Goal: Task Accomplishment & Management: Complete application form

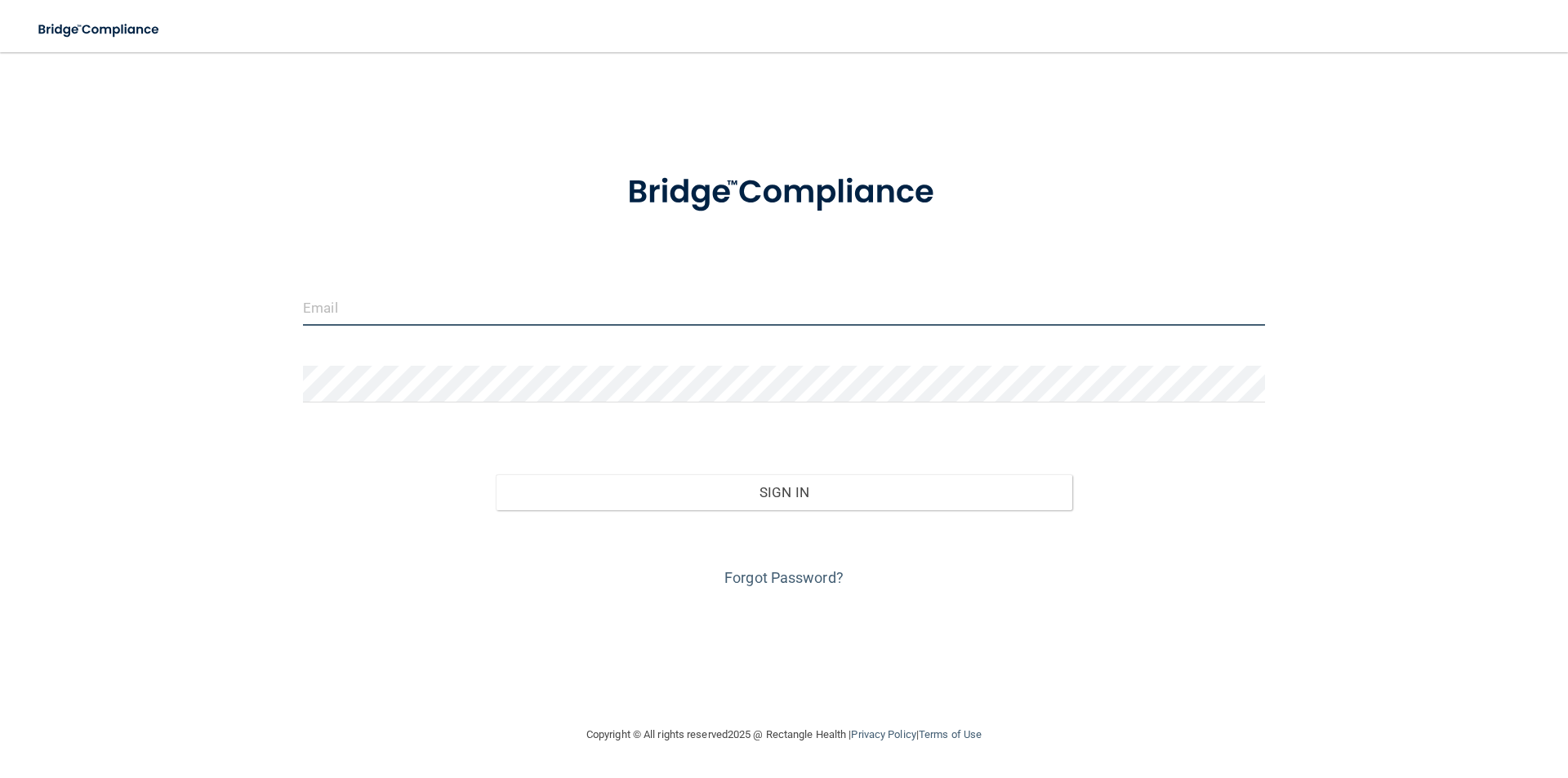
click at [468, 324] on input "email" at bounding box center [784, 307] width 962 height 36
type input "[PERSON_NAME][EMAIL_ADDRESS][PERSON_NAME][DOMAIN_NAME]"
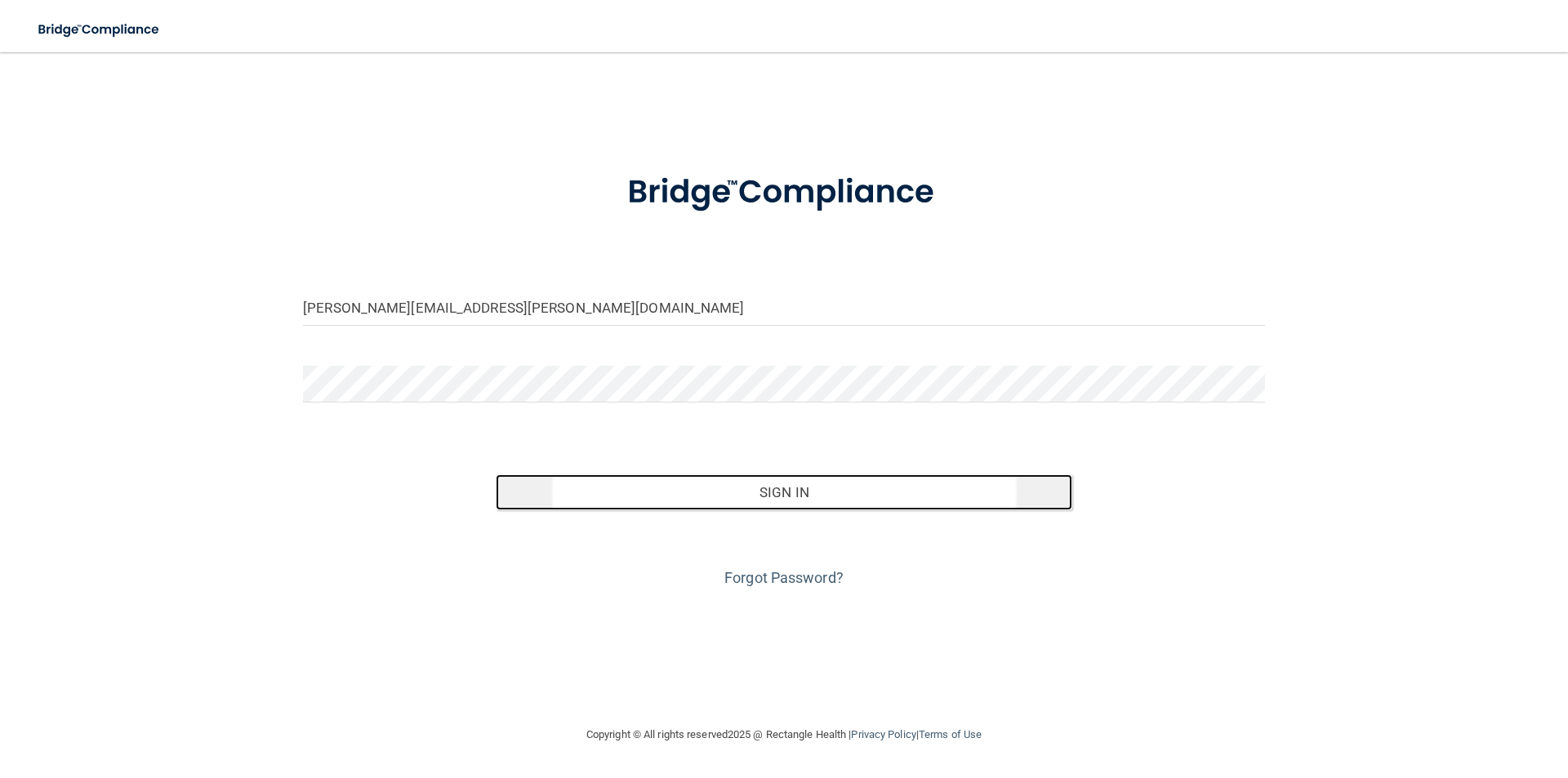
drag, startPoint x: 812, startPoint y: 491, endPoint x: 819, endPoint y: 492, distance: 7.1
click at [819, 494] on button "Sign In" at bounding box center [784, 492] width 577 height 36
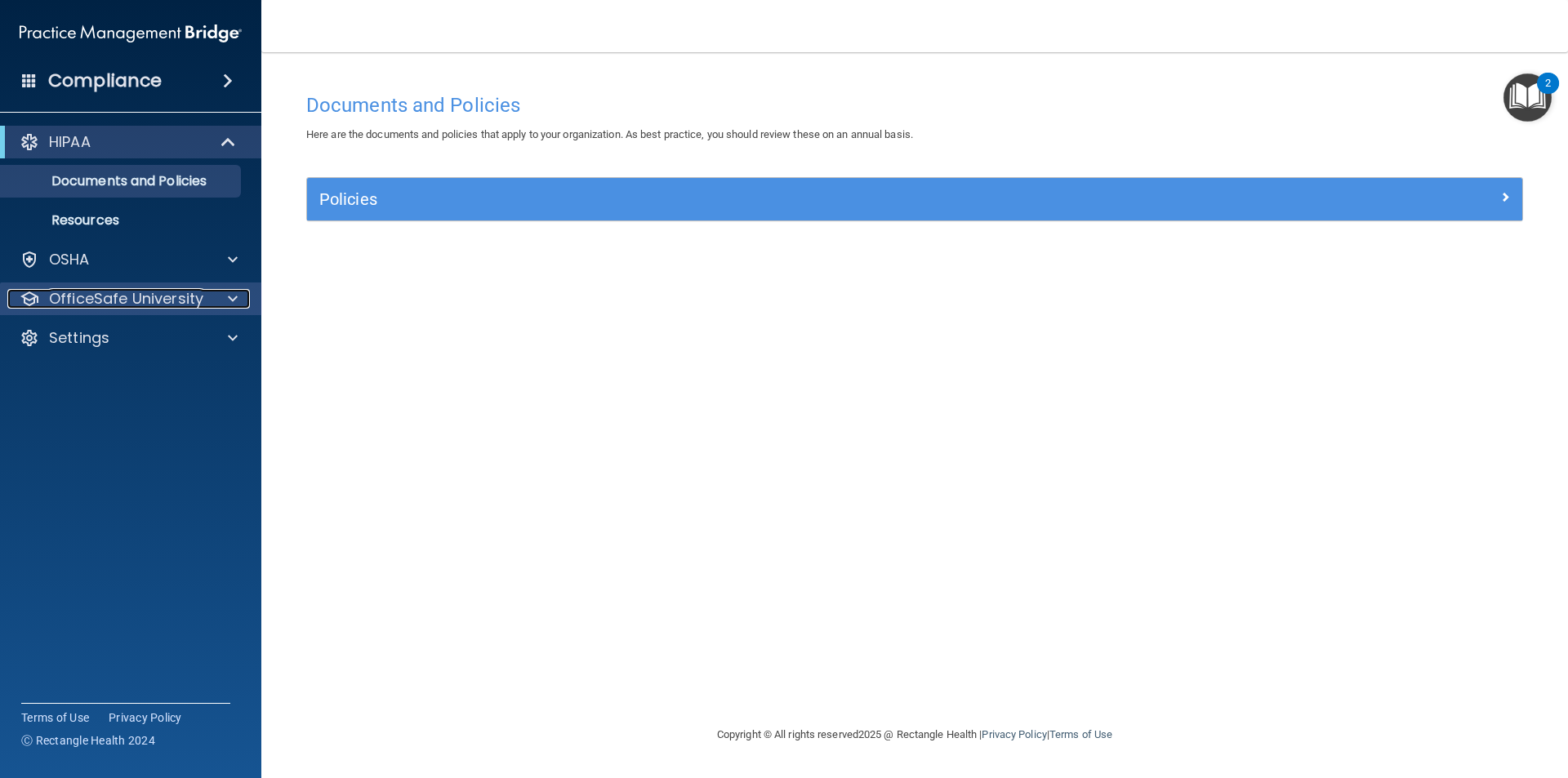
click at [234, 290] on span at bounding box center [232, 298] width 10 height 19
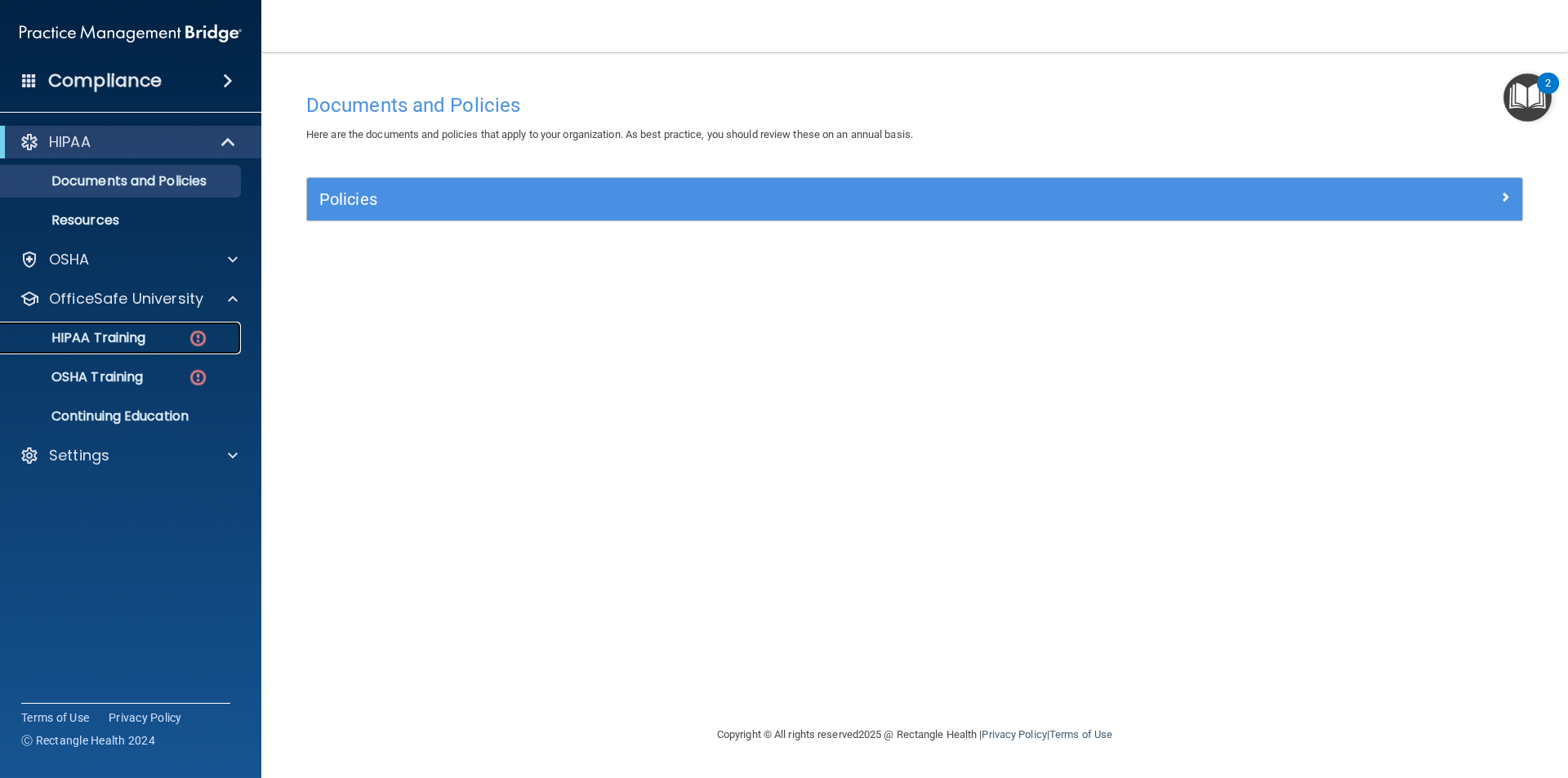
click at [96, 340] on p "HIPAA Training" at bounding box center [77, 337] width 135 height 16
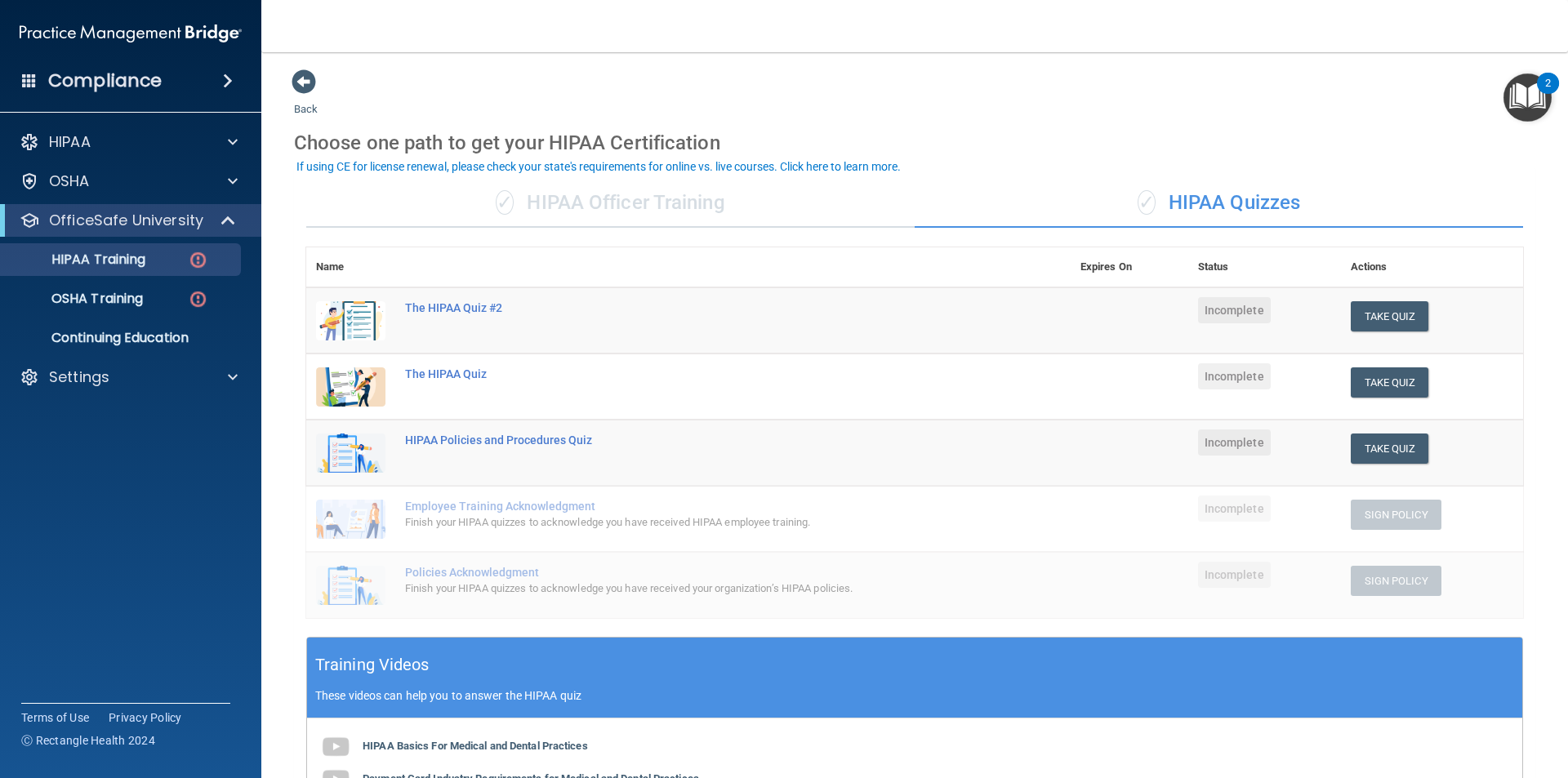
drag, startPoint x: 1420, startPoint y: 113, endPoint x: 1383, endPoint y: 74, distance: 53.8
click at [1423, 110] on div "Back Choose one path to get your HIPAA Certification ✓ HIPAA Officer Training ✓…" at bounding box center [914, 573] width 1241 height 1009
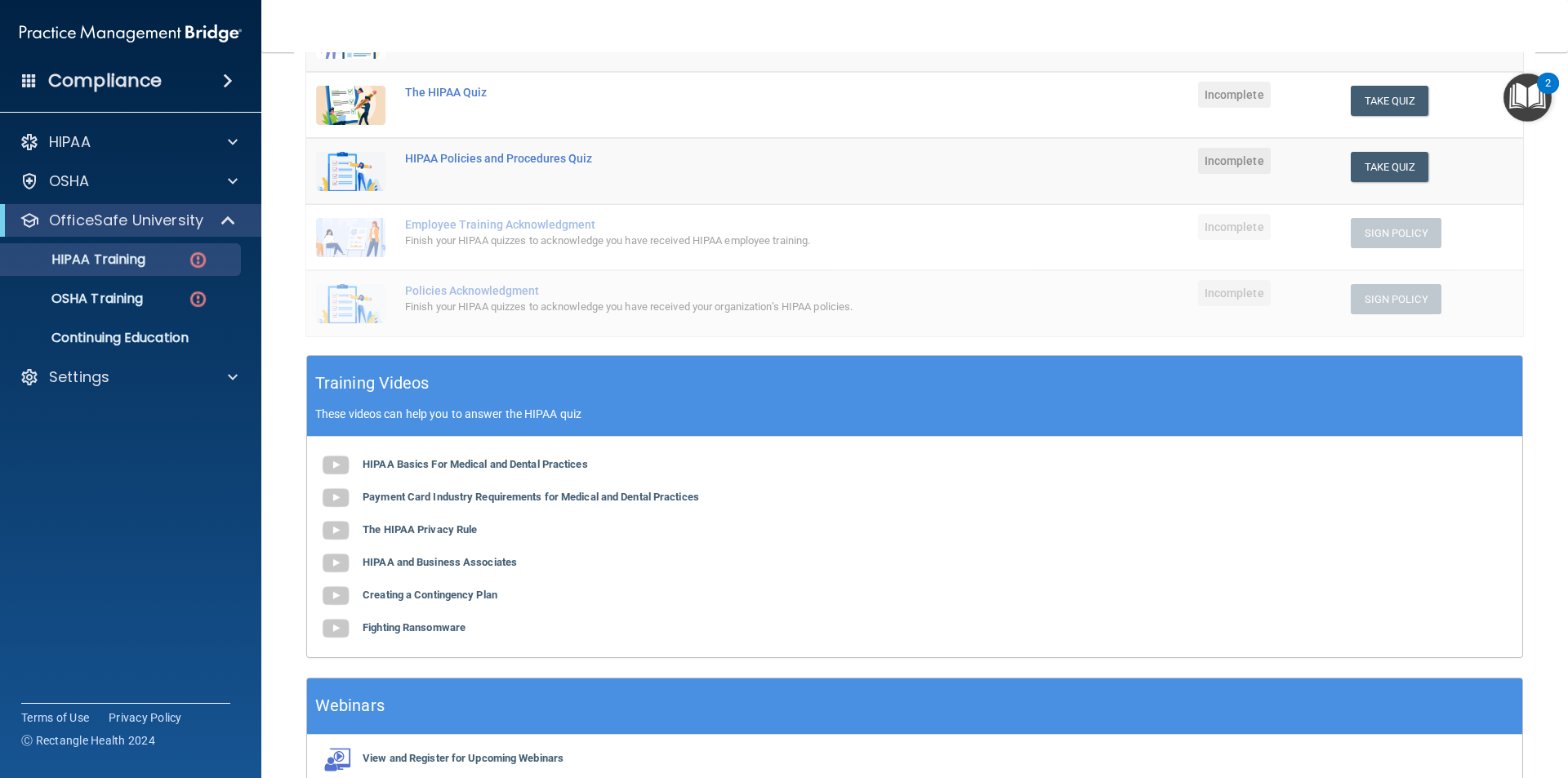
scroll to position [366, 0]
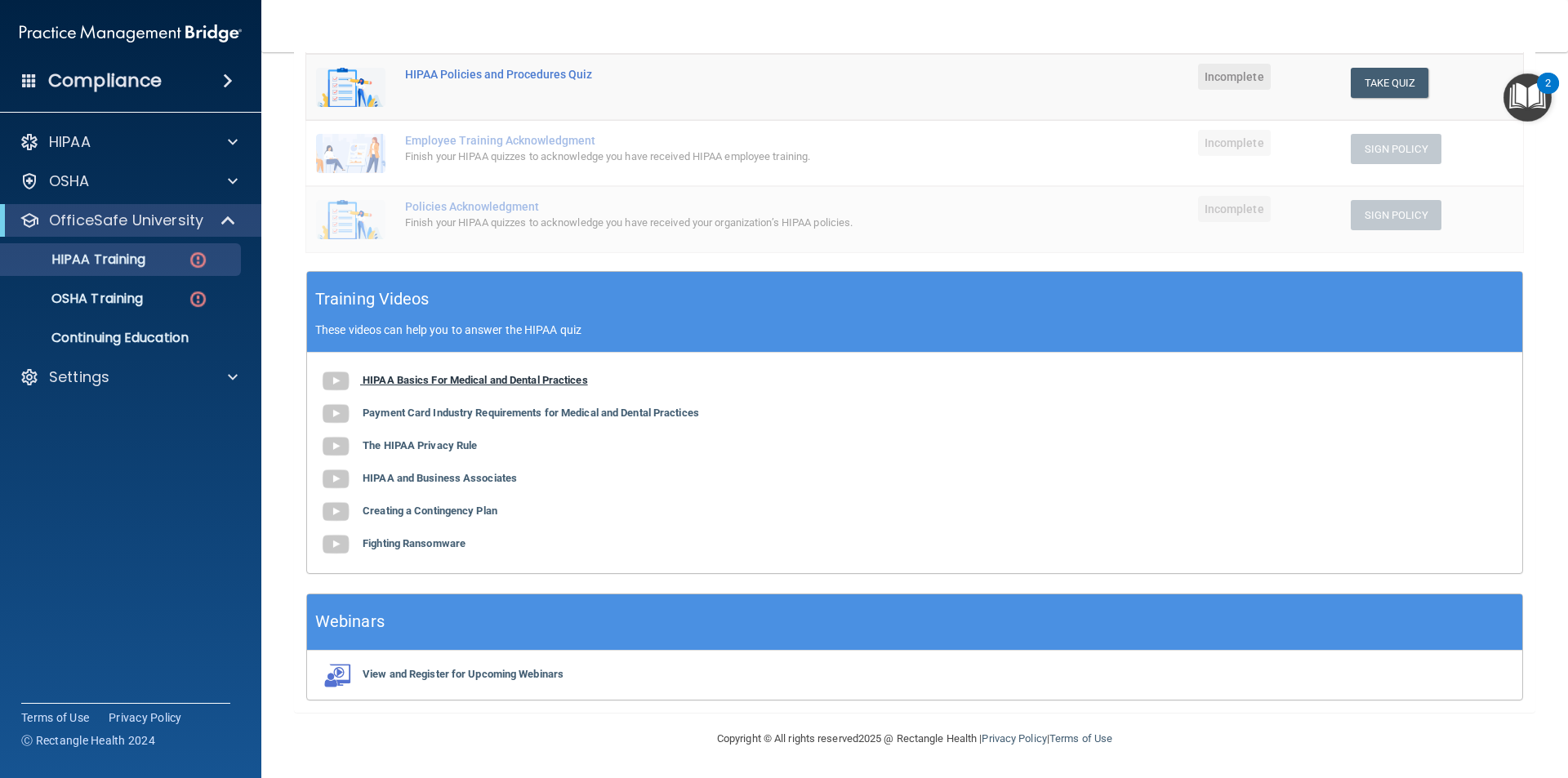
click at [506, 383] on b "HIPAA Basics For Medical and Dental Practices" at bounding box center [475, 379] width 226 height 12
click at [436, 411] on b "Payment Card Industry Requirements for Medical and Dental Practices" at bounding box center [531, 412] width 337 height 12
click at [461, 443] on b "The HIPAA Privacy Rule" at bounding box center [420, 444] width 115 height 12
click at [450, 473] on b "HIPAA and Business Associates" at bounding box center [439, 478] width 154 height 12
click at [467, 512] on b "Creating a Contingency Plan" at bounding box center [429, 510] width 135 height 12
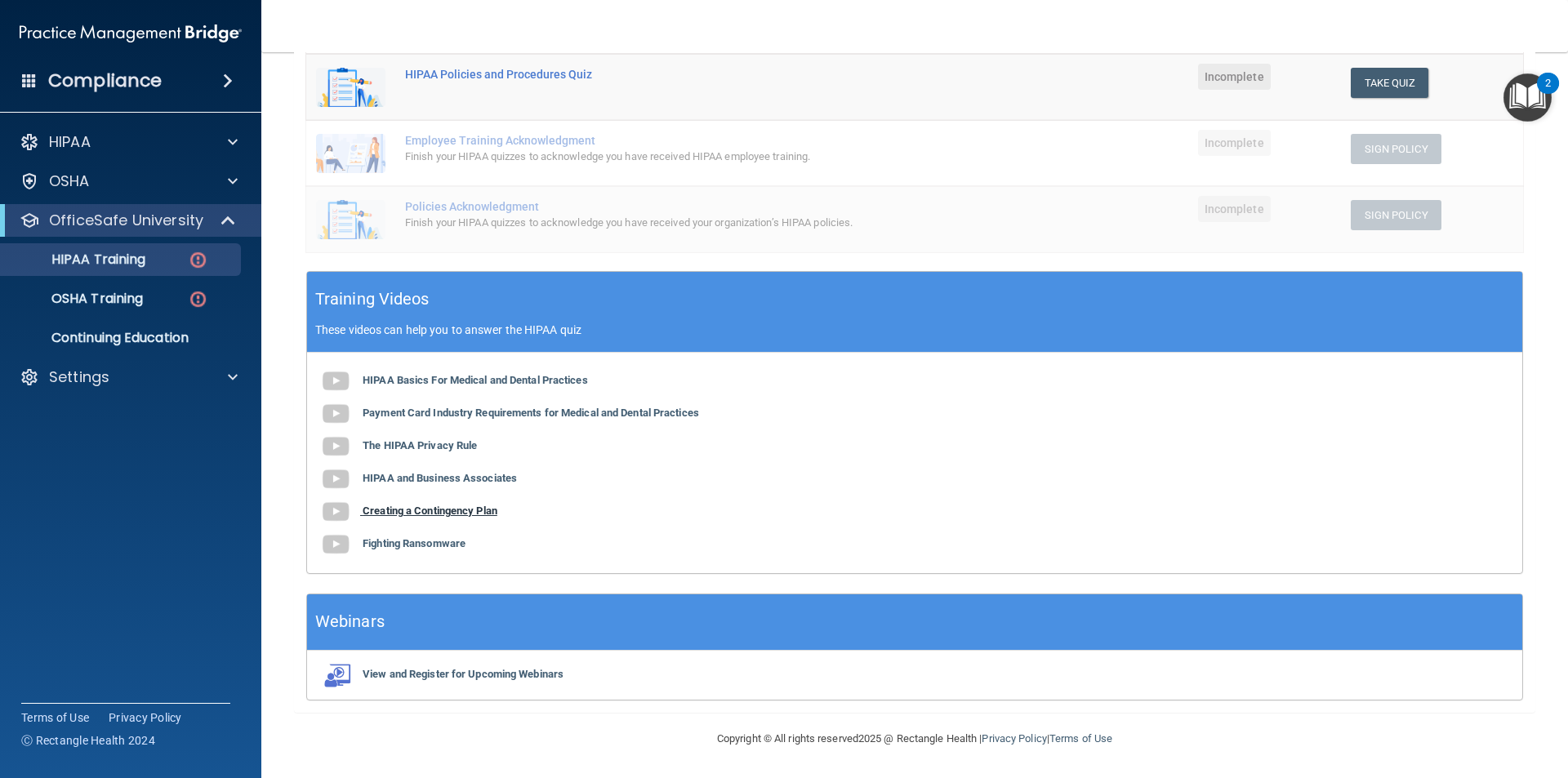
click at [450, 512] on b "Creating a Contingency Plan" at bounding box center [429, 510] width 135 height 12
click at [441, 543] on b "Fighting Ransomware" at bounding box center [414, 543] width 103 height 12
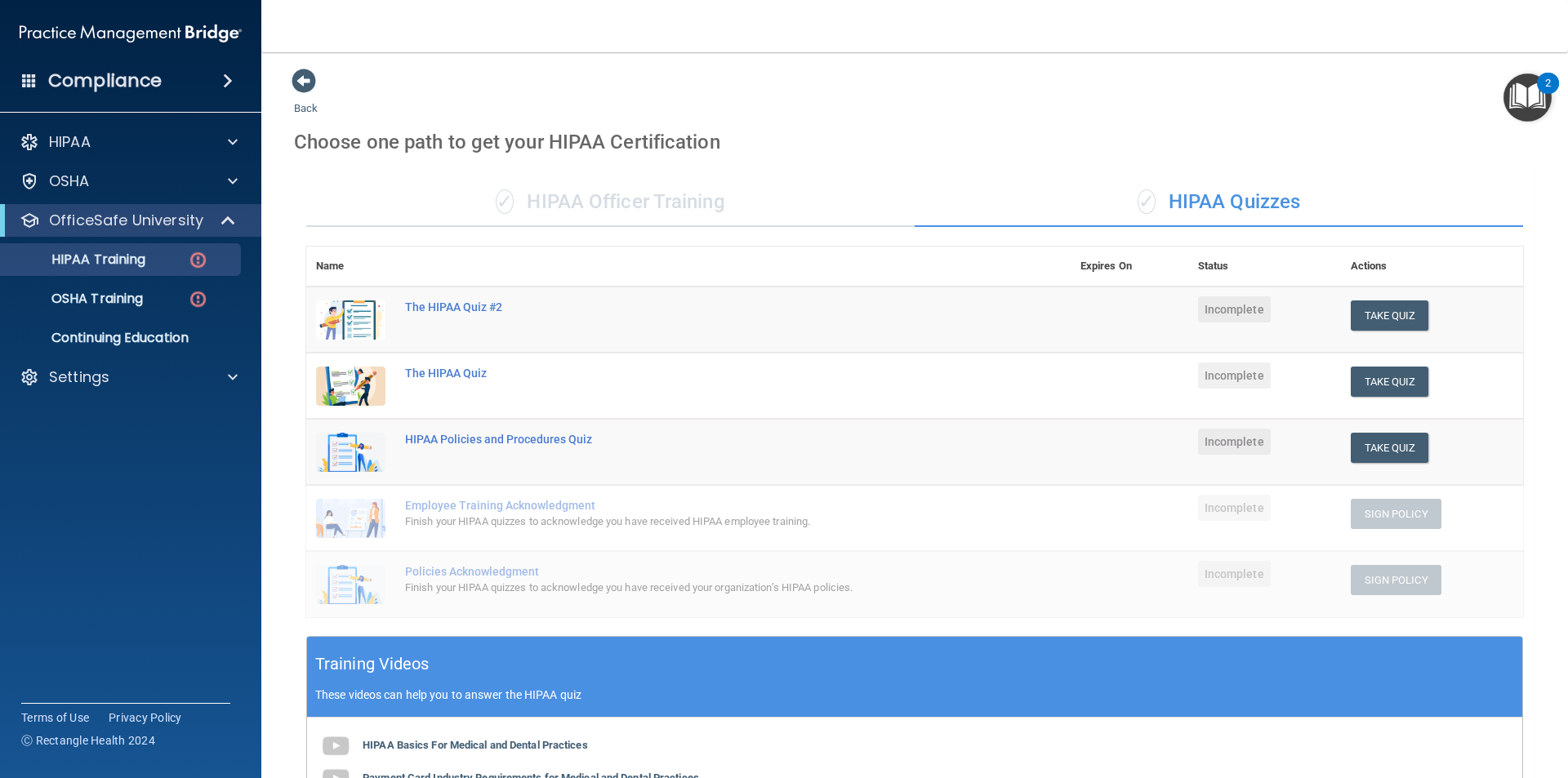
scroll to position [0, 0]
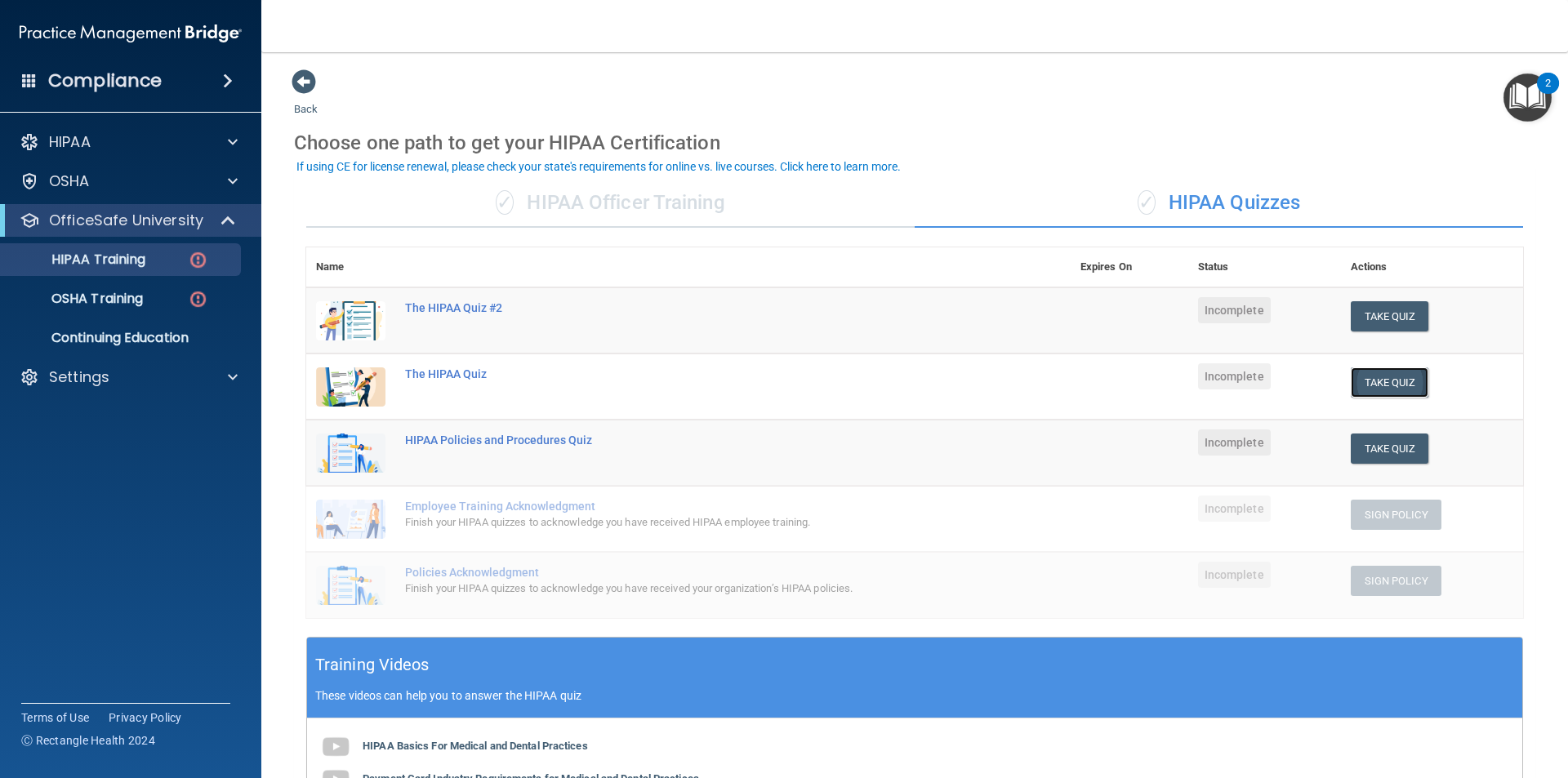
click at [1400, 392] on button "Take Quiz" at bounding box center [1389, 382] width 78 height 31
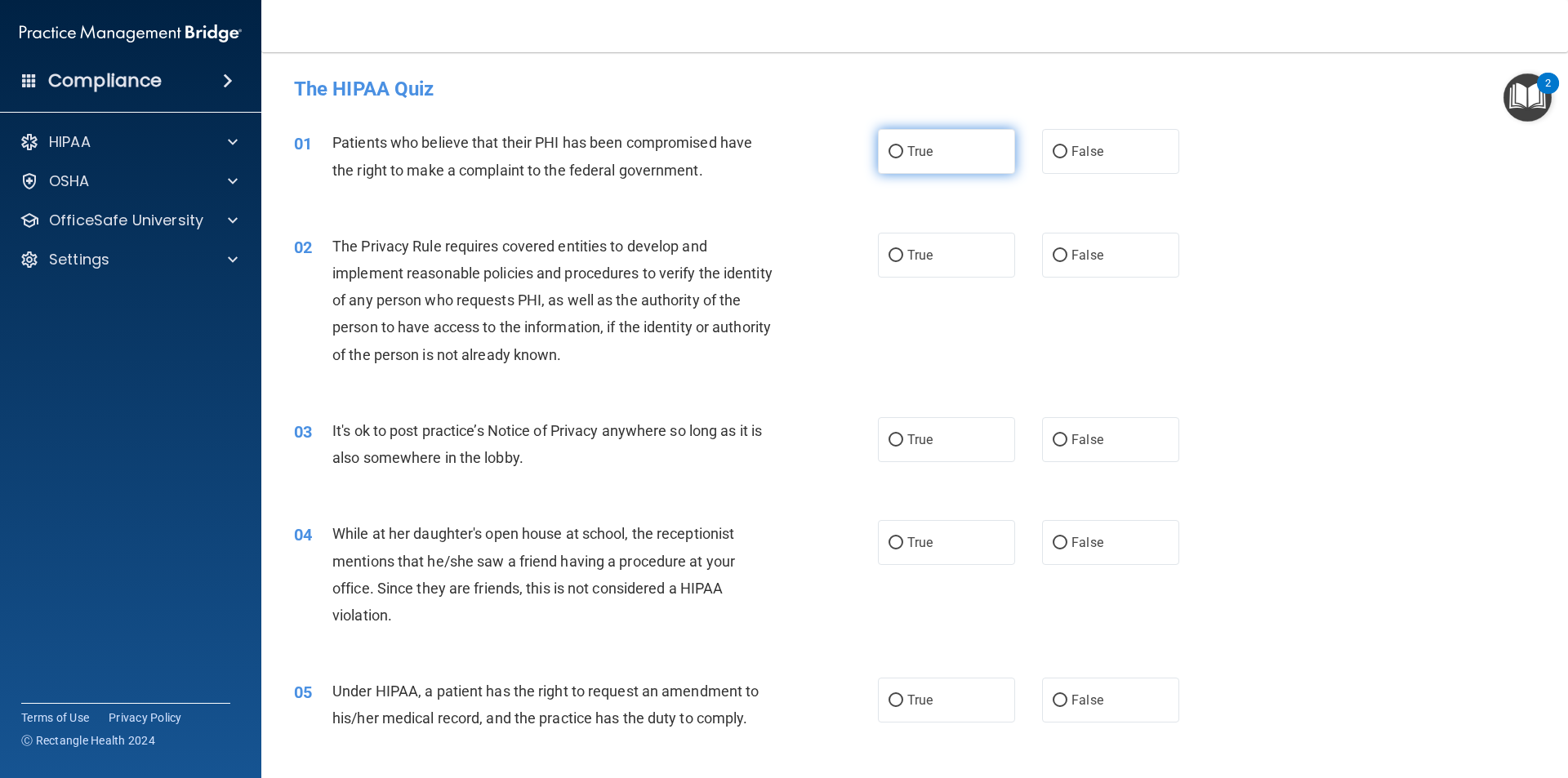
click at [912, 160] on label "True" at bounding box center [946, 151] width 137 height 45
click at [903, 159] on input "True" at bounding box center [895, 152] width 14 height 12
radio input "true"
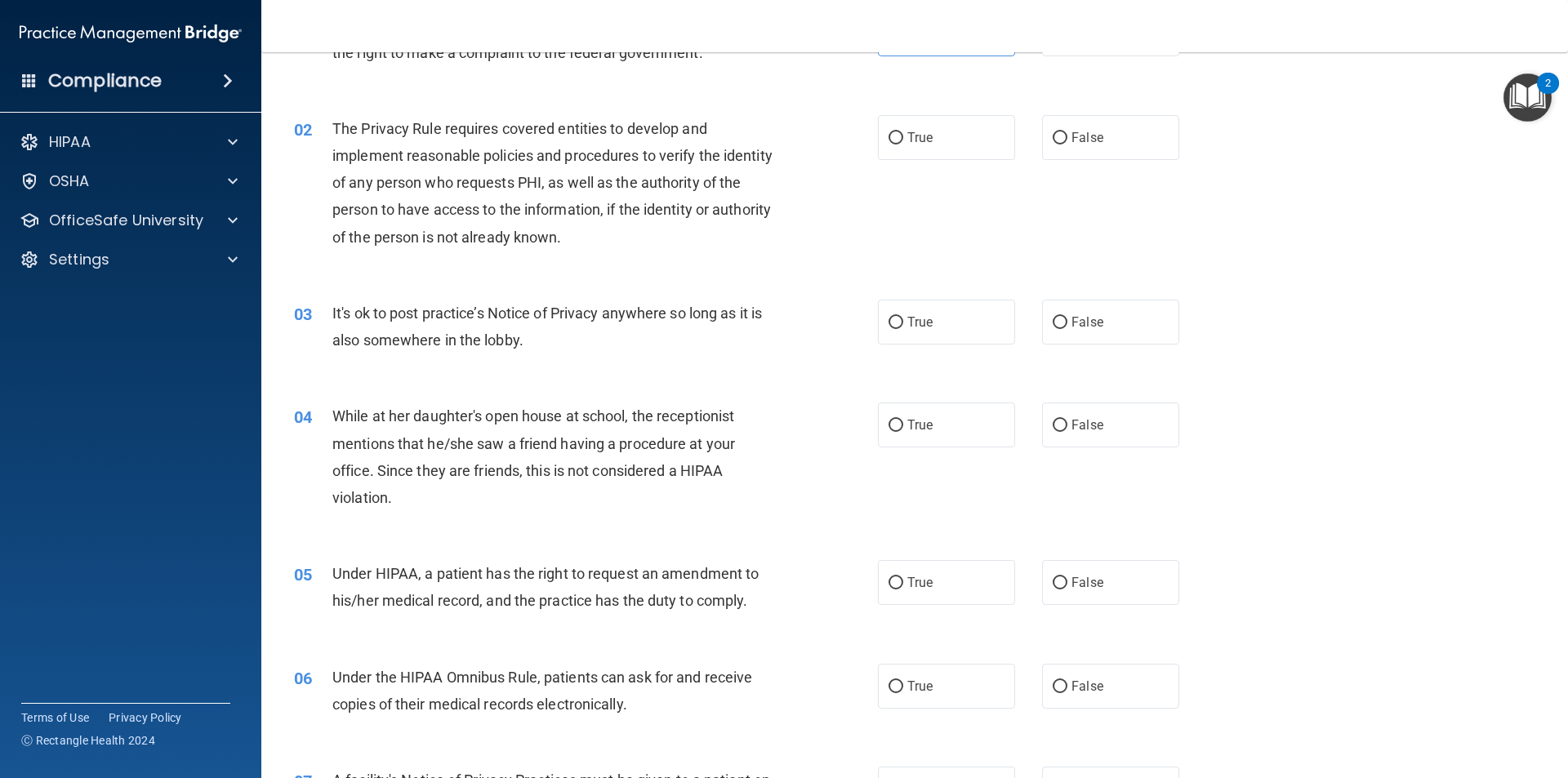
scroll to position [163, 0]
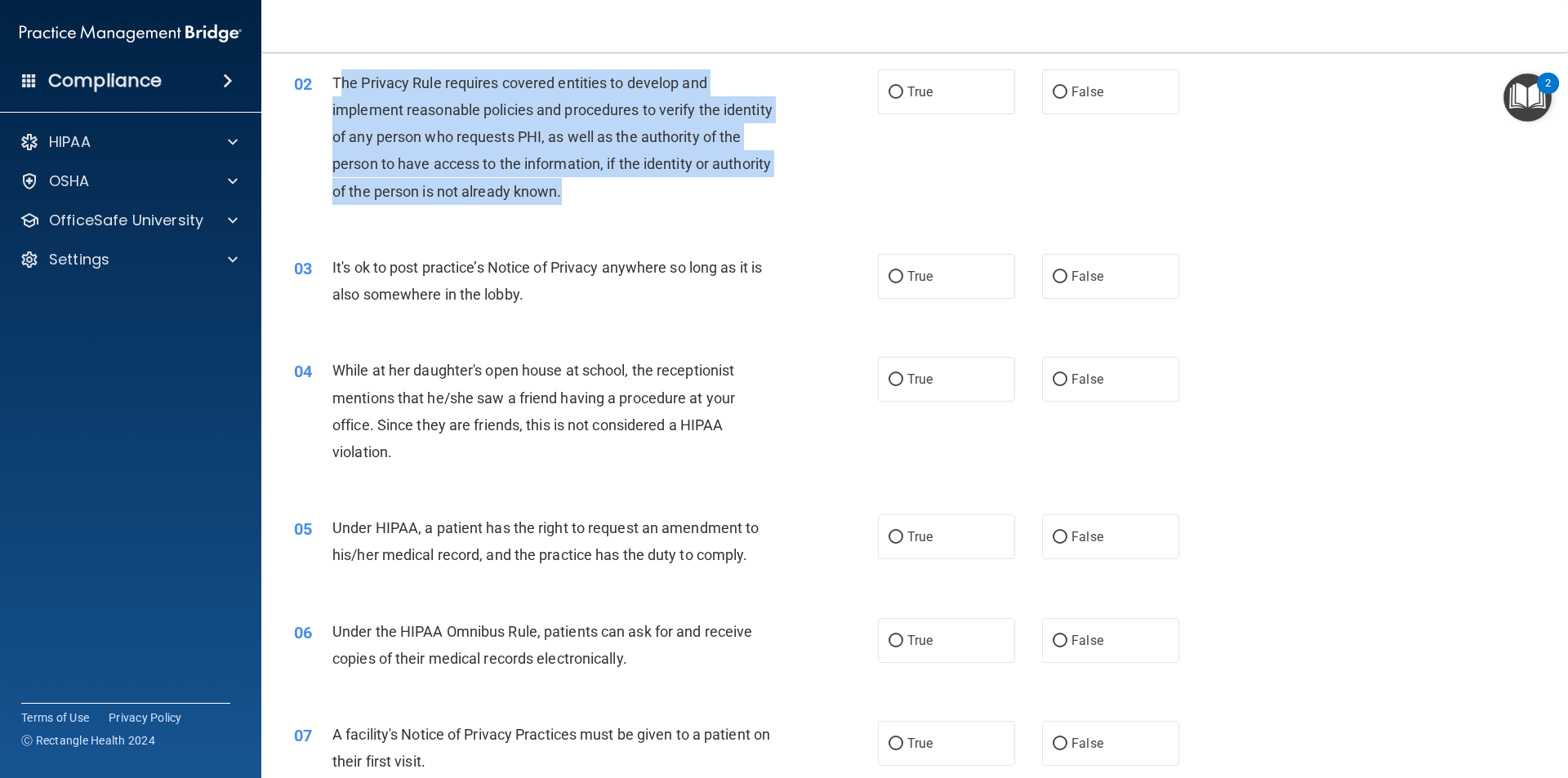
drag, startPoint x: 337, startPoint y: 77, endPoint x: 642, endPoint y: 200, distance: 328.9
click at [642, 200] on div "The Privacy Rule requires covered entities to develop and implement reasonable …" at bounding box center [560, 138] width 456 height 136
copy span "he Privacy Rule requires covered entities to develop and implement reasonable p…"
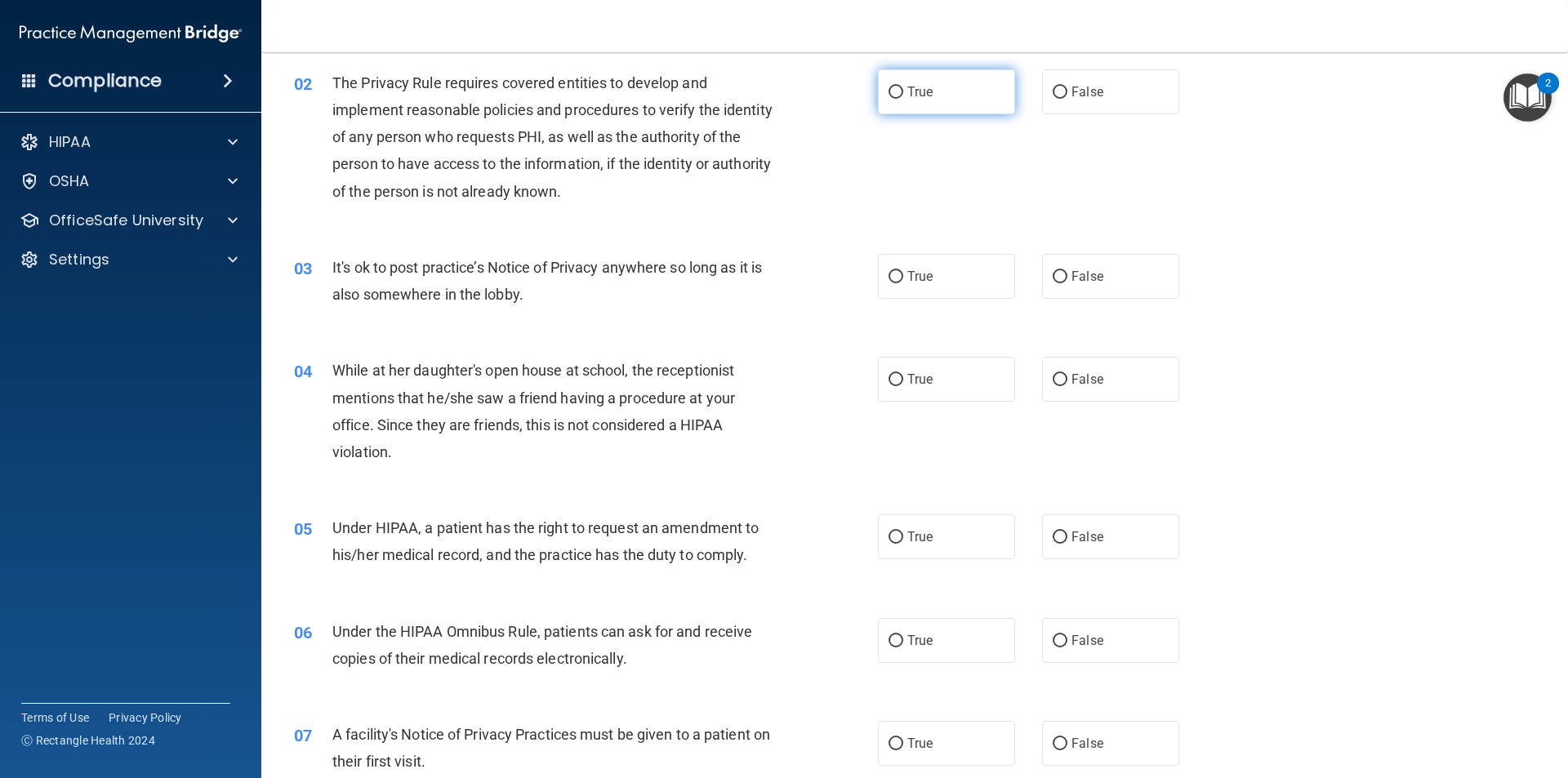
click at [950, 92] on label "True" at bounding box center [946, 92] width 137 height 45
click at [903, 92] on input "True" at bounding box center [895, 93] width 14 height 12
radio input "true"
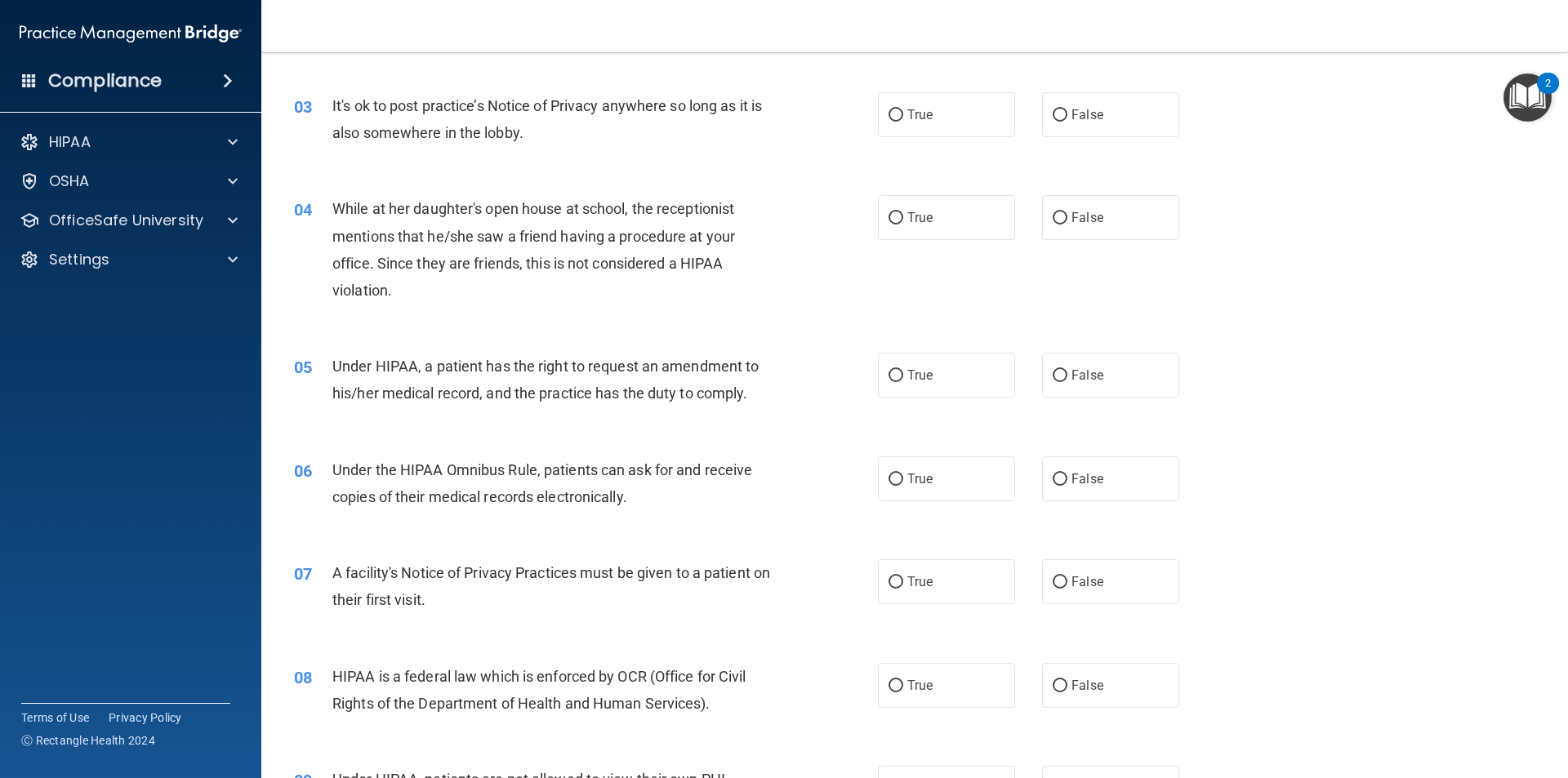
scroll to position [327, 0]
click at [1060, 112] on label "False" at bounding box center [1110, 113] width 137 height 45
click at [1060, 112] on input "False" at bounding box center [1059, 114] width 14 height 12
radio input "true"
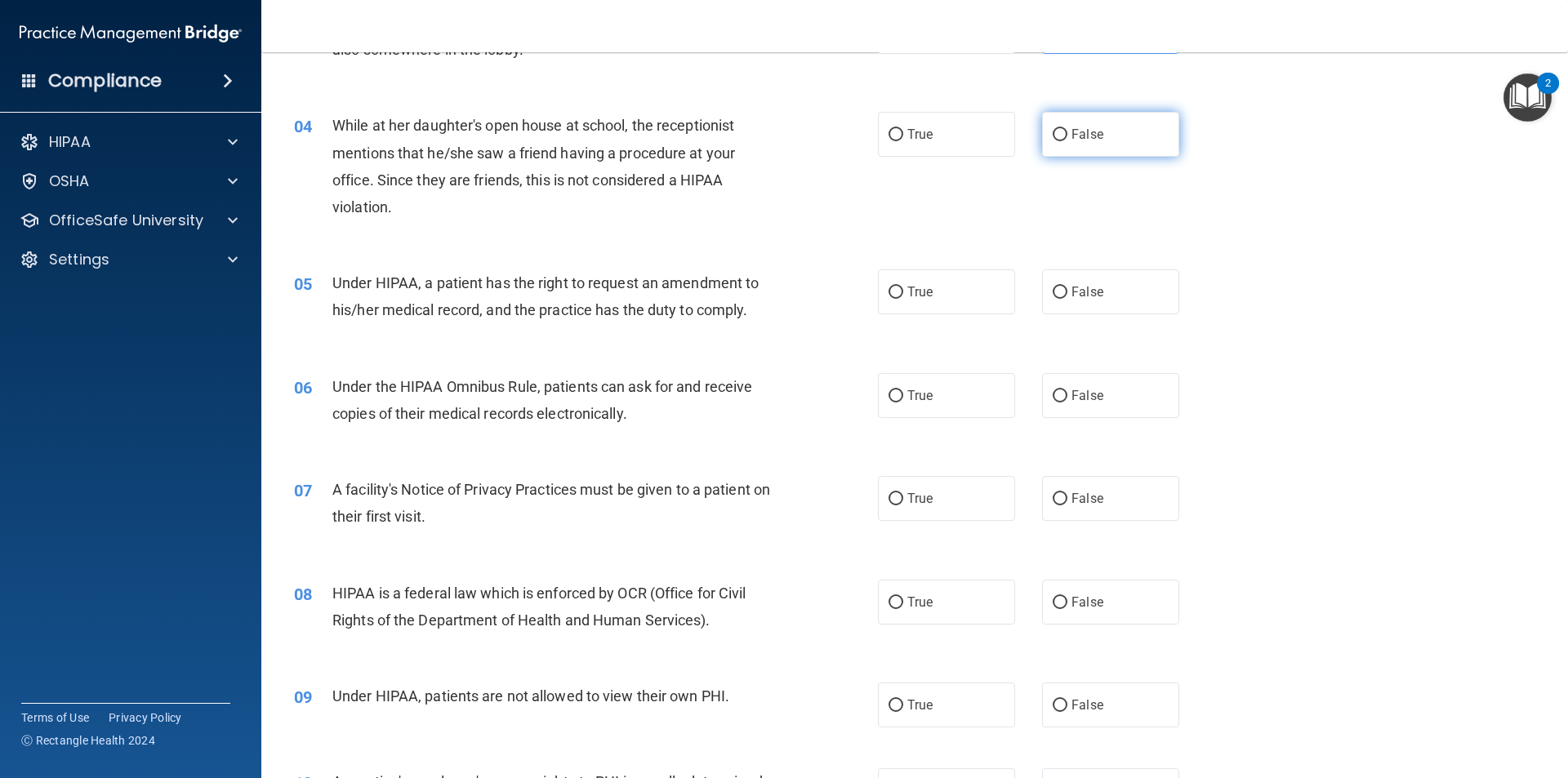
click at [1071, 126] on span "False" at bounding box center [1086, 134] width 32 height 15
click at [1065, 129] on input "False" at bounding box center [1059, 135] width 14 height 12
radio input "true"
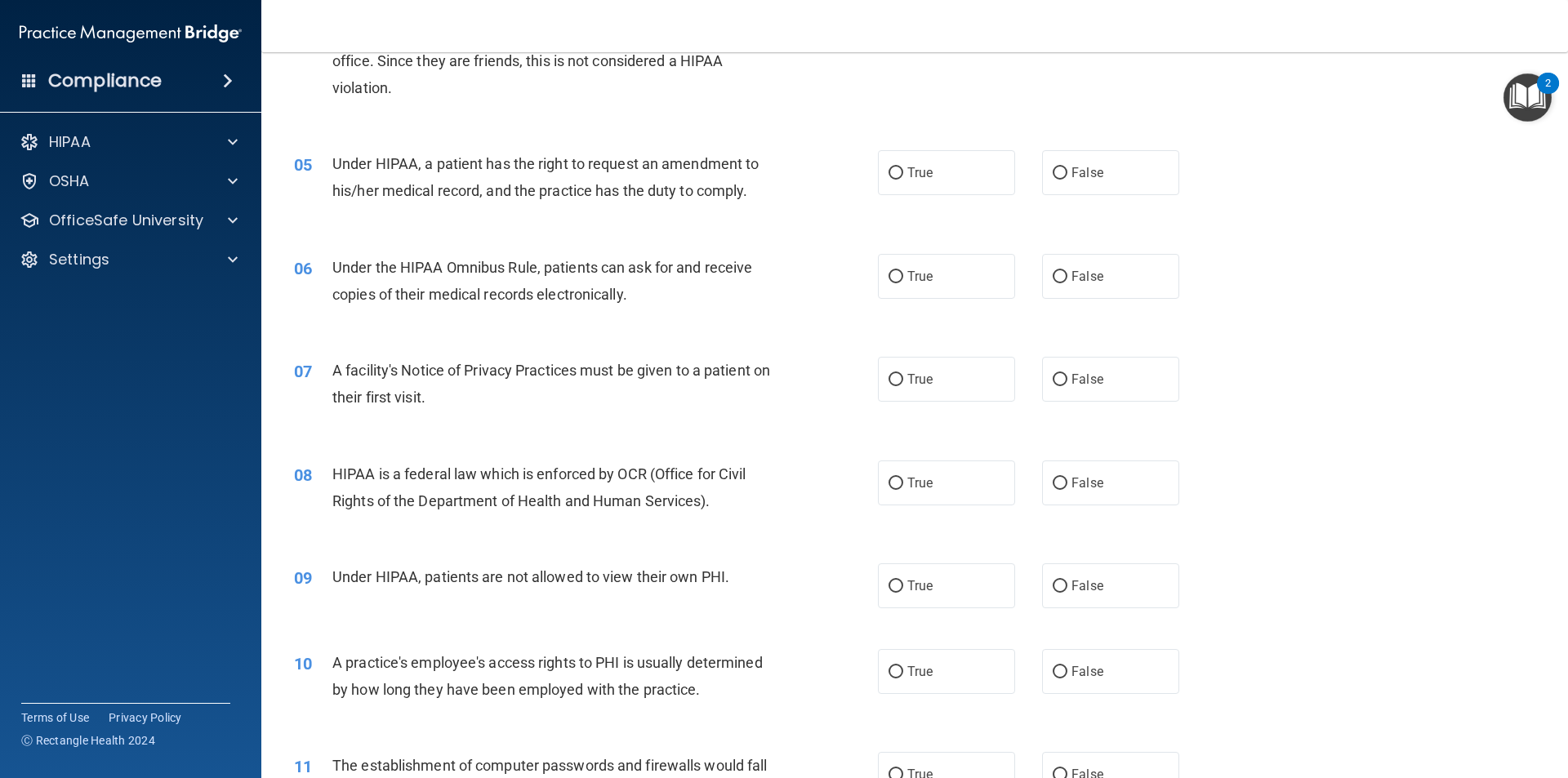
scroll to position [572, 0]
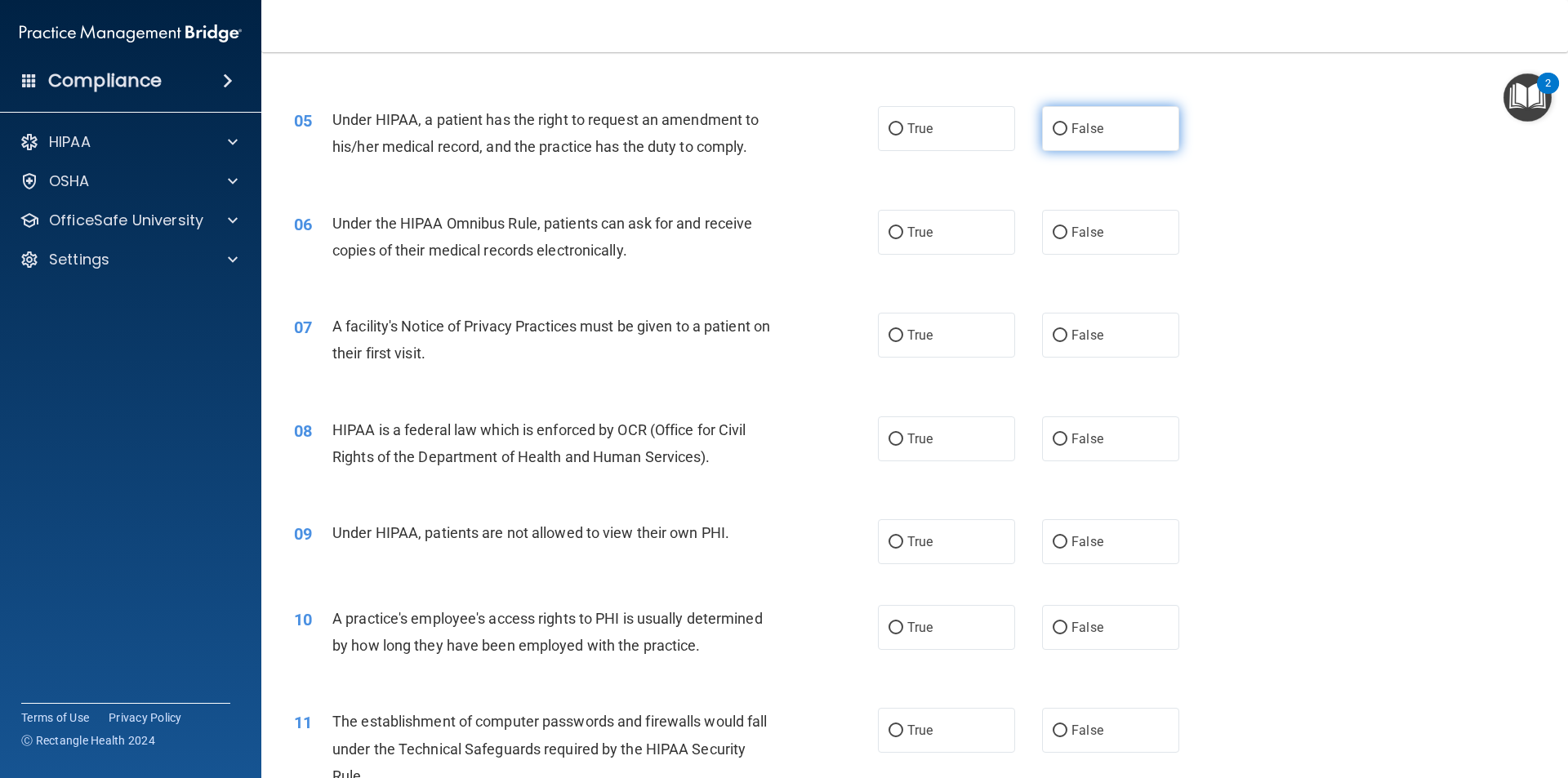
click at [1063, 141] on label "False" at bounding box center [1110, 128] width 137 height 45
click at [1063, 136] on input "False" at bounding box center [1059, 129] width 14 height 12
radio input "true"
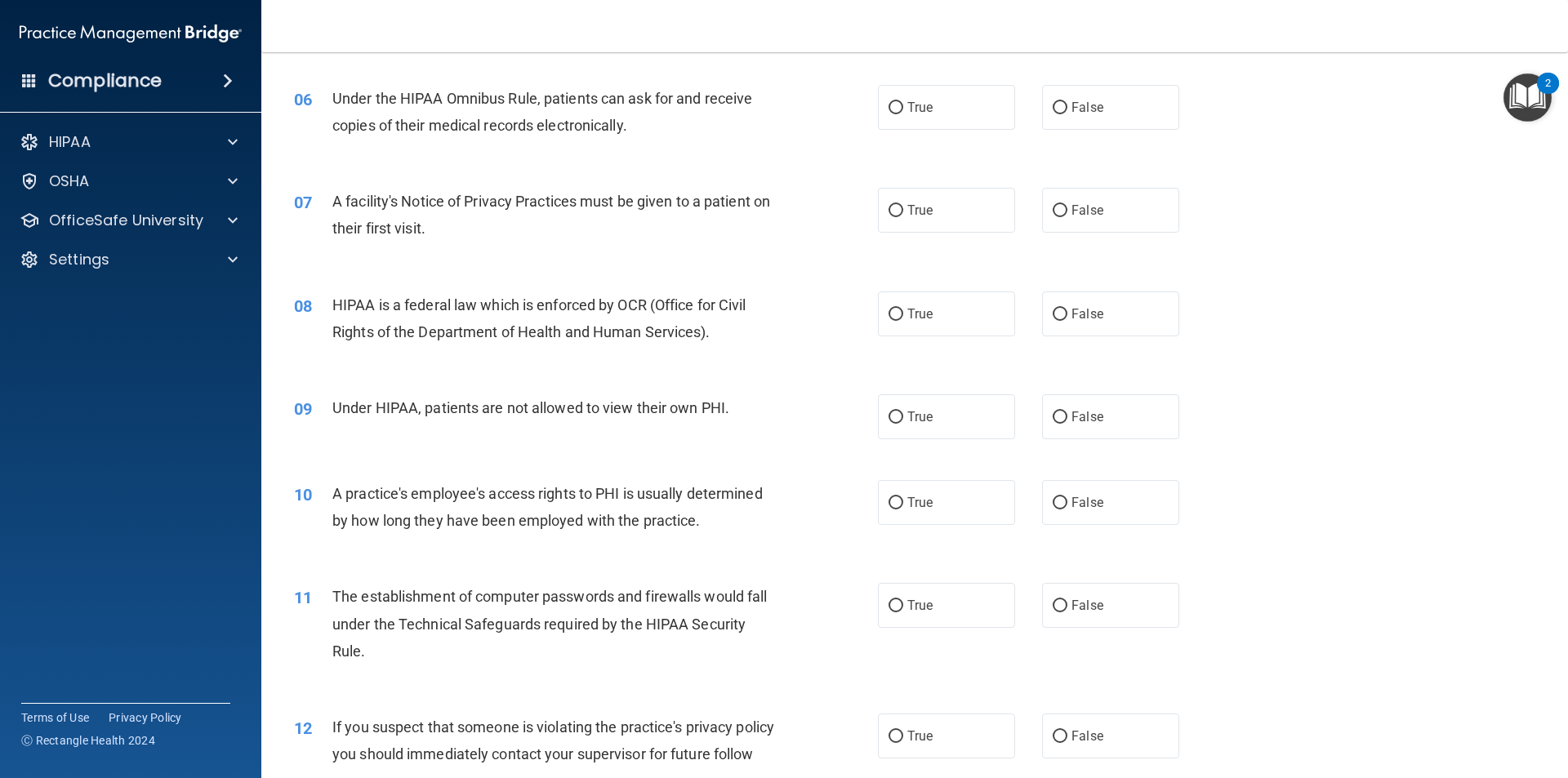
scroll to position [653, 0]
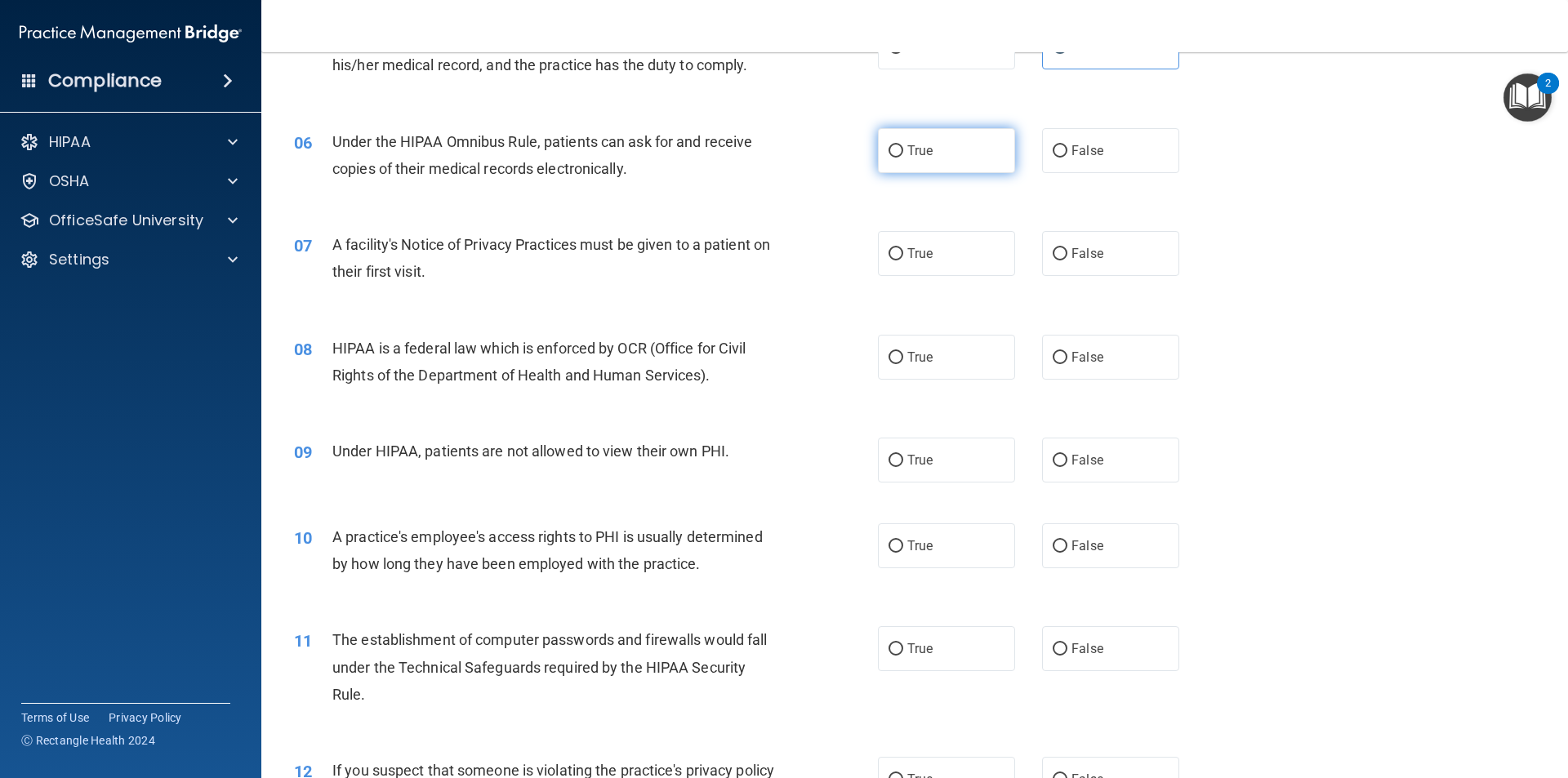
click at [907, 158] on span "True" at bounding box center [920, 150] width 25 height 15
click at [903, 158] on input "True" at bounding box center [895, 151] width 14 height 12
radio input "true"
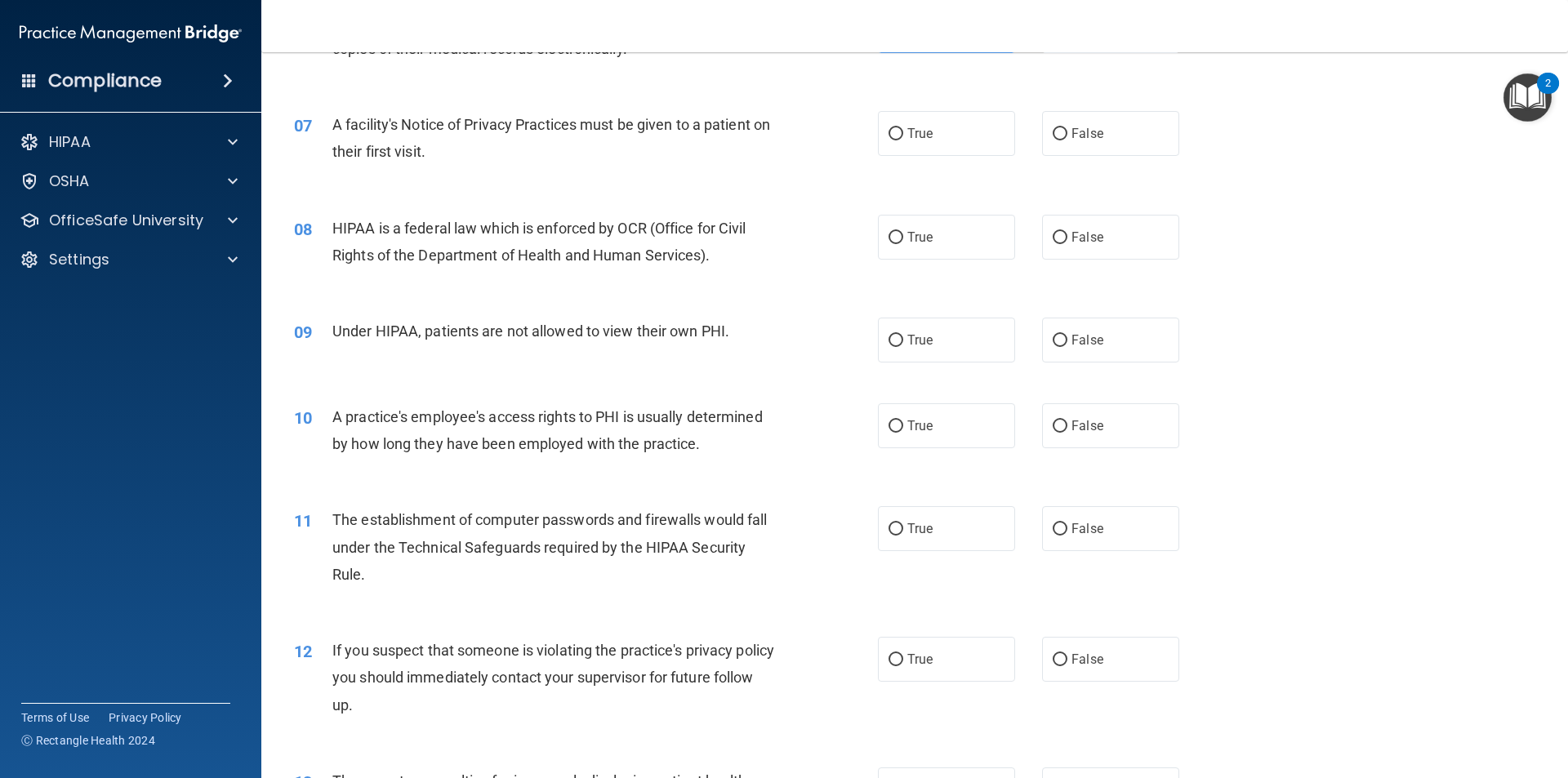
scroll to position [816, 0]
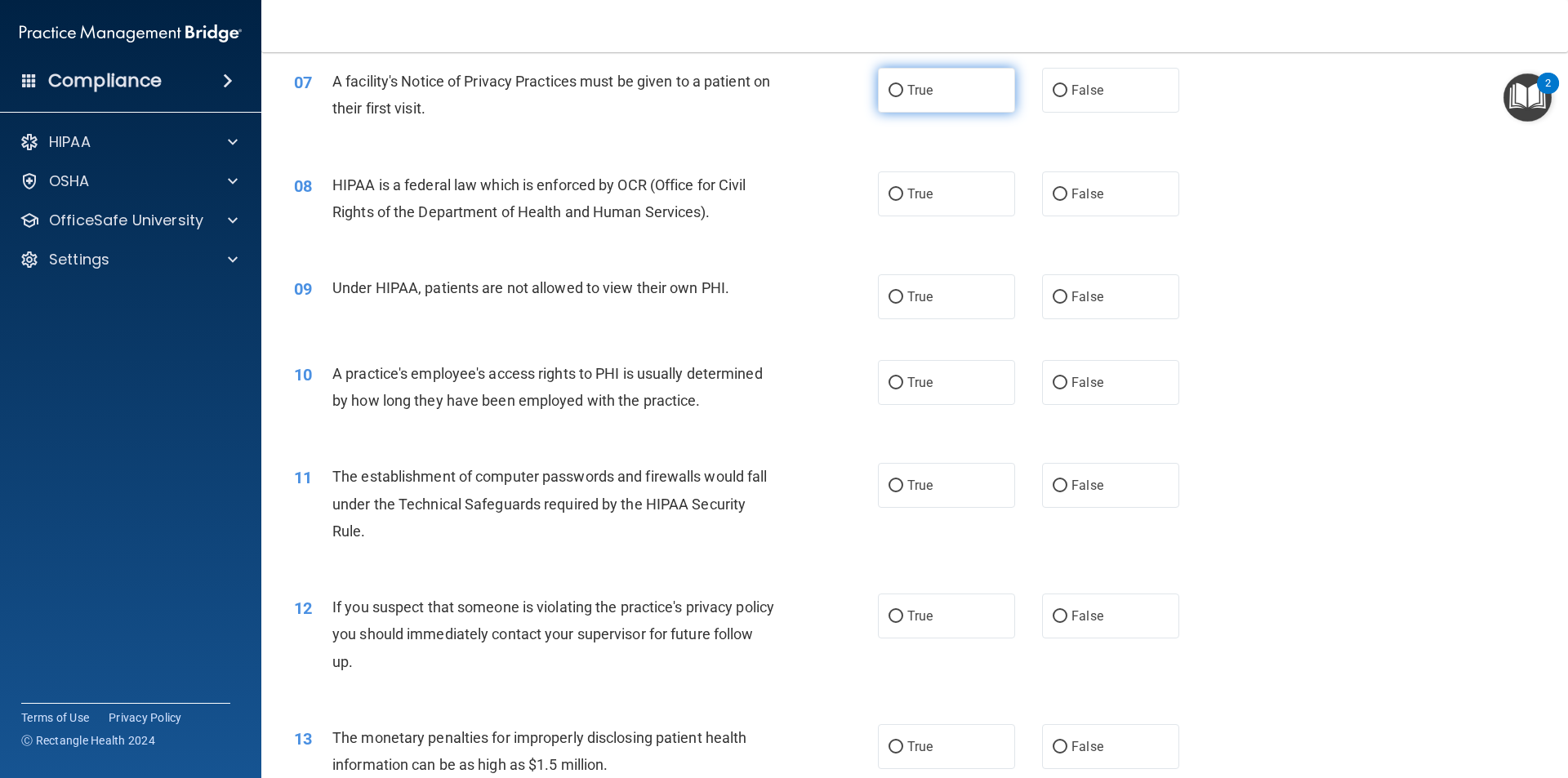
drag, startPoint x: 902, startPoint y: 81, endPoint x: 880, endPoint y: 96, distance: 26.6
click at [902, 83] on label "True" at bounding box center [946, 90] width 137 height 45
click at [902, 85] on input "True" at bounding box center [895, 91] width 14 height 12
radio input "true"
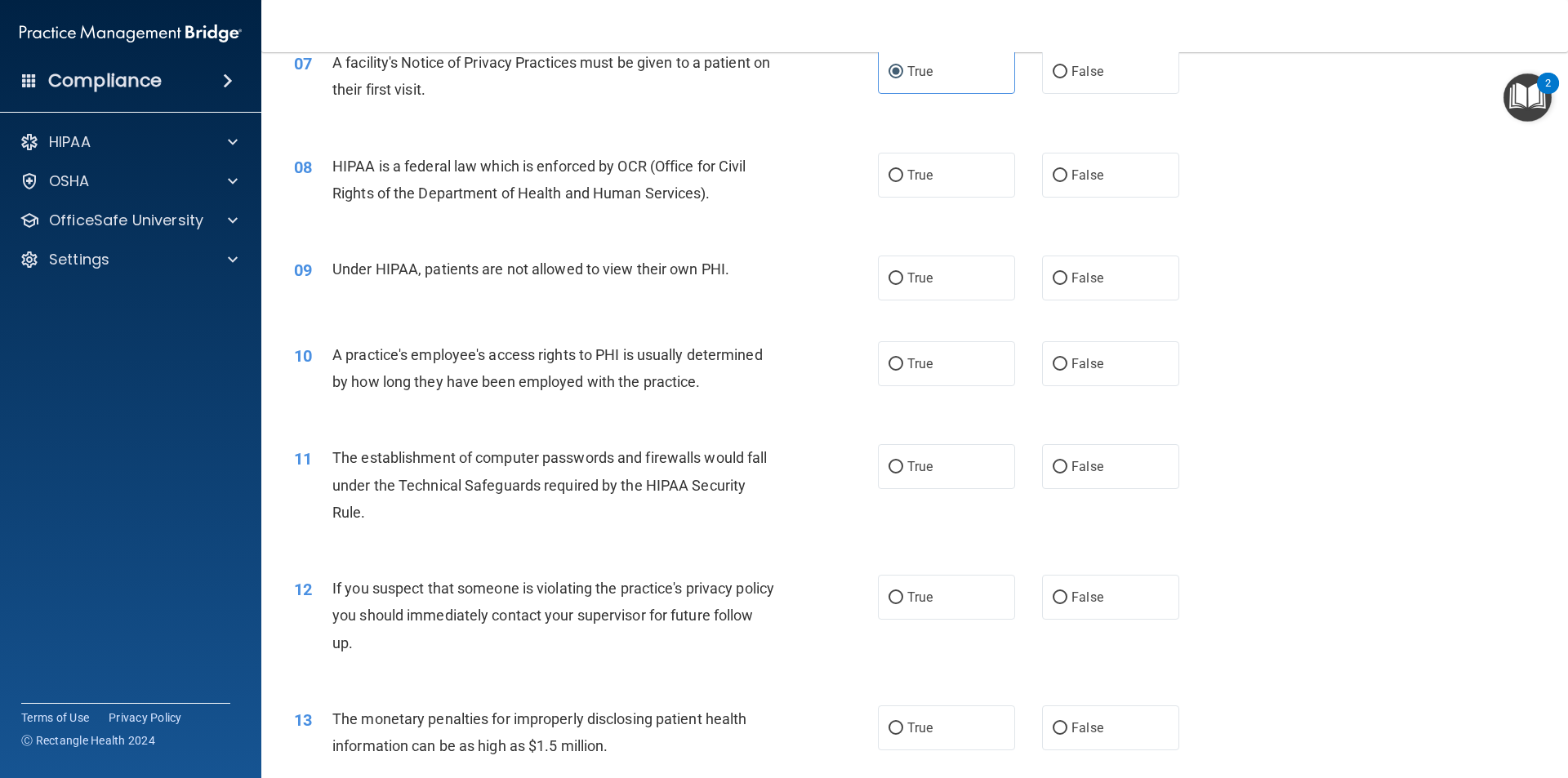
scroll to position [897, 0]
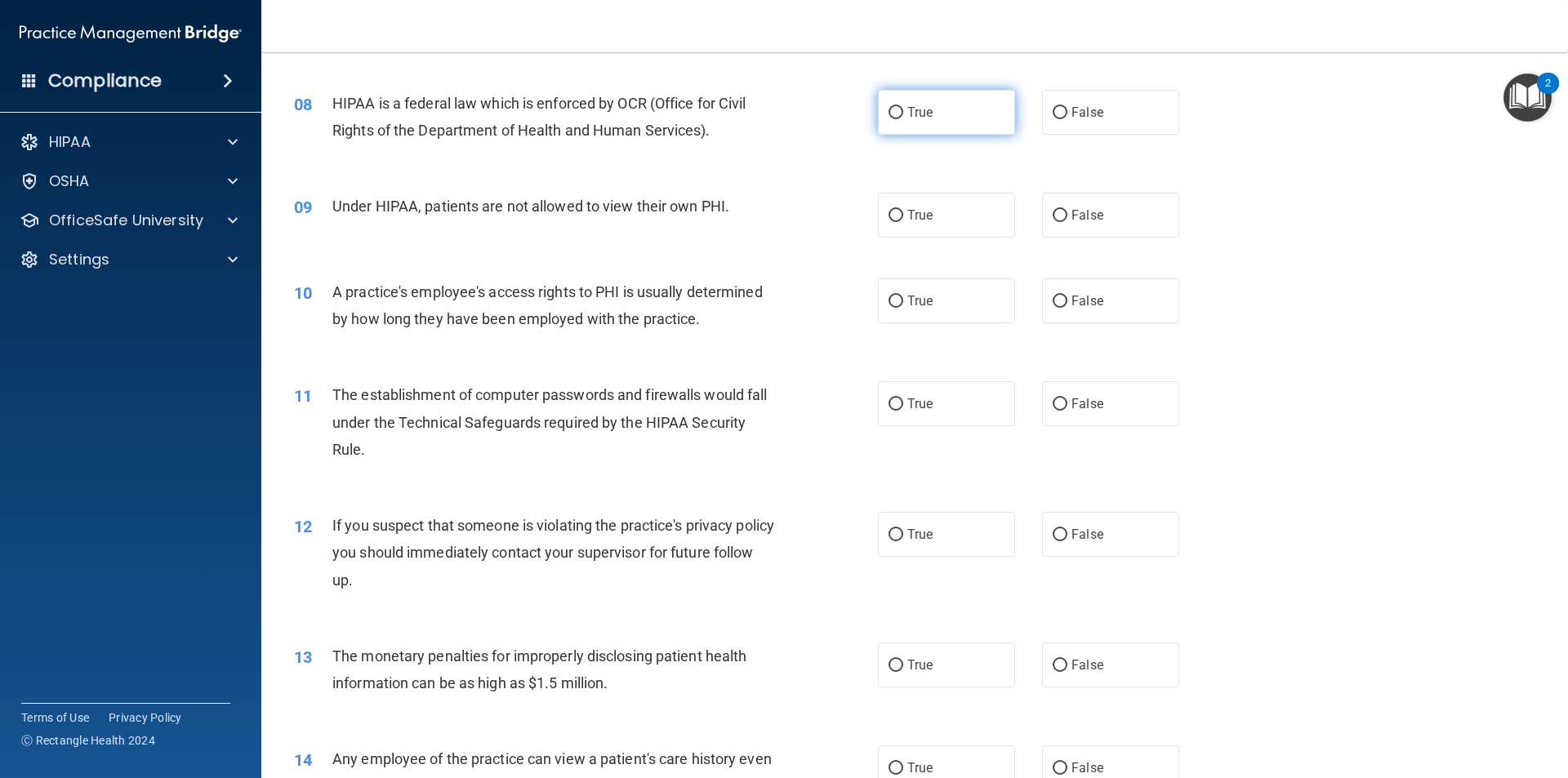
click at [892, 115] on input "True" at bounding box center [895, 113] width 14 height 12
radio input "true"
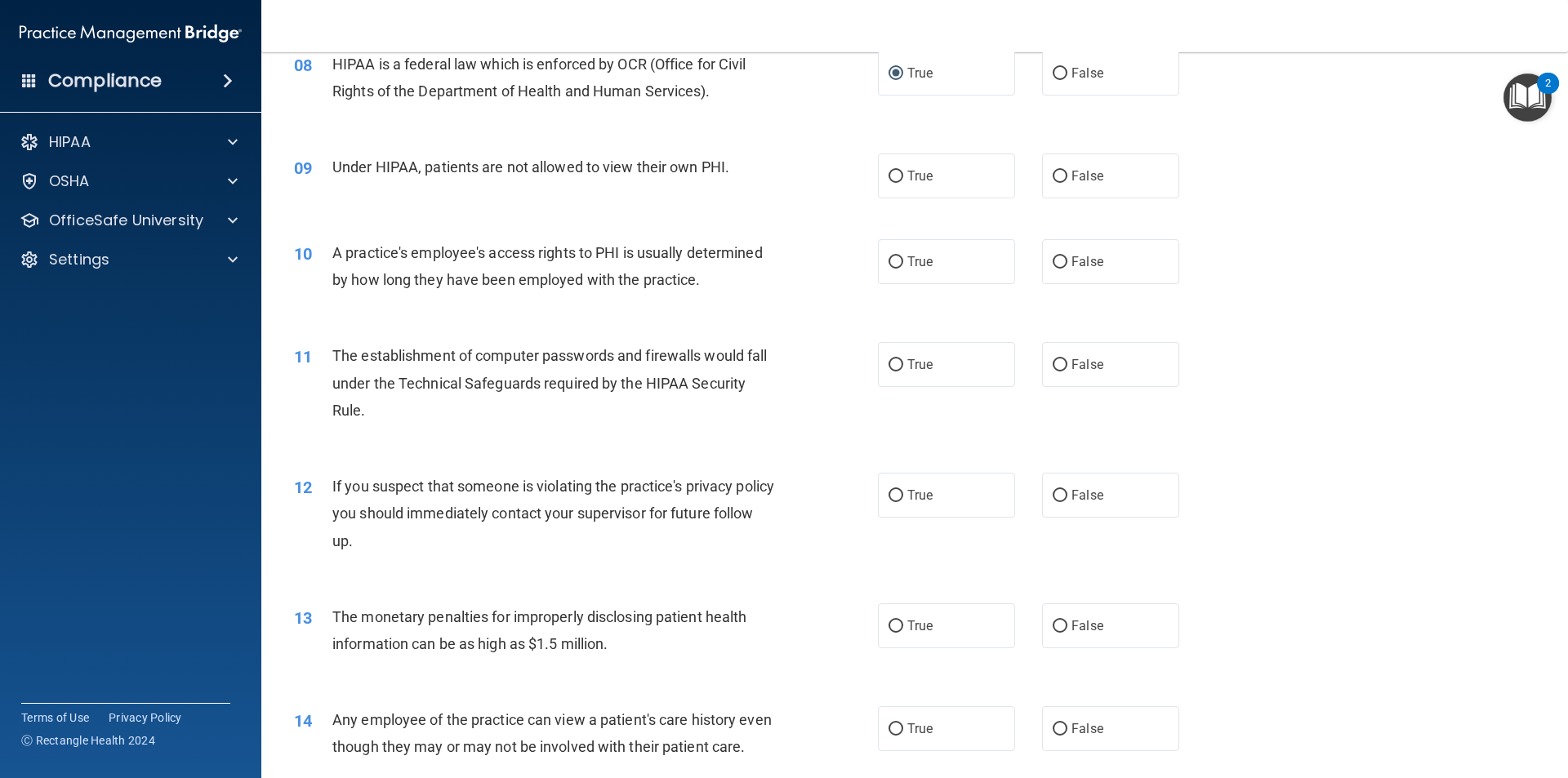
scroll to position [980, 0]
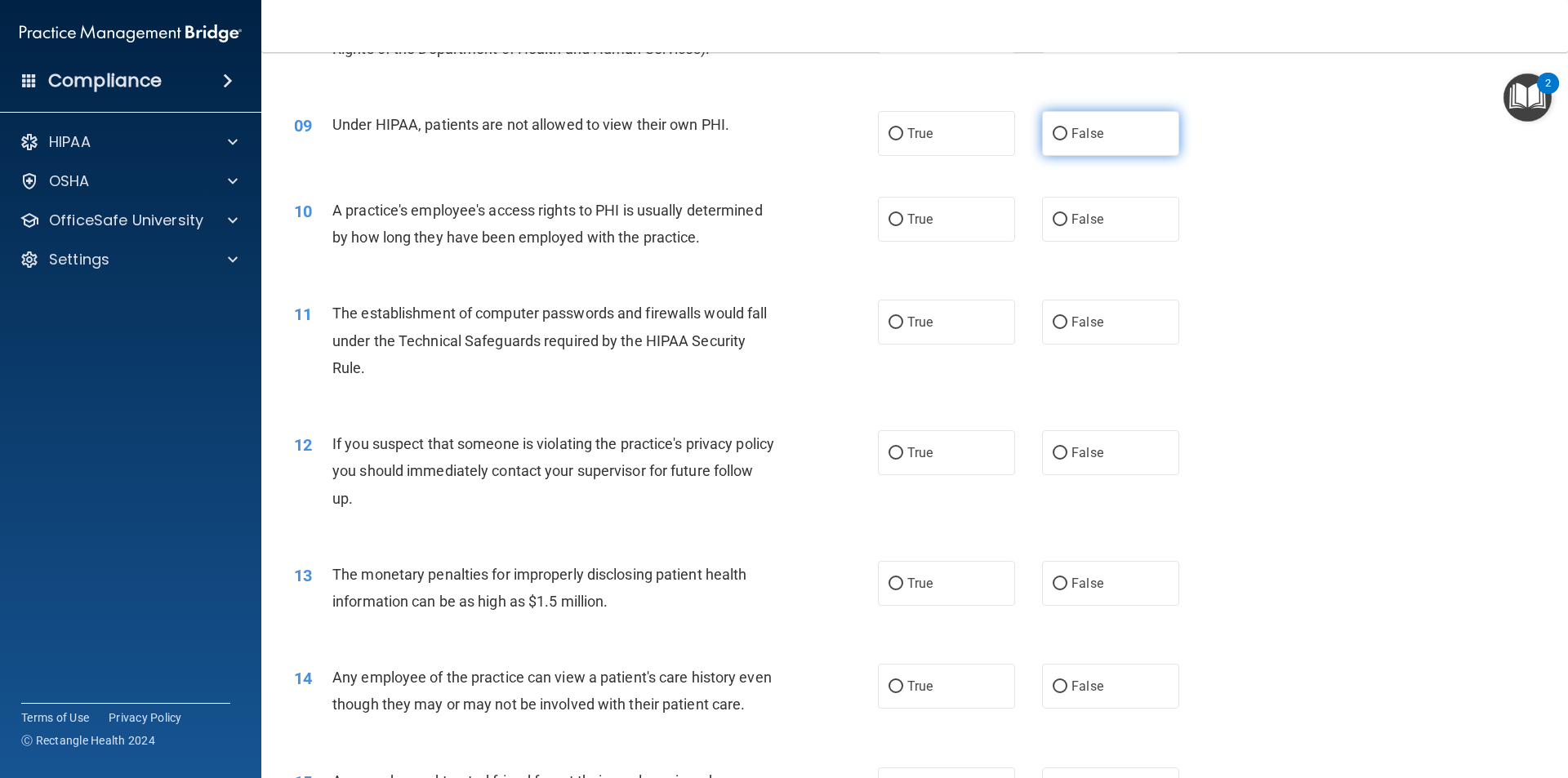
click at [1104, 147] on label "False" at bounding box center [1110, 133] width 137 height 45
click at [1067, 140] on input "False" at bounding box center [1059, 134] width 14 height 12
radio input "true"
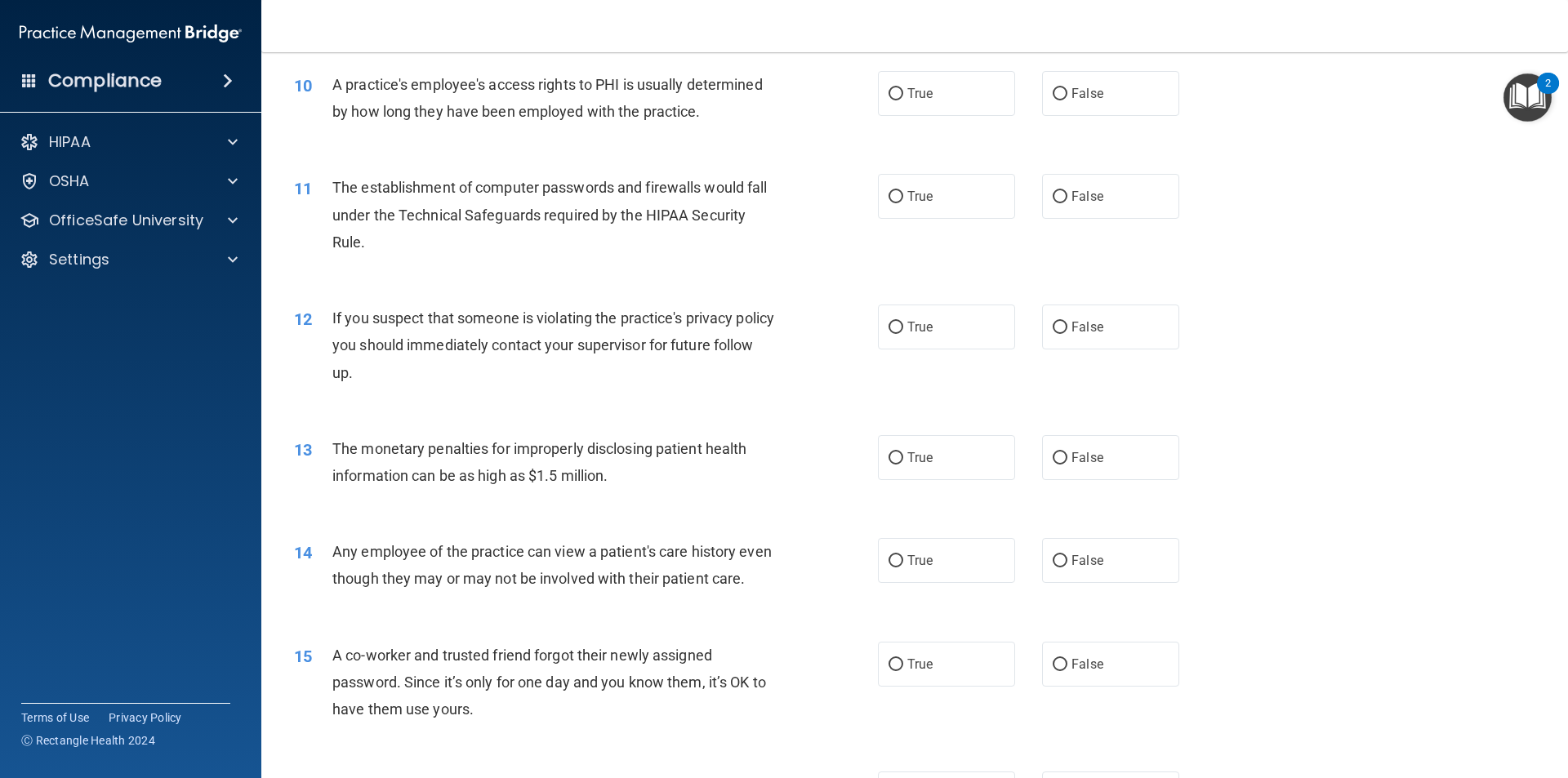
scroll to position [1061, 0]
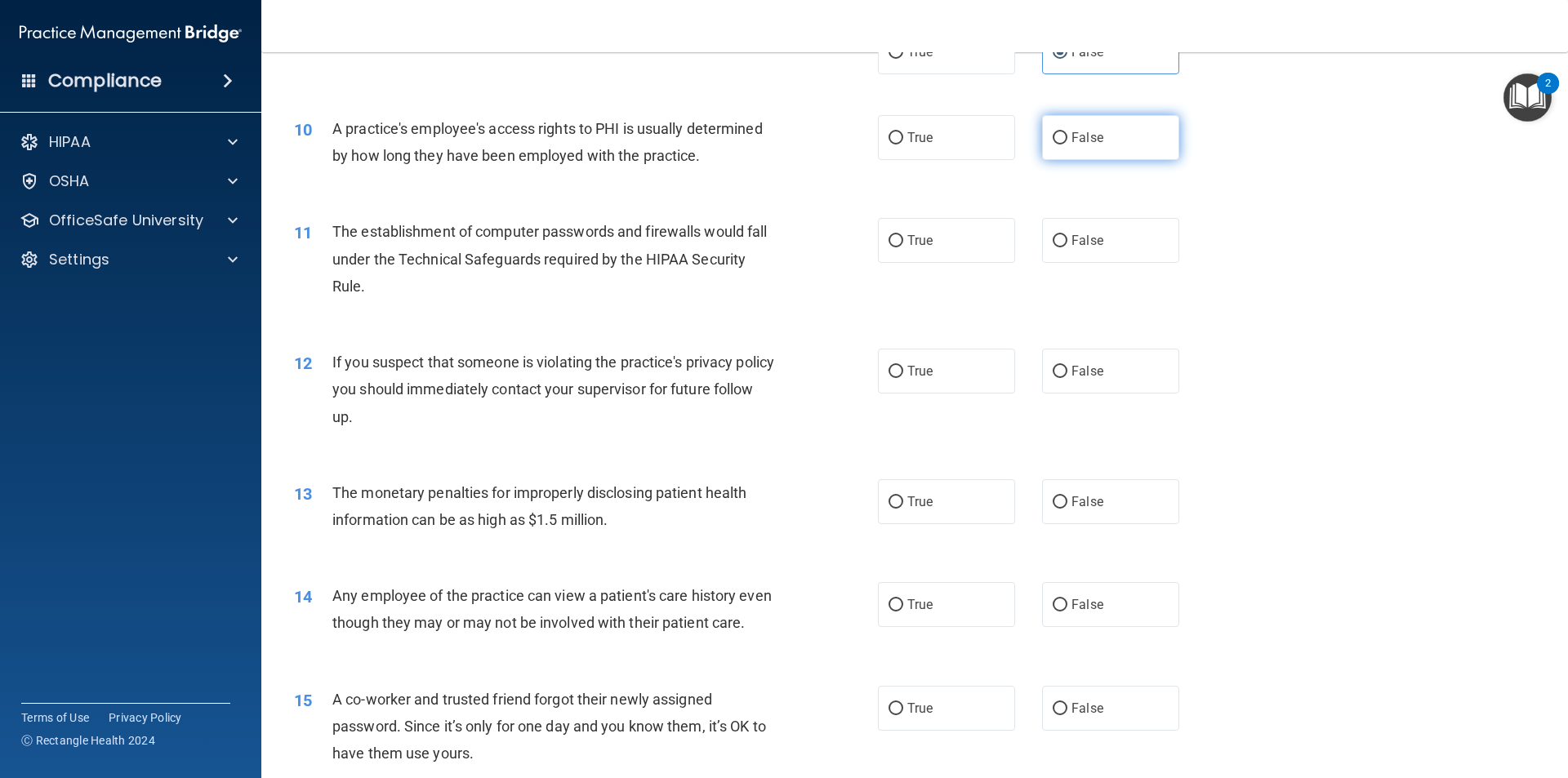
click at [1059, 147] on label "False" at bounding box center [1110, 137] width 137 height 45
click at [1059, 144] on input "False" at bounding box center [1059, 138] width 14 height 12
radio input "true"
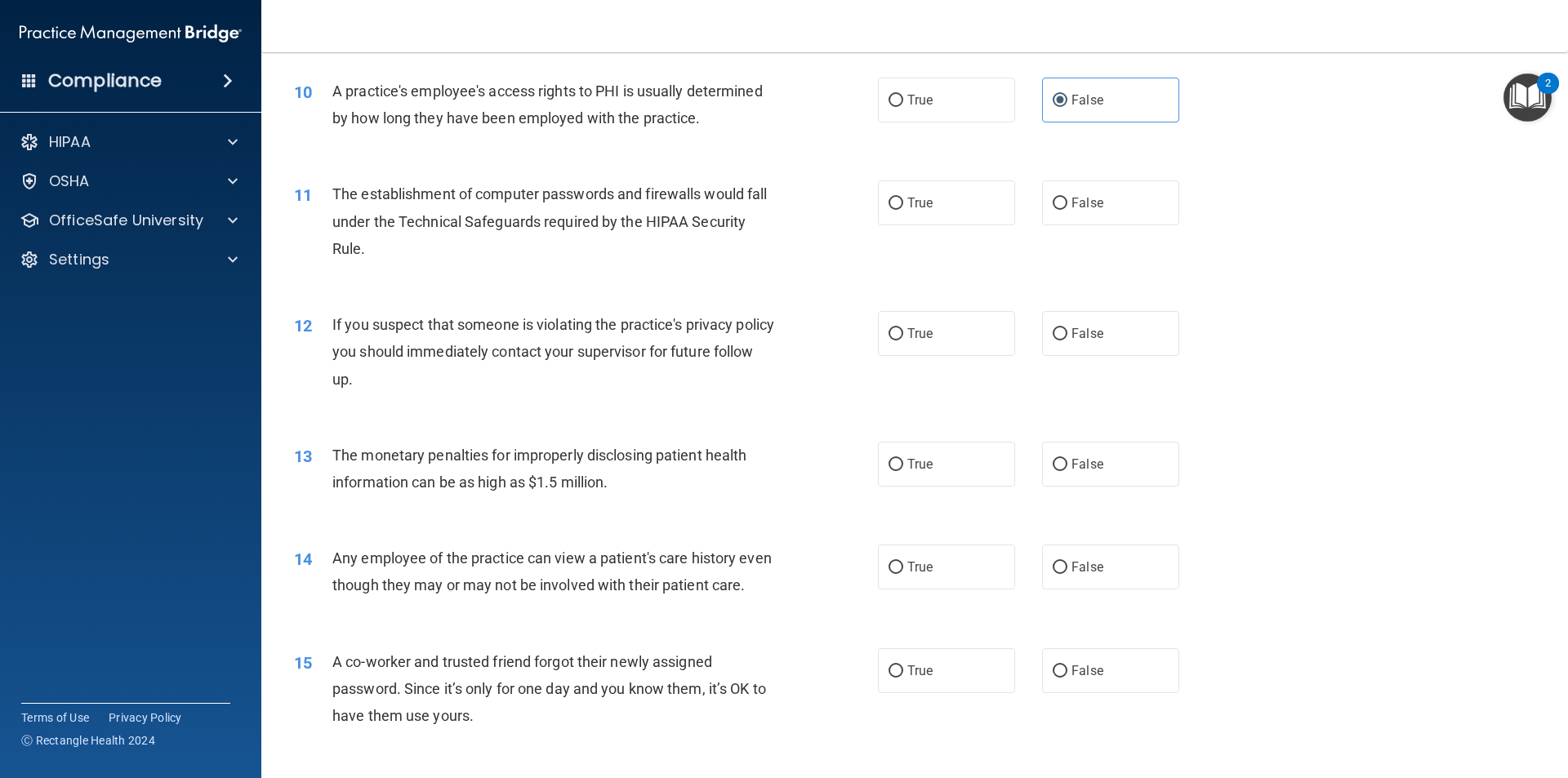
scroll to position [1143, 0]
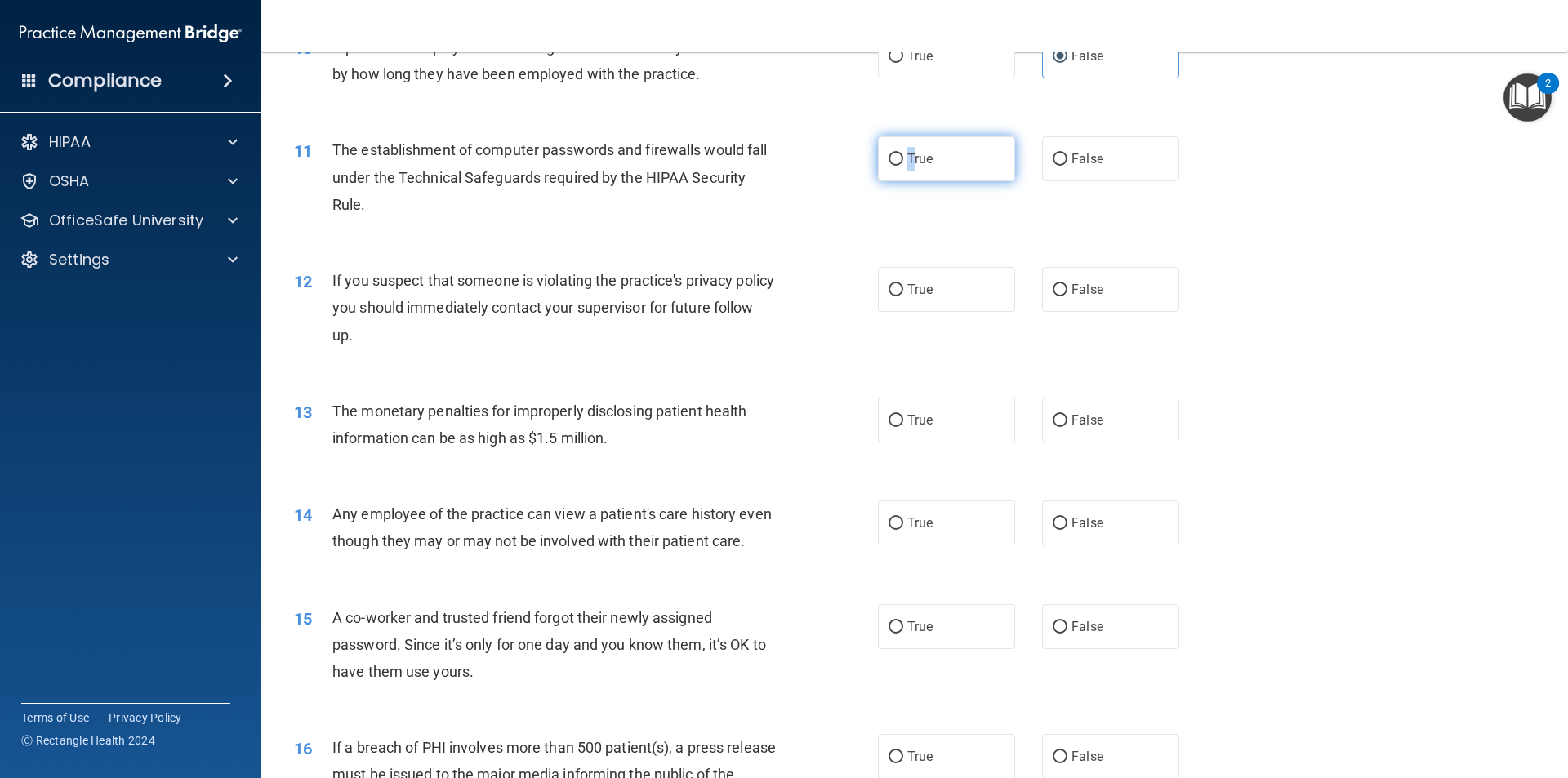
click at [907, 158] on span "True" at bounding box center [920, 159] width 25 height 15
click at [896, 162] on input "True" at bounding box center [895, 160] width 14 height 12
radio input "true"
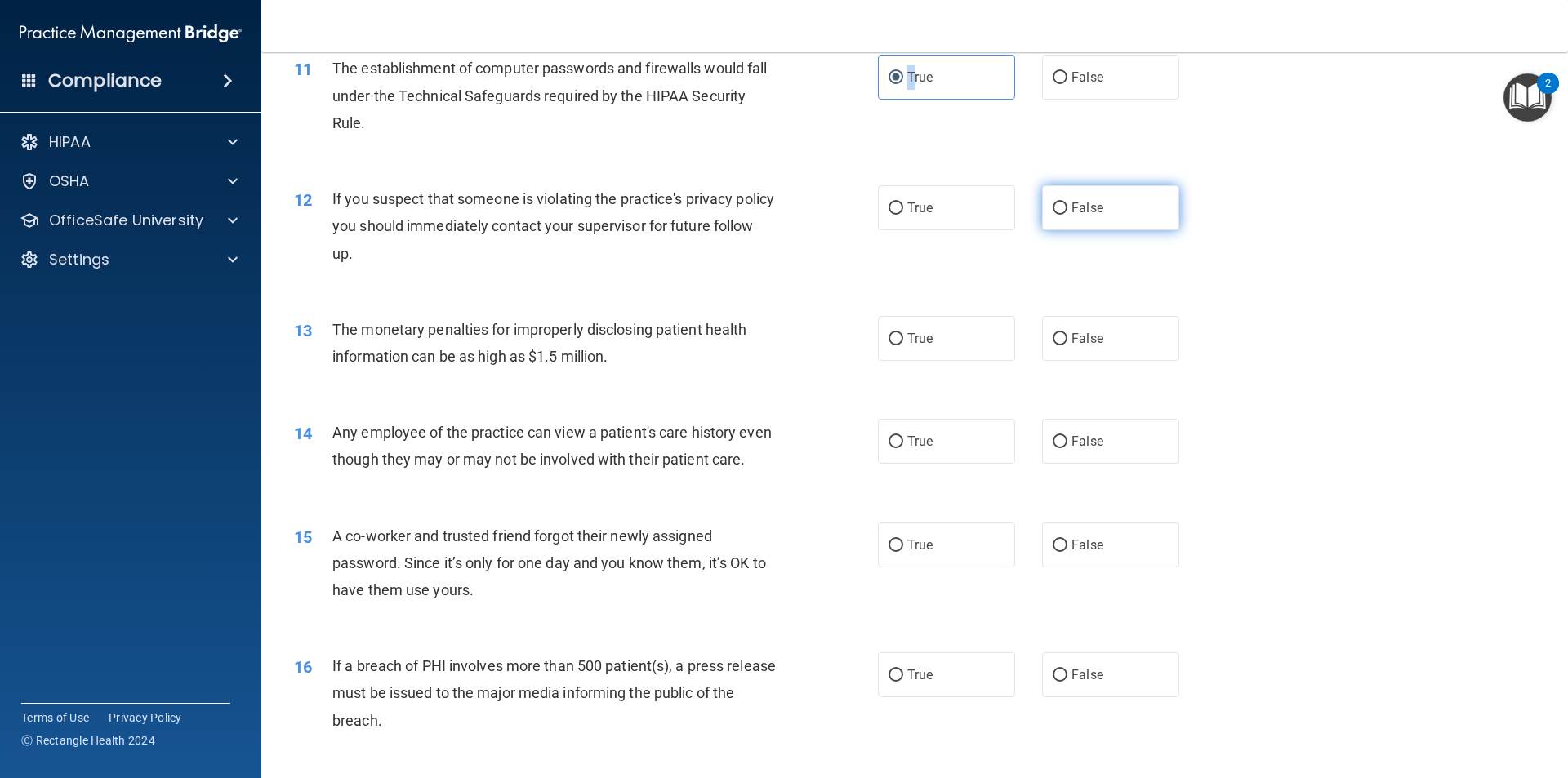
scroll to position [1306, 0]
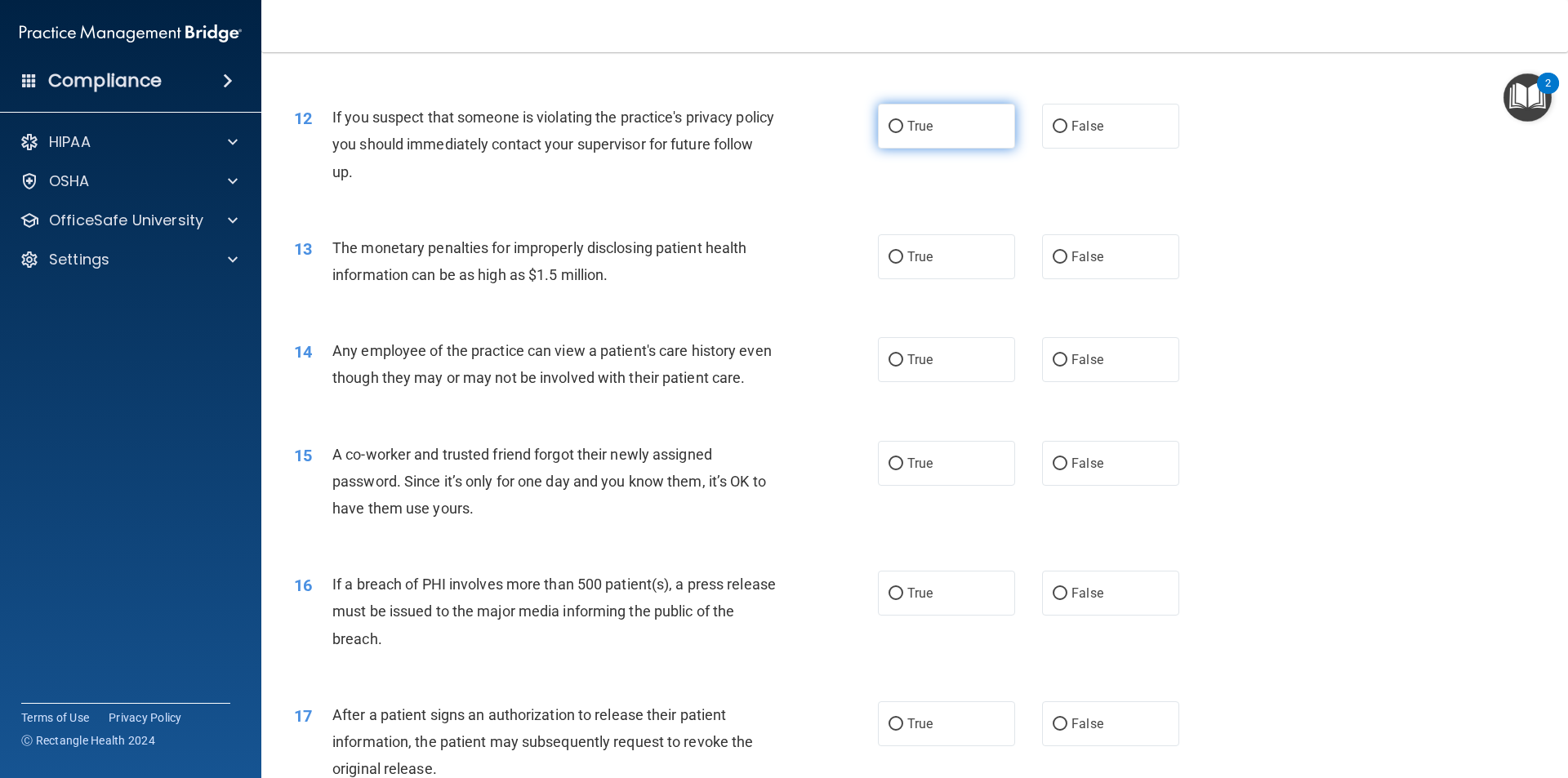
click at [922, 137] on label "True" at bounding box center [946, 125] width 137 height 45
click at [903, 133] on input "True" at bounding box center [895, 126] width 14 height 12
radio input "true"
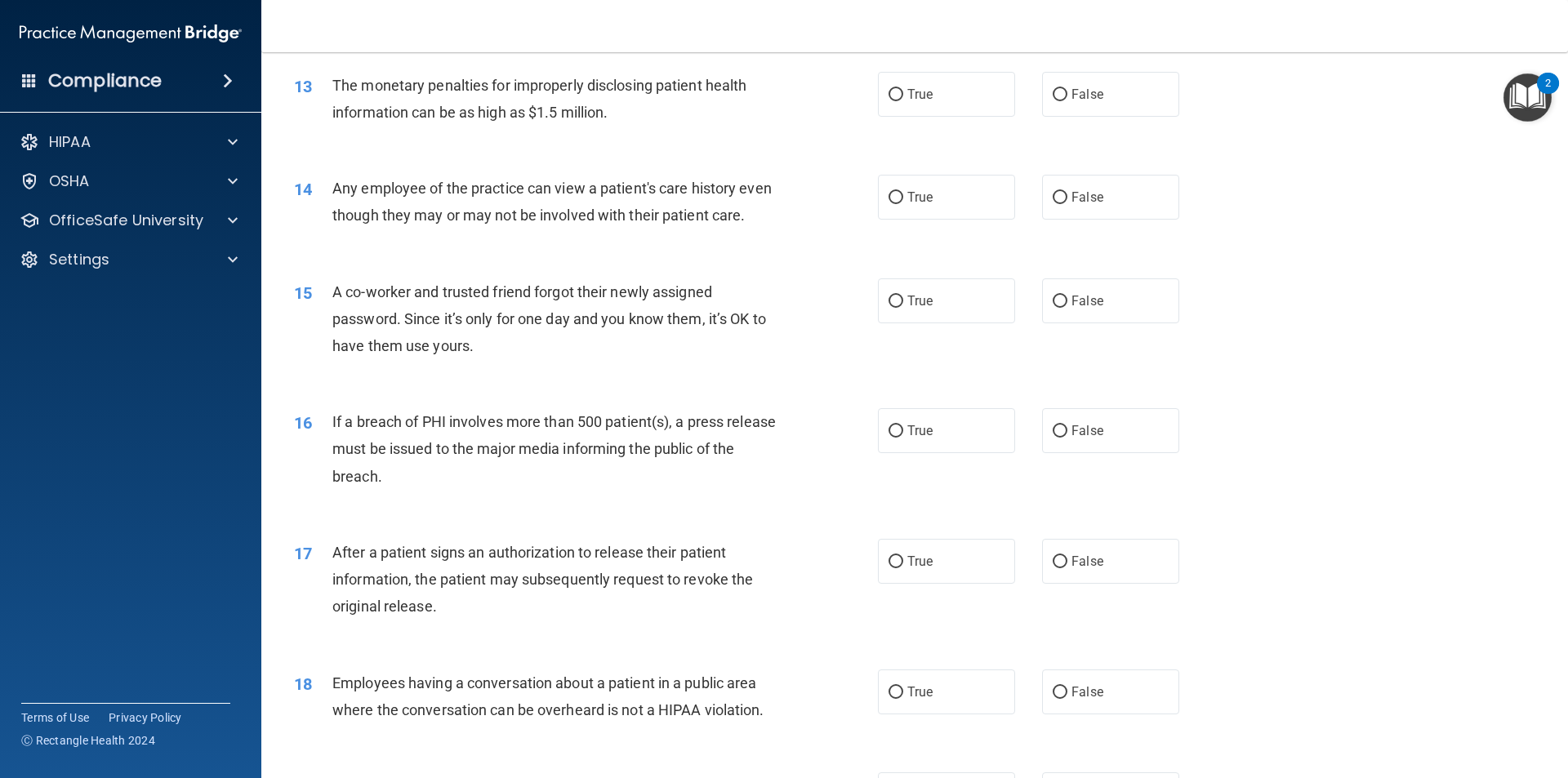
scroll to position [1469, 0]
click at [918, 119] on div "13 The monetary penalties for improperly disclosing patient health information …" at bounding box center [915, 102] width 1266 height 103
click at [920, 110] on label "True" at bounding box center [946, 93] width 137 height 45
click at [903, 100] on input "True" at bounding box center [895, 94] width 14 height 12
radio input "true"
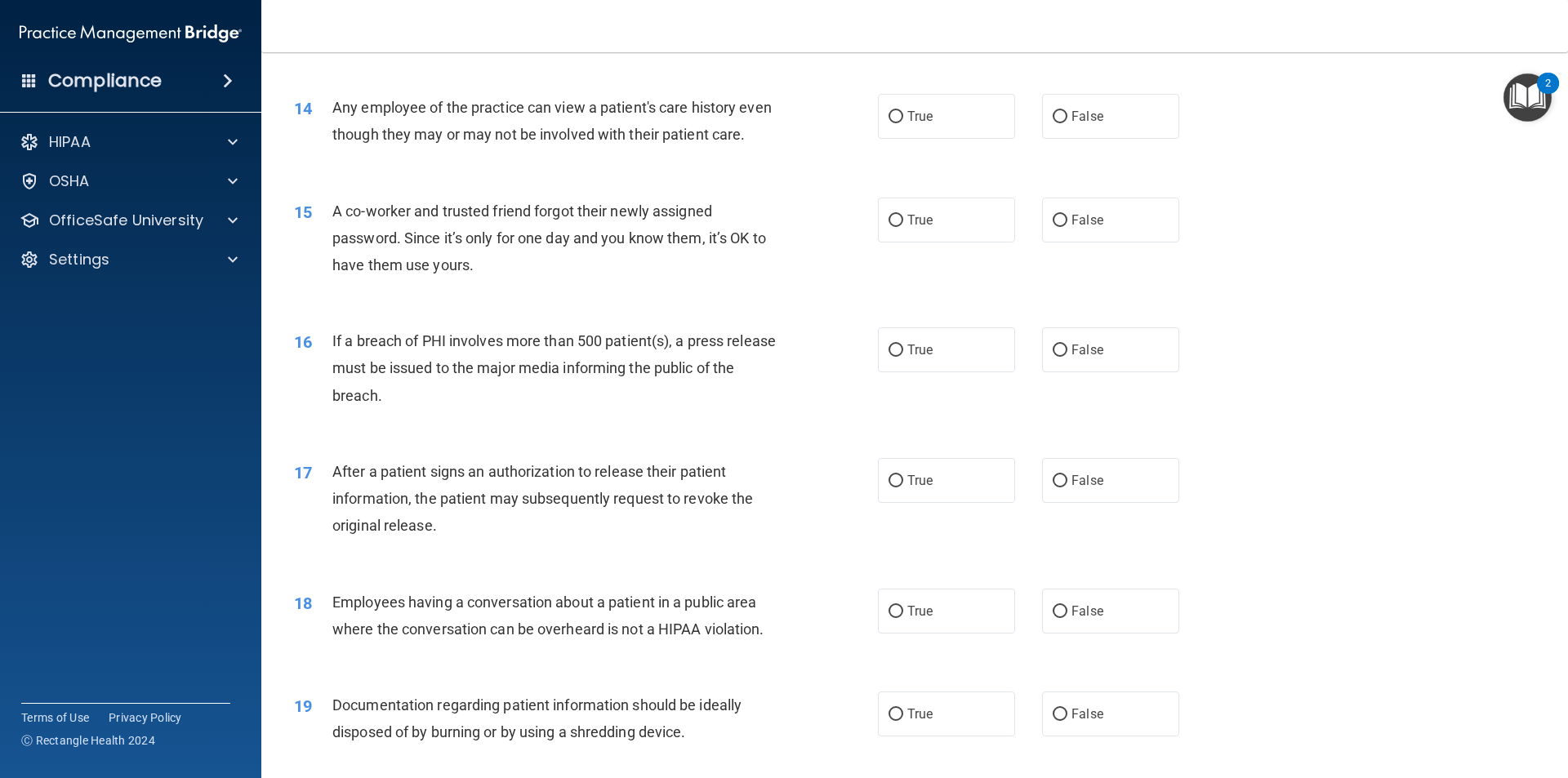
scroll to position [1550, 0]
click at [1085, 113] on span "False" at bounding box center [1086, 115] width 32 height 15
click at [1067, 113] on input "False" at bounding box center [1059, 115] width 14 height 12
radio input "true"
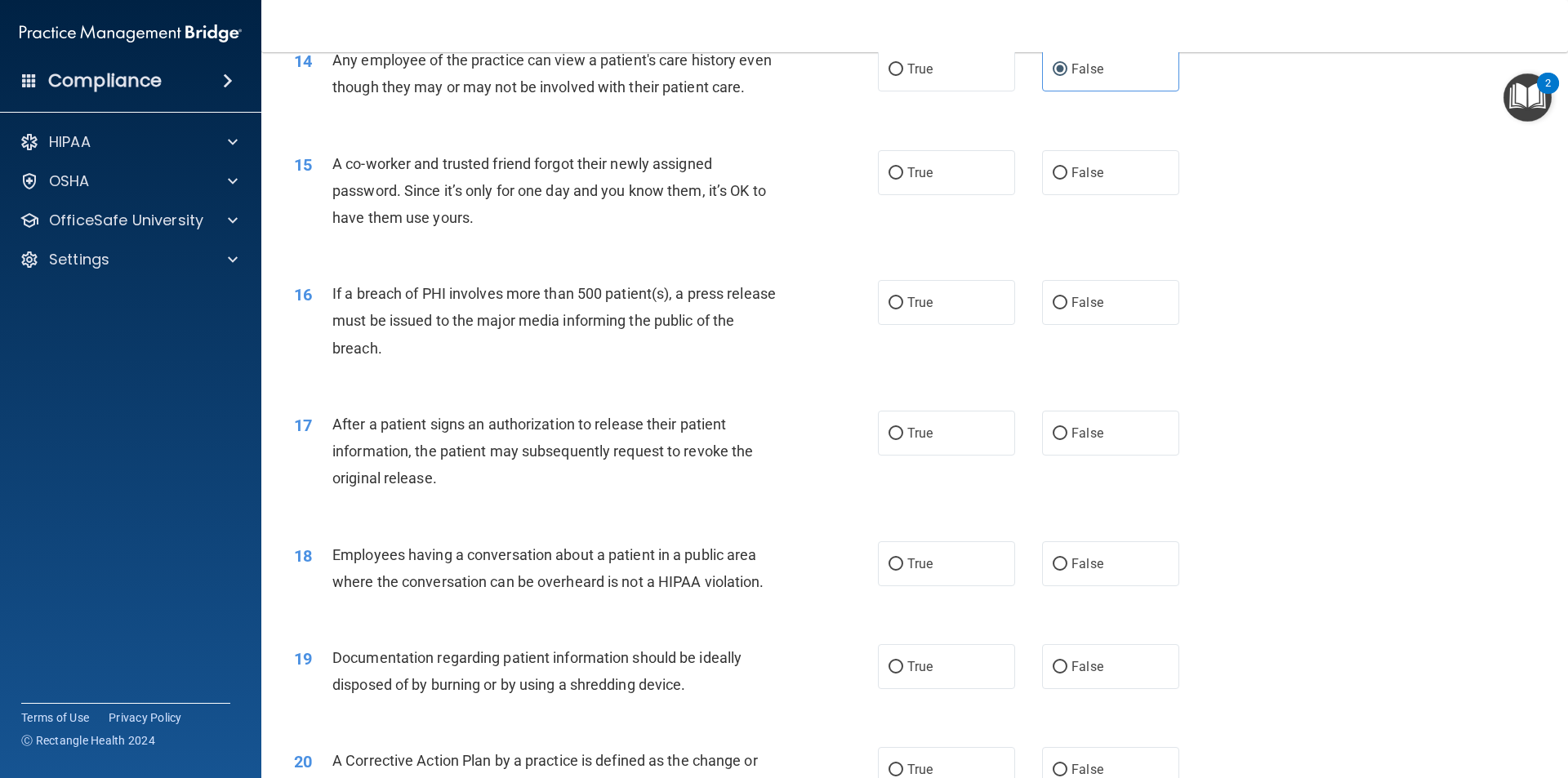
scroll to position [1632, 0]
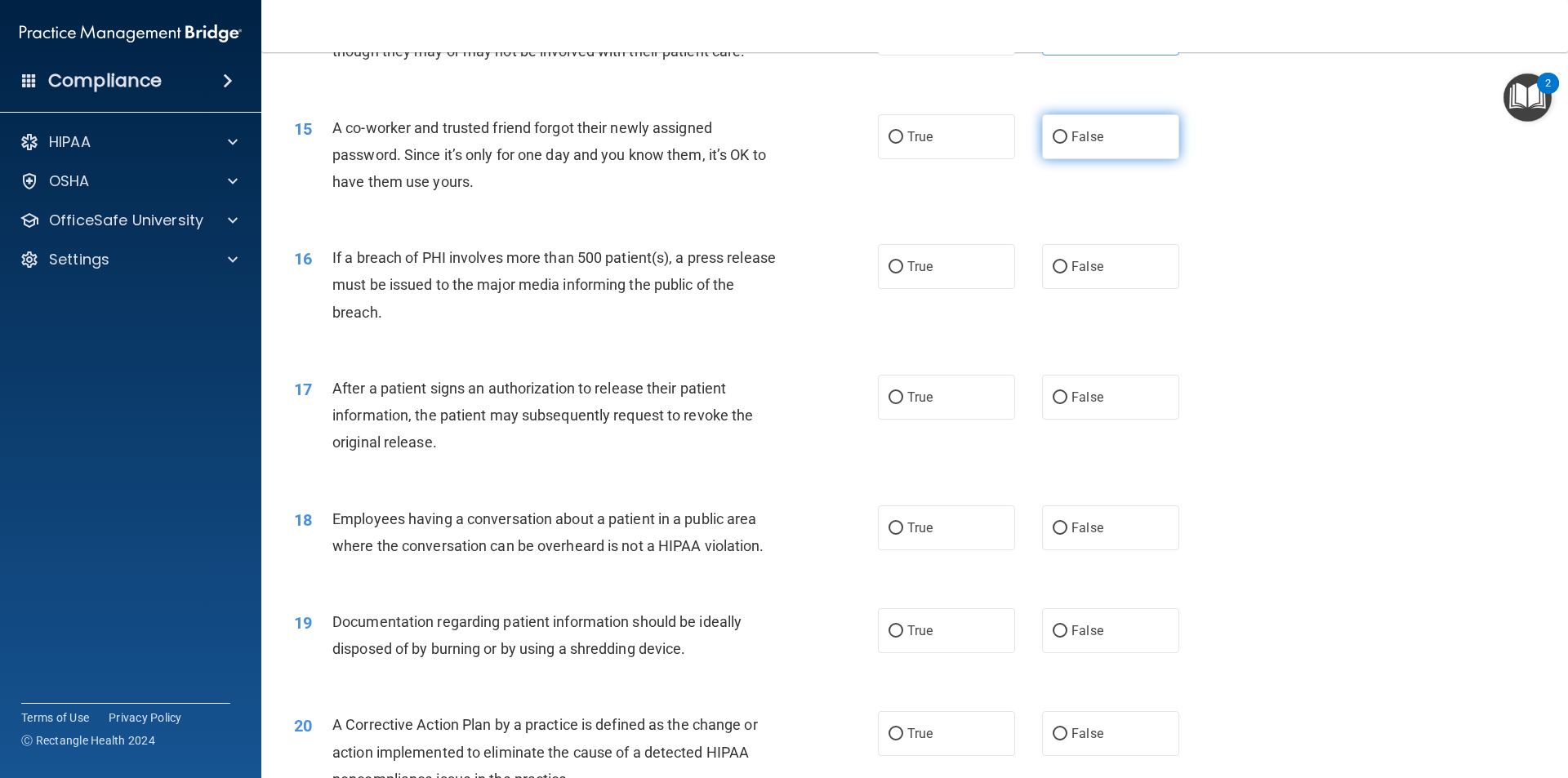
click at [1065, 160] on label "False" at bounding box center [1110, 137] width 137 height 45
click at [1065, 143] on input "False" at bounding box center [1059, 137] width 14 height 12
radio input "true"
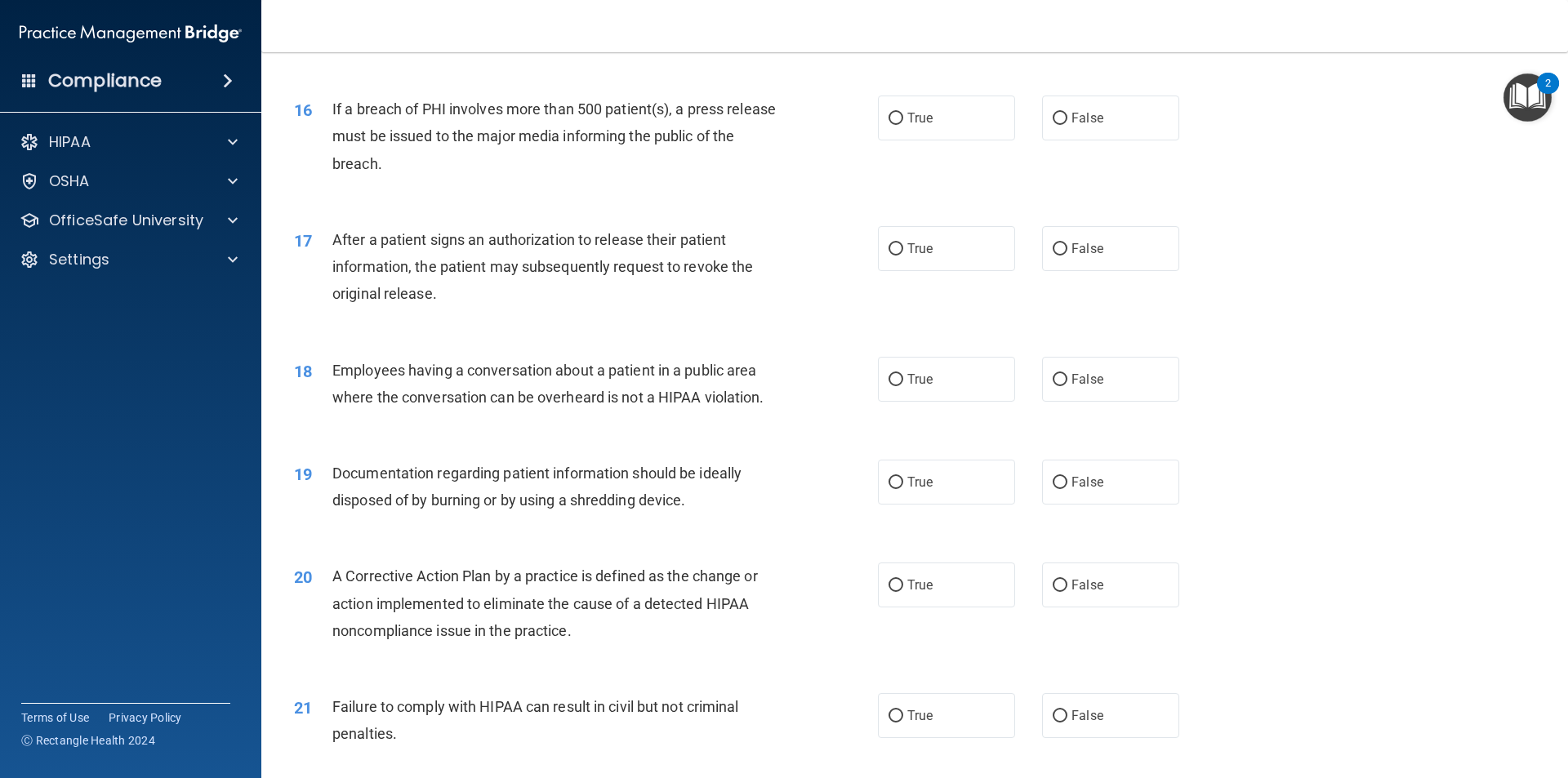
scroll to position [1796, 0]
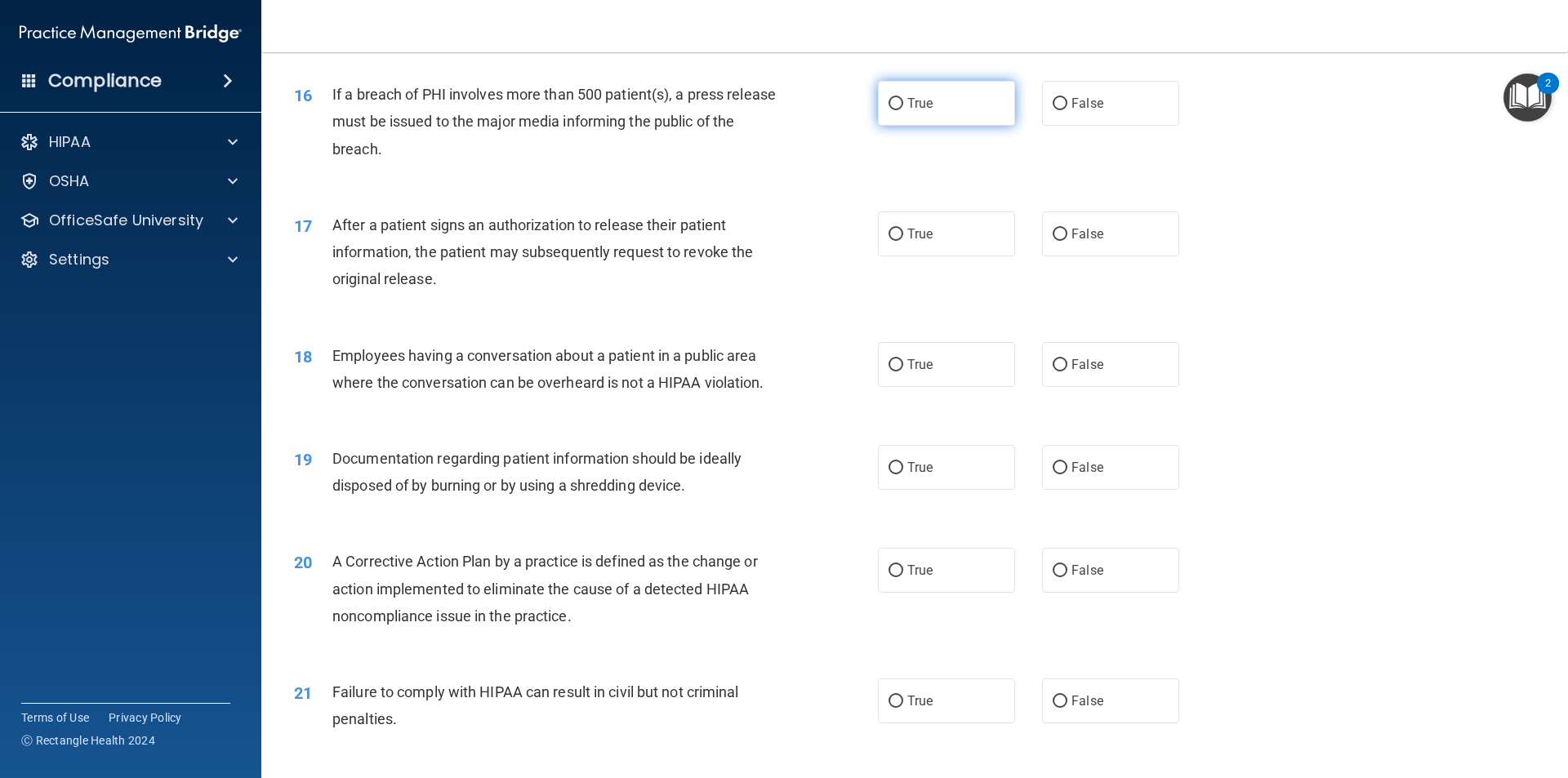
click at [893, 110] on input "True" at bounding box center [895, 103] width 14 height 12
radio input "true"
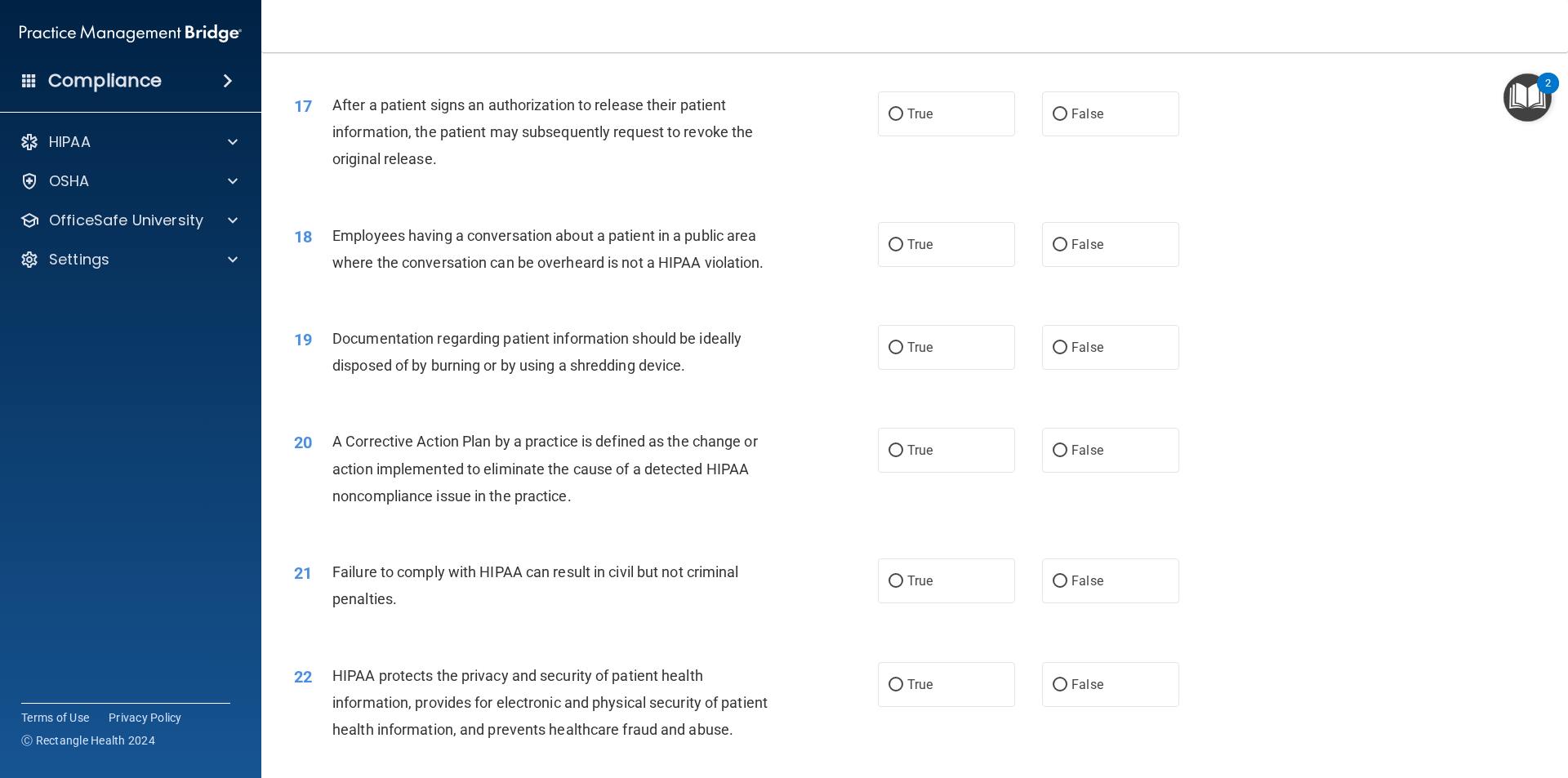
scroll to position [1958, 0]
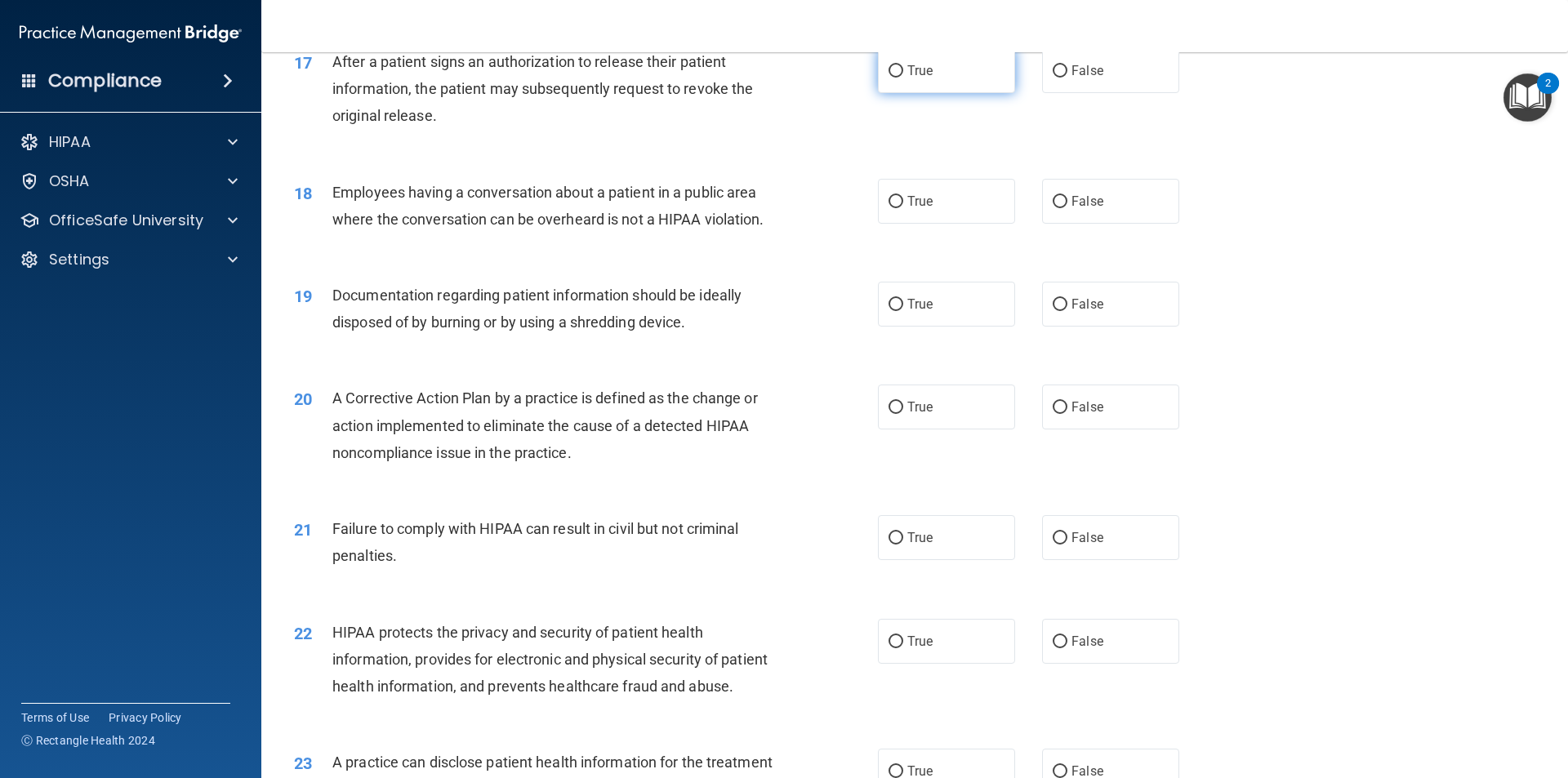
click at [912, 93] on label "True" at bounding box center [946, 70] width 137 height 45
click at [903, 77] on input "True" at bounding box center [895, 71] width 14 height 12
radio input "true"
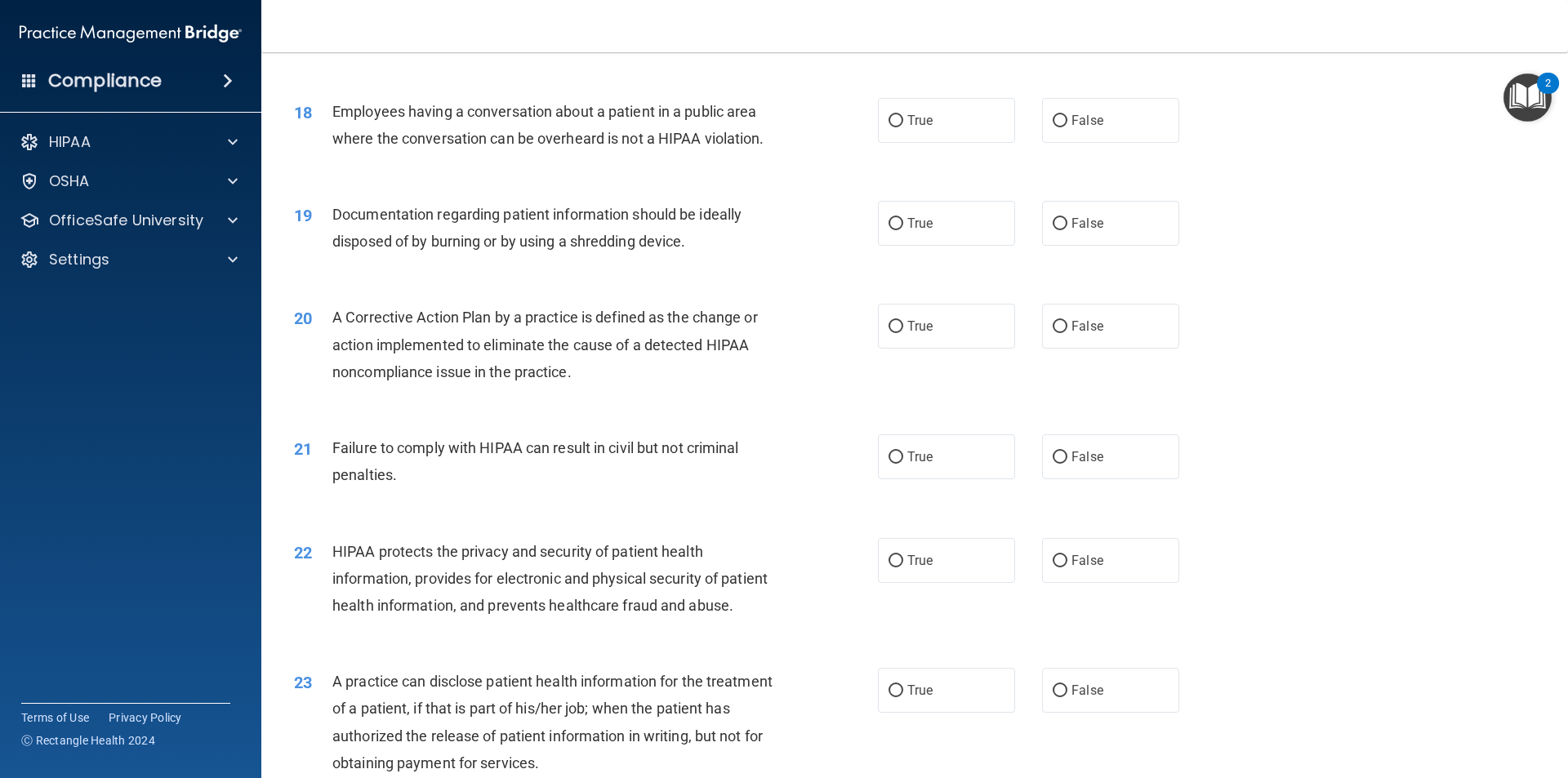
scroll to position [2041, 0]
click at [1083, 142] on label "False" at bounding box center [1110, 119] width 137 height 45
click at [1067, 126] on input "False" at bounding box center [1059, 120] width 14 height 12
radio input "true"
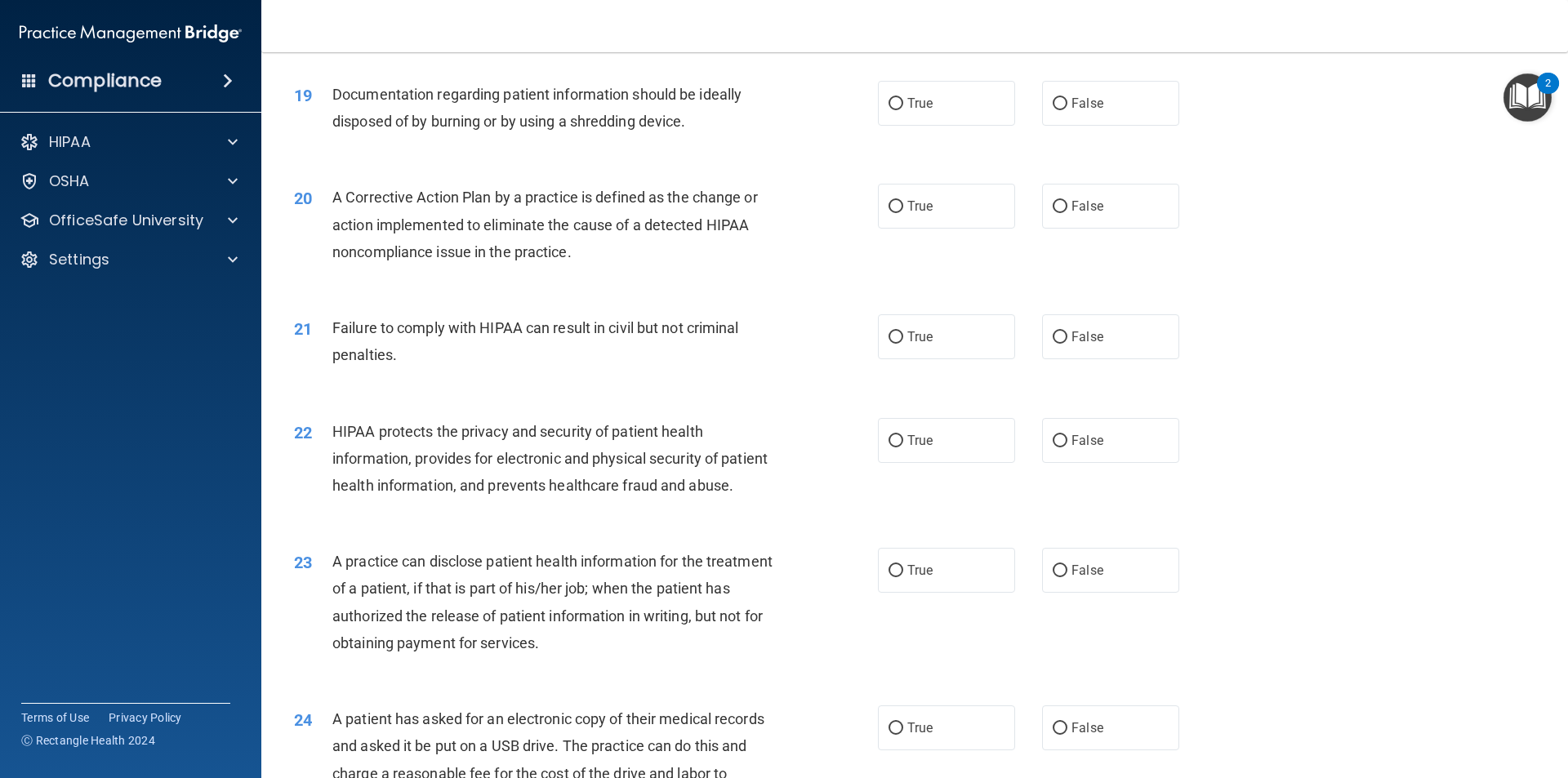
scroll to position [2204, 0]
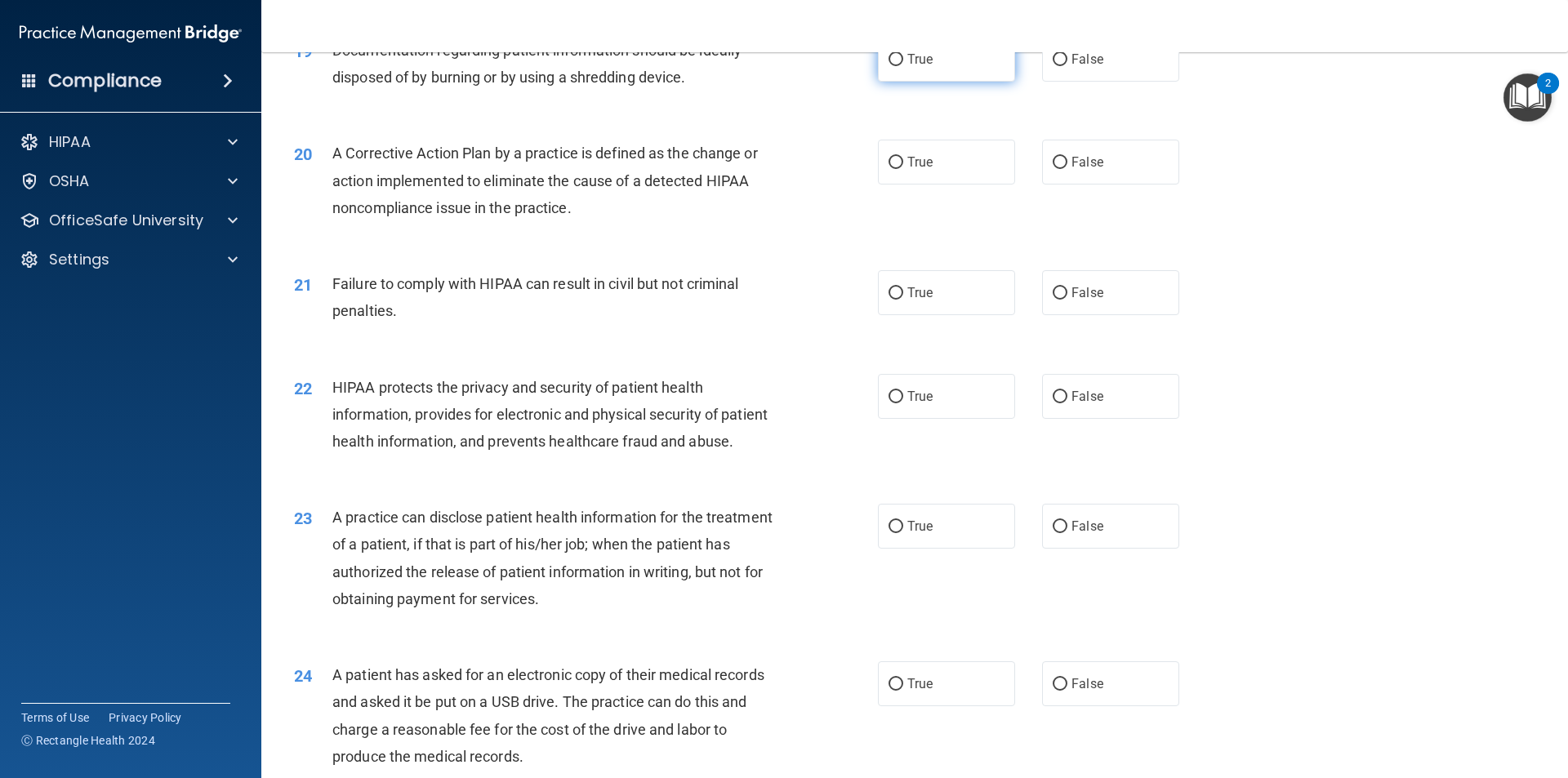
click at [909, 67] on span "True" at bounding box center [920, 59] width 25 height 15
click at [903, 66] on input "True" at bounding box center [895, 59] width 14 height 12
radio input "true"
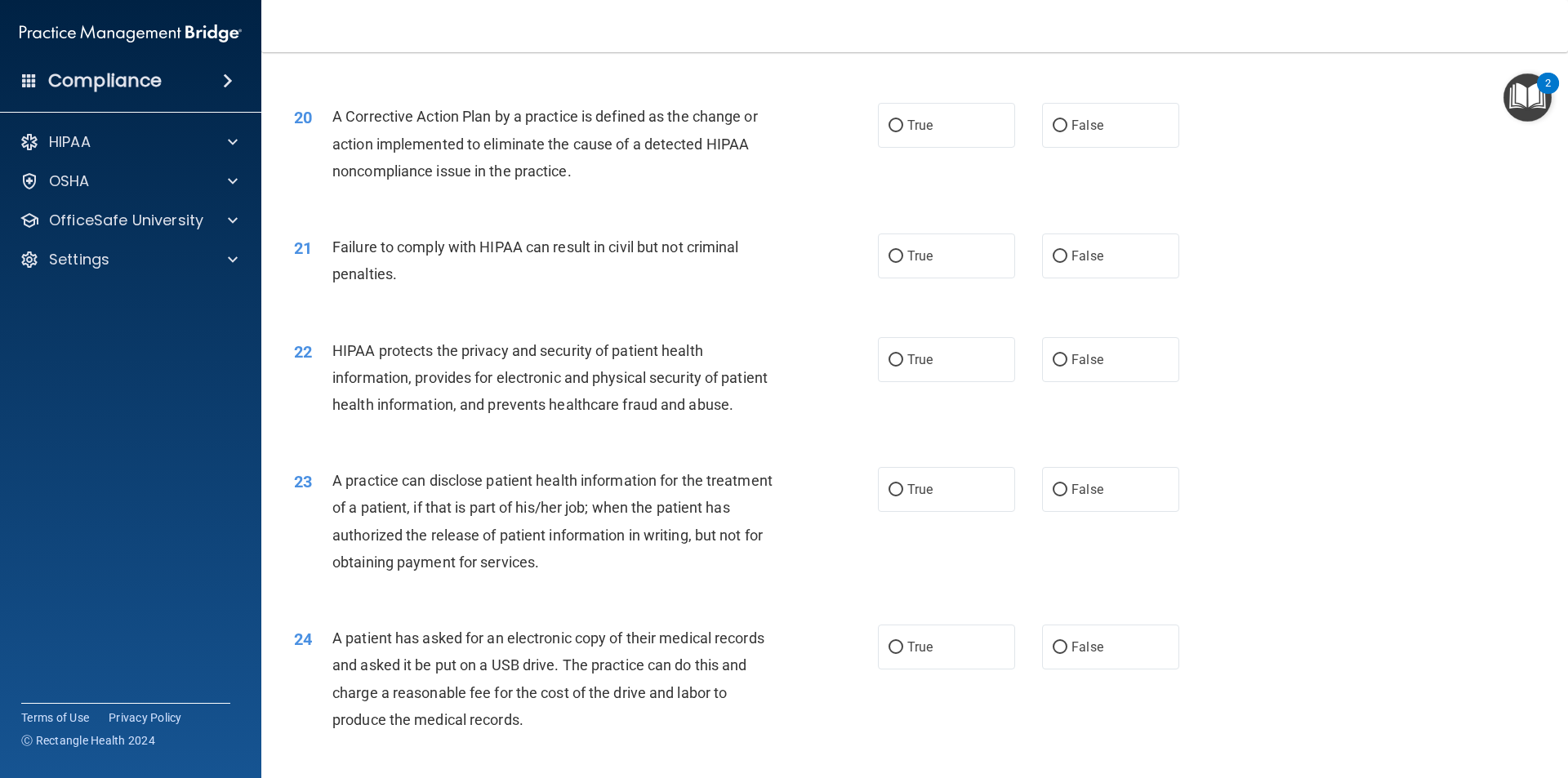
scroll to position [2285, 0]
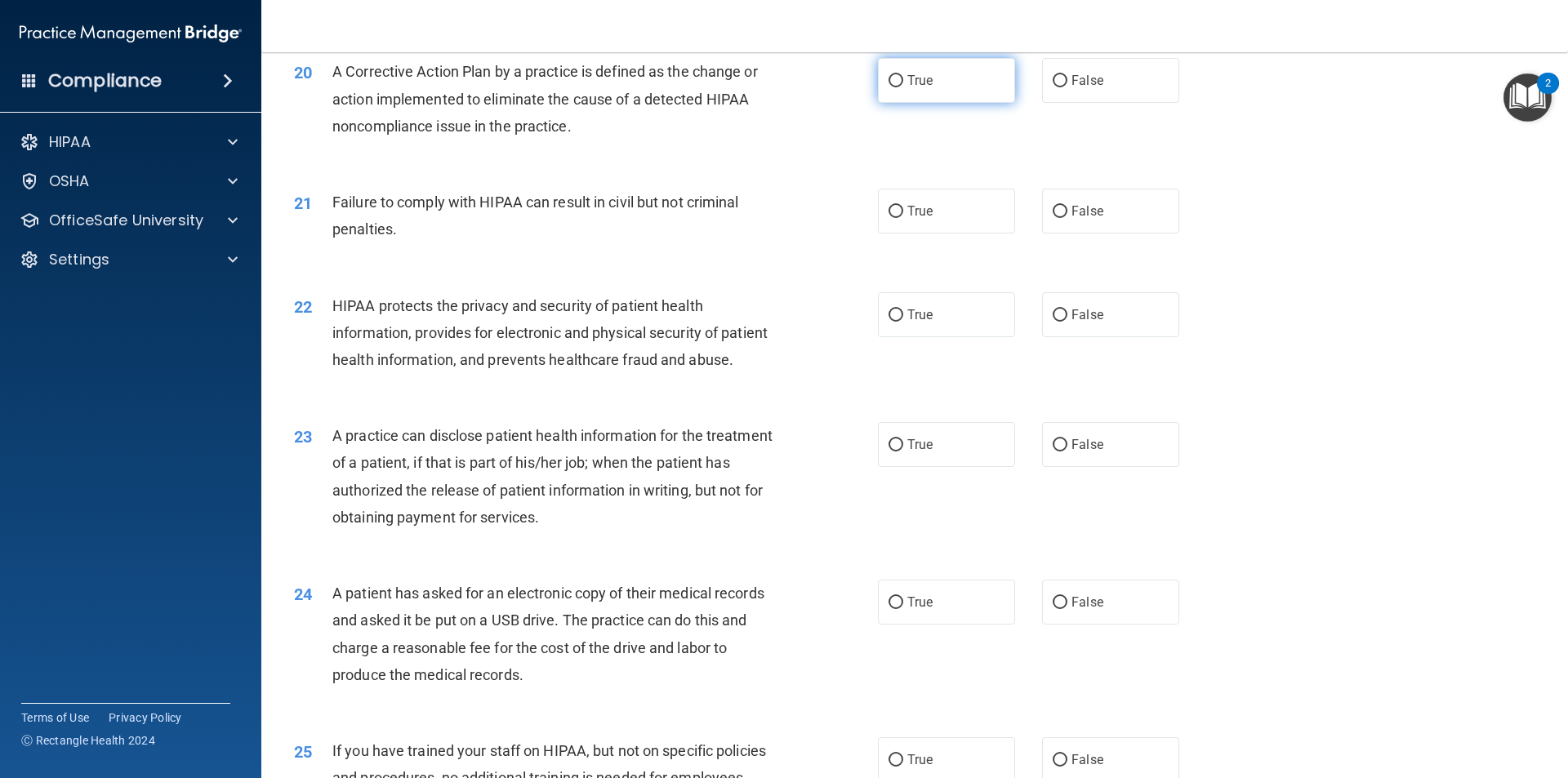
click at [947, 103] on label "True" at bounding box center [946, 80] width 137 height 45
click at [903, 87] on input "True" at bounding box center [895, 81] width 14 height 12
radio input "true"
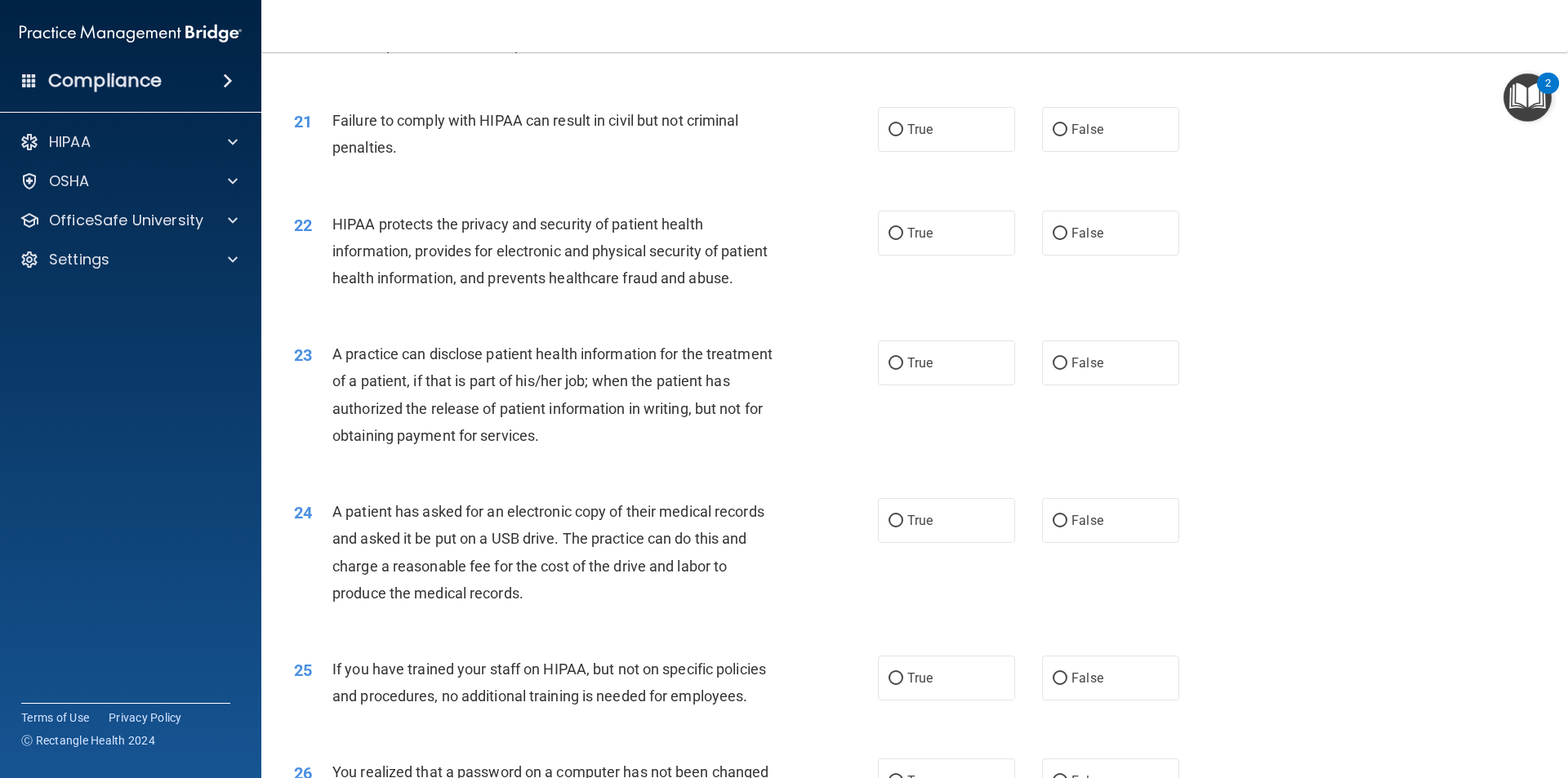
scroll to position [2449, 0]
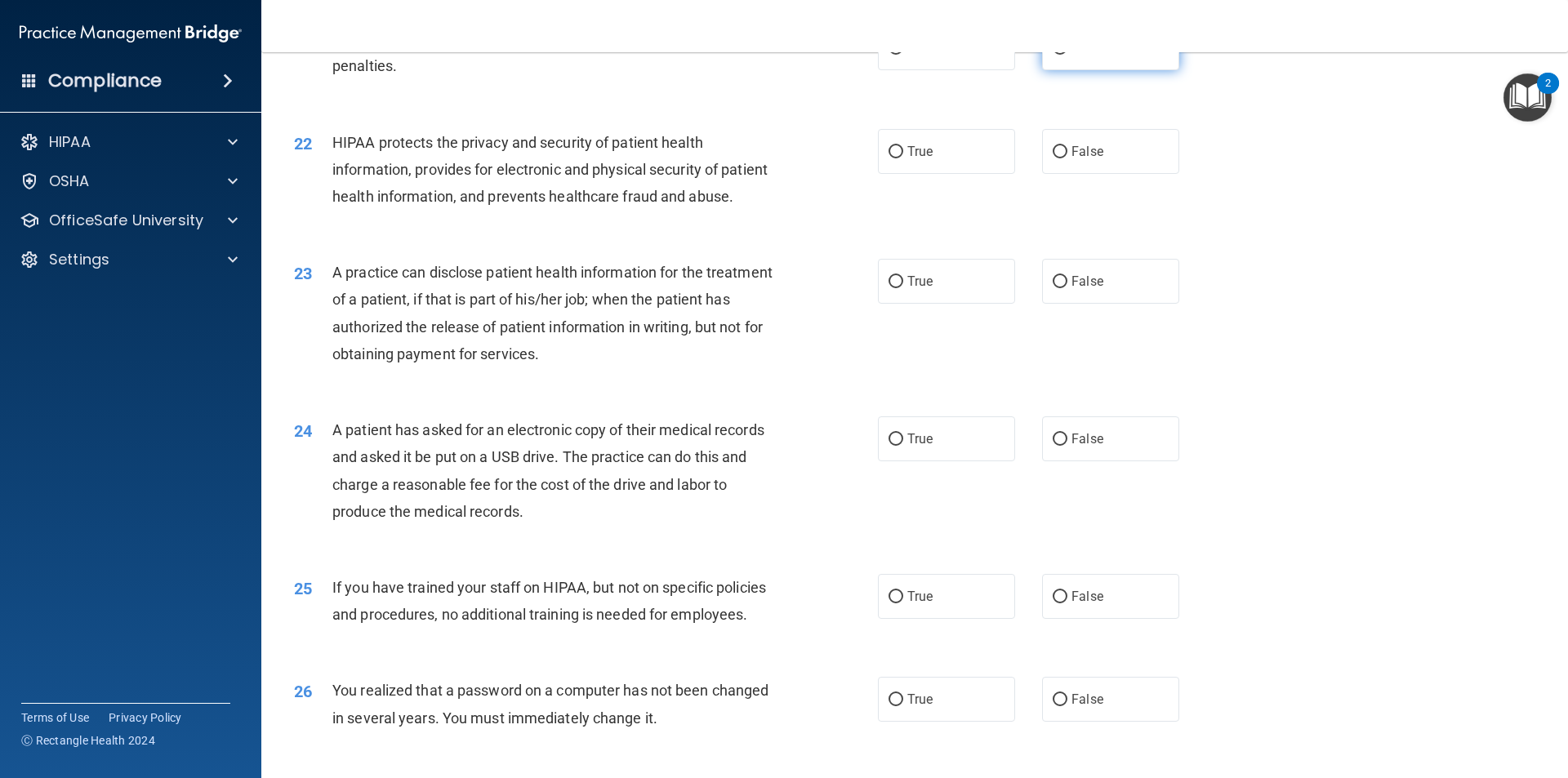
click at [1079, 70] on label "False" at bounding box center [1110, 47] width 137 height 45
click at [1067, 54] on input "False" at bounding box center [1059, 48] width 14 height 12
radio input "true"
click at [893, 159] on input "True" at bounding box center [895, 152] width 14 height 12
radio input "true"
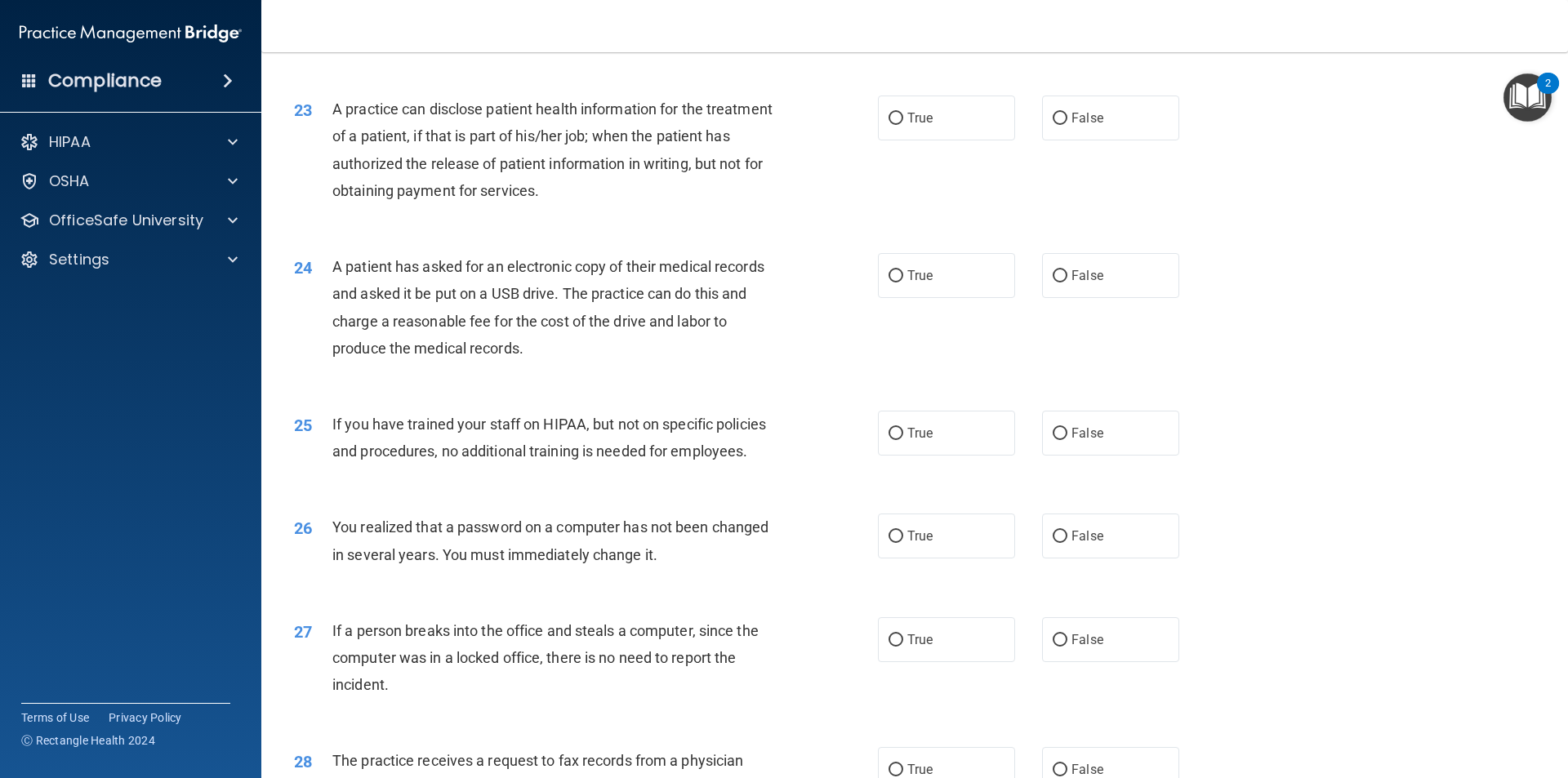
scroll to position [2693, 0]
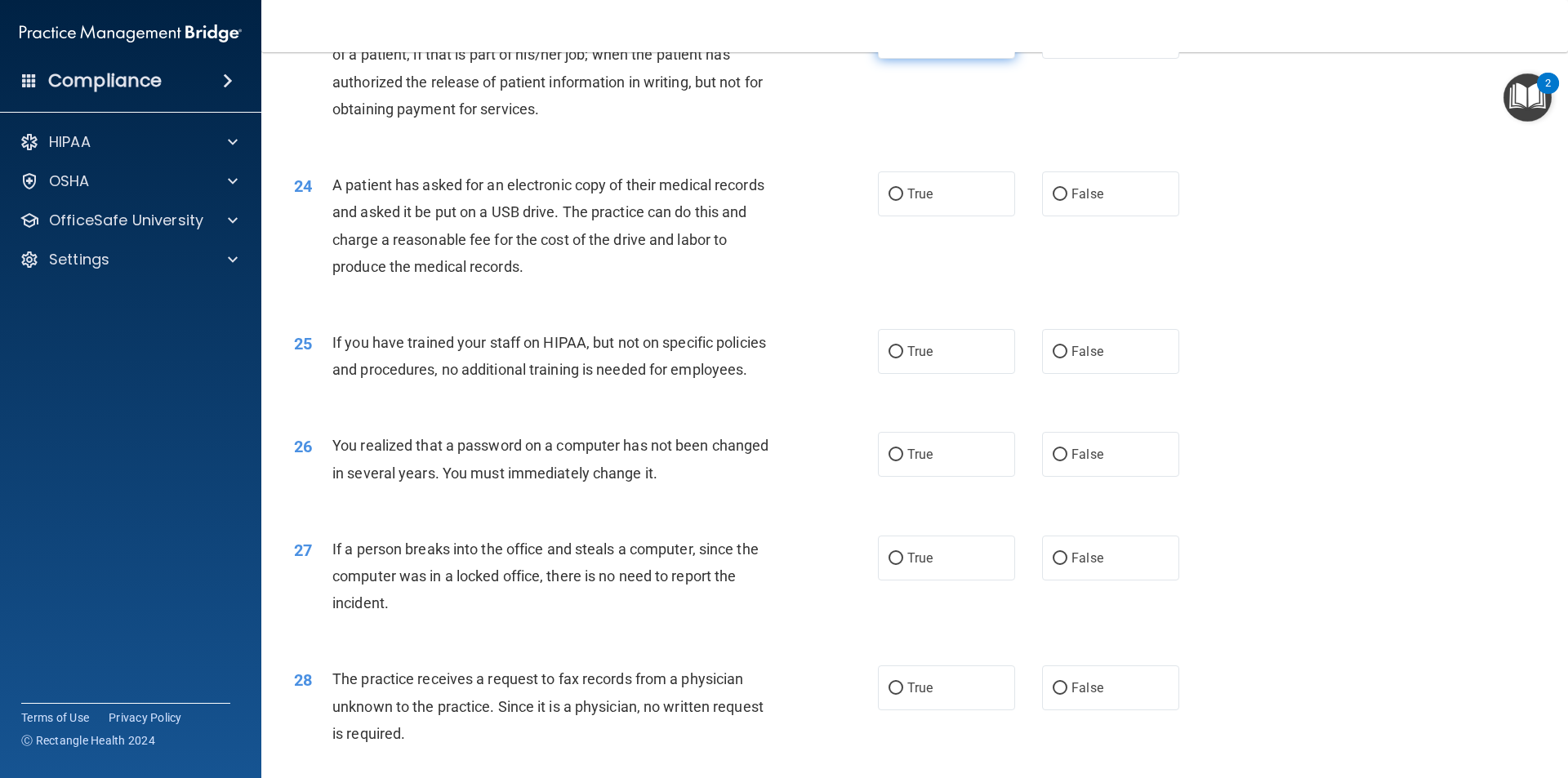
click at [909, 44] on span "True" at bounding box center [920, 36] width 25 height 15
click at [903, 43] on input "True" at bounding box center [895, 36] width 14 height 12
radio input "true"
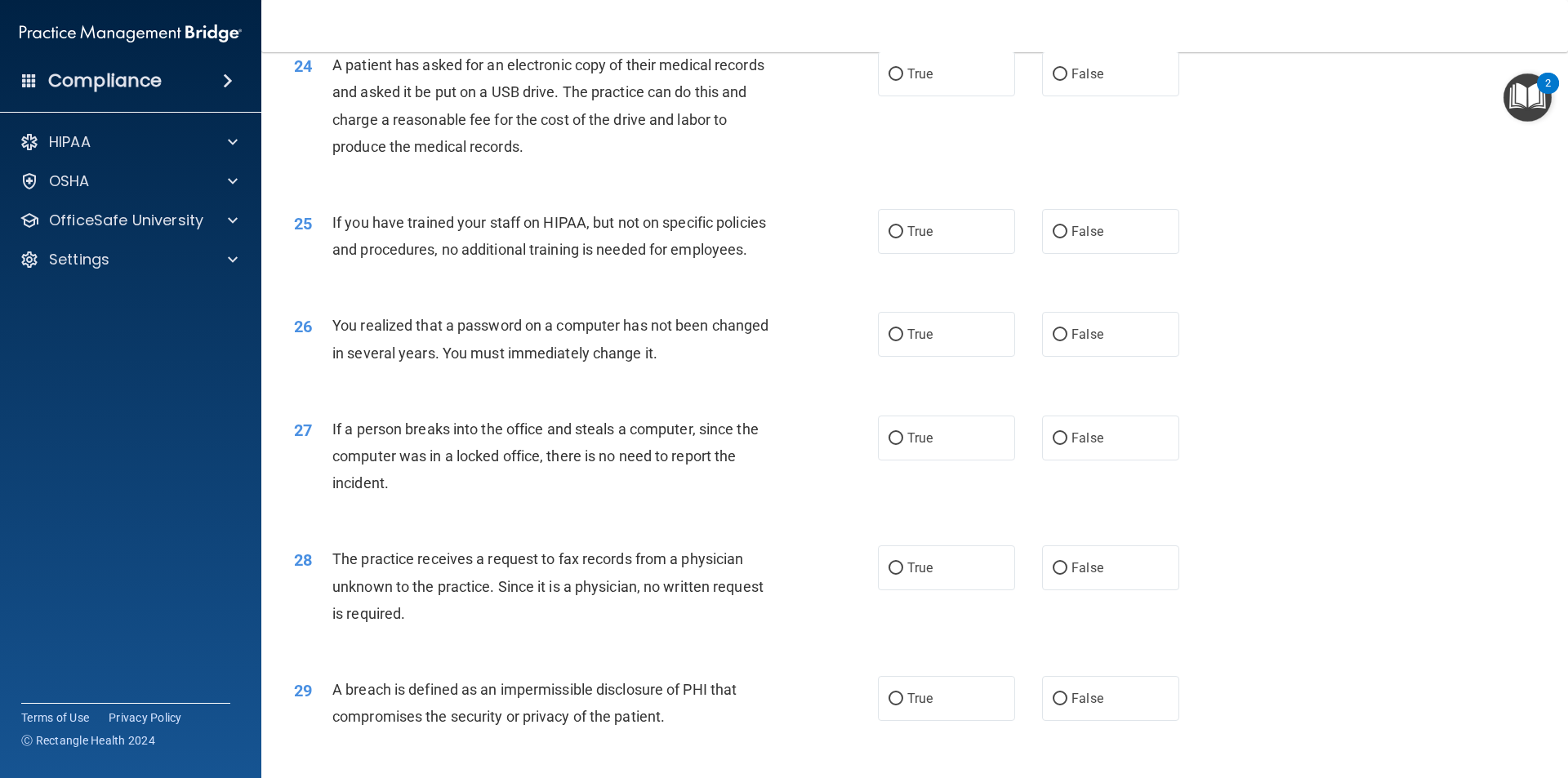
scroll to position [2857, 0]
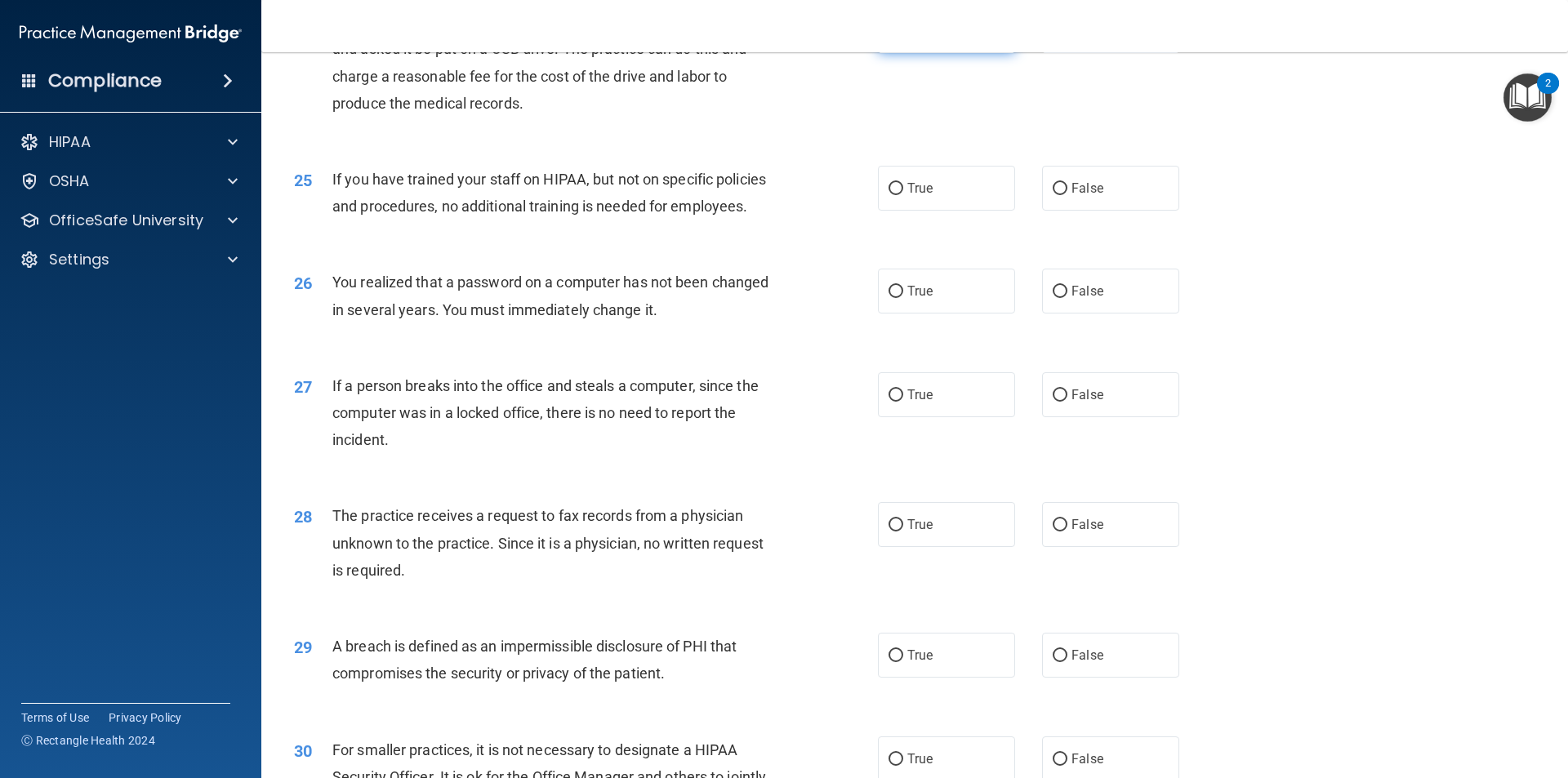
click at [934, 54] on label "True" at bounding box center [946, 31] width 137 height 45
click at [903, 37] on input "True" at bounding box center [895, 31] width 14 height 12
radio input "true"
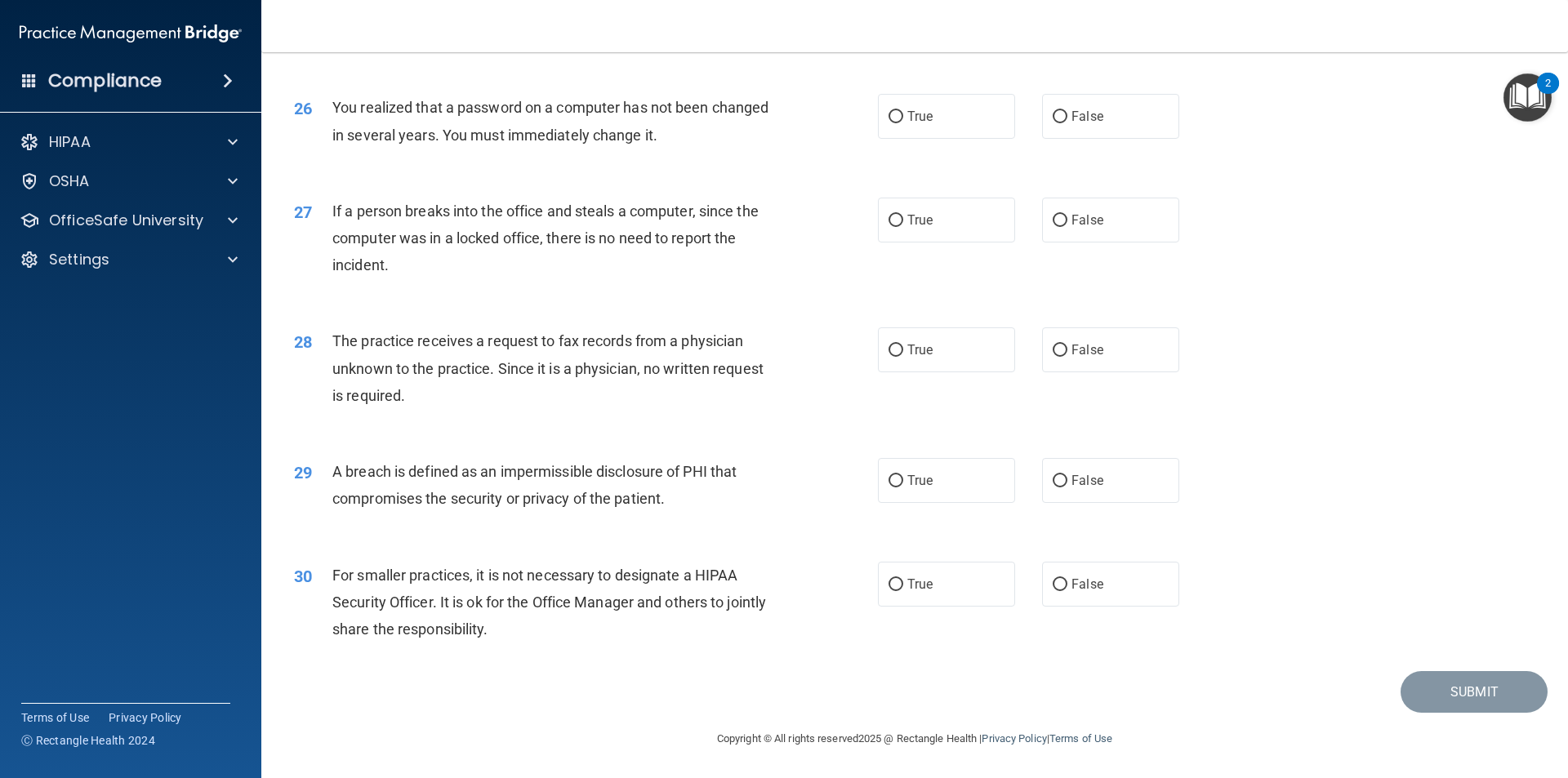
scroll to position [3004, 0]
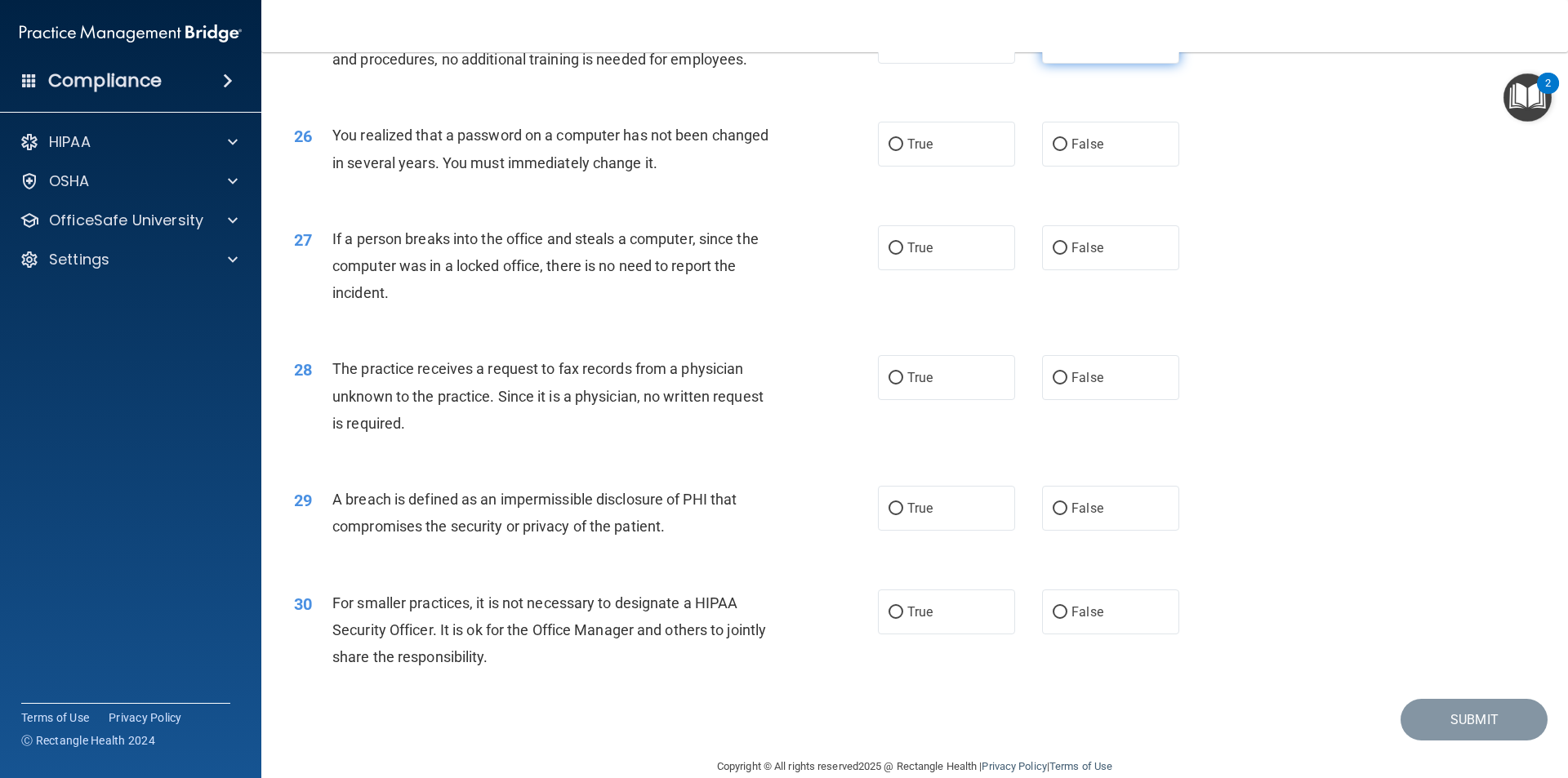
click at [1079, 49] on span "False" at bounding box center [1086, 41] width 32 height 15
click at [1067, 48] on input "False" at bounding box center [1059, 42] width 14 height 12
radio input "true"
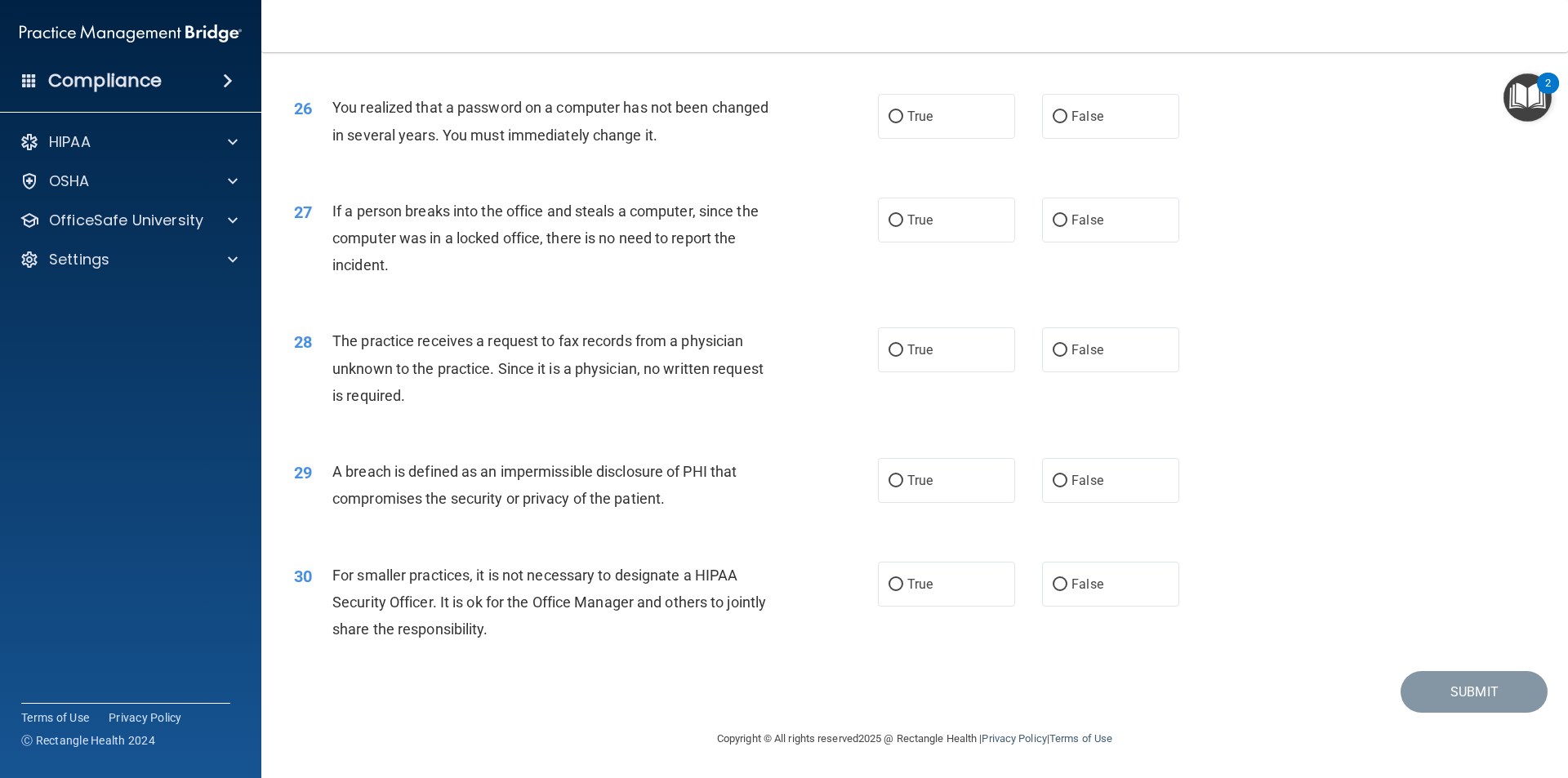
scroll to position [3085, 0]
click at [932, 116] on label "True" at bounding box center [946, 116] width 137 height 45
click at [903, 116] on input "True" at bounding box center [895, 117] width 14 height 12
radio input "true"
click at [1065, 237] on label "False" at bounding box center [1110, 220] width 137 height 45
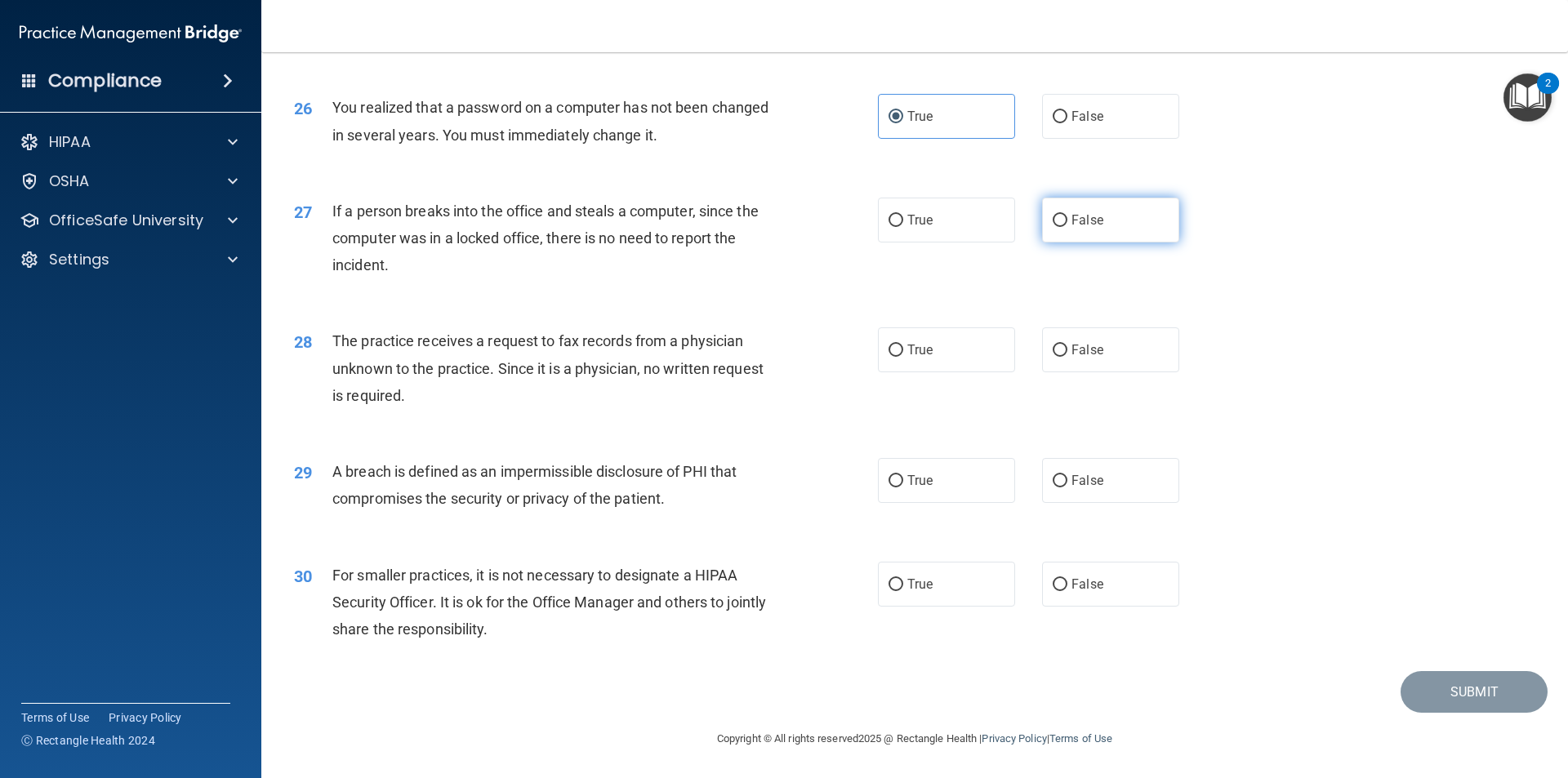
click at [1065, 227] on input "False" at bounding box center [1059, 221] width 14 height 12
radio input "true"
click at [1100, 349] on label "False" at bounding box center [1110, 349] width 137 height 45
click at [1067, 349] on input "False" at bounding box center [1059, 350] width 14 height 12
radio input "true"
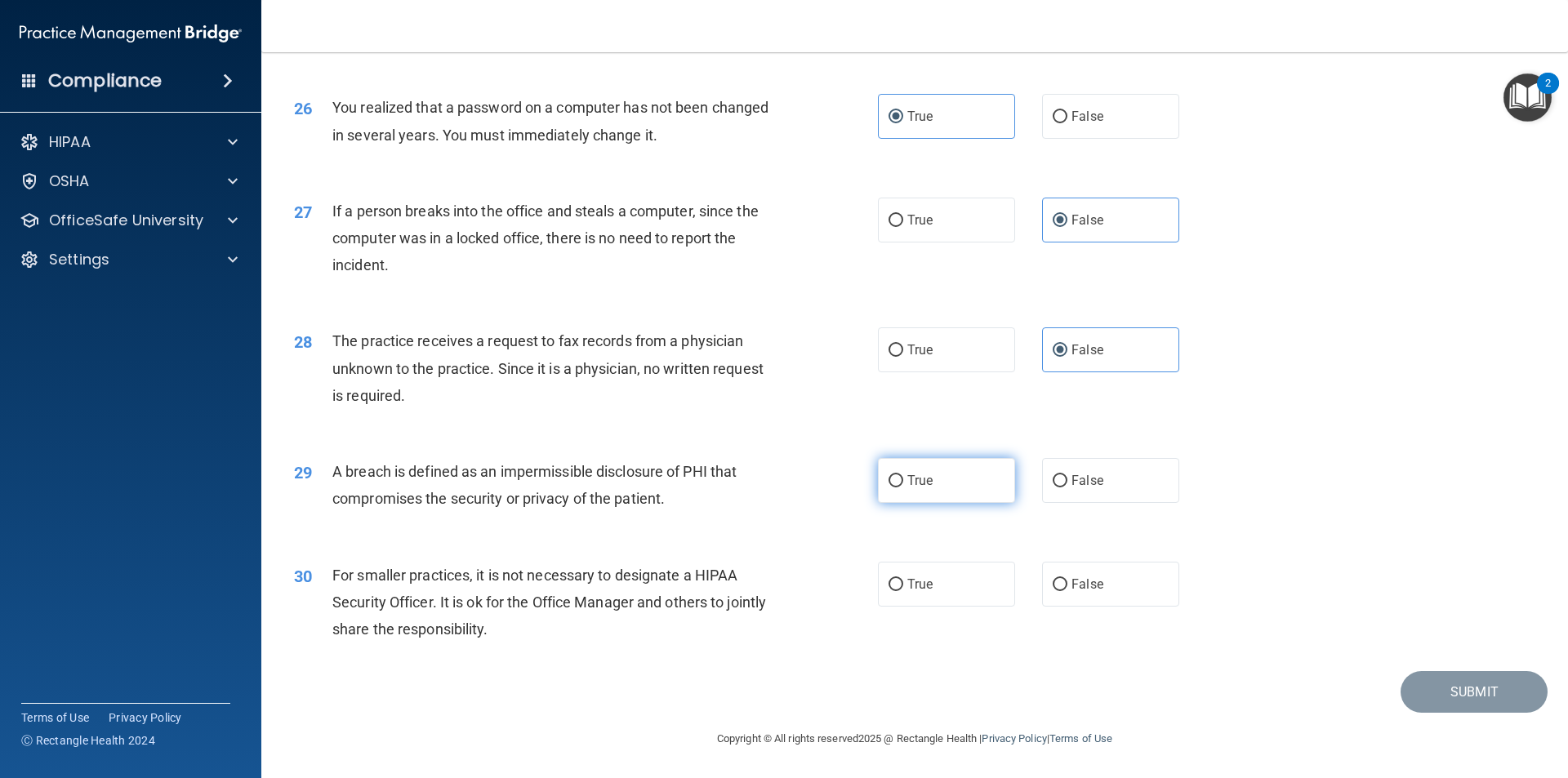
click at [909, 482] on span "True" at bounding box center [920, 480] width 25 height 15
click at [903, 482] on input "True" at bounding box center [895, 481] width 14 height 12
radio input "true"
click at [1077, 585] on span "False" at bounding box center [1086, 584] width 32 height 15
click at [1067, 585] on input "False" at bounding box center [1059, 584] width 14 height 12
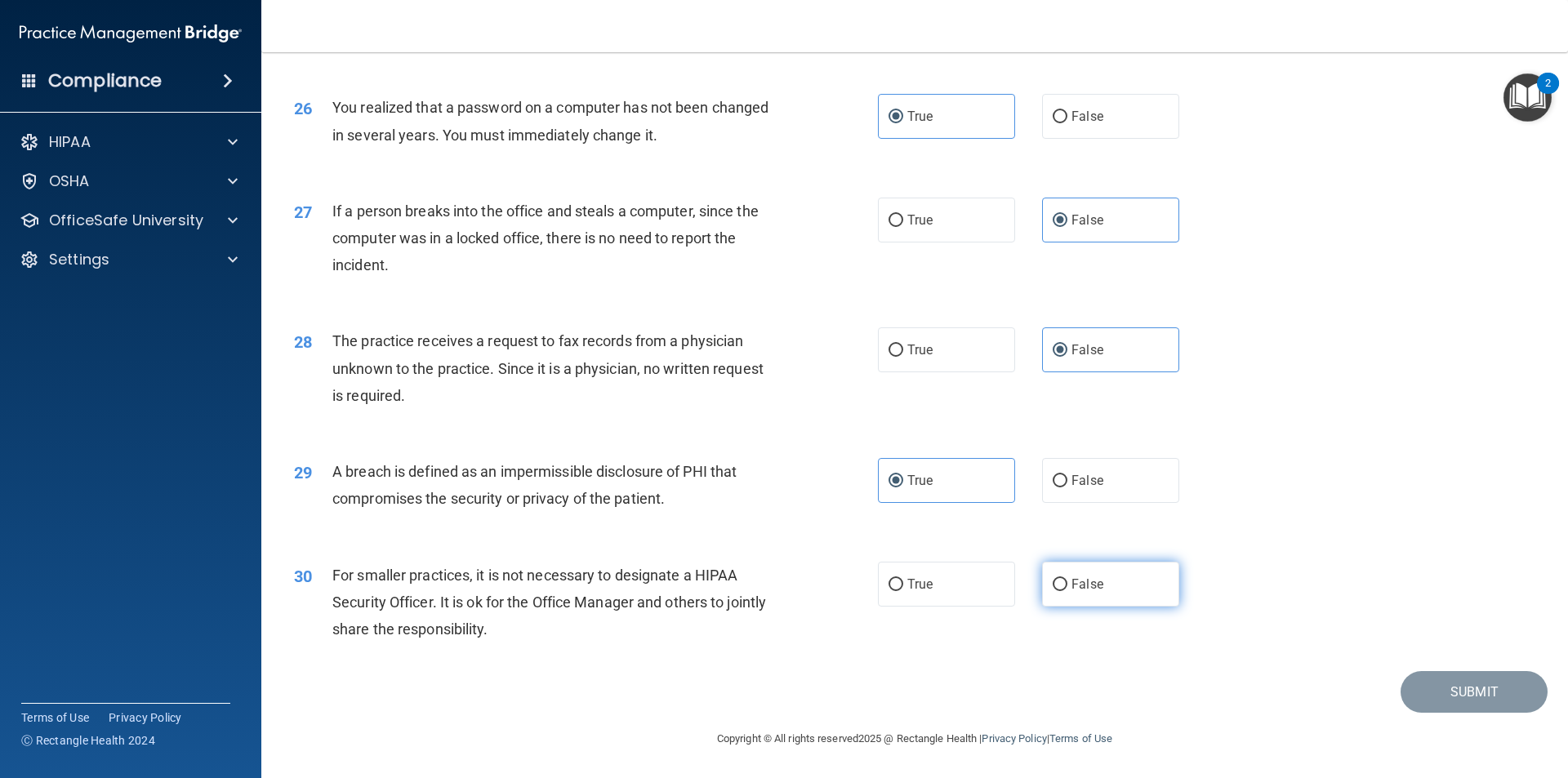
radio input "true"
click at [1443, 696] on button "Submit" at bounding box center [1474, 692] width 147 height 42
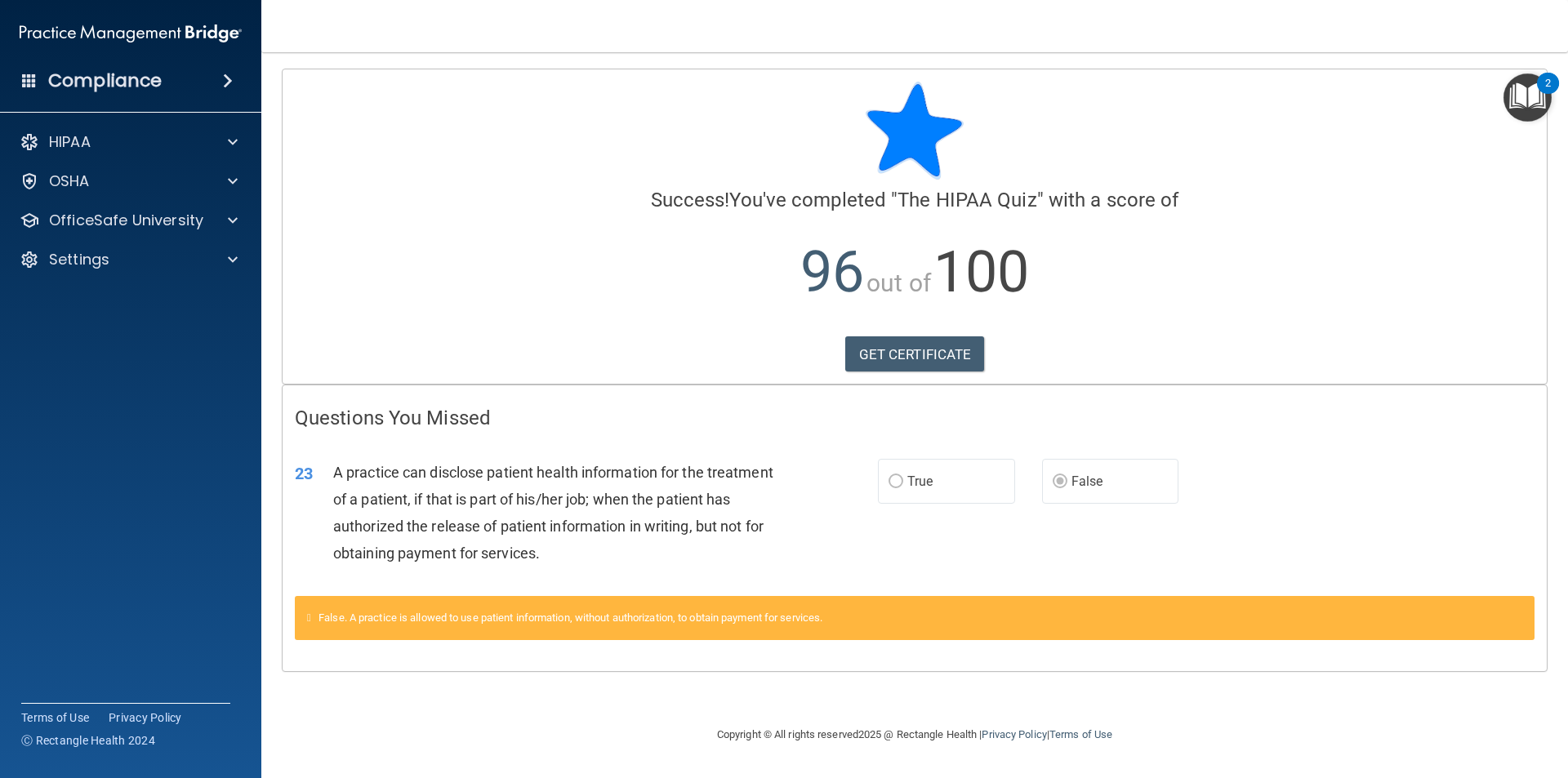
click at [1538, 97] on img "Open Resource Center, 2 new notifications" at bounding box center [1527, 97] width 48 height 48
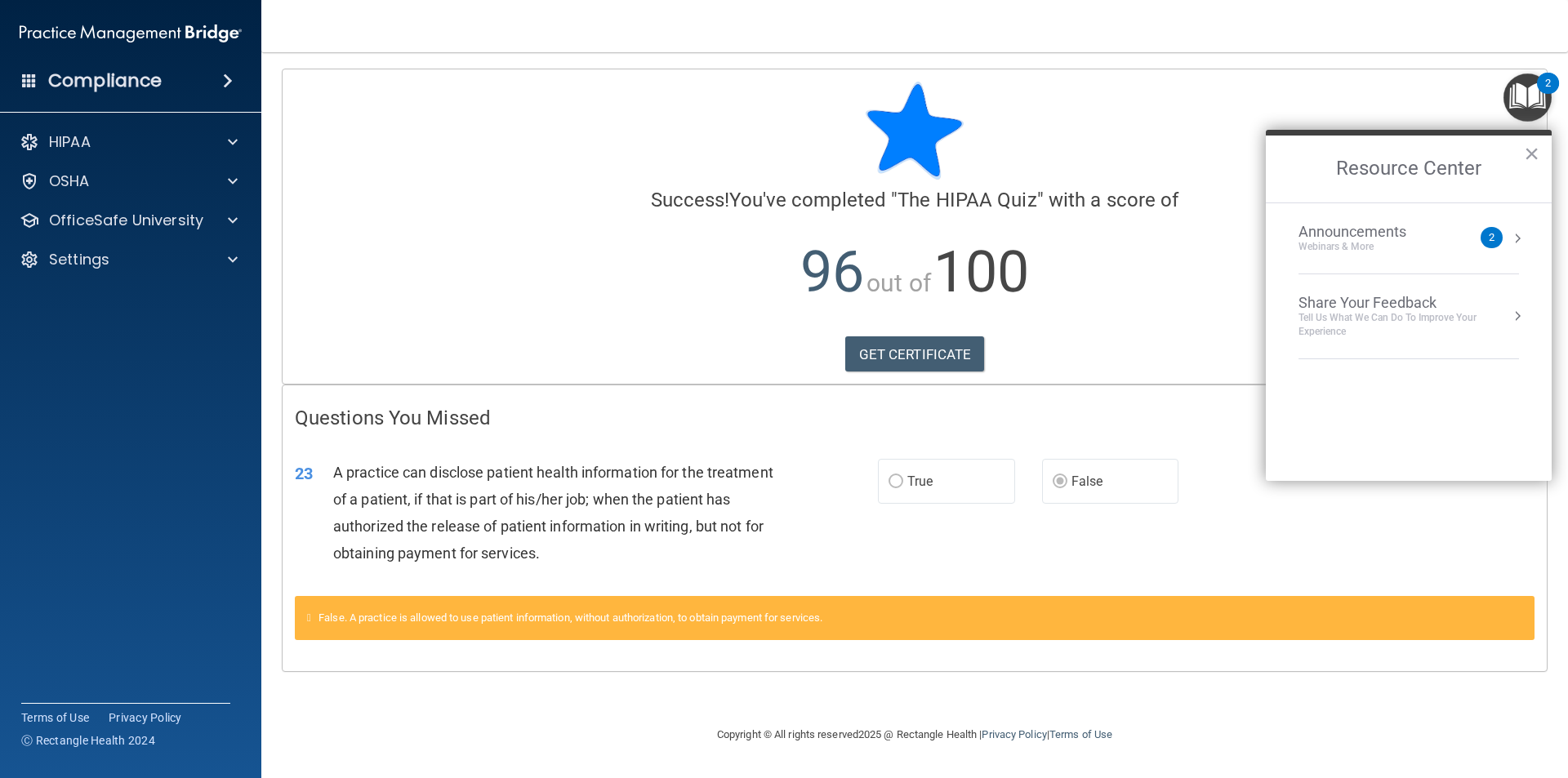
click at [1324, 257] on li "Announcements Webinars & More 2" at bounding box center [1408, 239] width 221 height 71
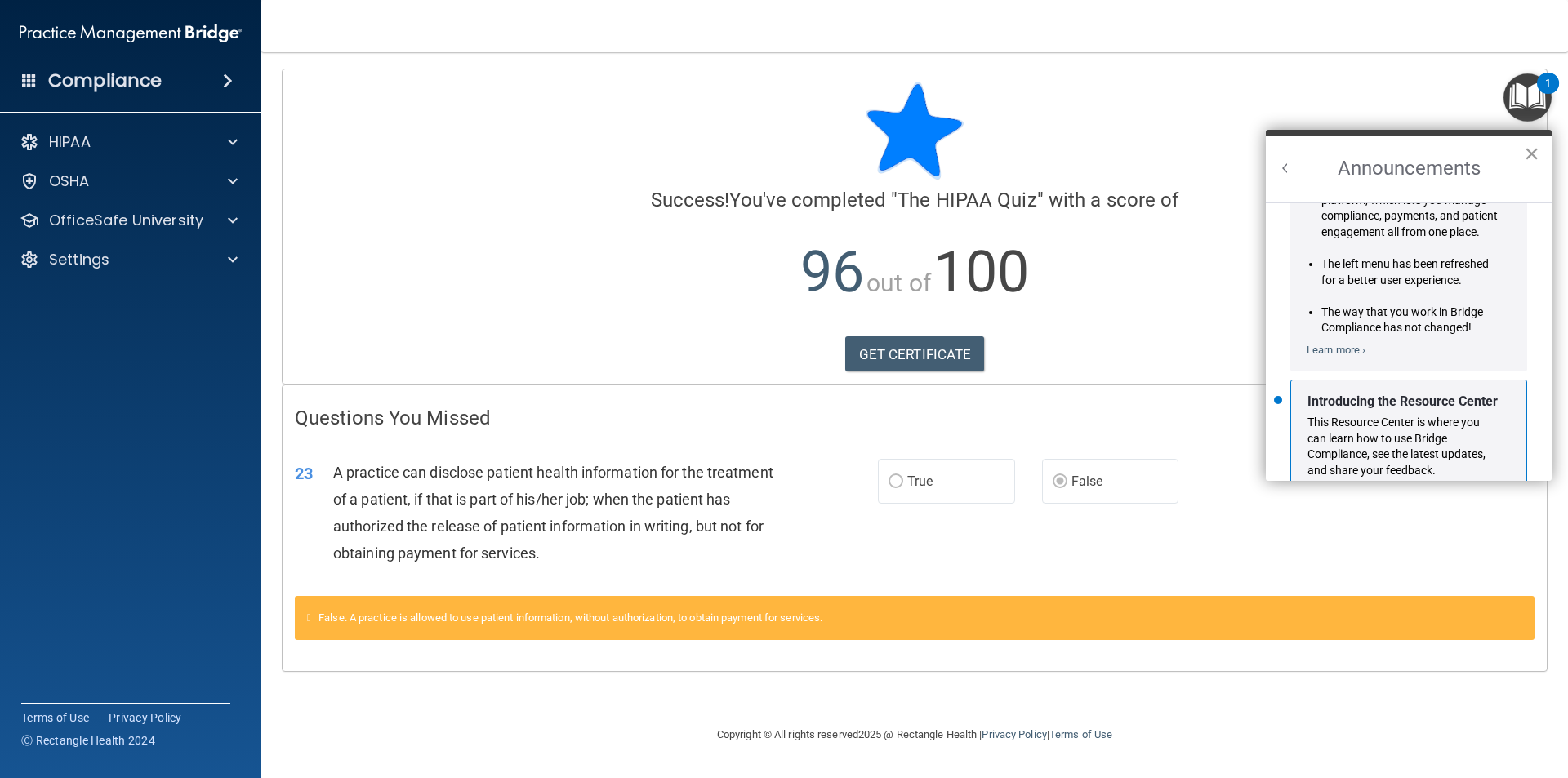
scroll to position [163, 0]
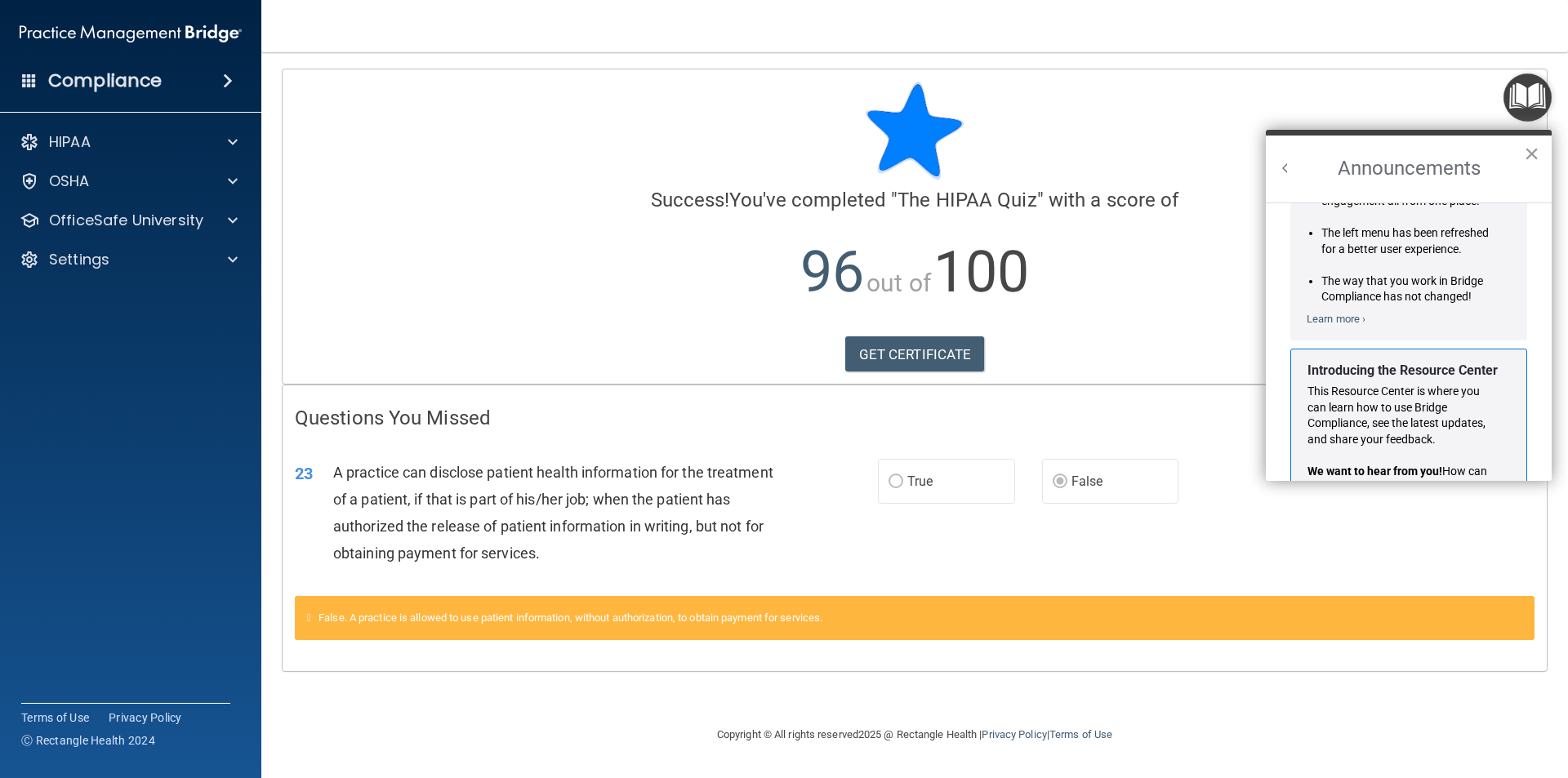
click at [1535, 151] on button "×" at bounding box center [1531, 153] width 15 height 26
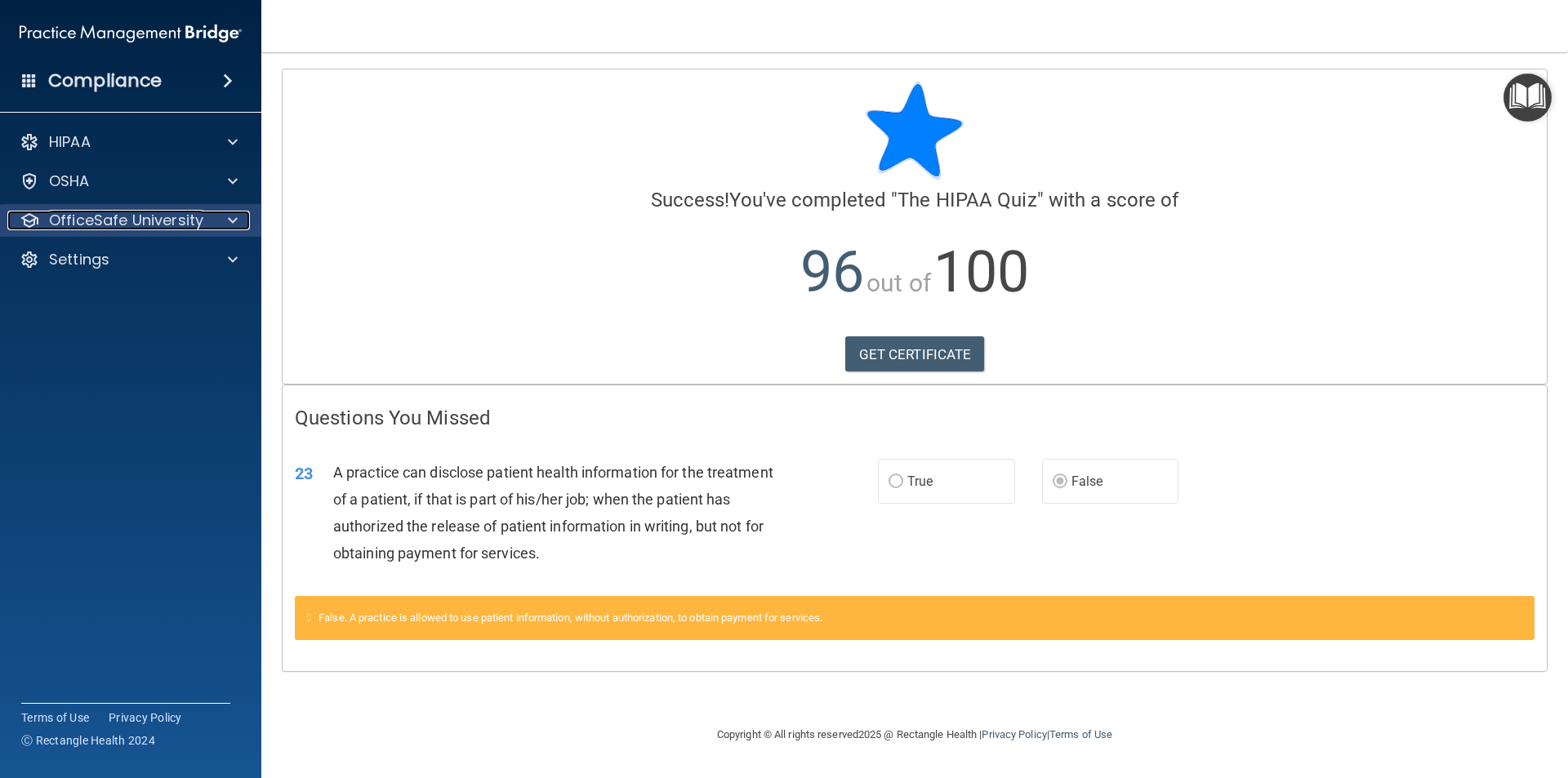
click at [236, 225] on span at bounding box center [232, 220] width 10 height 19
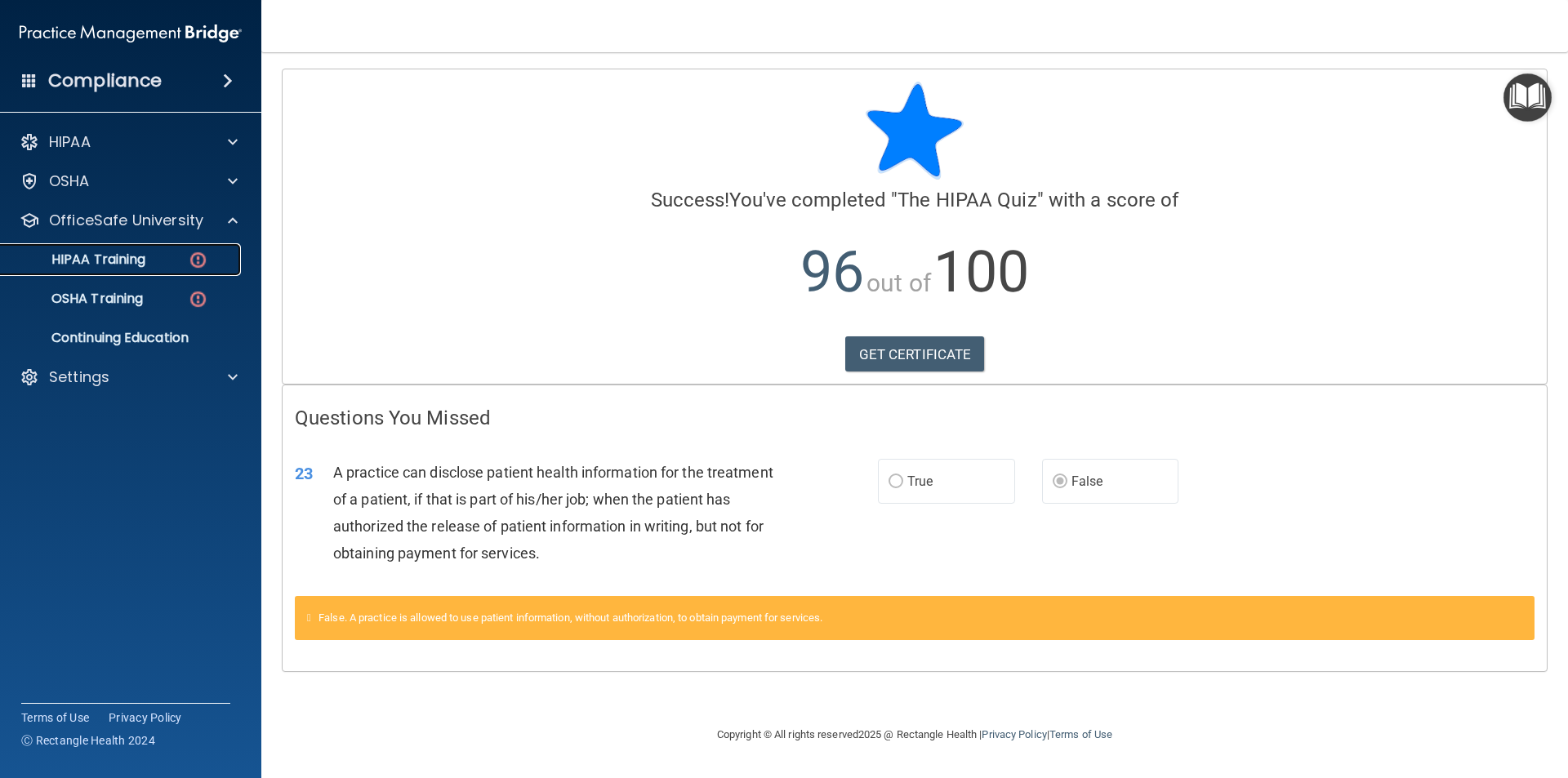
click at [122, 259] on p "HIPAA Training" at bounding box center [77, 259] width 135 height 16
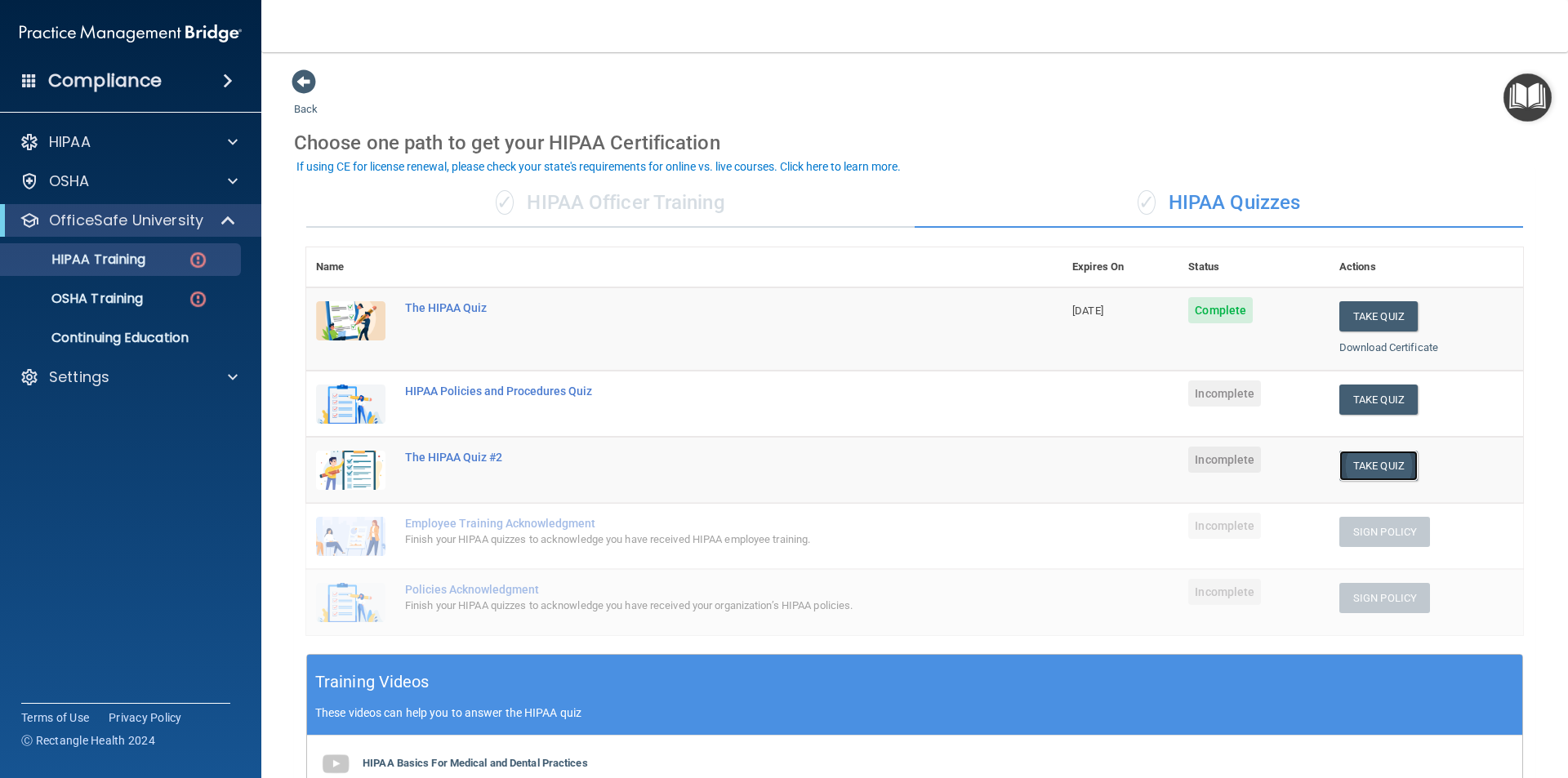
click at [1383, 460] on button "Take Quiz" at bounding box center [1378, 465] width 78 height 31
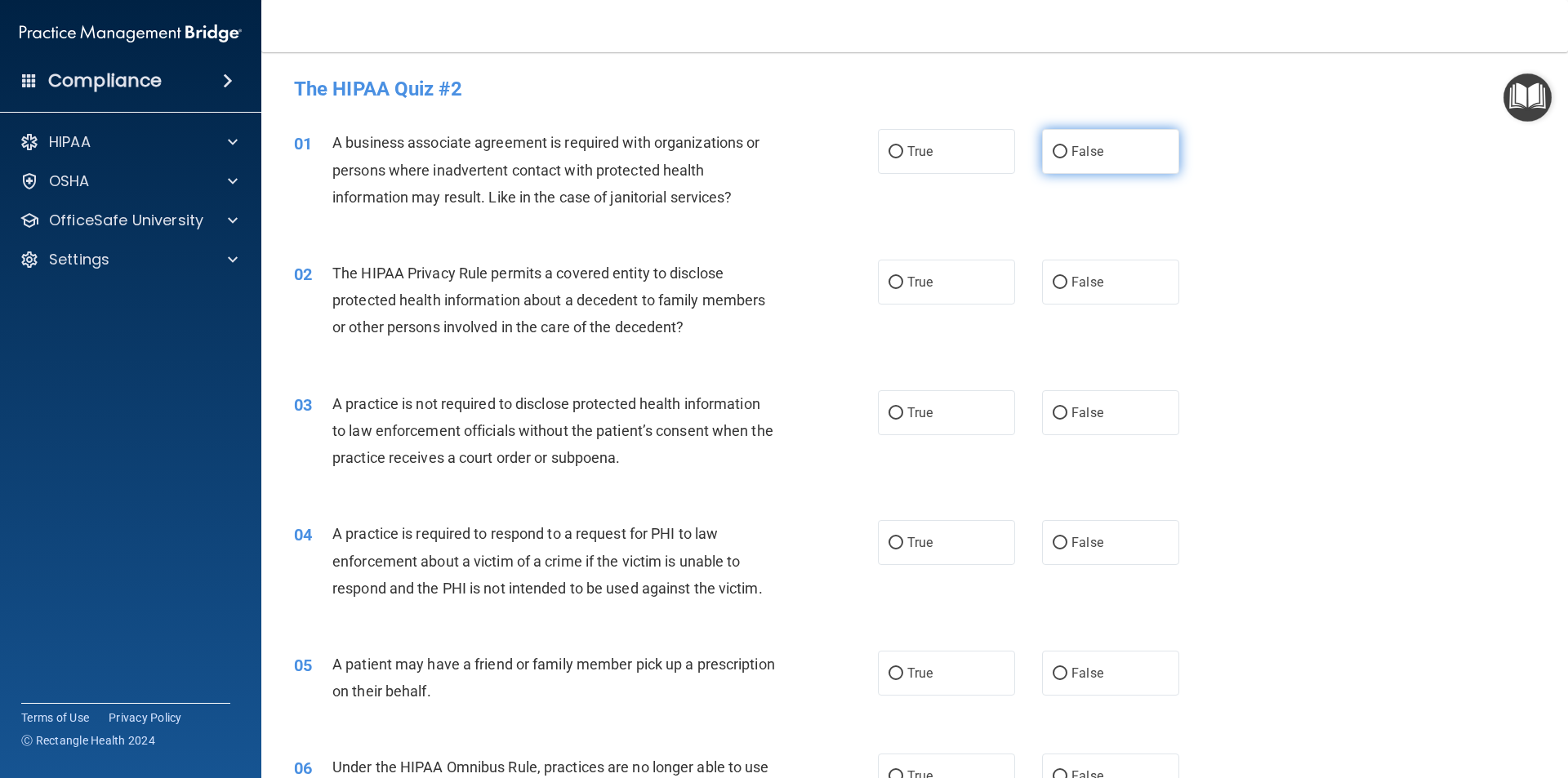
click at [1060, 160] on label "False" at bounding box center [1110, 151] width 137 height 45
click at [1060, 159] on input "False" at bounding box center [1059, 152] width 14 height 12
radio input "true"
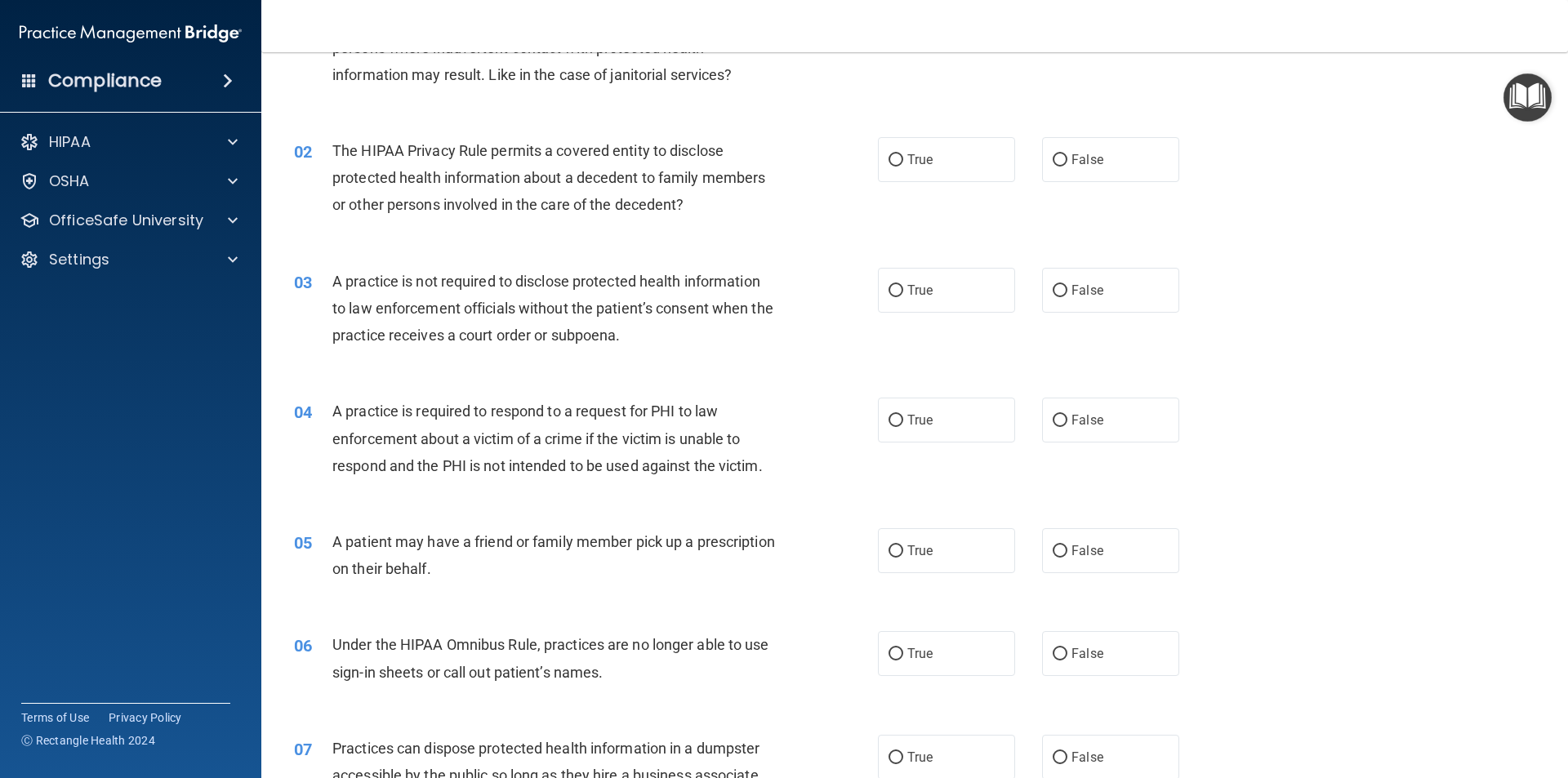
scroll to position [163, 0]
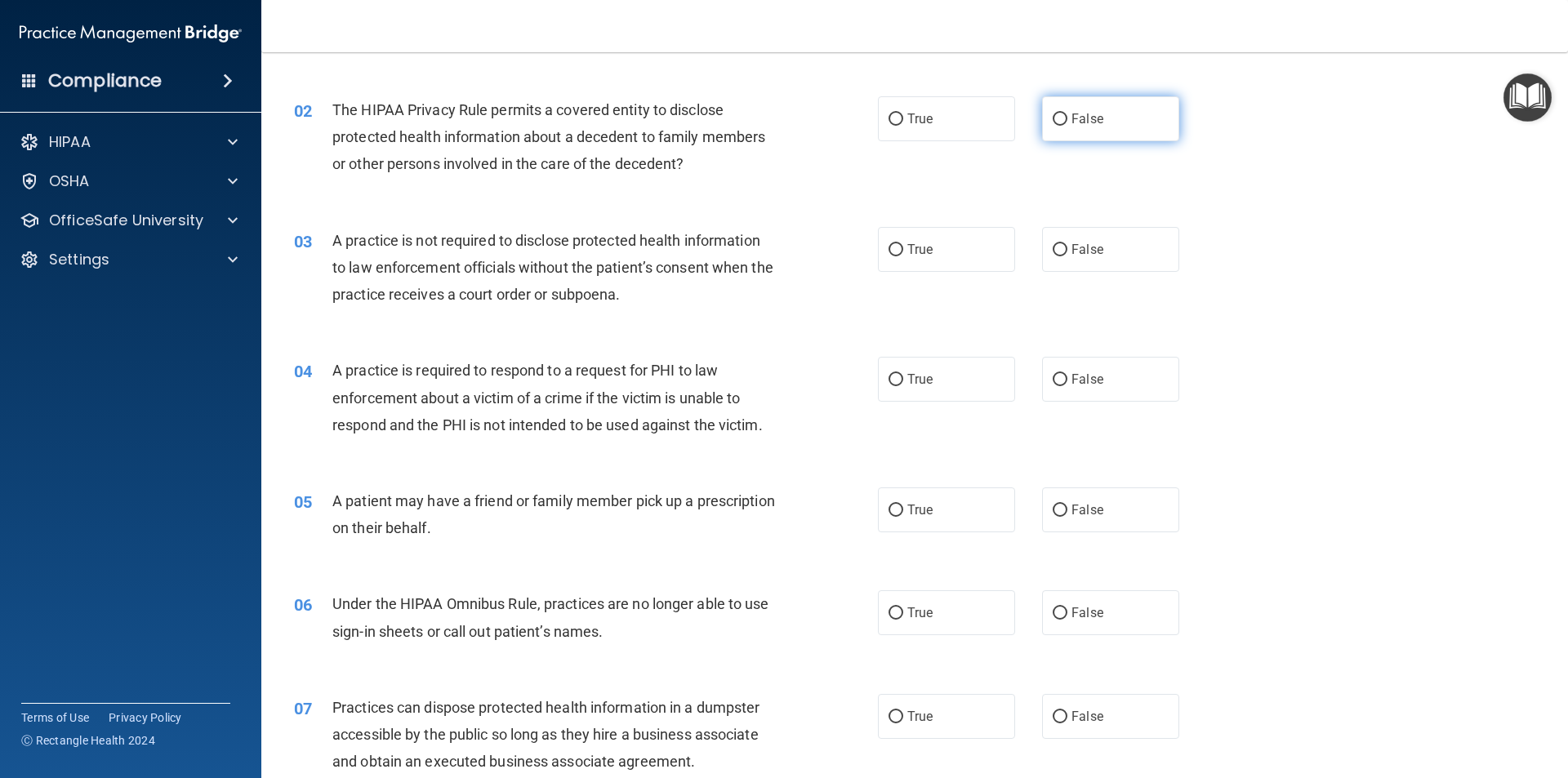
drag, startPoint x: 1048, startPoint y: 124, endPoint x: 1060, endPoint y: 135, distance: 16.3
click at [1048, 126] on label "False" at bounding box center [1110, 119] width 137 height 45
click at [1053, 126] on input "False" at bounding box center [1059, 119] width 14 height 12
radio input "true"
click at [1048, 259] on label "False" at bounding box center [1110, 249] width 137 height 45
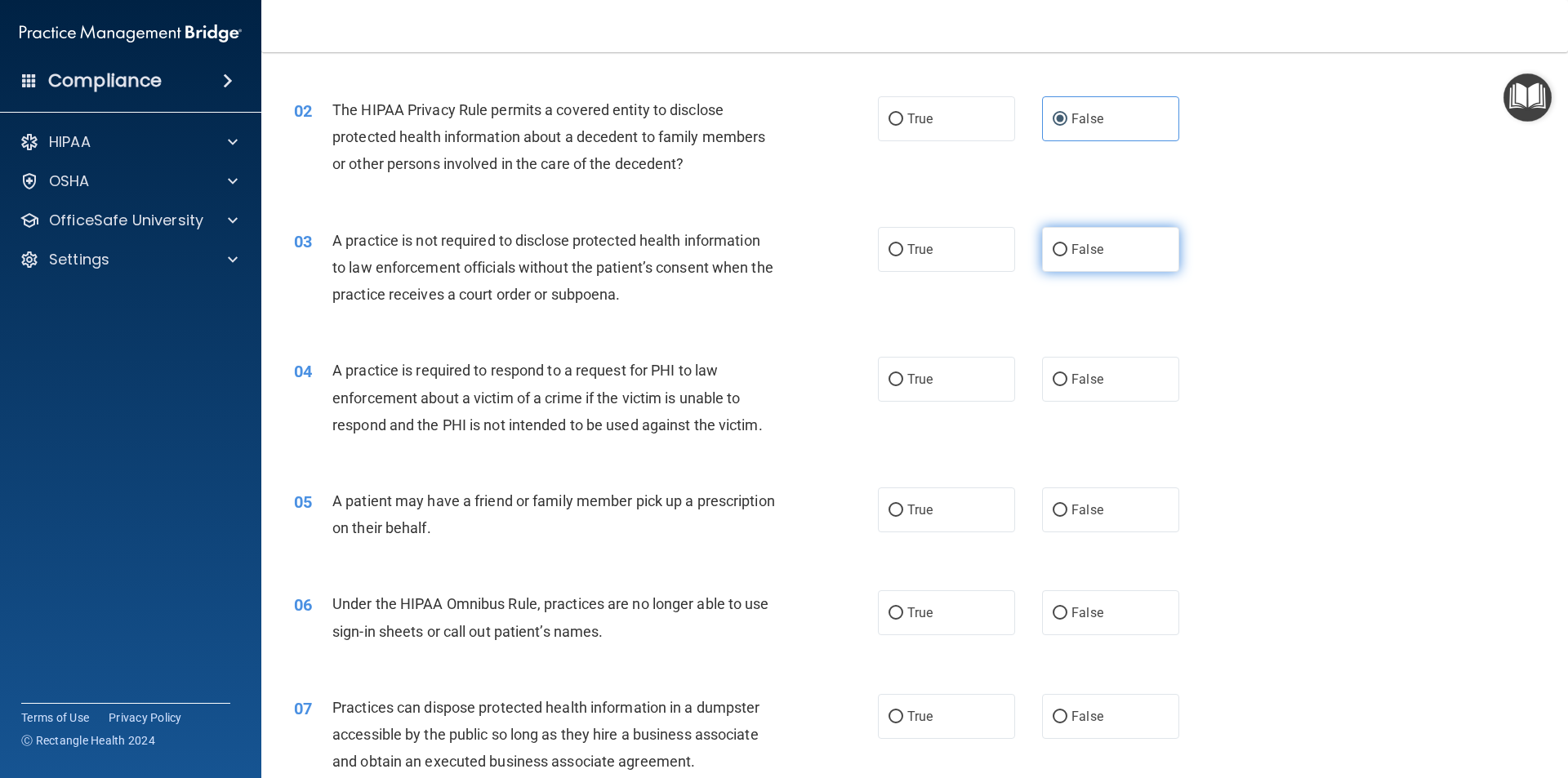
click at [1053, 256] on input "False" at bounding box center [1059, 249] width 14 height 12
radio input "true"
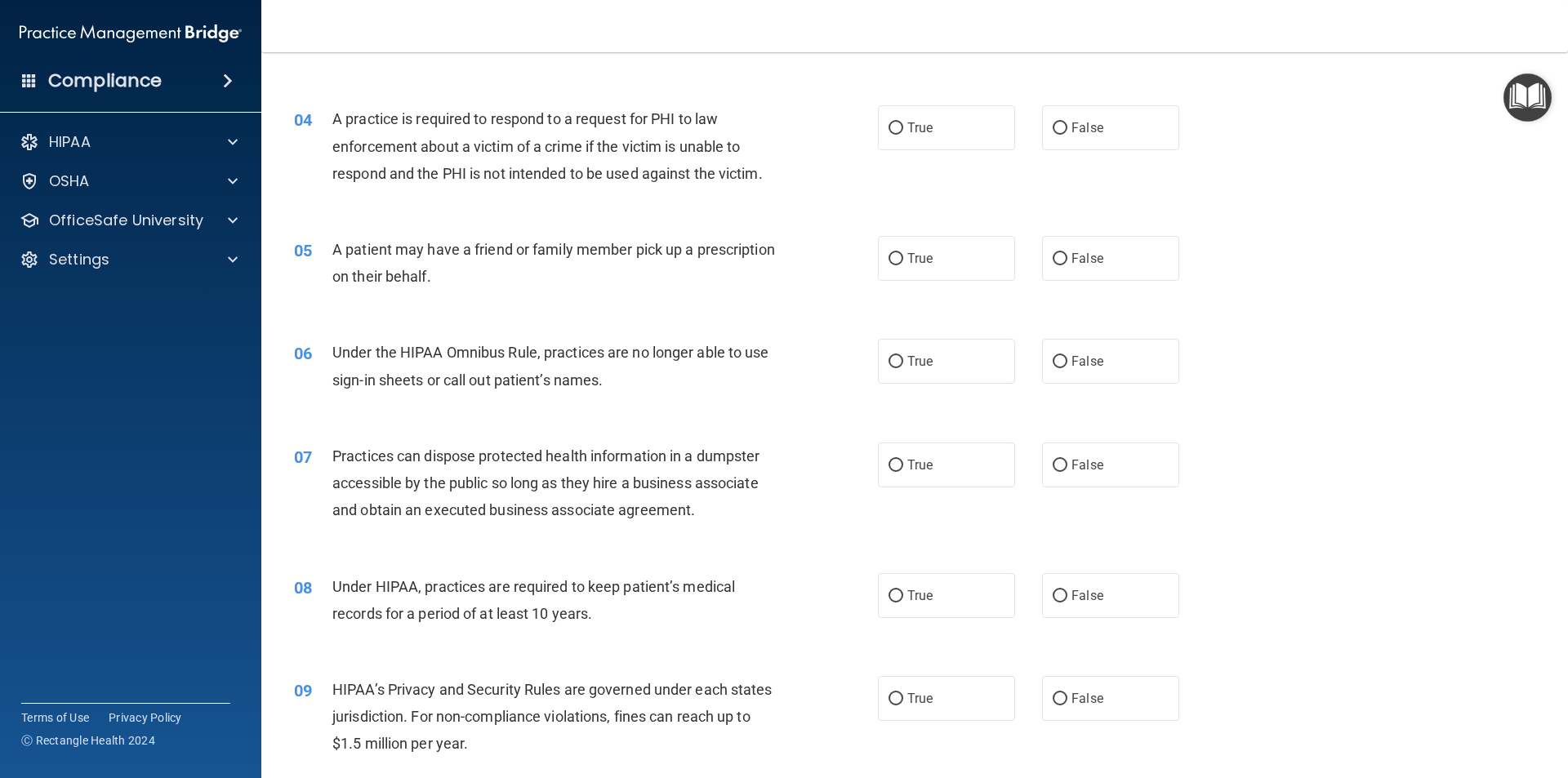
scroll to position [408, 0]
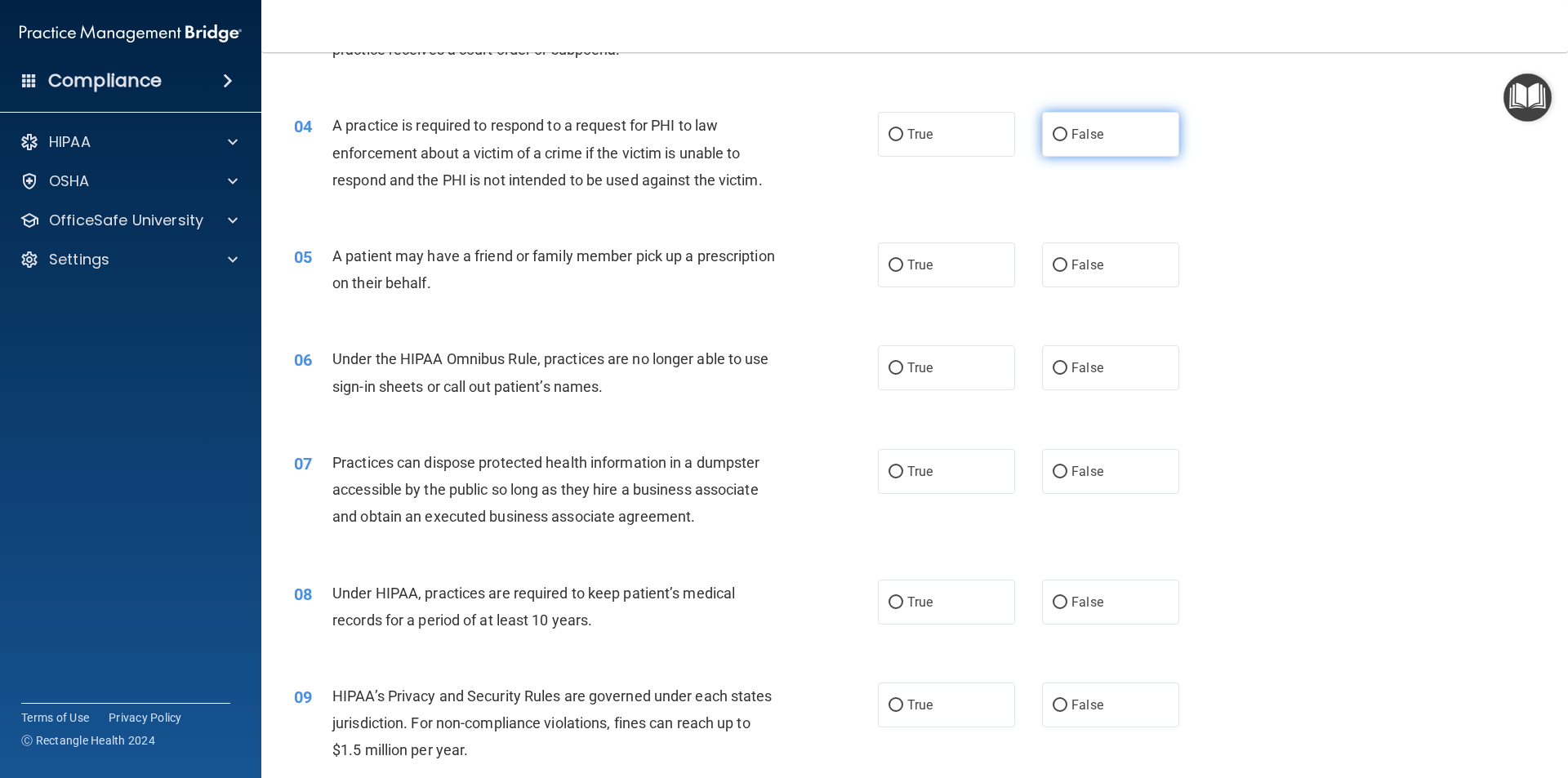
click at [1073, 141] on span "False" at bounding box center [1086, 134] width 32 height 15
click at [1067, 141] on input "False" at bounding box center [1059, 135] width 14 height 12
radio input "true"
click at [926, 277] on label "True" at bounding box center [946, 265] width 137 height 45
click at [903, 271] on input "True" at bounding box center [895, 266] width 14 height 12
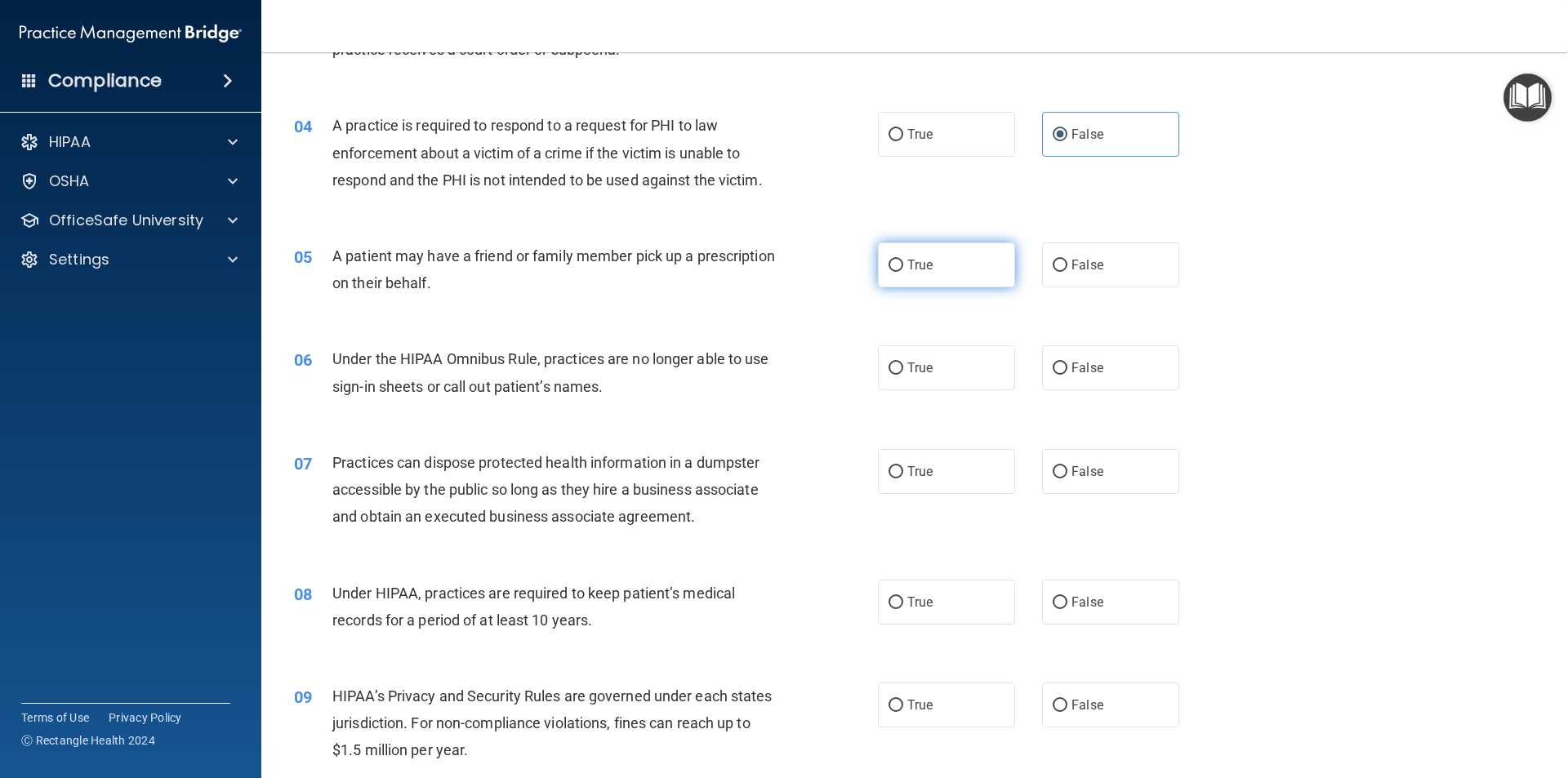
radio input "true"
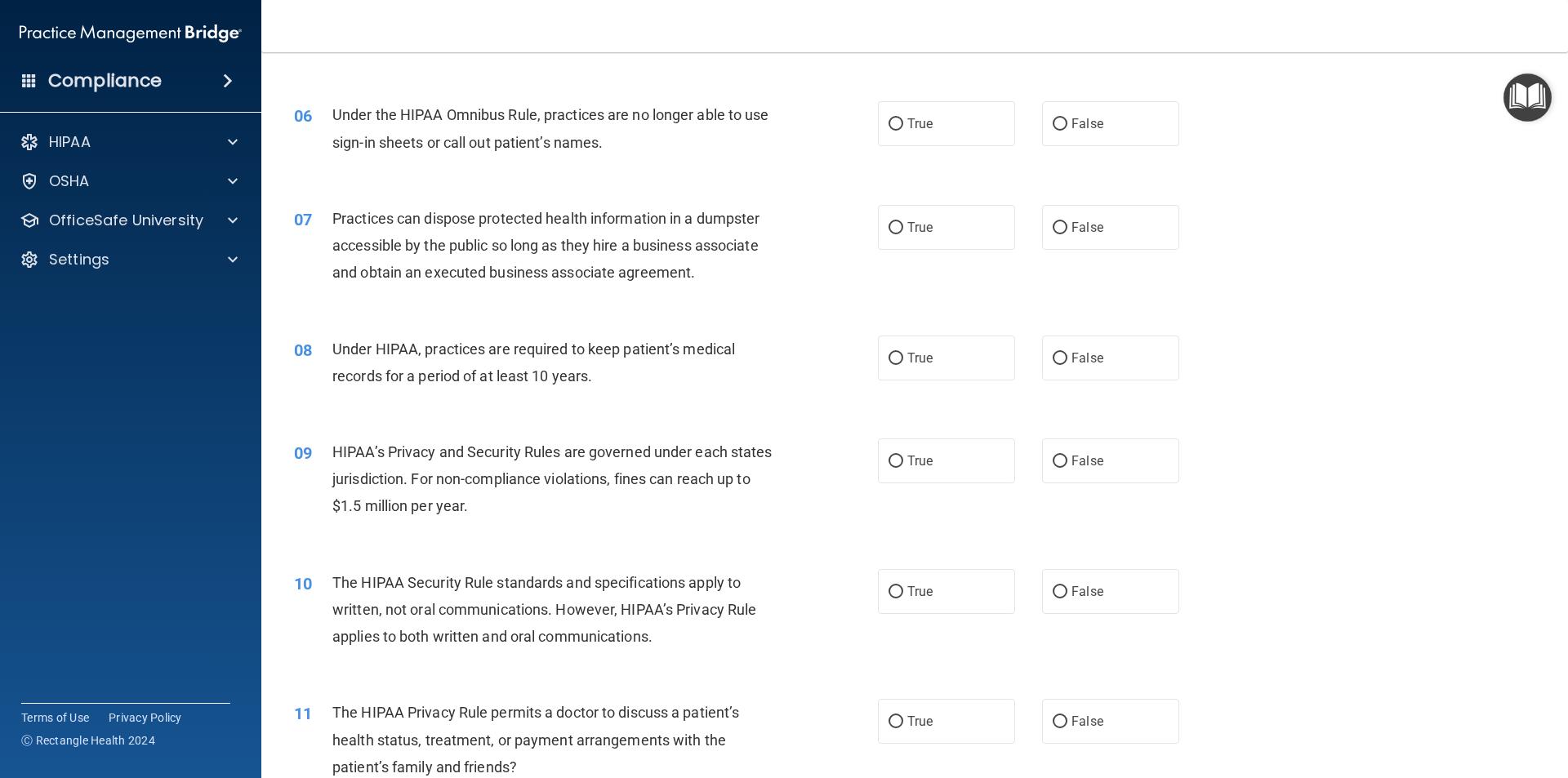
scroll to position [653, 0]
click at [1071, 129] on span "False" at bounding box center [1086, 122] width 32 height 15
click at [1067, 129] on input "False" at bounding box center [1059, 123] width 14 height 12
radio input "true"
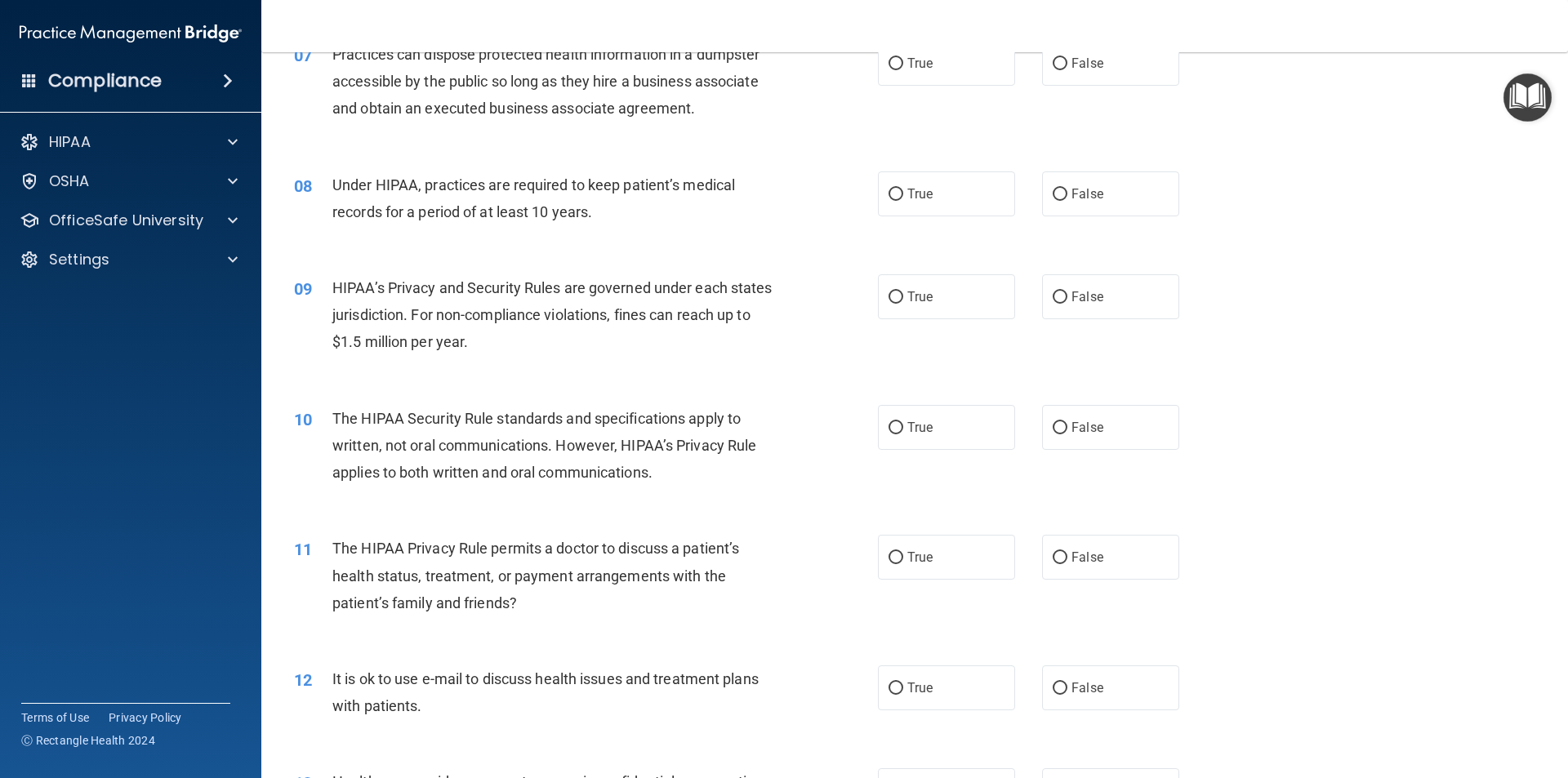
scroll to position [735, 0]
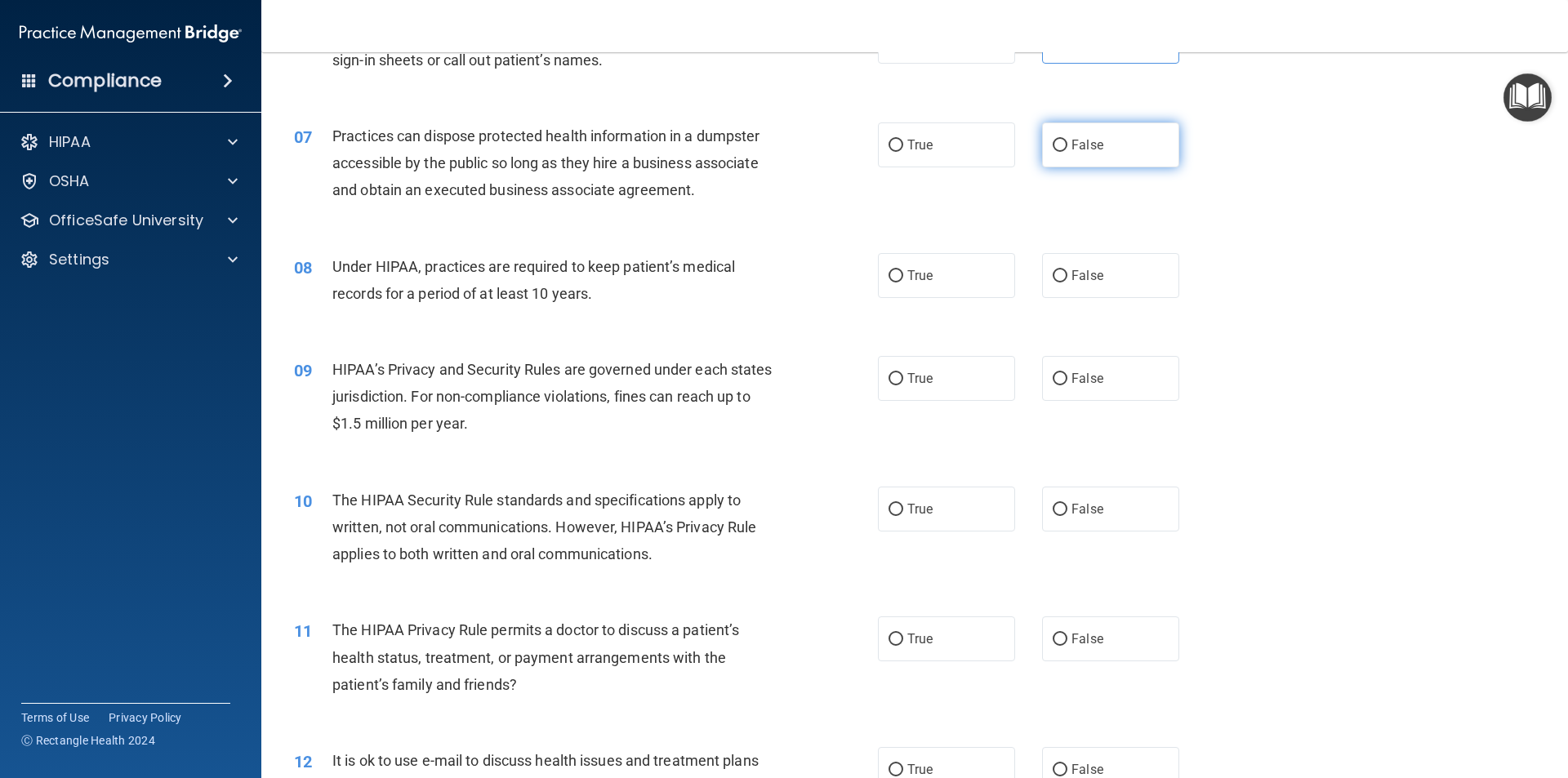
click at [1104, 142] on label "False" at bounding box center [1110, 144] width 137 height 45
click at [1067, 142] on input "False" at bounding box center [1059, 145] width 14 height 12
radio input "true"
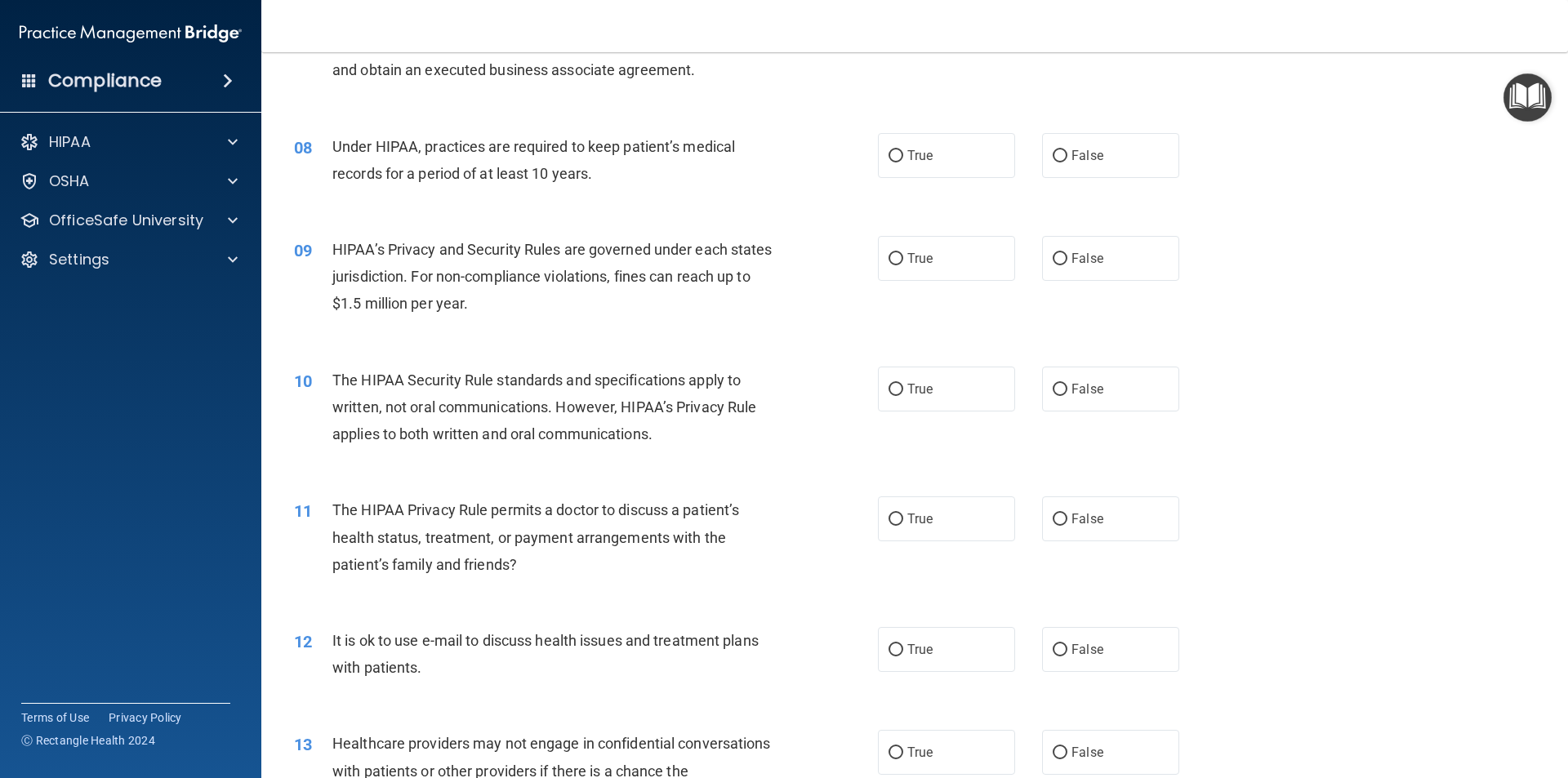
scroll to position [897, 0]
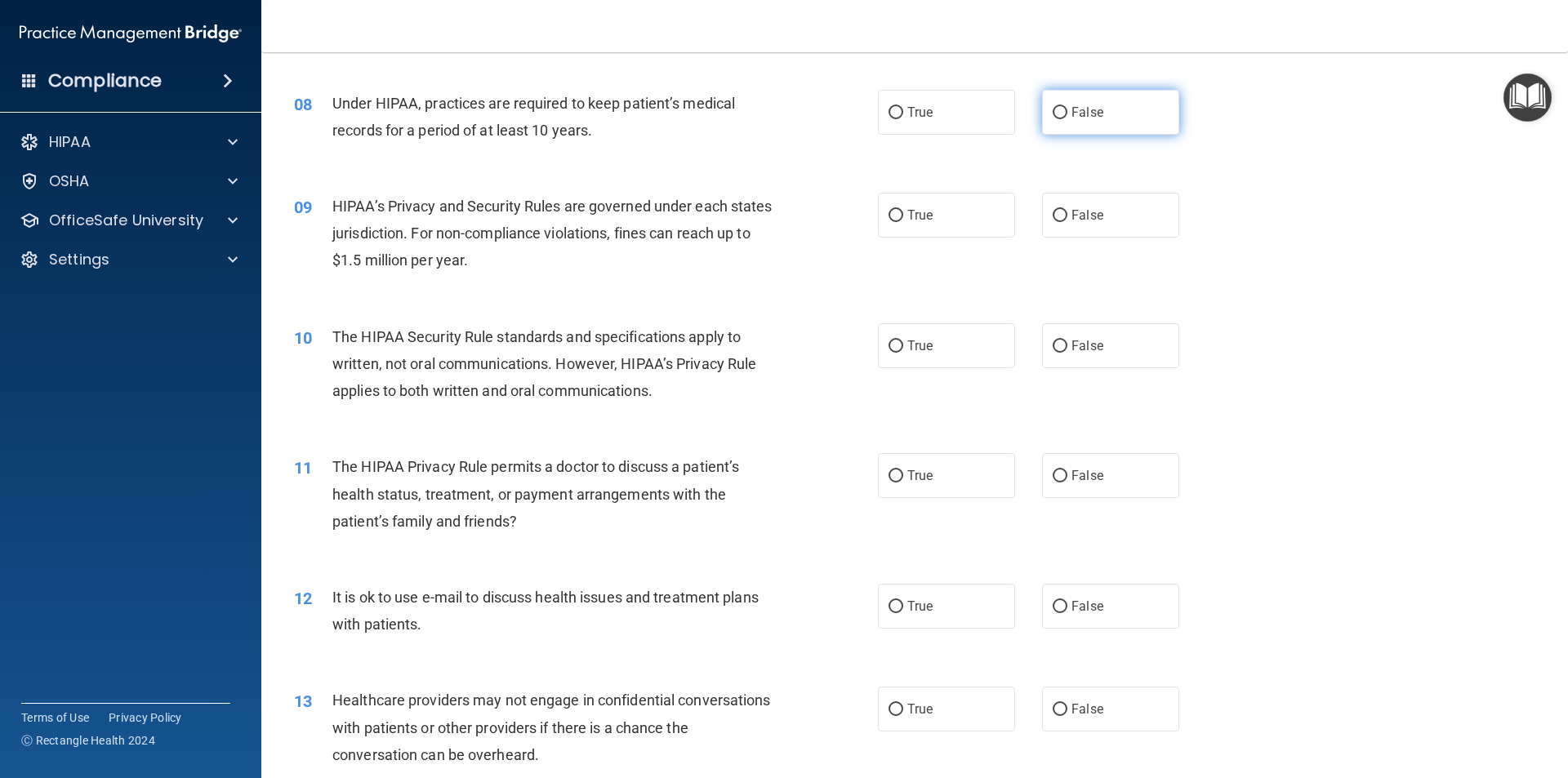
click at [1115, 132] on label "False" at bounding box center [1110, 112] width 137 height 45
click at [1067, 119] on input "False" at bounding box center [1059, 113] width 14 height 12
radio input "true"
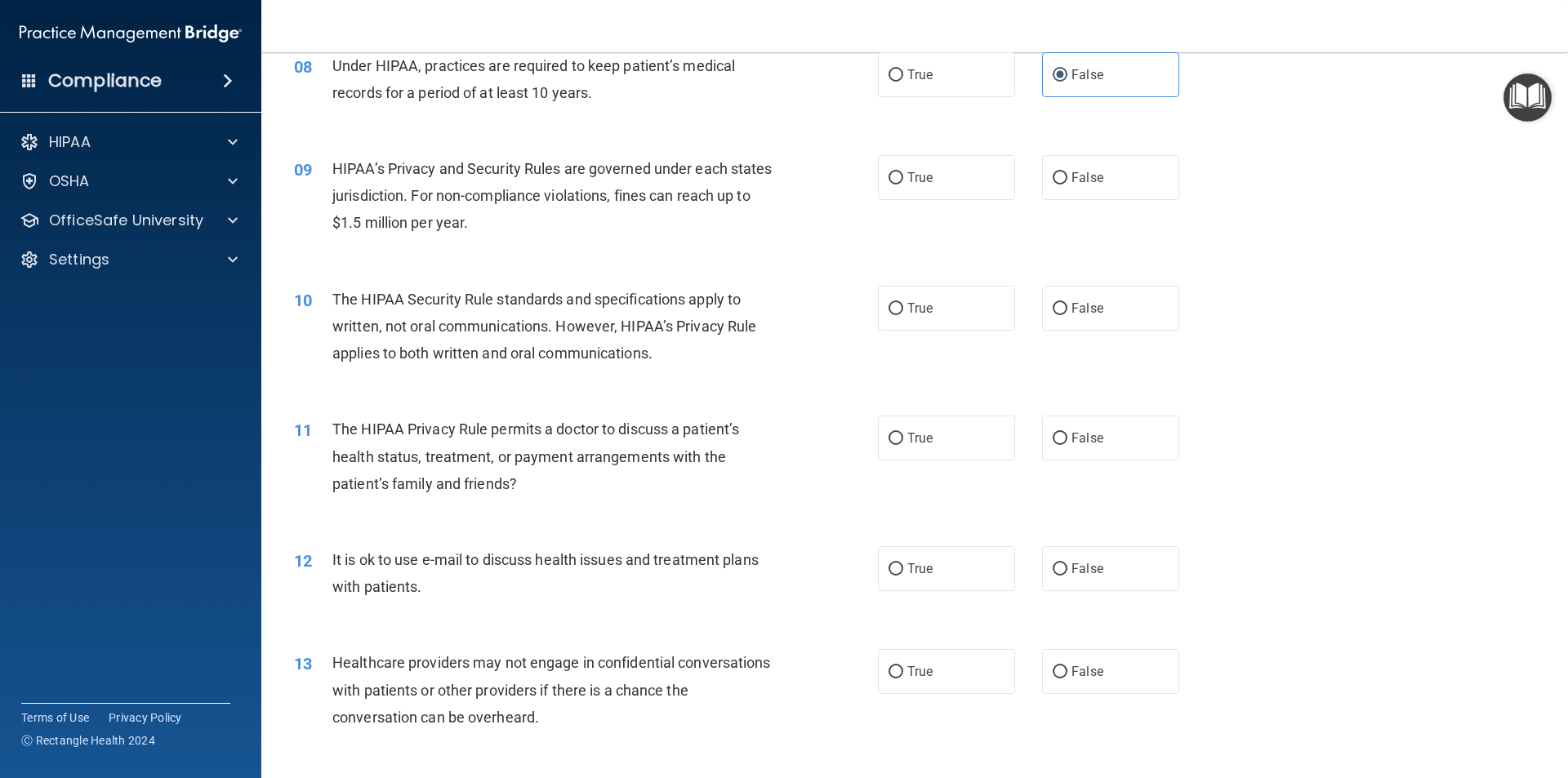
scroll to position [980, 0]
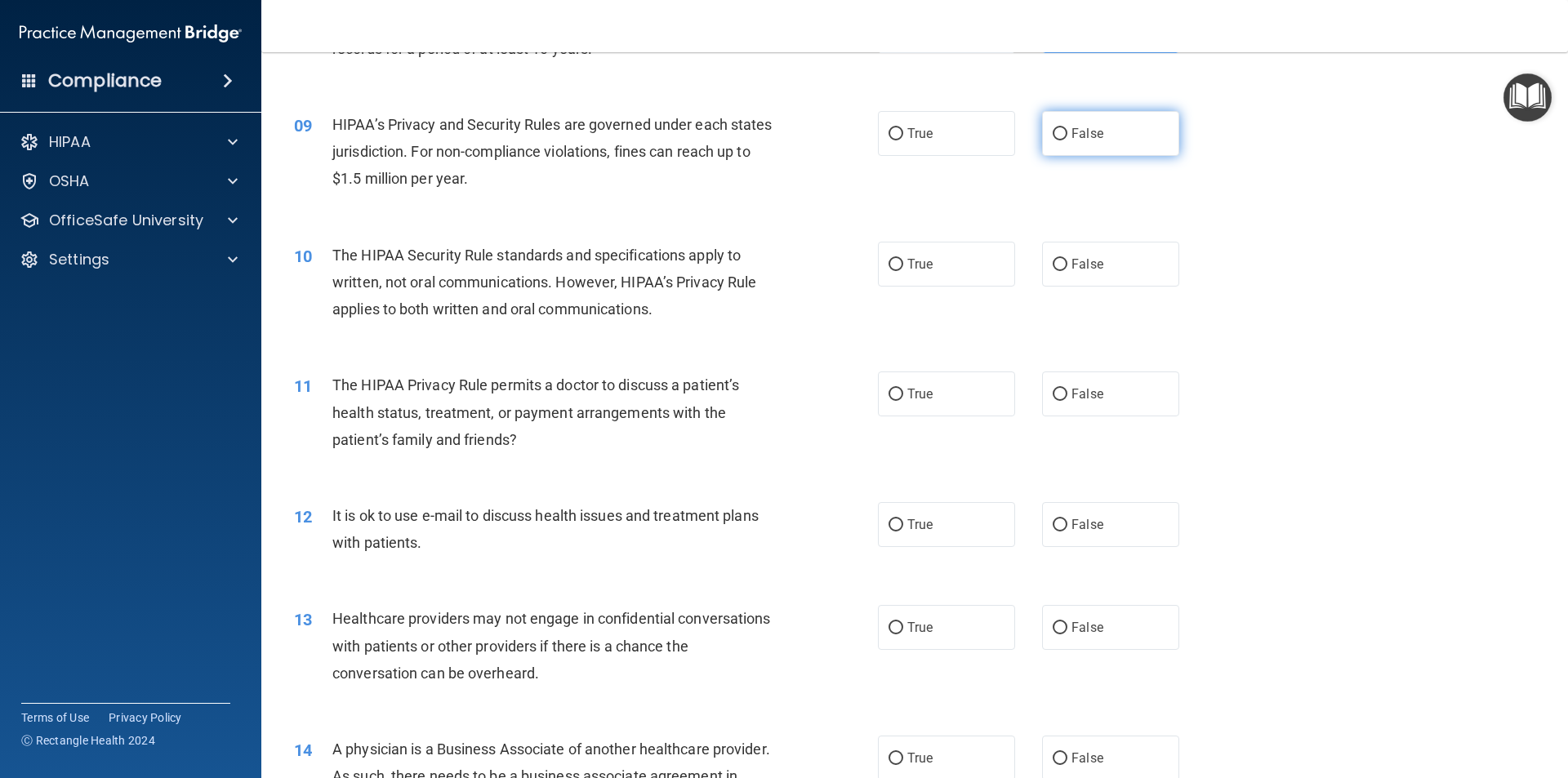
click at [1100, 142] on label "False" at bounding box center [1110, 133] width 137 height 45
click at [1067, 140] on input "False" at bounding box center [1059, 134] width 14 height 12
radio input "true"
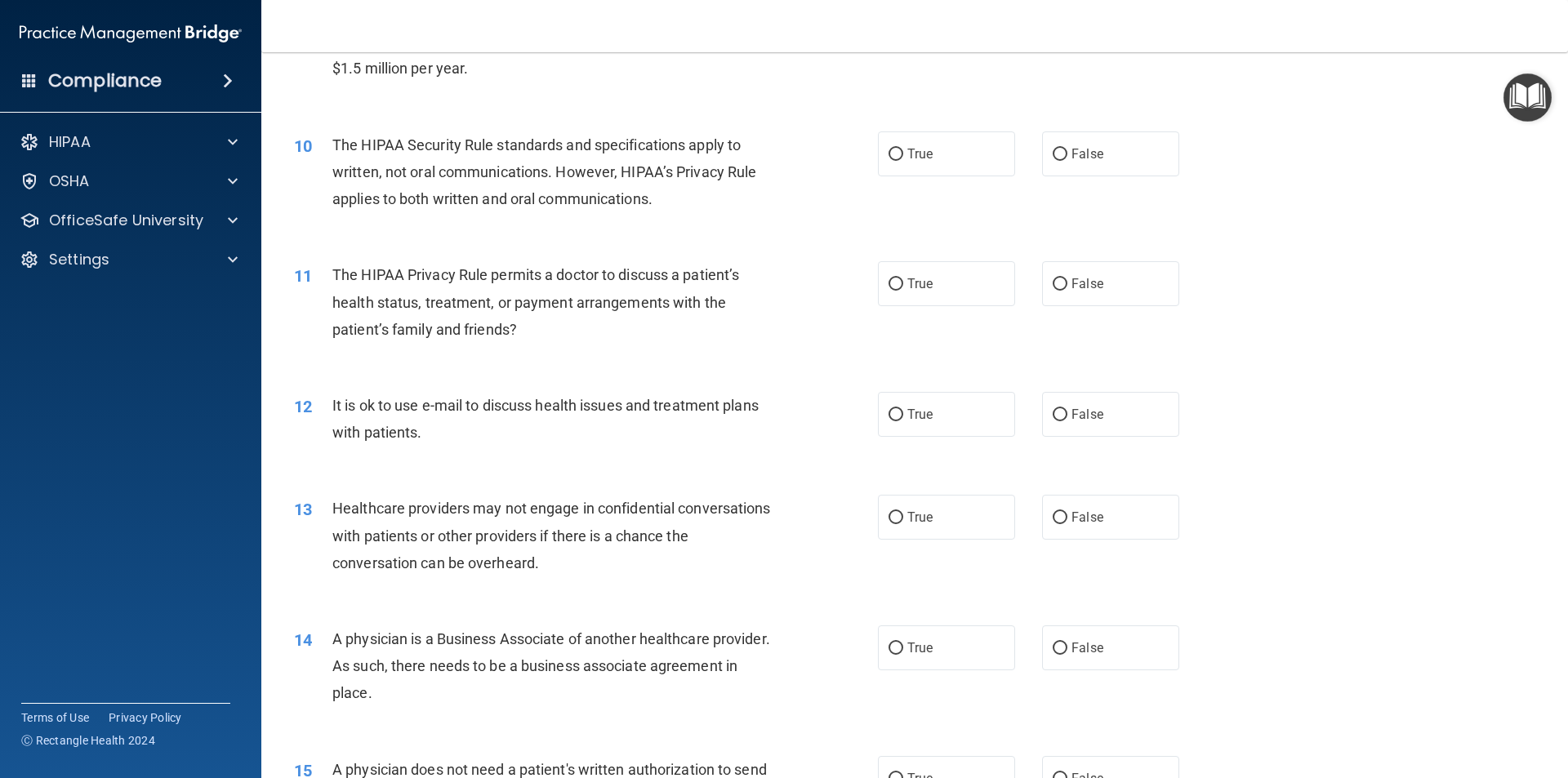
scroll to position [1143, 0]
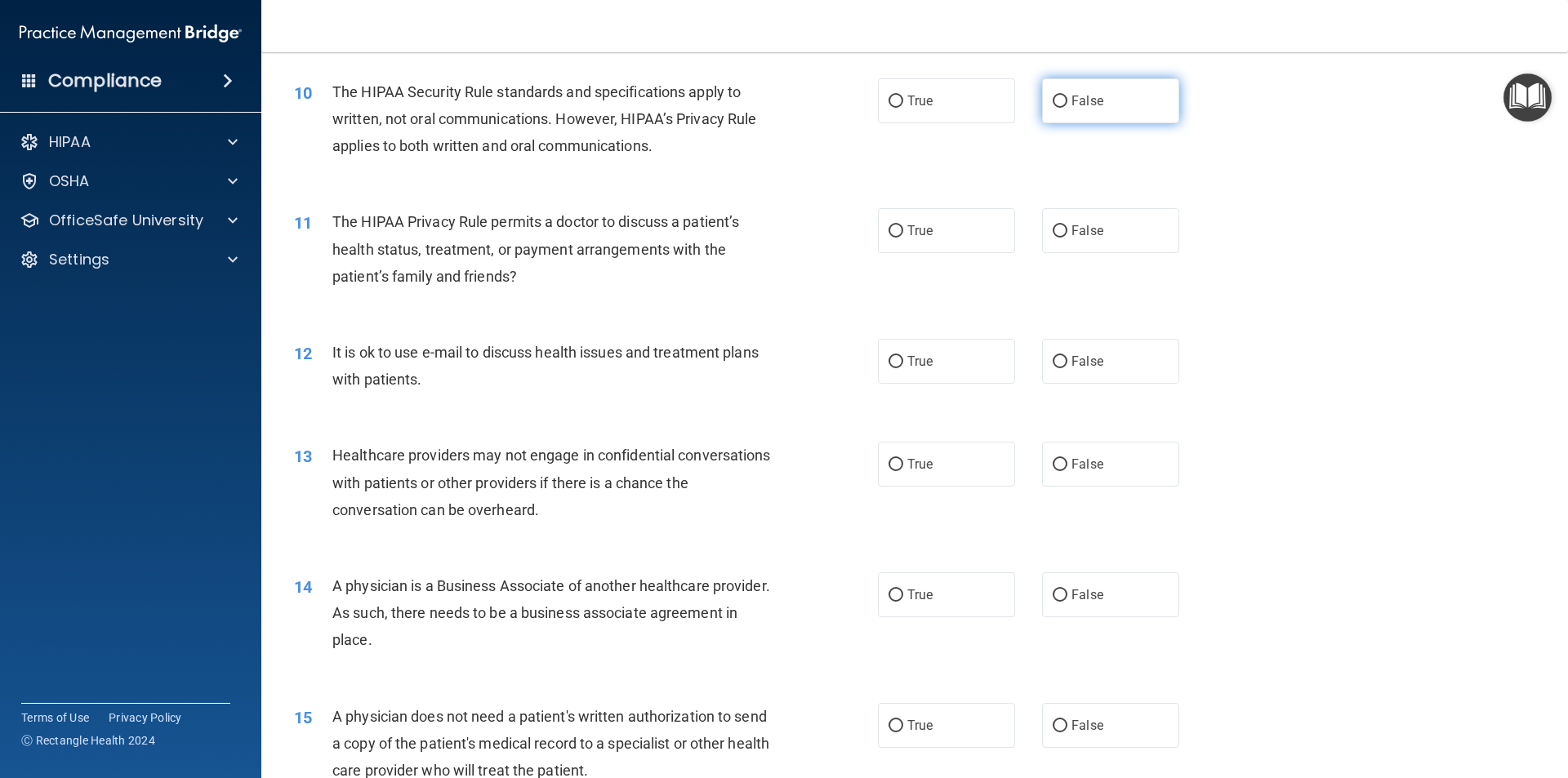
click at [1122, 106] on label "False" at bounding box center [1110, 100] width 137 height 45
click at [1067, 106] on input "False" at bounding box center [1059, 101] width 14 height 12
radio input "true"
click at [1077, 260] on div "11 The HIPAA Privacy Rule permits a doctor to discuss a patient’s health status…" at bounding box center [915, 252] width 1266 height 131
click at [1085, 241] on label "False" at bounding box center [1110, 230] width 137 height 45
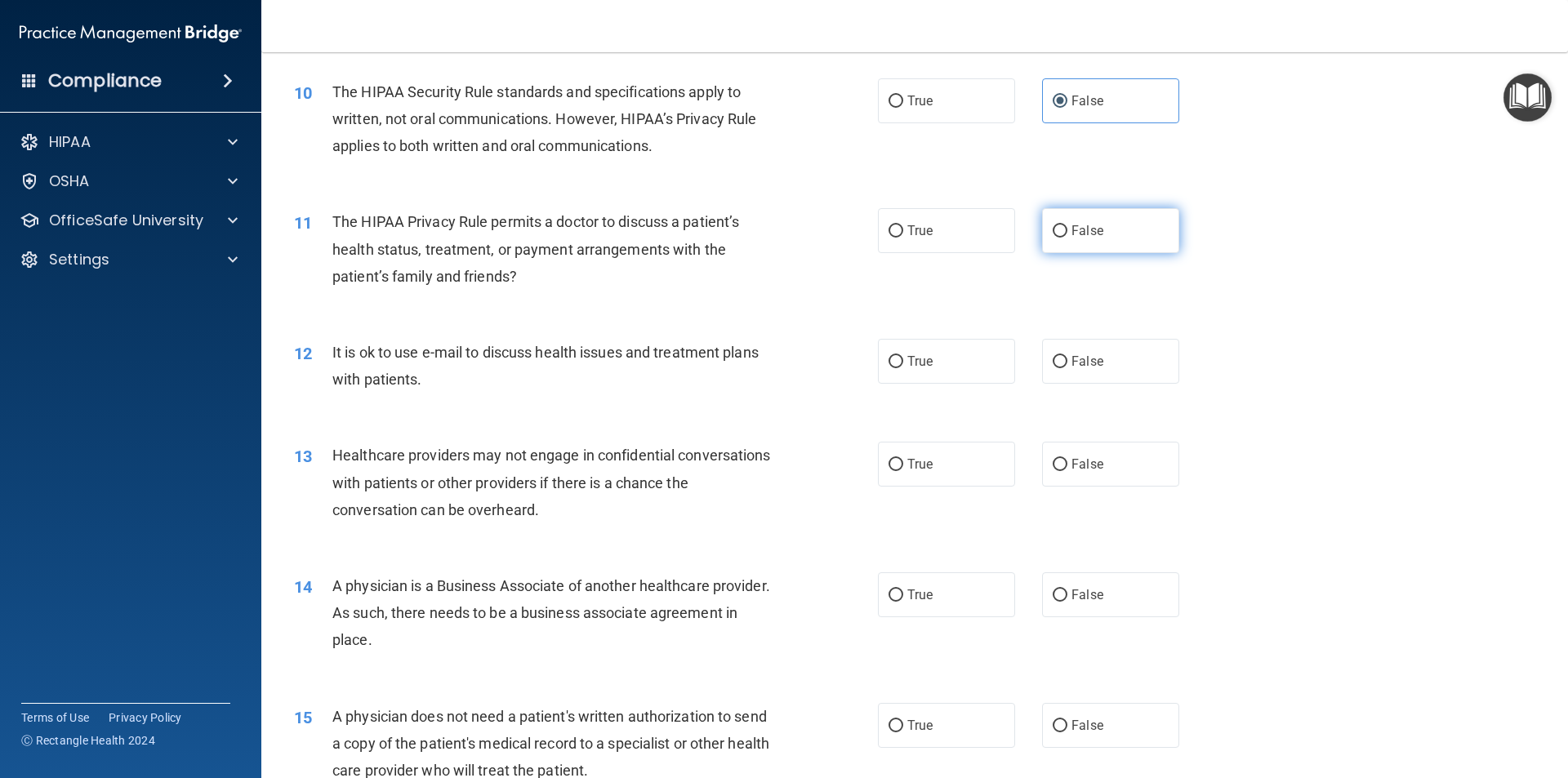
click at [1067, 237] on input "False" at bounding box center [1059, 231] width 14 height 12
radio input "true"
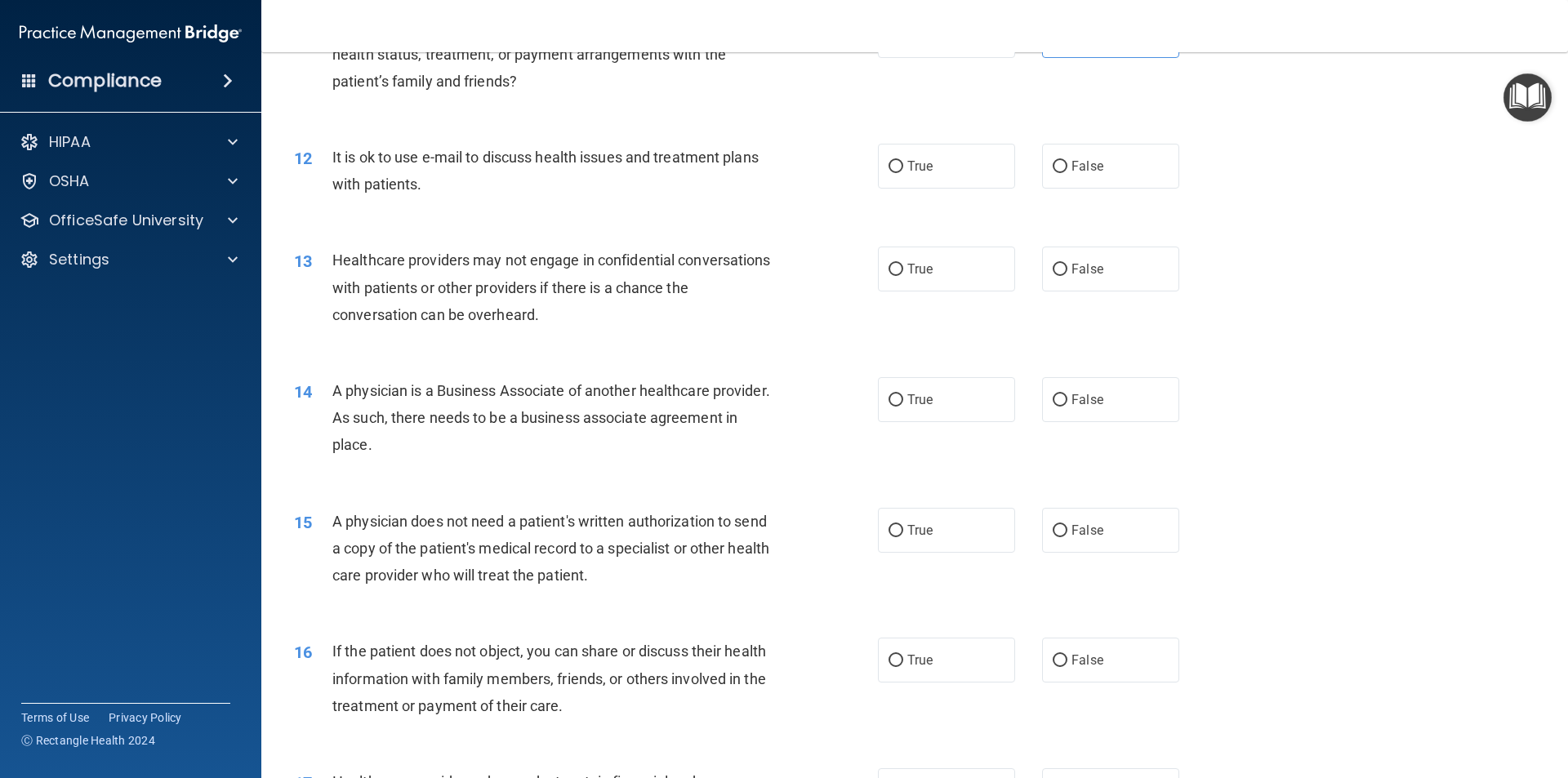
scroll to position [1388, 0]
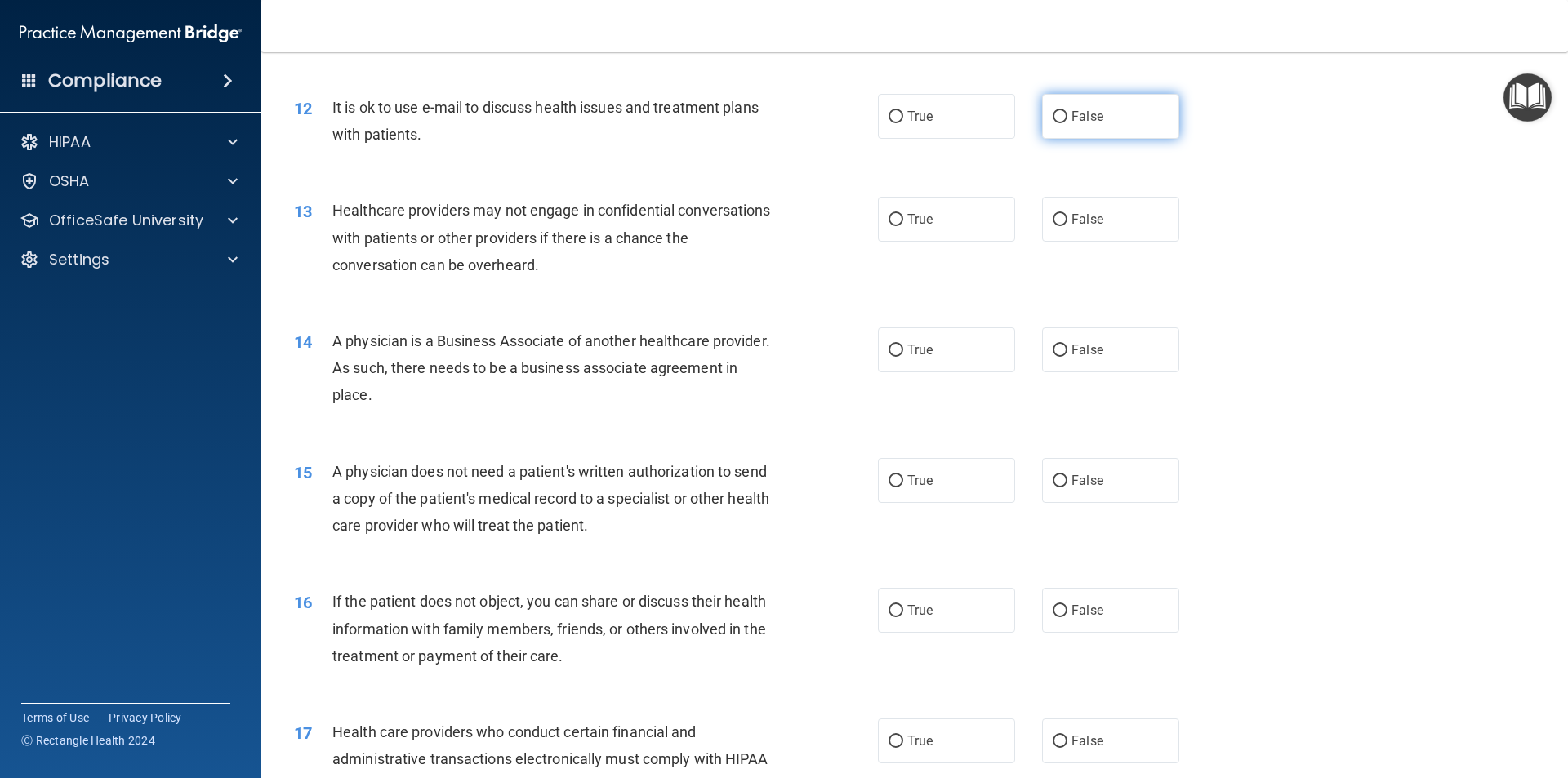
click at [1112, 119] on label "False" at bounding box center [1110, 116] width 137 height 45
click at [1067, 119] on input "False" at bounding box center [1059, 117] width 14 height 12
radio input "true"
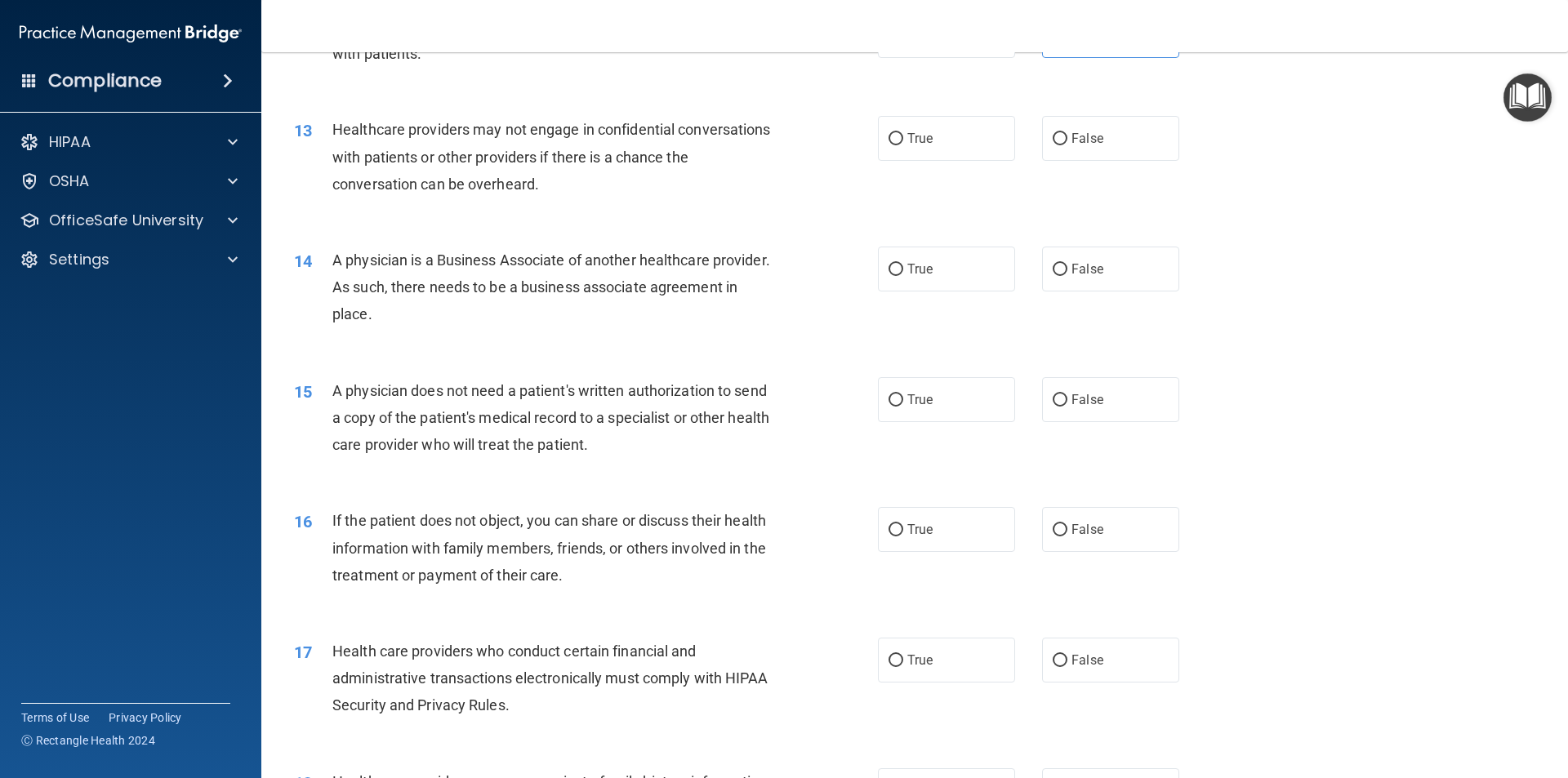
scroll to position [1469, 0]
click at [1079, 142] on span "False" at bounding box center [1086, 138] width 32 height 15
click at [1067, 142] on input "False" at bounding box center [1059, 138] width 14 height 12
radio input "true"
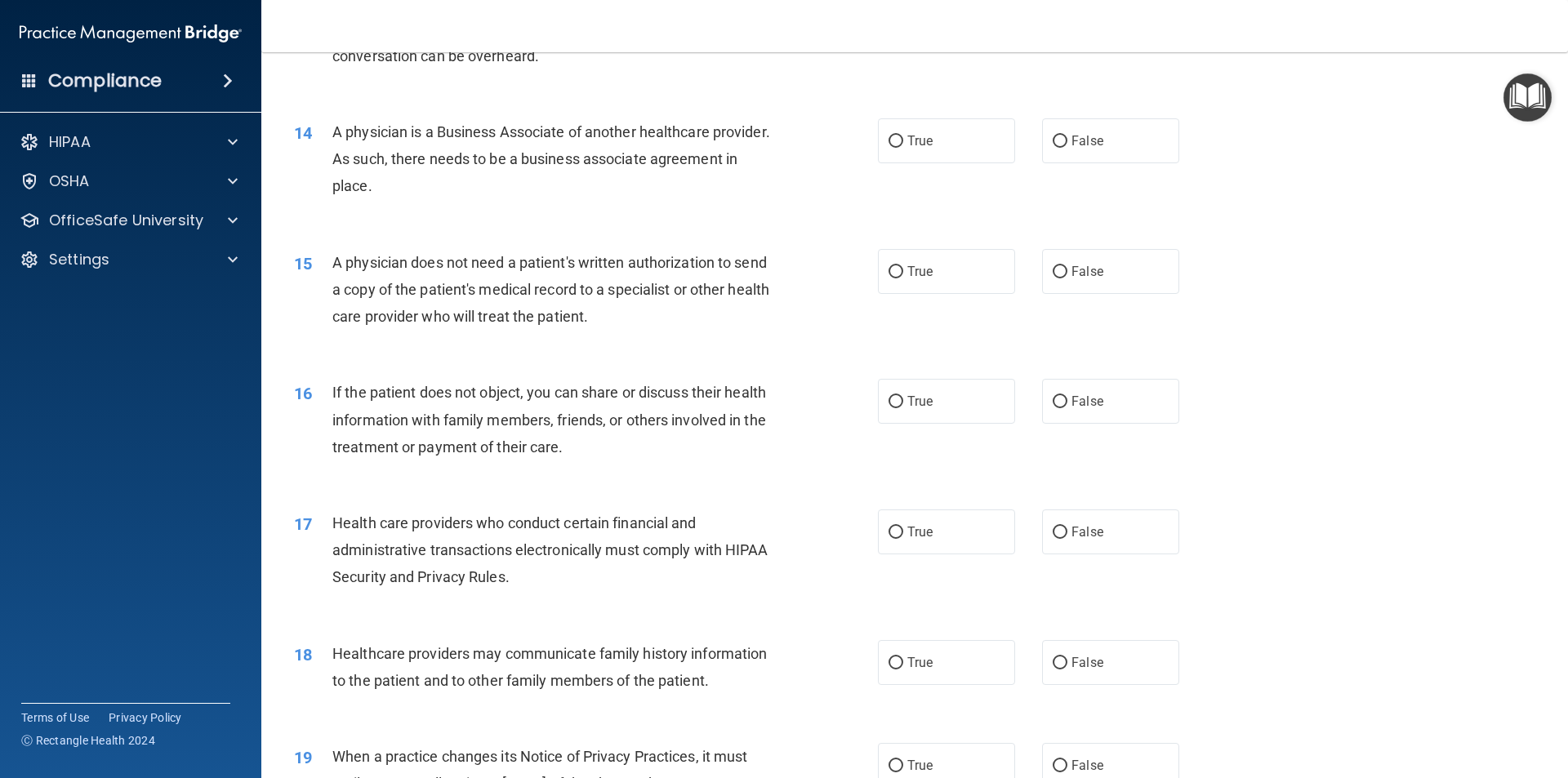
scroll to position [1632, 0]
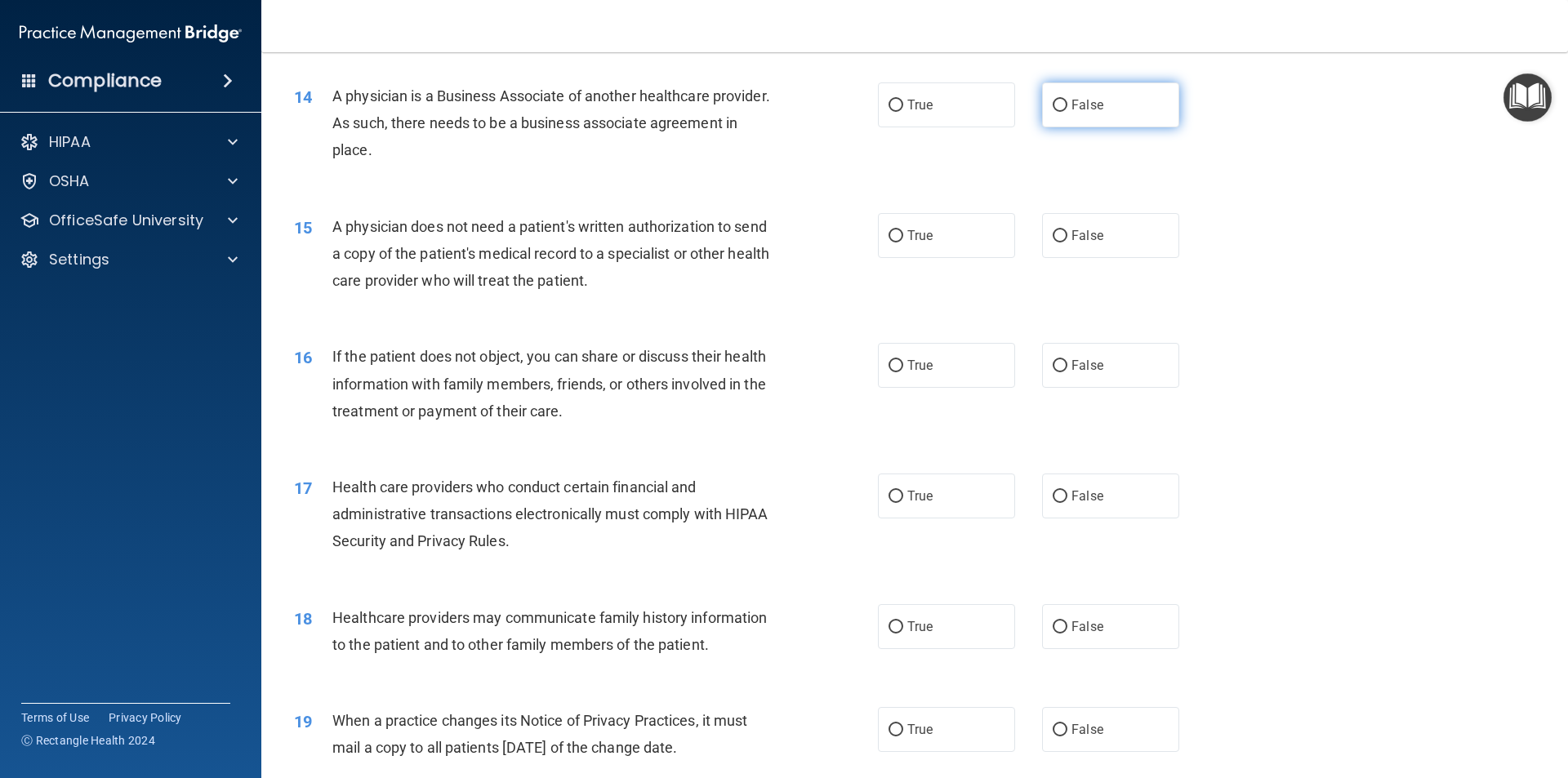
click at [1093, 117] on label "False" at bounding box center [1110, 104] width 137 height 45
click at [1067, 112] on input "False" at bounding box center [1059, 105] width 14 height 12
radio input "true"
click at [945, 237] on label "True" at bounding box center [946, 235] width 137 height 45
click at [903, 237] on input "True" at bounding box center [895, 236] width 14 height 12
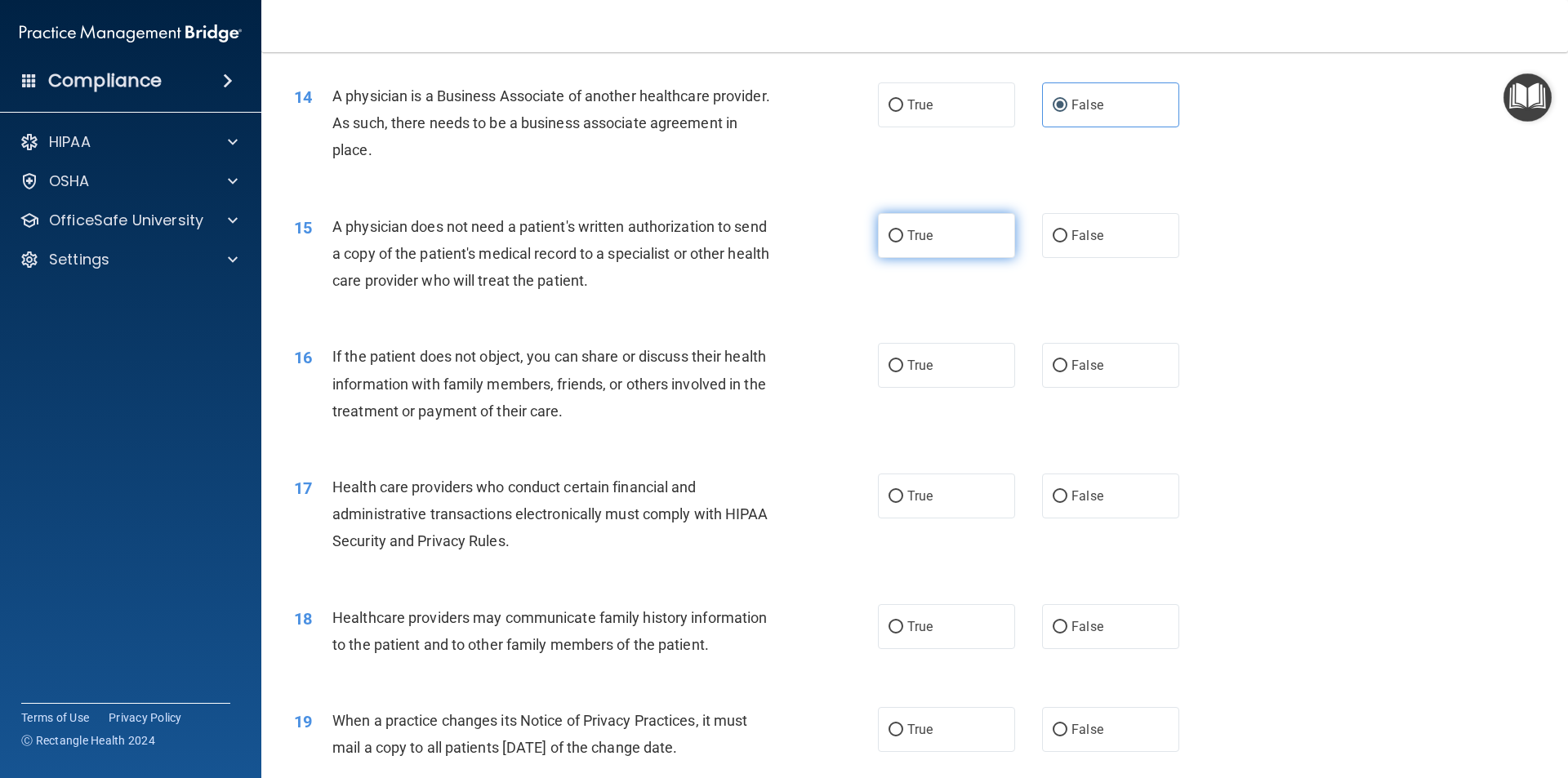
radio input "true"
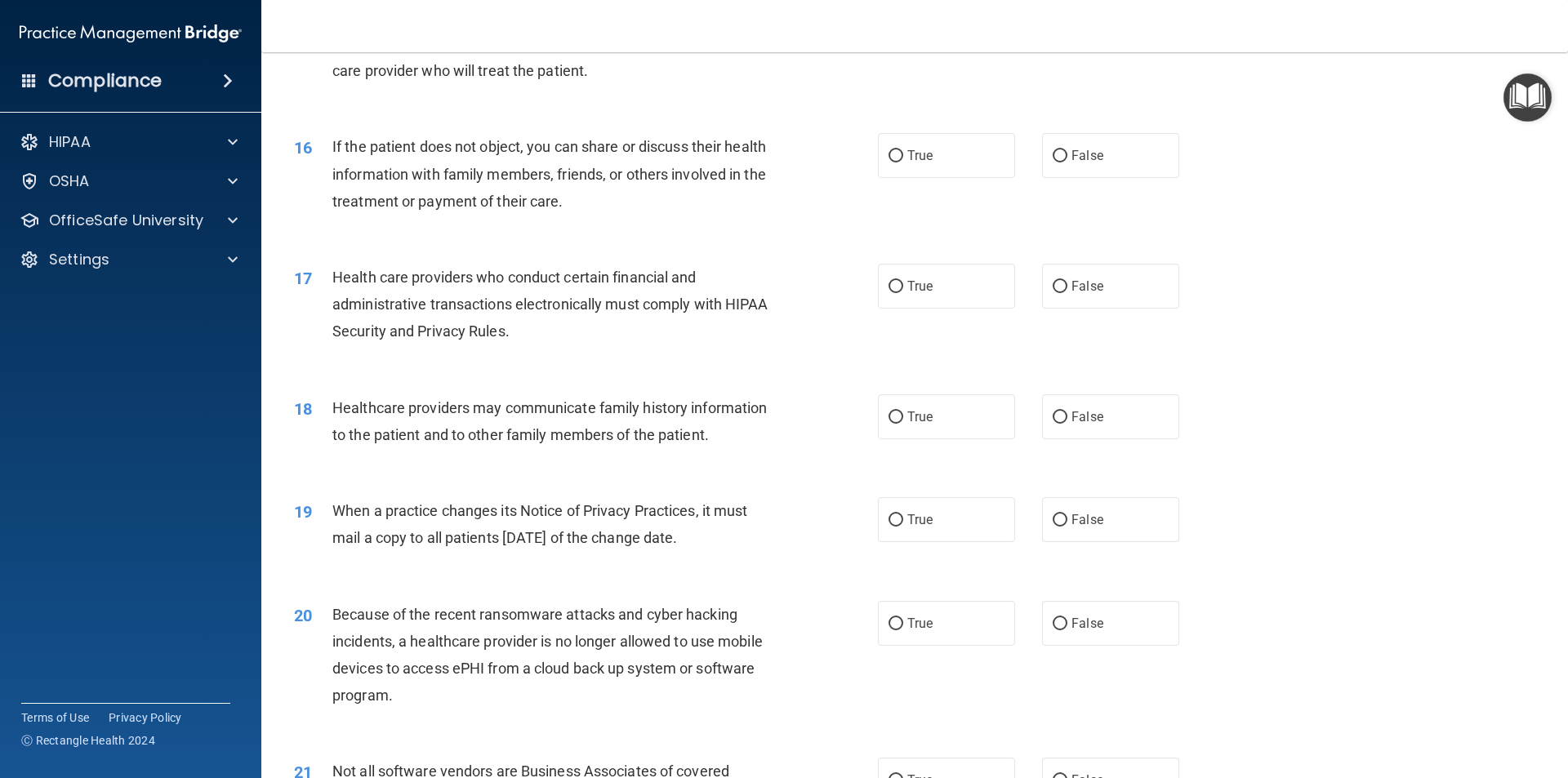
scroll to position [1877, 0]
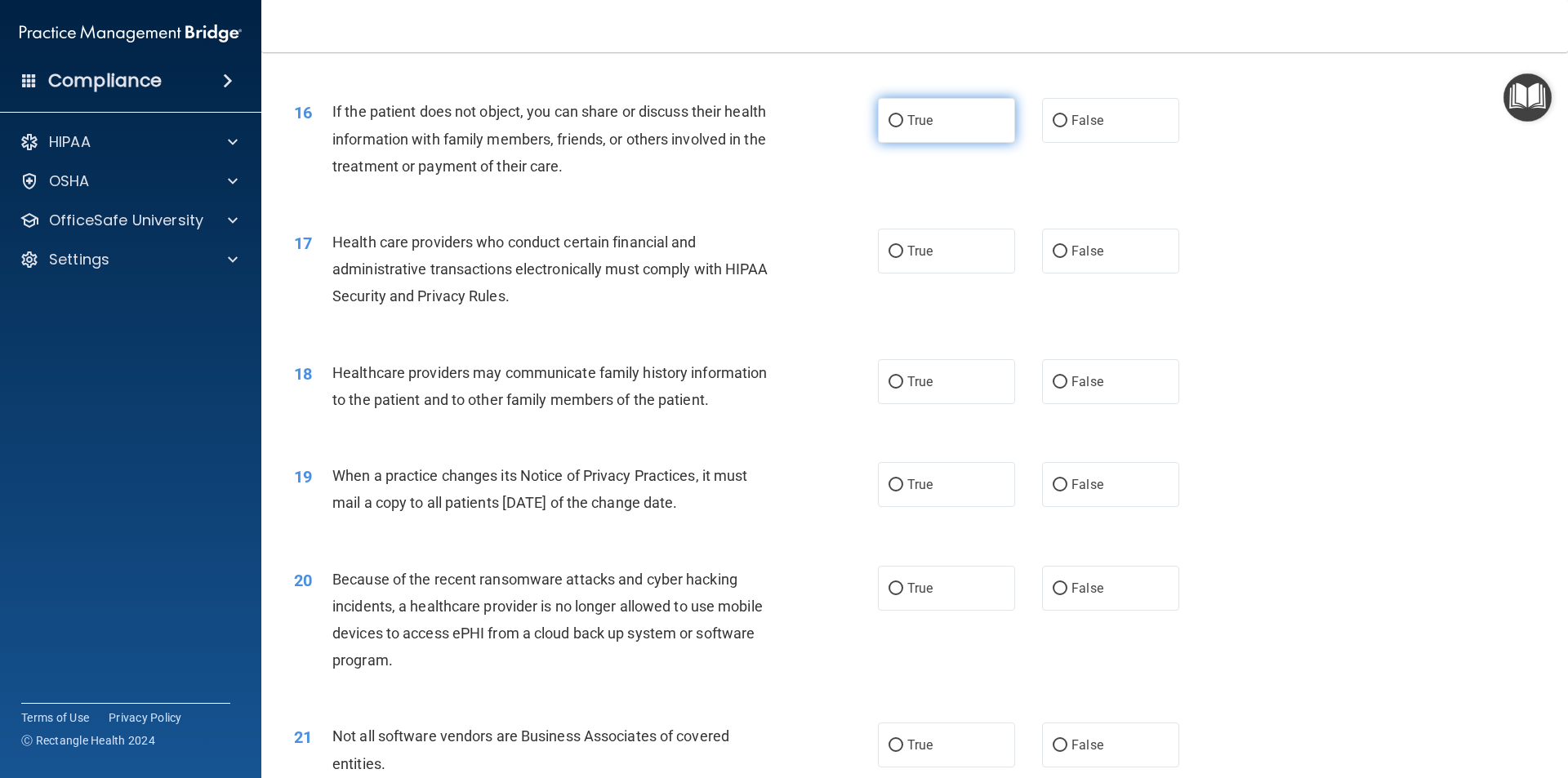
click at [902, 126] on label "True" at bounding box center [946, 119] width 137 height 45
click at [902, 126] on input "True" at bounding box center [895, 120] width 14 height 12
radio input "true"
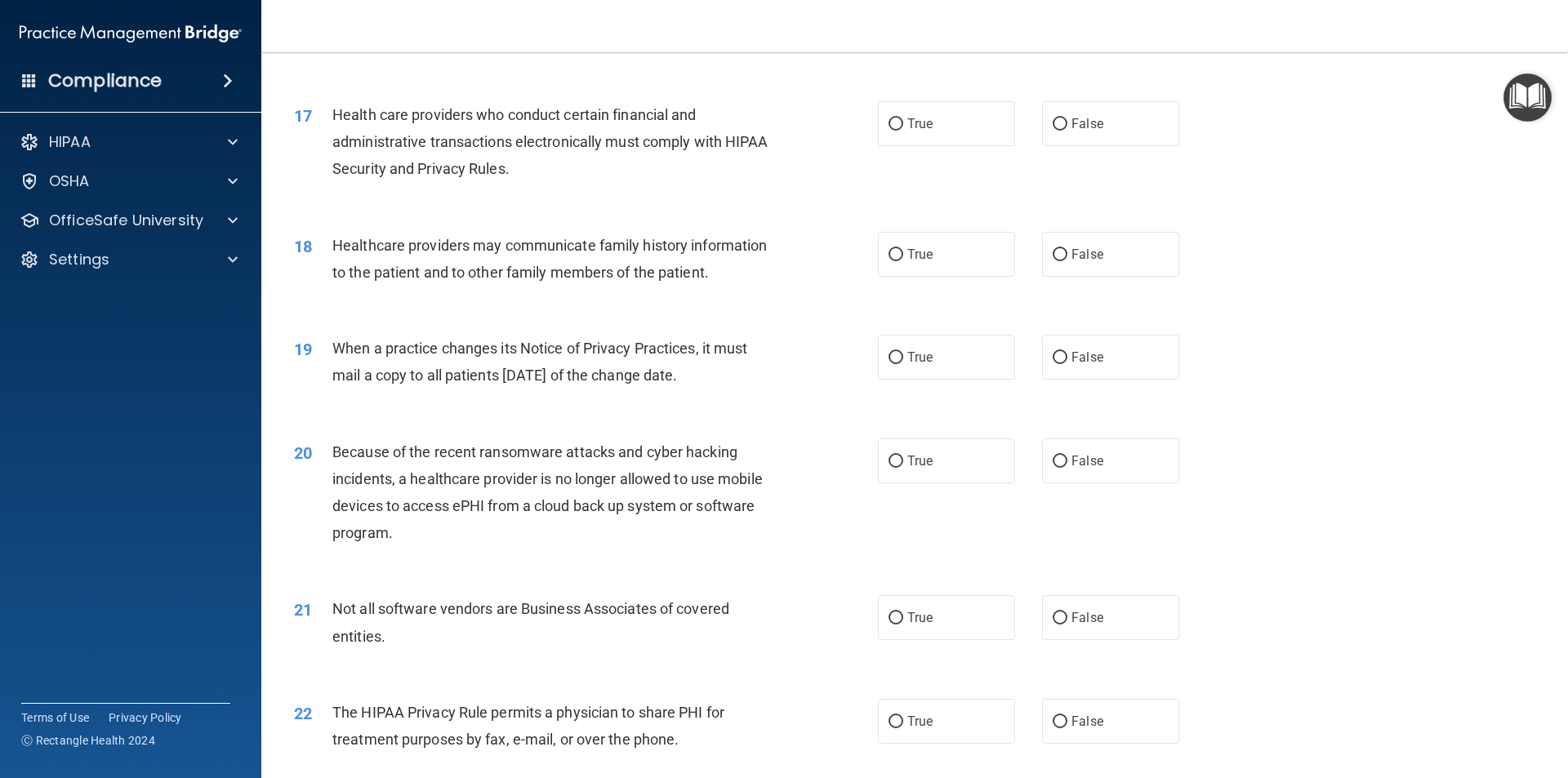
scroll to position [2041, 0]
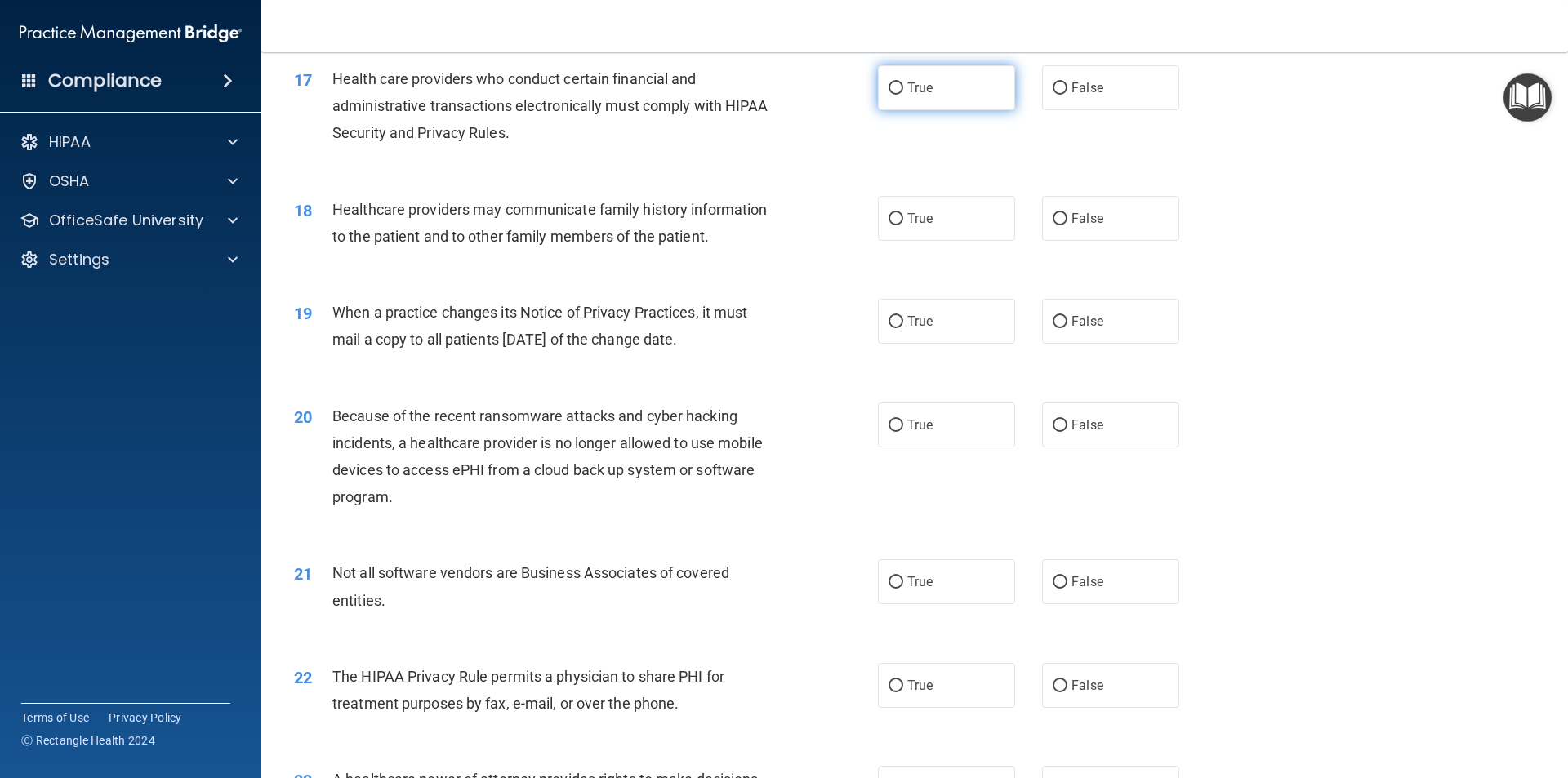
click at [936, 94] on label "True" at bounding box center [946, 87] width 137 height 45
click at [903, 94] on input "True" at bounding box center [895, 88] width 14 height 12
radio input "true"
click at [1096, 218] on label "False" at bounding box center [1110, 218] width 137 height 45
click at [1067, 218] on input "False" at bounding box center [1059, 219] width 14 height 12
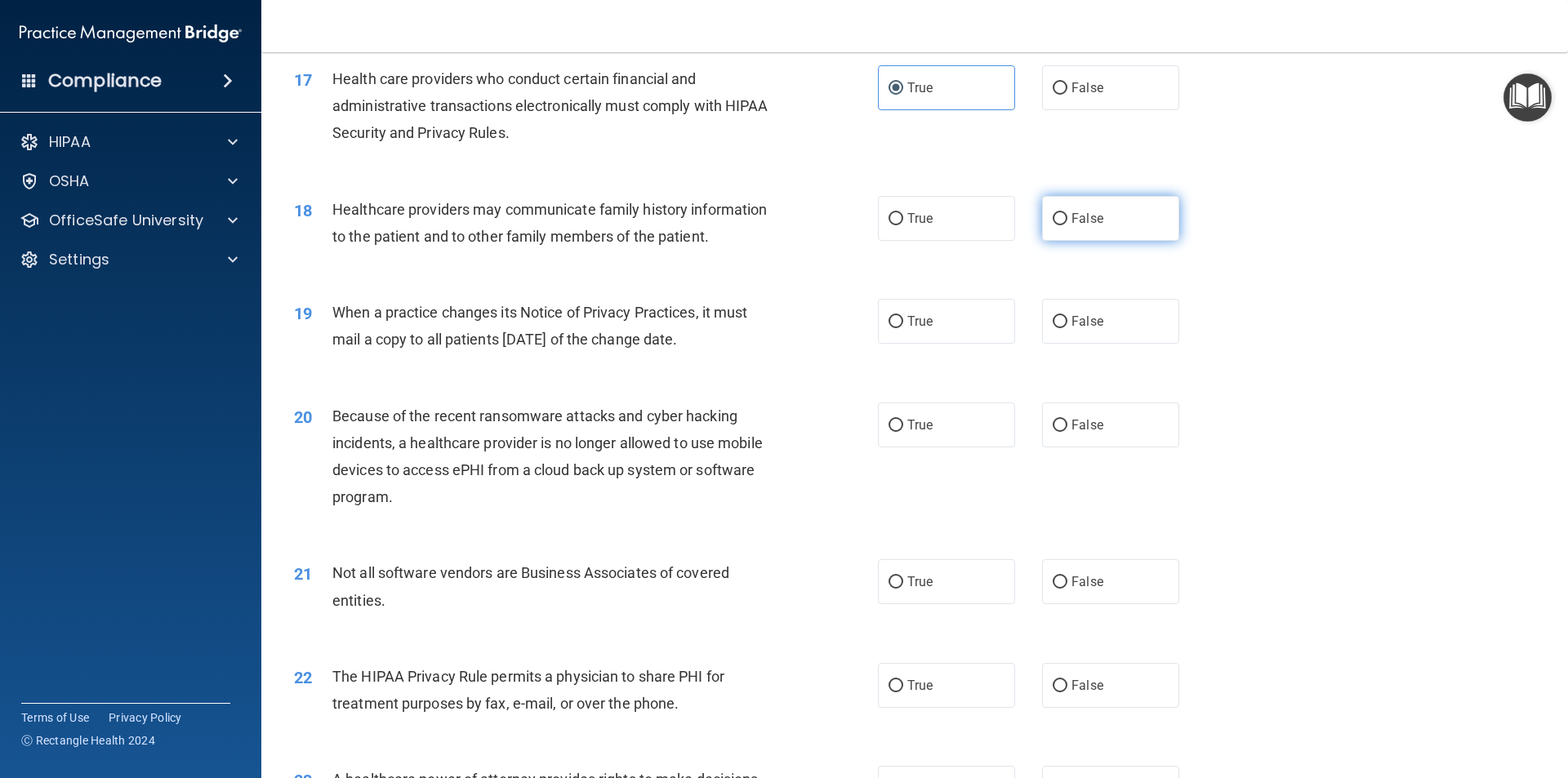
radio input "true"
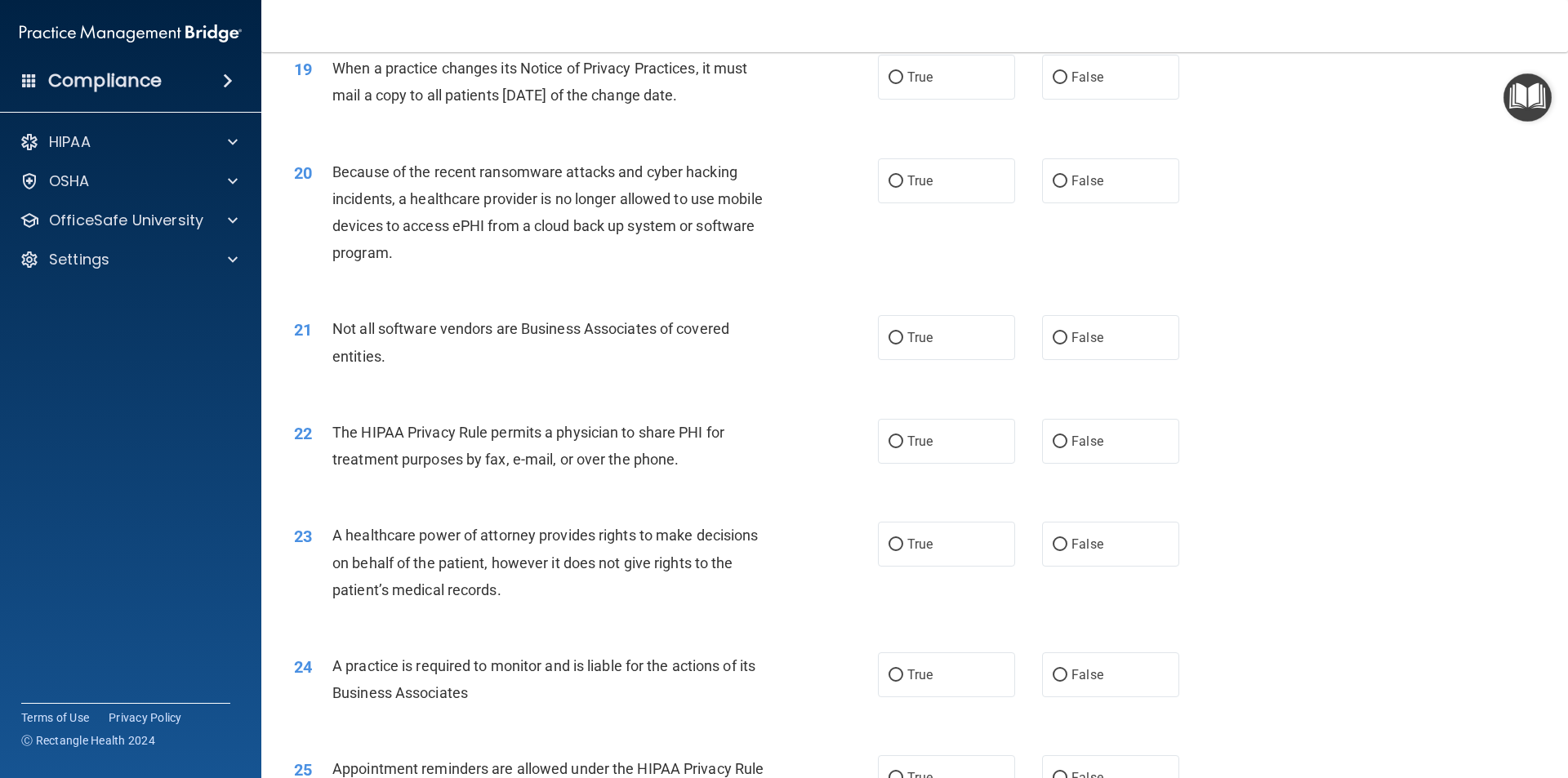
scroll to position [2285, 0]
click at [894, 79] on input "True" at bounding box center [895, 76] width 14 height 12
radio input "true"
click at [1096, 192] on label "False" at bounding box center [1110, 180] width 137 height 45
click at [1067, 187] on input "False" at bounding box center [1059, 181] width 14 height 12
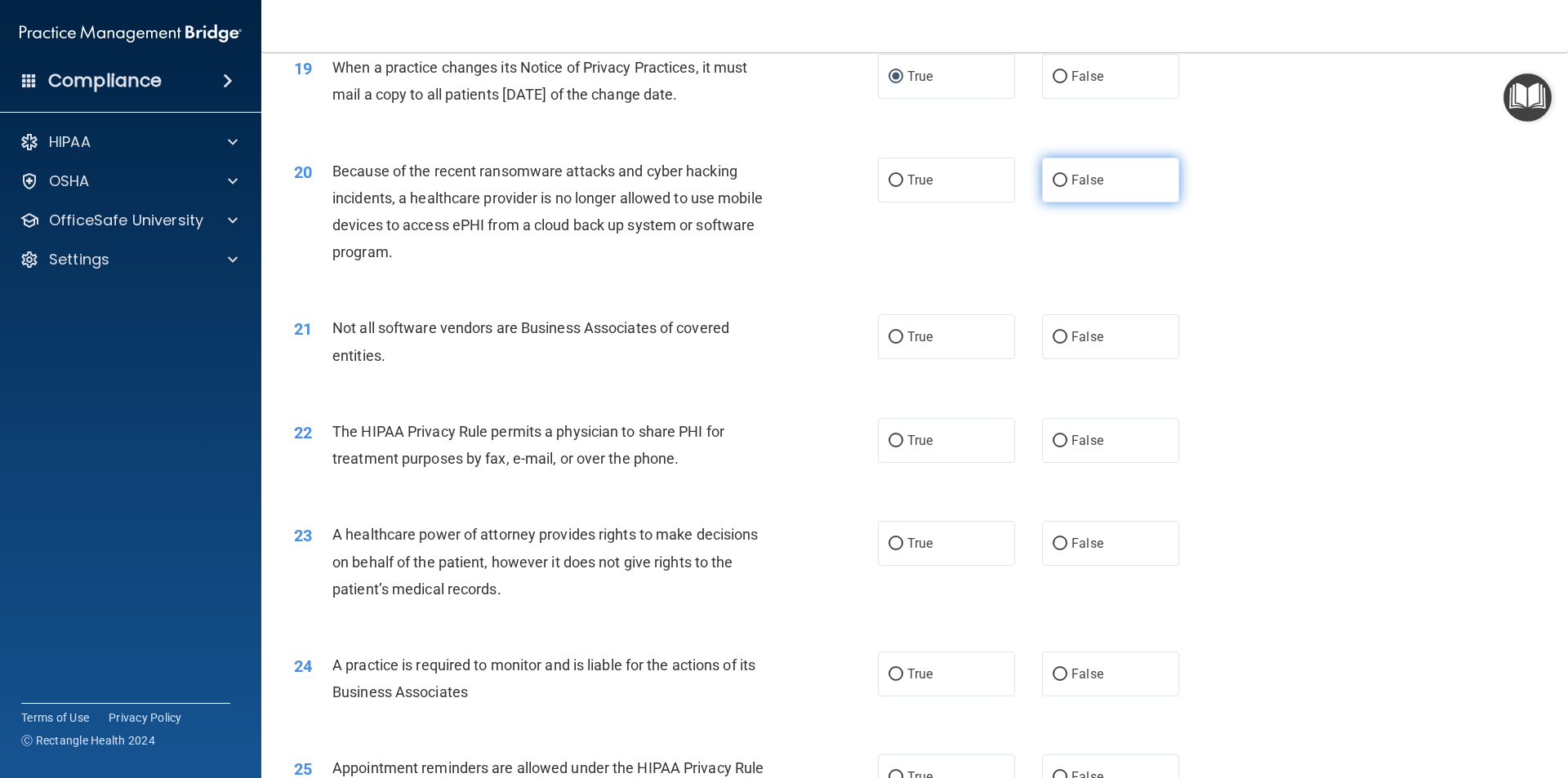
radio input "true"
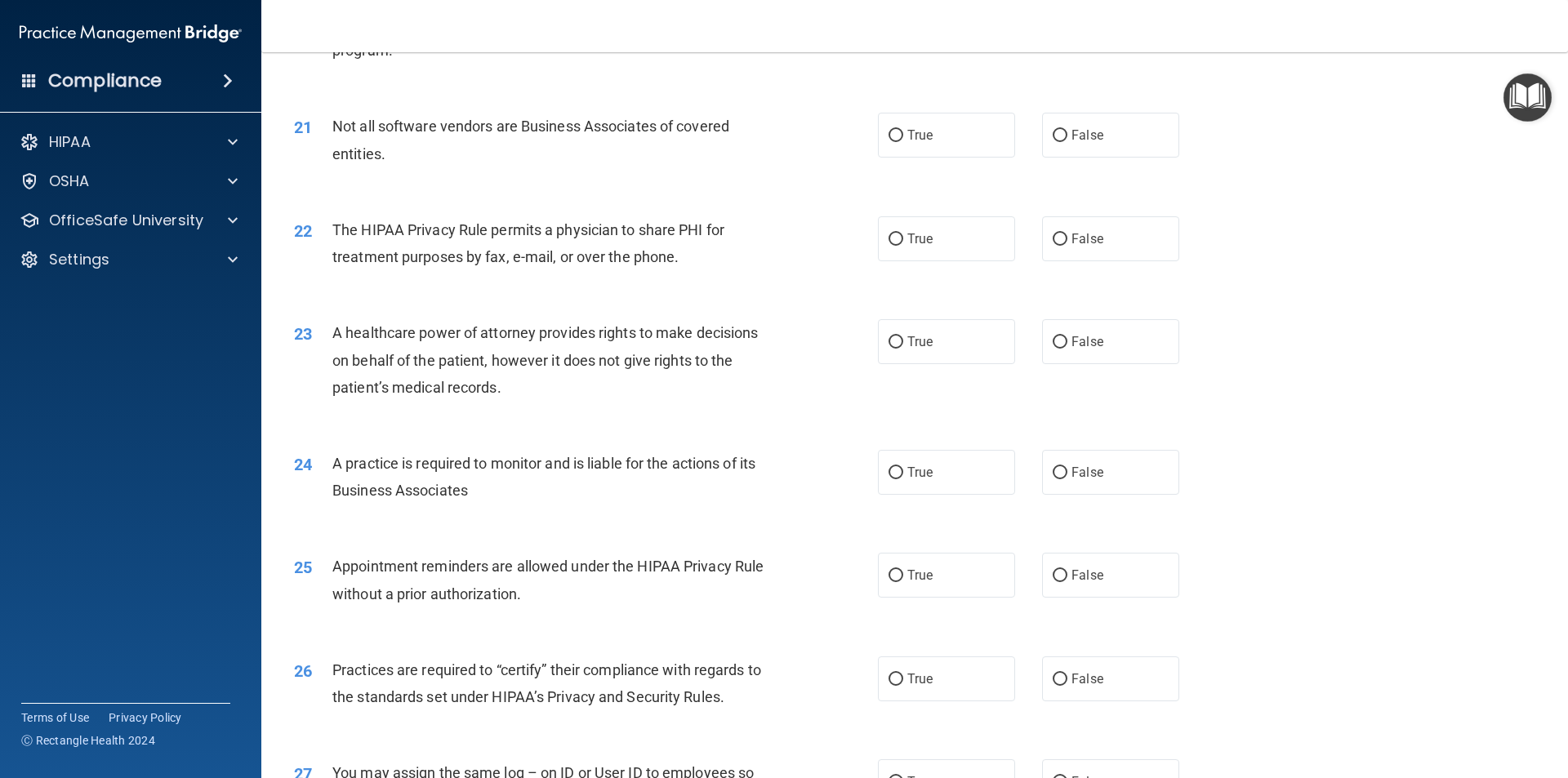
scroll to position [2530, 0]
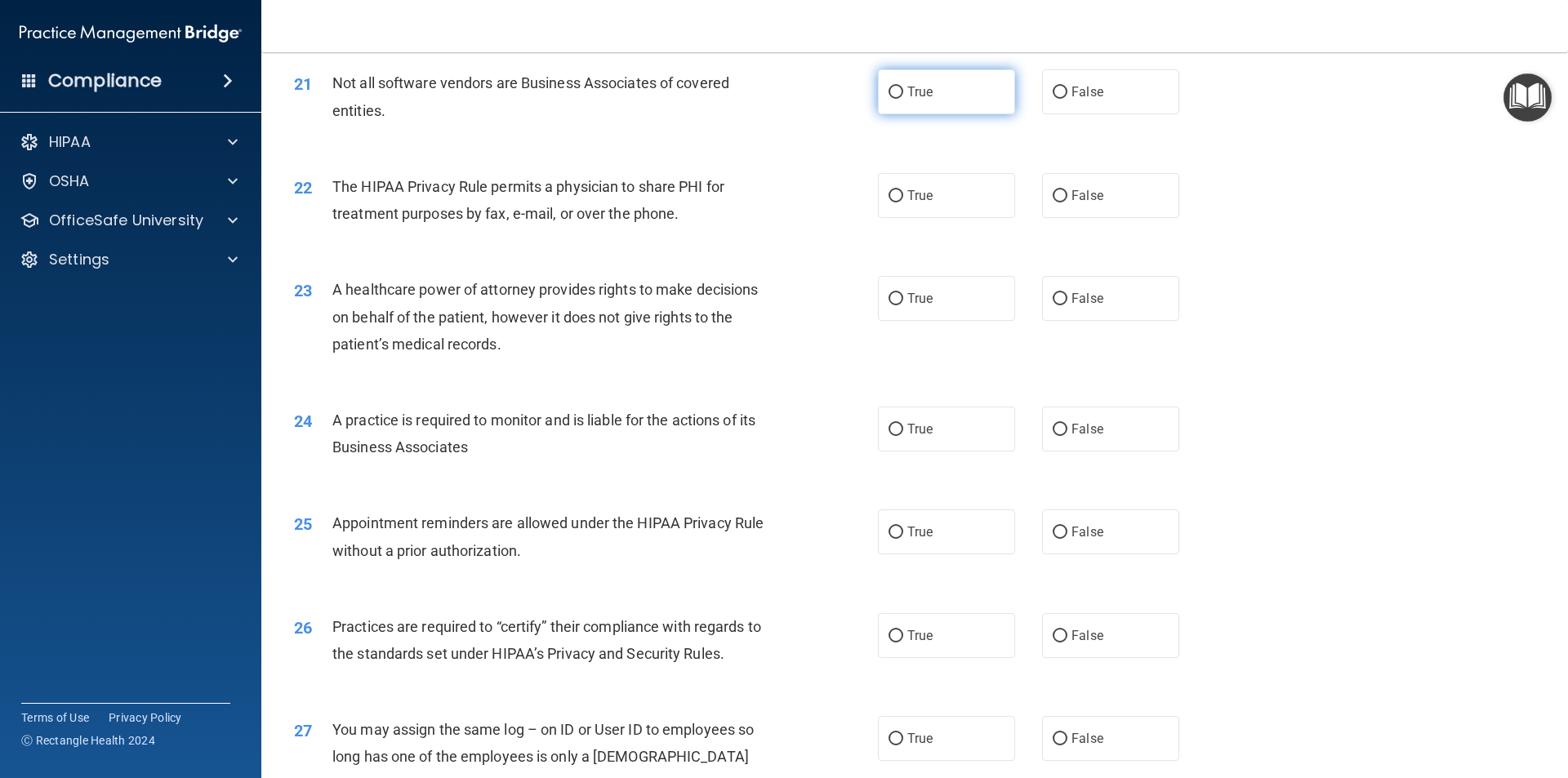
click at [907, 90] on span "True" at bounding box center [920, 92] width 25 height 15
click at [903, 90] on input "True" at bounding box center [895, 93] width 14 height 12
radio input "true"
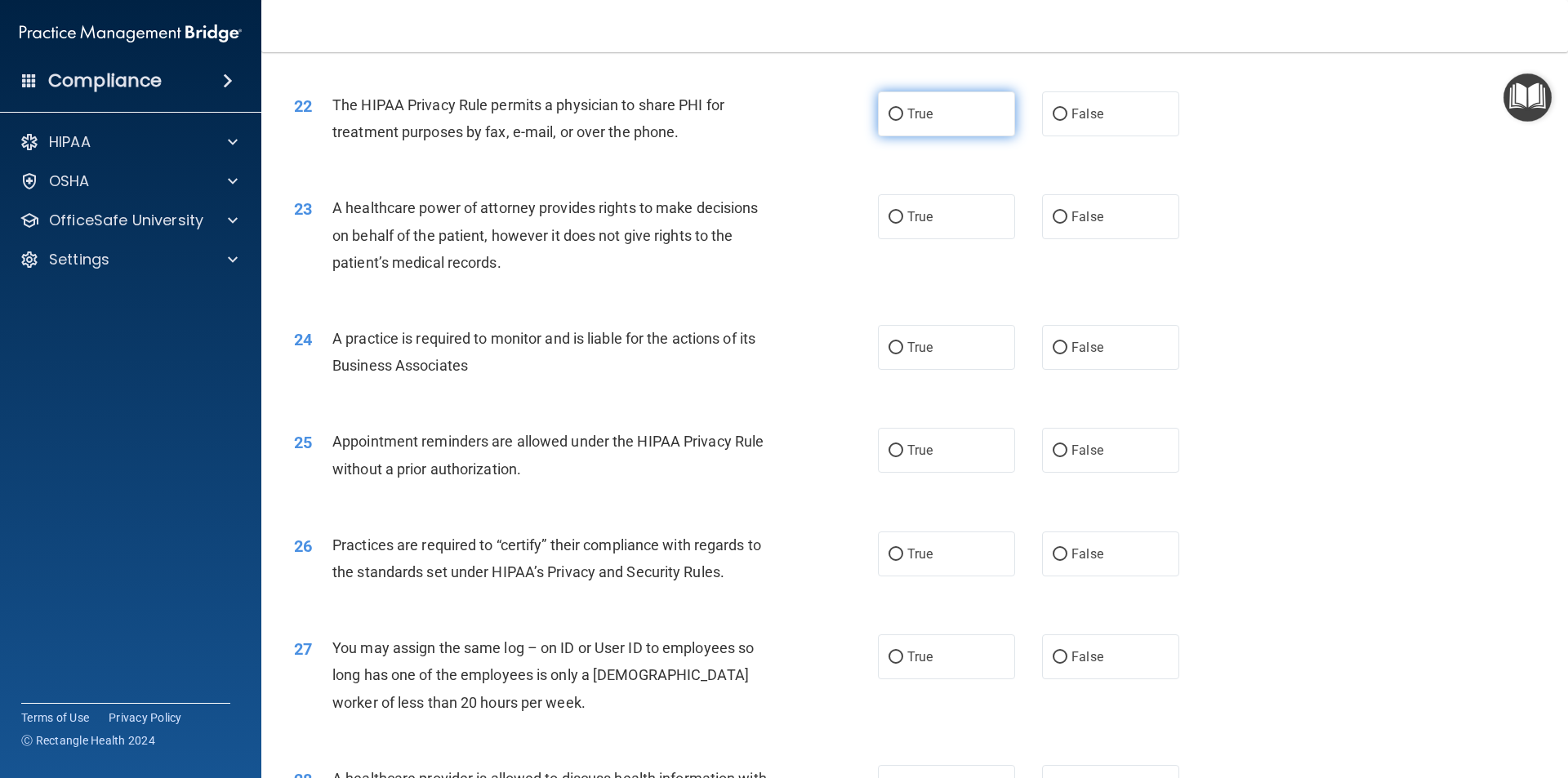
click at [878, 133] on label "True" at bounding box center [946, 114] width 137 height 45
click at [888, 120] on input "True" at bounding box center [895, 115] width 14 height 12
radio input "true"
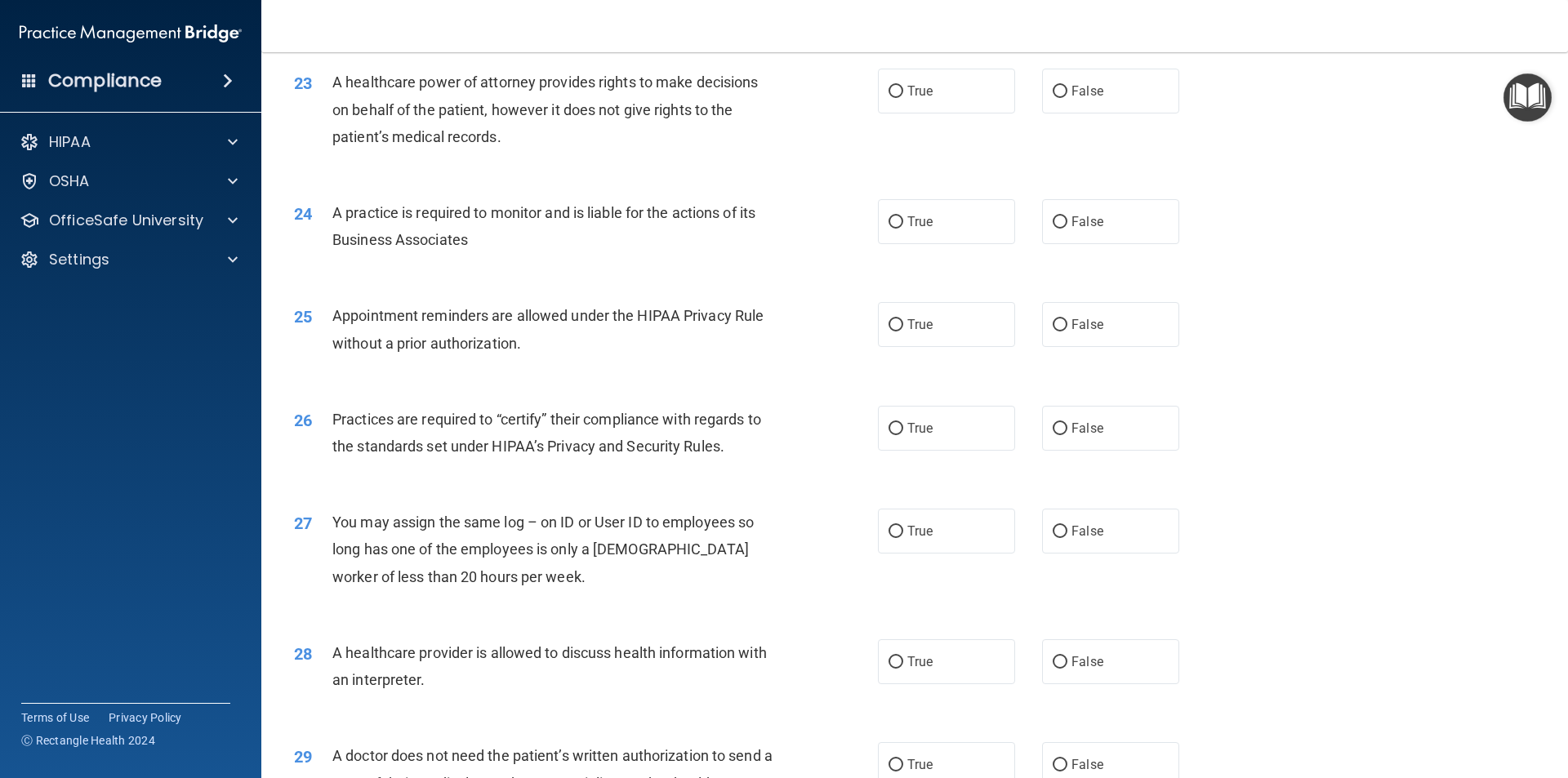
scroll to position [2693, 0]
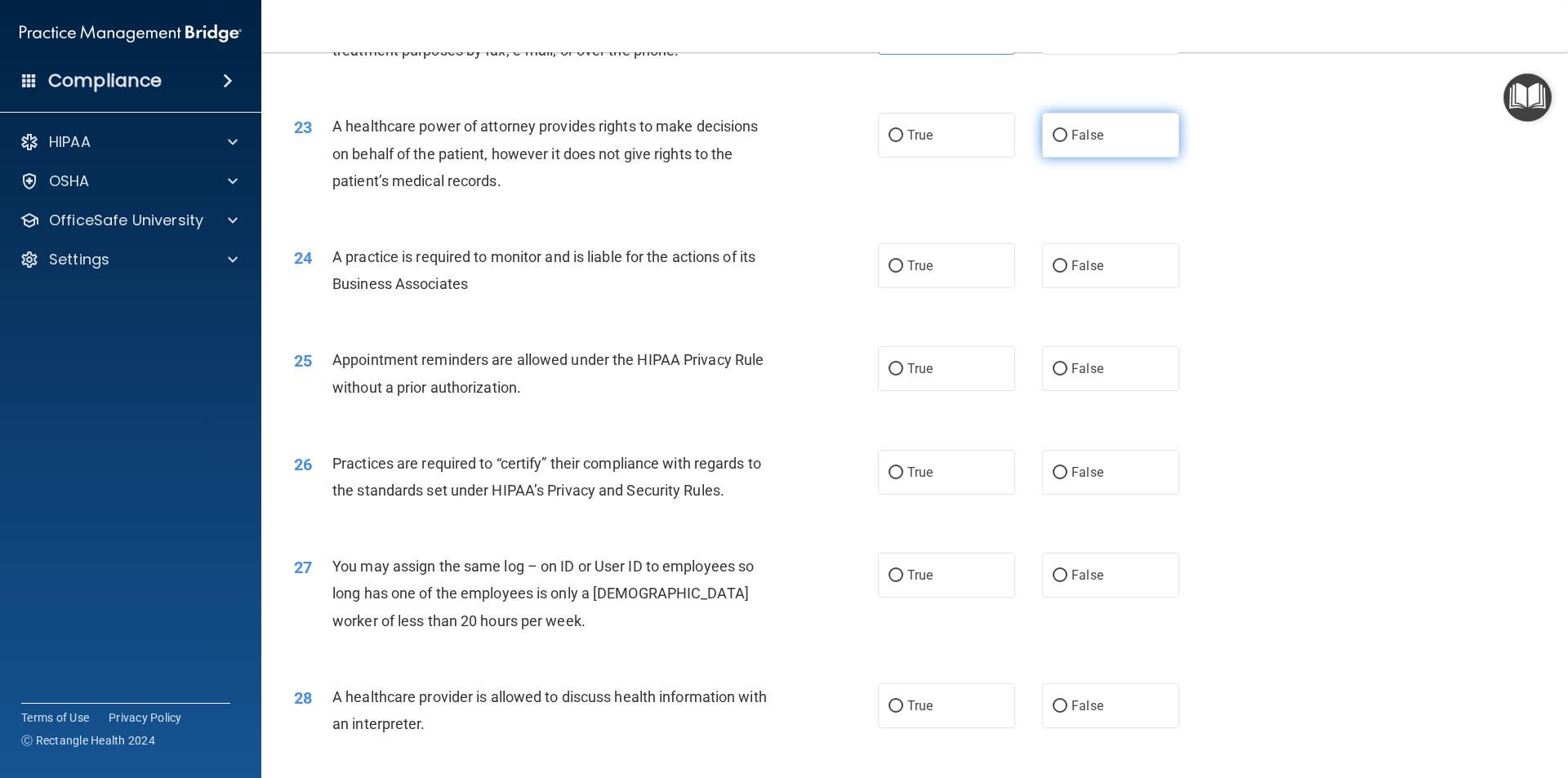
click at [1112, 139] on label "False" at bounding box center [1110, 135] width 137 height 45
click at [1067, 139] on input "False" at bounding box center [1059, 136] width 14 height 12
radio input "true"
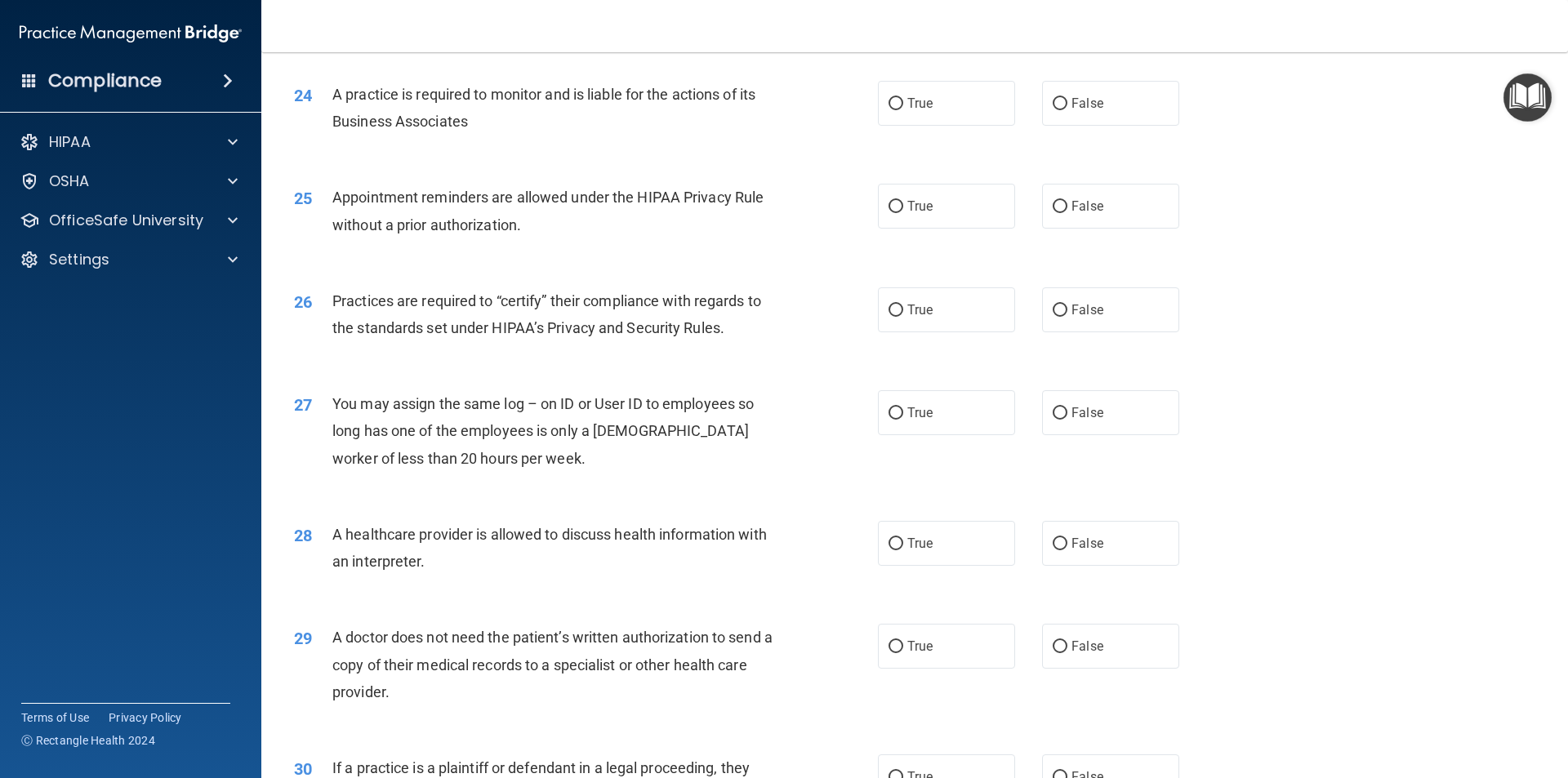
scroll to position [2857, 0]
drag, startPoint x: 914, startPoint y: 119, endPoint x: 923, endPoint y: 131, distance: 15.0
click at [919, 128] on div "24 A practice is required to monitor and is liable for the actions of its Busin…" at bounding box center [915, 111] width 1266 height 103
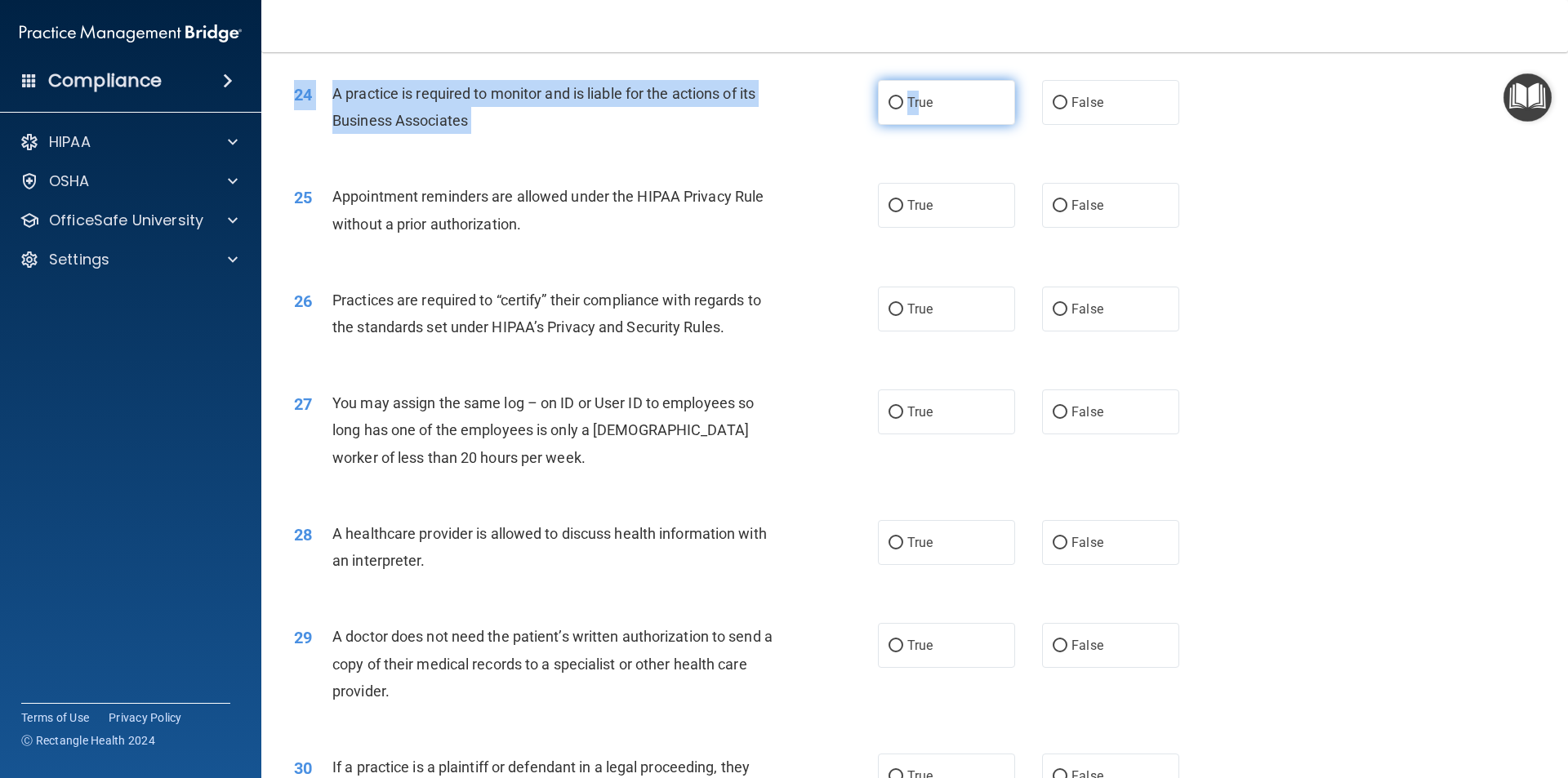
click at [896, 104] on input "True" at bounding box center [895, 103] width 14 height 12
radio input "true"
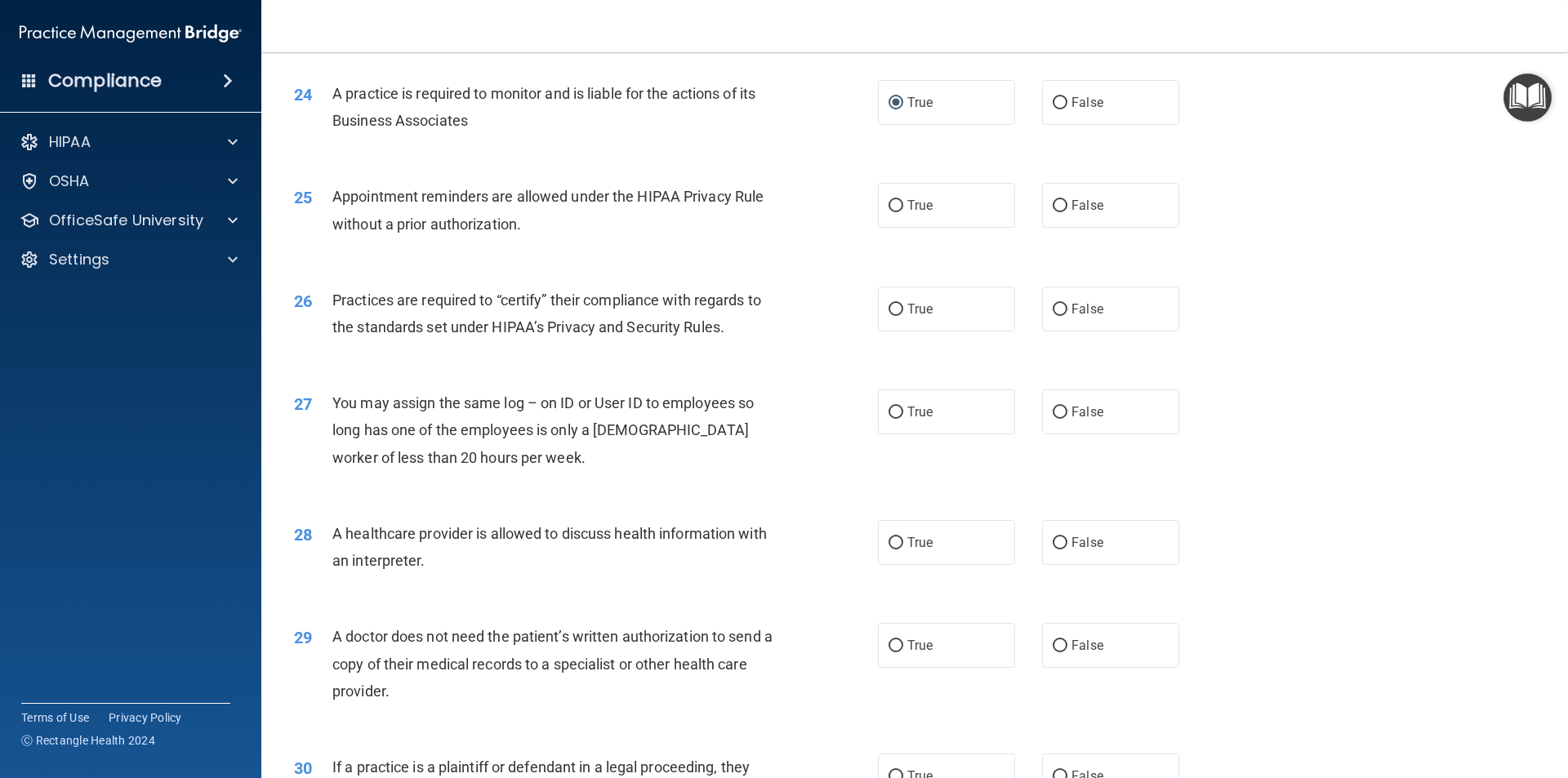
drag, startPoint x: 1263, startPoint y: 176, endPoint x: 1279, endPoint y: 177, distance: 16.0
click at [1266, 177] on div "25 Appointment reminders are allowed under the HIPAA Privacy Rule without a pri…" at bounding box center [915, 214] width 1266 height 103
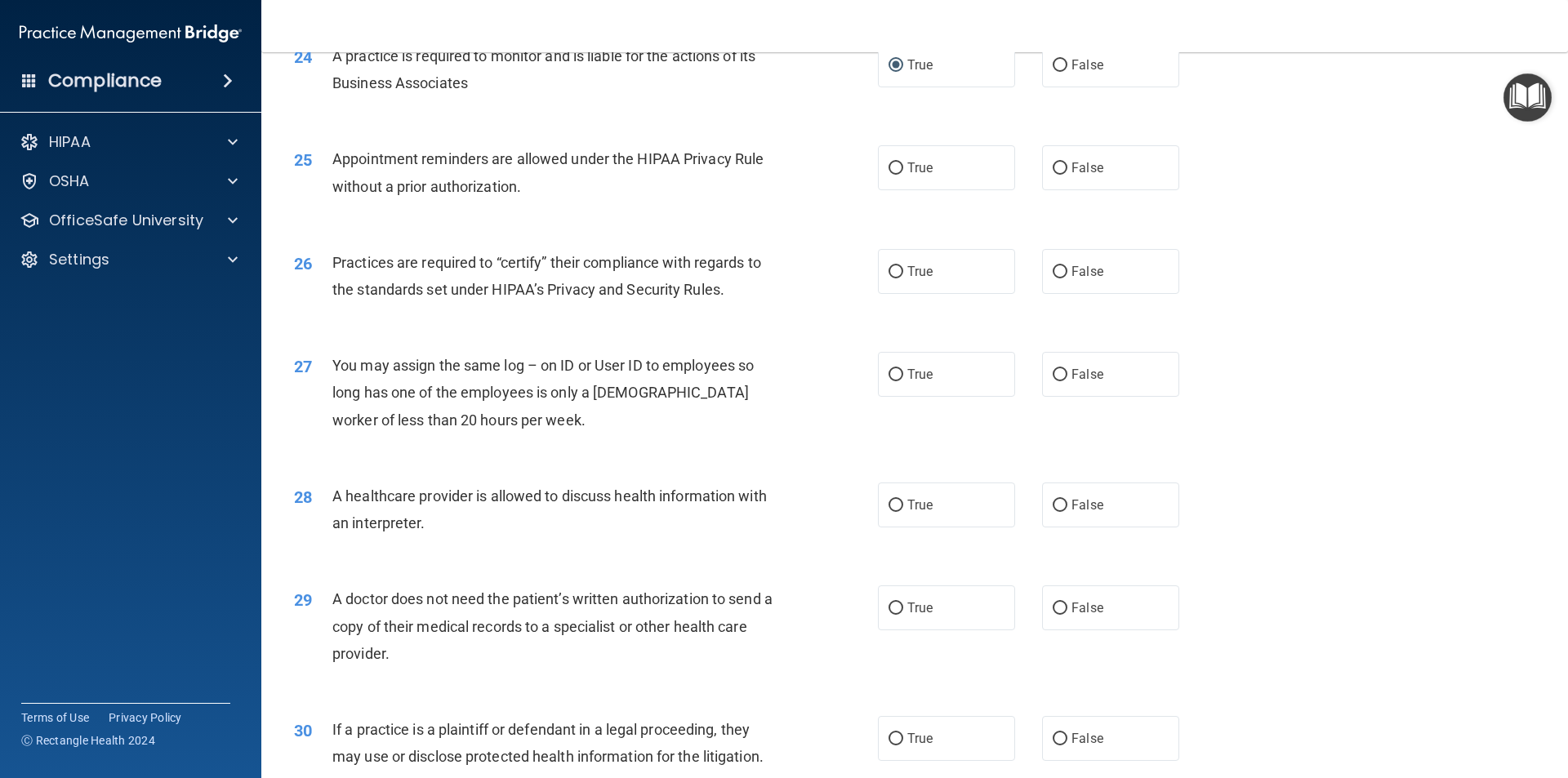
scroll to position [2938, 0]
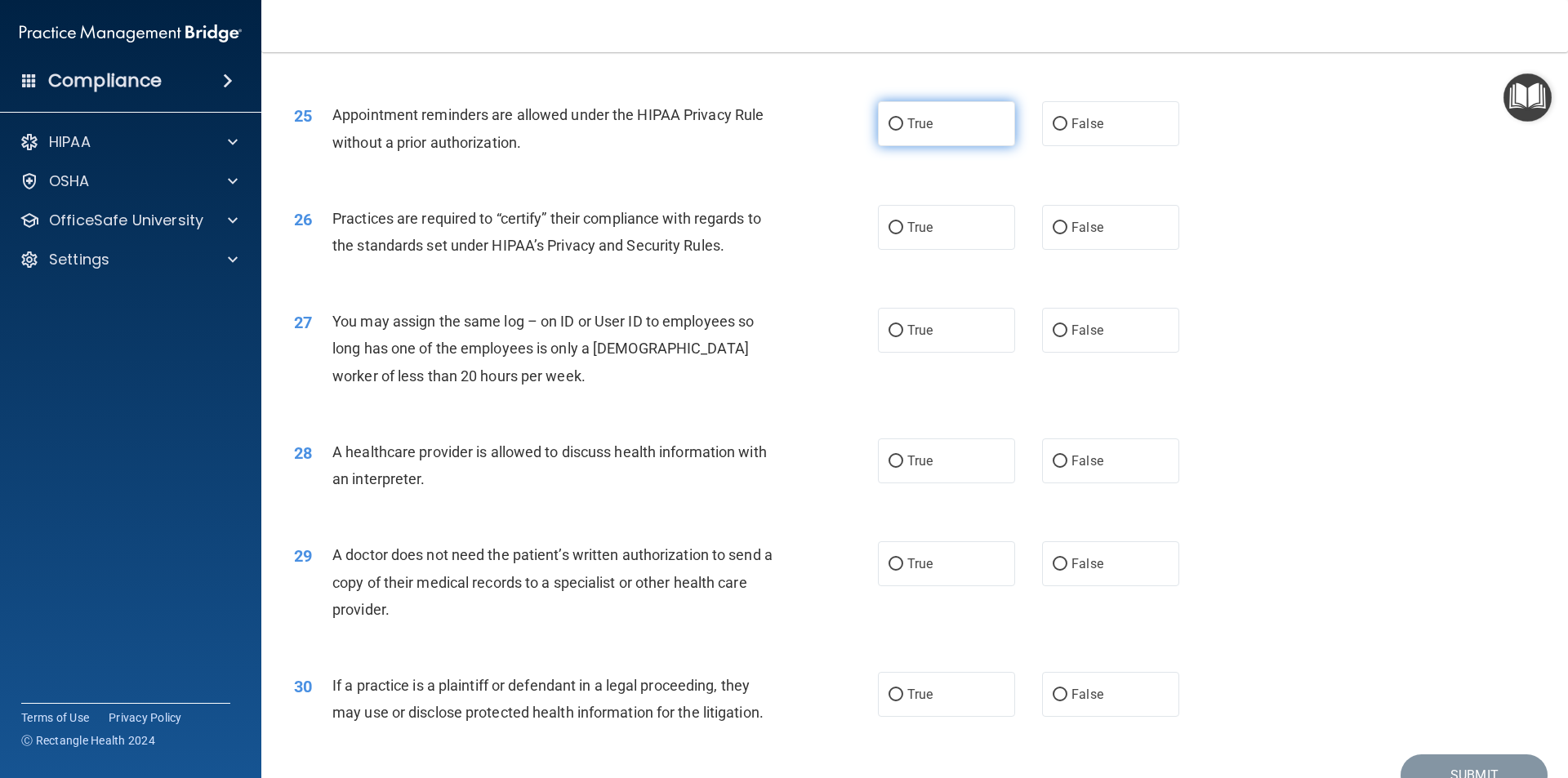
click at [969, 122] on label "True" at bounding box center [946, 123] width 137 height 45
click at [903, 122] on input "True" at bounding box center [895, 124] width 14 height 12
radio input "true"
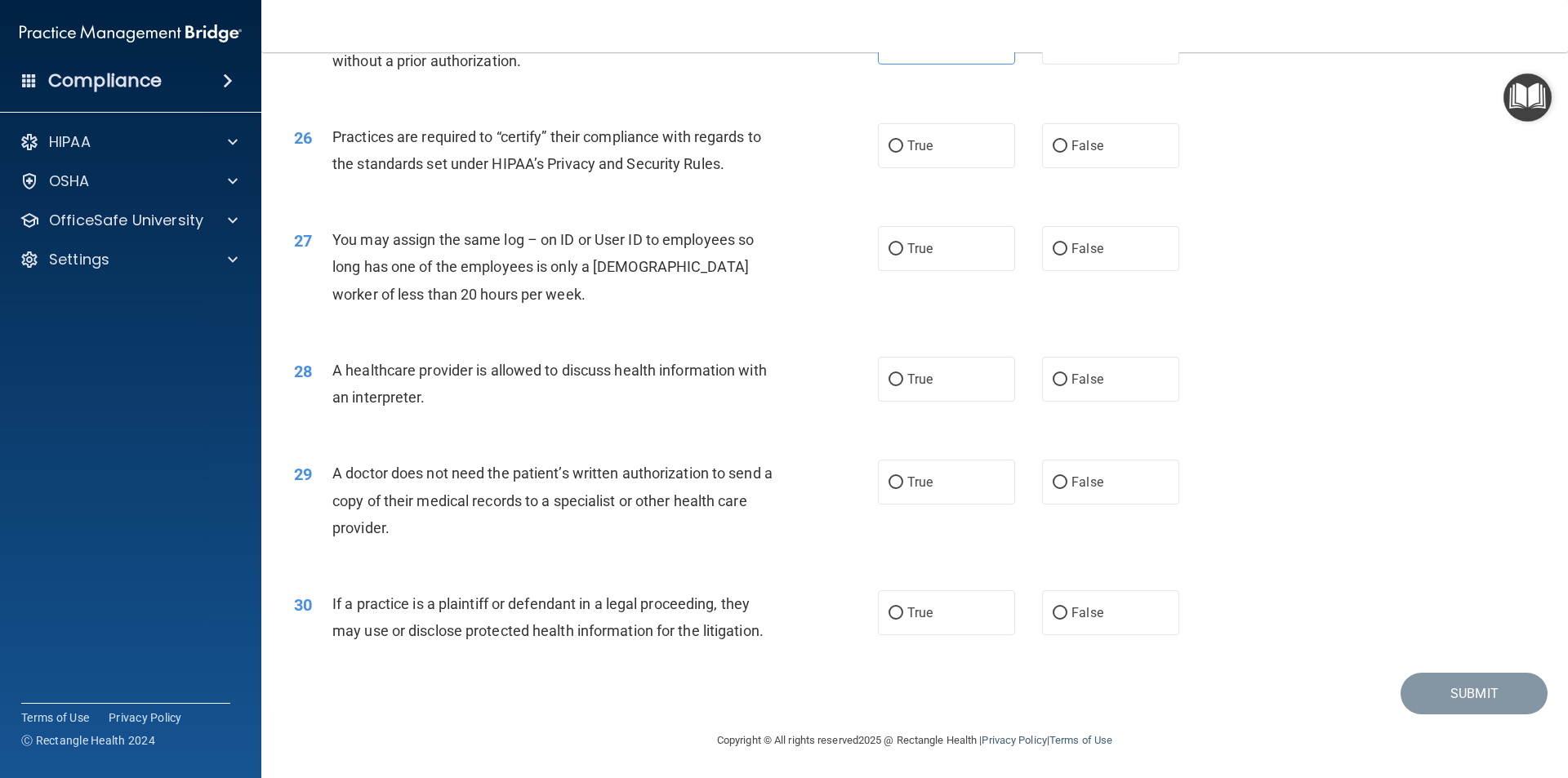
scroll to position [3021, 0]
click at [1129, 151] on label "False" at bounding box center [1110, 143] width 137 height 45
click at [1067, 151] on input "False" at bounding box center [1059, 144] width 14 height 12
radio input "true"
click at [1108, 247] on label "False" at bounding box center [1110, 247] width 137 height 45
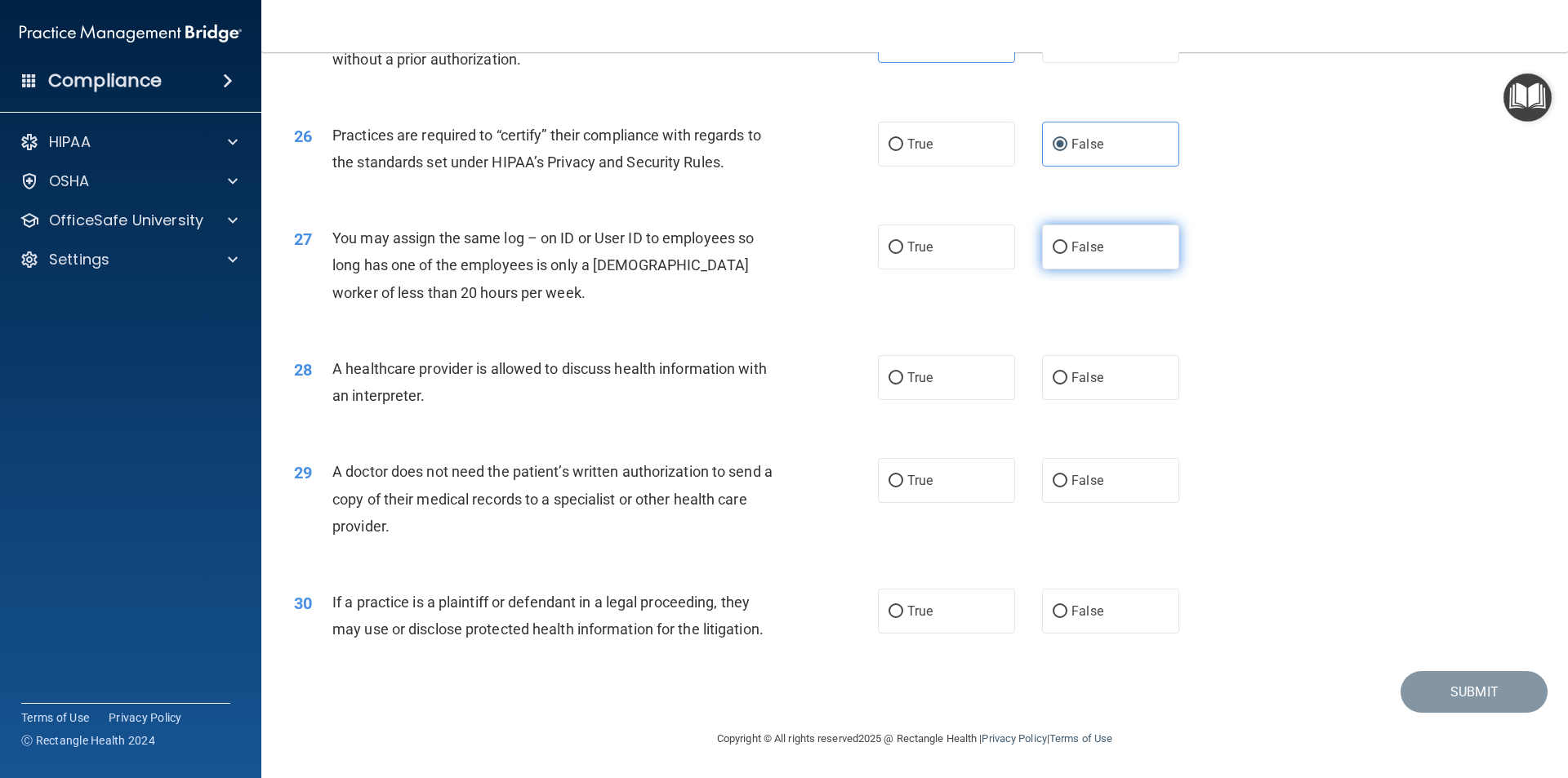
click at [1067, 247] on input "False" at bounding box center [1059, 248] width 14 height 12
radio input "true"
click at [908, 378] on span "True" at bounding box center [920, 378] width 25 height 15
click at [903, 378] on input "True" at bounding box center [895, 378] width 14 height 12
radio input "true"
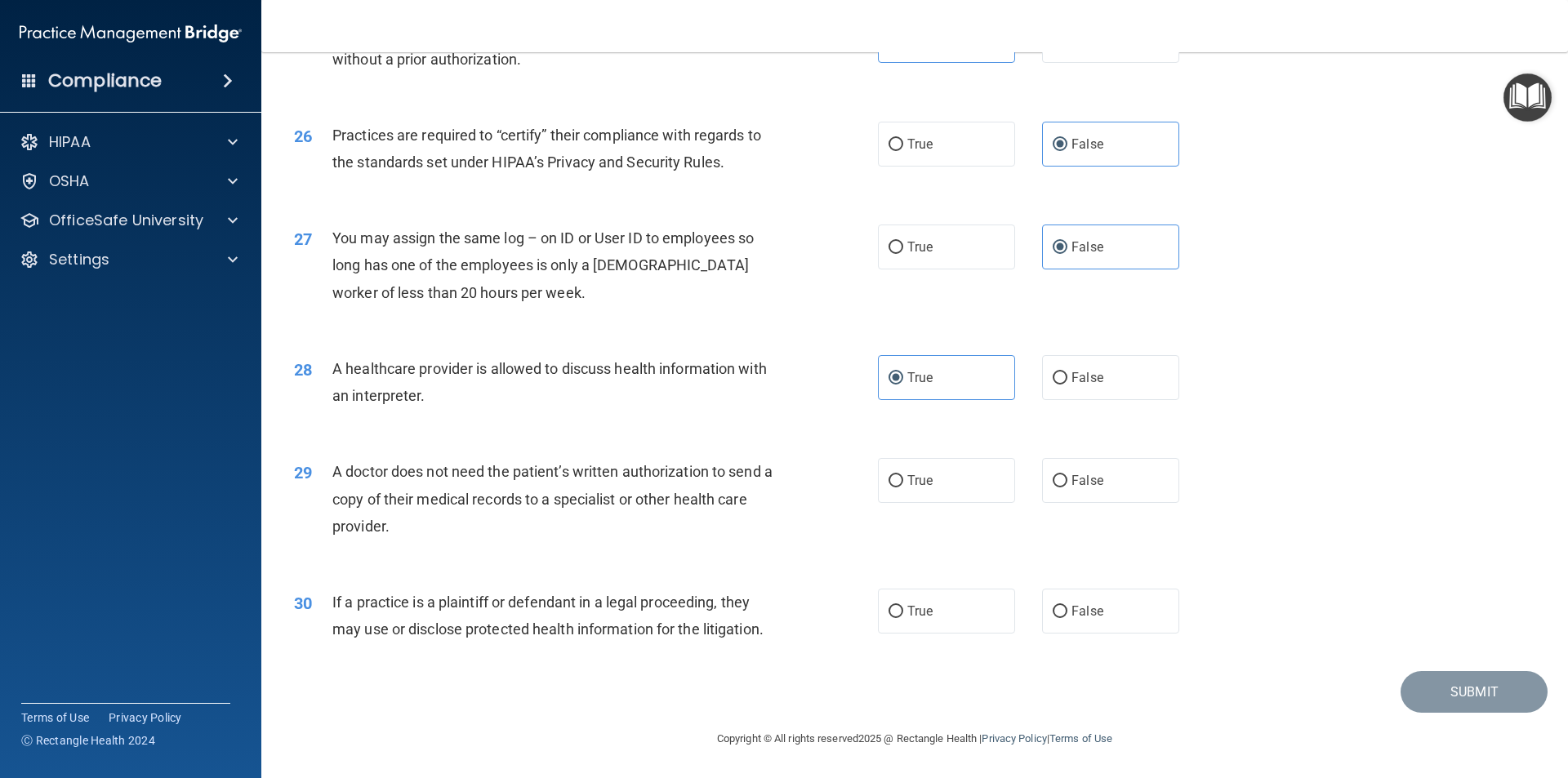
drag, startPoint x: 1100, startPoint y: 478, endPoint x: 1182, endPoint y: 482, distance: 82.1
click at [1110, 484] on label "False" at bounding box center [1110, 480] width 137 height 45
click at [1067, 484] on input "False" at bounding box center [1059, 481] width 14 height 12
radio input "true"
click at [919, 606] on span "True" at bounding box center [920, 611] width 25 height 15
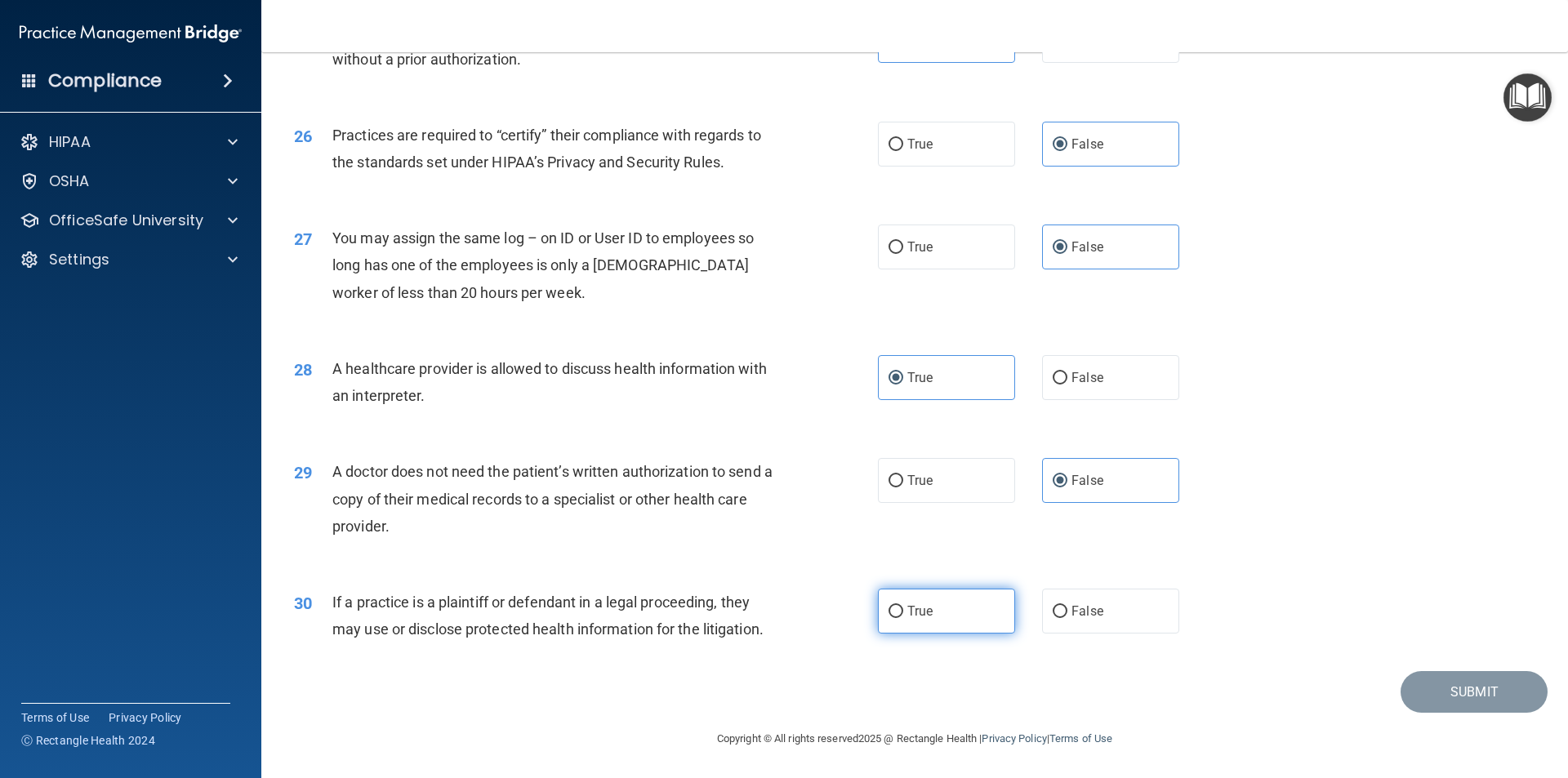
click at [906, 602] on label "True" at bounding box center [946, 611] width 137 height 45
click at [903, 606] on input "True" at bounding box center [895, 612] width 14 height 12
radio input "true"
click at [1405, 691] on button "Submit" at bounding box center [1474, 692] width 147 height 42
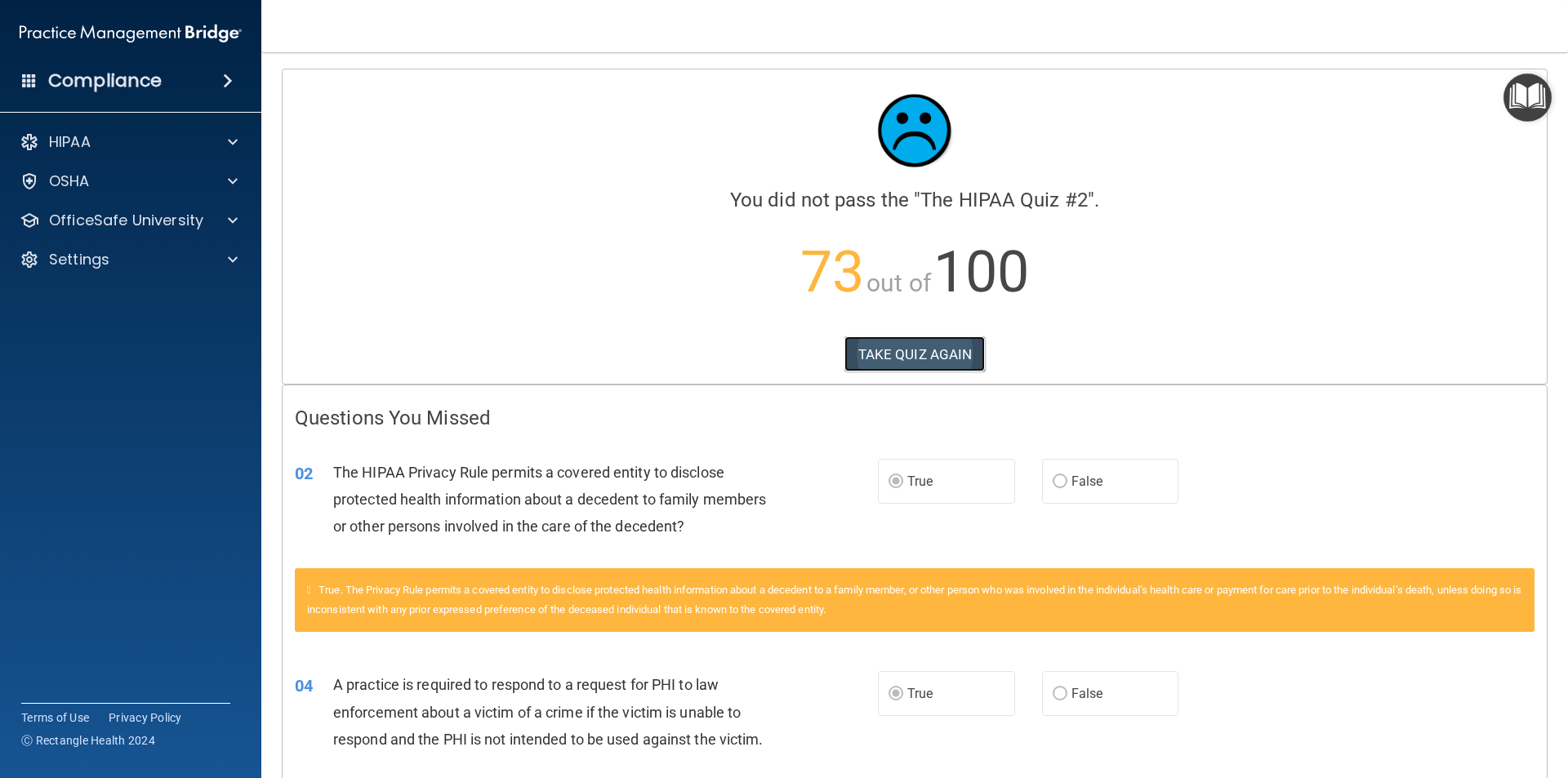
click at [904, 351] on button "TAKE QUIZ AGAIN" at bounding box center [915, 355] width 142 height 36
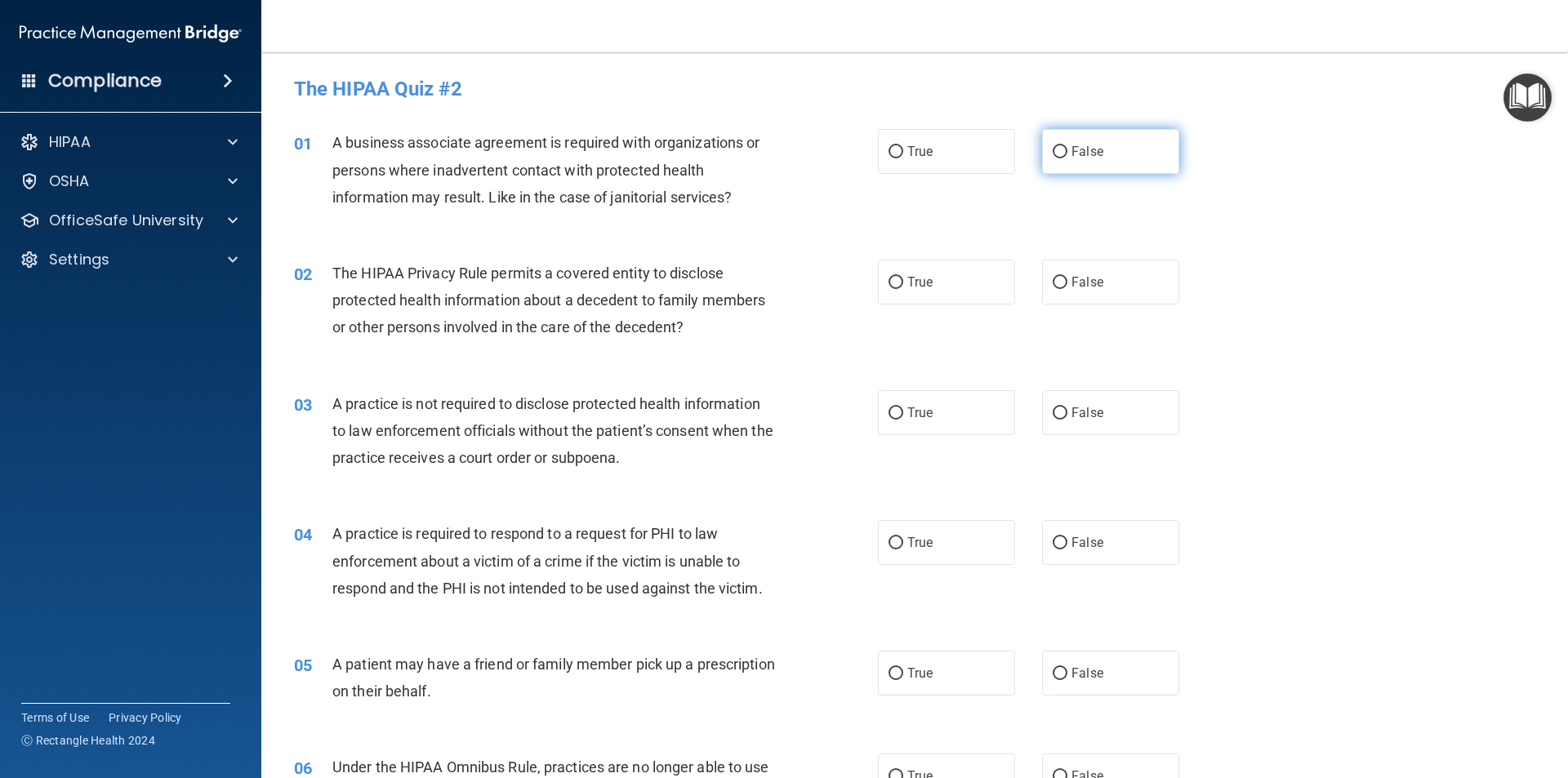
click at [1055, 160] on label "False" at bounding box center [1110, 151] width 137 height 45
click at [1055, 159] on input "False" at bounding box center [1059, 152] width 14 height 12
radio input "true"
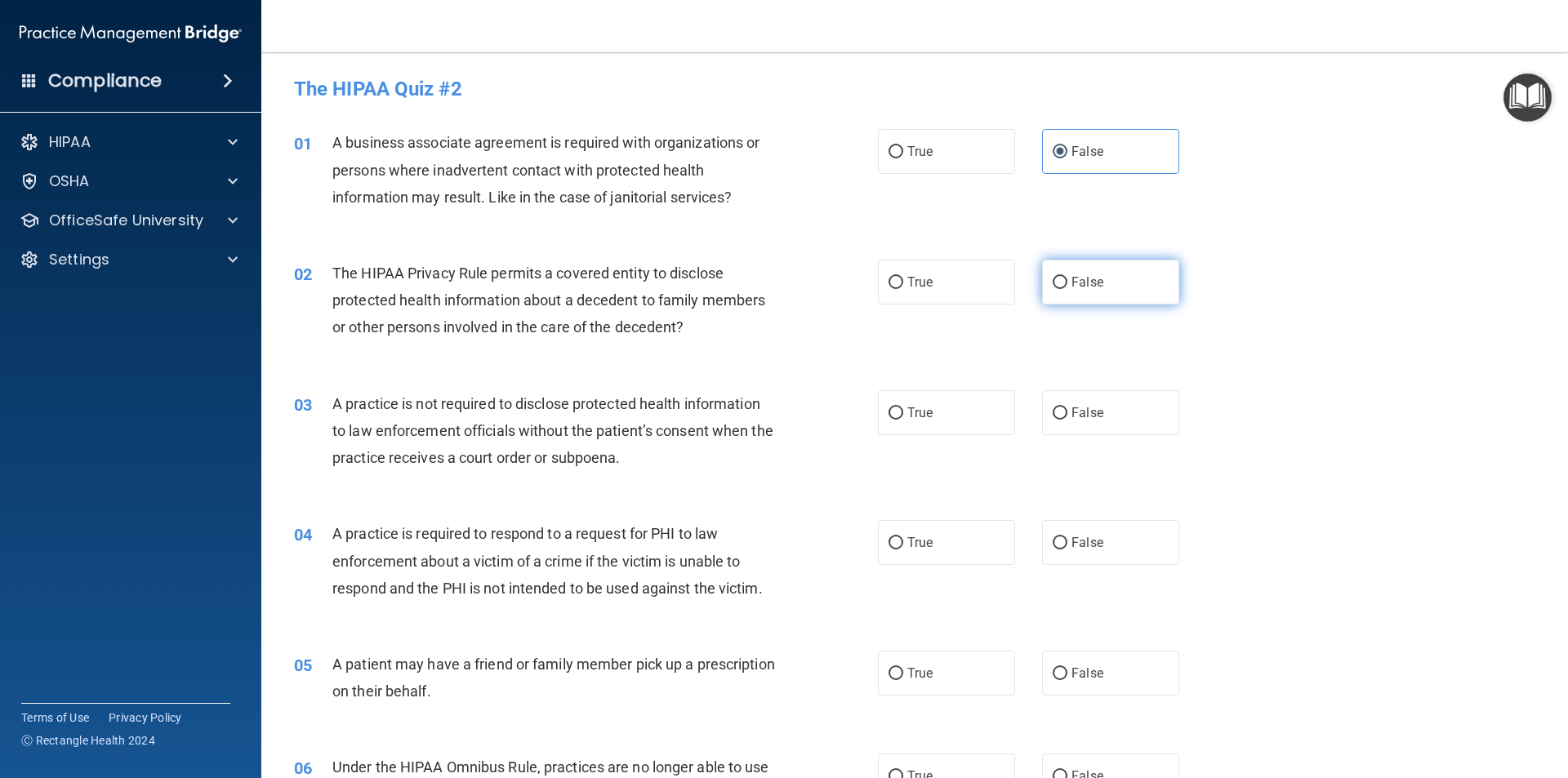
click at [1119, 284] on label "False" at bounding box center [1110, 282] width 137 height 45
click at [1067, 284] on input "False" at bounding box center [1059, 282] width 14 height 12
radio input "true"
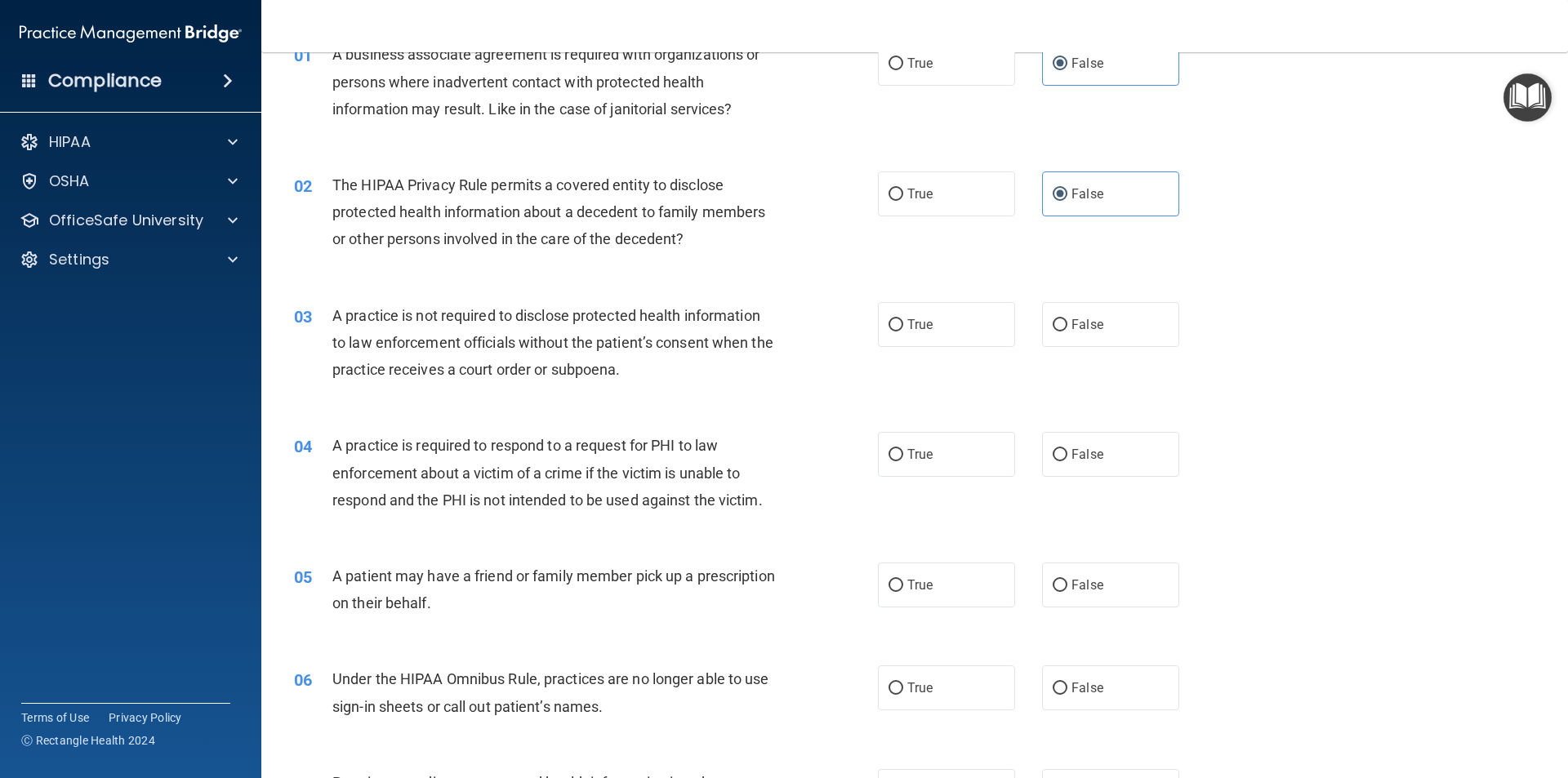
scroll to position [163, 0]
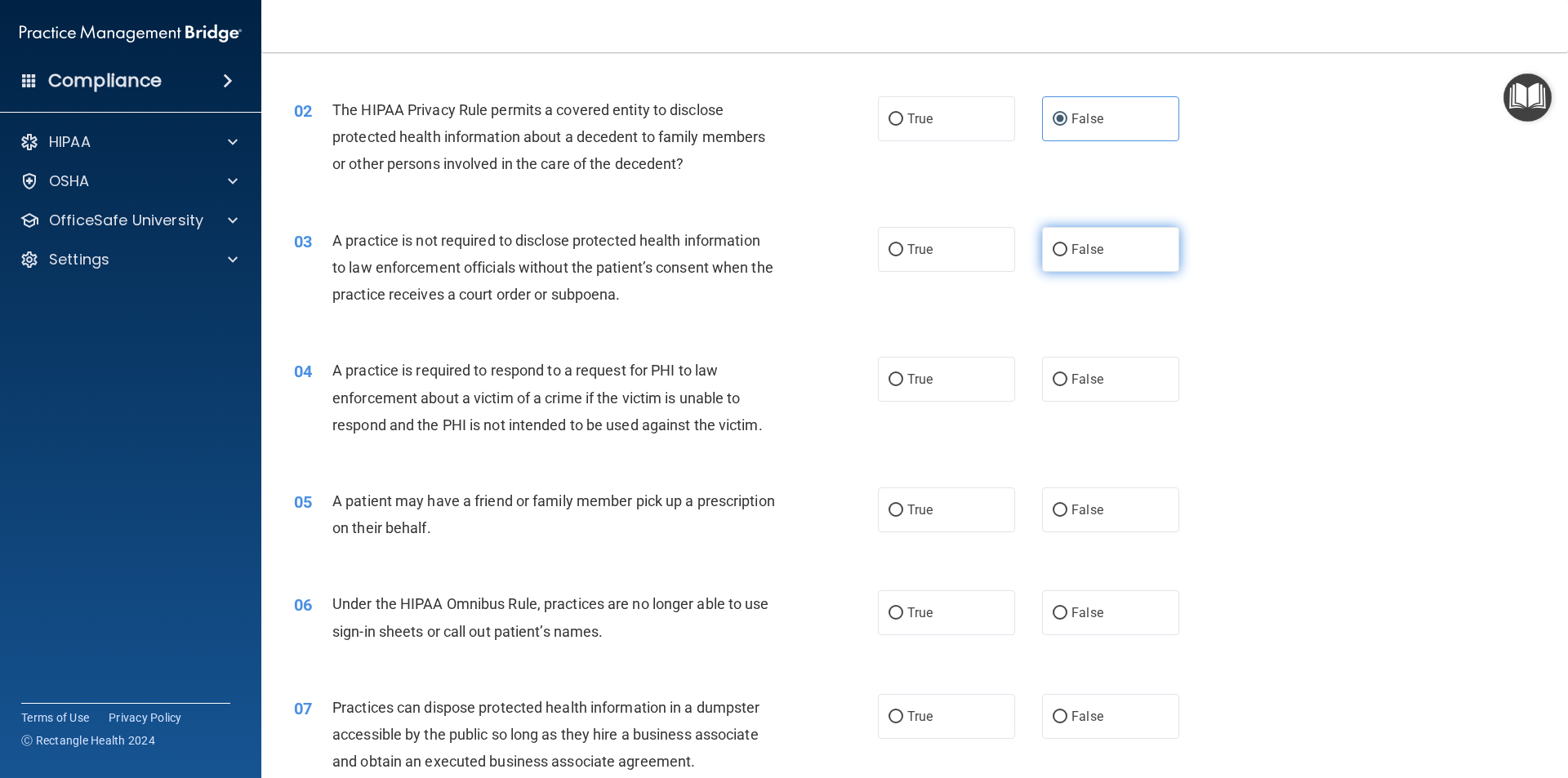
click at [1099, 263] on label "False" at bounding box center [1110, 249] width 137 height 45
click at [1067, 256] on input "False" at bounding box center [1059, 249] width 14 height 12
radio input "true"
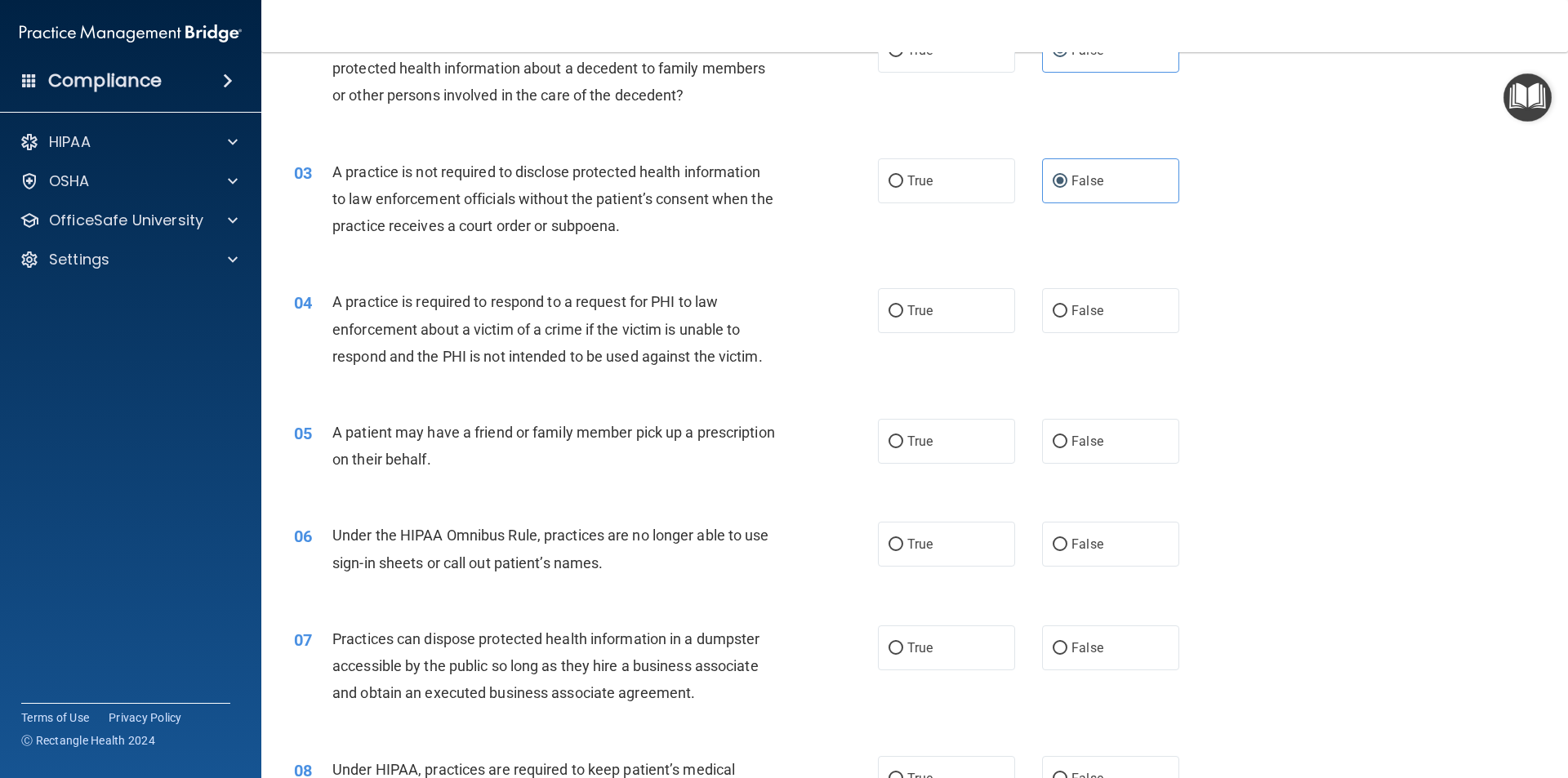
scroll to position [0, 0]
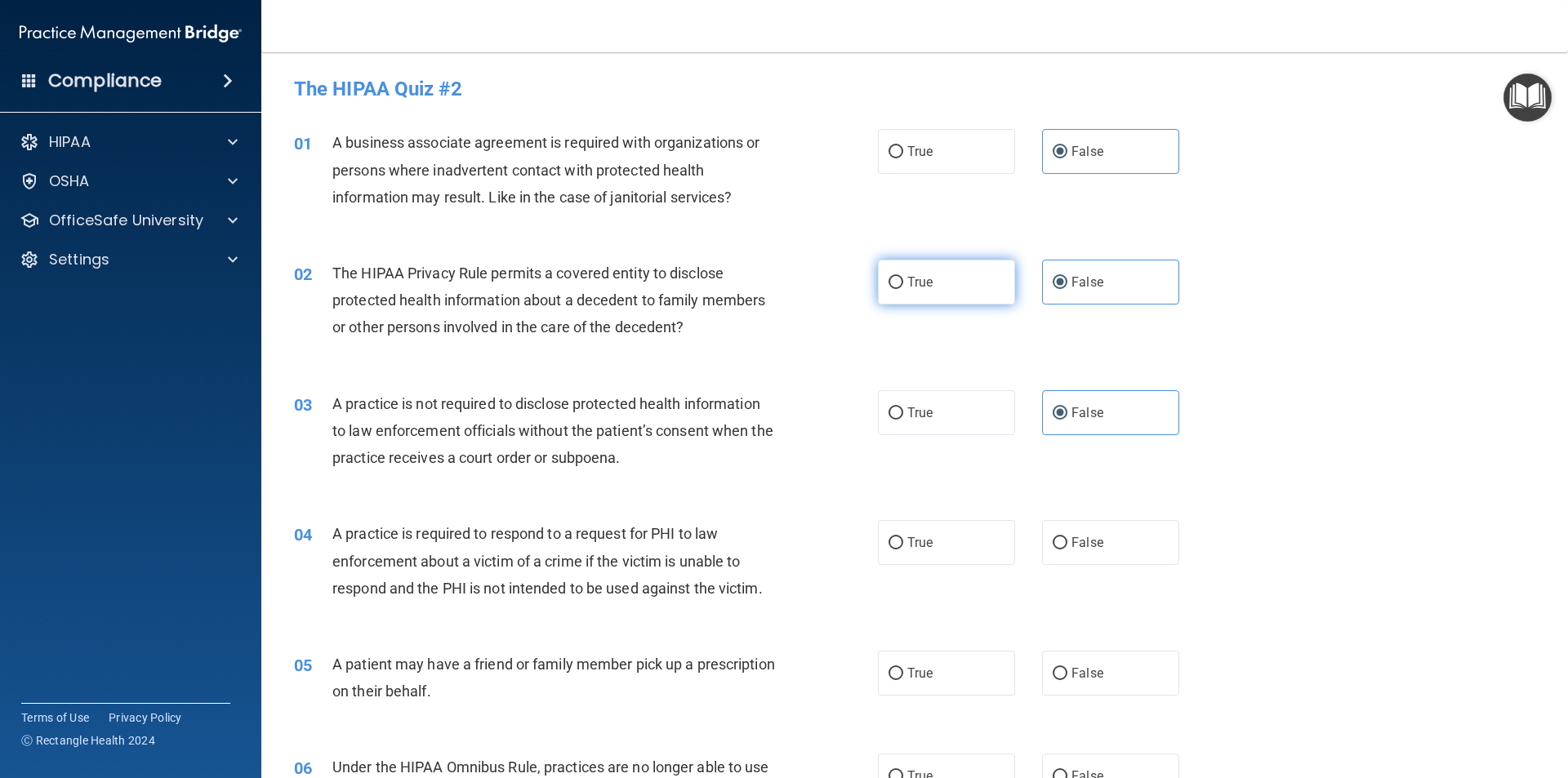
click at [903, 286] on label "True" at bounding box center [946, 282] width 137 height 45
click at [903, 286] on input "True" at bounding box center [895, 282] width 14 height 12
radio input "true"
radio input "false"
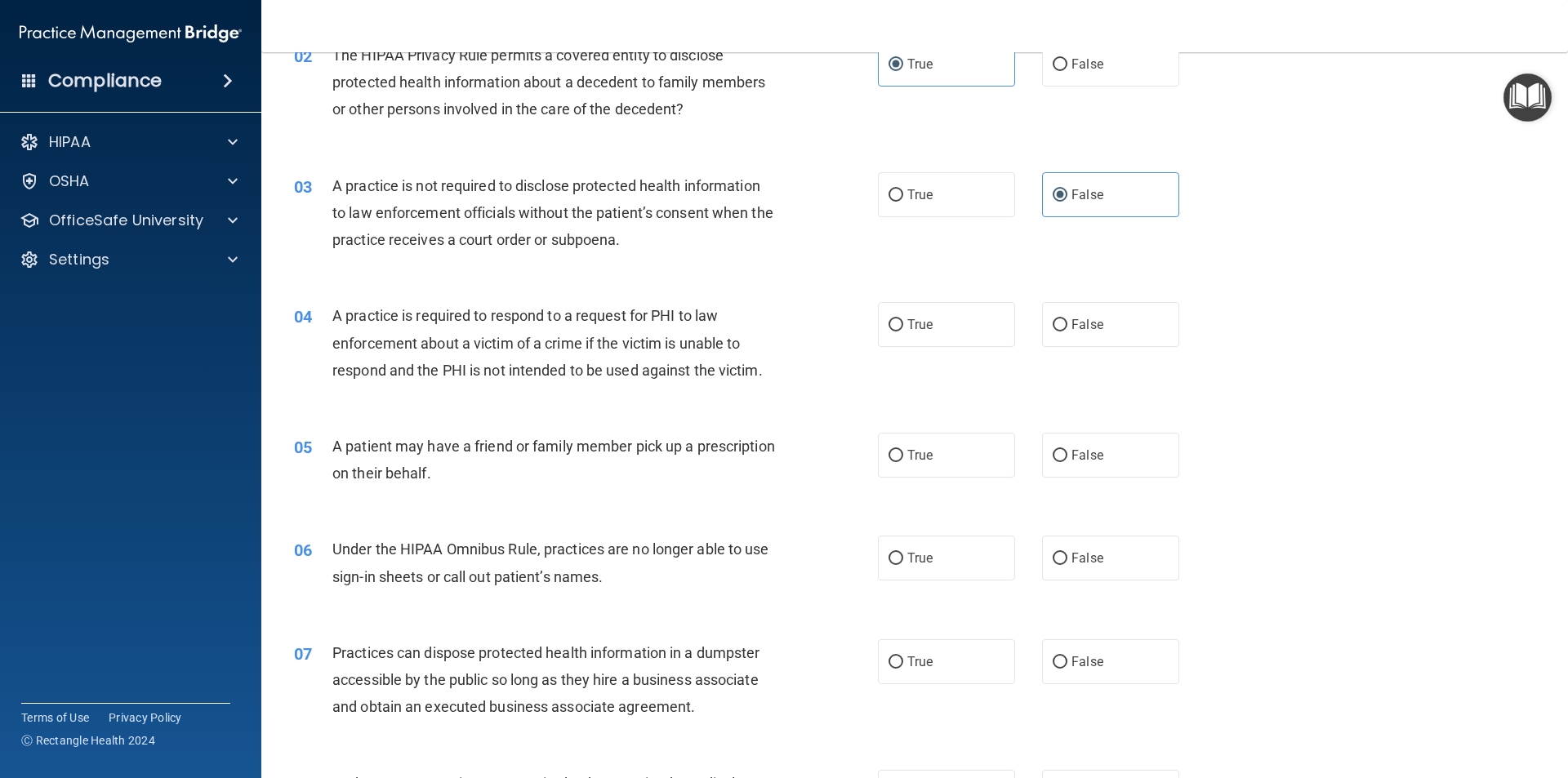
scroll to position [245, 0]
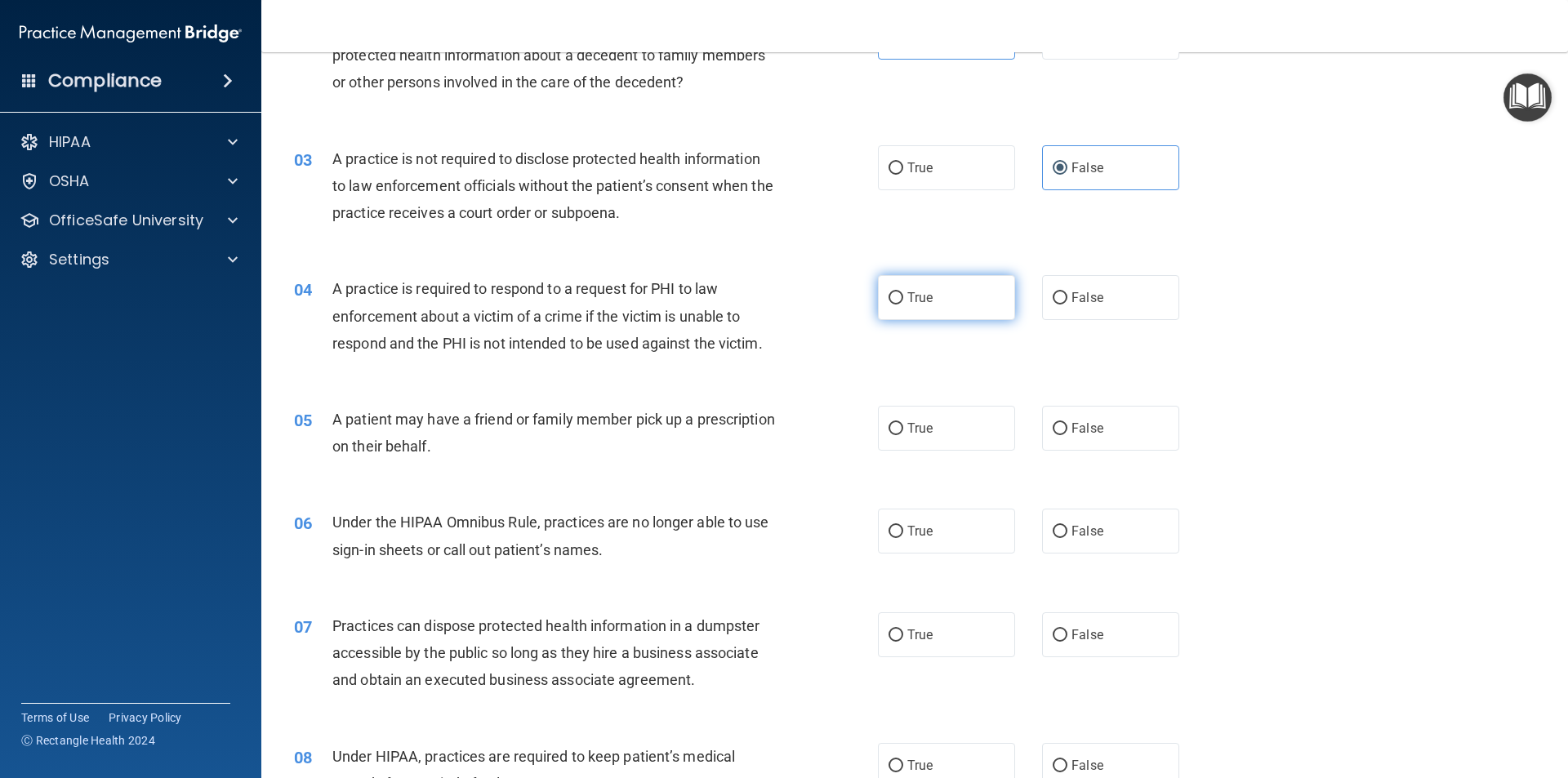
click at [946, 306] on label "True" at bounding box center [946, 297] width 137 height 45
click at [903, 305] on input "True" at bounding box center [895, 298] width 14 height 12
radio input "true"
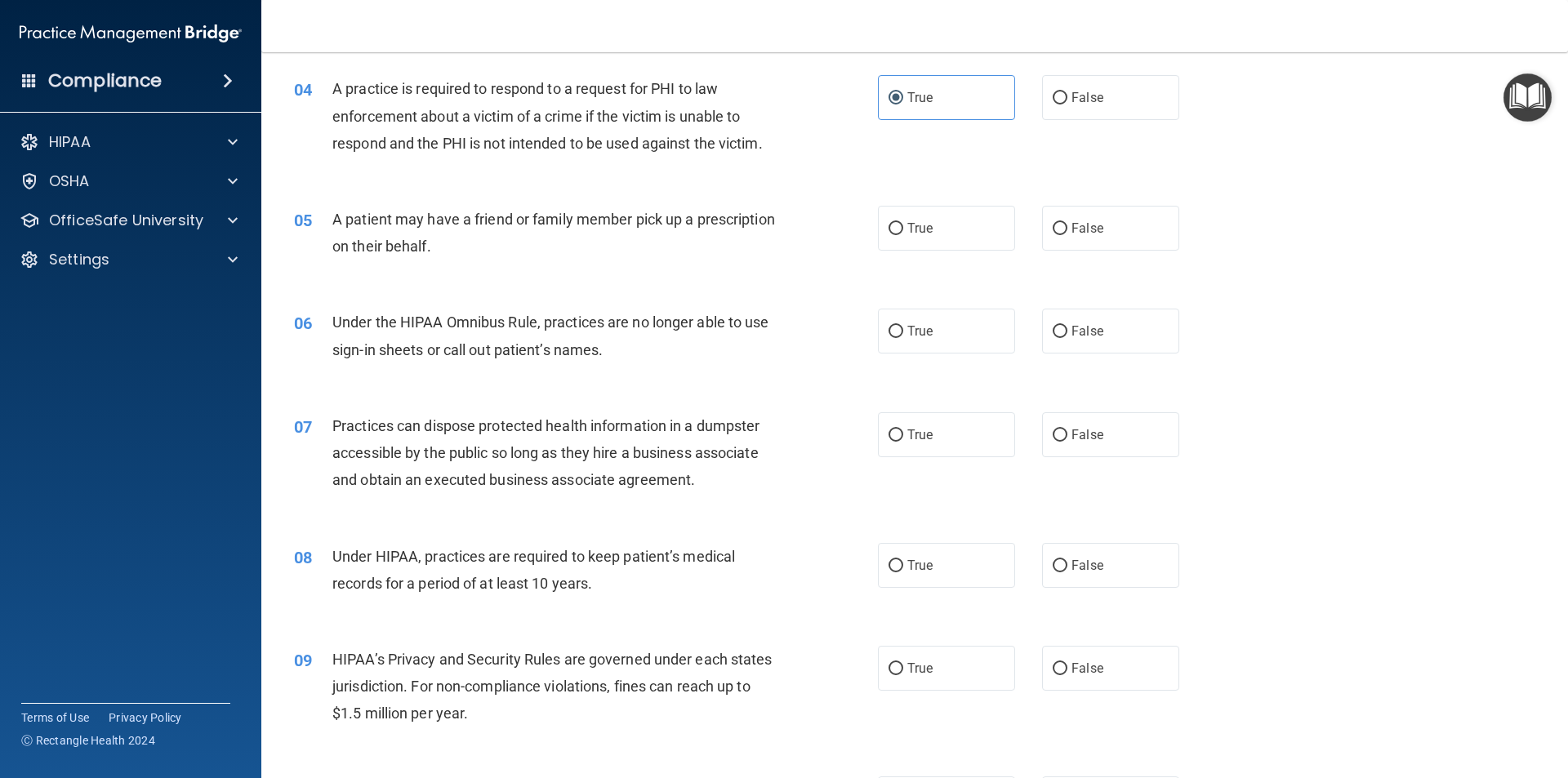
scroll to position [489, 0]
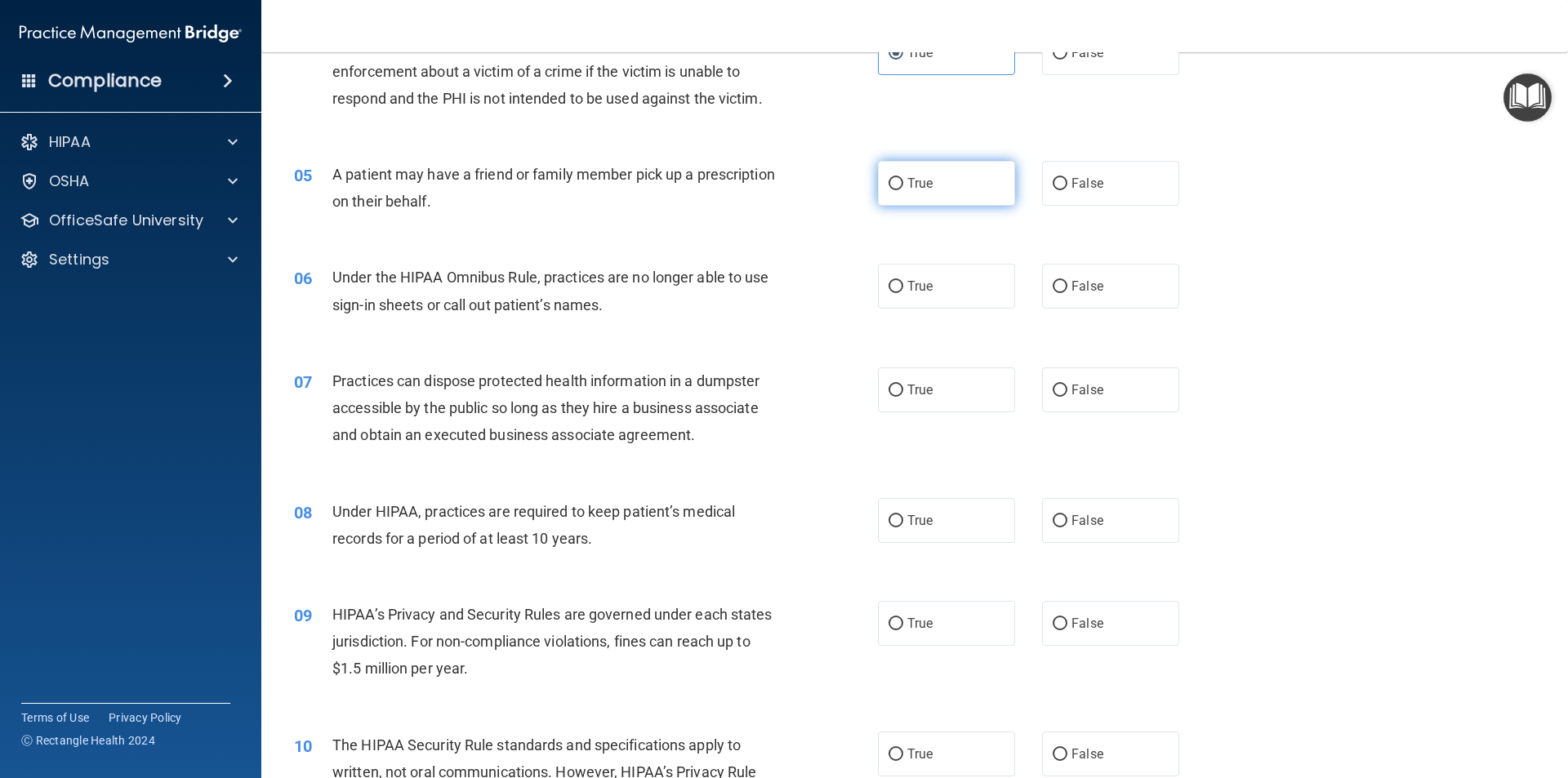
click at [936, 200] on label "True" at bounding box center [946, 183] width 137 height 45
click at [903, 190] on input "True" at bounding box center [895, 184] width 14 height 12
radio input "true"
click at [1067, 296] on label "False" at bounding box center [1110, 286] width 137 height 45
click at [1067, 293] on input "False" at bounding box center [1059, 287] width 14 height 12
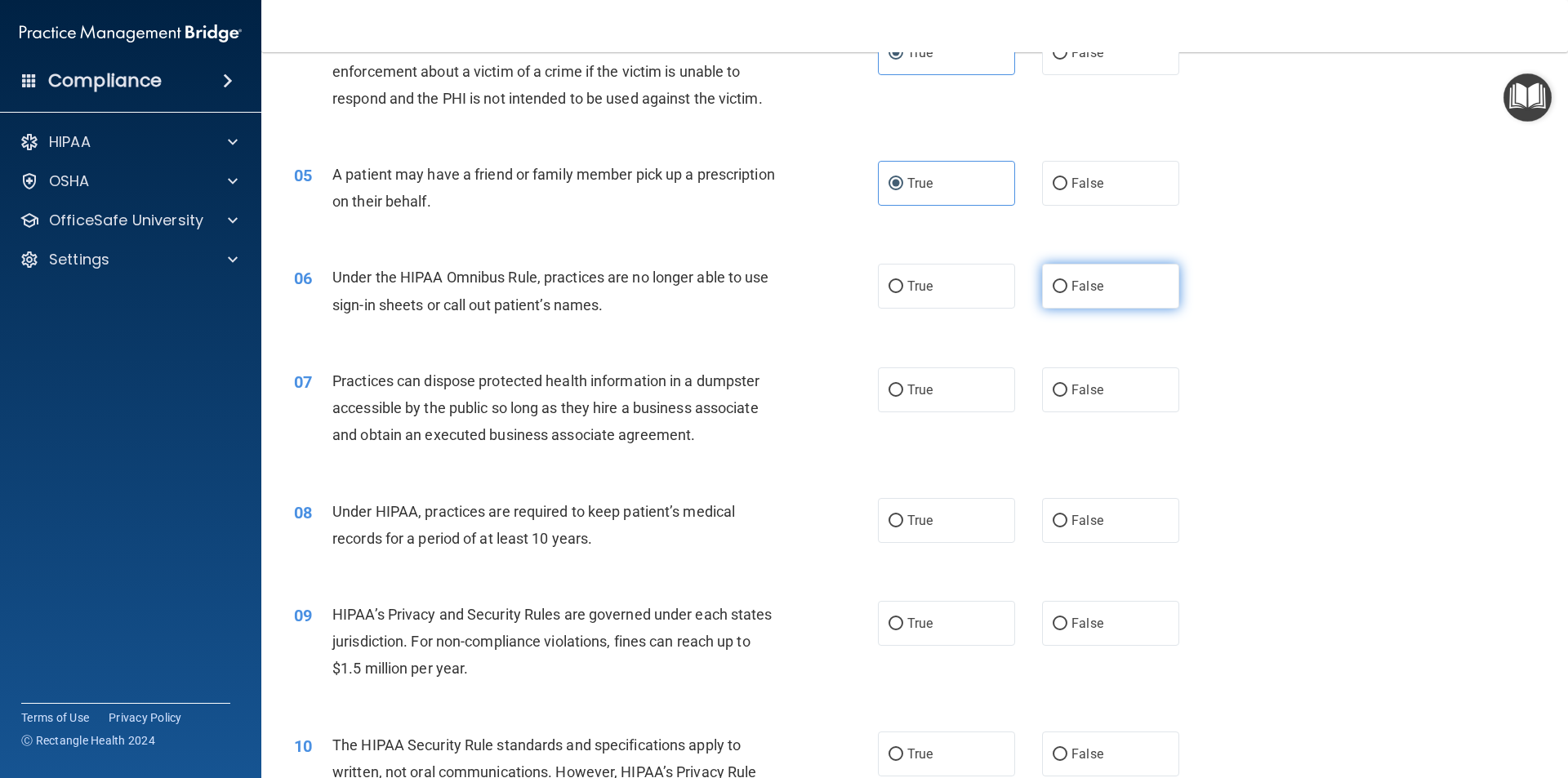
radio input "true"
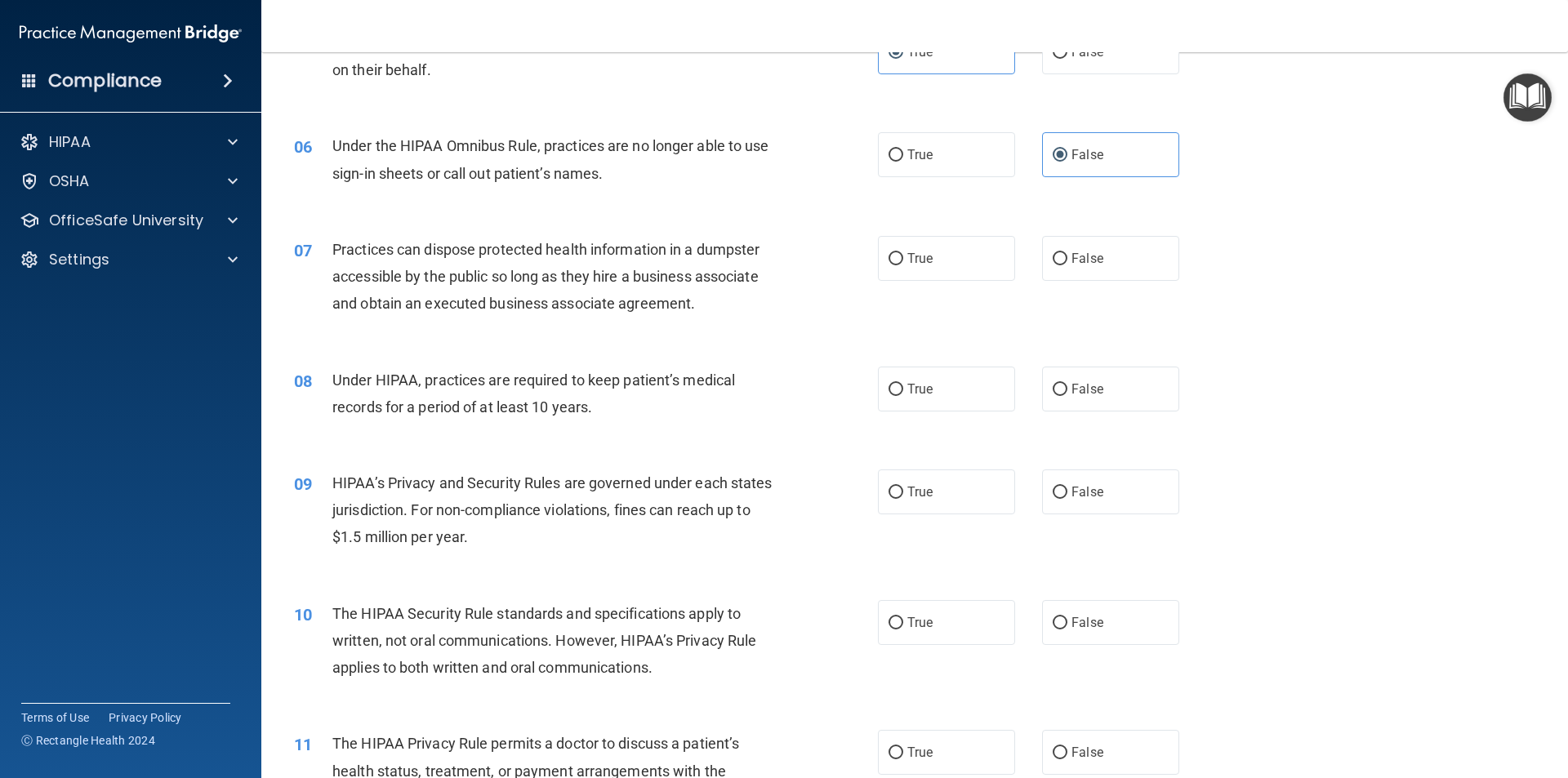
scroll to position [653, 0]
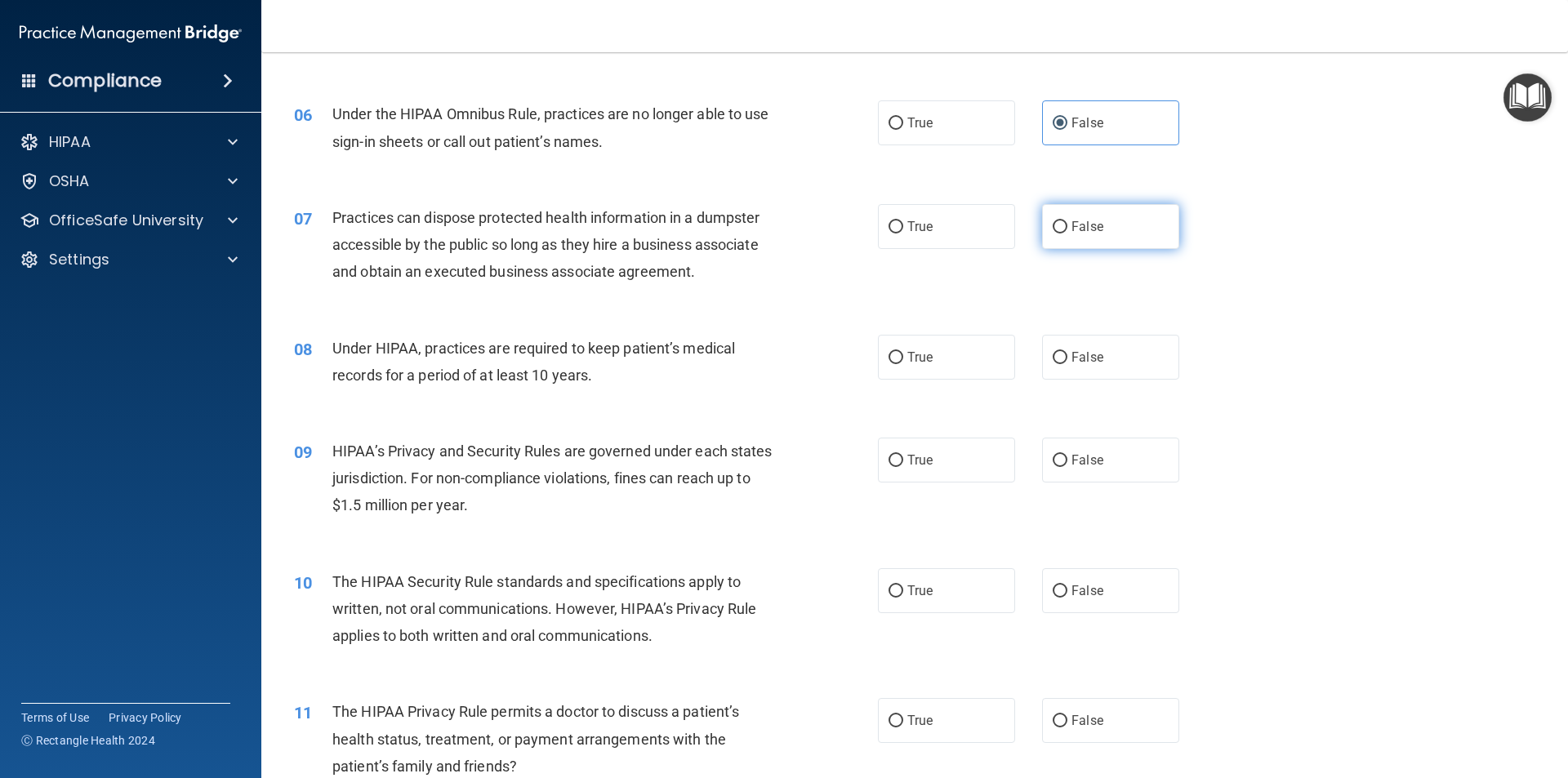
click at [1083, 243] on label "False" at bounding box center [1110, 226] width 137 height 45
click at [1067, 233] on input "False" at bounding box center [1059, 227] width 14 height 12
radio input "true"
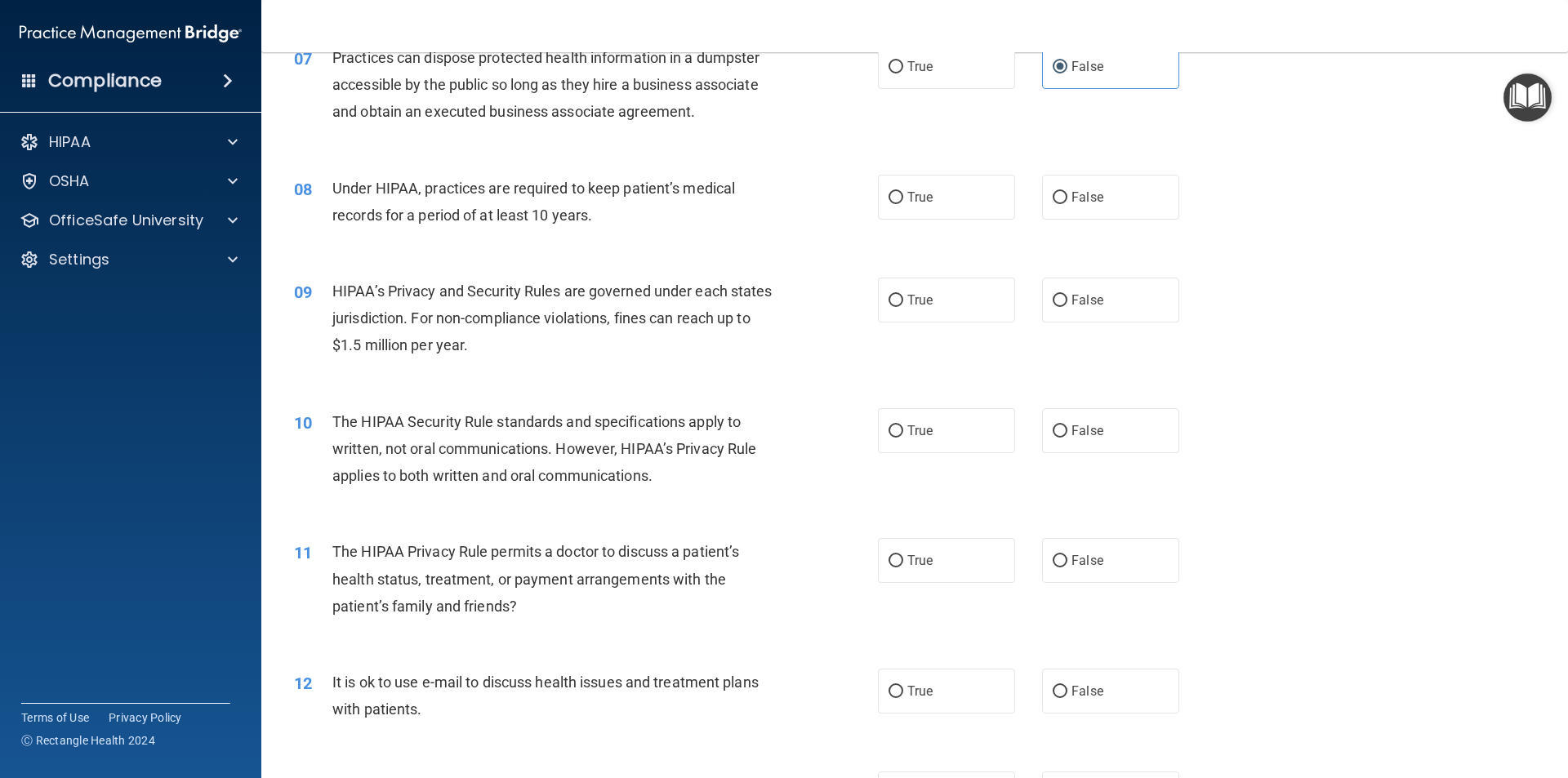
scroll to position [816, 0]
click at [1081, 212] on label "False" at bounding box center [1110, 193] width 137 height 45
click at [1071, 196] on span "False" at bounding box center [1086, 194] width 32 height 15
click at [1065, 196] on input "False" at bounding box center [1059, 194] width 14 height 12
radio input "true"
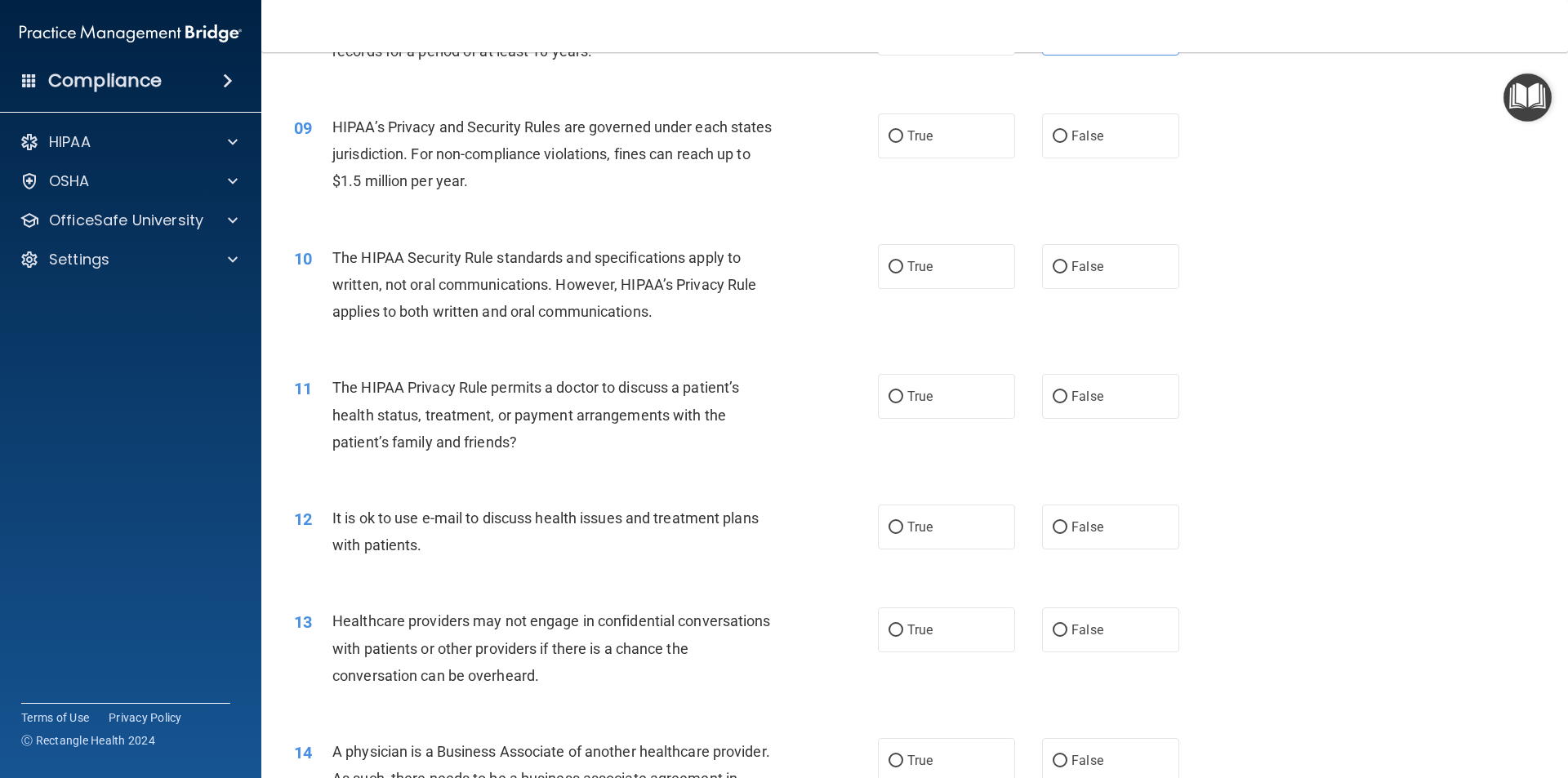
scroll to position [980, 0]
click at [1092, 147] on label "False" at bounding box center [1110, 133] width 137 height 45
click at [1067, 140] on input "False" at bounding box center [1059, 134] width 14 height 12
radio input "true"
click at [916, 282] on label "True" at bounding box center [946, 264] width 137 height 45
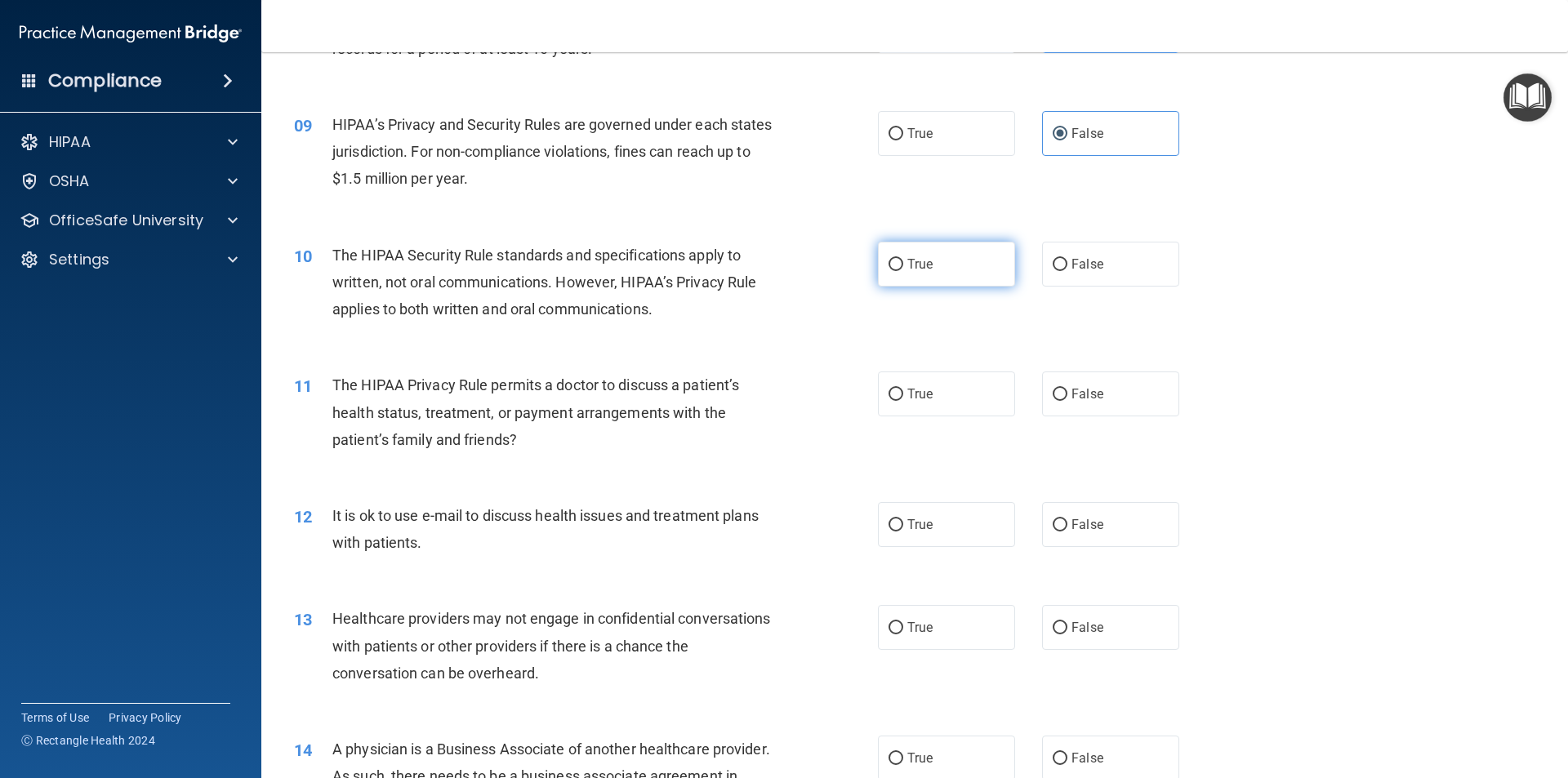
click at [903, 271] on input "True" at bounding box center [895, 265] width 14 height 12
radio input "true"
drag, startPoint x: 896, startPoint y: 406, endPoint x: 906, endPoint y: 406, distance: 10.0
click at [898, 406] on label "True" at bounding box center [946, 394] width 137 height 45
click at [898, 400] on input "True" at bounding box center [895, 394] width 14 height 12
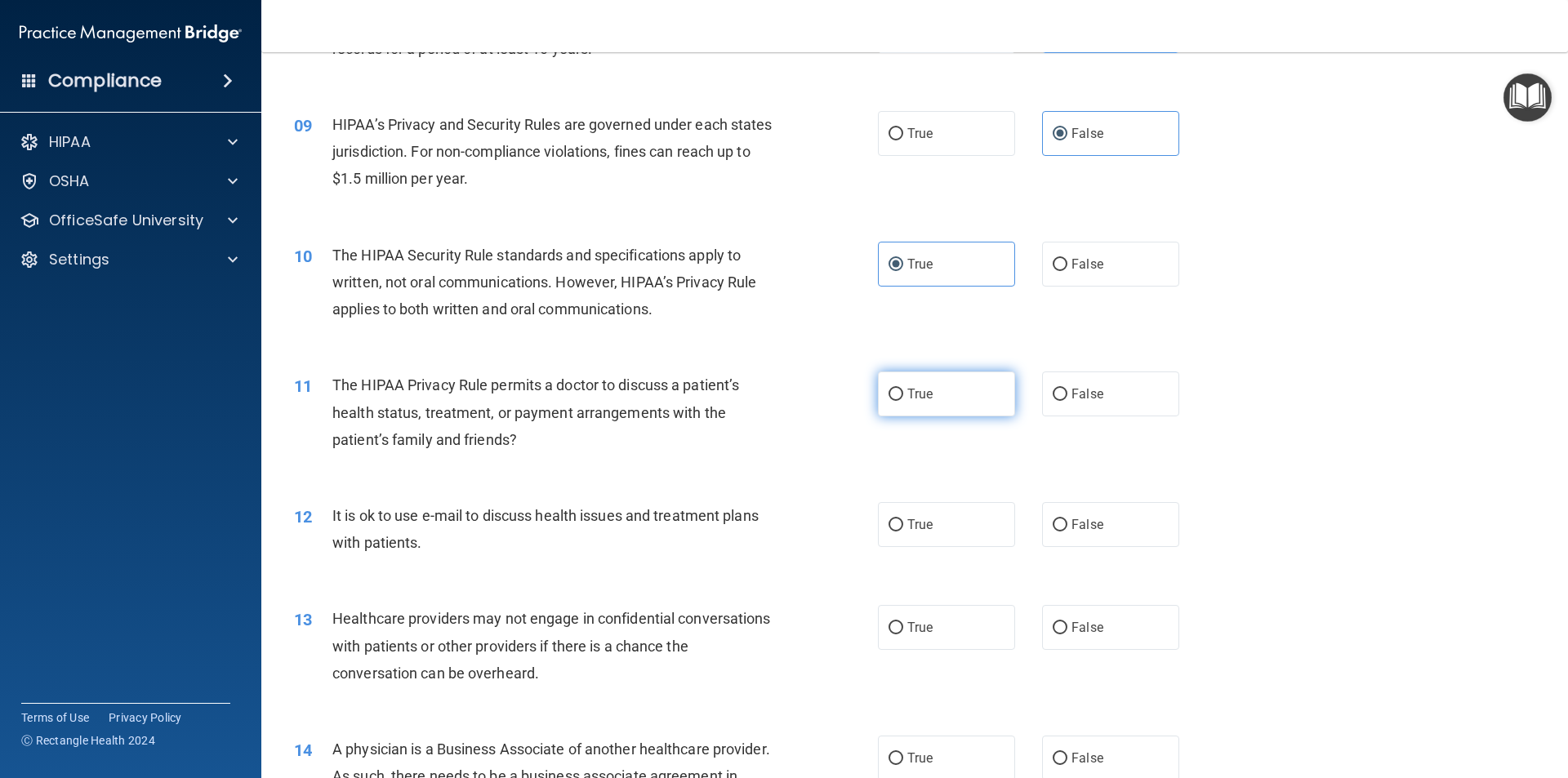
radio input "true"
click at [932, 527] on label "True" at bounding box center [946, 524] width 137 height 45
click at [903, 527] on input "True" at bounding box center [895, 525] width 14 height 12
radio input "true"
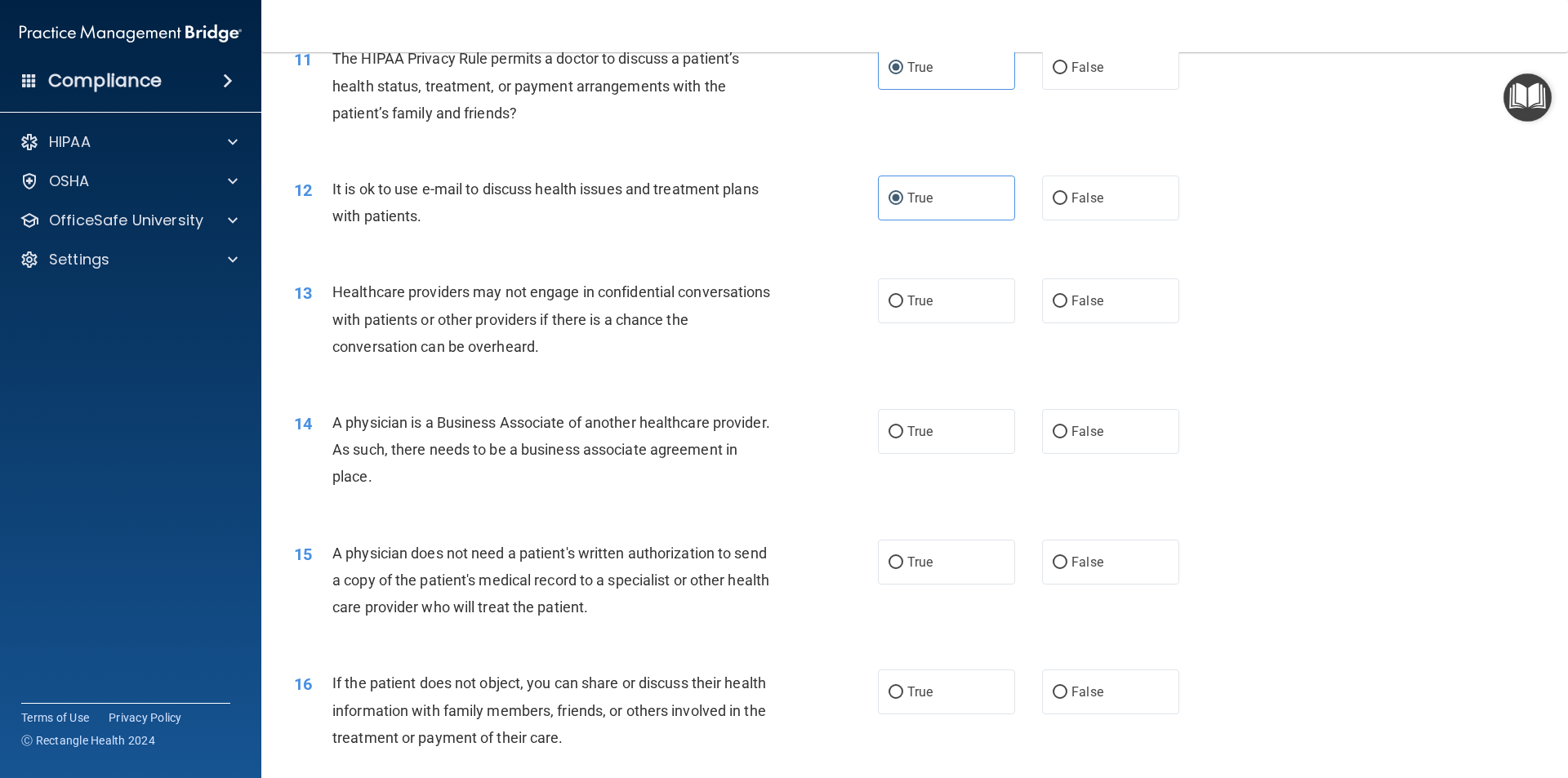
scroll to position [1388, 0]
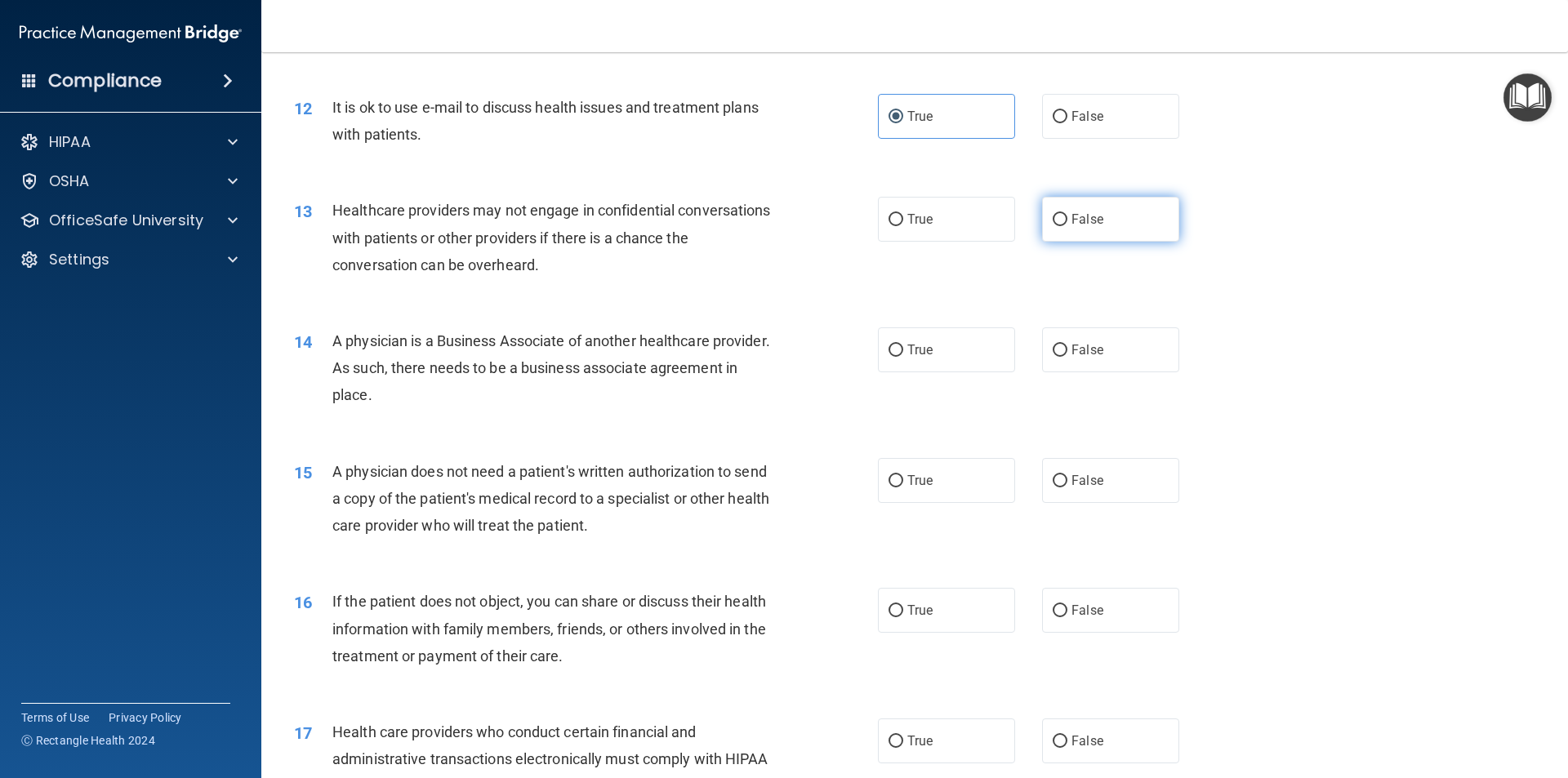
click at [1074, 225] on span "False" at bounding box center [1086, 219] width 32 height 15
click at [1067, 225] on input "False" at bounding box center [1059, 220] width 14 height 12
radio input "true"
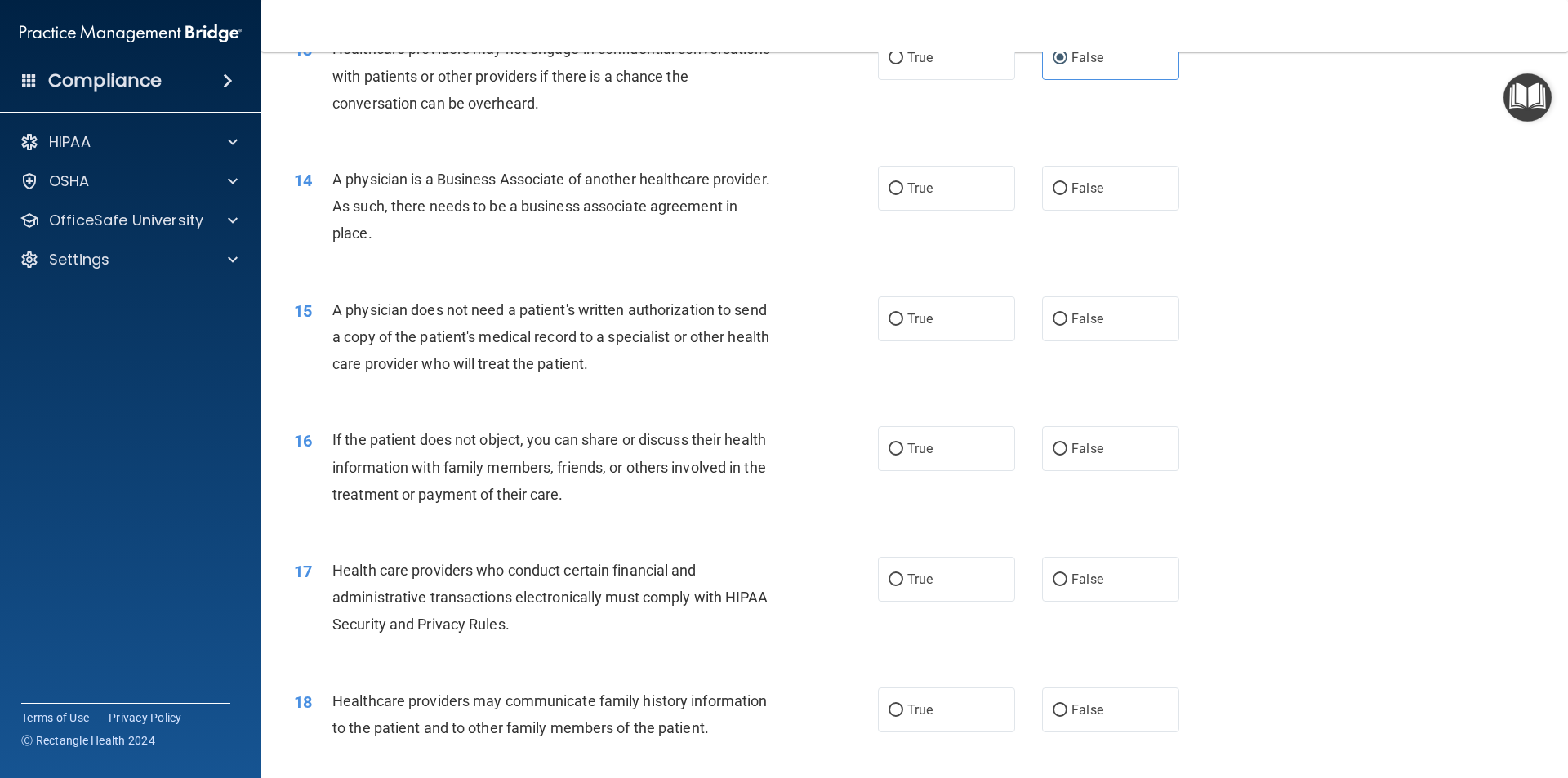
scroll to position [1550, 0]
click at [1079, 202] on label "False" at bounding box center [1110, 186] width 137 height 45
click at [1057, 194] on label "False" at bounding box center [1110, 186] width 137 height 45
click at [1057, 193] on input "False" at bounding box center [1059, 187] width 14 height 12
radio input "true"
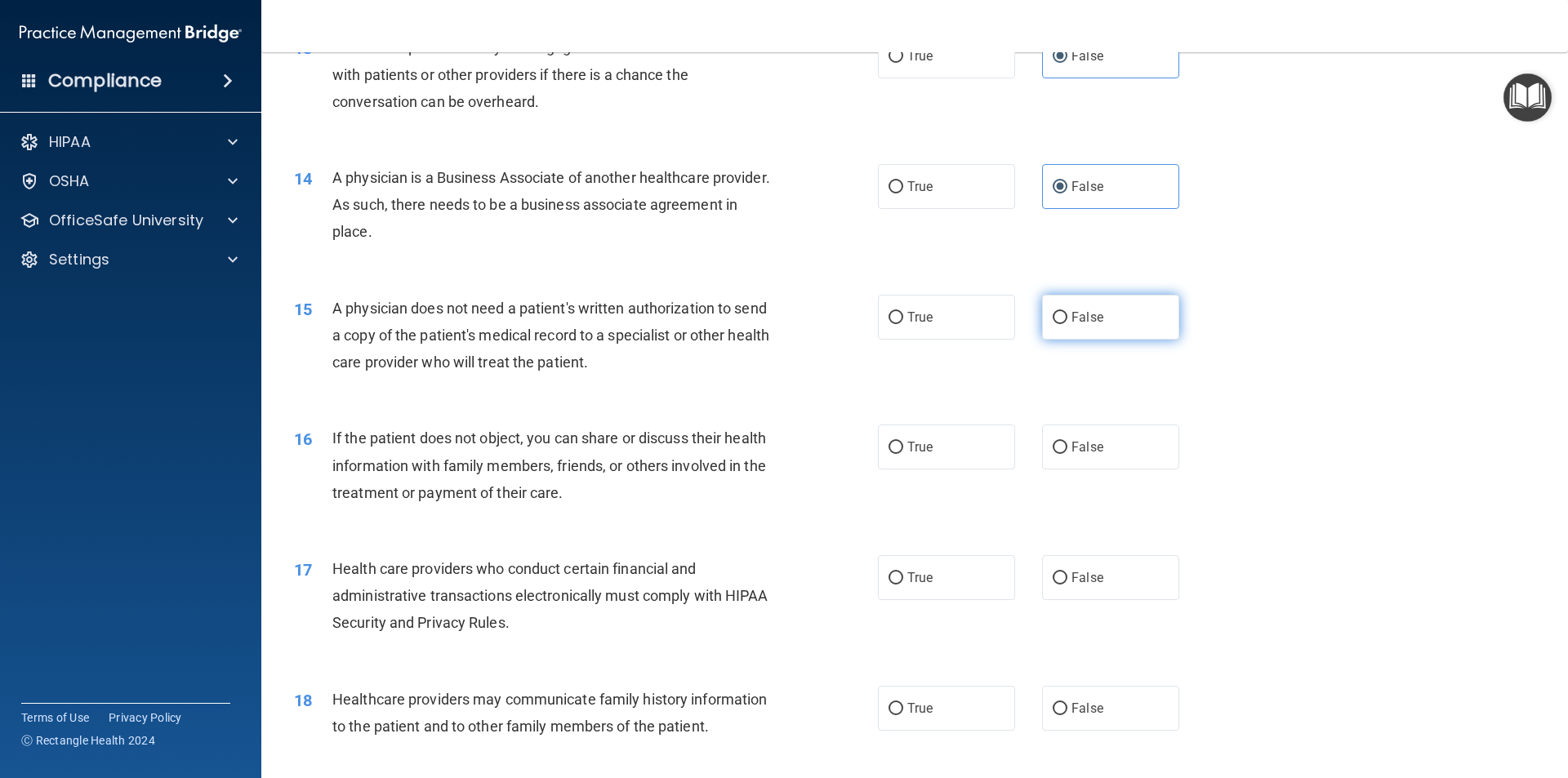
click at [1071, 320] on span "False" at bounding box center [1086, 317] width 32 height 15
click at [1067, 320] on input "False" at bounding box center [1059, 317] width 14 height 12
radio input "true"
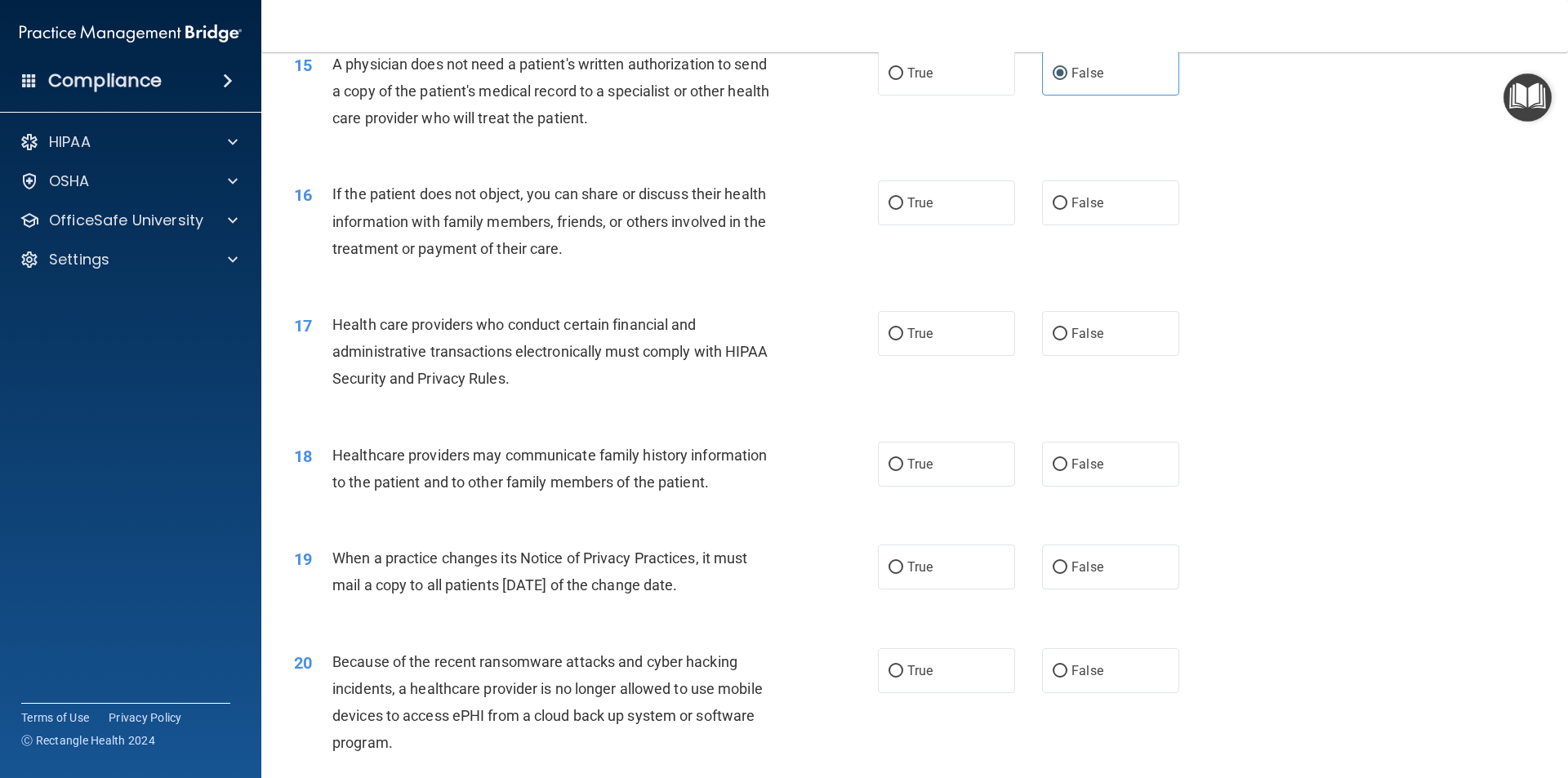
scroll to position [1796, 0]
click at [919, 205] on span "True" at bounding box center [920, 202] width 25 height 15
click at [894, 206] on input "True" at bounding box center [895, 203] width 14 height 12
radio input "true"
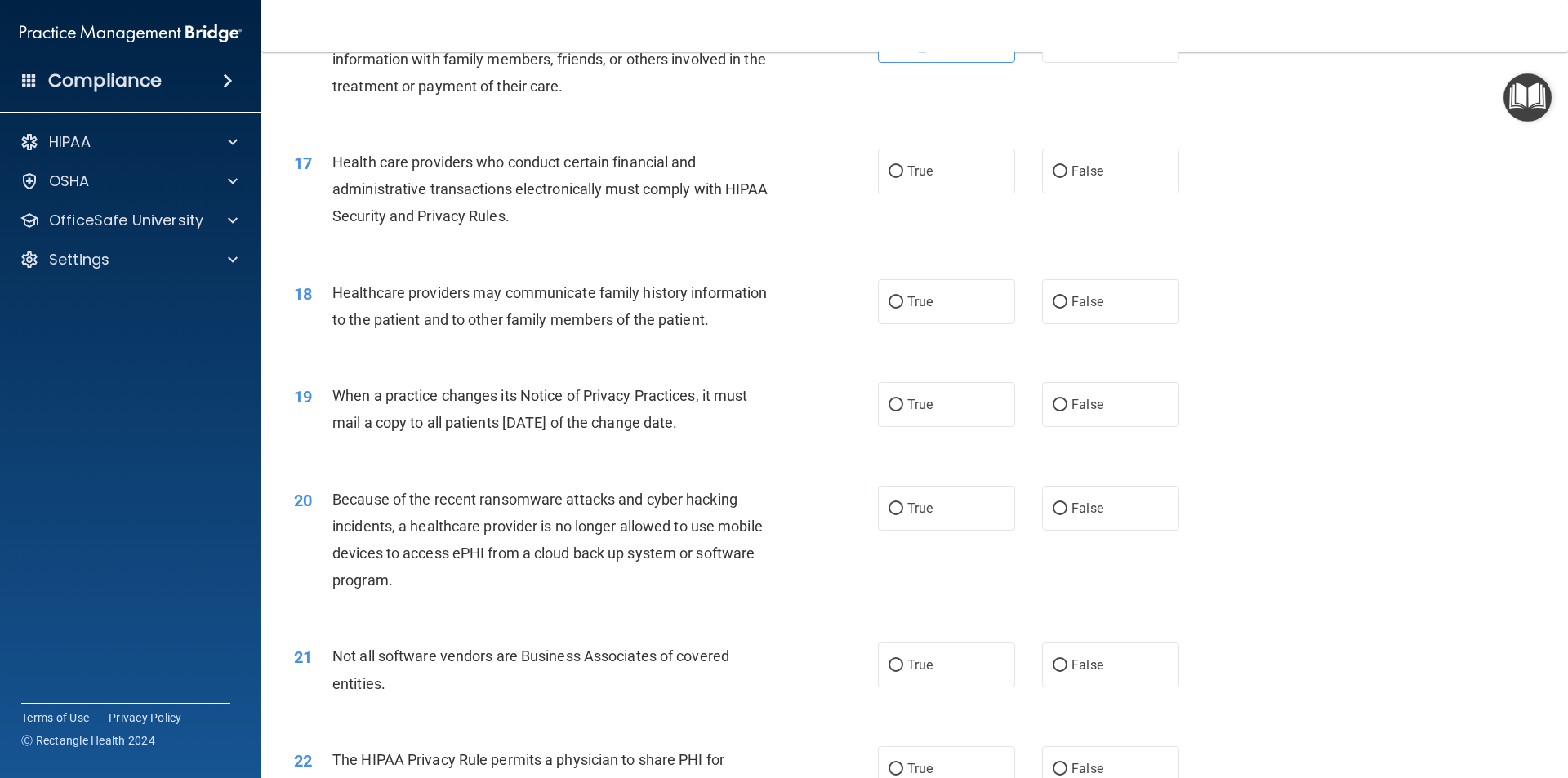
scroll to position [1958, 0]
click at [932, 184] on label "True" at bounding box center [946, 169] width 137 height 45
click at [903, 176] on input "True" at bounding box center [895, 170] width 14 height 12
radio input "true"
click at [1078, 310] on label "False" at bounding box center [1110, 299] width 137 height 45
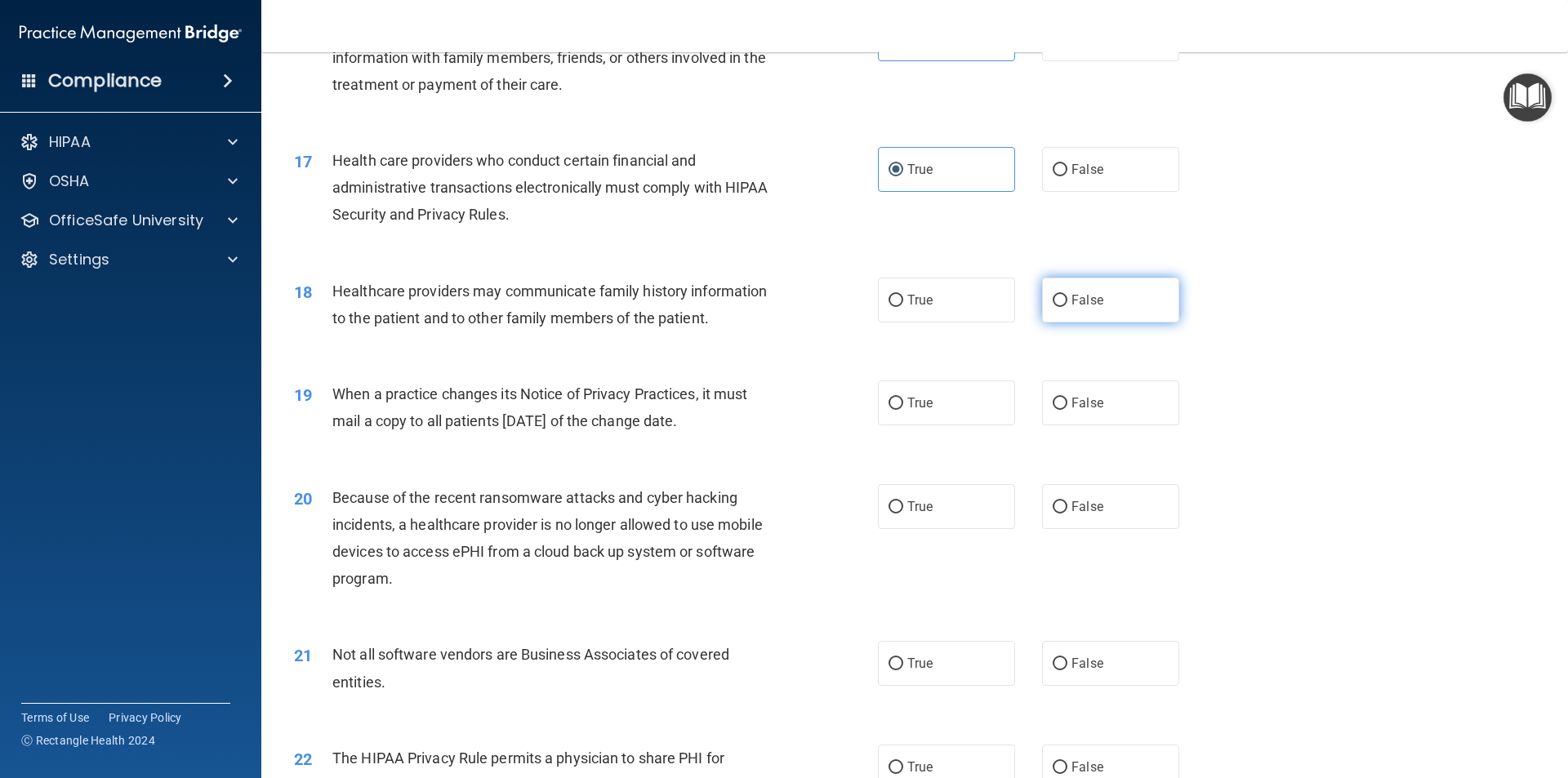
click at [1067, 307] on input "False" at bounding box center [1059, 300] width 14 height 12
radio input "true"
drag, startPoint x: 1087, startPoint y: 415, endPoint x: 1099, endPoint y: 418, distance: 12.4
click at [1092, 415] on label "False" at bounding box center [1110, 402] width 137 height 45
click at [1071, 396] on span "False" at bounding box center [1086, 402] width 32 height 15
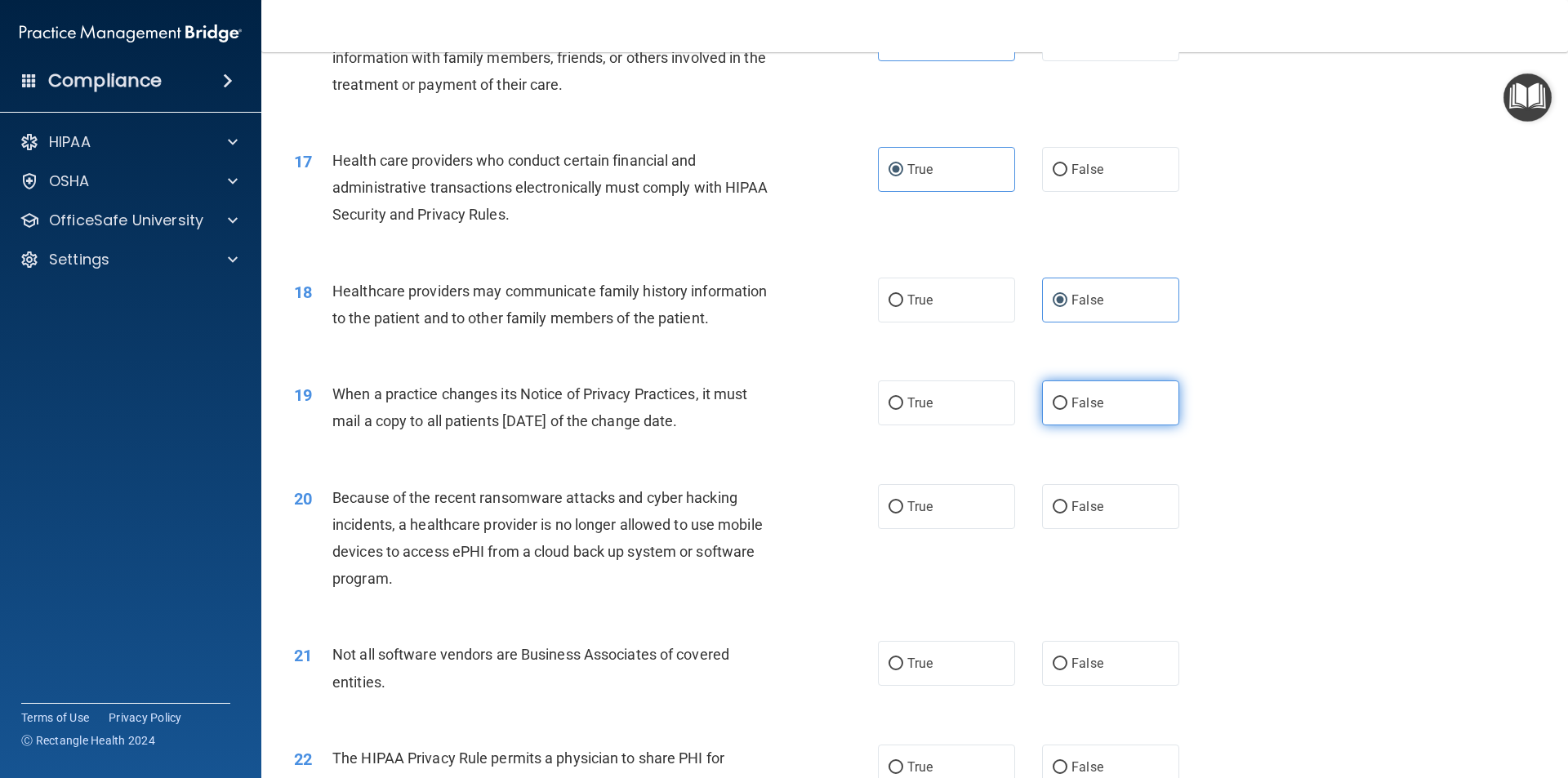
click at [1067, 398] on input "False" at bounding box center [1059, 403] width 14 height 12
radio input "true"
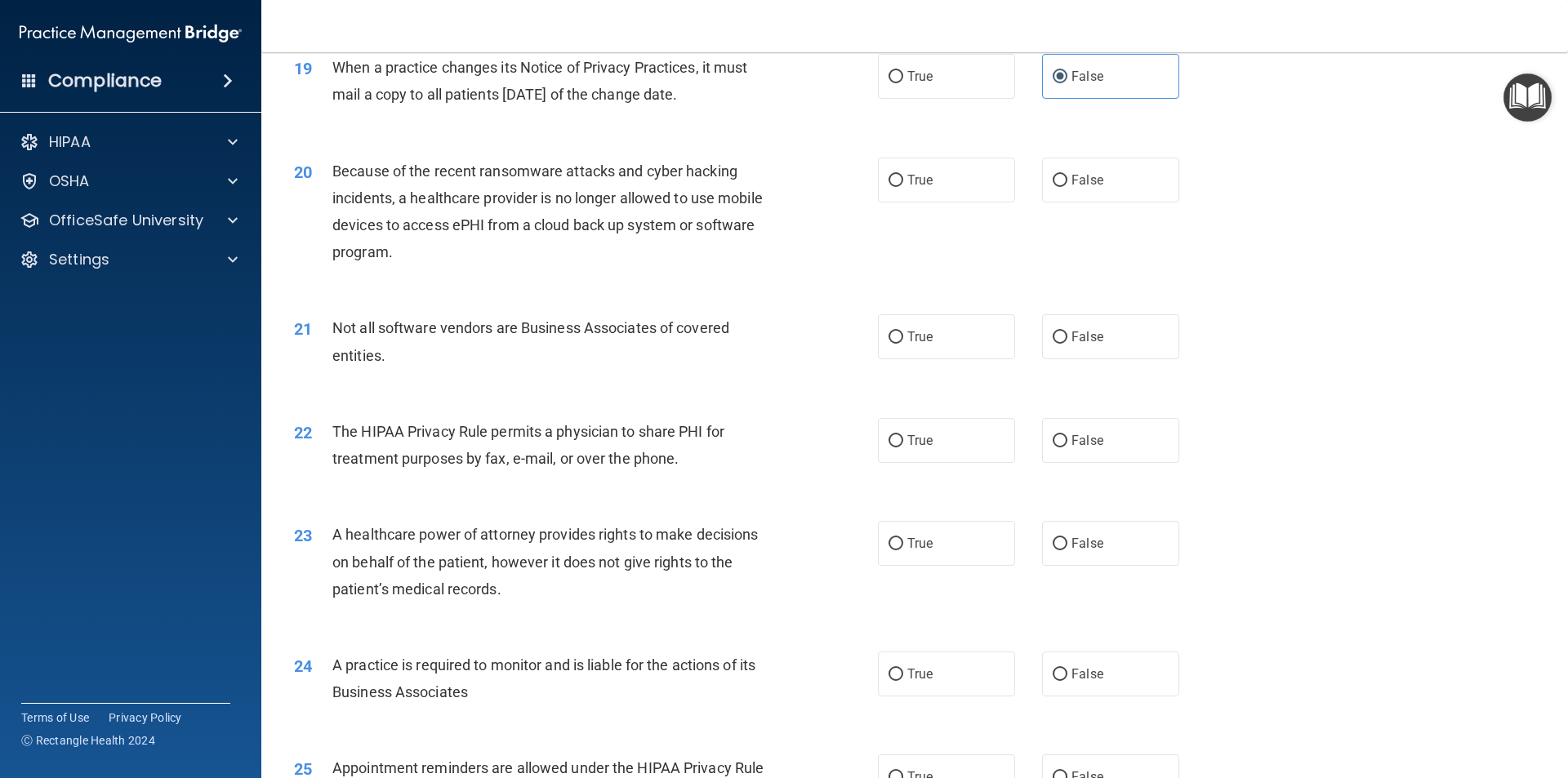
scroll to position [2366, 0]
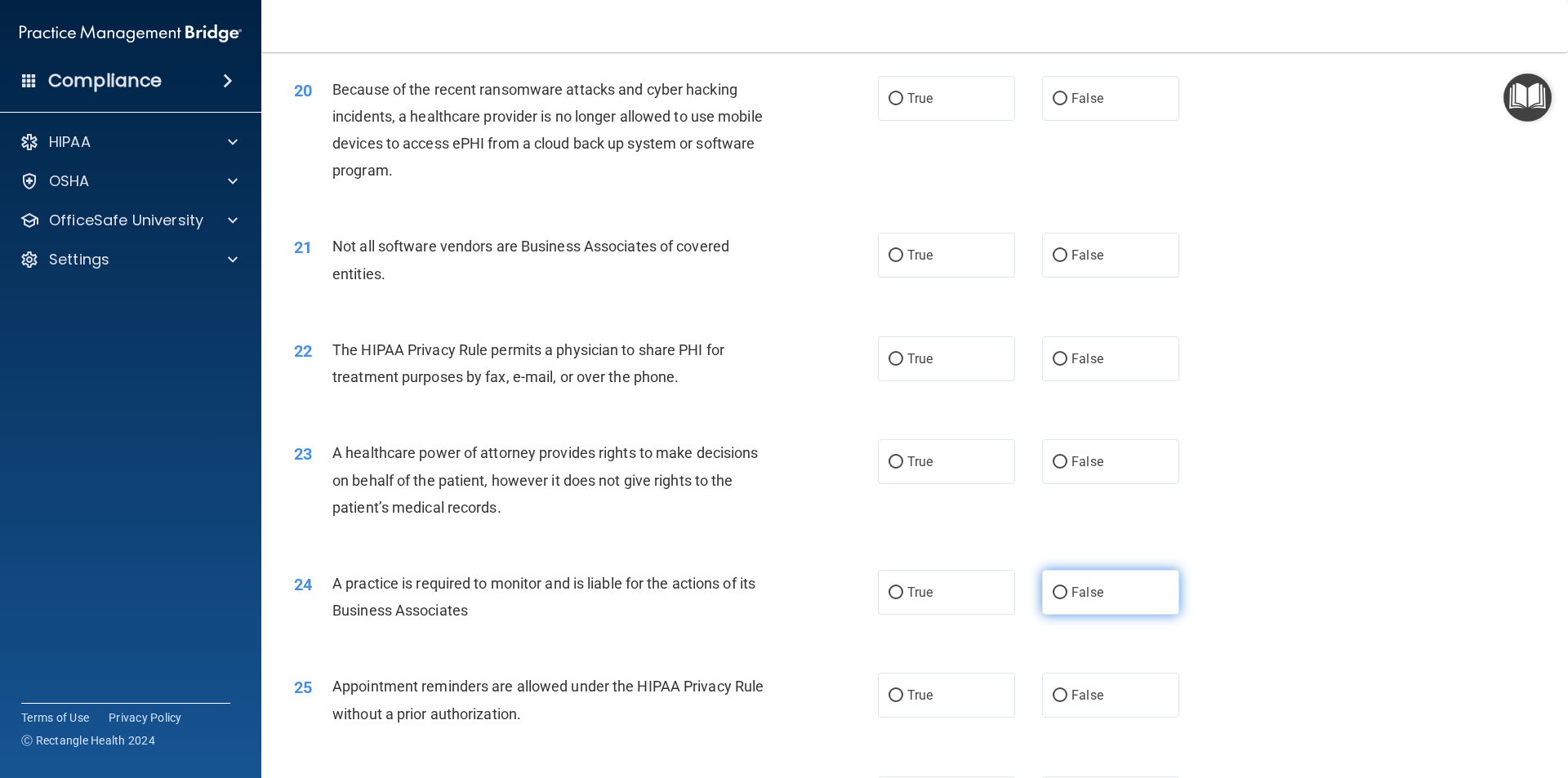
drag, startPoint x: 1063, startPoint y: 588, endPoint x: 1035, endPoint y: 588, distance: 28.0
click at [1063, 592] on label "False" at bounding box center [1110, 592] width 137 height 45
click at [1063, 592] on input "False" at bounding box center [1059, 593] width 14 height 12
radio input "true"
click at [1071, 100] on span "False" at bounding box center [1086, 98] width 32 height 15
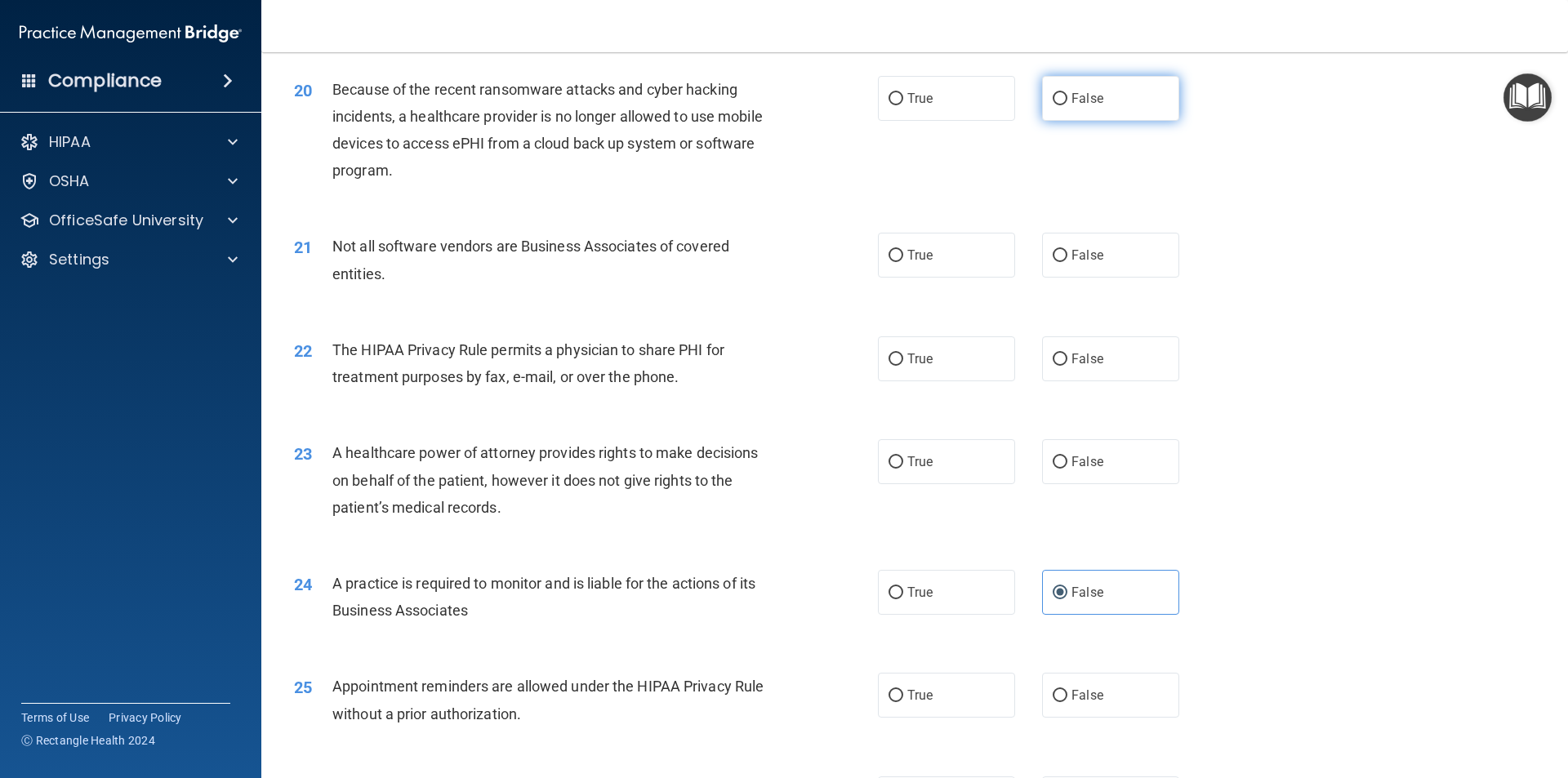
click at [1067, 100] on input "False" at bounding box center [1059, 98] width 14 height 12
radio input "true"
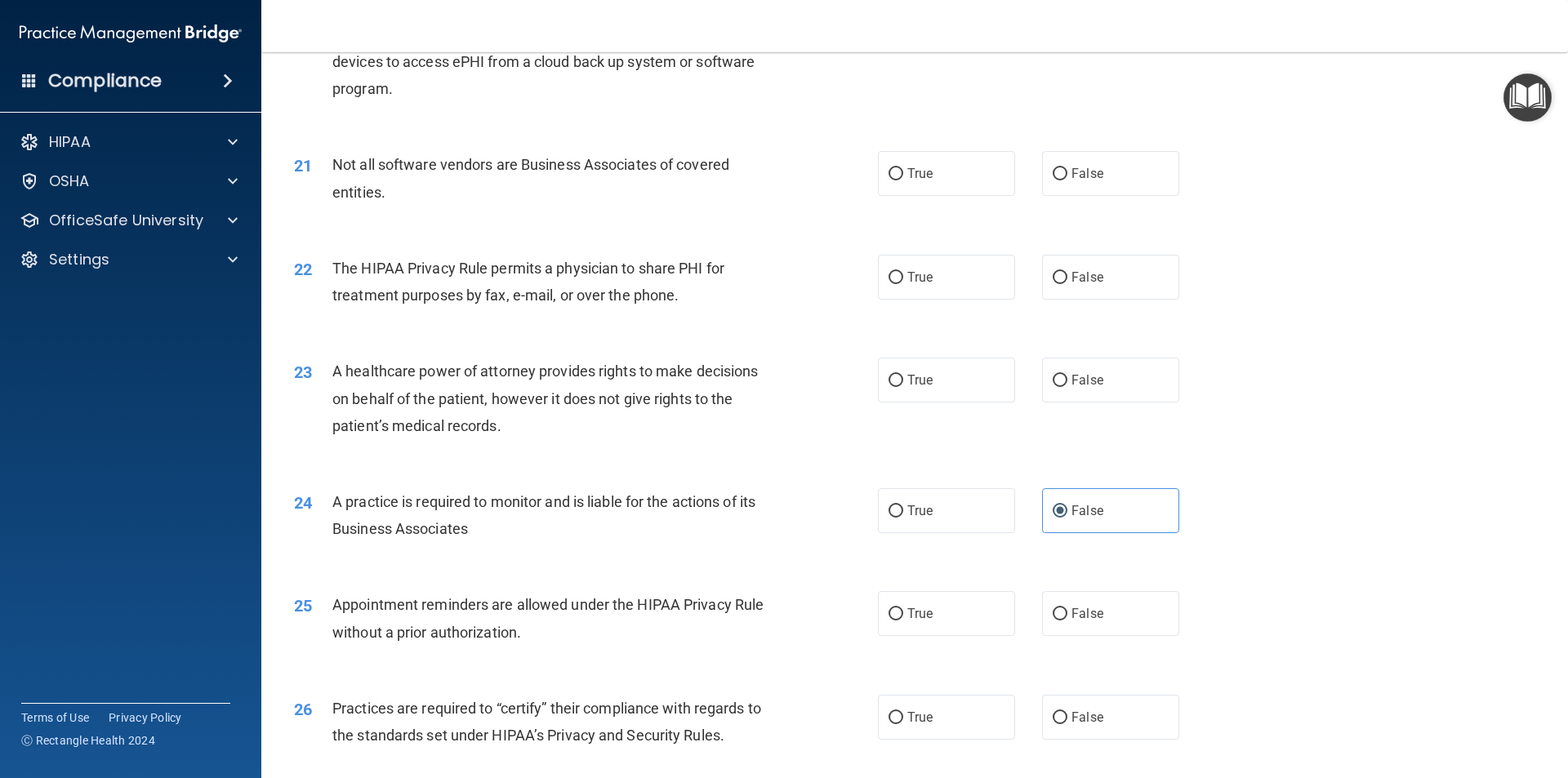
scroll to position [2530, 0]
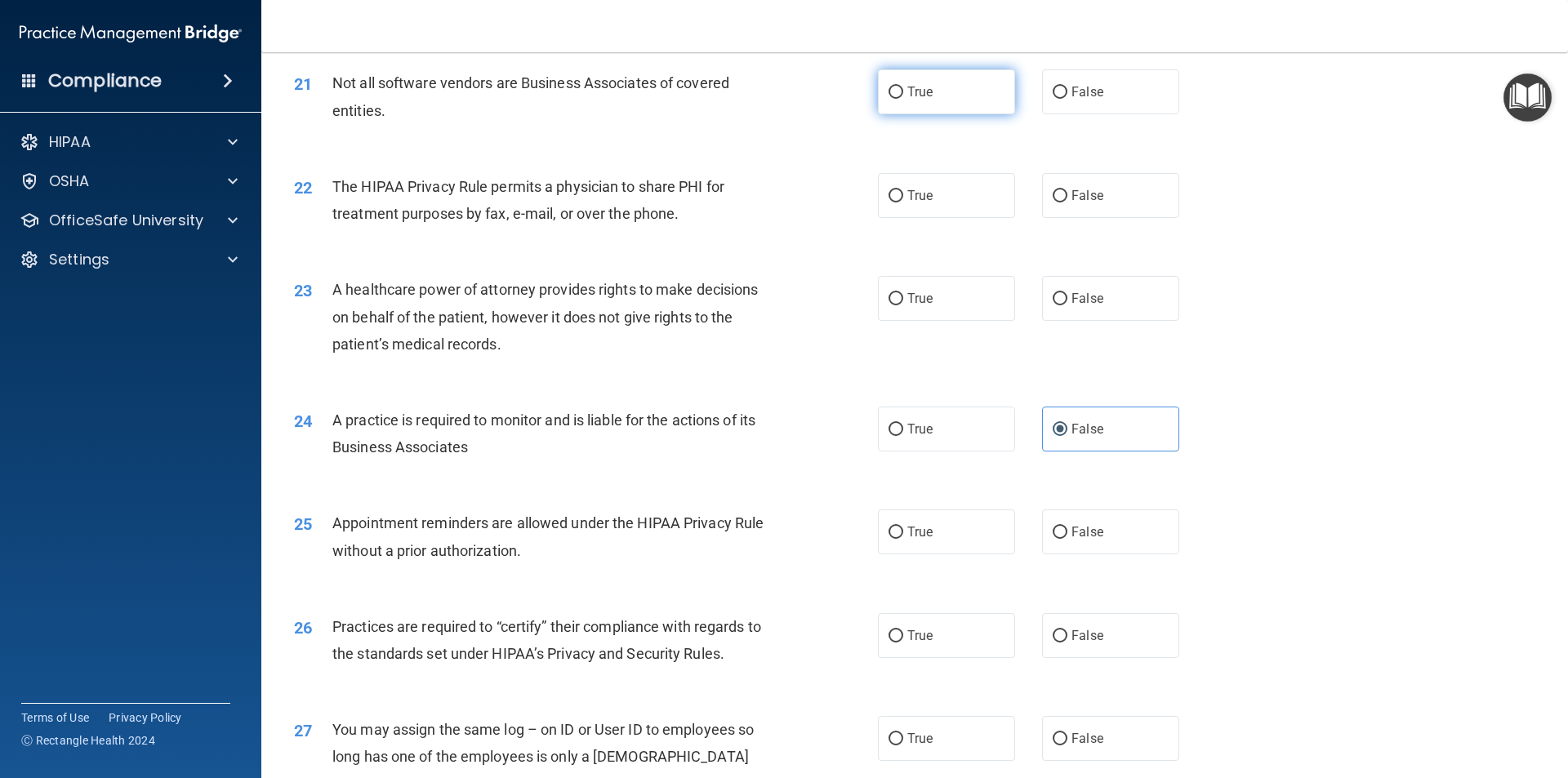
click at [920, 92] on span "True" at bounding box center [920, 92] width 25 height 15
click at [903, 92] on input "True" at bounding box center [895, 93] width 14 height 12
radio input "true"
click at [1061, 210] on label "False" at bounding box center [1110, 195] width 137 height 45
click at [1061, 203] on input "False" at bounding box center [1059, 196] width 14 height 12
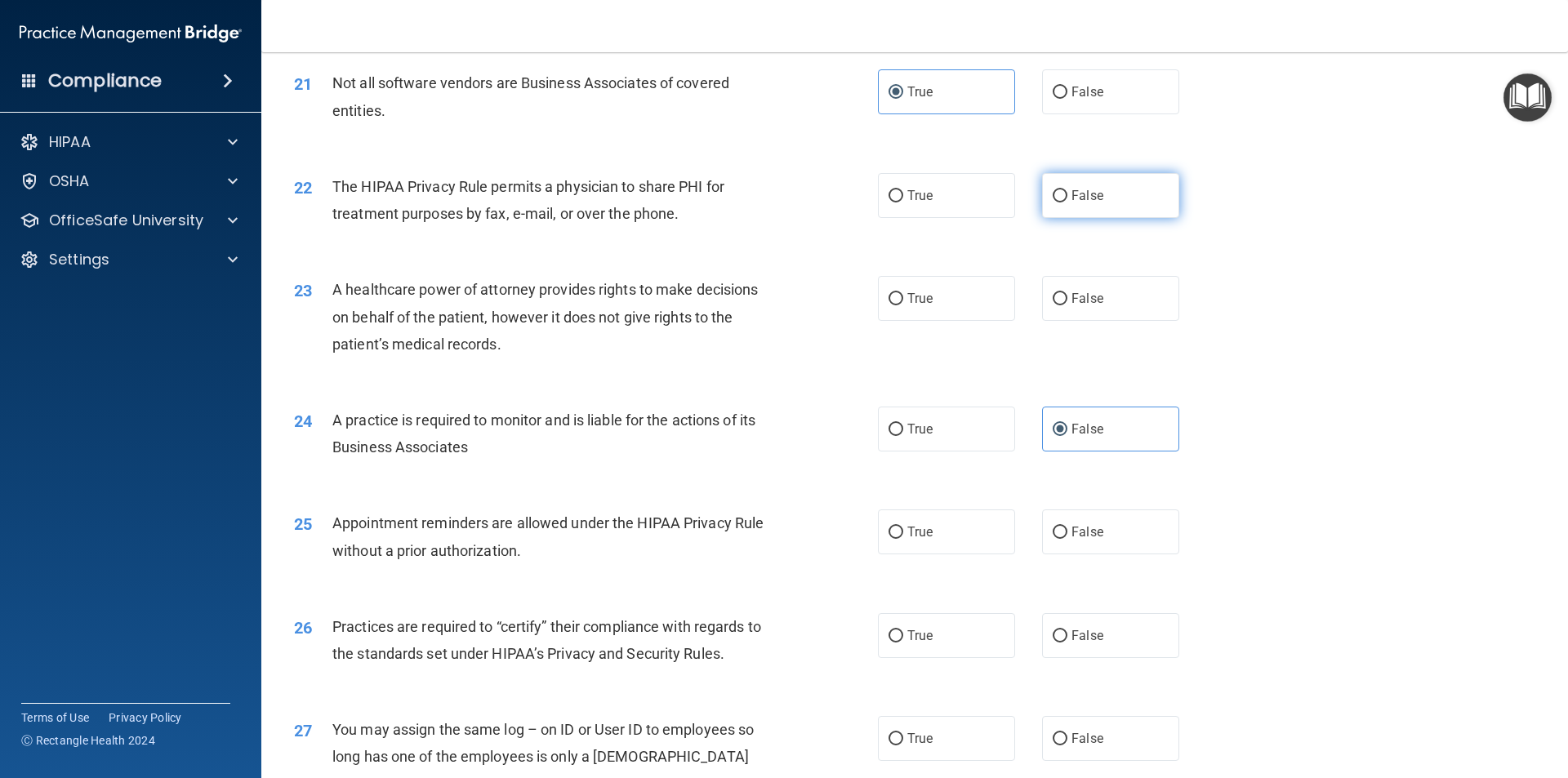
radio input "true"
click at [936, 200] on label "True" at bounding box center [946, 195] width 137 height 45
click at [903, 200] on input "True" at bounding box center [895, 196] width 14 height 12
radio input "true"
radio input "false"
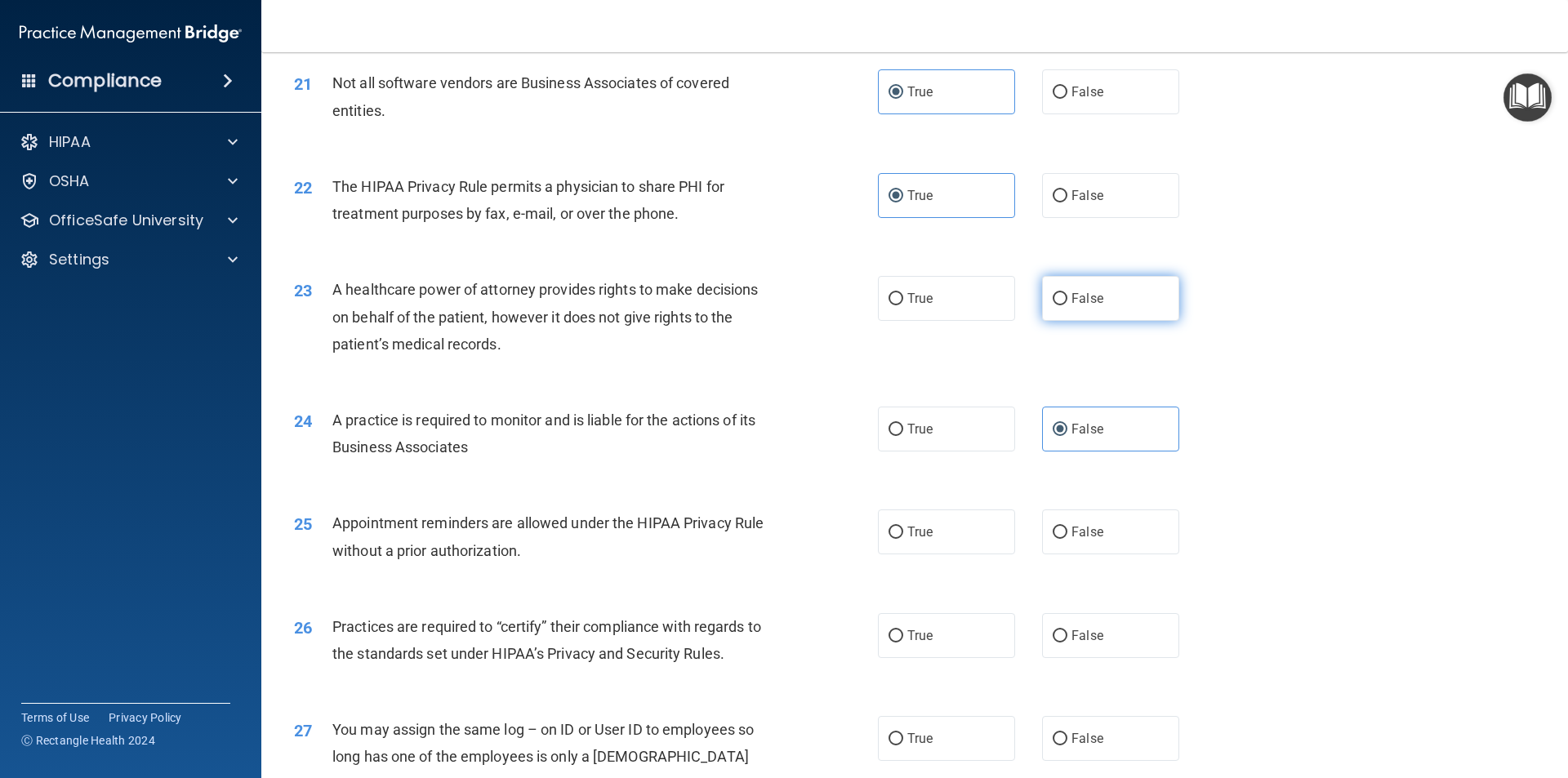
click at [1083, 300] on span "False" at bounding box center [1086, 298] width 32 height 15
click at [1067, 300] on input "False" at bounding box center [1059, 299] width 14 height 12
radio input "true"
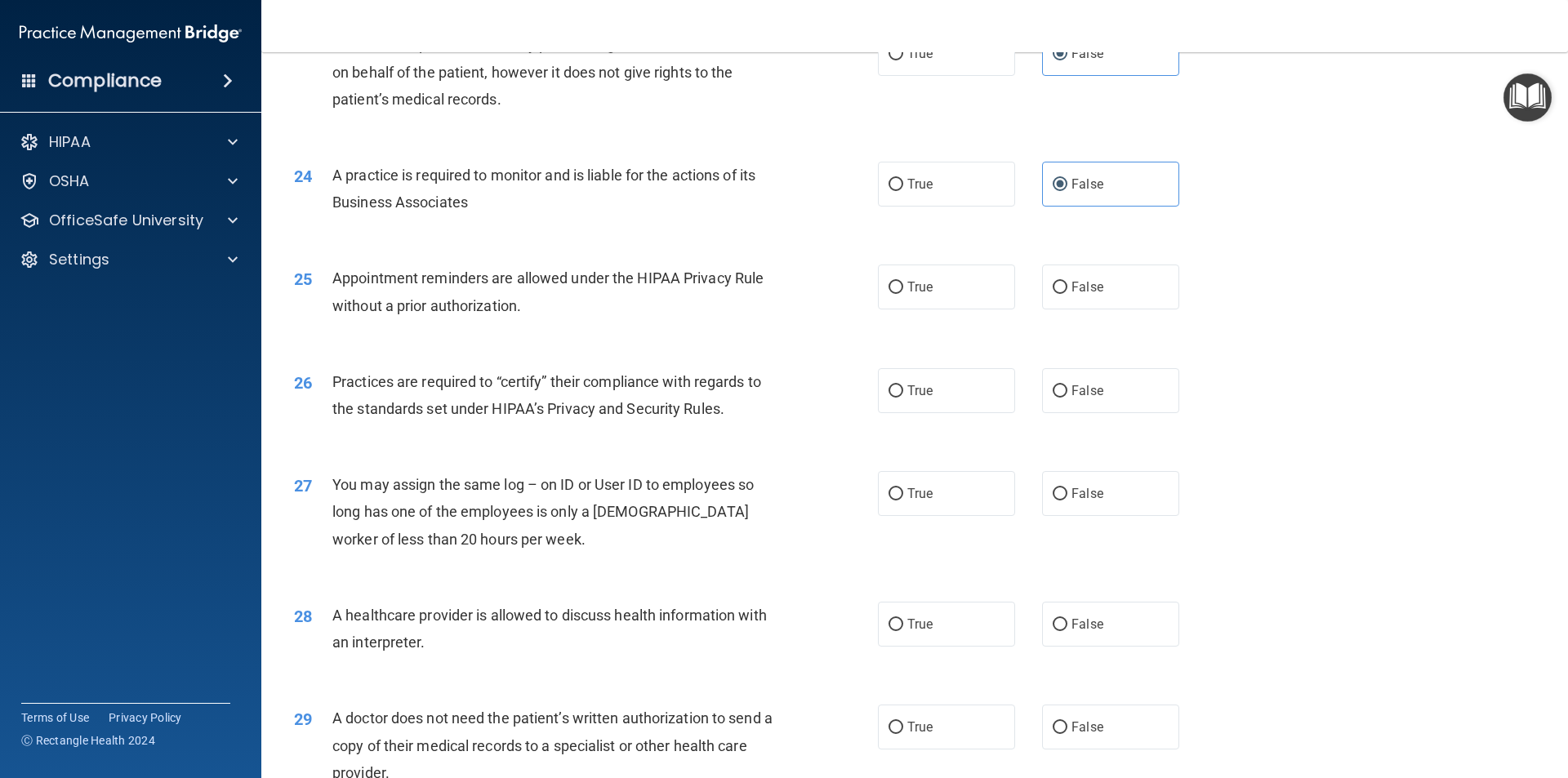
scroll to position [2857, 0]
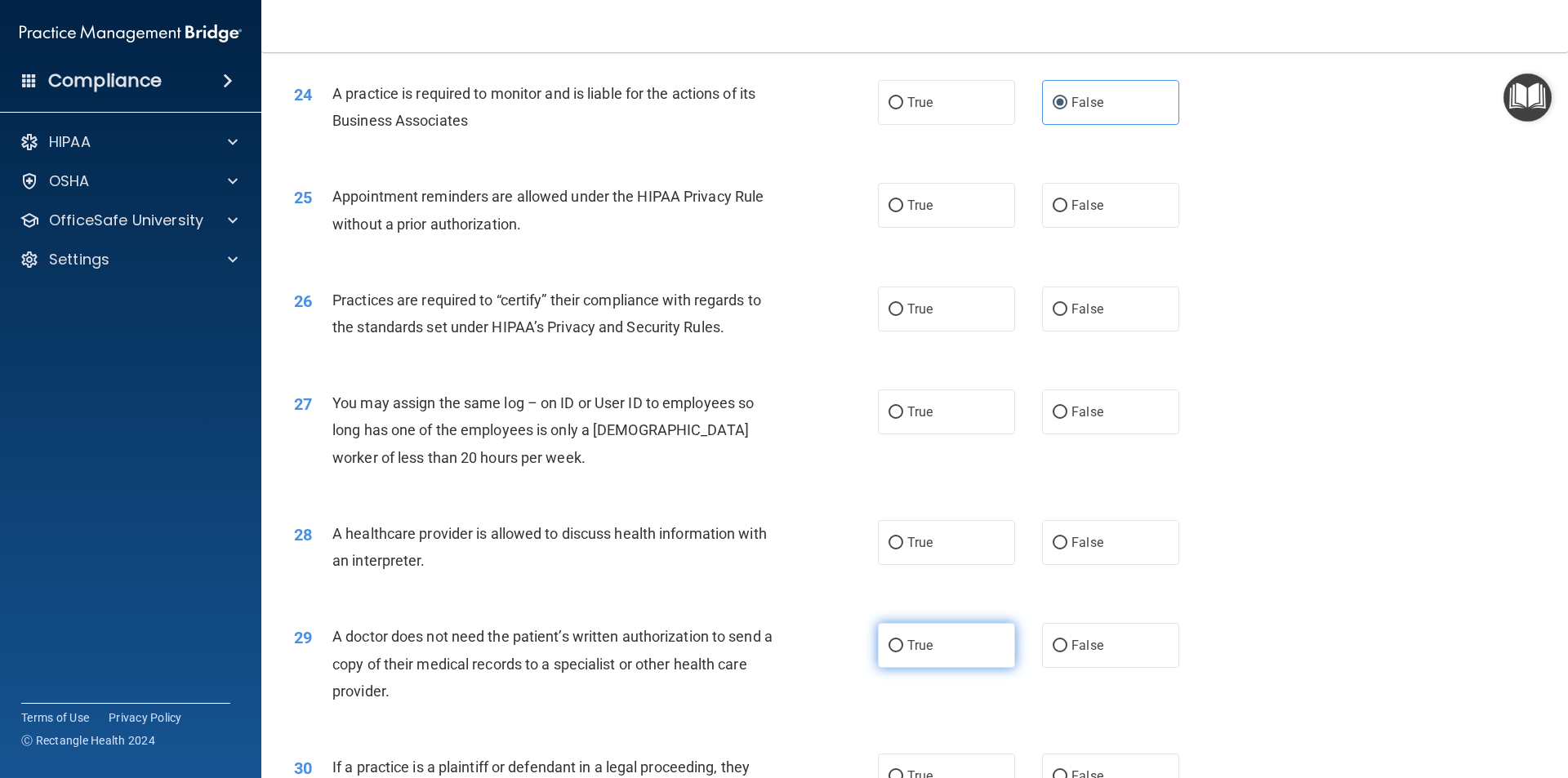
click at [878, 642] on label "True" at bounding box center [946, 645] width 137 height 45
click at [888, 642] on input "True" at bounding box center [895, 645] width 14 height 12
radio input "true"
click at [925, 209] on span "True" at bounding box center [920, 205] width 25 height 15
click at [907, 209] on span "True" at bounding box center [920, 205] width 25 height 15
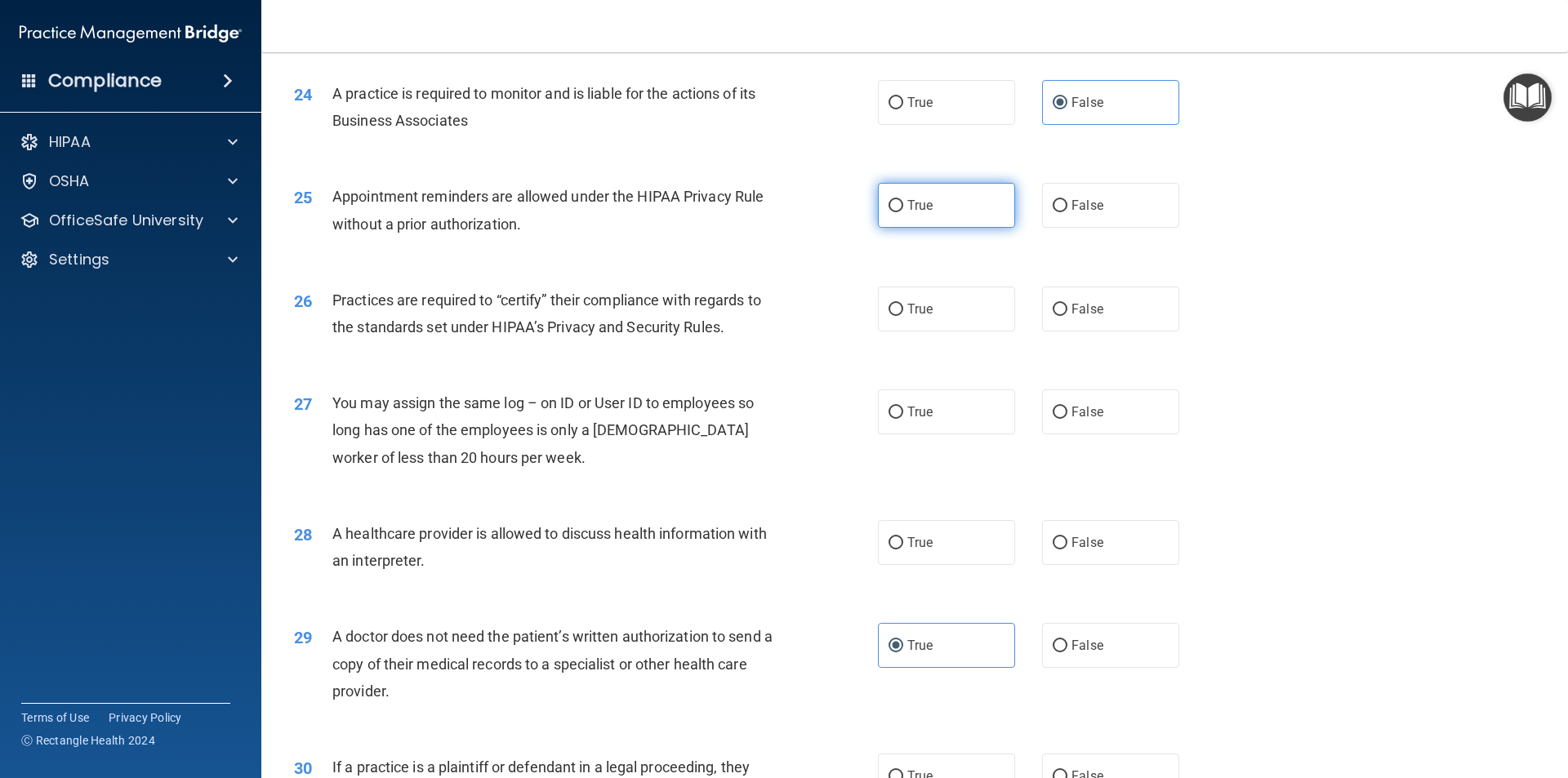
click at [903, 209] on input "True" at bounding box center [895, 205] width 14 height 12
radio input "true"
click at [1102, 327] on label "False" at bounding box center [1110, 309] width 137 height 45
click at [1067, 315] on input "False" at bounding box center [1059, 310] width 14 height 12
radio input "true"
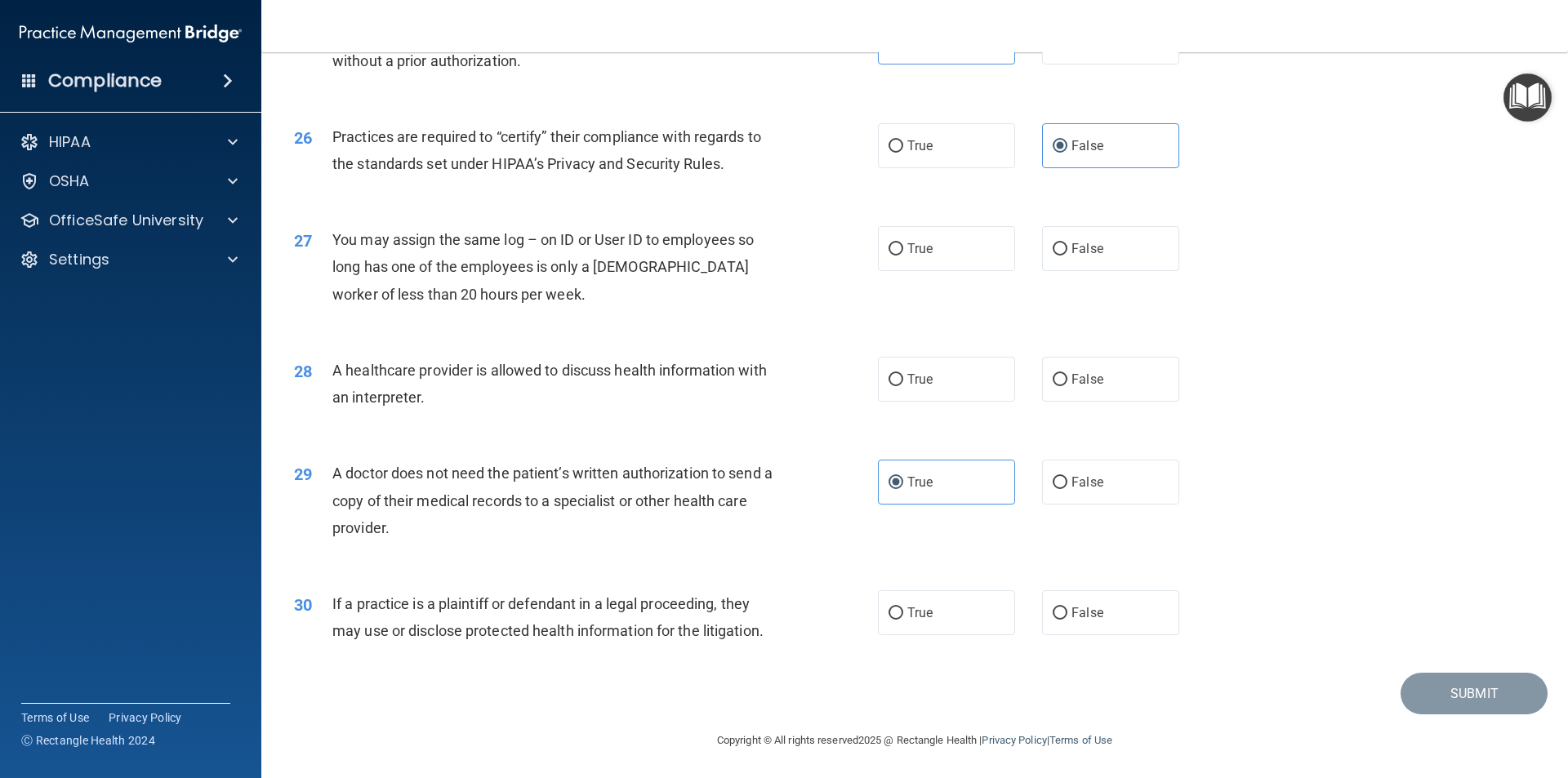
scroll to position [3021, 0]
click at [1071, 248] on span "False" at bounding box center [1086, 247] width 32 height 15
click at [1067, 248] on input "False" at bounding box center [1059, 248] width 14 height 12
radio input "true"
click at [916, 389] on label "True" at bounding box center [946, 377] width 137 height 45
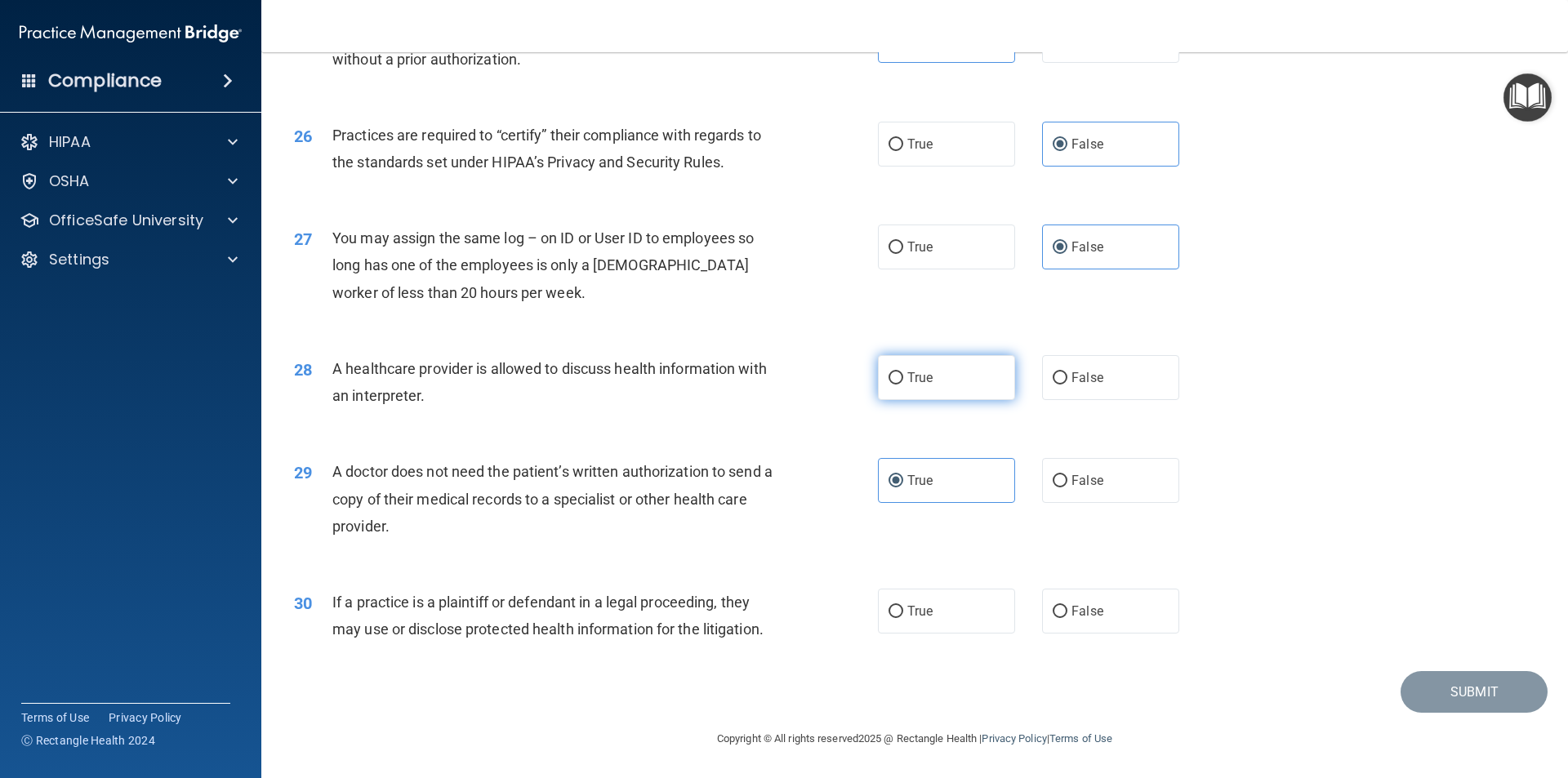
click at [903, 384] on input "True" at bounding box center [895, 378] width 14 height 12
radio input "true"
click at [920, 610] on span "True" at bounding box center [920, 611] width 25 height 15
click at [903, 610] on input "True" at bounding box center [895, 612] width 14 height 12
radio input "true"
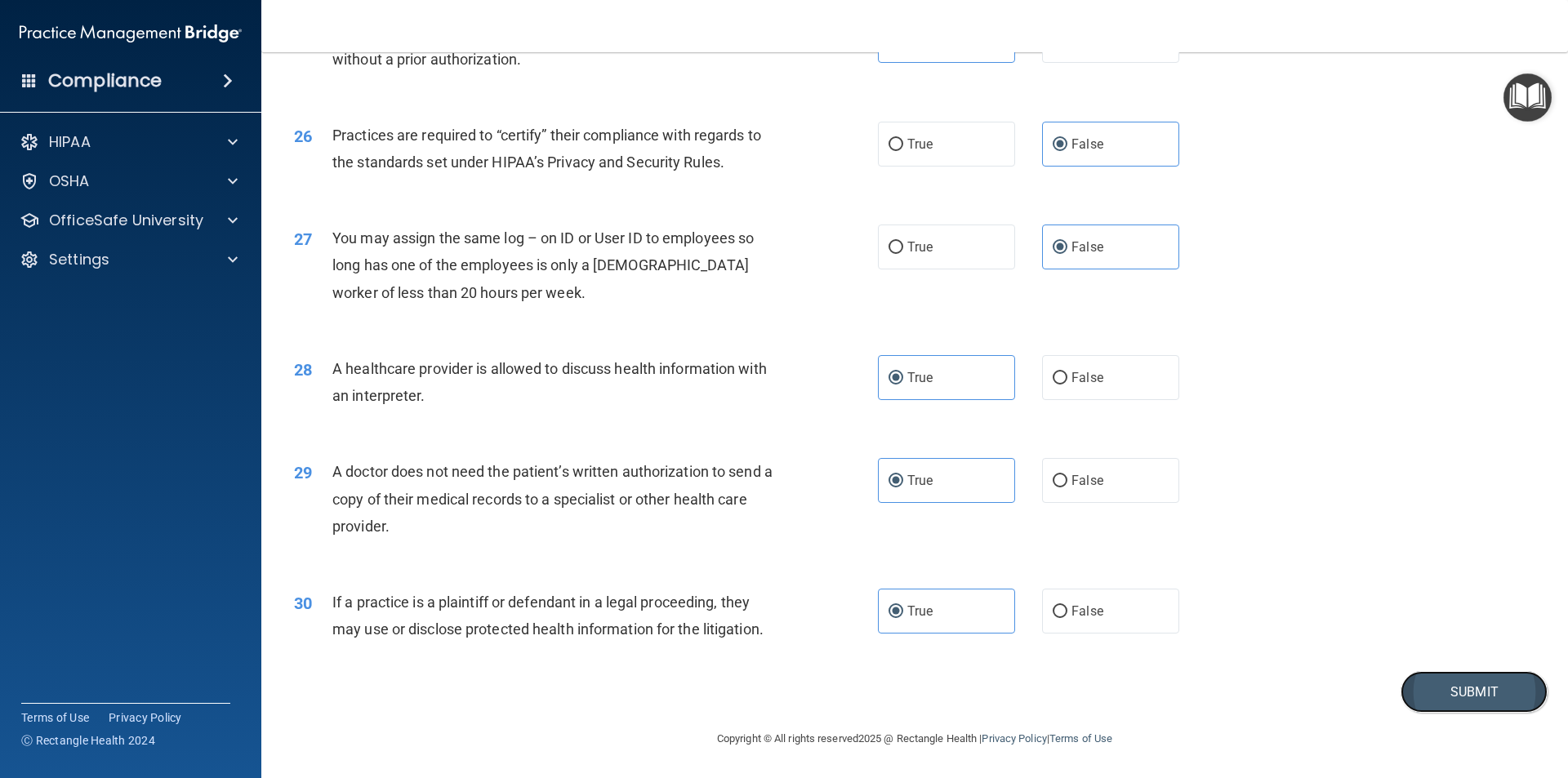
click at [1453, 696] on button "Submit" at bounding box center [1474, 692] width 147 height 42
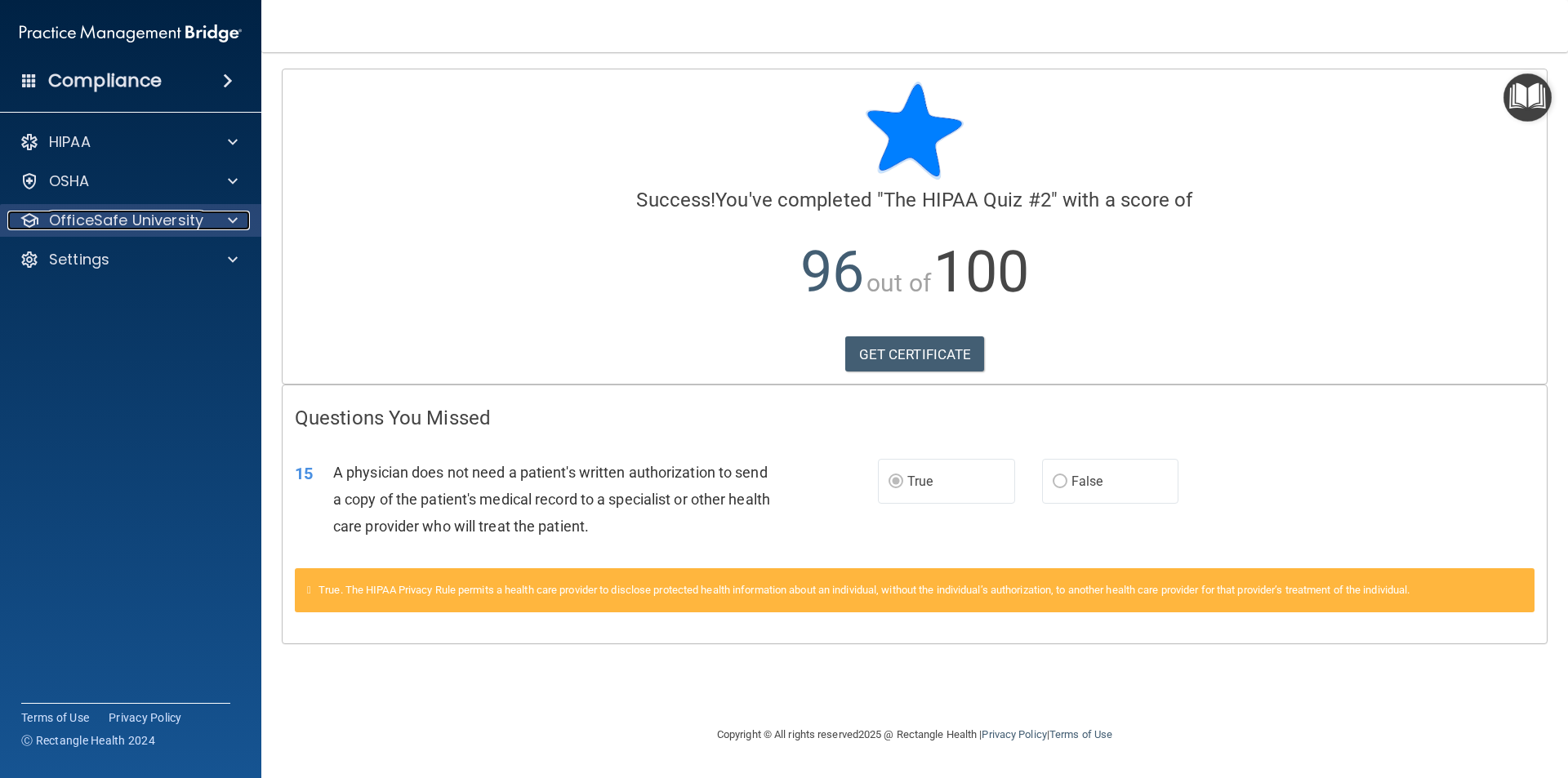
click at [176, 227] on p "OfficeSafe University" at bounding box center [125, 220] width 154 height 19
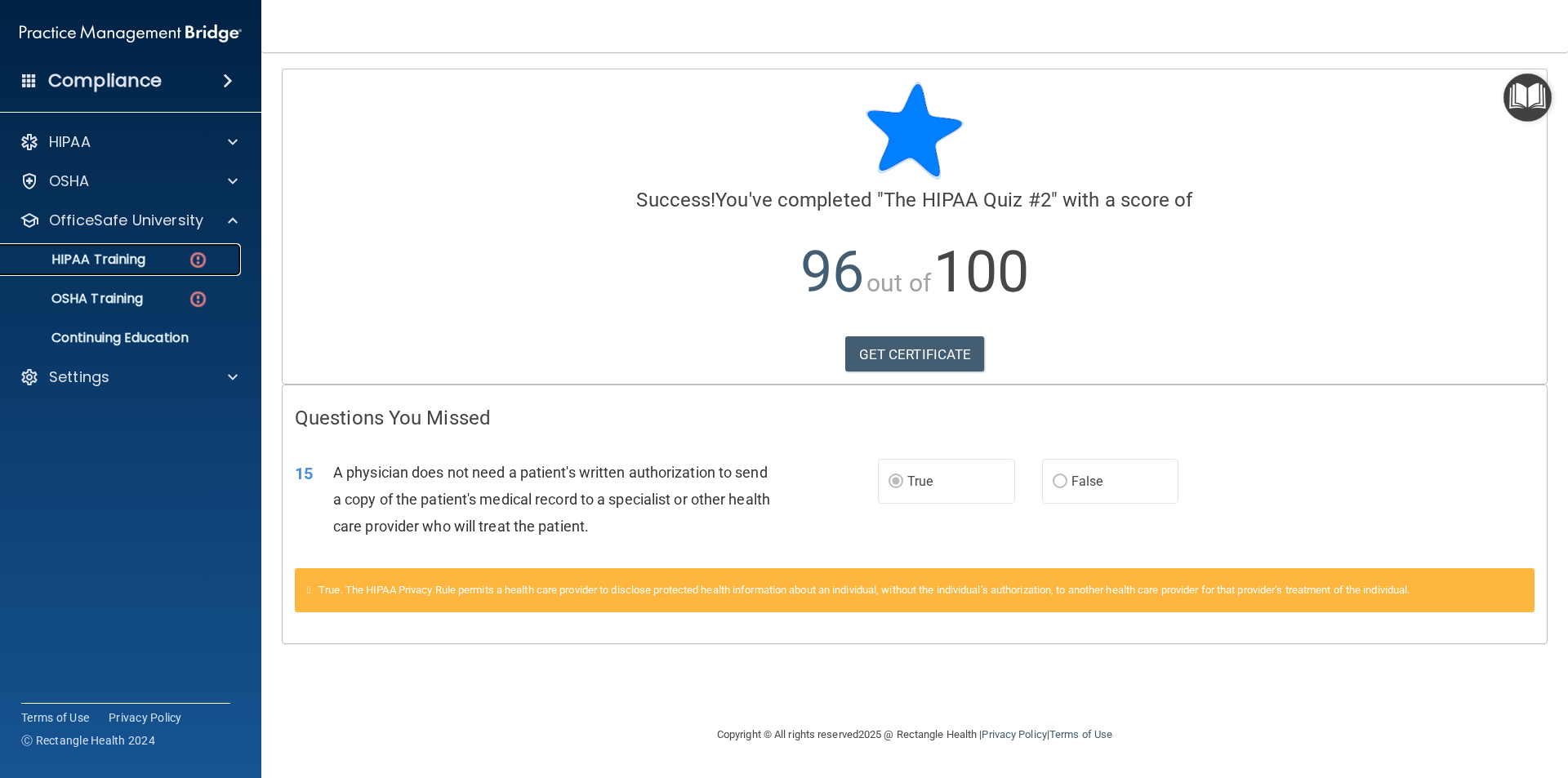
click at [109, 257] on p "HIPAA Training" at bounding box center [77, 259] width 135 height 16
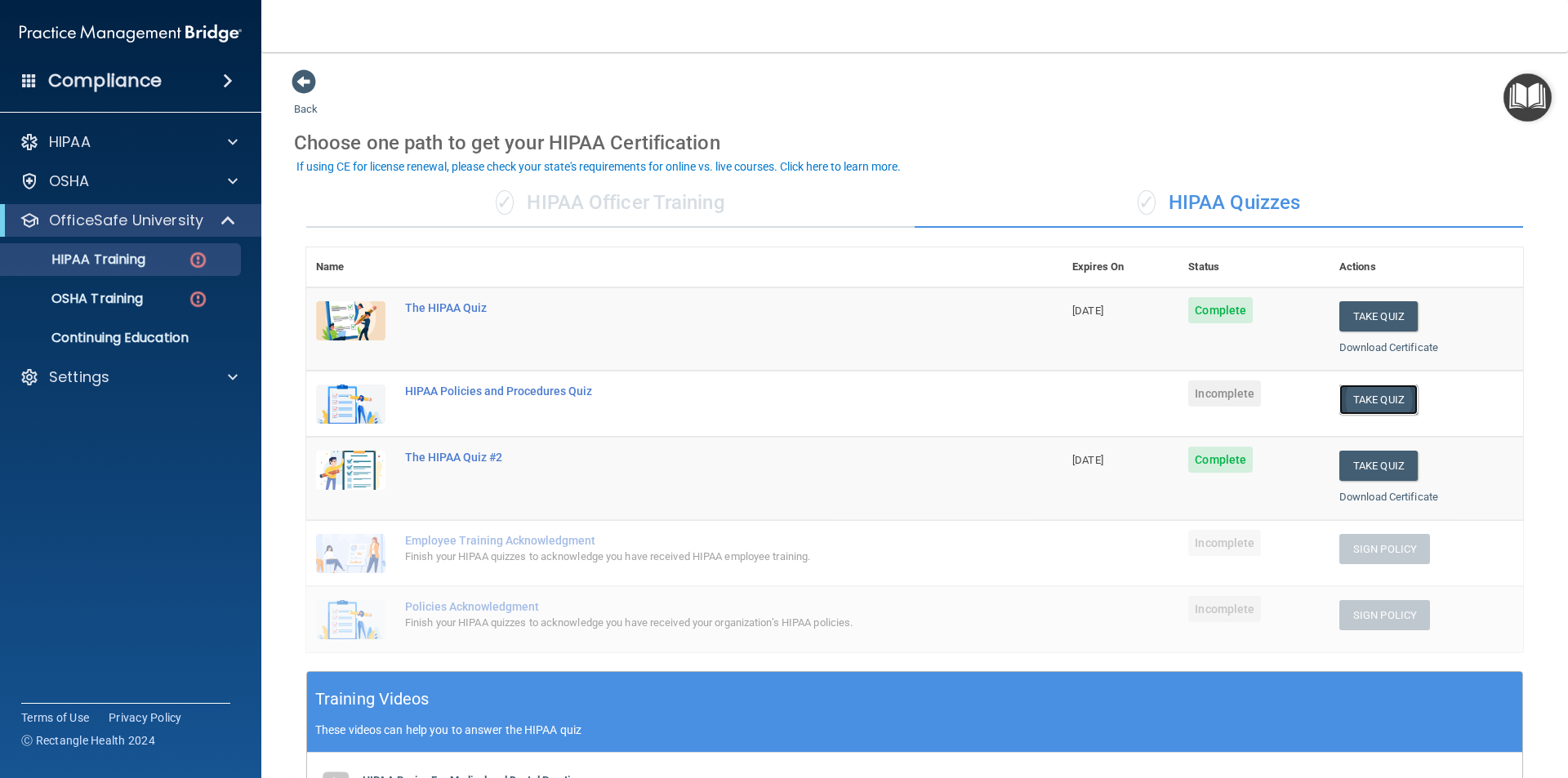
click at [1378, 394] on button "Take Quiz" at bounding box center [1378, 400] width 78 height 31
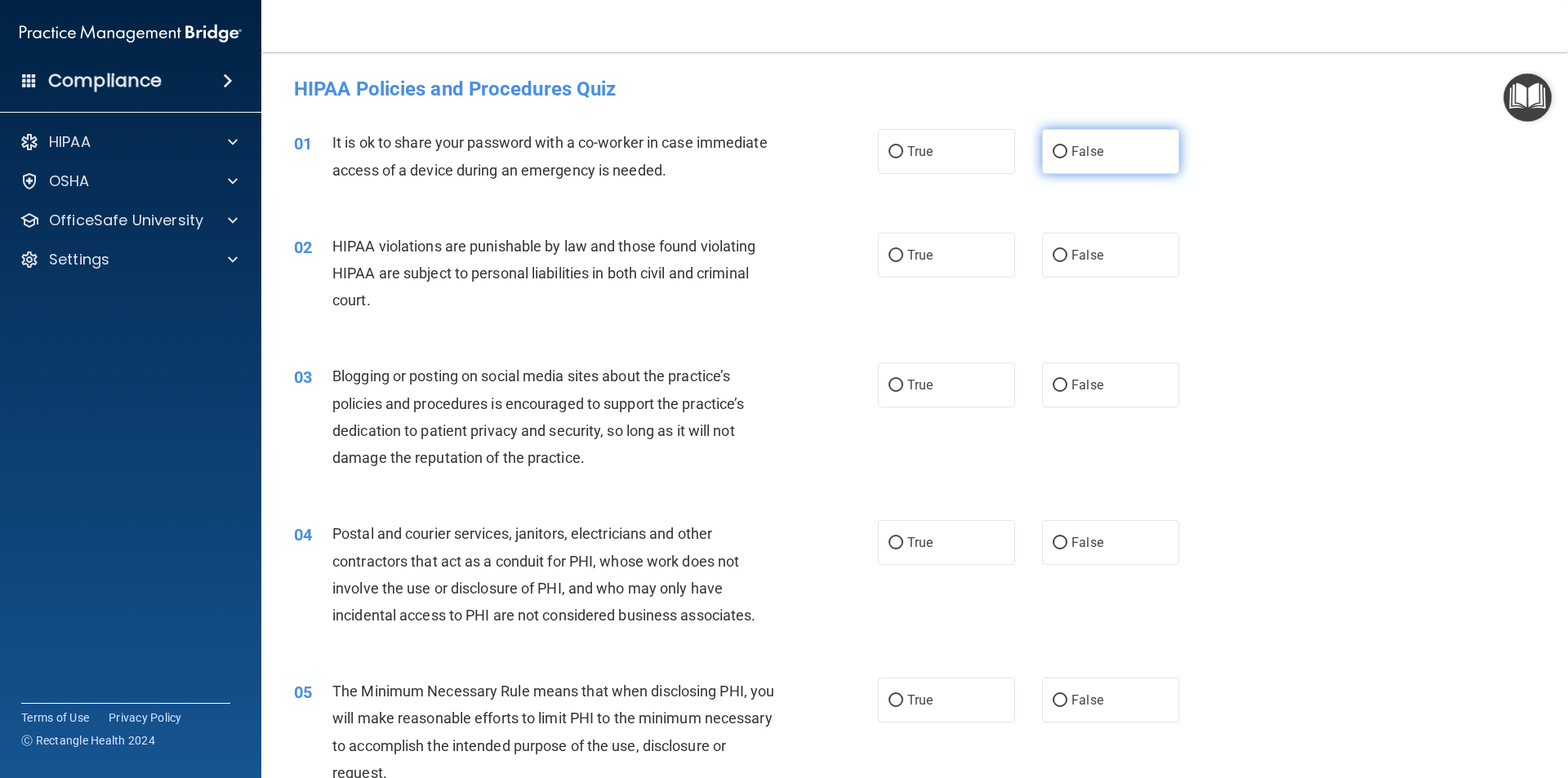
click at [1087, 155] on span "False" at bounding box center [1086, 151] width 32 height 15
click at [1067, 155] on input "False" at bounding box center [1059, 152] width 14 height 12
radio input "true"
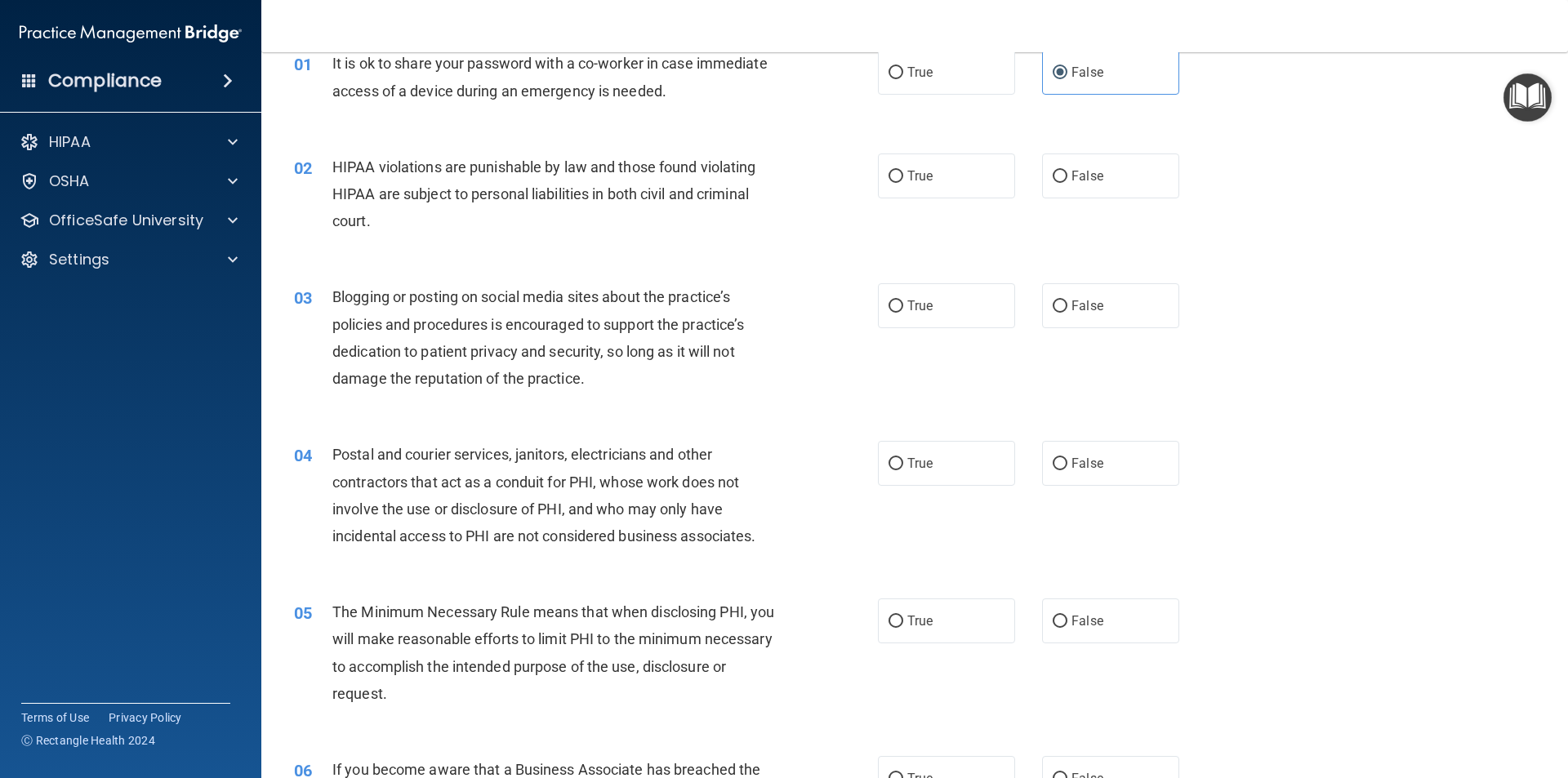
scroll to position [81, 0]
click at [920, 176] on span "True" at bounding box center [920, 173] width 25 height 15
click at [903, 176] on input "True" at bounding box center [895, 174] width 14 height 12
radio input "true"
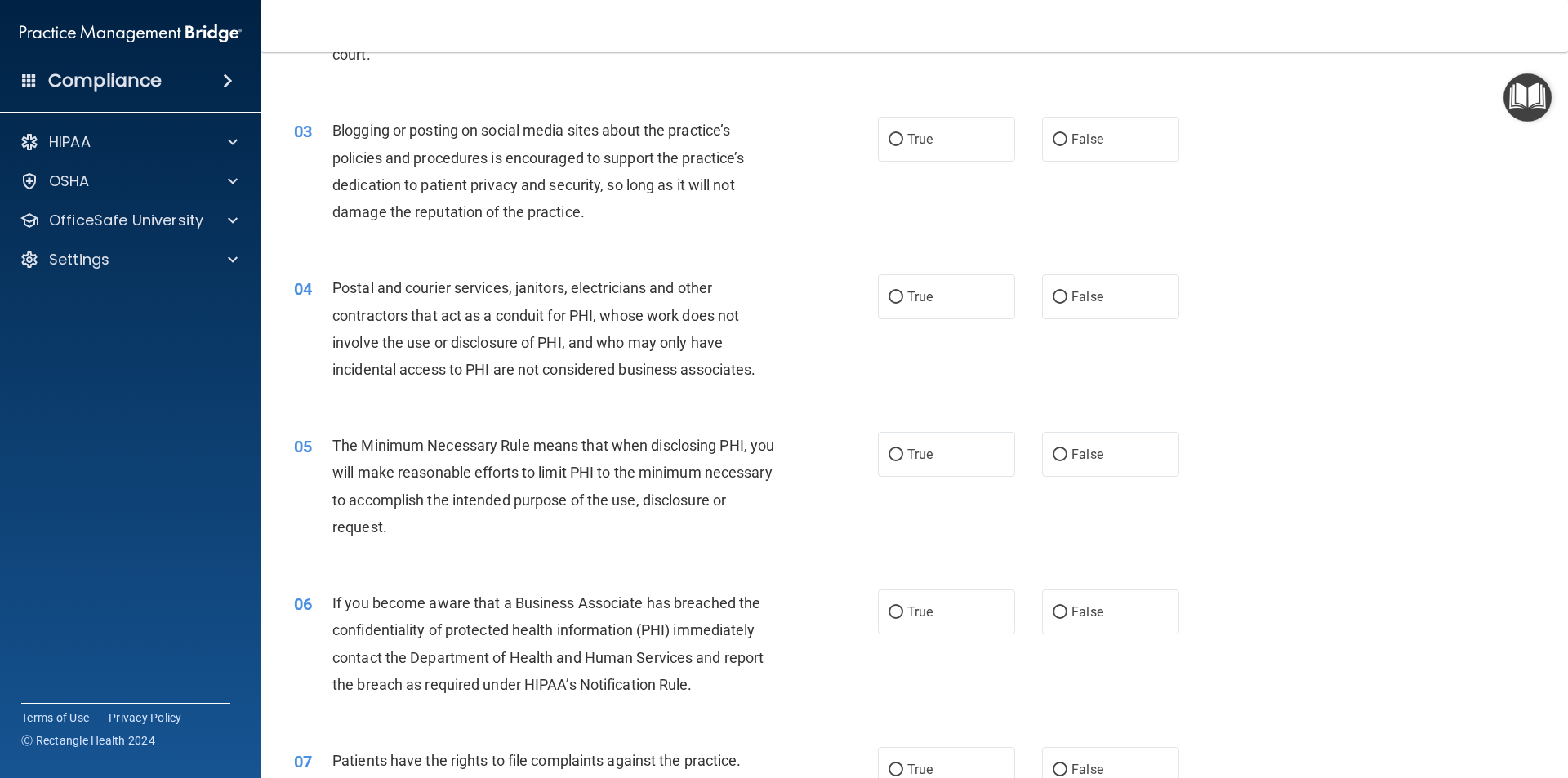
scroll to position [245, 0]
click at [1059, 145] on label "False" at bounding box center [1110, 140] width 137 height 45
click at [1059, 145] on input "False" at bounding box center [1059, 140] width 14 height 12
radio input "true"
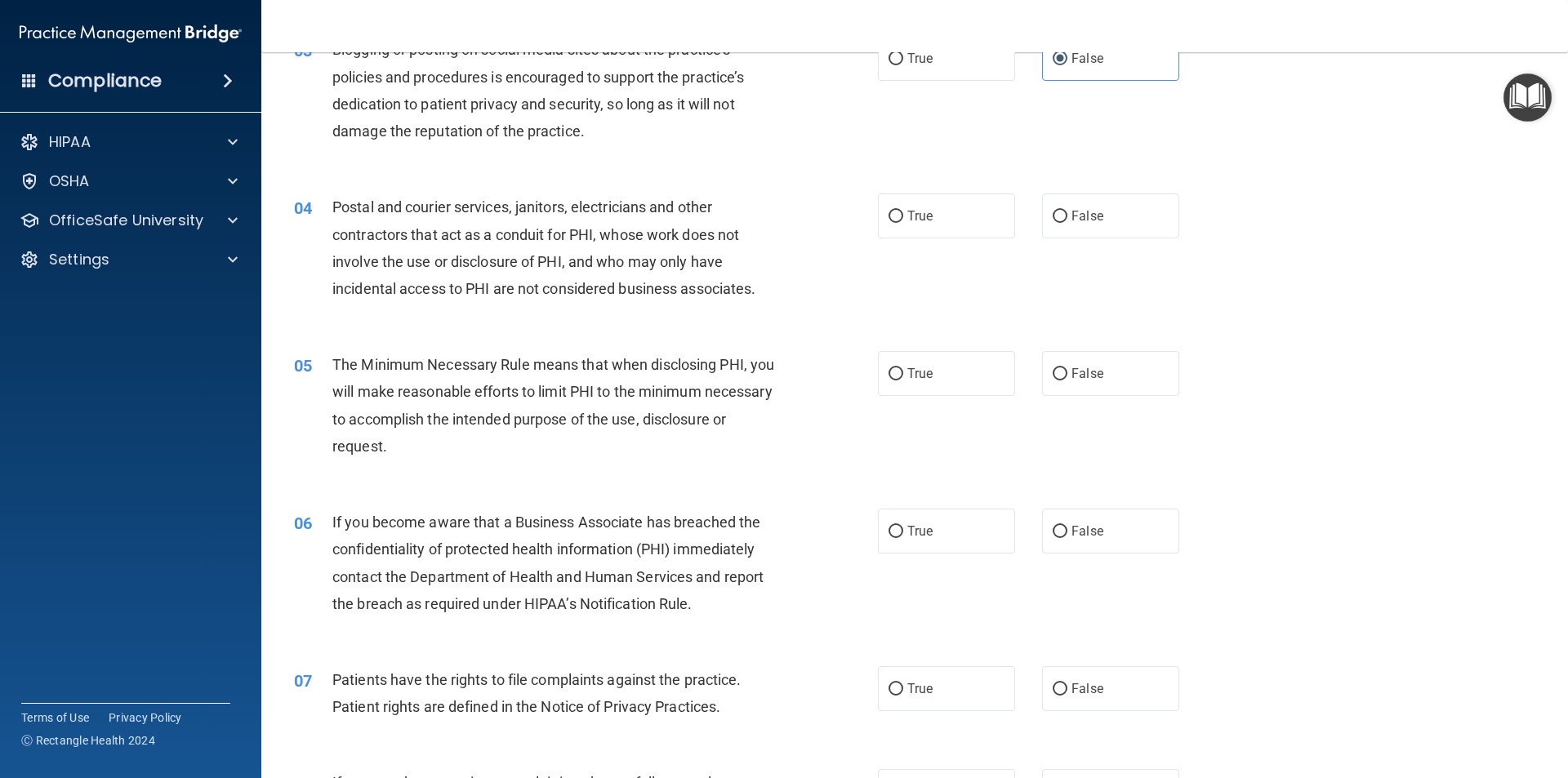
scroll to position [408, 0]
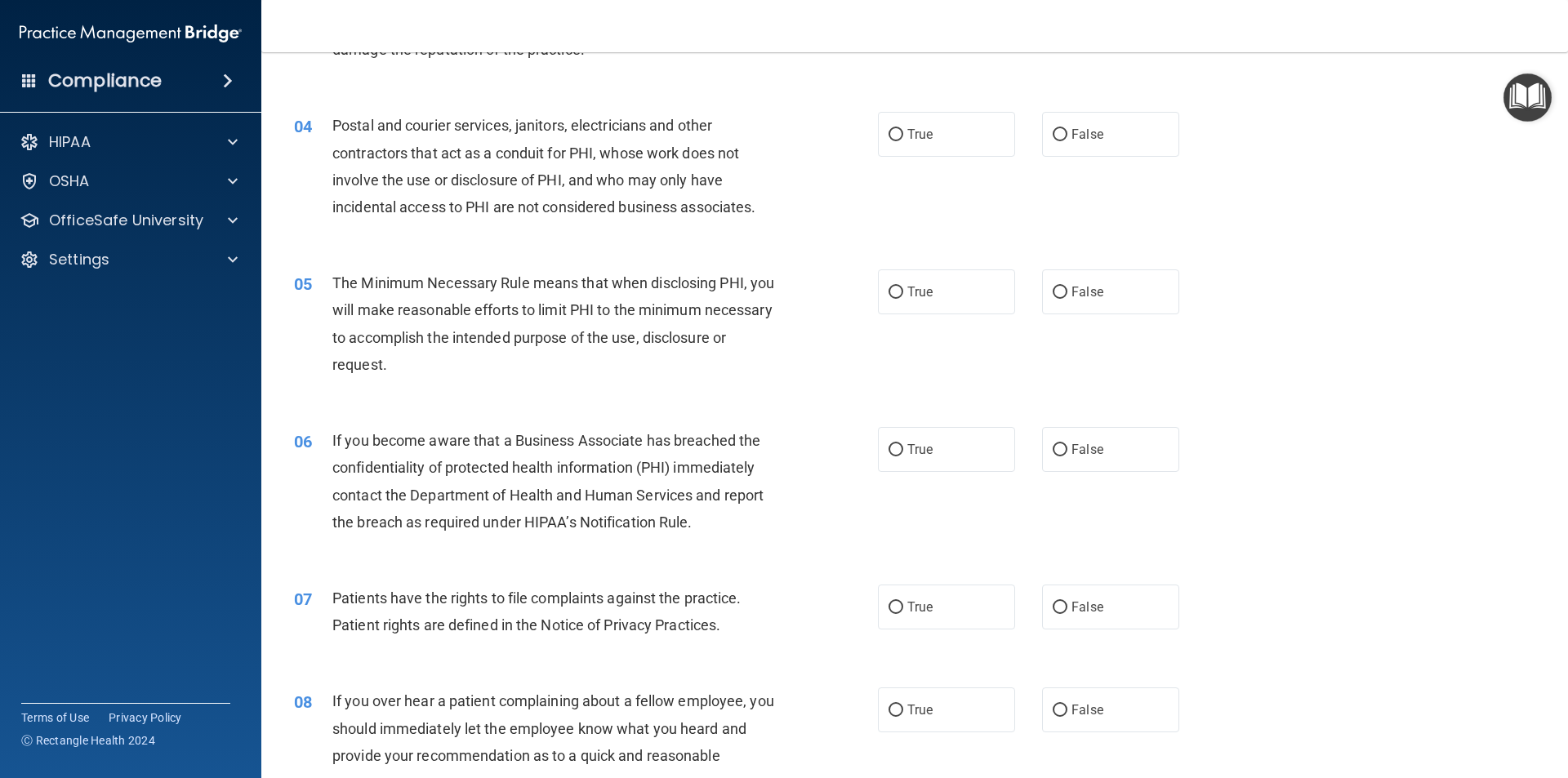
drag, startPoint x: 964, startPoint y: 148, endPoint x: 951, endPoint y: 160, distance: 17.7
click at [964, 151] on label "True" at bounding box center [946, 134] width 137 height 45
click at [903, 141] on input "True" at bounding box center [895, 135] width 14 height 12
radio input "true"
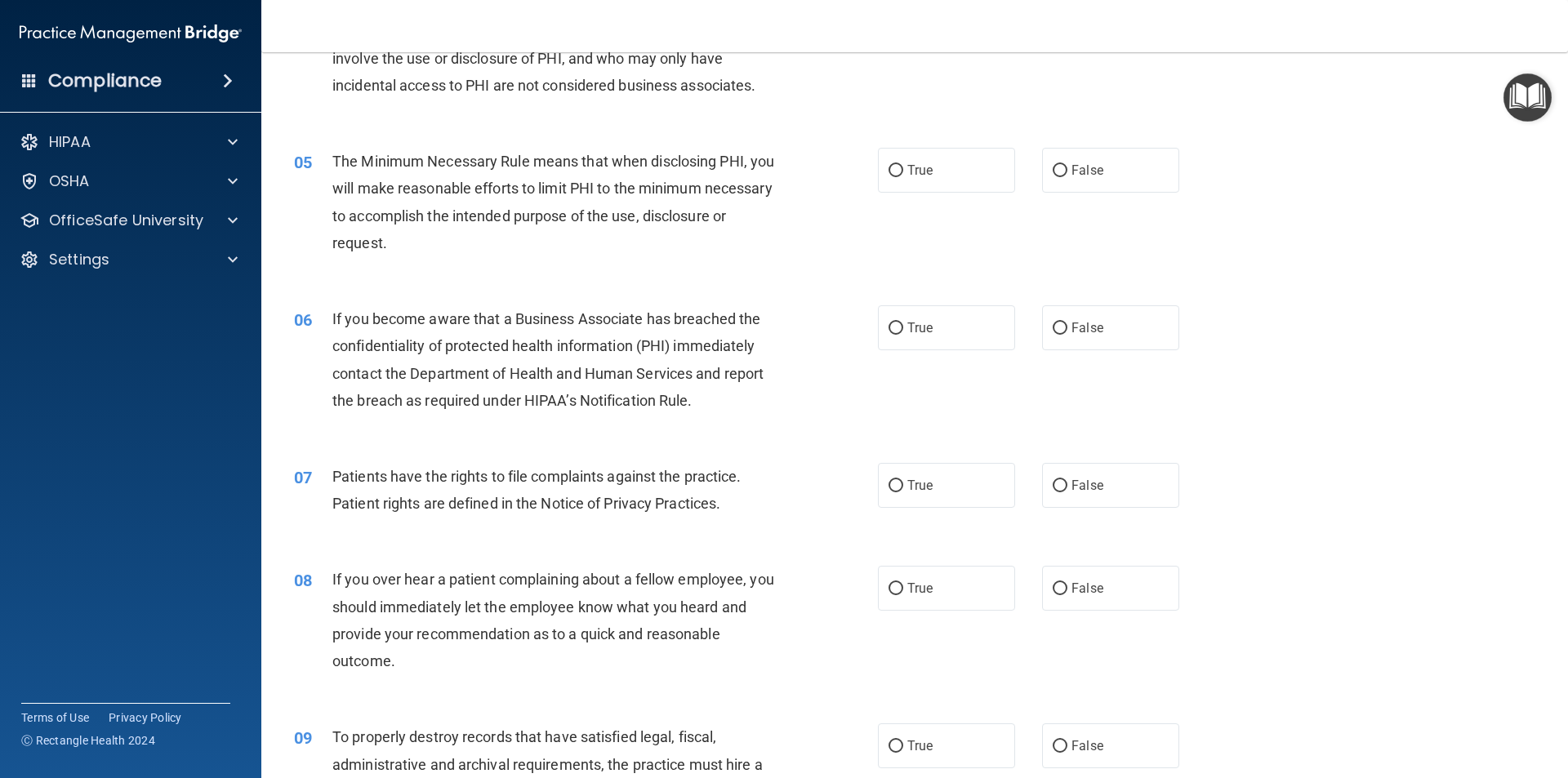
scroll to position [572, 0]
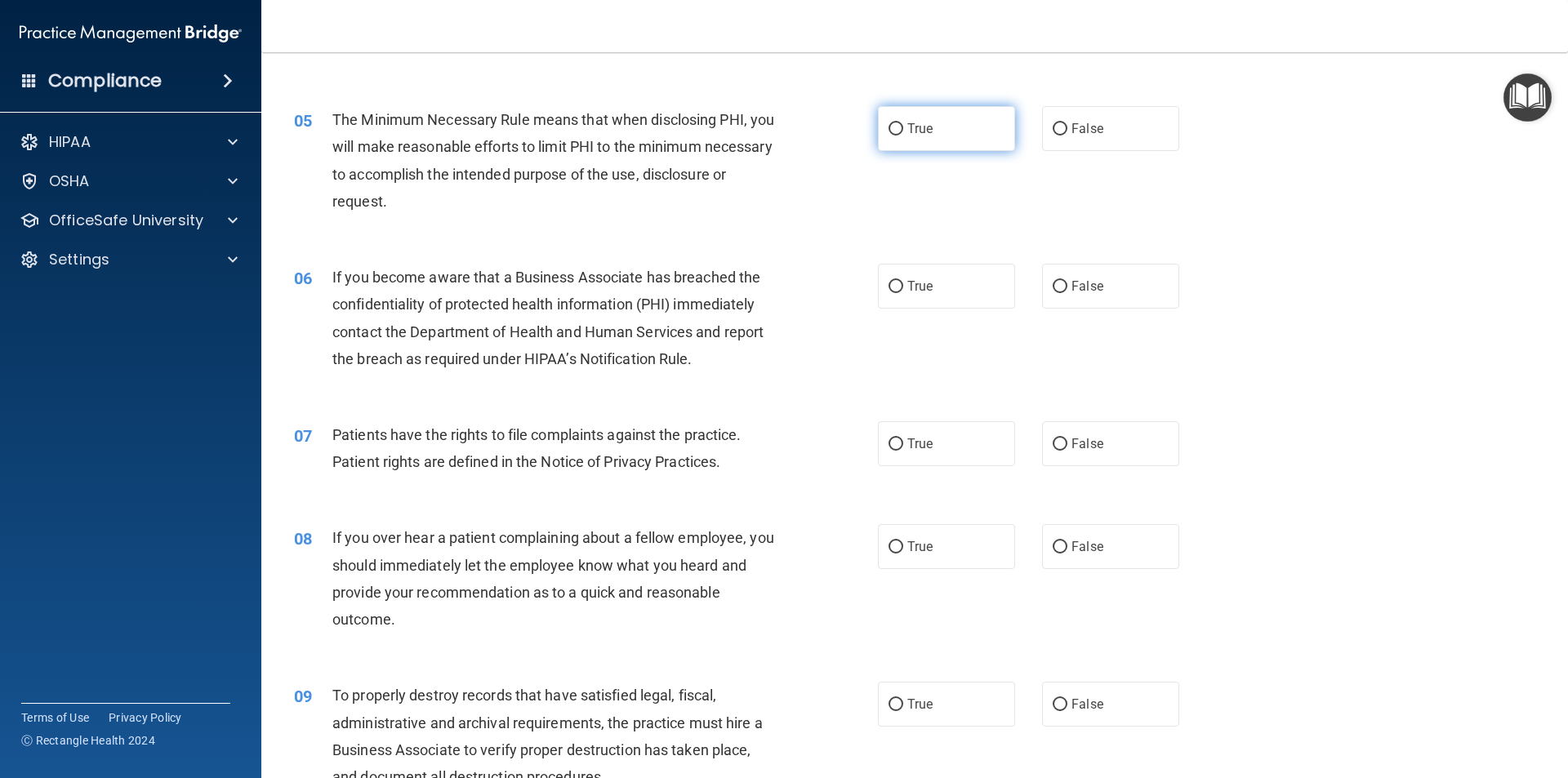
click at [928, 137] on label "True" at bounding box center [946, 128] width 137 height 45
click at [903, 136] on input "True" at bounding box center [895, 129] width 14 height 12
radio input "true"
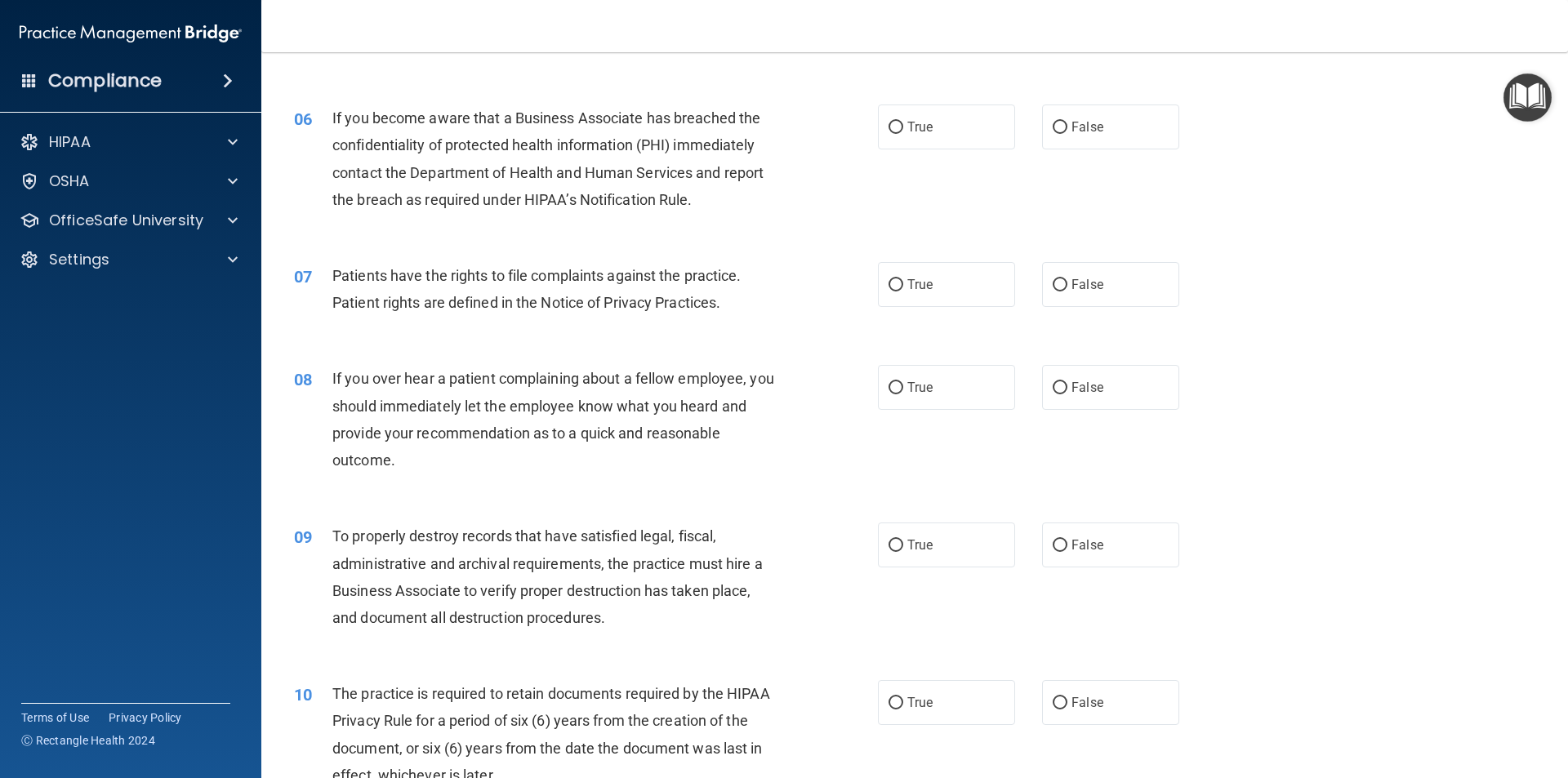
scroll to position [735, 0]
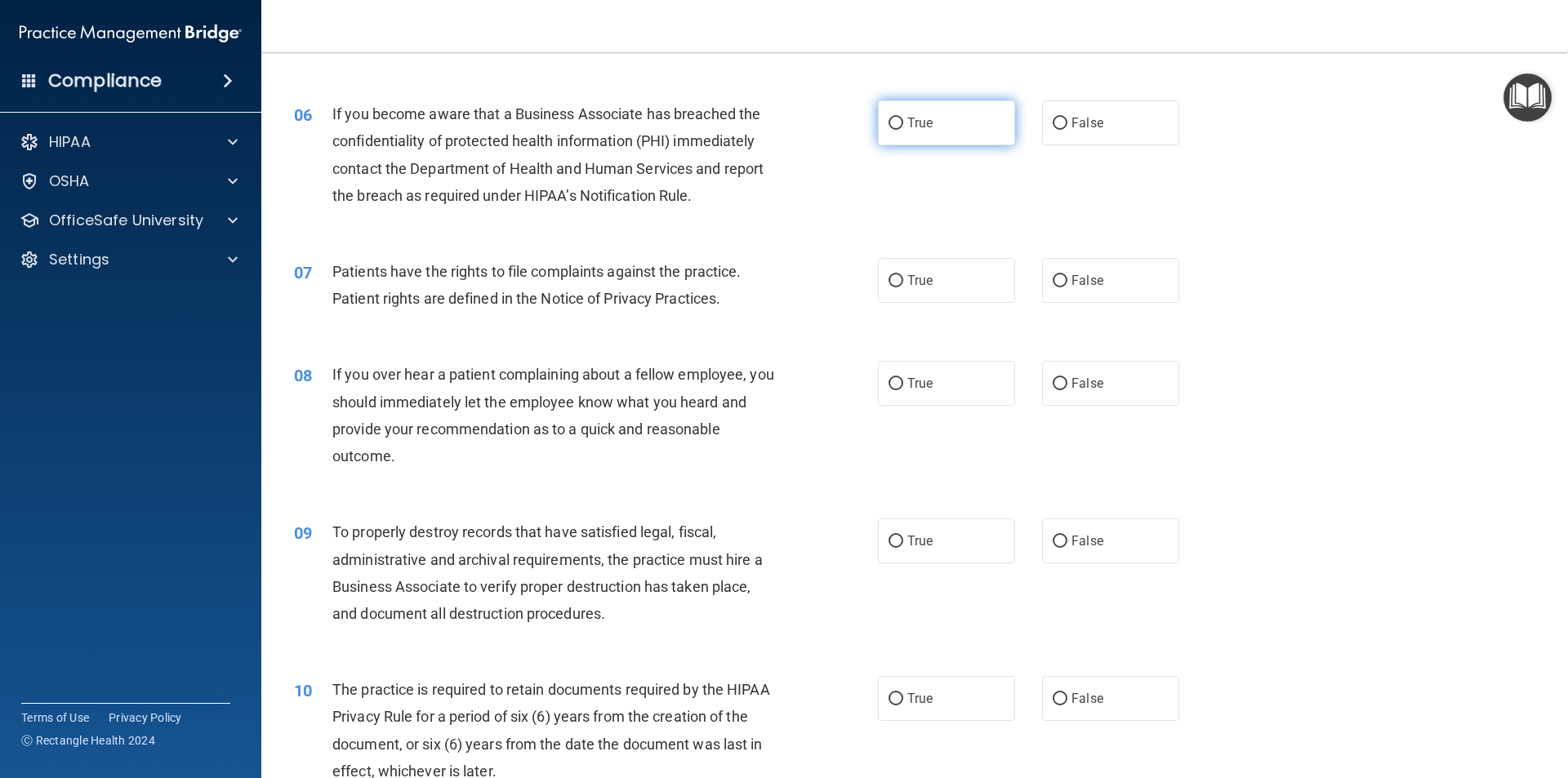
click at [910, 126] on span "True" at bounding box center [920, 122] width 25 height 15
click at [903, 126] on input "True" at bounding box center [895, 123] width 14 height 12
radio input "true"
drag, startPoint x: 925, startPoint y: 282, endPoint x: 932, endPoint y: 290, distance: 10.6
click at [928, 286] on label "True" at bounding box center [946, 280] width 137 height 45
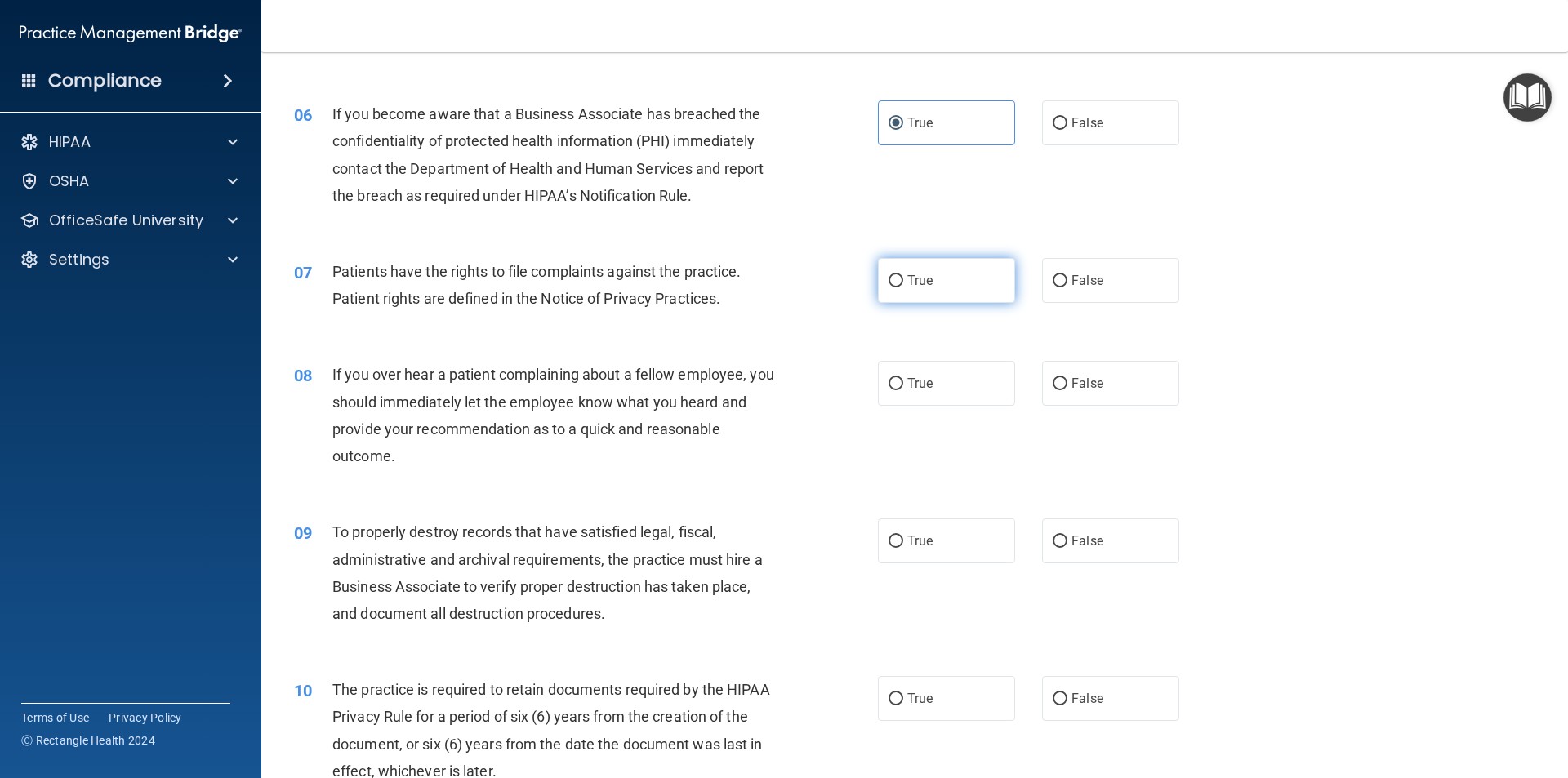
click at [903, 286] on input "True" at bounding box center [895, 281] width 14 height 12
radio input "true"
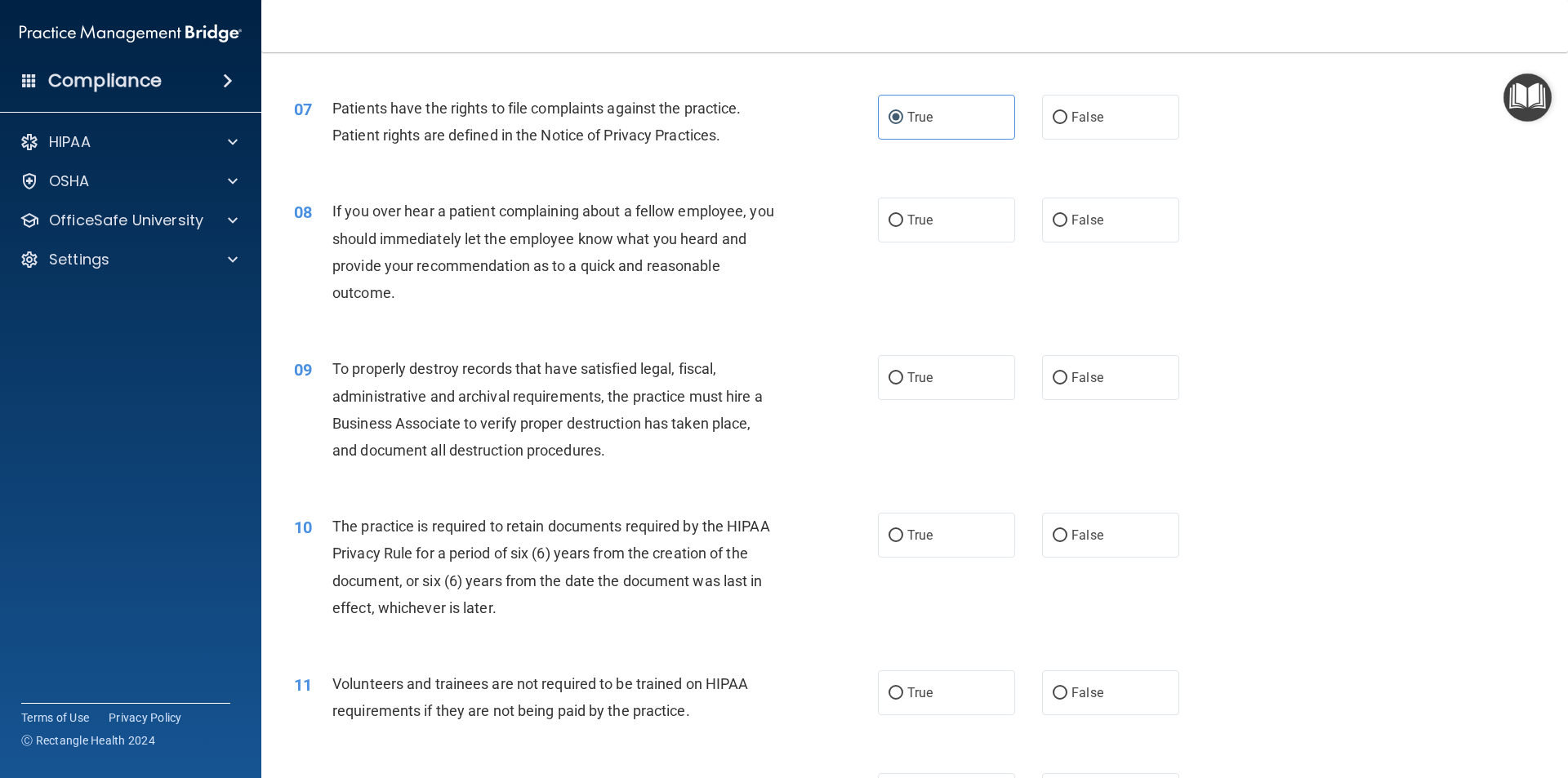
scroll to position [980, 0]
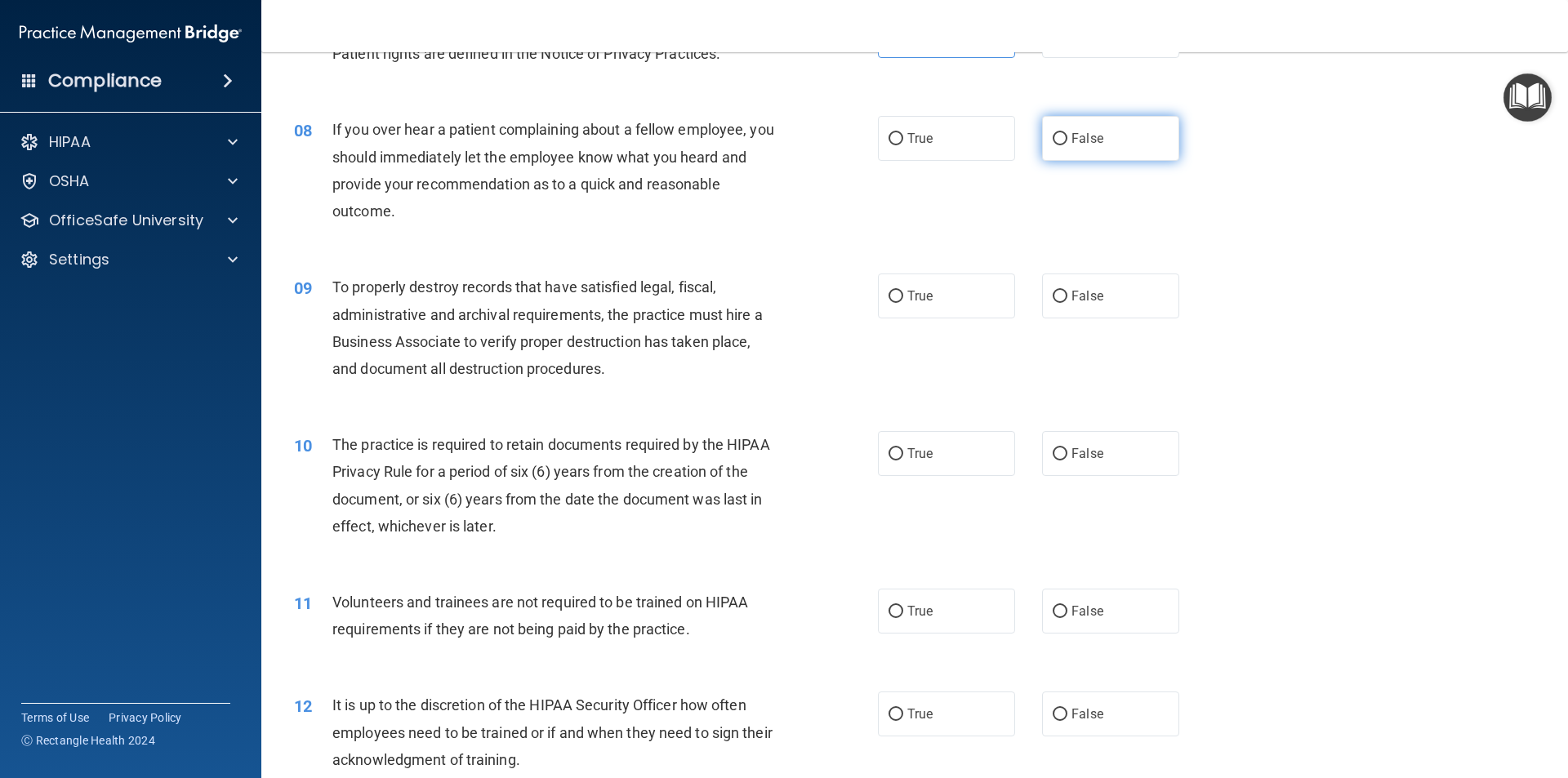
click at [1080, 139] on span "False" at bounding box center [1086, 139] width 32 height 15
click at [1067, 139] on input "False" at bounding box center [1059, 139] width 14 height 12
radio input "true"
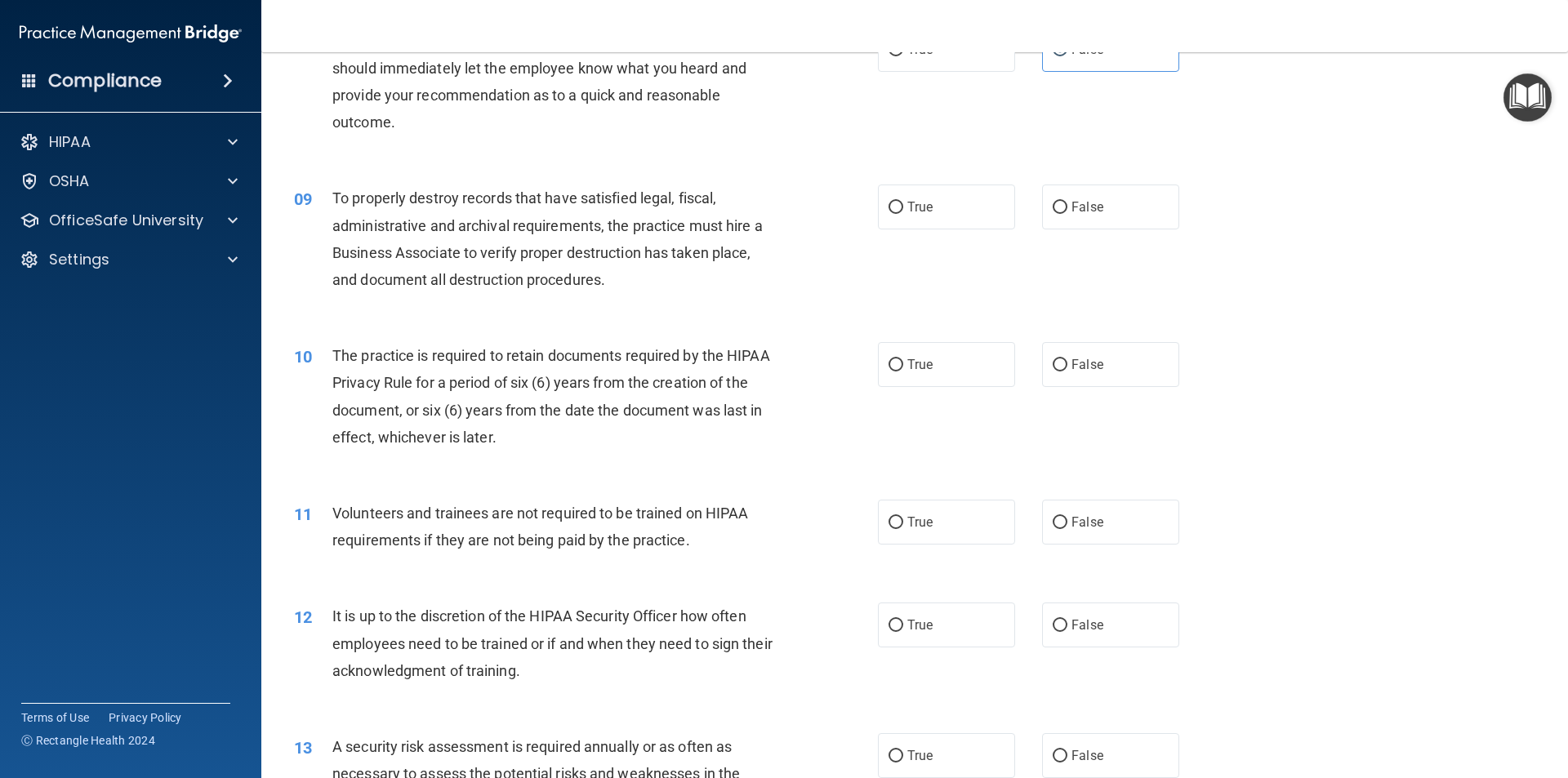
scroll to position [1143, 0]
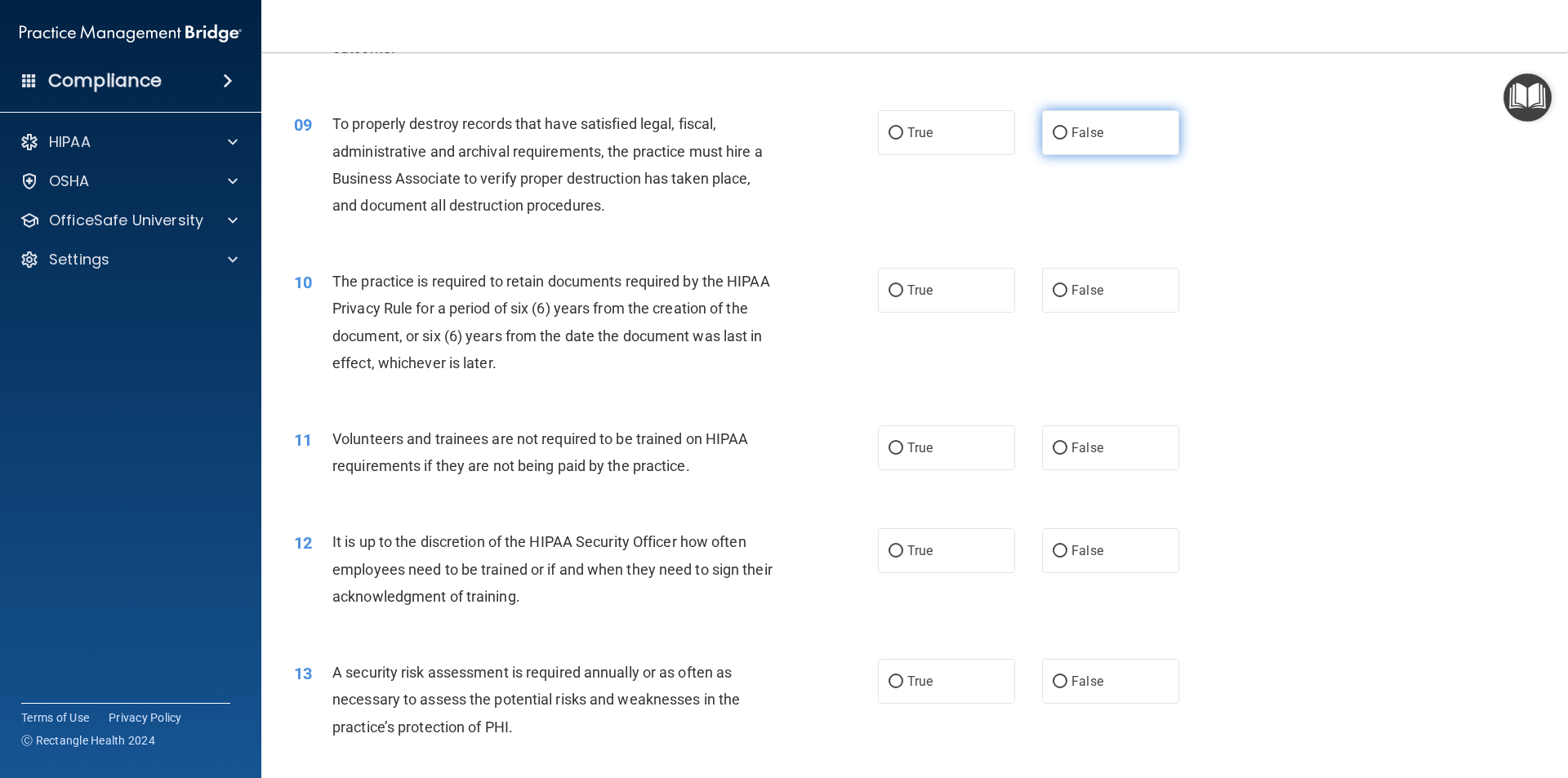
click at [1104, 120] on label "False" at bounding box center [1110, 132] width 137 height 45
click at [1067, 127] on input "False" at bounding box center [1059, 133] width 14 height 12
radio input "true"
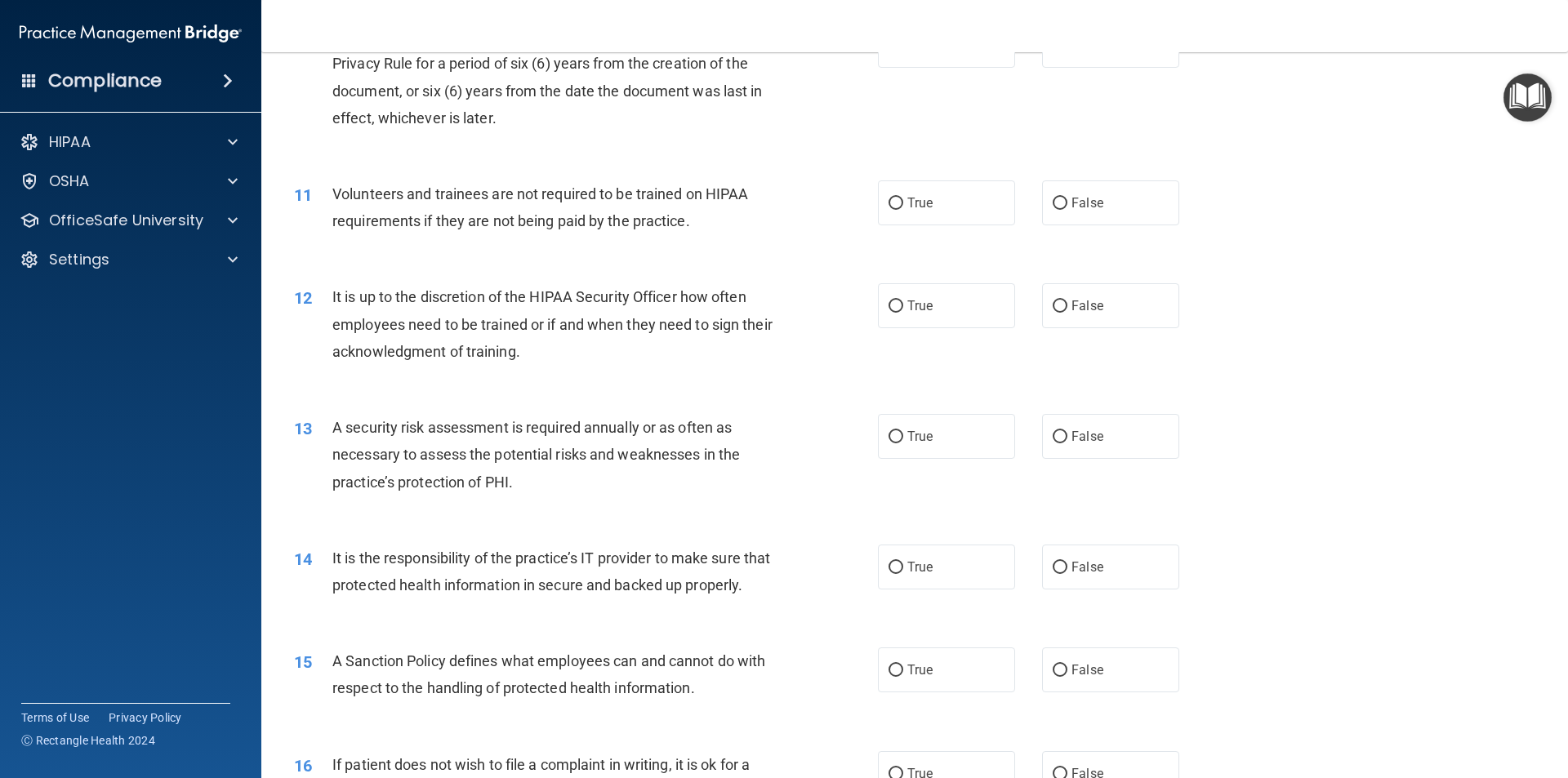
scroll to position [1306, 0]
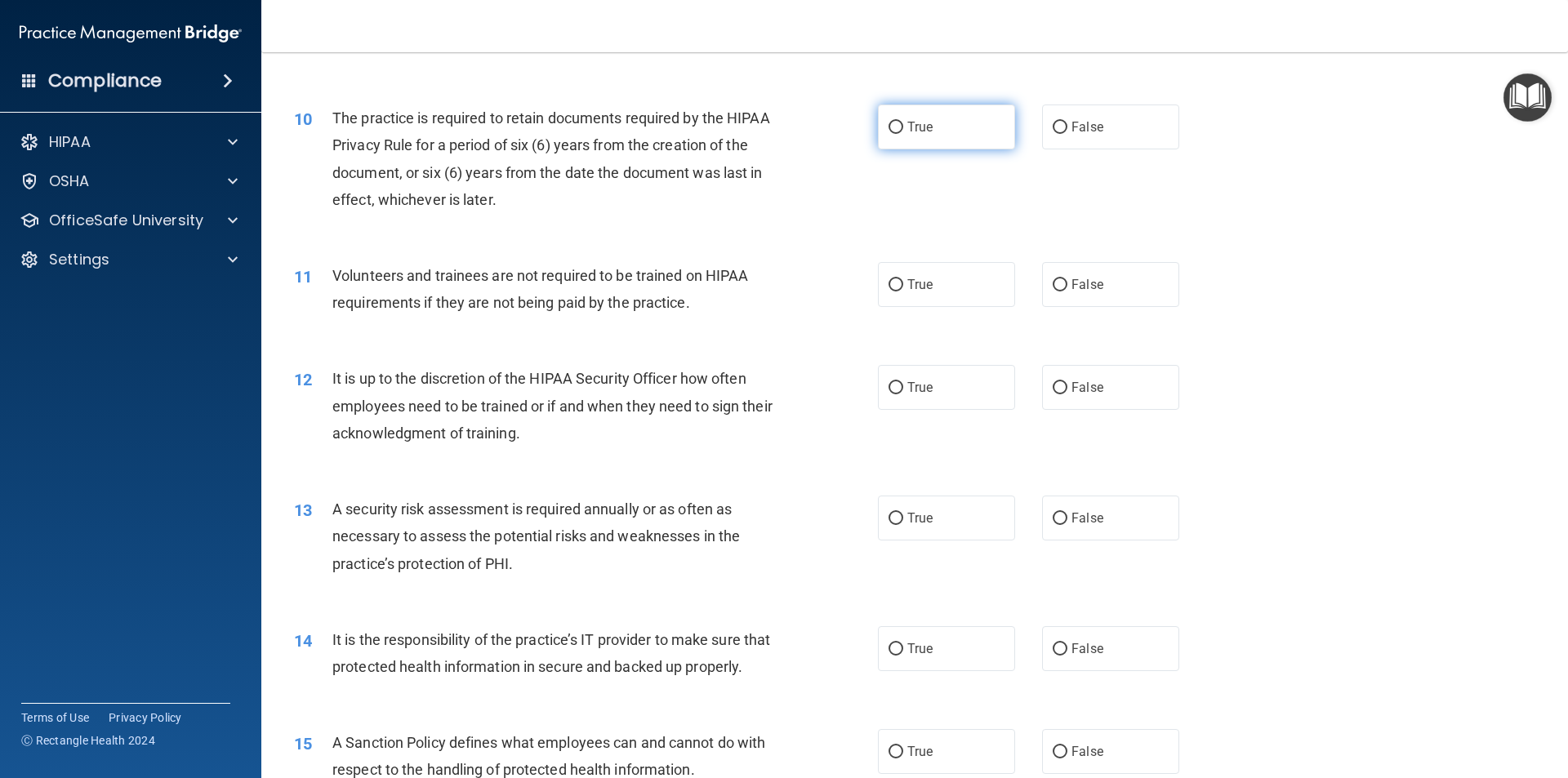
click at [896, 137] on label "True" at bounding box center [946, 126] width 137 height 45
click at [896, 134] on input "True" at bounding box center [895, 127] width 14 height 12
radio input "true"
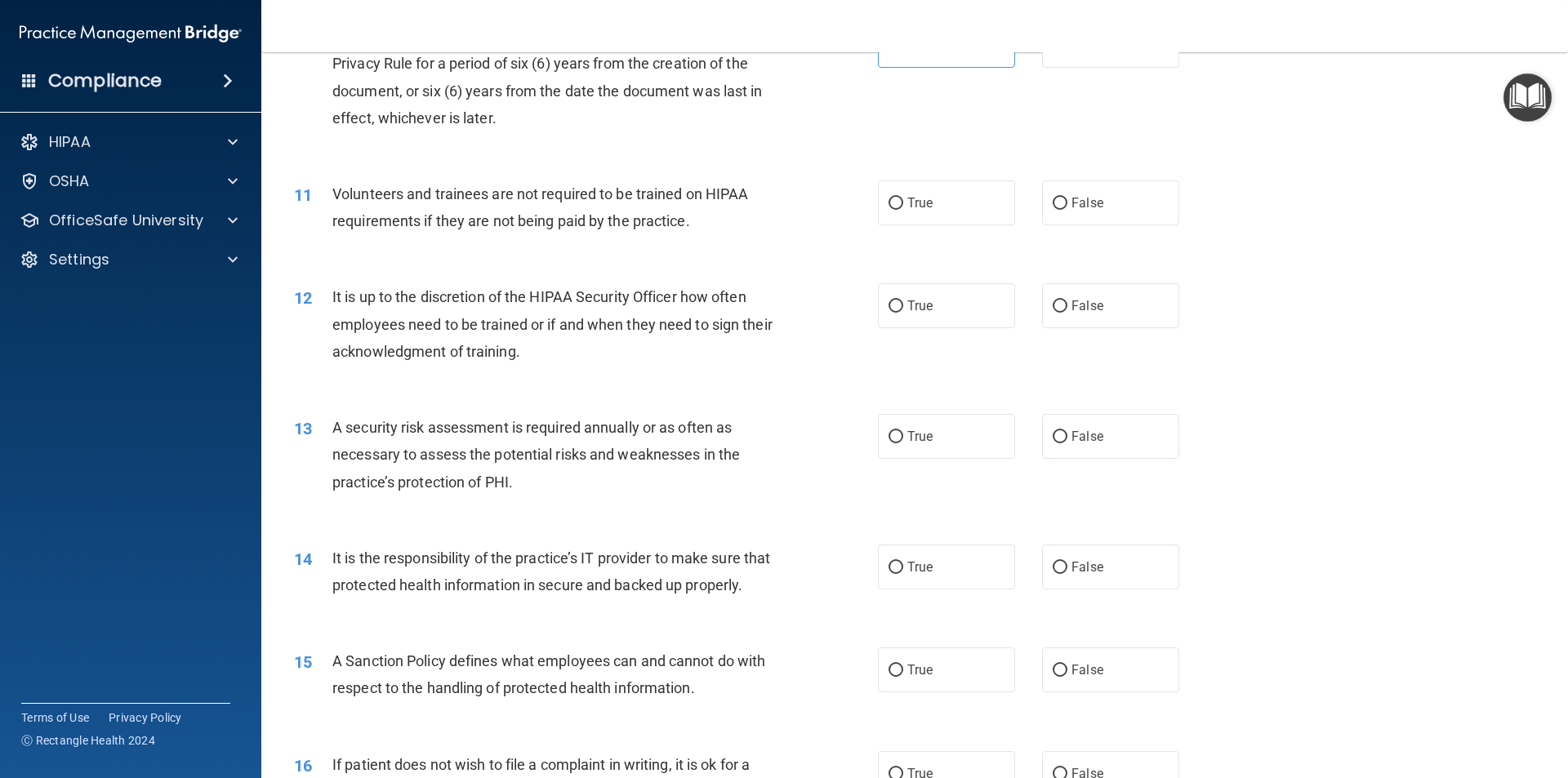
scroll to position [1469, 0]
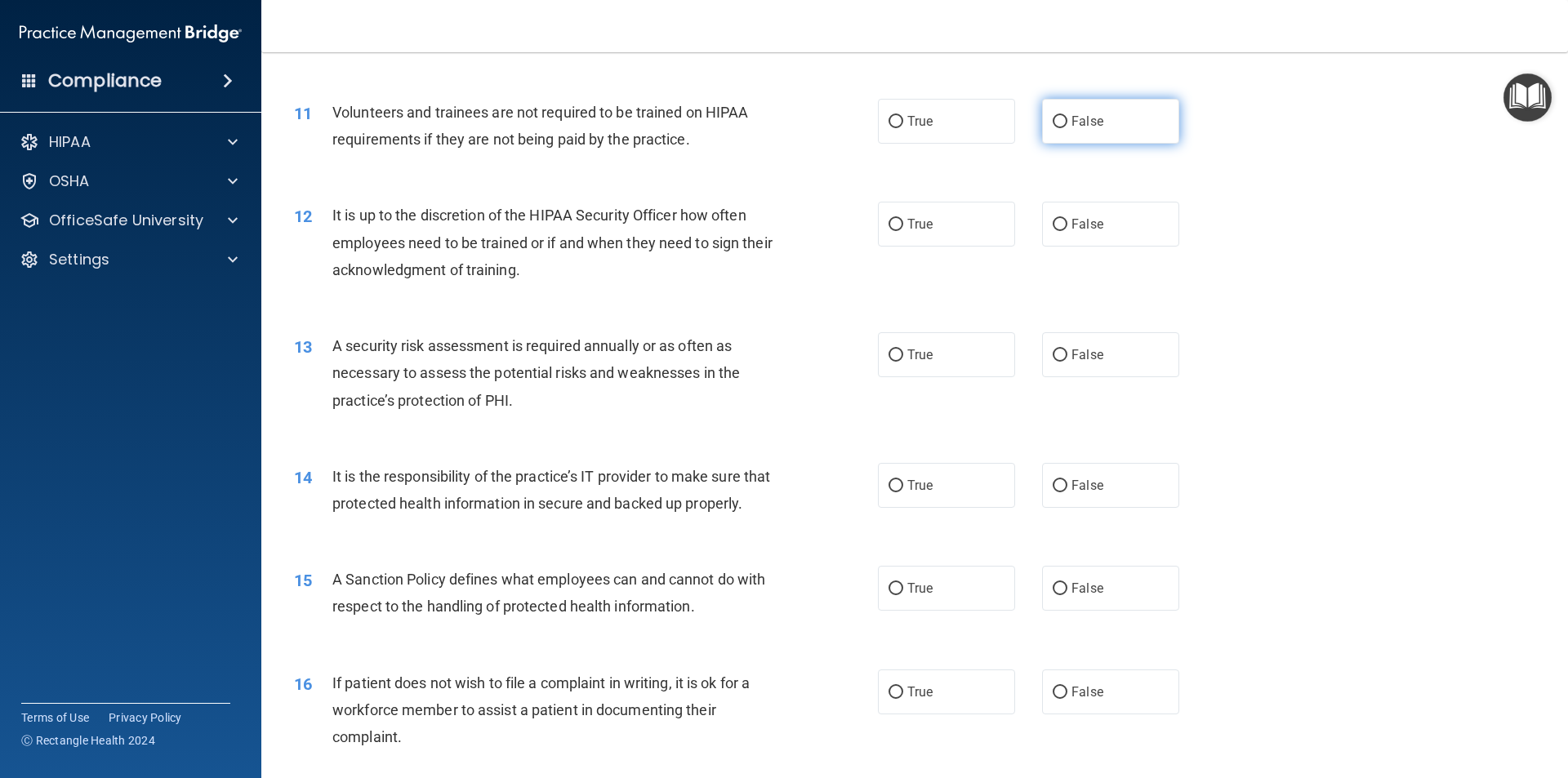
click at [1055, 126] on input "False" at bounding box center [1059, 121] width 14 height 12
radio input "true"
click at [1071, 232] on label "False" at bounding box center [1110, 224] width 137 height 45
click at [1067, 231] on input "False" at bounding box center [1059, 225] width 14 height 12
radio input "true"
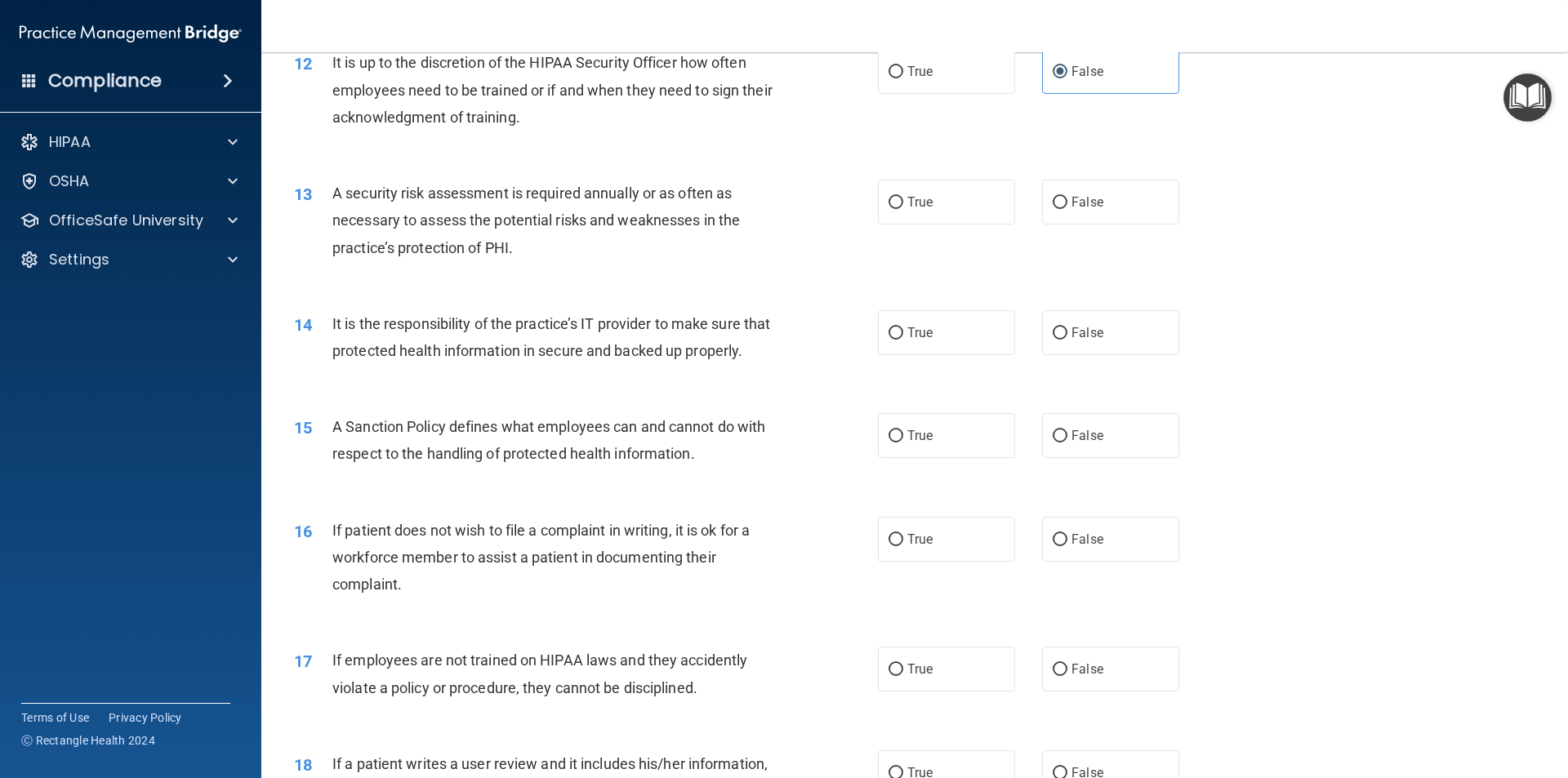
scroll to position [1714, 0]
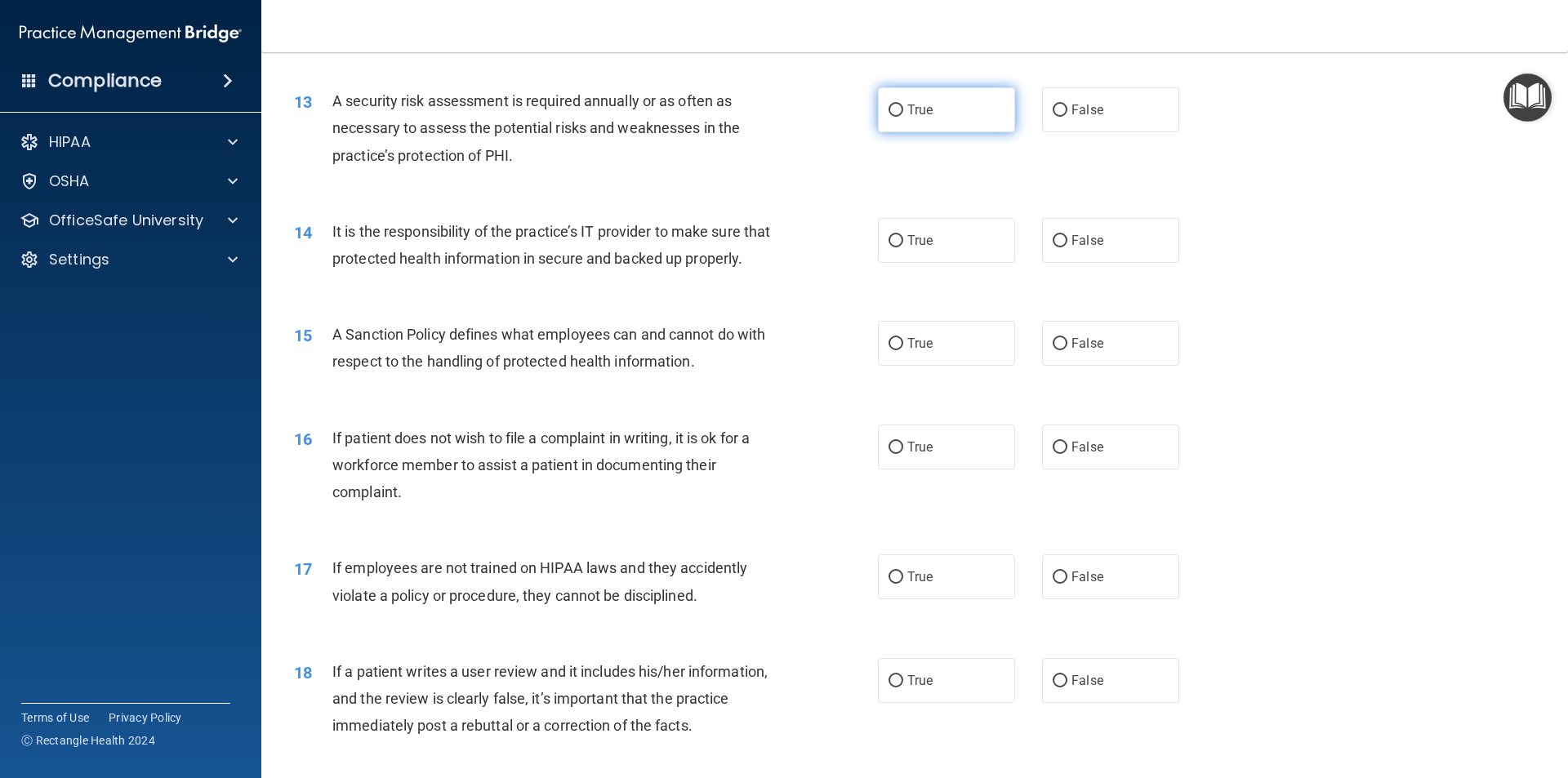
click at [890, 120] on label "True" at bounding box center [946, 109] width 137 height 45
click at [890, 117] on input "True" at bounding box center [895, 110] width 14 height 12
radio input "true"
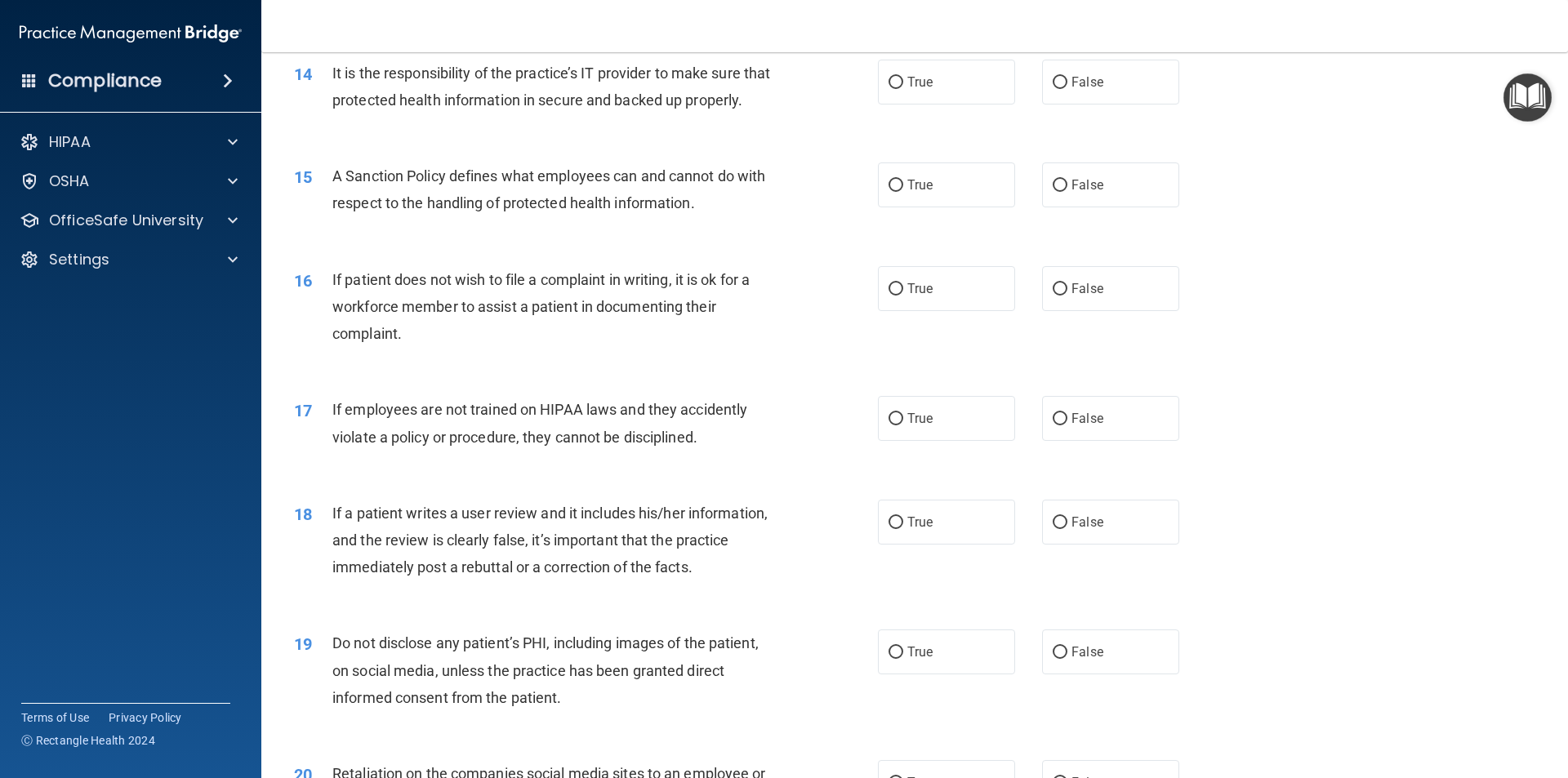
scroll to position [1877, 0]
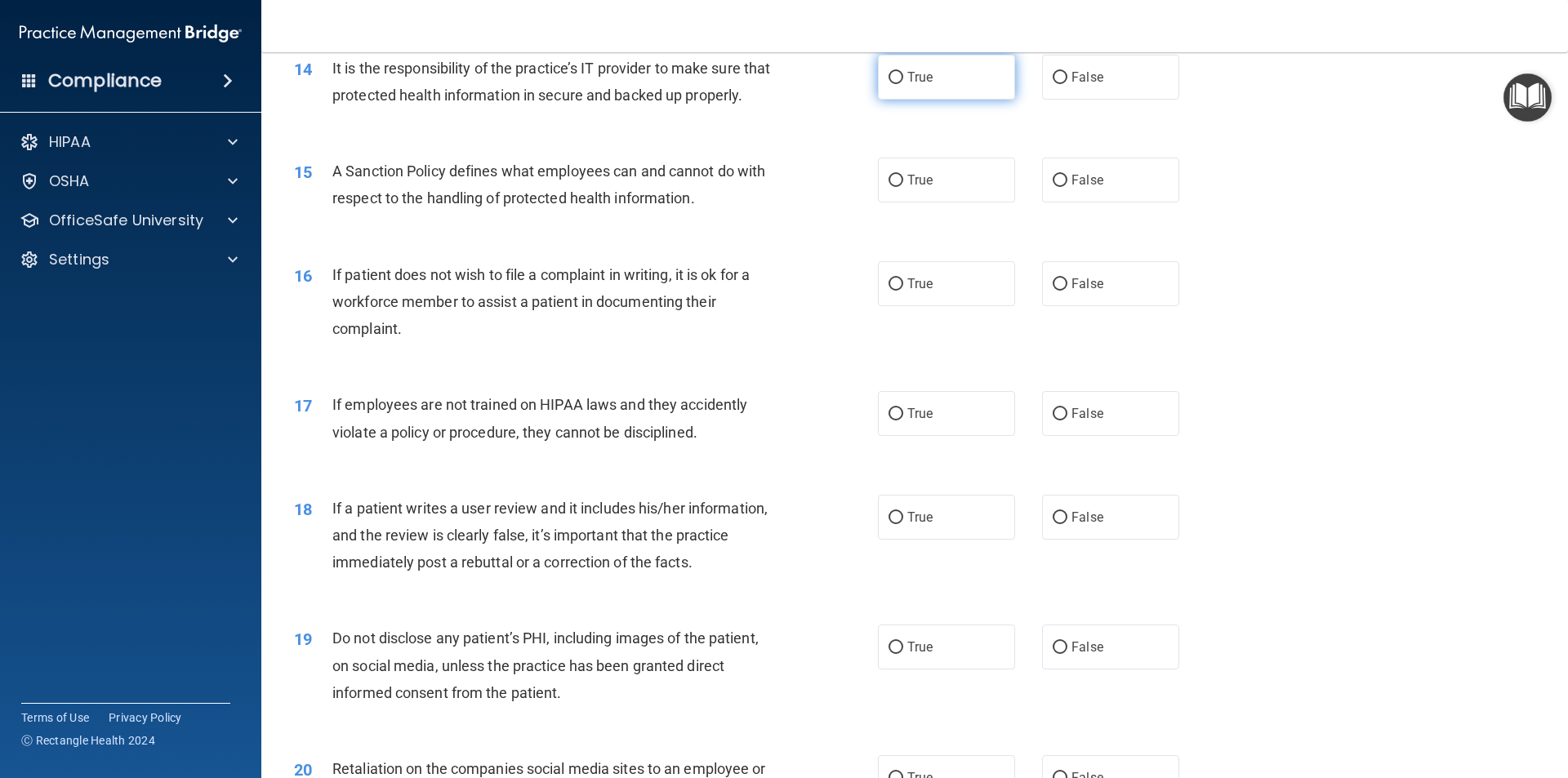
click at [900, 79] on label "True" at bounding box center [946, 76] width 137 height 45
click at [900, 79] on input "True" at bounding box center [895, 77] width 14 height 12
radio input "true"
click at [928, 203] on label "True" at bounding box center [946, 180] width 137 height 45
click at [903, 187] on input "True" at bounding box center [895, 181] width 14 height 12
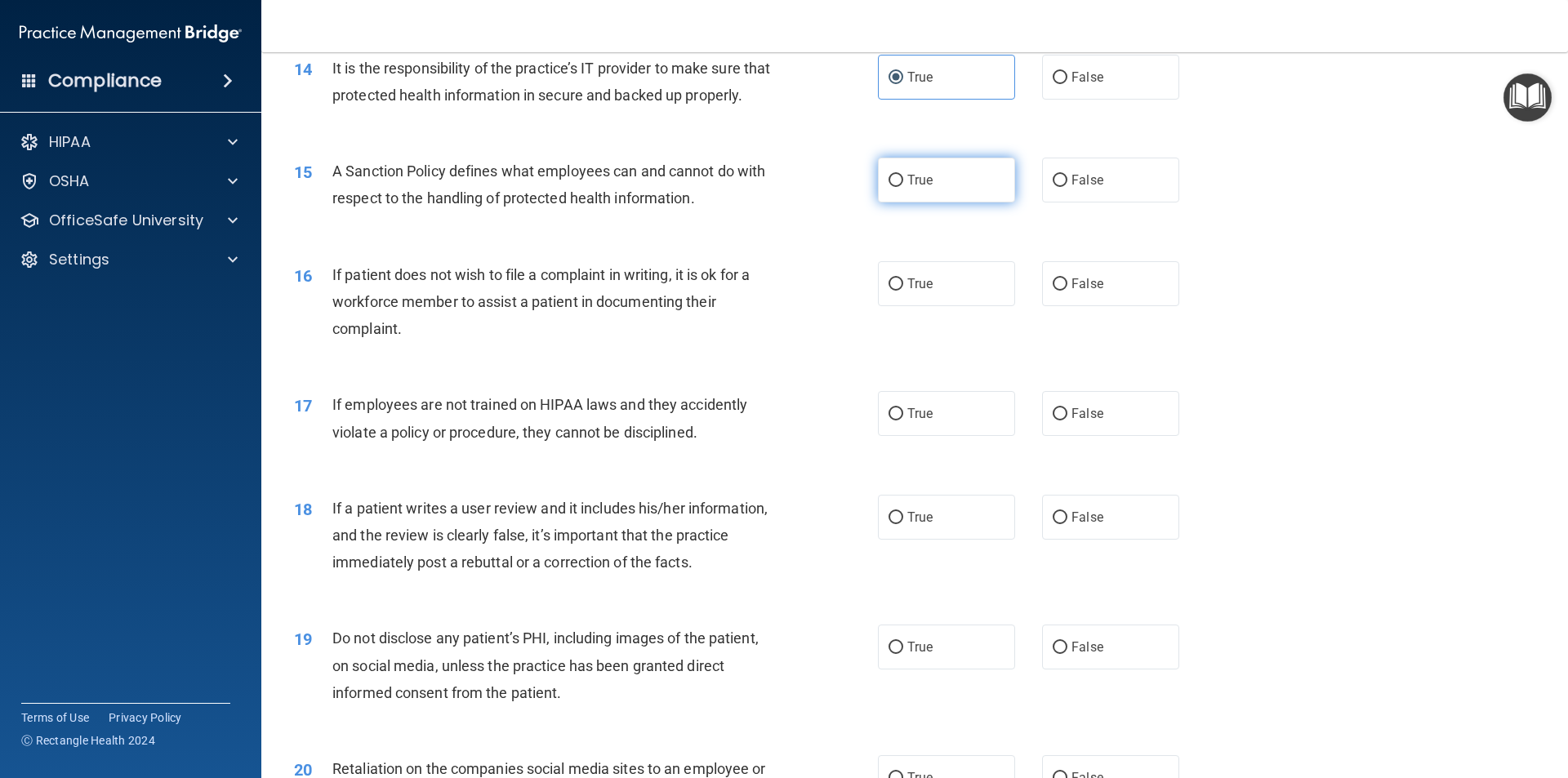
radio input "true"
click at [945, 306] on label "True" at bounding box center [946, 283] width 137 height 45
click at [903, 291] on input "True" at bounding box center [895, 284] width 14 height 12
radio input "true"
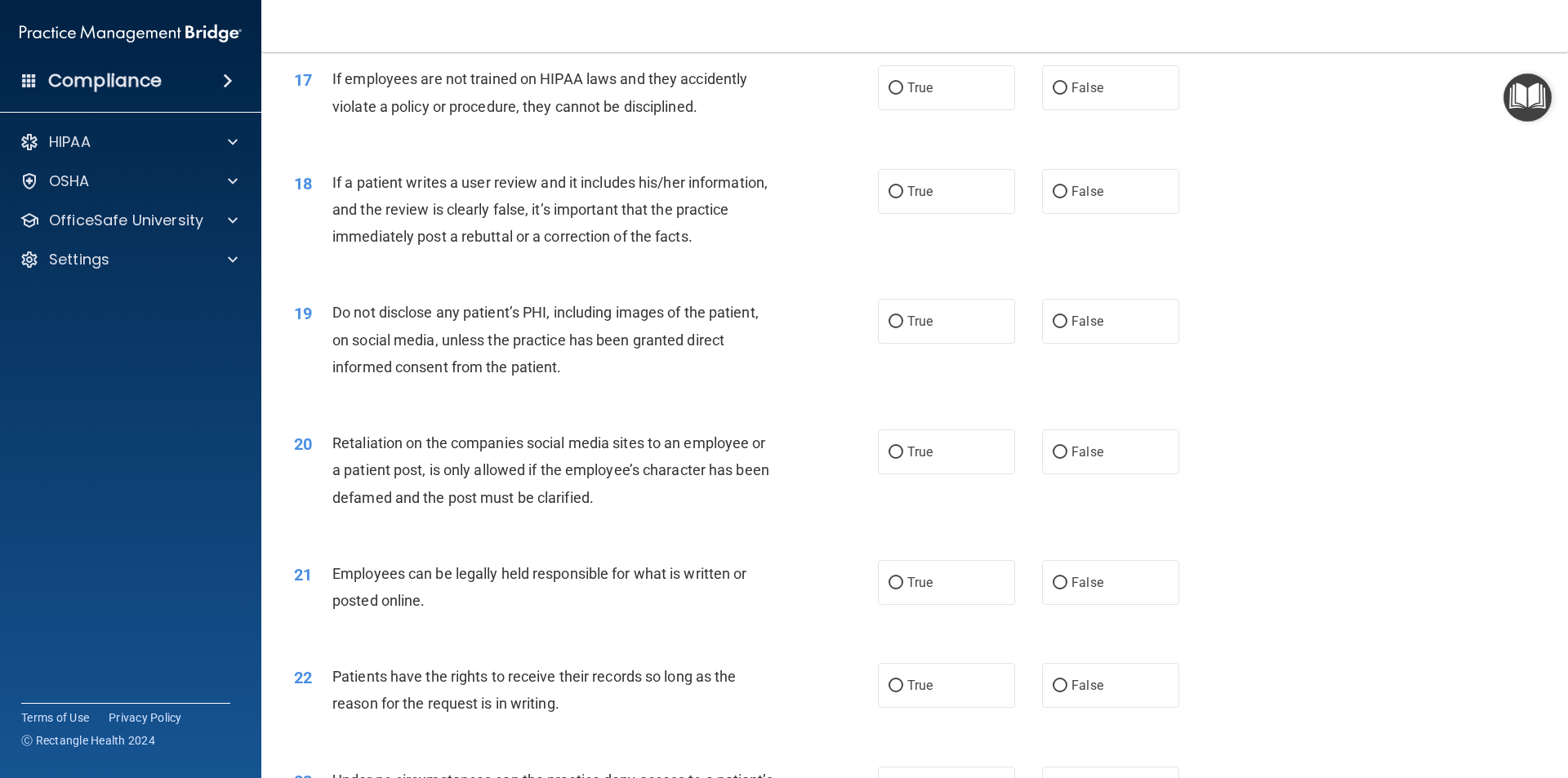
scroll to position [2204, 0]
click at [1063, 109] on label "False" at bounding box center [1110, 86] width 137 height 45
click at [1063, 94] on input "False" at bounding box center [1059, 87] width 14 height 12
radio input "true"
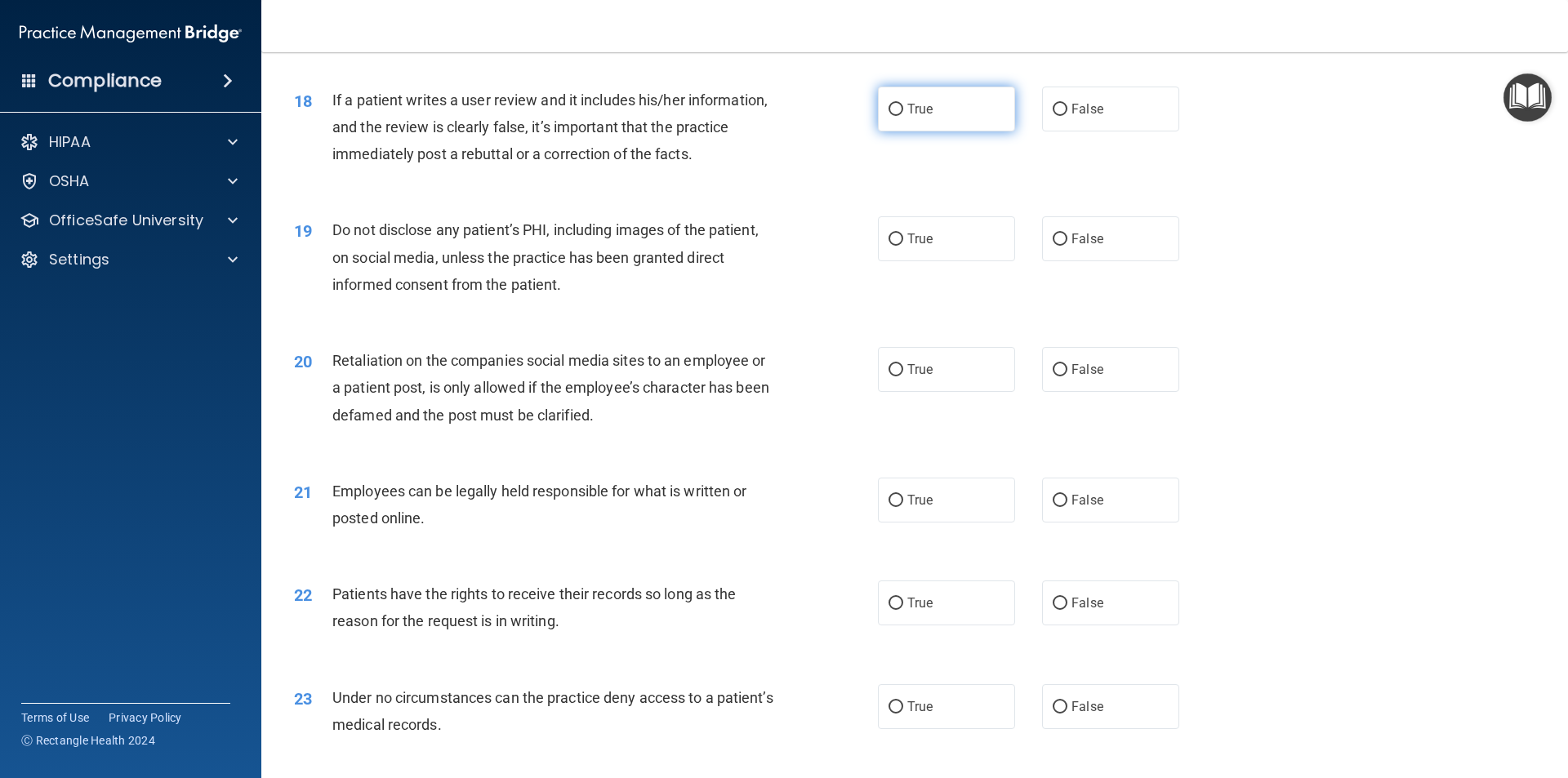
click at [981, 131] on label "True" at bounding box center [946, 109] width 137 height 45
click at [903, 116] on input "True" at bounding box center [895, 109] width 14 height 12
radio input "true"
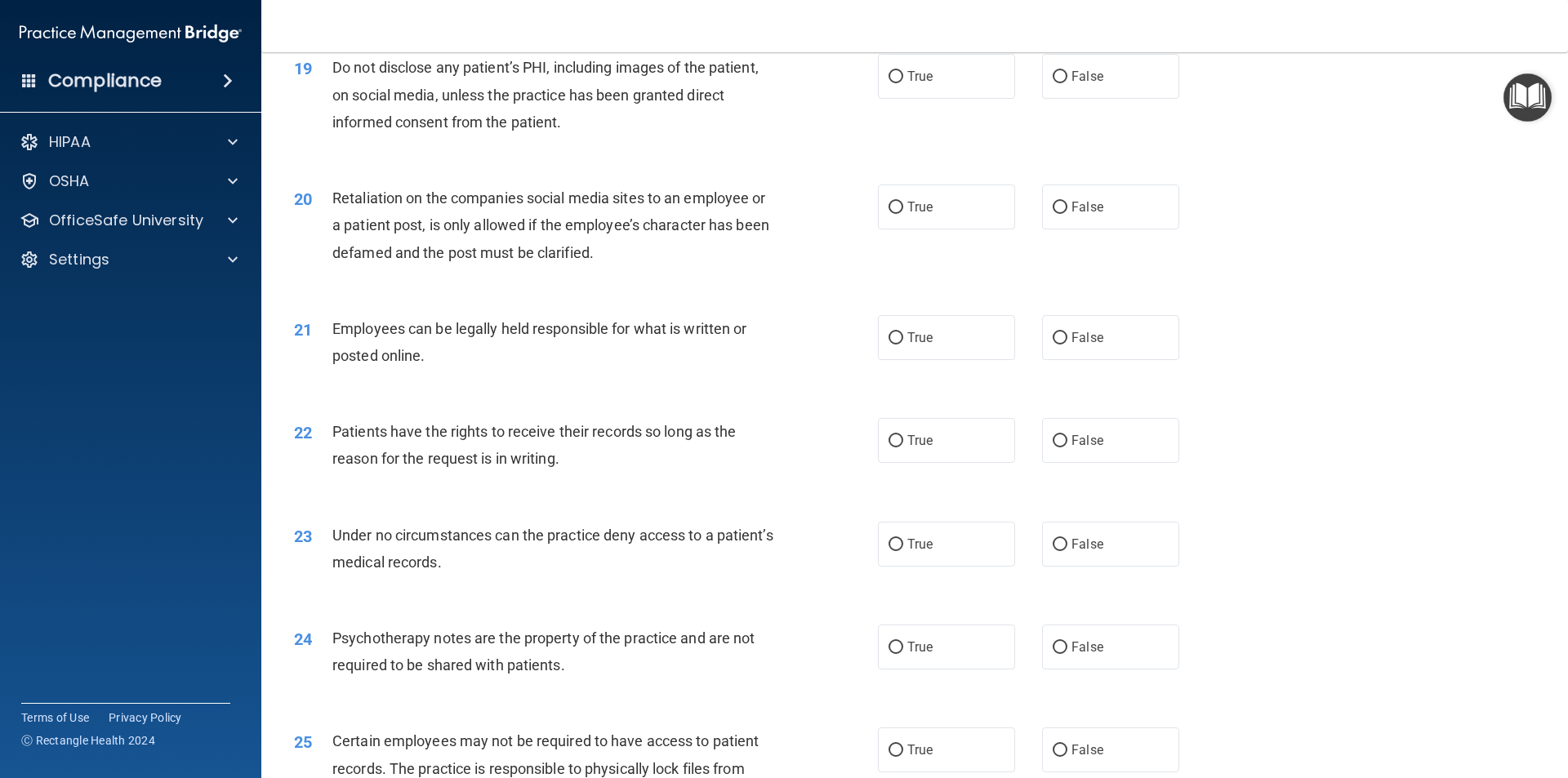
scroll to position [2449, 0]
click at [974, 97] on label "True" at bounding box center [946, 76] width 137 height 45
click at [903, 82] on input "True" at bounding box center [895, 76] width 14 height 12
radio input "true"
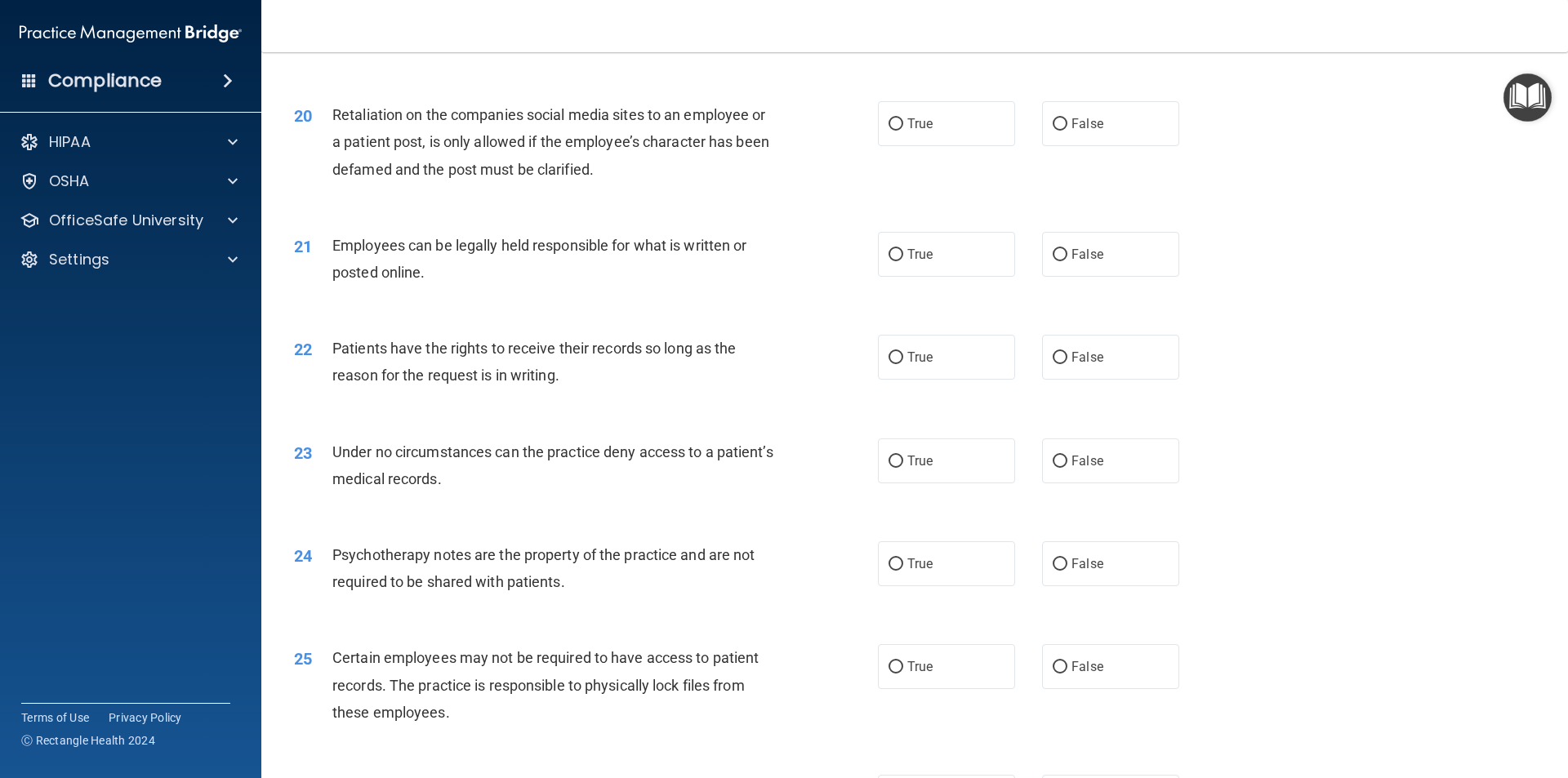
scroll to position [2530, 0]
click at [945, 147] on label "True" at bounding box center [946, 124] width 137 height 45
click at [903, 131] on input "True" at bounding box center [895, 125] width 14 height 12
radio input "true"
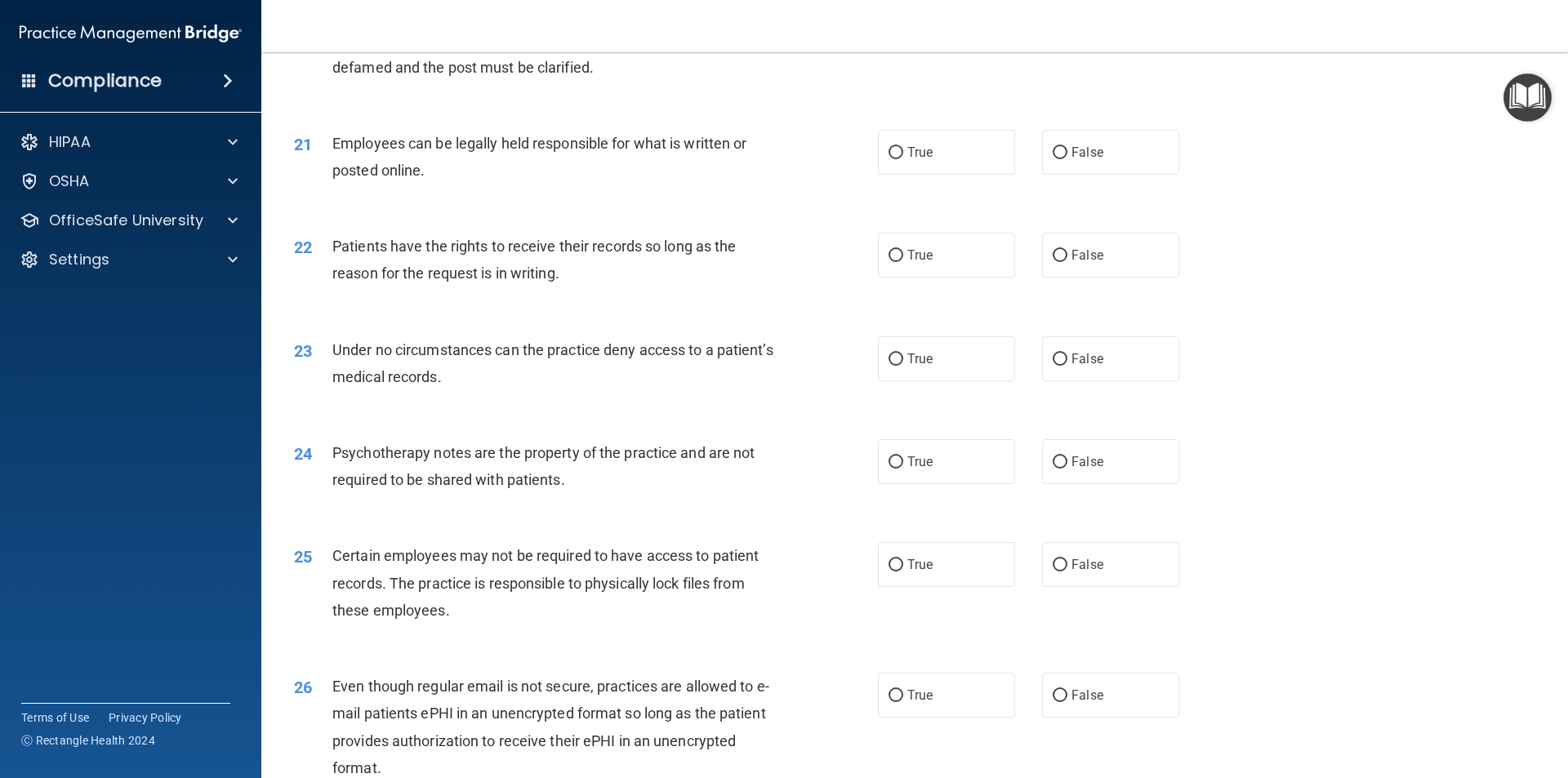
scroll to position [2693, 0]
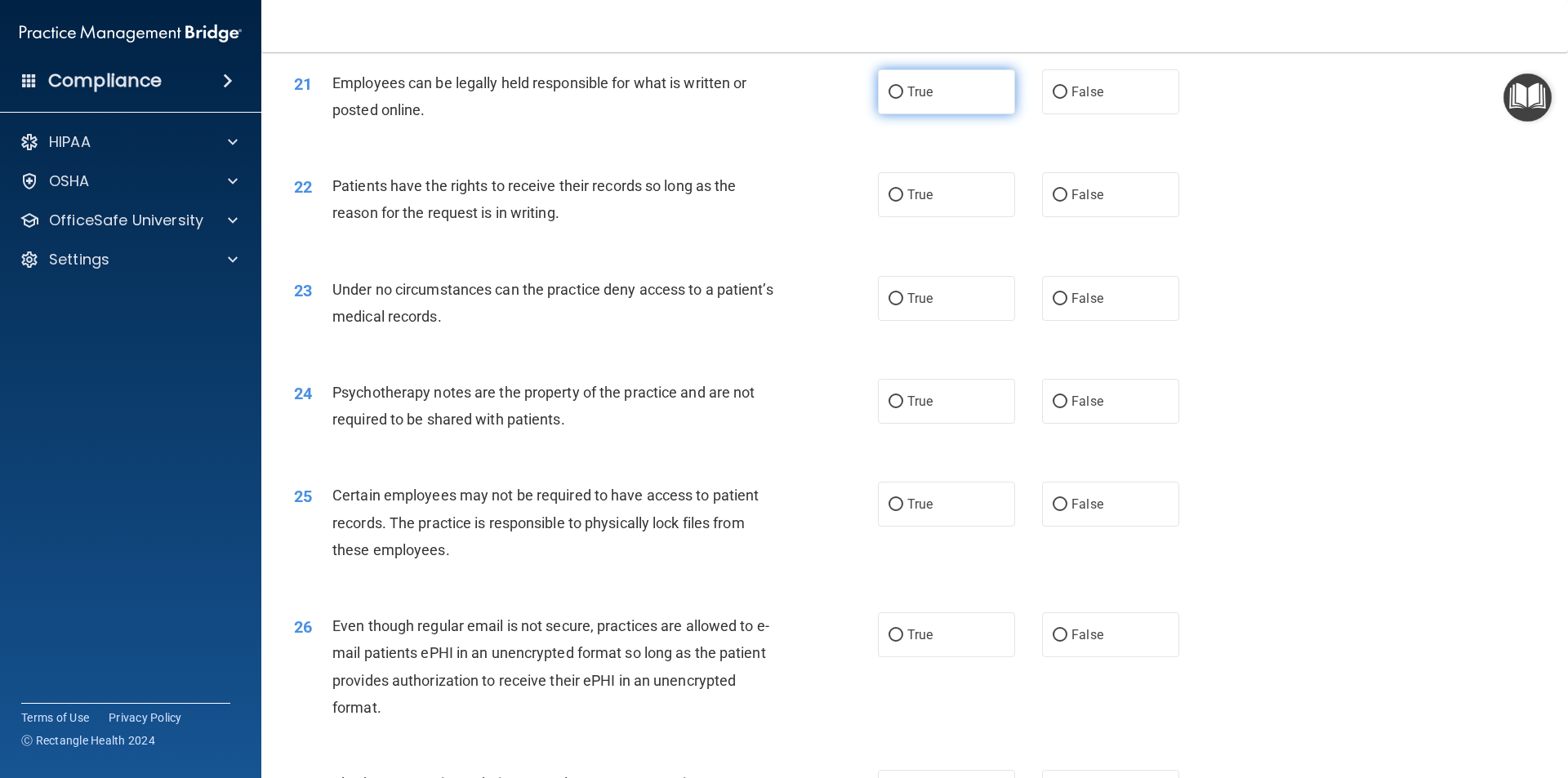
click at [943, 115] on label "True" at bounding box center [946, 92] width 137 height 45
click at [903, 98] on input "True" at bounding box center [895, 93] width 14 height 12
radio input "true"
click at [935, 217] on label "True" at bounding box center [946, 194] width 137 height 45
click at [903, 202] on input "True" at bounding box center [895, 195] width 14 height 12
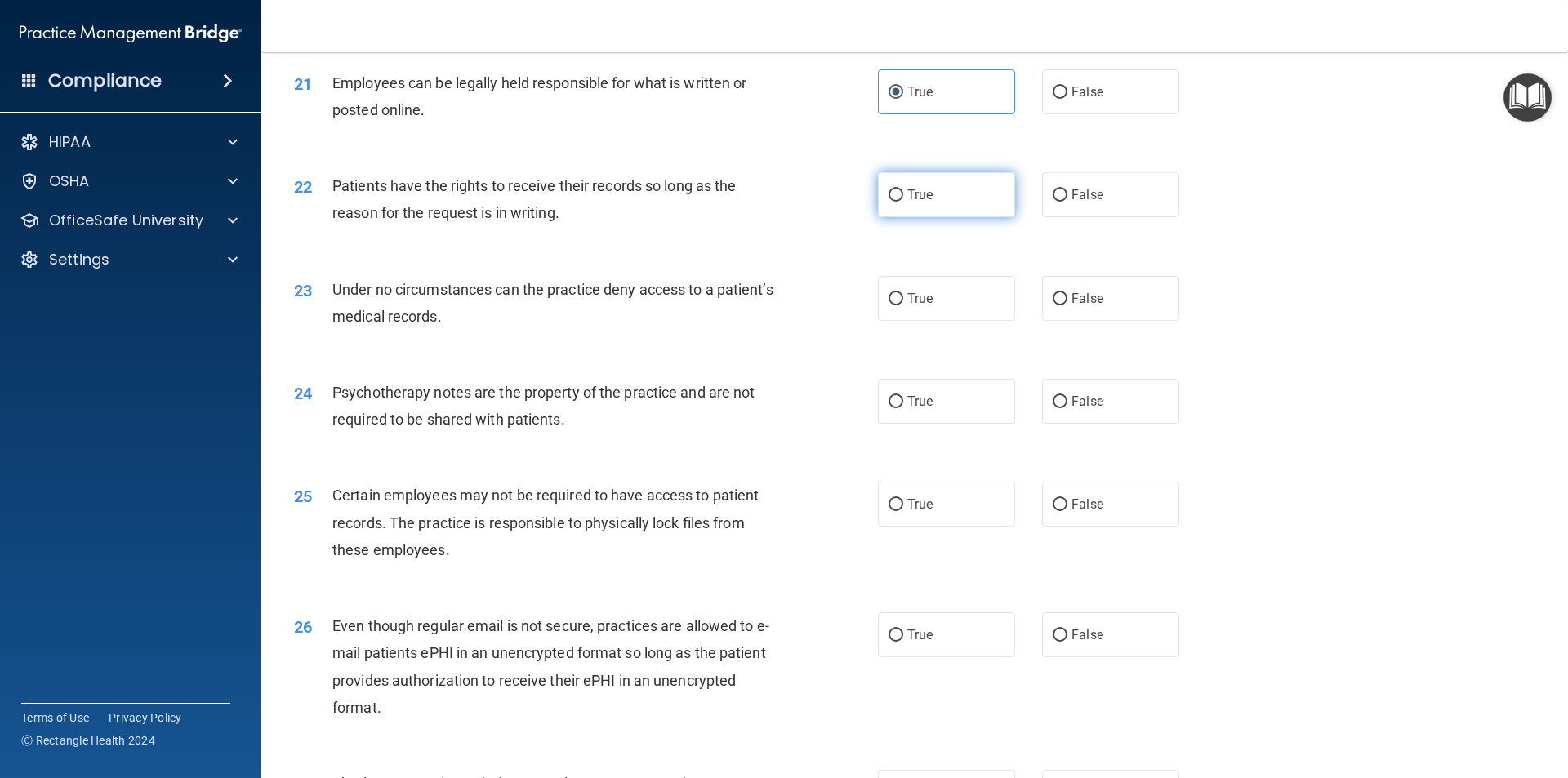
radio input "true"
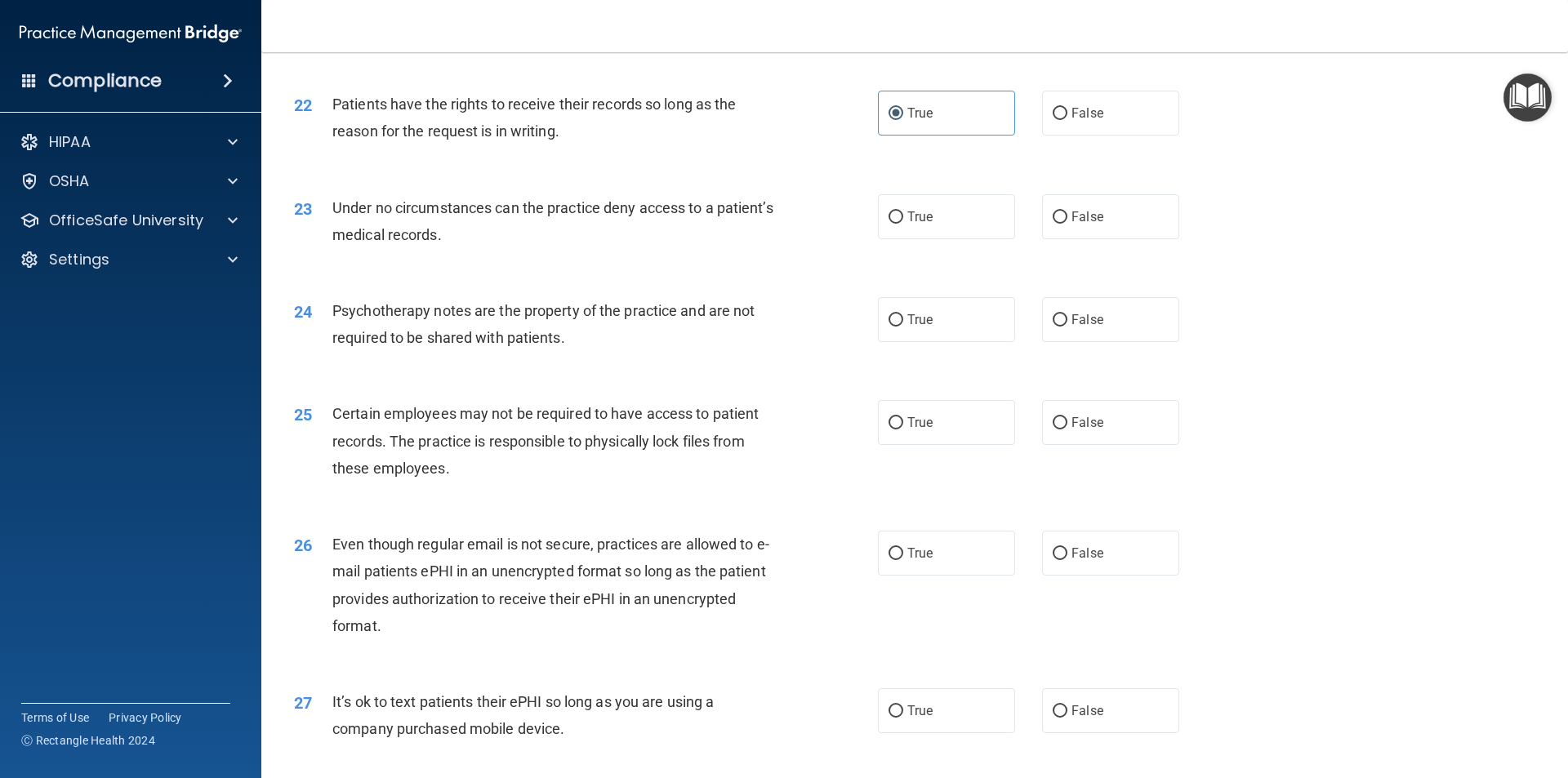
scroll to position [2857, 0]
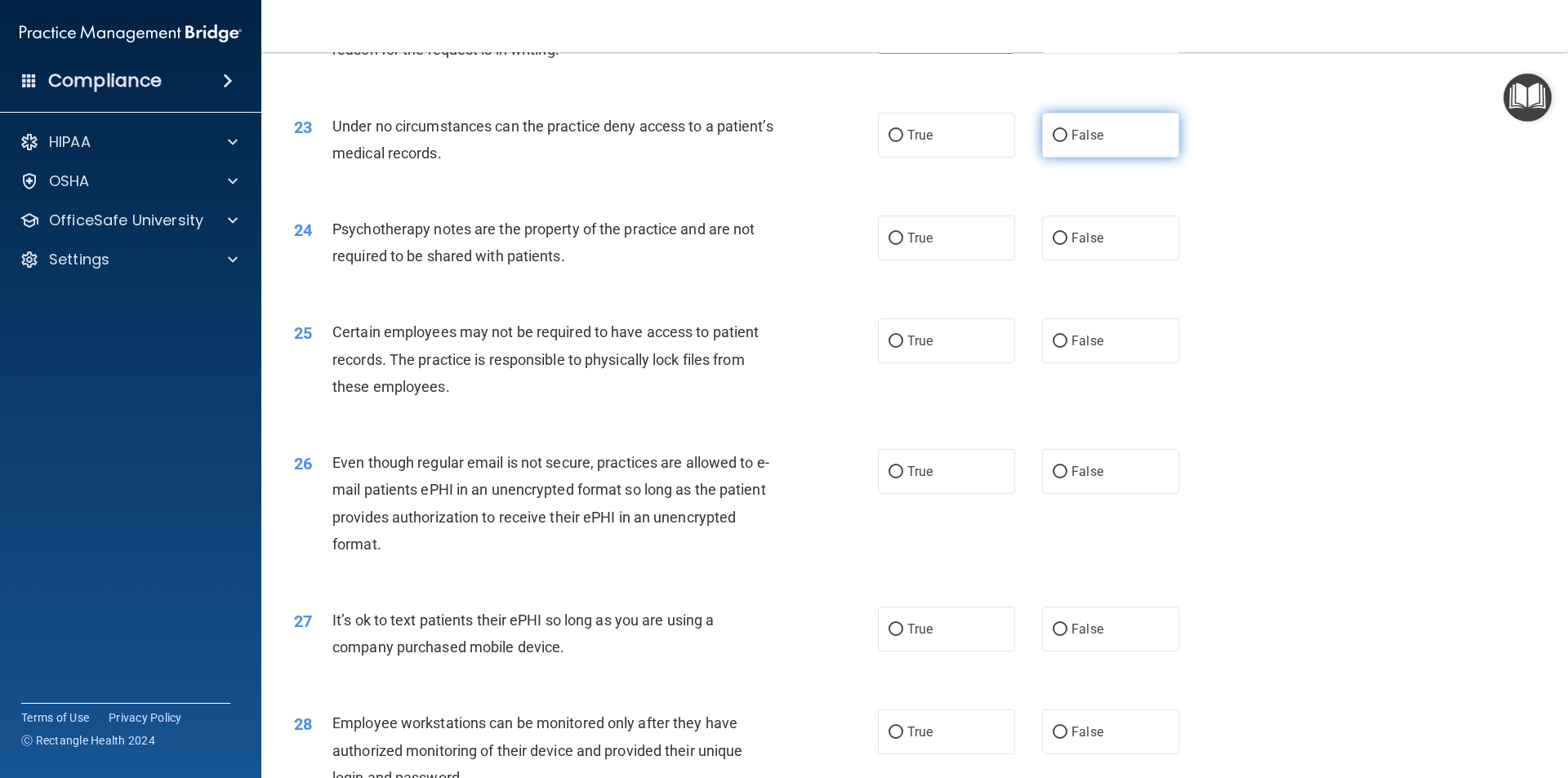
click at [1096, 158] on label "False" at bounding box center [1110, 135] width 137 height 45
click at [1067, 142] on input "False" at bounding box center [1059, 136] width 14 height 12
radio input "true"
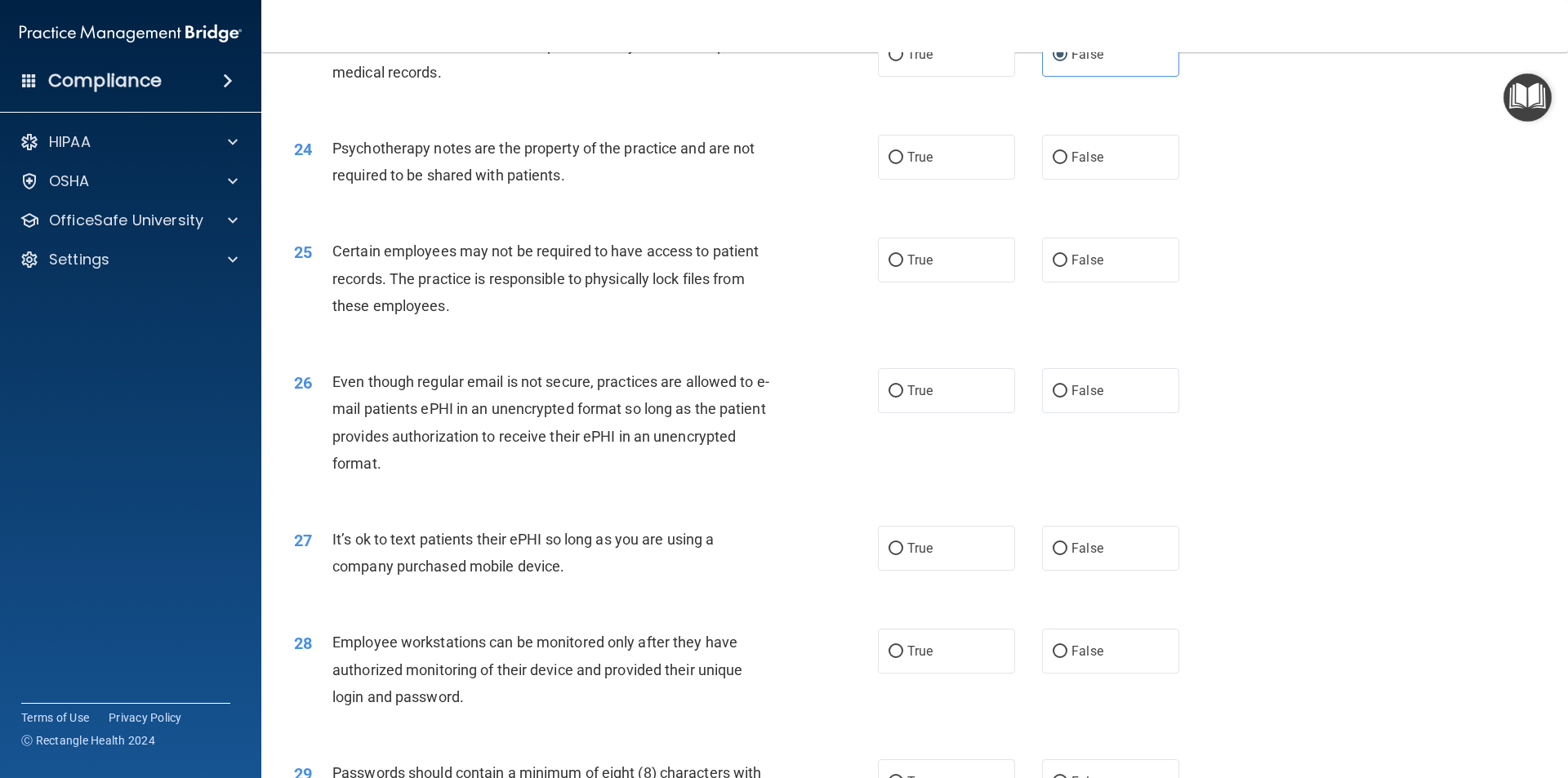
scroll to position [2938, 0]
click at [1061, 179] on label "False" at bounding box center [1110, 156] width 137 height 45
click at [1061, 163] on input "False" at bounding box center [1059, 157] width 14 height 12
radio input "true"
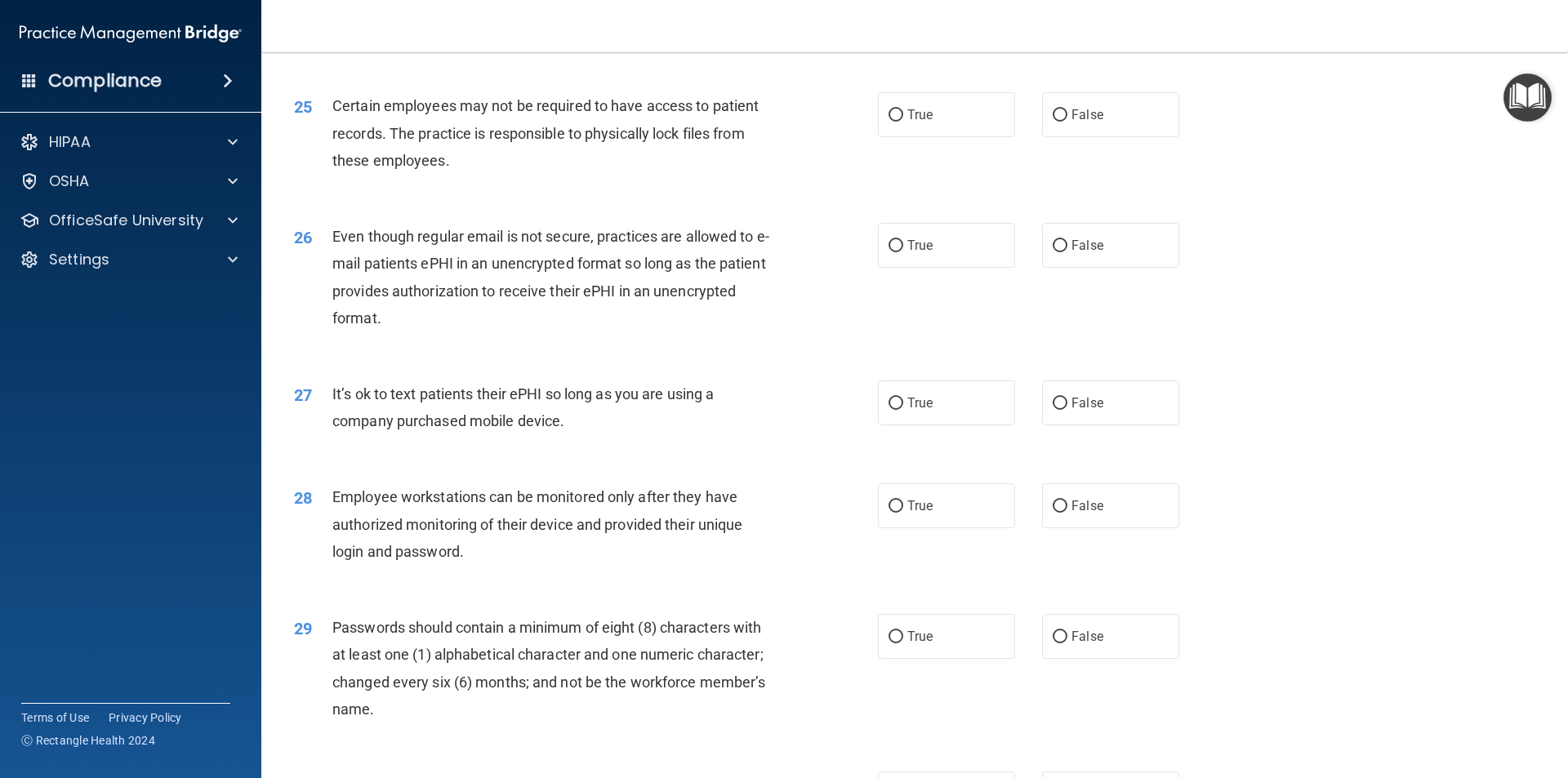
scroll to position [3101, 0]
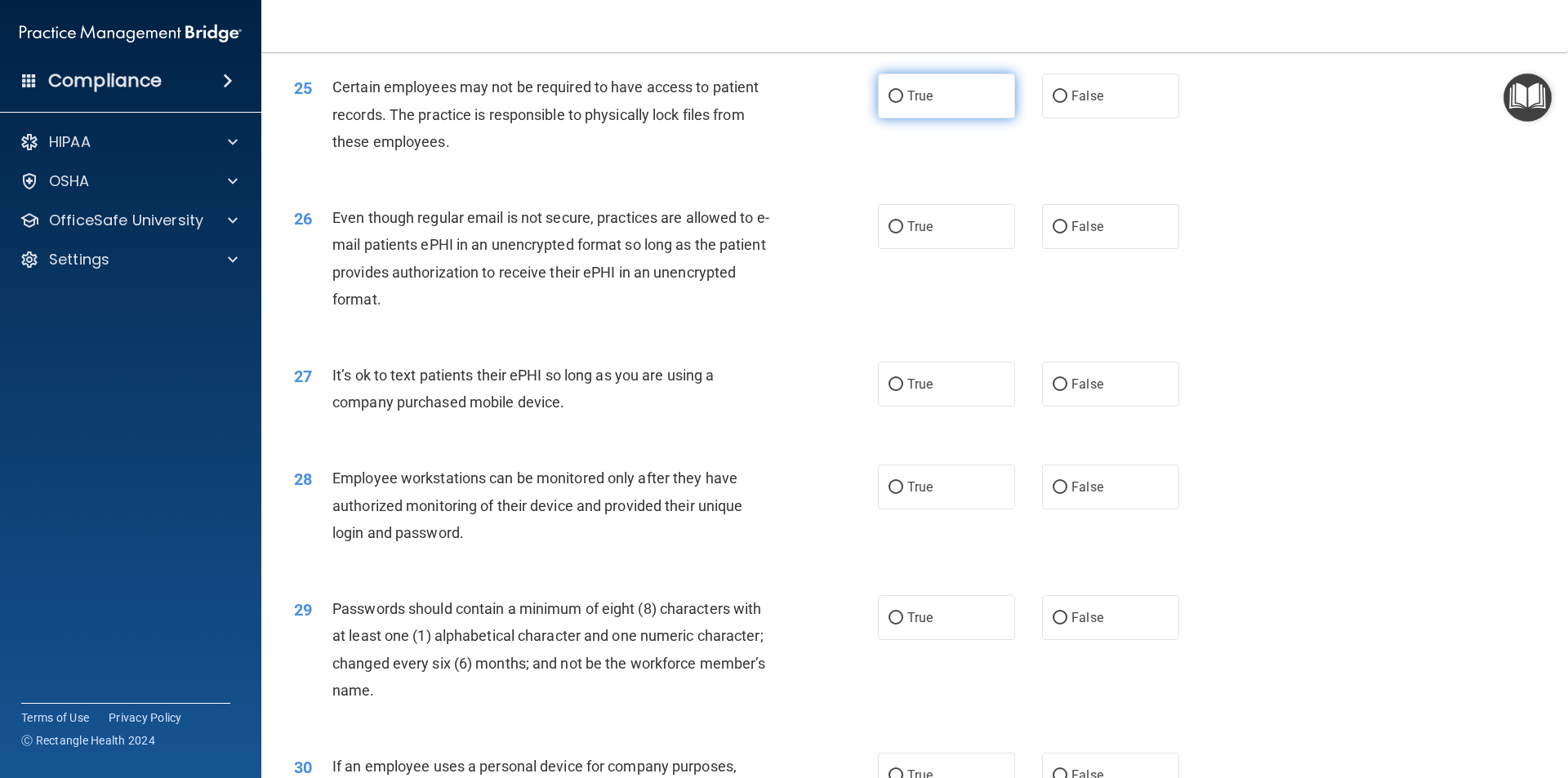
click at [916, 119] on label "True" at bounding box center [946, 96] width 137 height 45
click at [903, 103] on input "True" at bounding box center [895, 97] width 14 height 12
radio input "true"
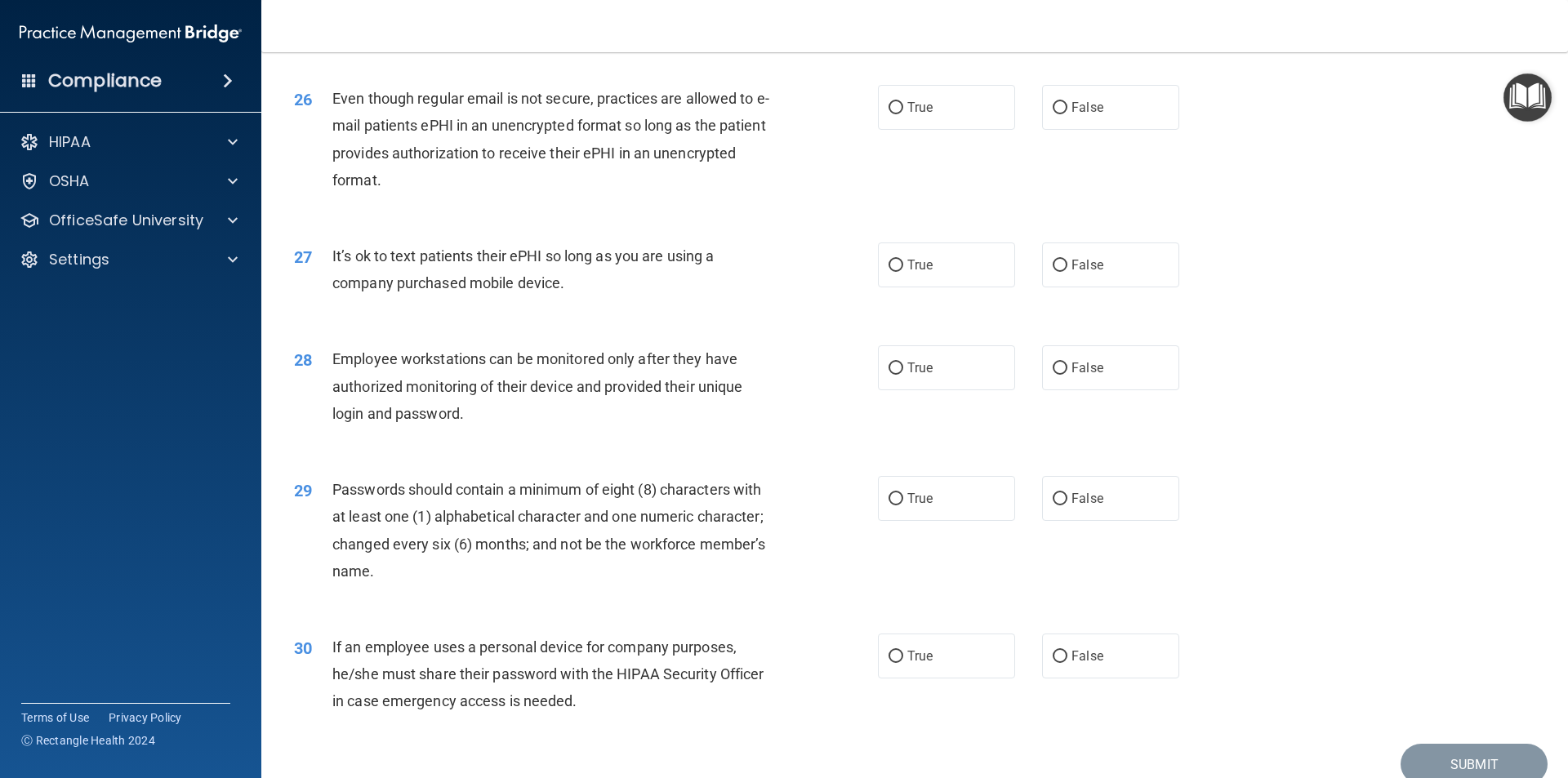
scroll to position [3265, 0]
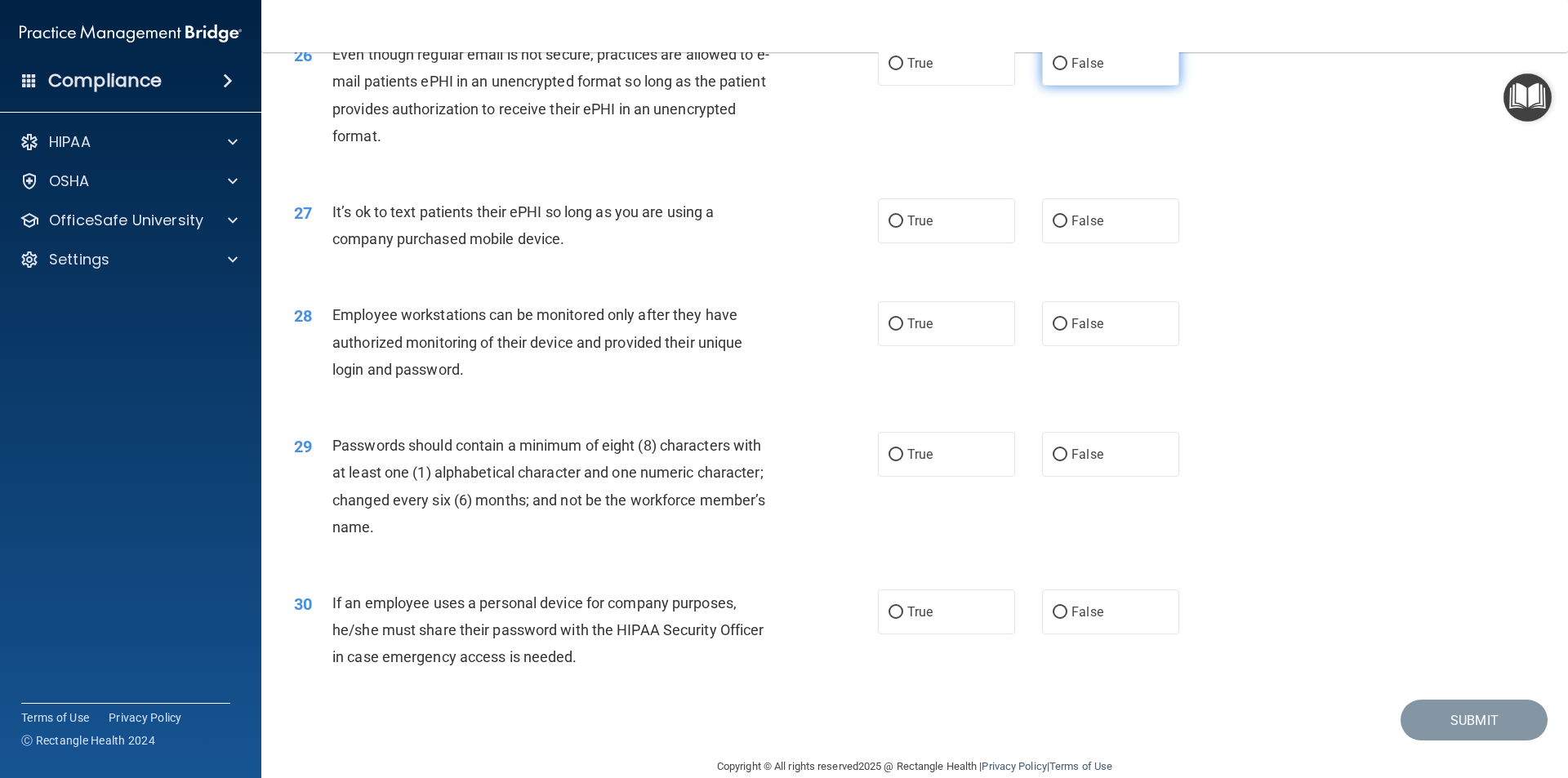
click at [1051, 86] on label "False" at bounding box center [1110, 63] width 137 height 45
click at [1053, 70] on input "False" at bounding box center [1059, 64] width 14 height 12
radio input "true"
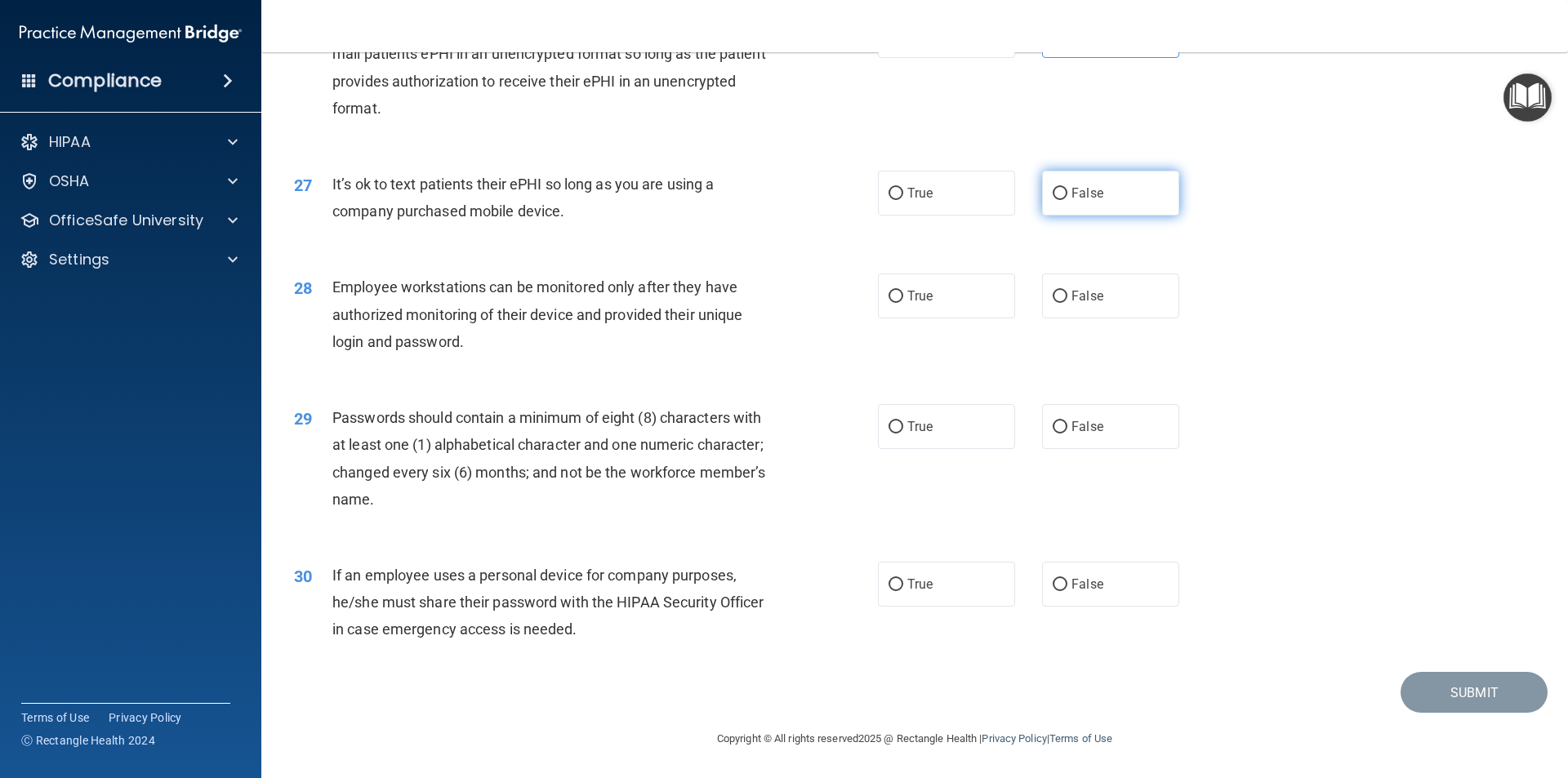
click at [1090, 205] on label "False" at bounding box center [1110, 192] width 137 height 45
click at [1067, 200] on input "False" at bounding box center [1059, 193] width 14 height 12
radio input "true"
click at [1112, 293] on label "False" at bounding box center [1110, 295] width 137 height 45
click at [1067, 293] on input "False" at bounding box center [1059, 296] width 14 height 12
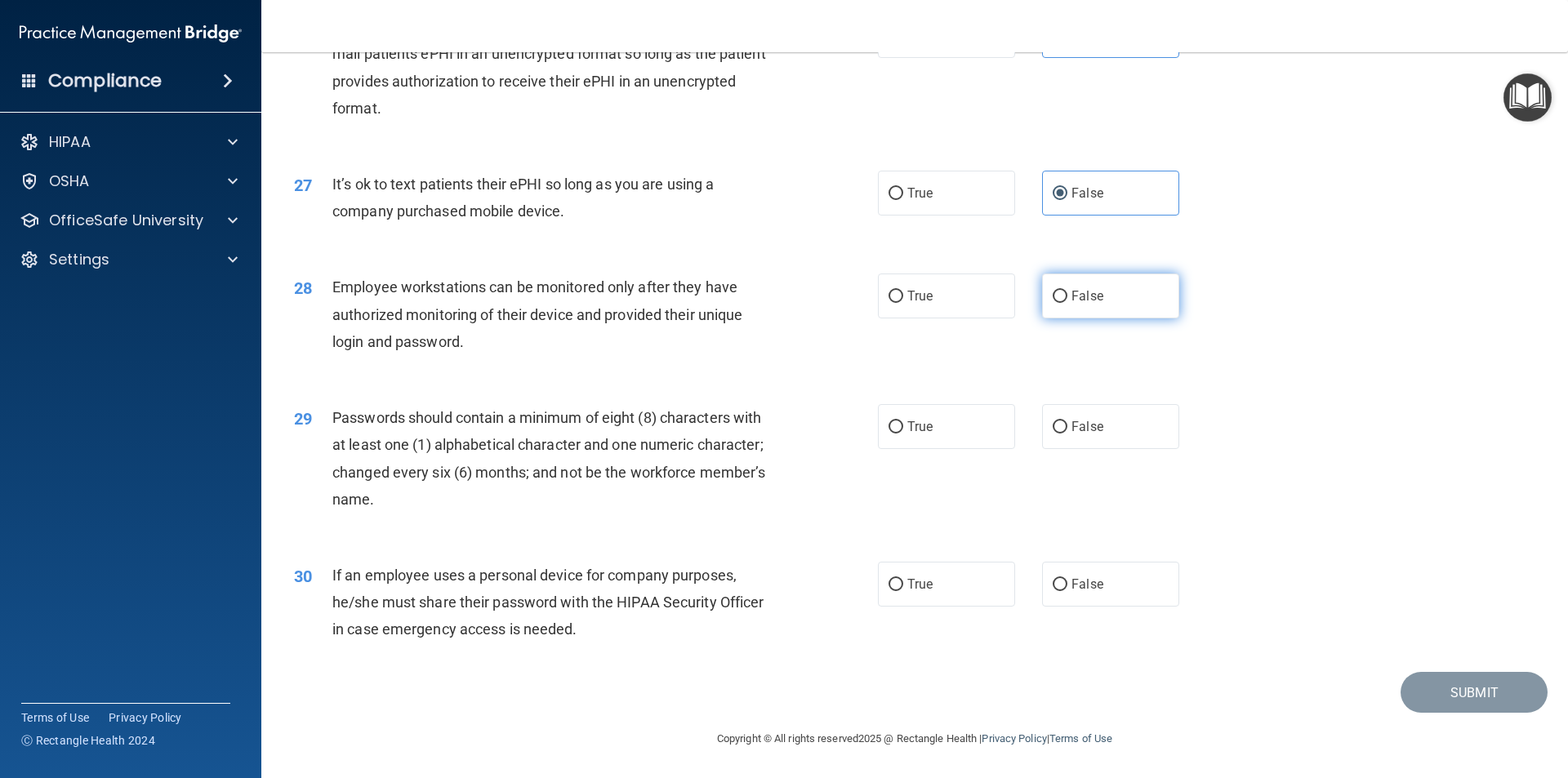
radio input "true"
click at [928, 433] on label "True" at bounding box center [946, 426] width 137 height 45
click at [903, 433] on input "True" at bounding box center [895, 427] width 14 height 12
radio input "true"
click at [966, 586] on label "True" at bounding box center [946, 584] width 137 height 45
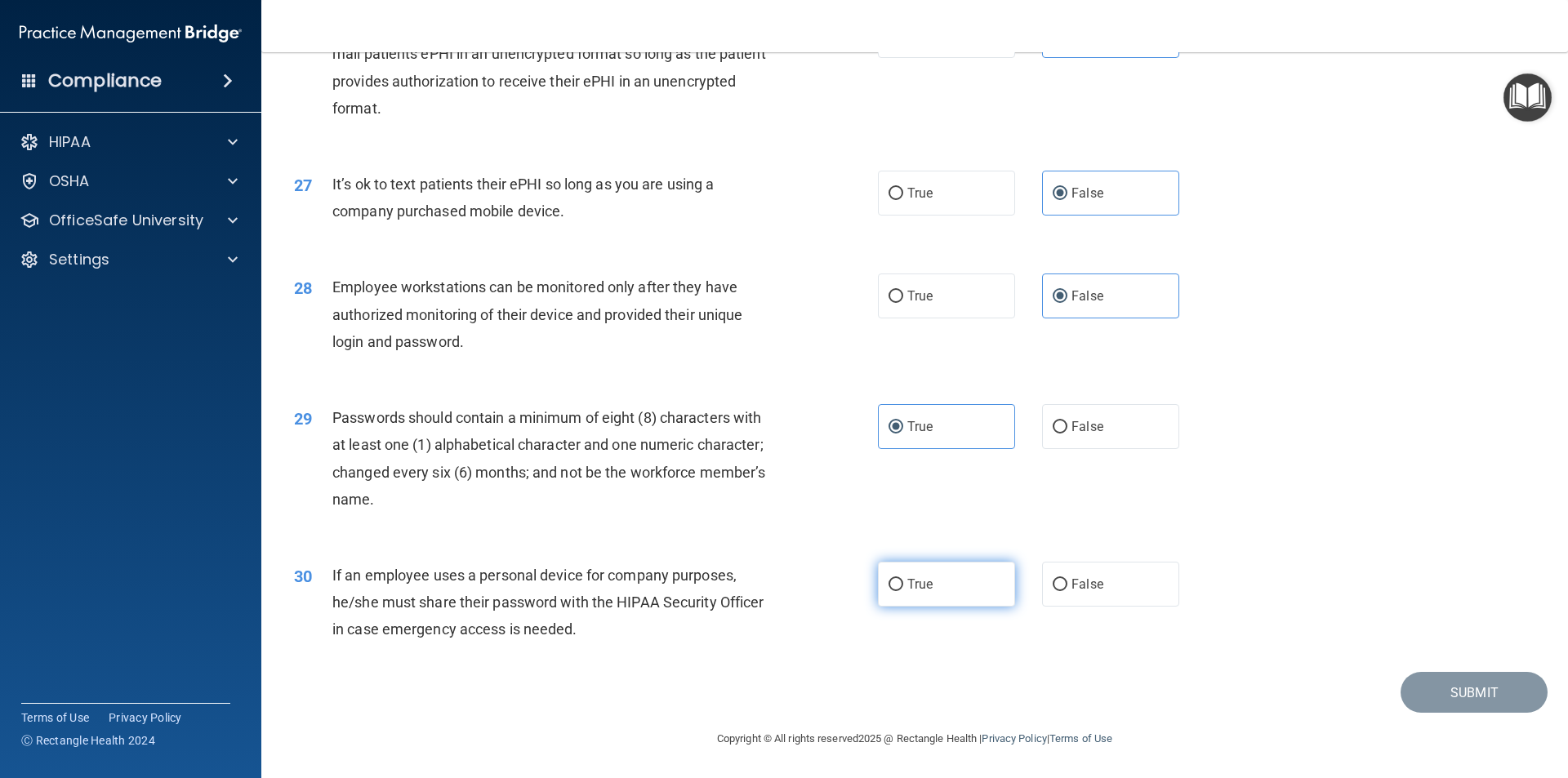
click at [903, 586] on input "True" at bounding box center [895, 584] width 14 height 12
radio input "true"
click at [1433, 696] on button "Submit" at bounding box center [1474, 693] width 147 height 42
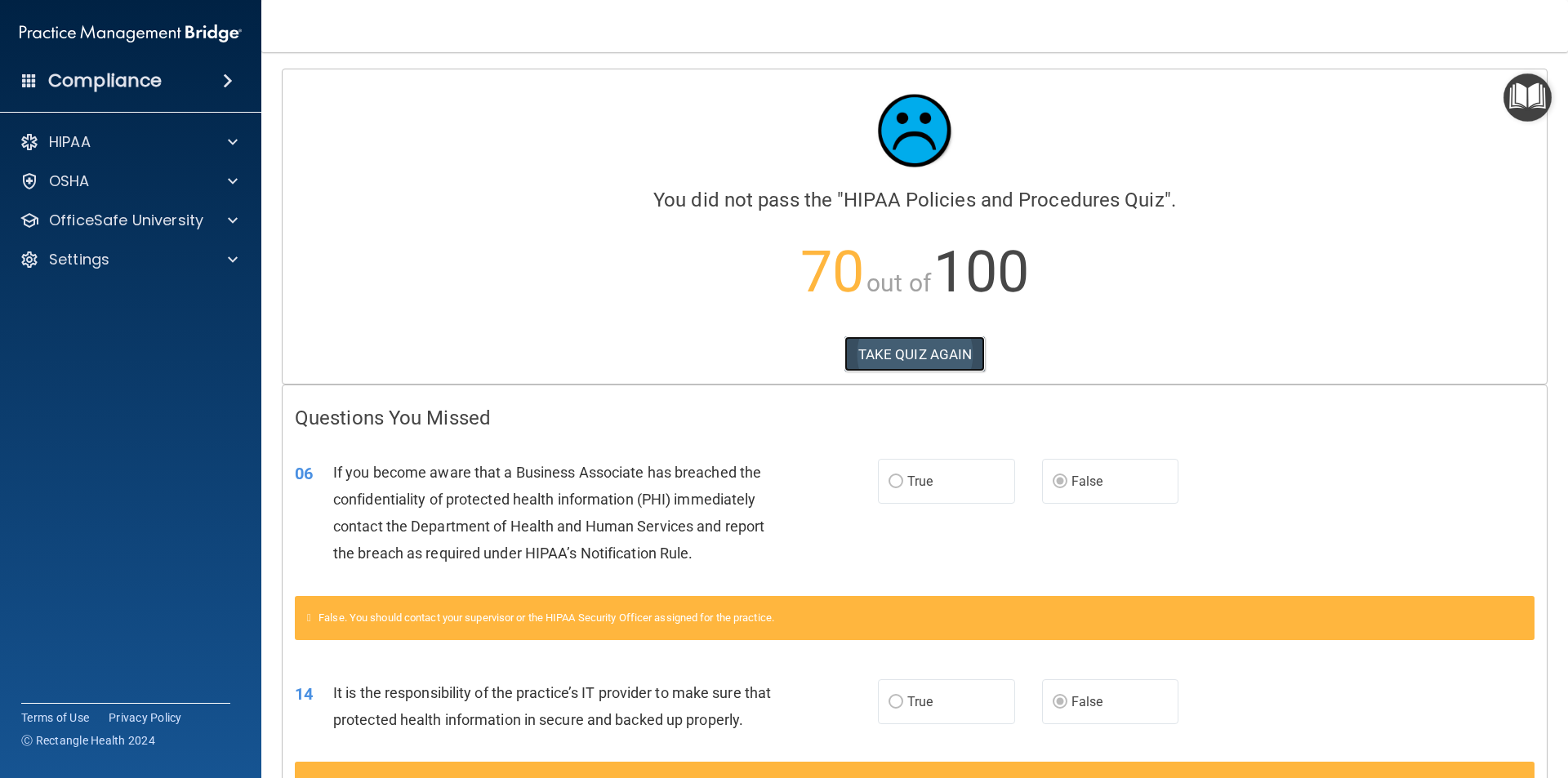
click at [951, 347] on button "TAKE QUIZ AGAIN" at bounding box center [915, 355] width 142 height 36
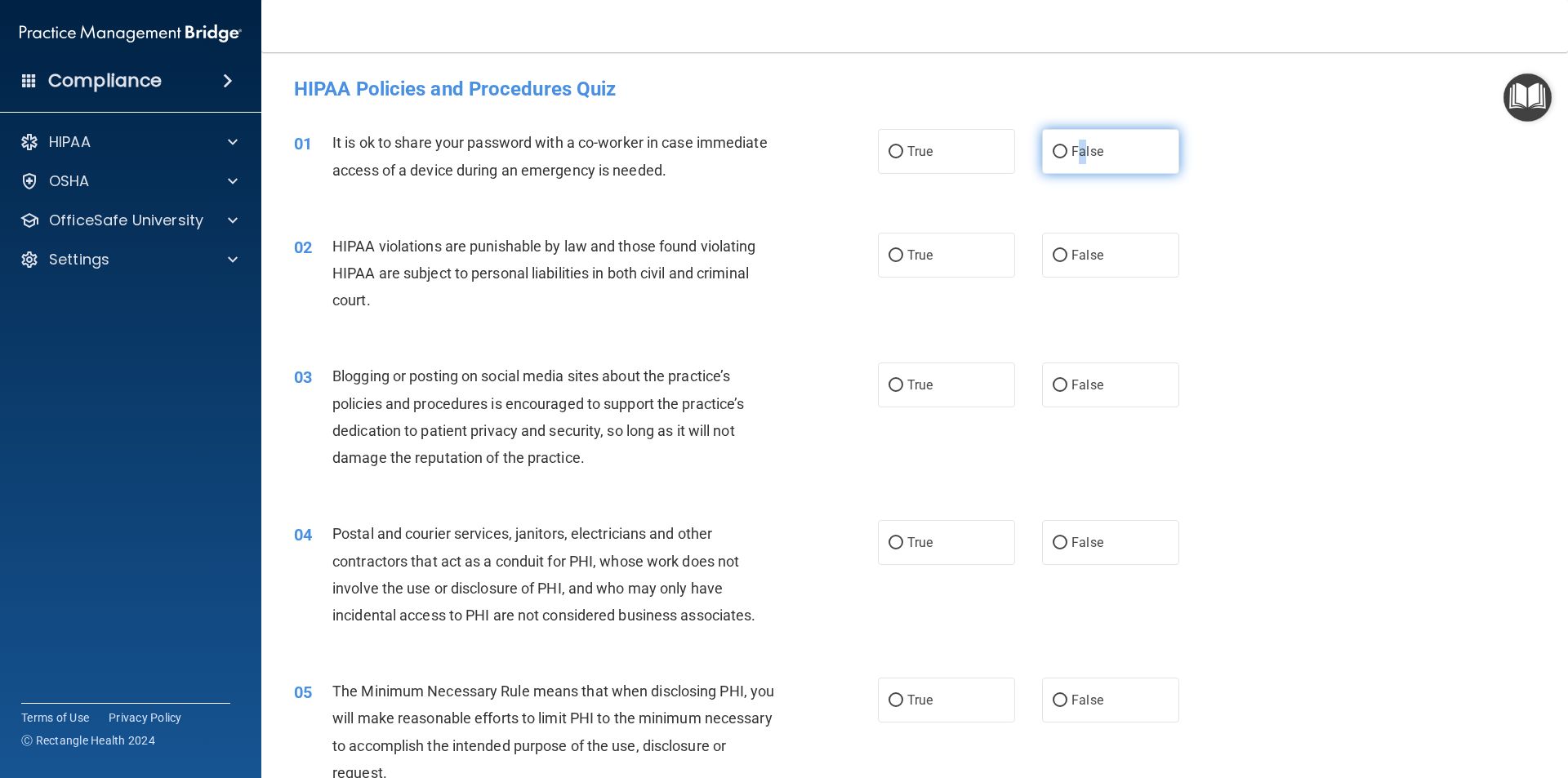
drag, startPoint x: 1076, startPoint y: 171, endPoint x: 1083, endPoint y: 173, distance: 7.3
click at [1081, 173] on label "False" at bounding box center [1110, 151] width 137 height 45
click at [1079, 142] on label "False" at bounding box center [1110, 151] width 137 height 45
click at [1067, 146] on input "False" at bounding box center [1059, 152] width 14 height 12
radio input "true"
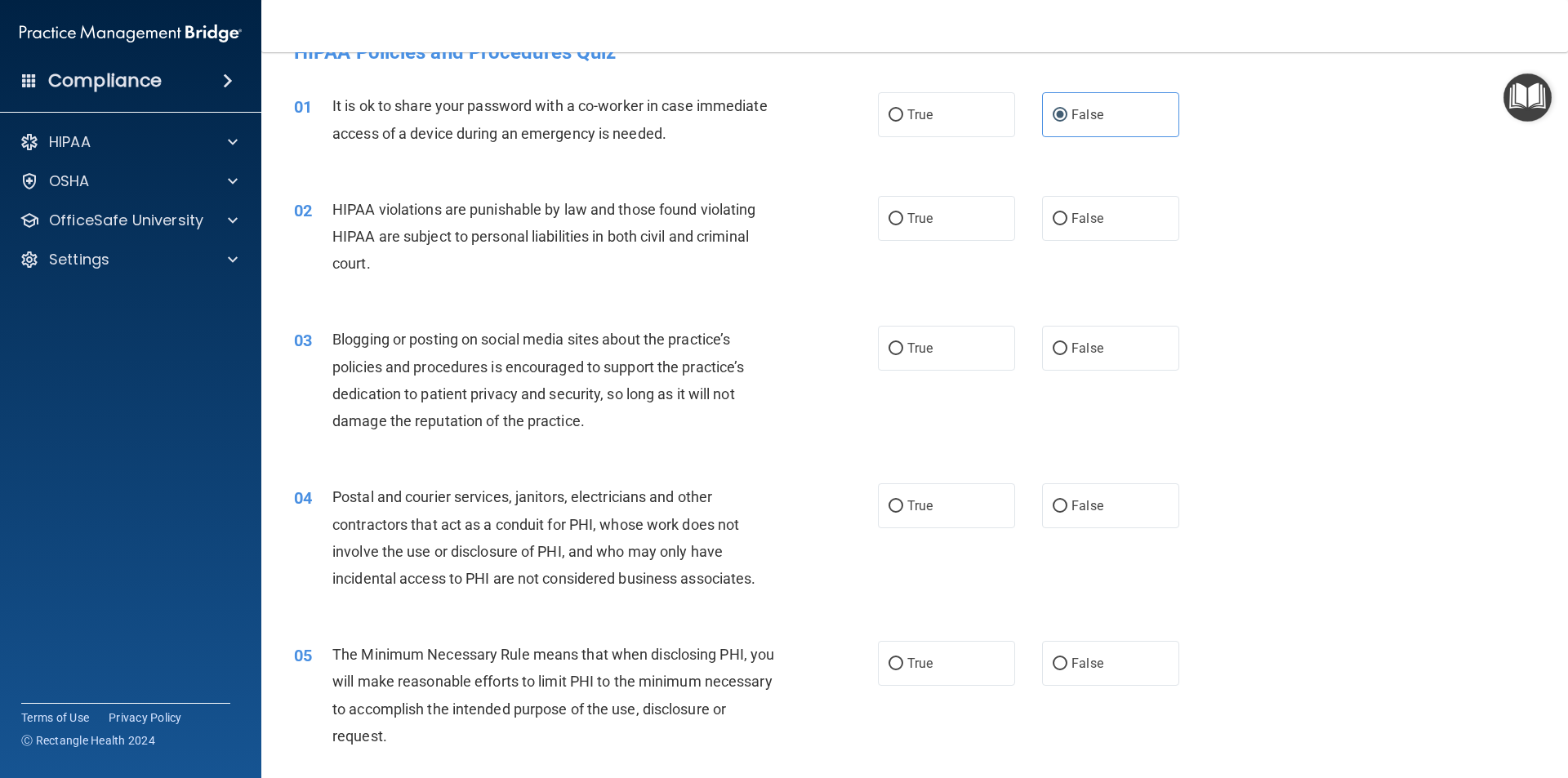
scroll to position [81, 0]
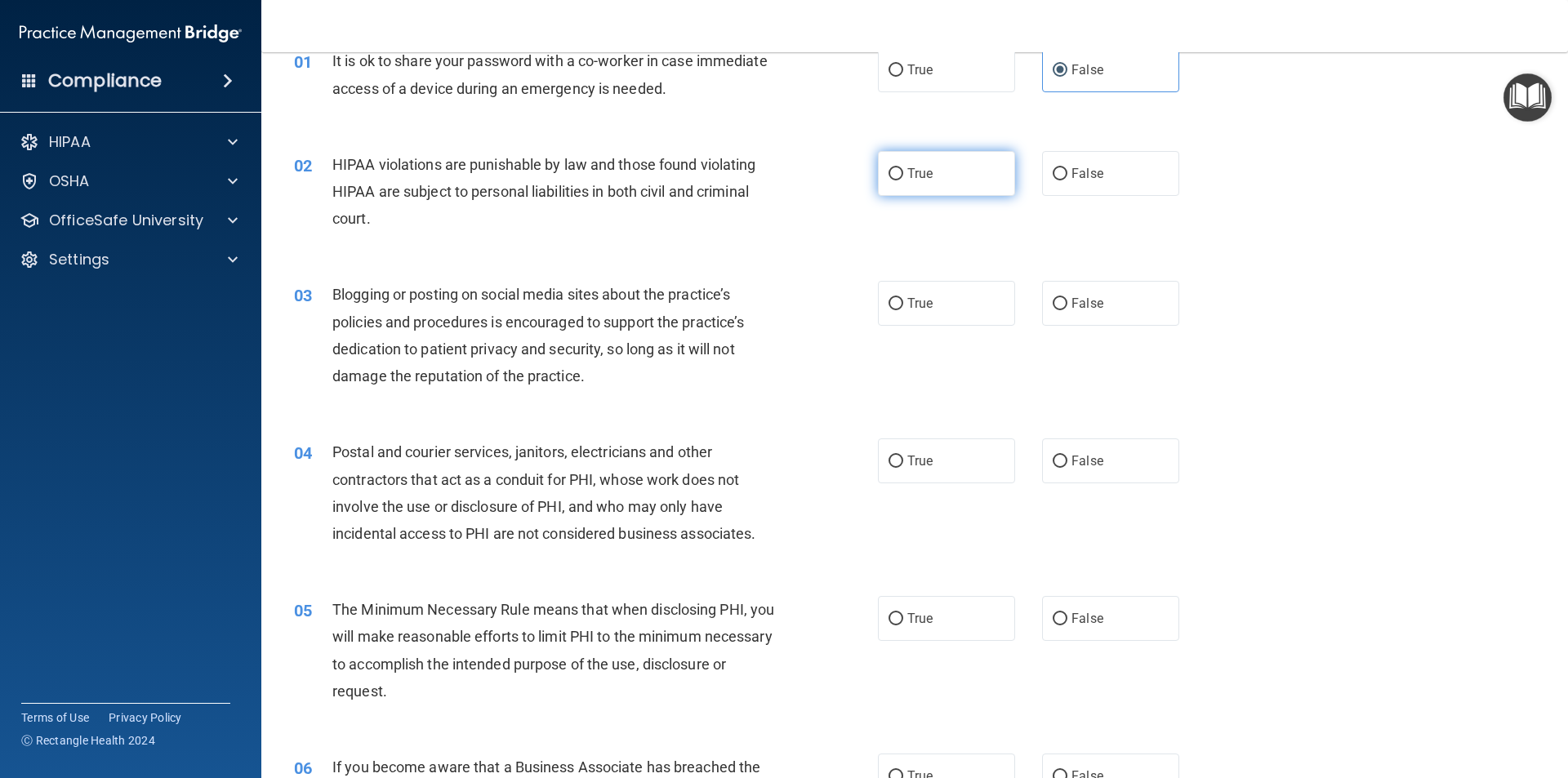
click at [890, 171] on input "True" at bounding box center [895, 174] width 14 height 12
radio input "true"
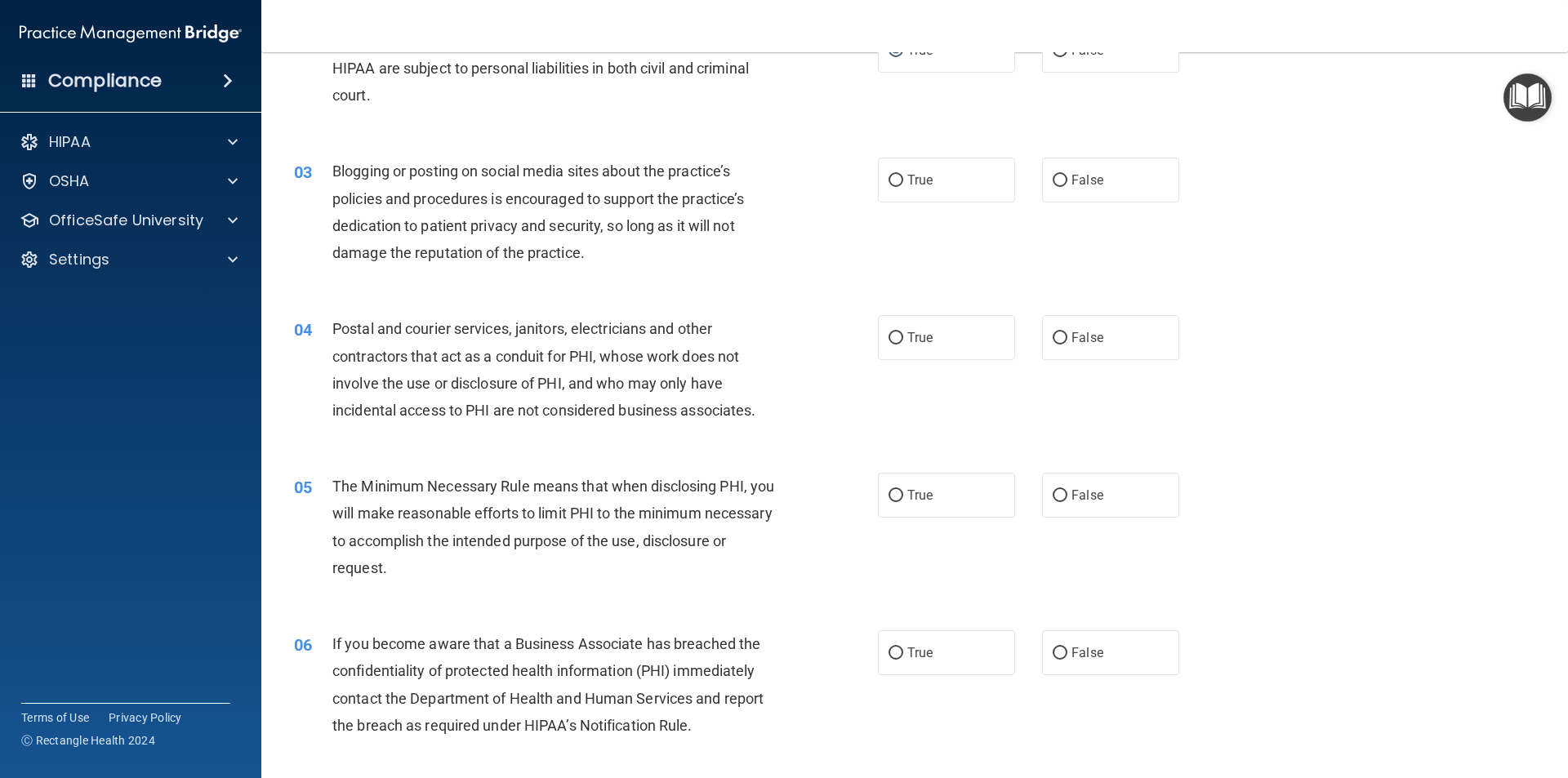
scroll to position [245, 0]
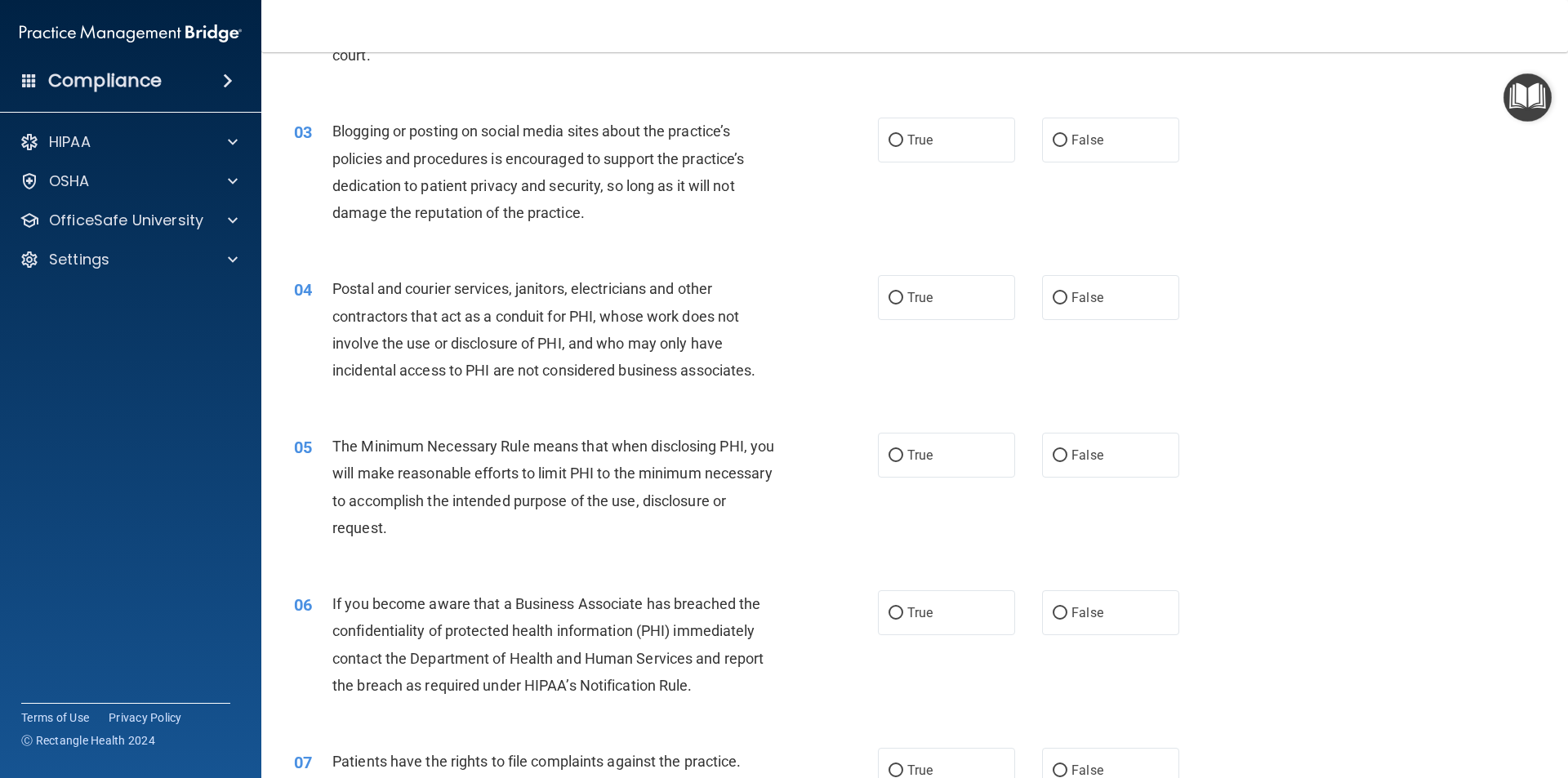
drag, startPoint x: 1049, startPoint y: 137, endPoint x: 1099, endPoint y: 173, distance: 61.6
click at [1053, 140] on input "False" at bounding box center [1059, 140] width 14 height 12
radio input "true"
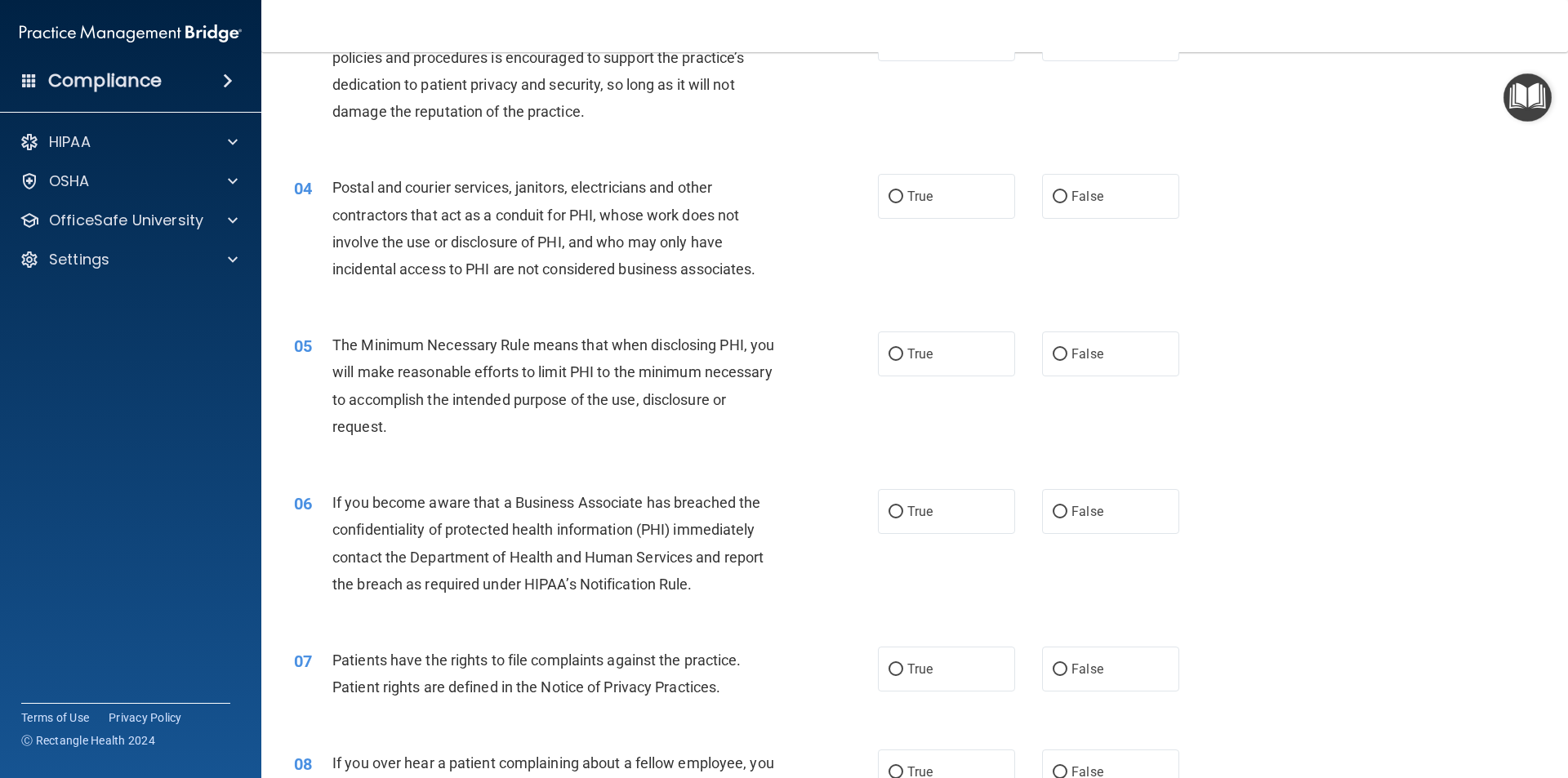
scroll to position [408, 0]
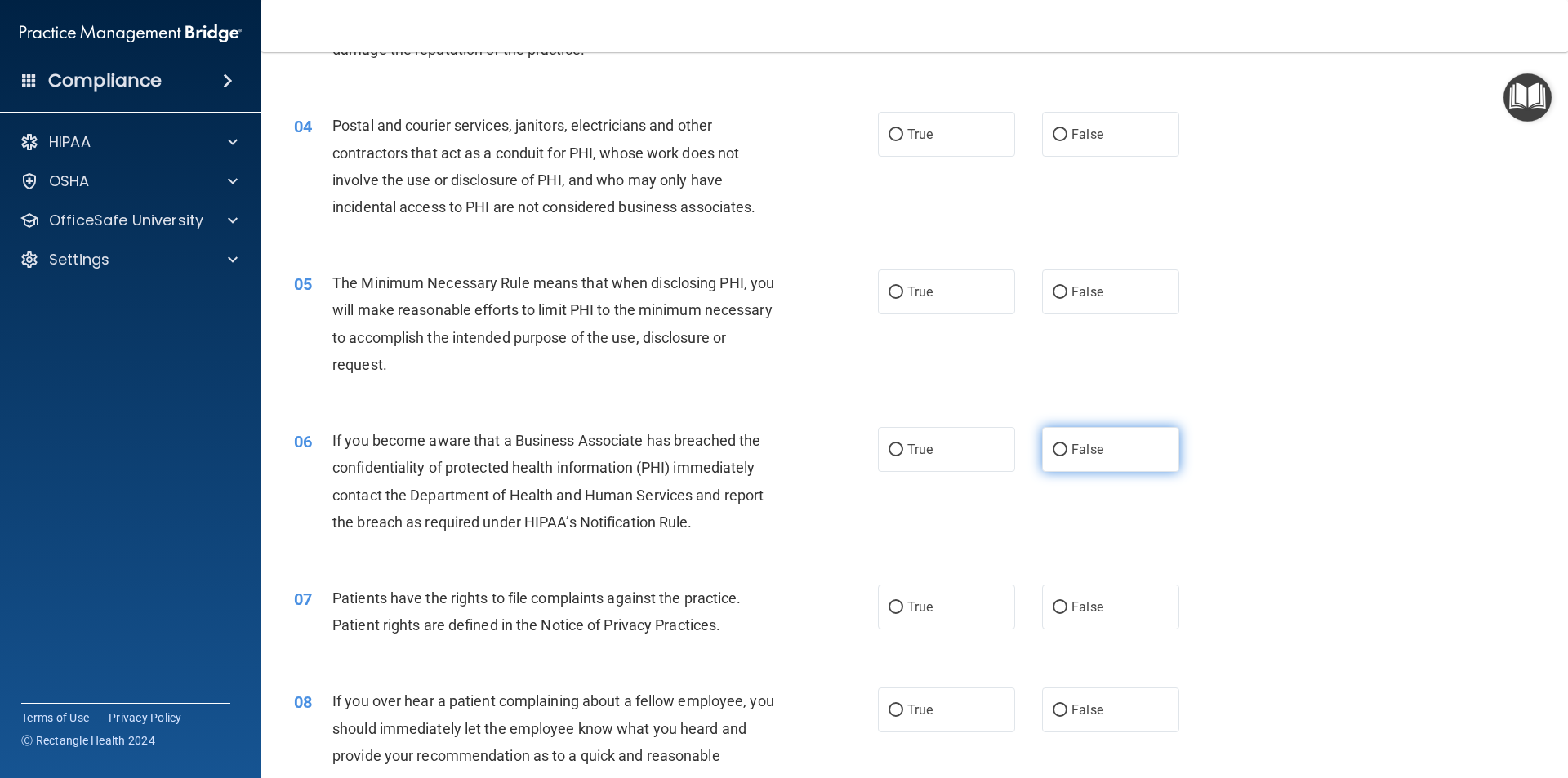
click at [1096, 461] on label "False" at bounding box center [1110, 449] width 137 height 45
click at [1067, 456] on input "False" at bounding box center [1059, 450] width 14 height 12
radio input "true"
click at [941, 137] on label "True" at bounding box center [946, 134] width 137 height 45
click at [903, 137] on input "True" at bounding box center [895, 135] width 14 height 12
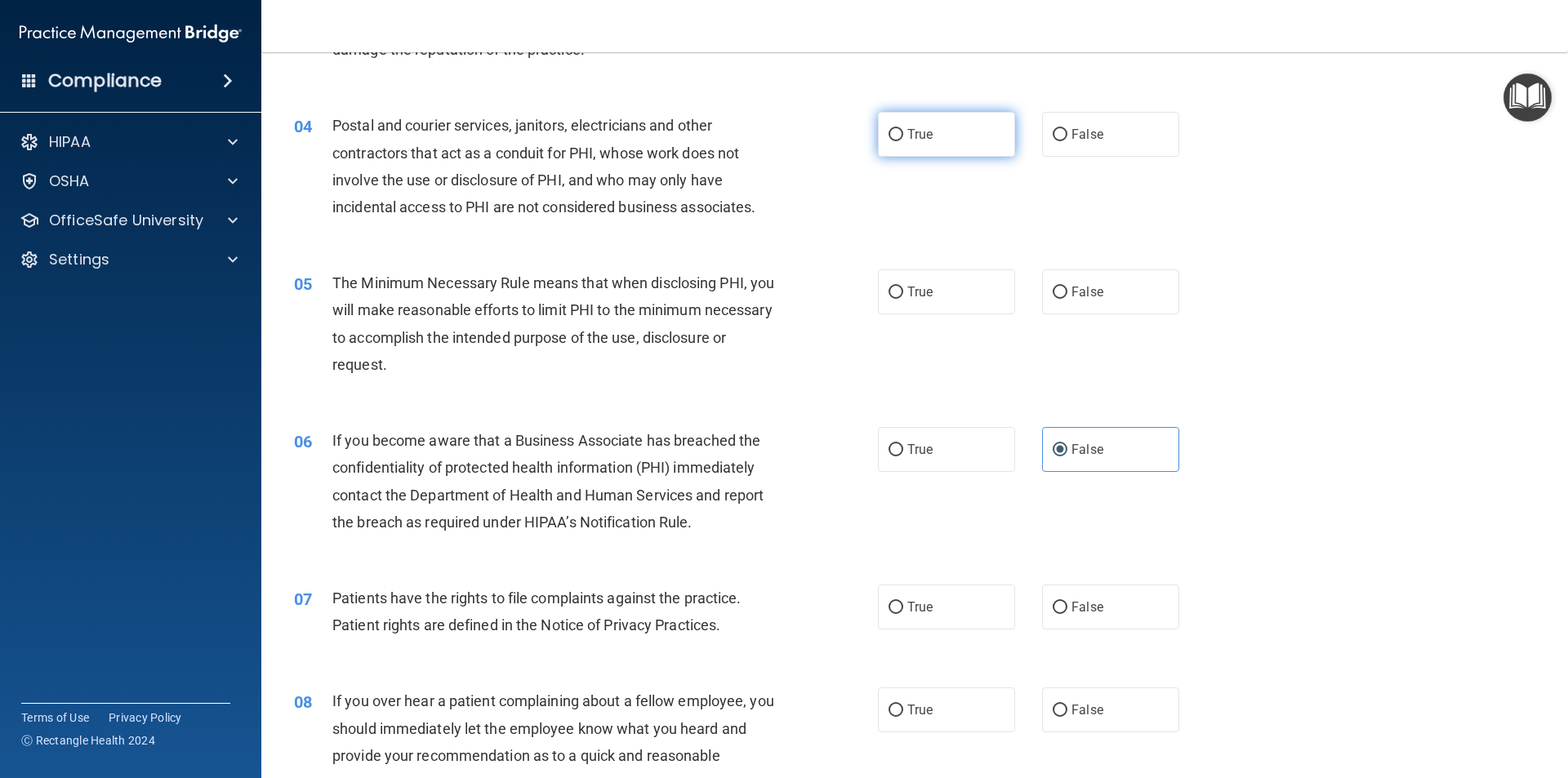
radio input "true"
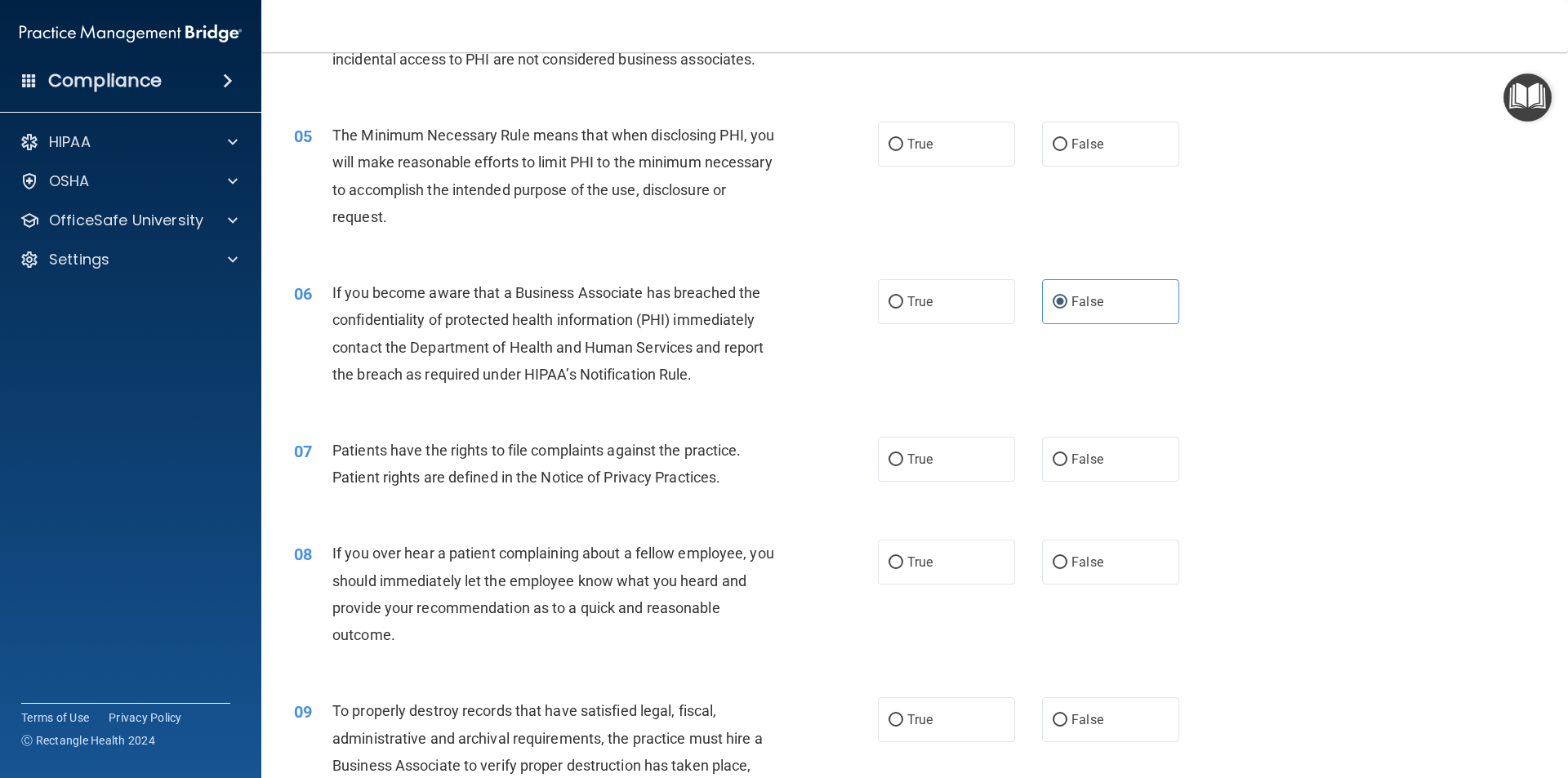
scroll to position [572, 0]
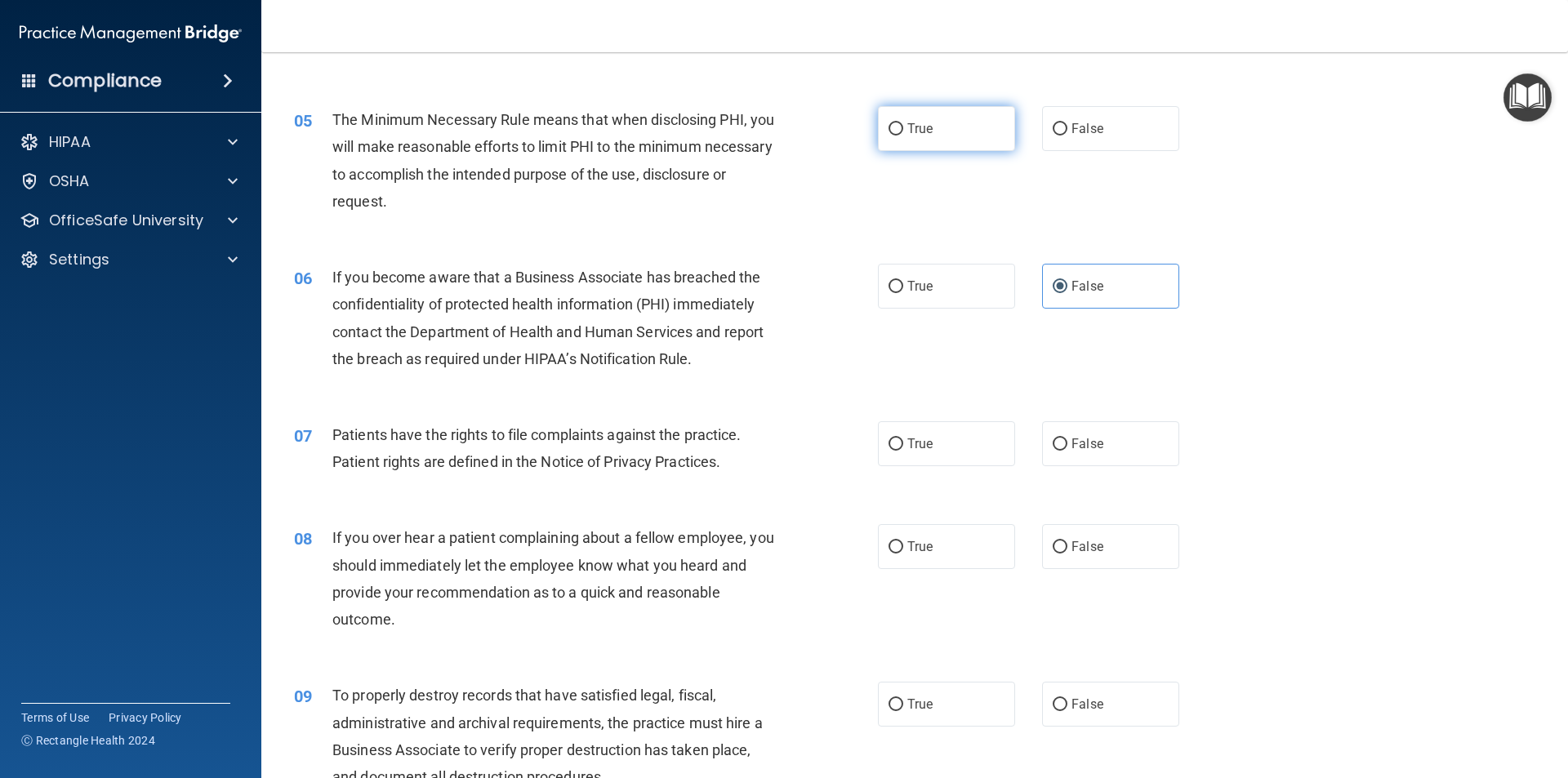
click at [888, 133] on input "True" at bounding box center [895, 129] width 14 height 12
radio input "true"
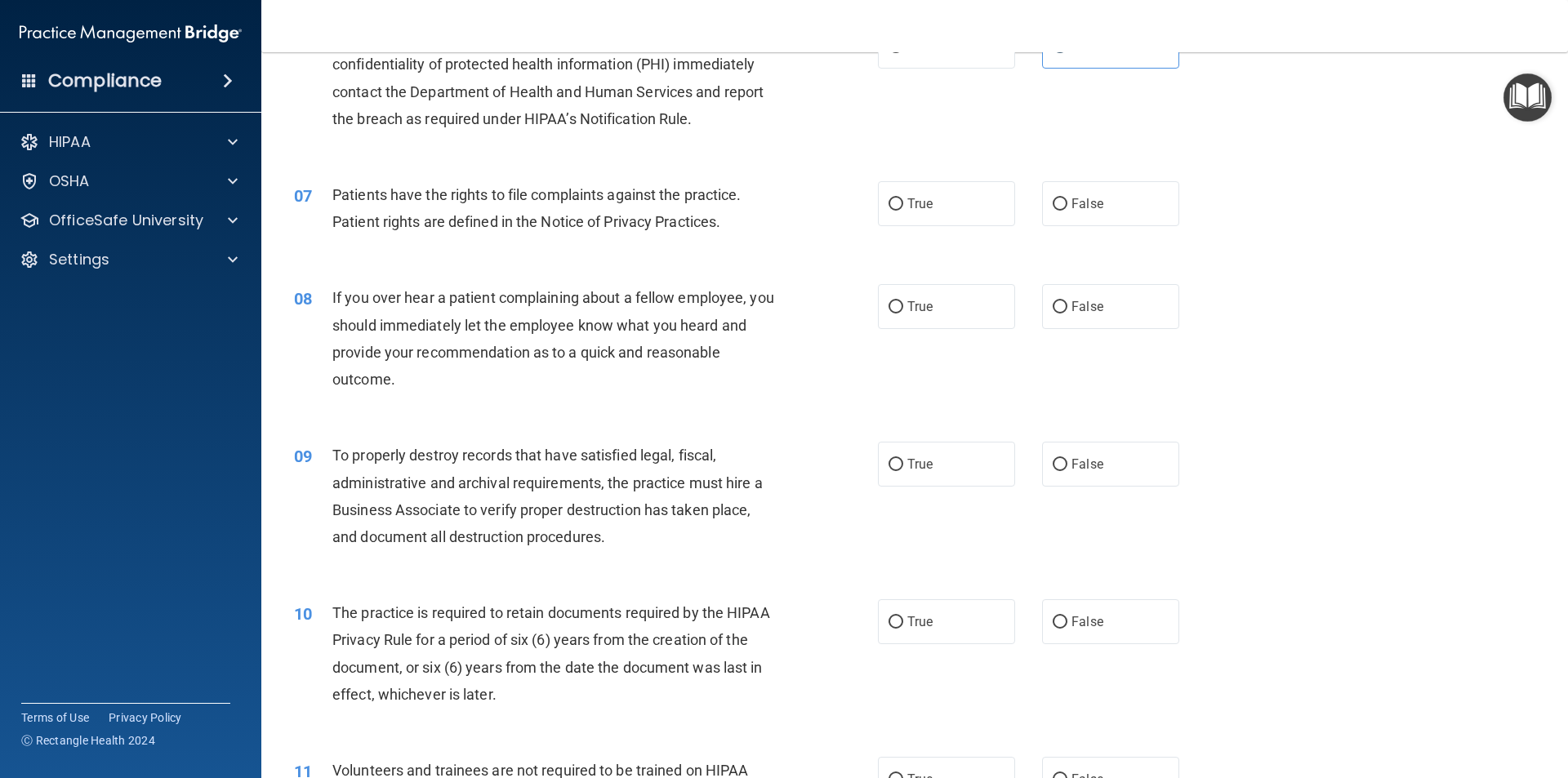
scroll to position [816, 0]
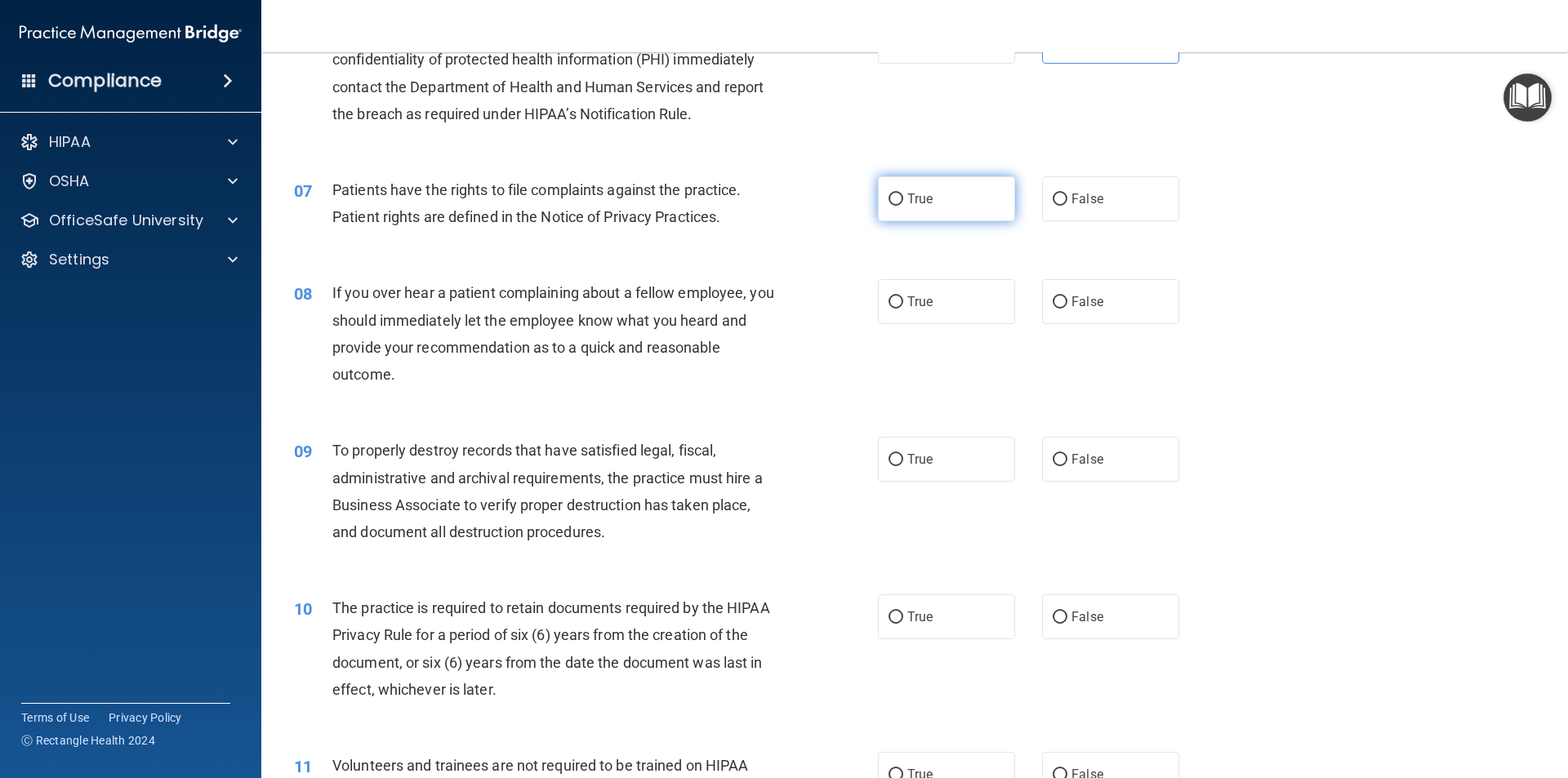
click at [920, 214] on label "True" at bounding box center [946, 198] width 137 height 45
click at [903, 205] on input "True" at bounding box center [895, 199] width 14 height 12
radio input "true"
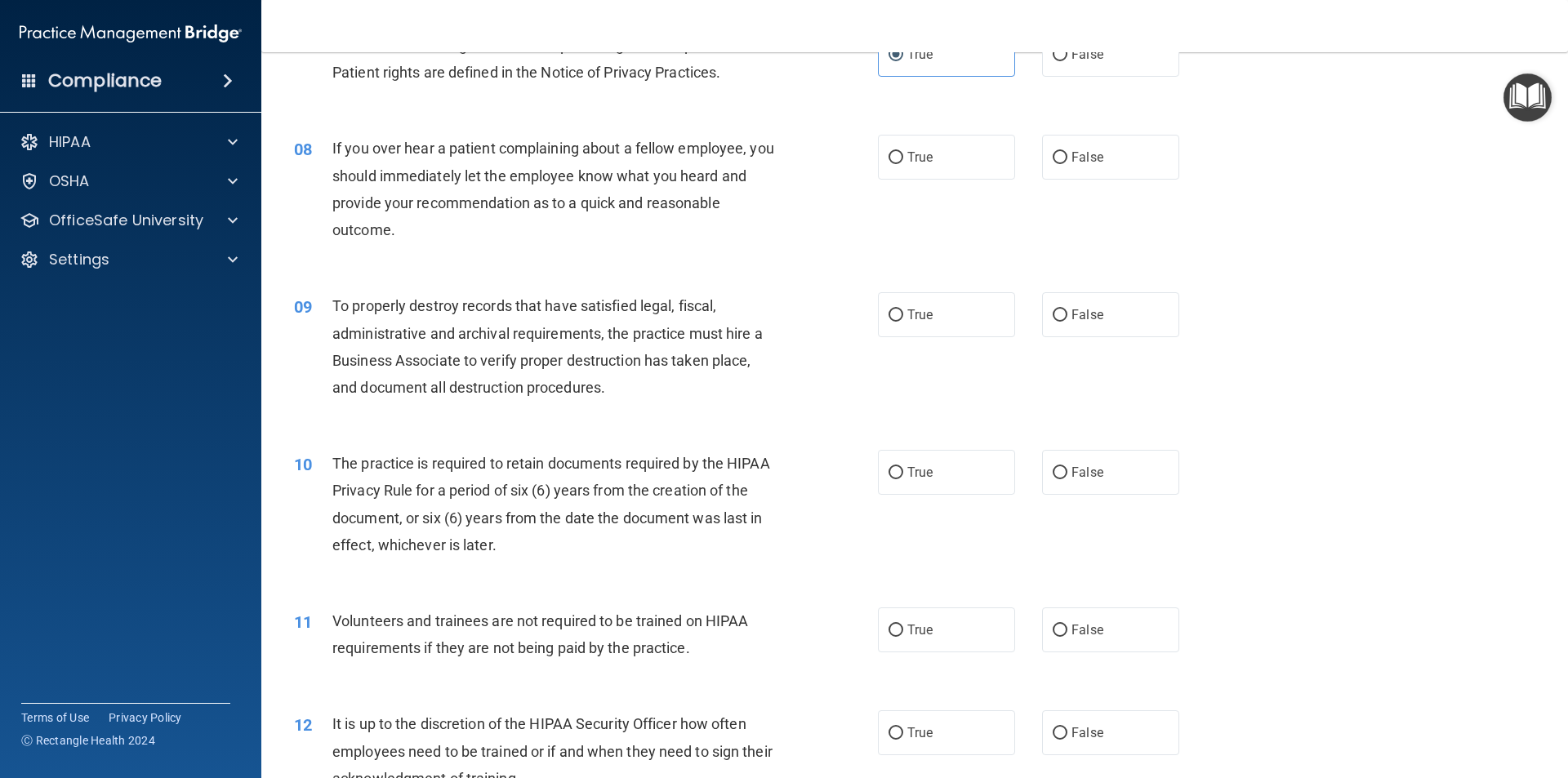
scroll to position [980, 0]
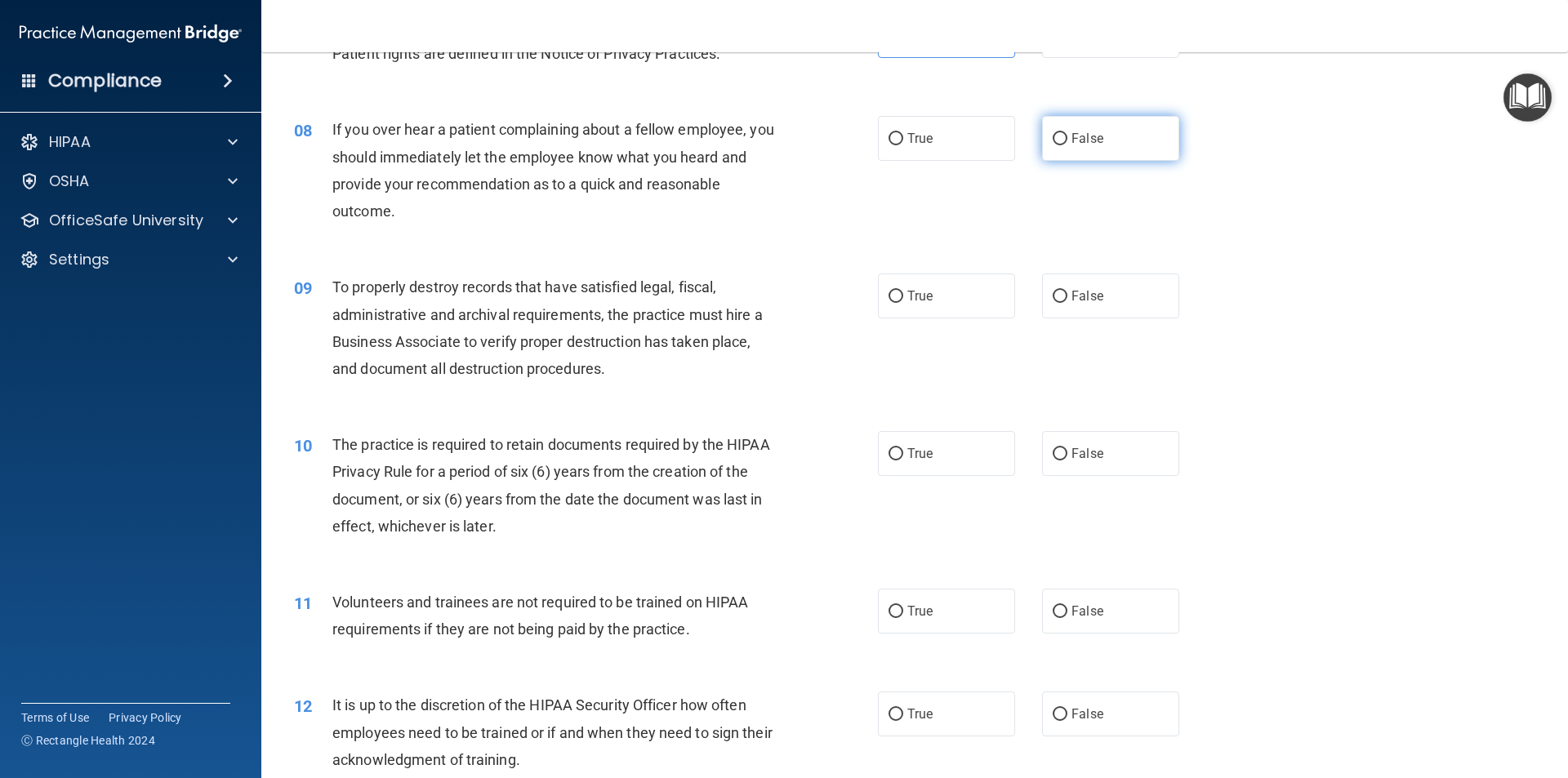
click at [1139, 151] on label "False" at bounding box center [1110, 138] width 137 height 45
click at [1067, 145] on input "False" at bounding box center [1059, 139] width 14 height 12
radio input "true"
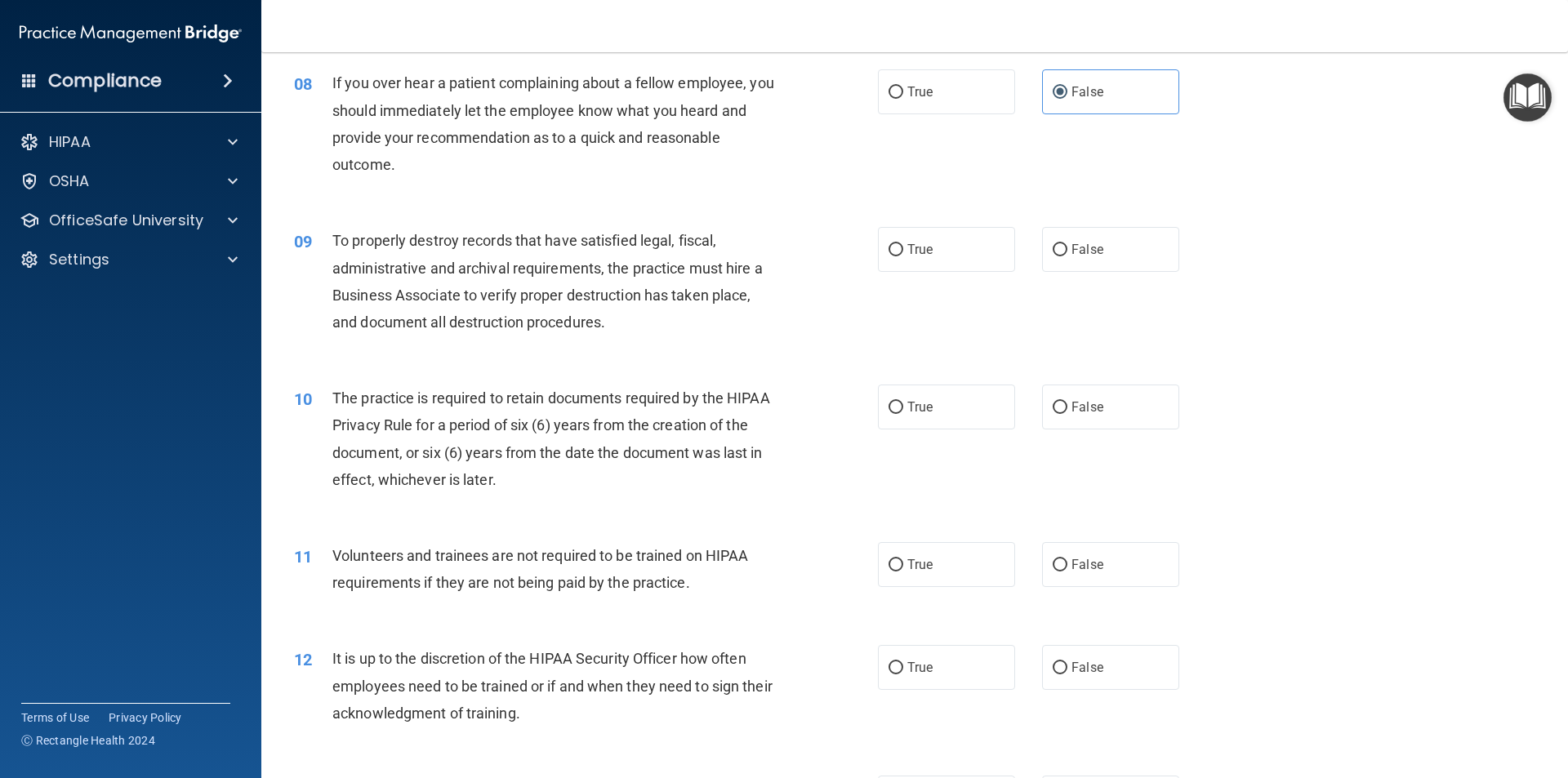
scroll to position [1143, 0]
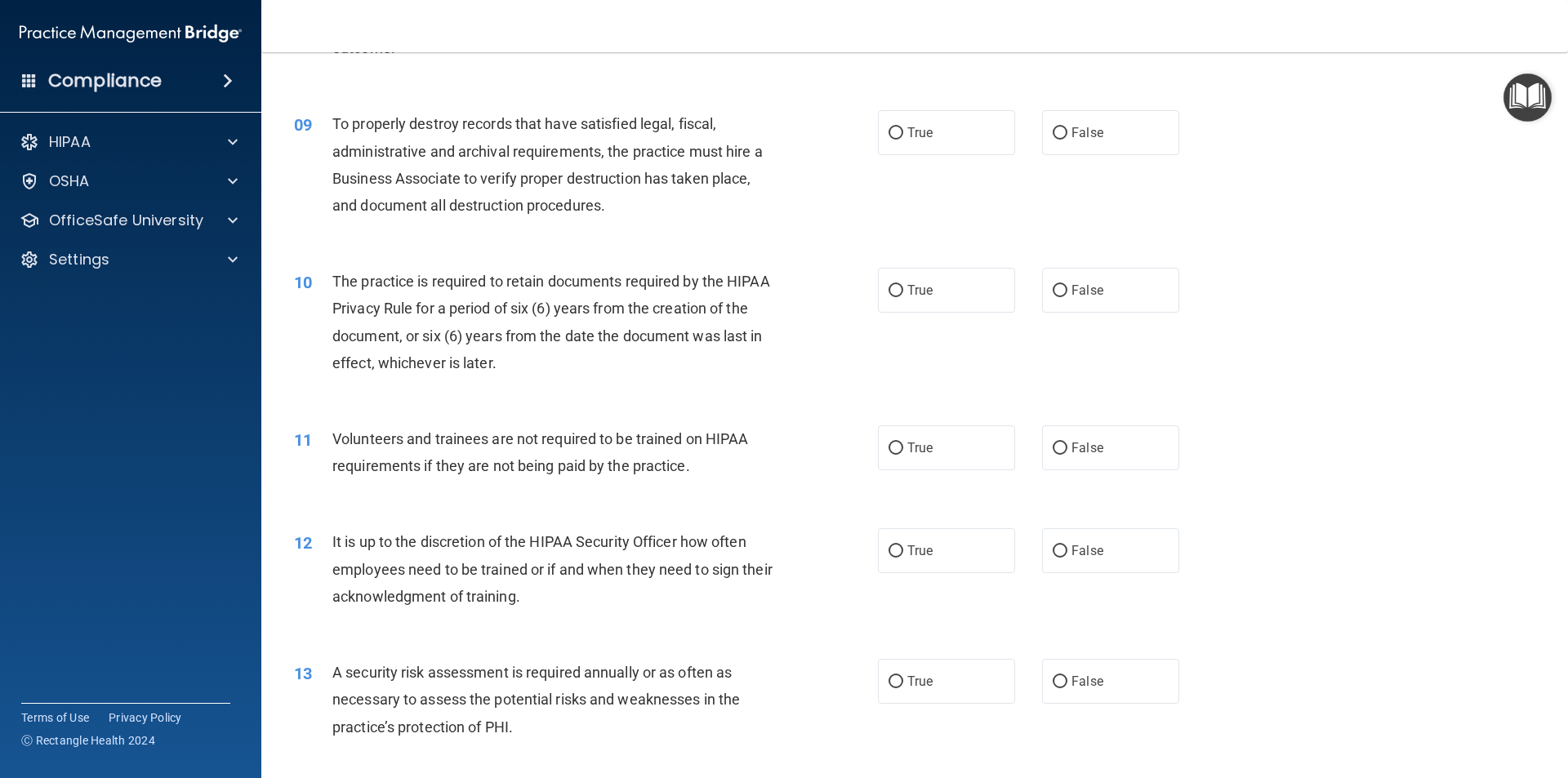
drag, startPoint x: 1135, startPoint y: 137, endPoint x: 1133, endPoint y: 157, distance: 20.1
click at [1139, 139] on label "False" at bounding box center [1110, 132] width 137 height 45
click at [1067, 139] on input "False" at bounding box center [1059, 133] width 14 height 12
radio input "true"
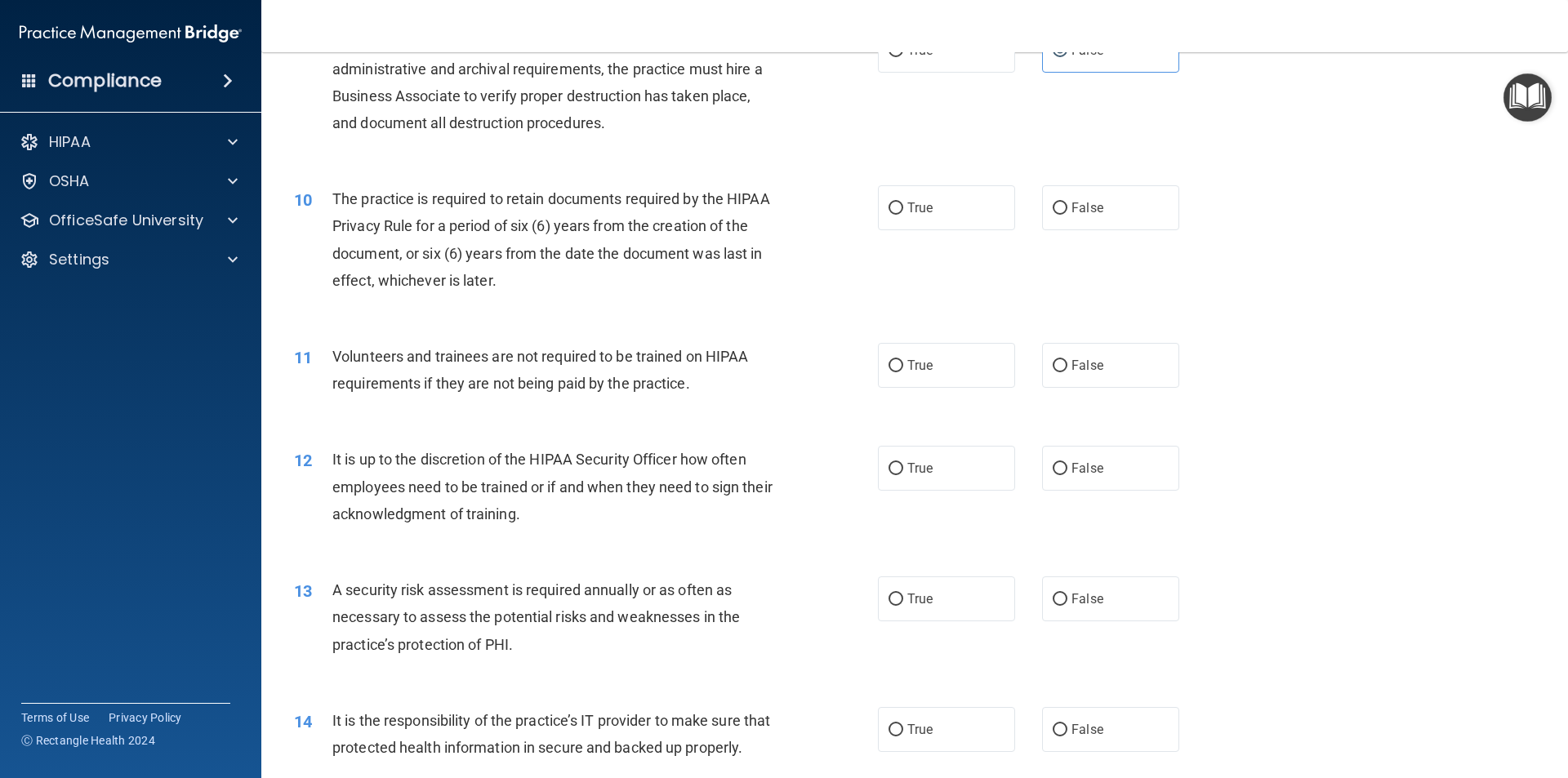
scroll to position [1306, 0]
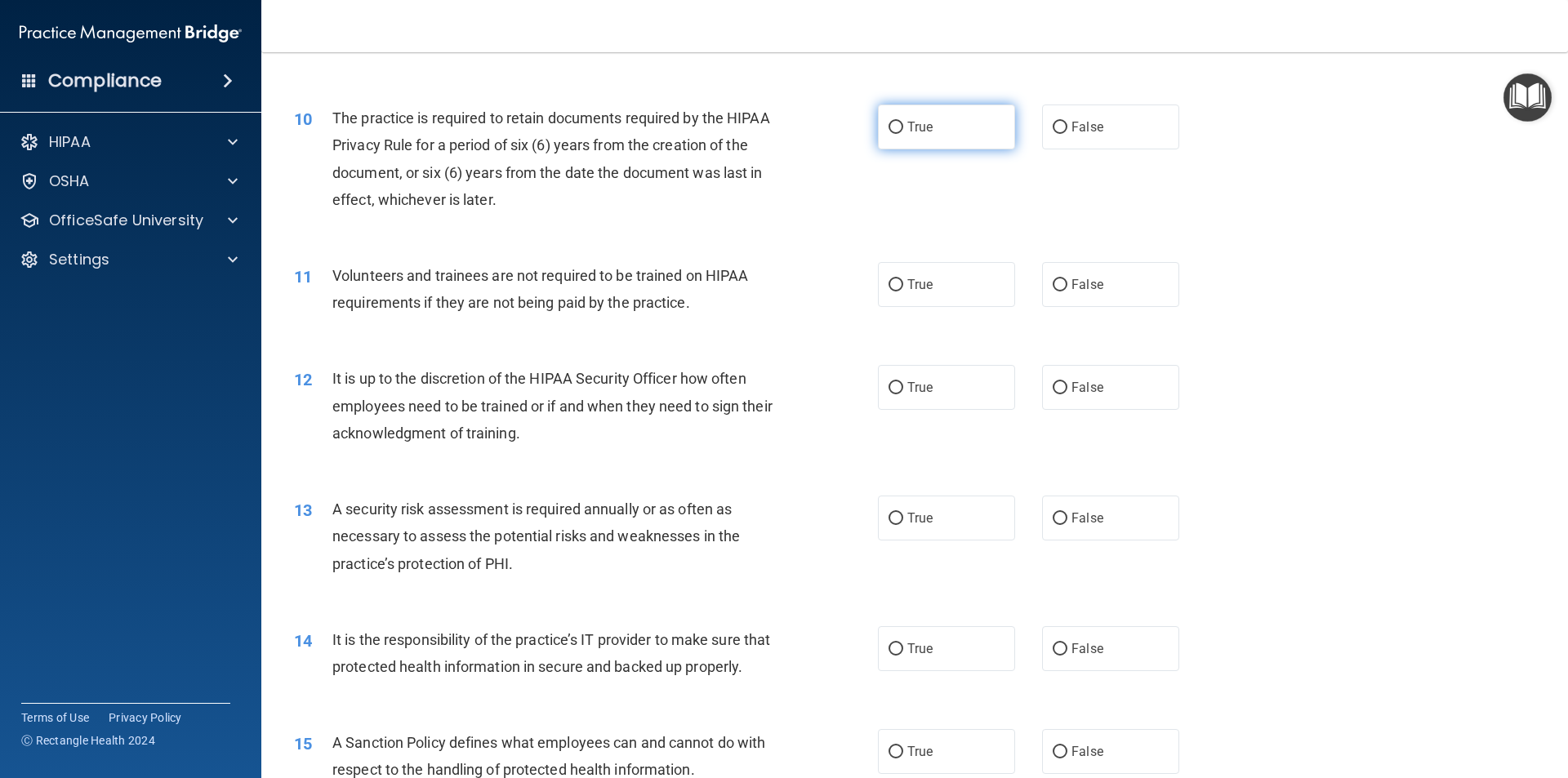
click at [984, 127] on label "True" at bounding box center [946, 126] width 137 height 45
click at [903, 127] on input "True" at bounding box center [895, 127] width 14 height 12
radio input "true"
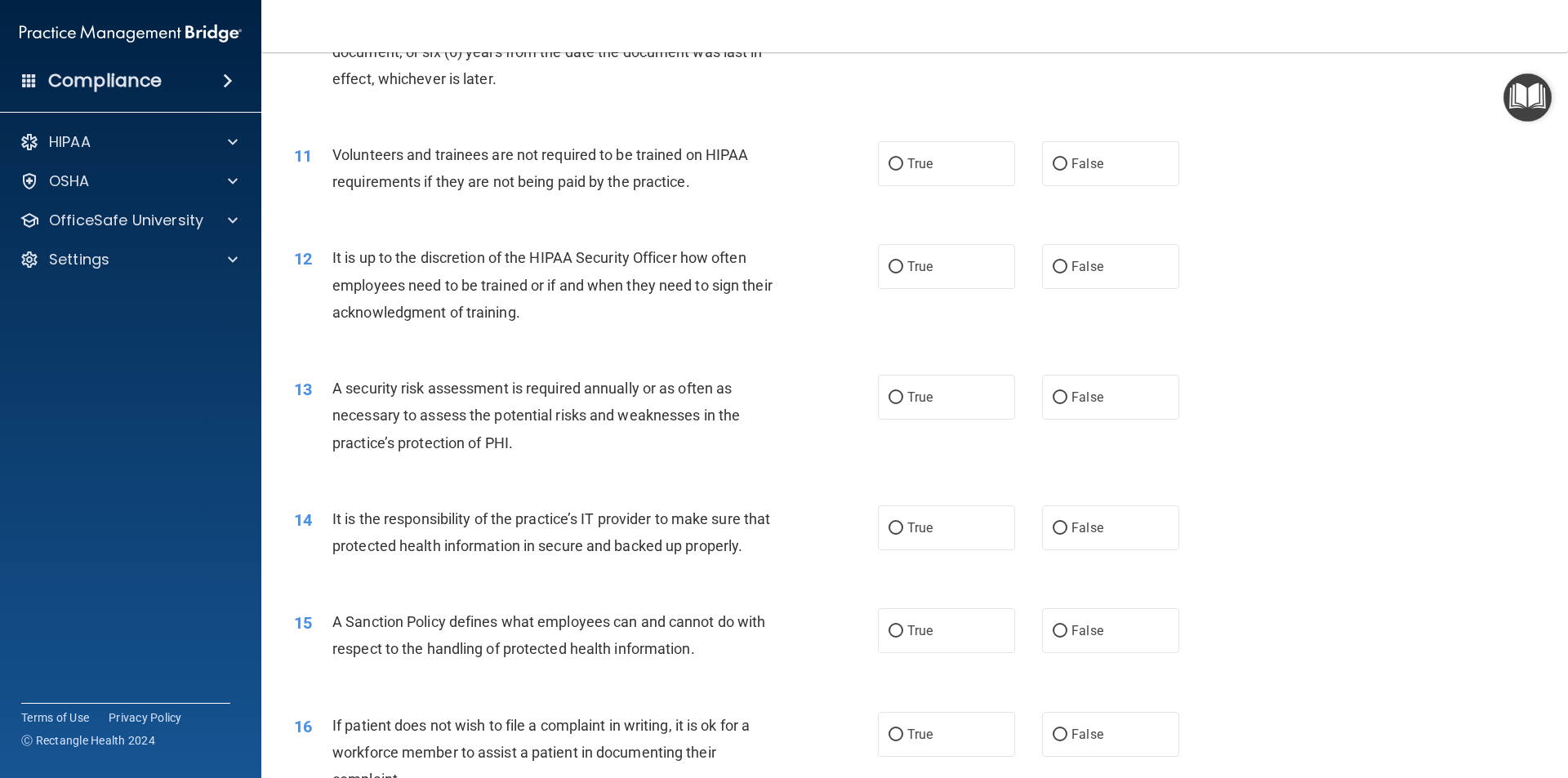
scroll to position [1469, 0]
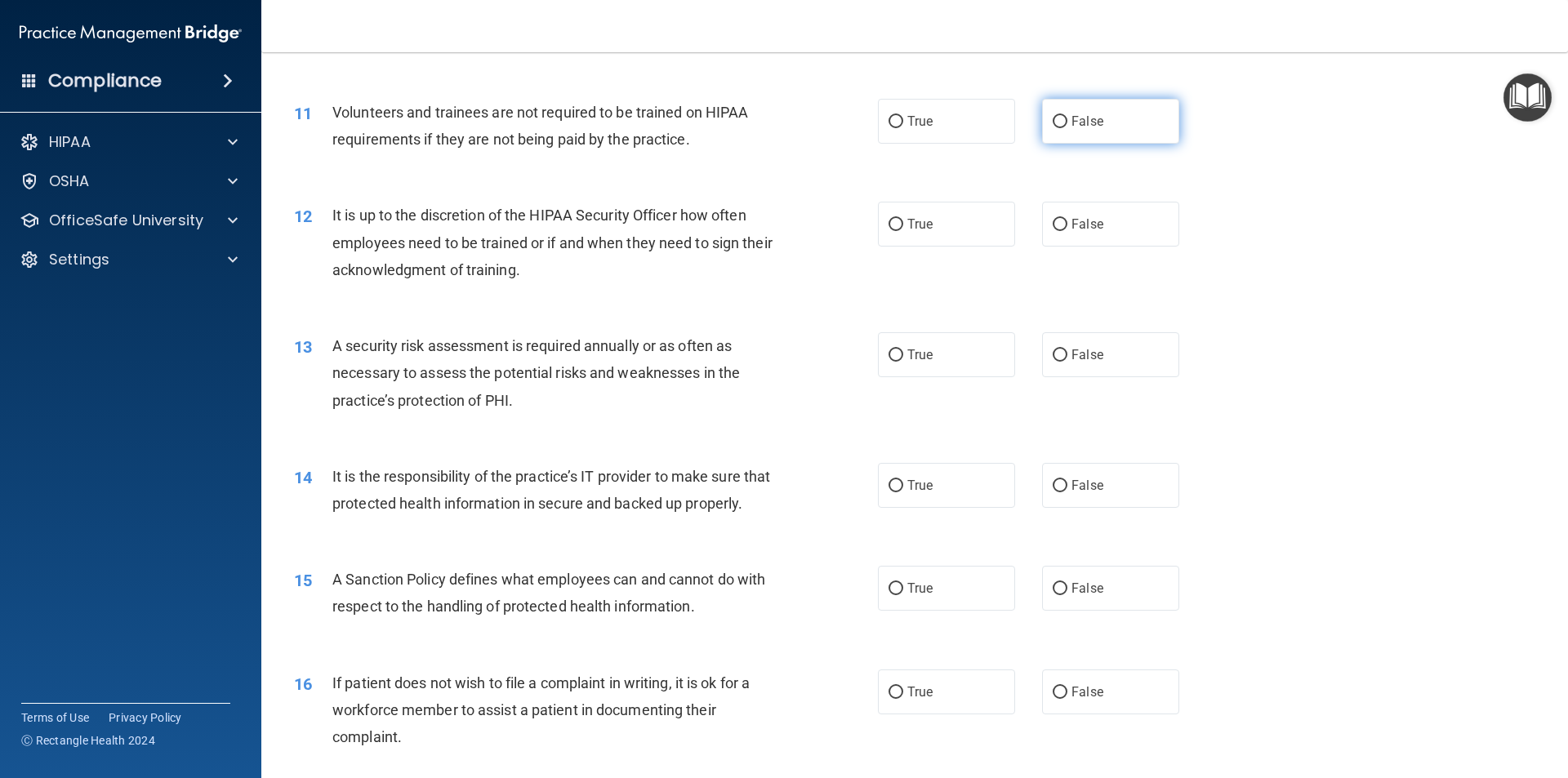
click at [1063, 133] on label "False" at bounding box center [1110, 120] width 137 height 45
click at [1063, 128] on input "False" at bounding box center [1059, 121] width 14 height 12
radio input "true"
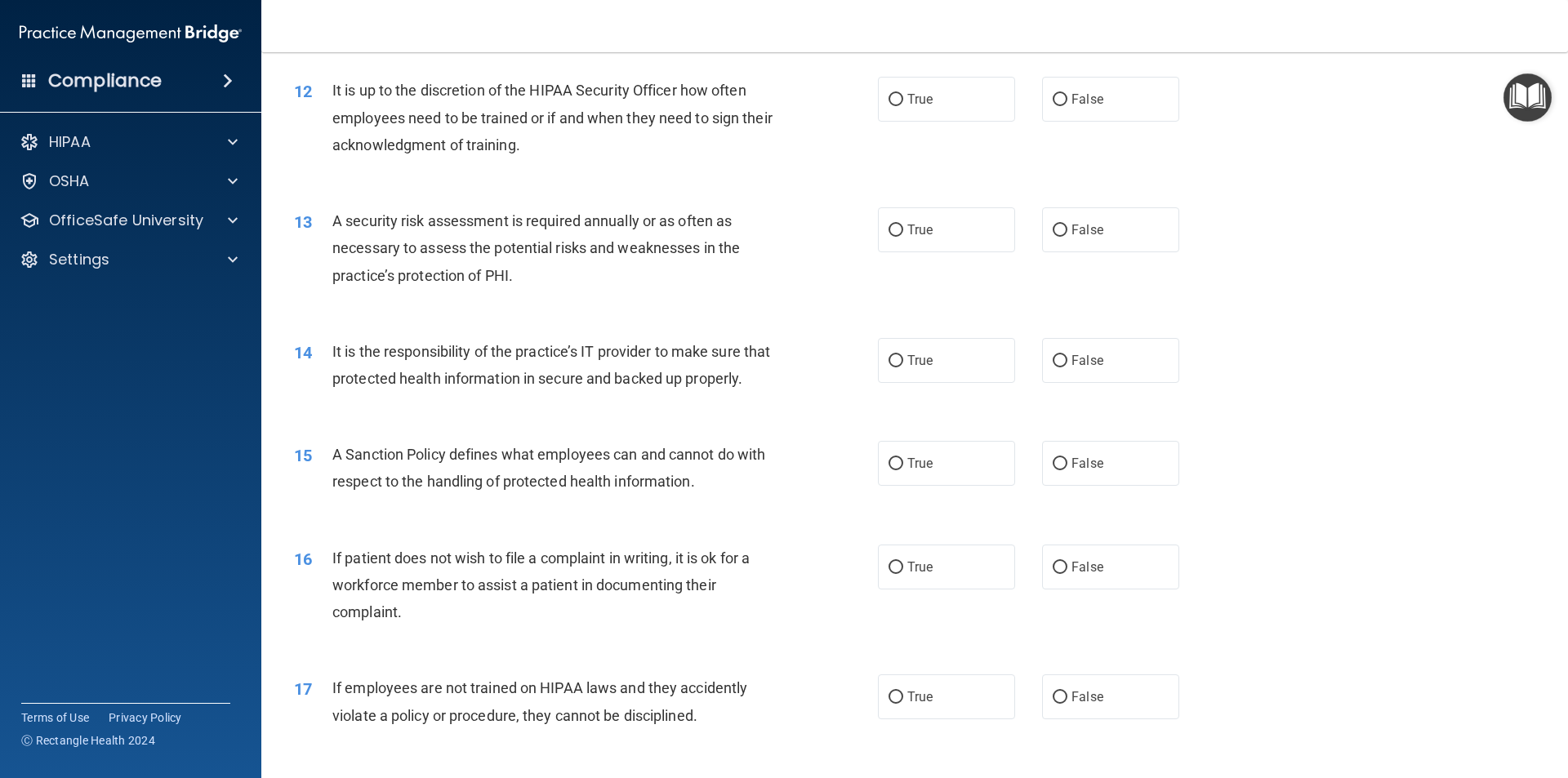
scroll to position [1550, 0]
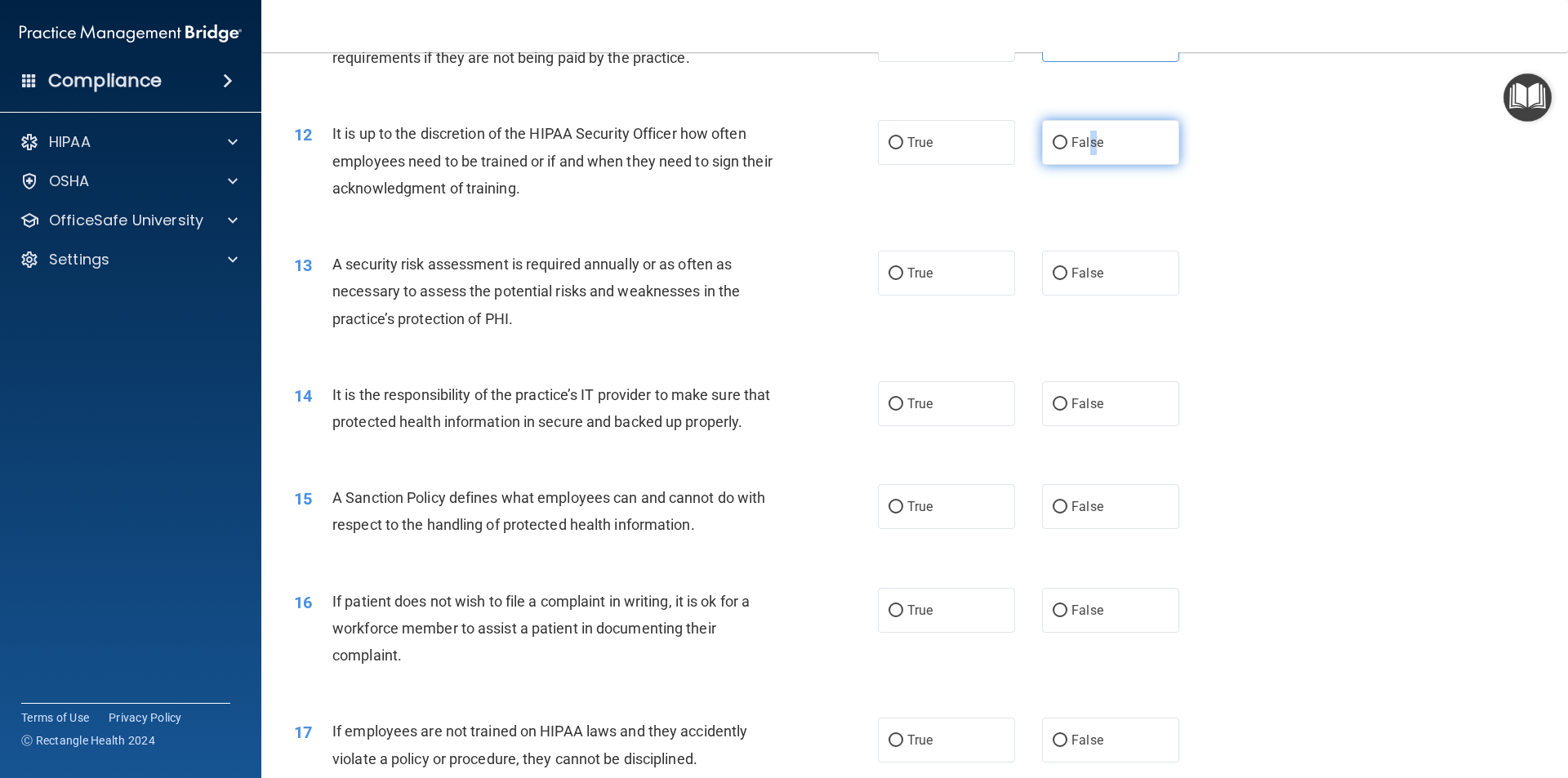
click at [1083, 158] on label "False" at bounding box center [1110, 142] width 137 height 45
click at [1108, 152] on label "False" at bounding box center [1110, 142] width 137 height 45
click at [1067, 149] on input "False" at bounding box center [1059, 142] width 14 height 12
radio input "true"
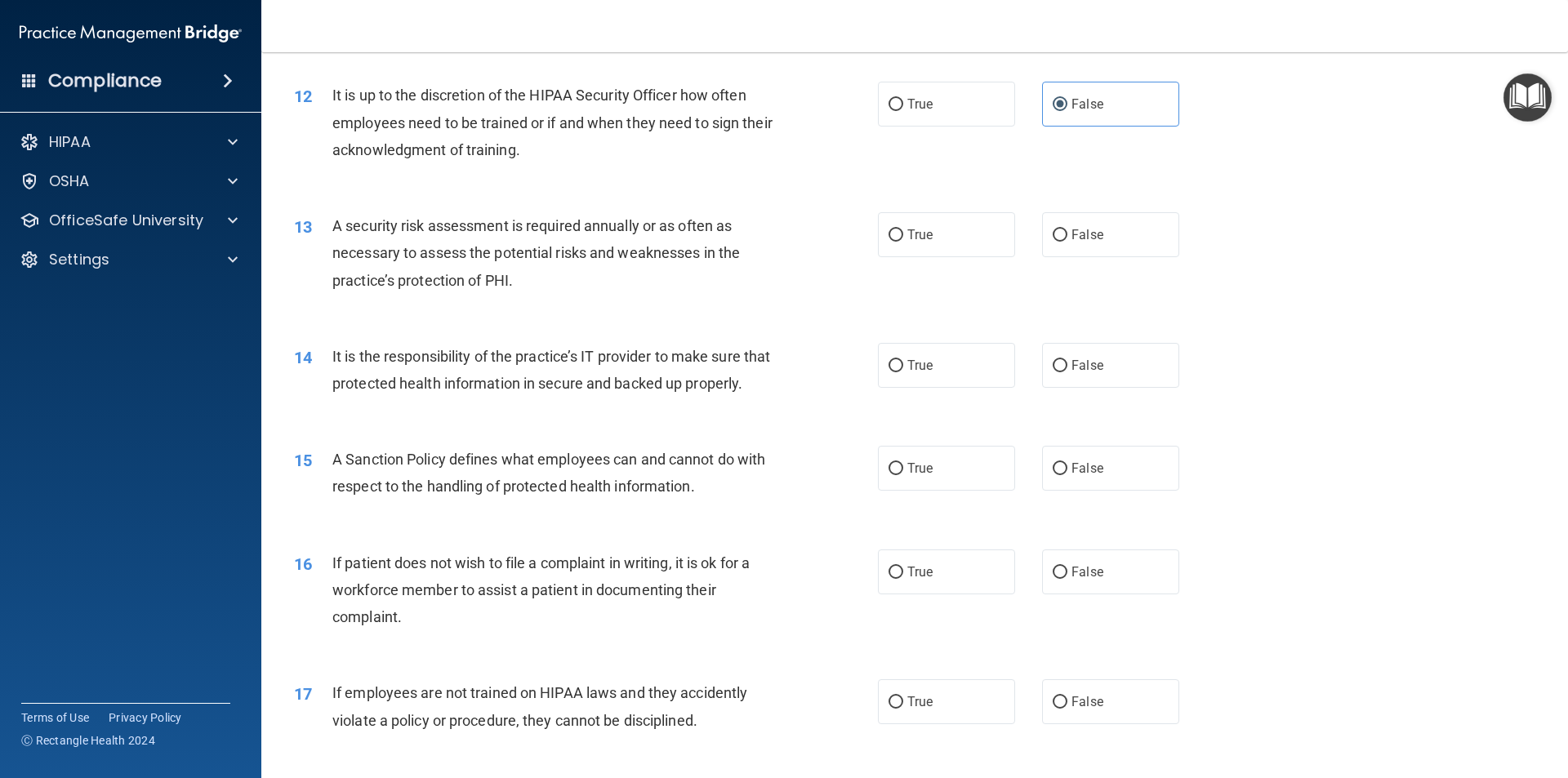
scroll to position [1632, 0]
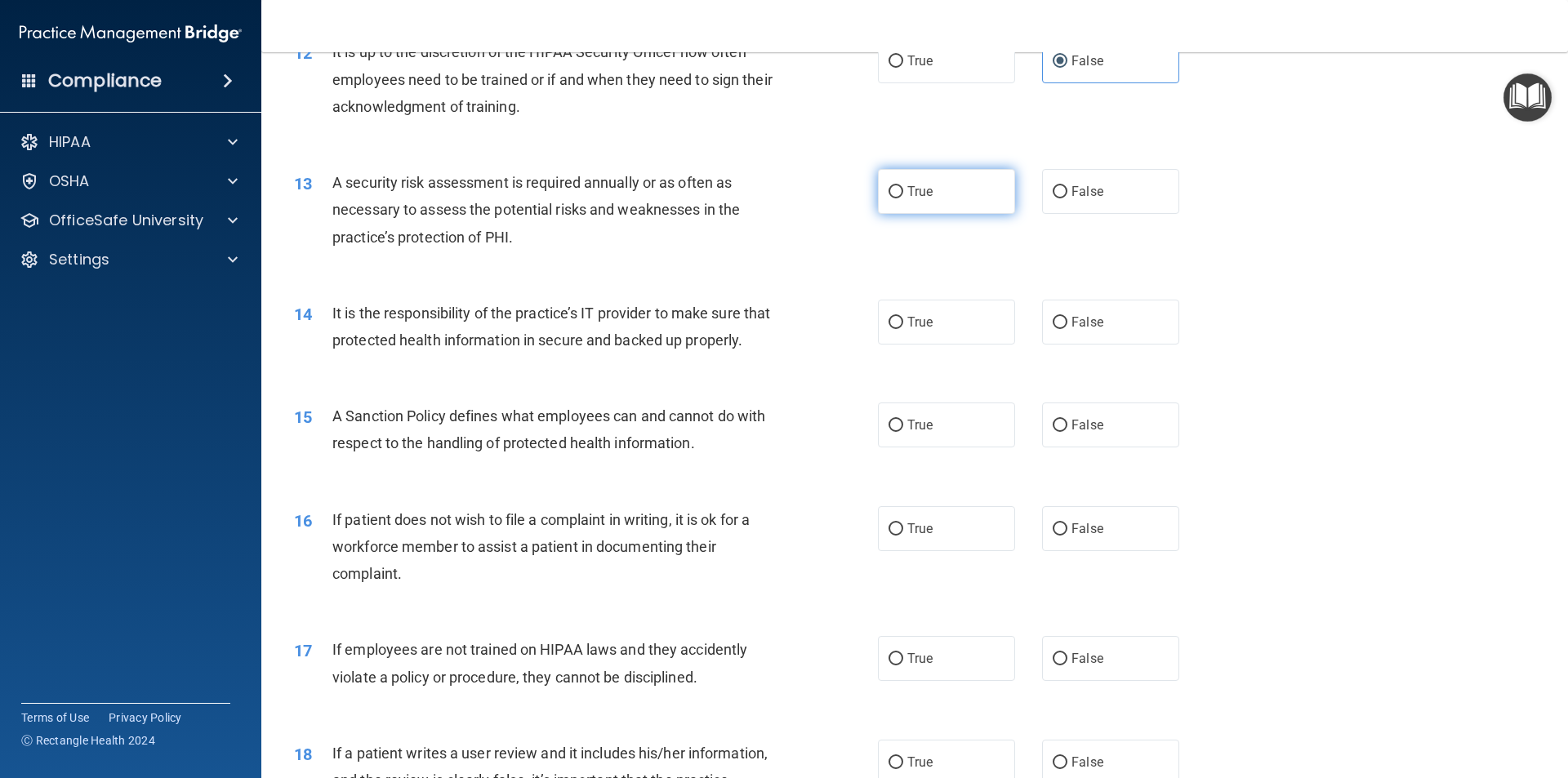
click at [947, 201] on label "True" at bounding box center [946, 191] width 137 height 45
click at [903, 199] on input "True" at bounding box center [895, 192] width 14 height 12
radio input "true"
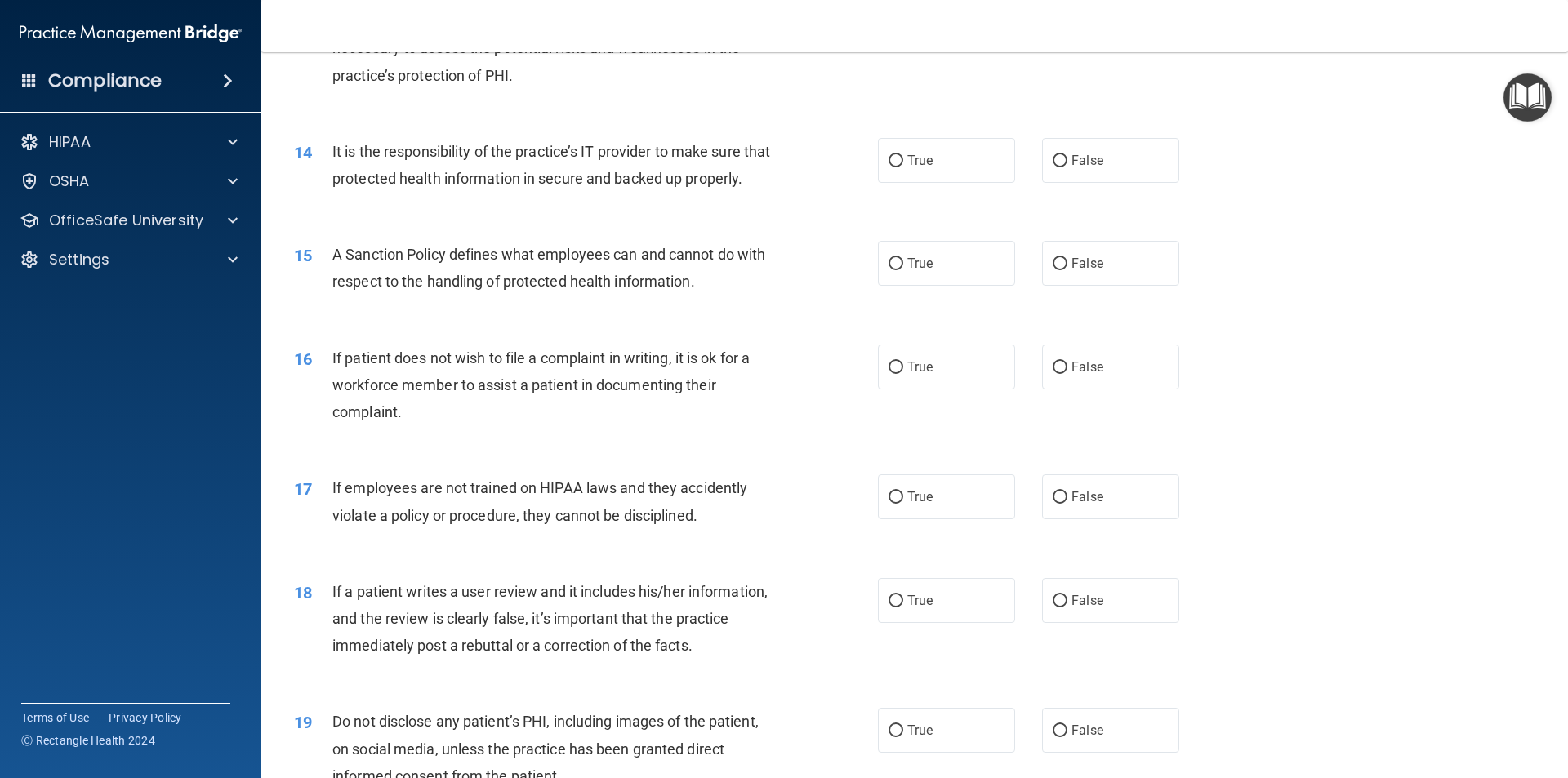
scroll to position [1796, 0]
click at [1053, 162] on input "False" at bounding box center [1059, 160] width 14 height 12
radio input "true"
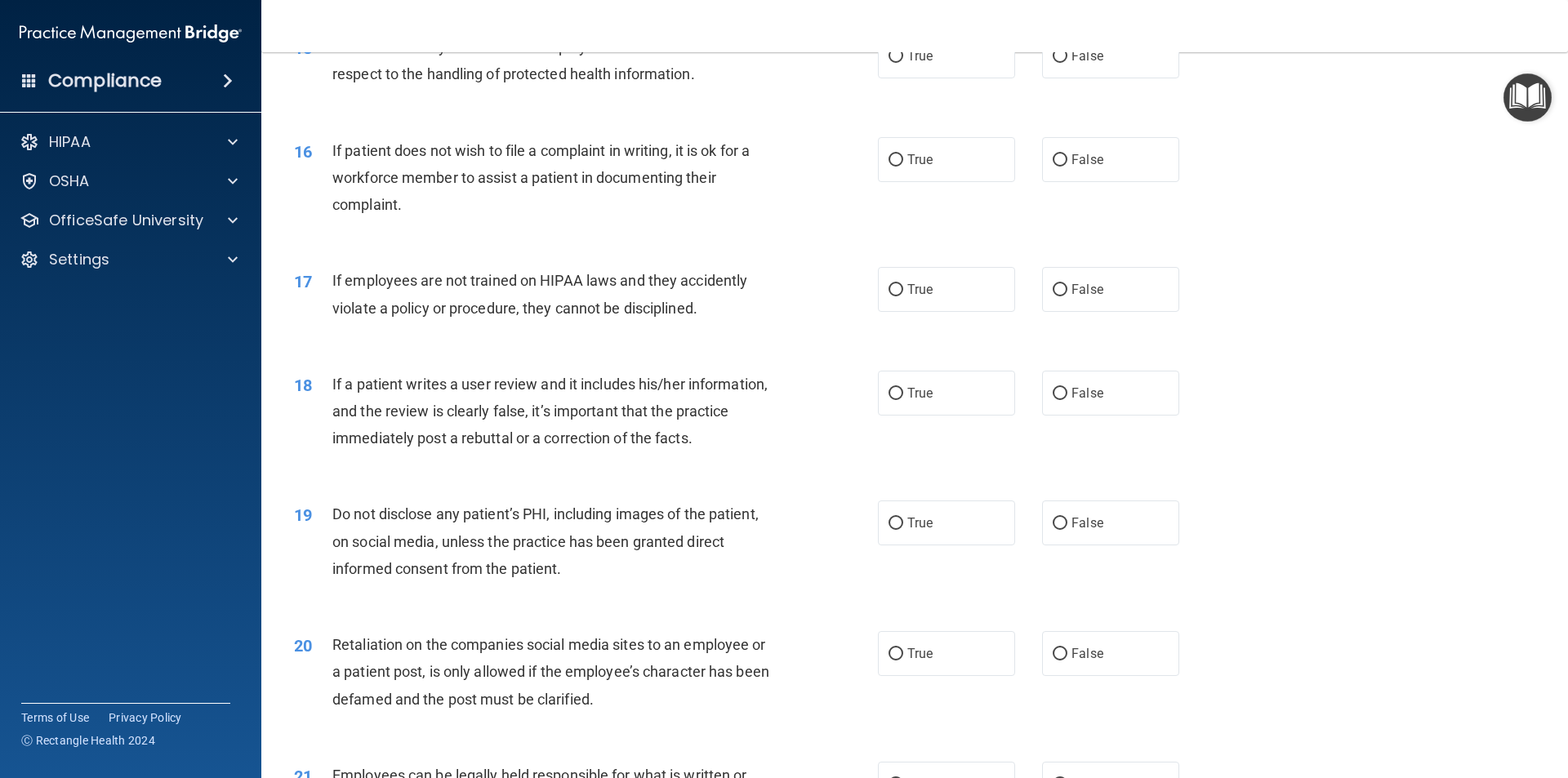
scroll to position [1958, 0]
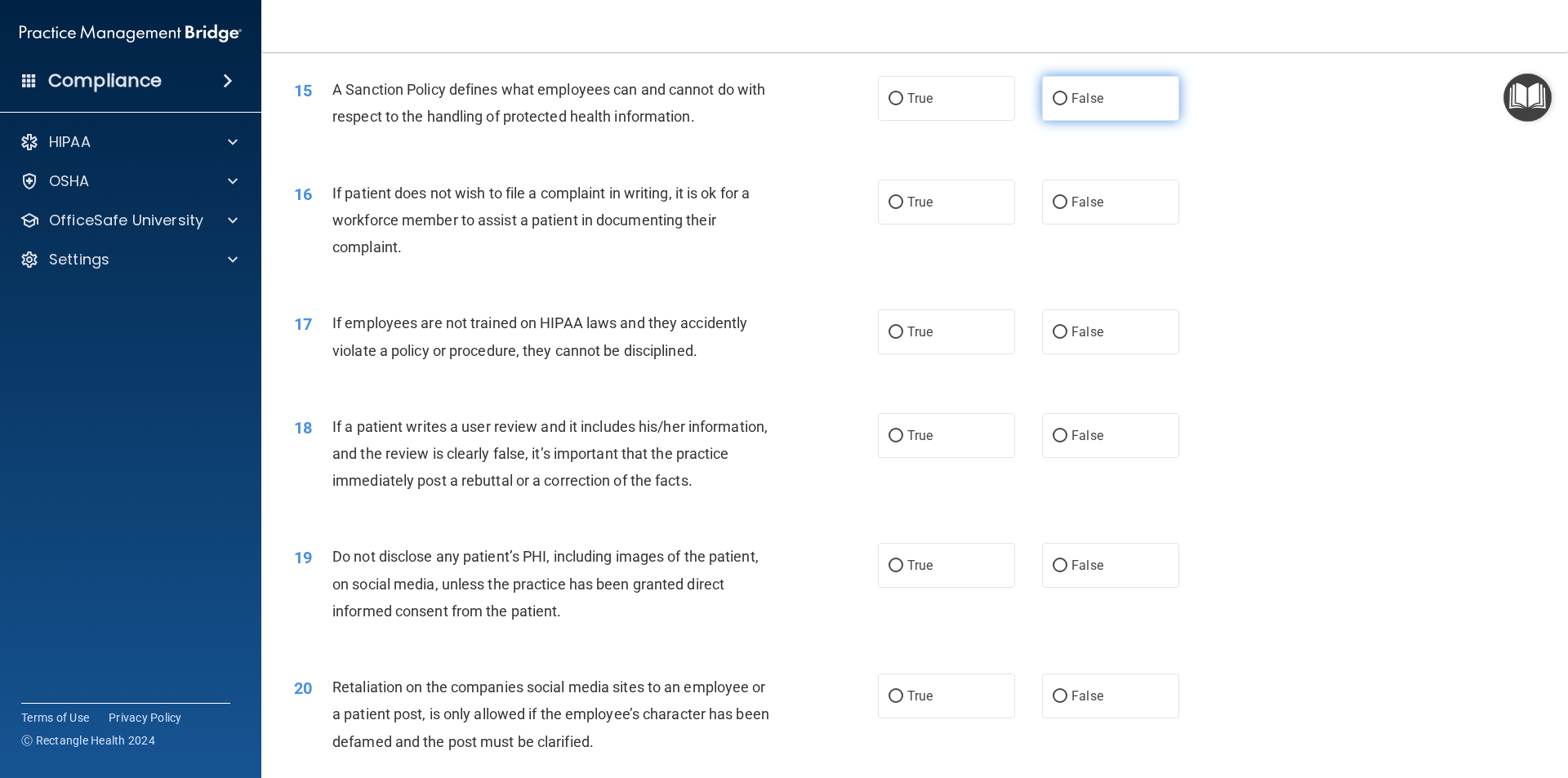
drag, startPoint x: 1083, startPoint y: 125, endPoint x: 1088, endPoint y: 117, distance: 9.4
click at [1090, 106] on span "False" at bounding box center [1086, 98] width 32 height 15
click at [1068, 120] on label "False" at bounding box center [1110, 97] width 137 height 45
click at [1067, 105] on input "False" at bounding box center [1059, 98] width 14 height 12
radio input "true"
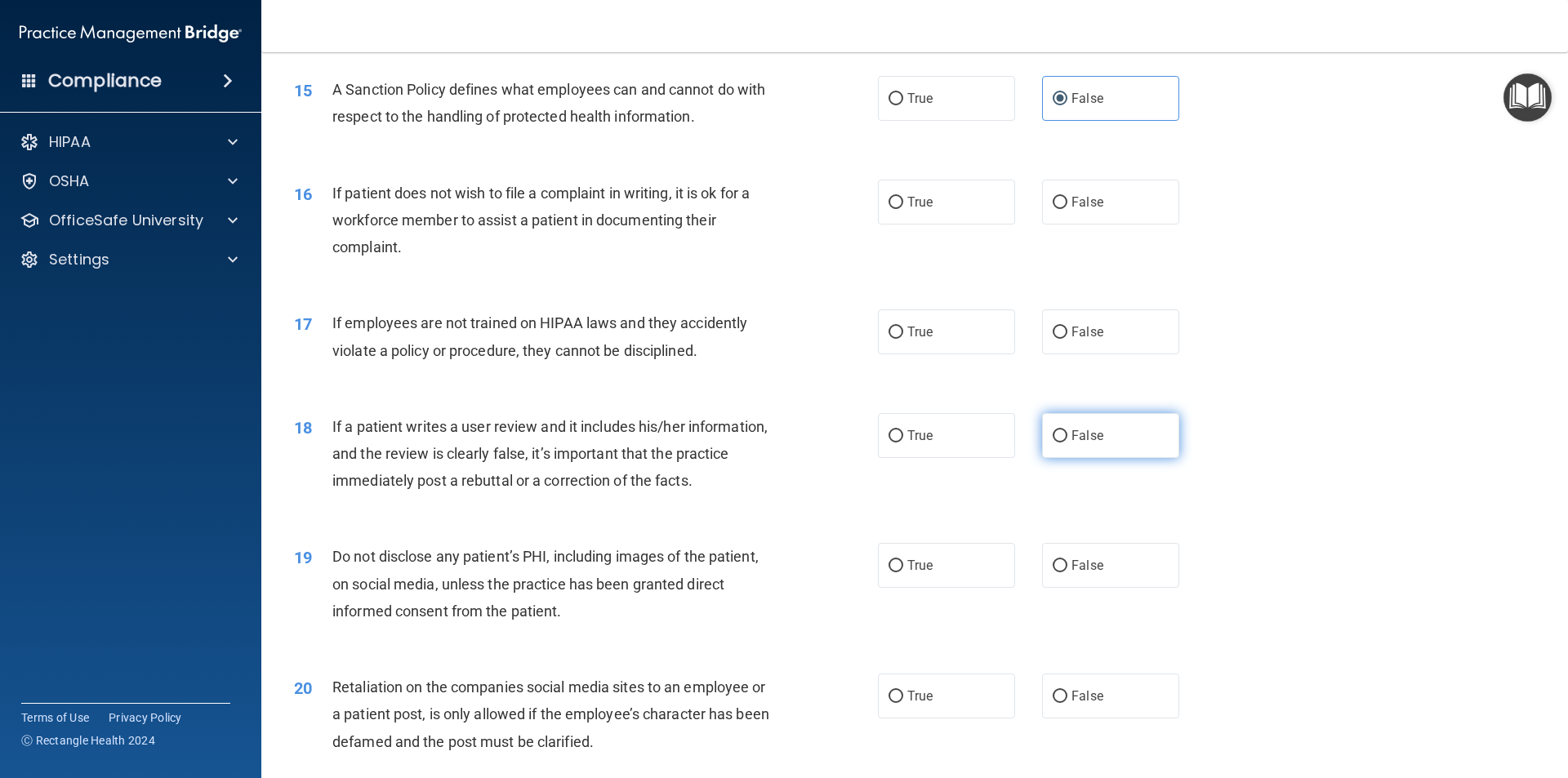
click at [1094, 443] on span "False" at bounding box center [1086, 435] width 32 height 15
click at [1067, 443] on input "False" at bounding box center [1059, 436] width 14 height 12
radio input "true"
click at [1106, 355] on label "False" at bounding box center [1110, 332] width 137 height 45
click at [1067, 338] on input "False" at bounding box center [1059, 333] width 14 height 12
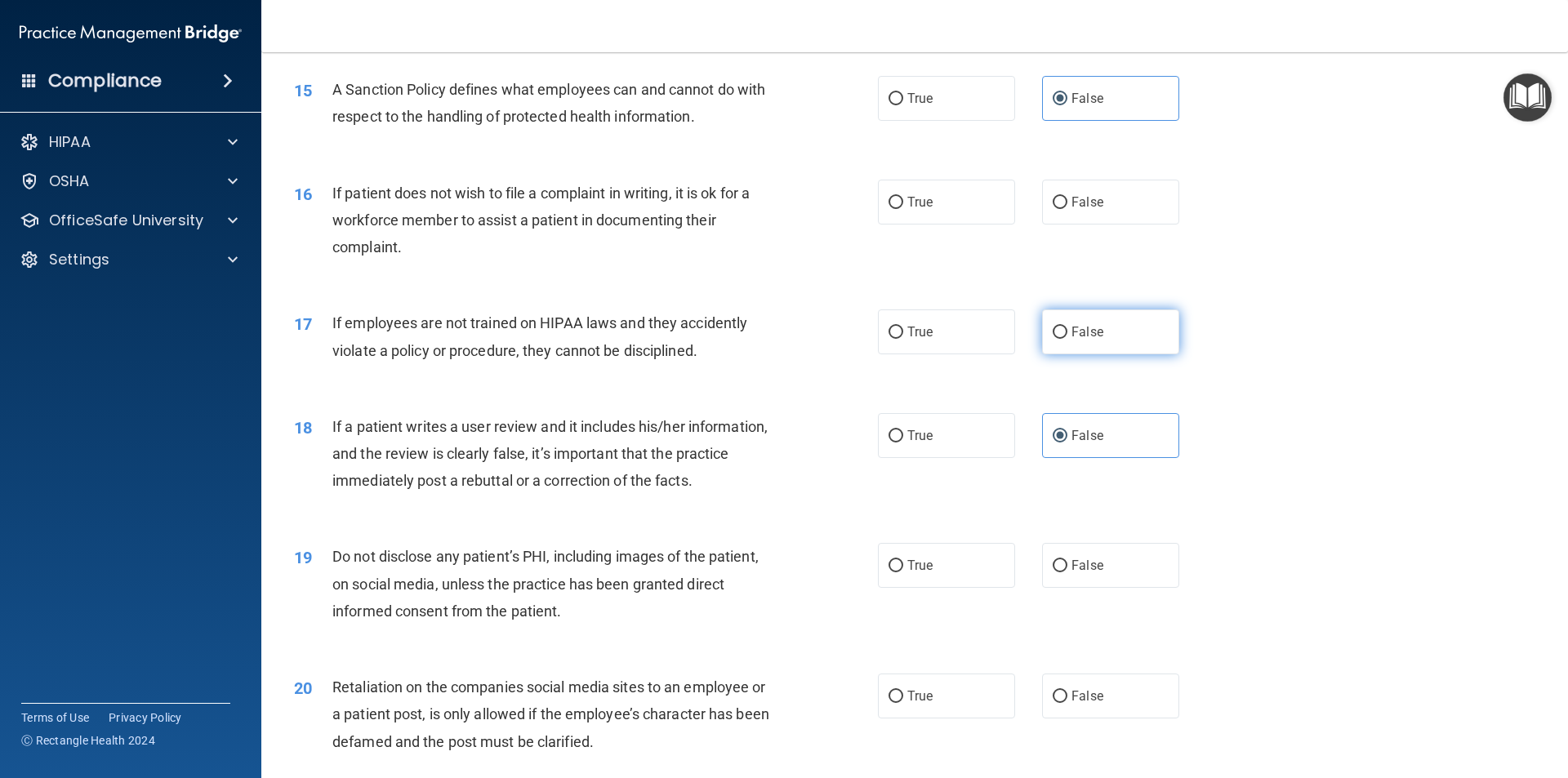
radio input "true"
click at [919, 209] on span "True" at bounding box center [920, 202] width 25 height 15
click at [903, 209] on input "True" at bounding box center [895, 203] width 14 height 12
radio input "true"
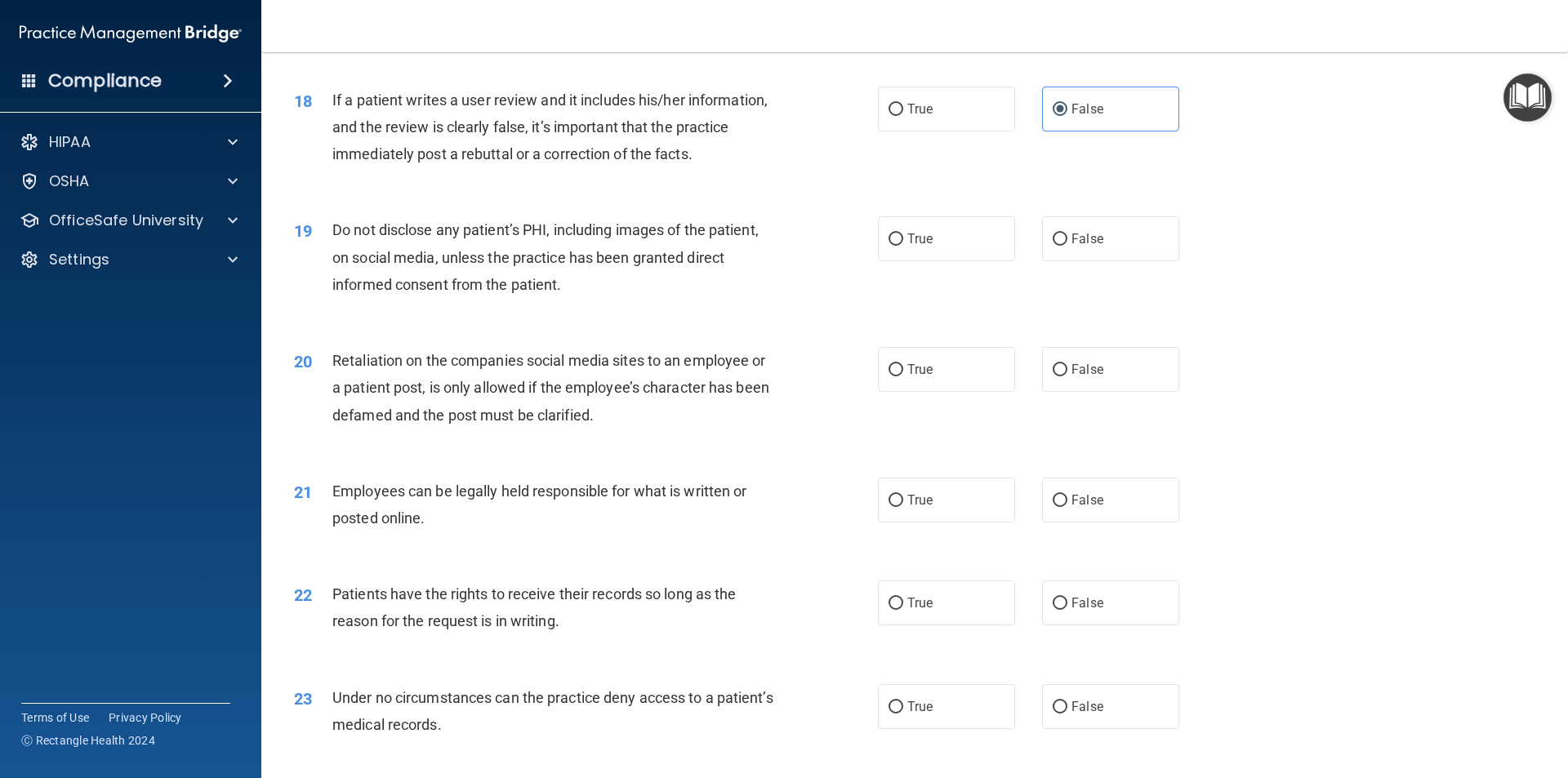
scroll to position [2366, 0]
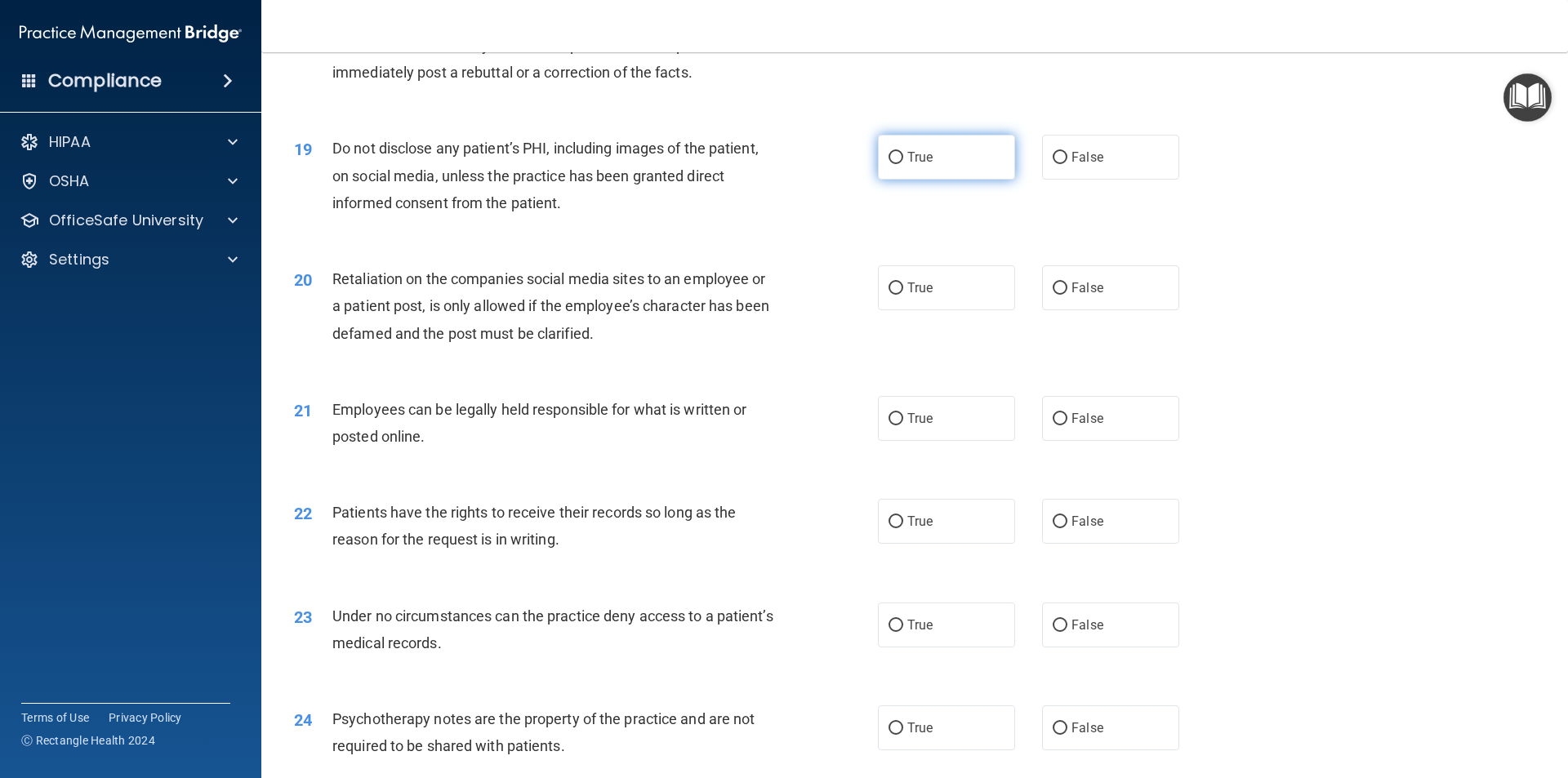
click at [908, 164] on span "True" at bounding box center [920, 157] width 25 height 15
click at [903, 164] on input "True" at bounding box center [895, 158] width 14 height 12
radio input "true"
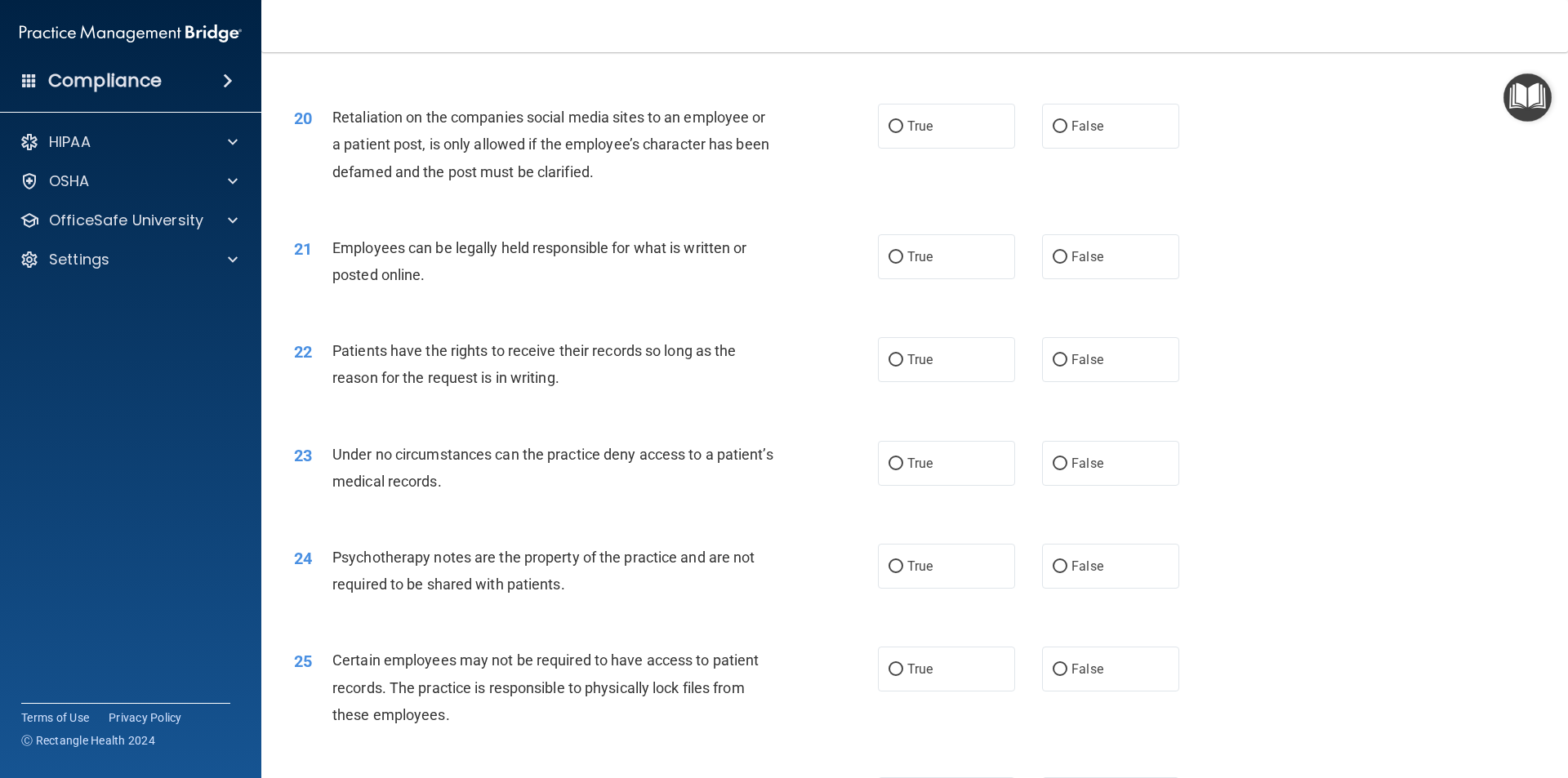
scroll to position [2530, 0]
click at [1076, 147] on label "False" at bounding box center [1110, 124] width 137 height 45
click at [1067, 131] on input "False" at bounding box center [1059, 125] width 14 height 12
radio input "true"
click at [898, 277] on label "True" at bounding box center [946, 254] width 137 height 45
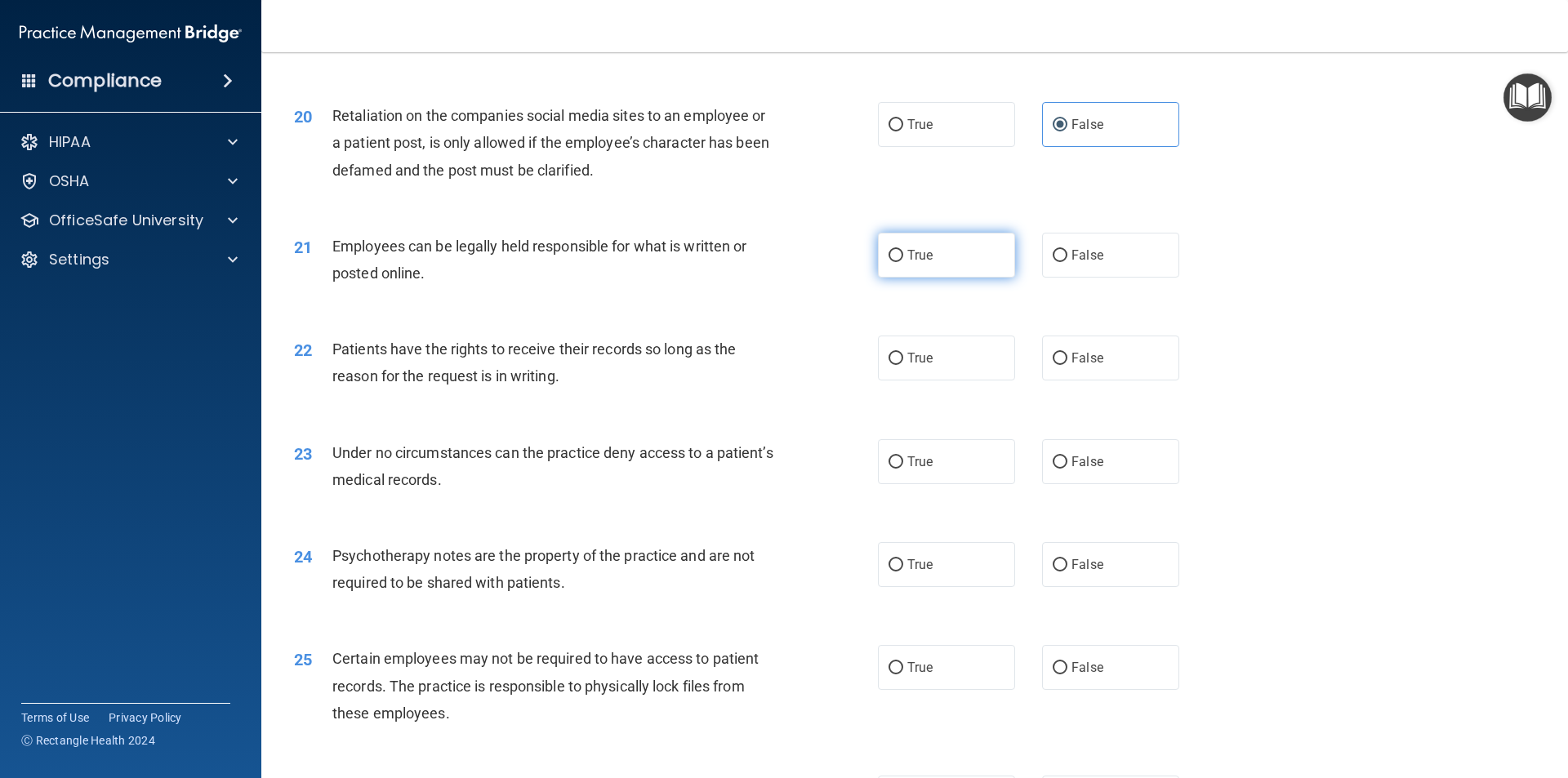
click at [898, 262] on input "True" at bounding box center [895, 255] width 14 height 12
radio input "true"
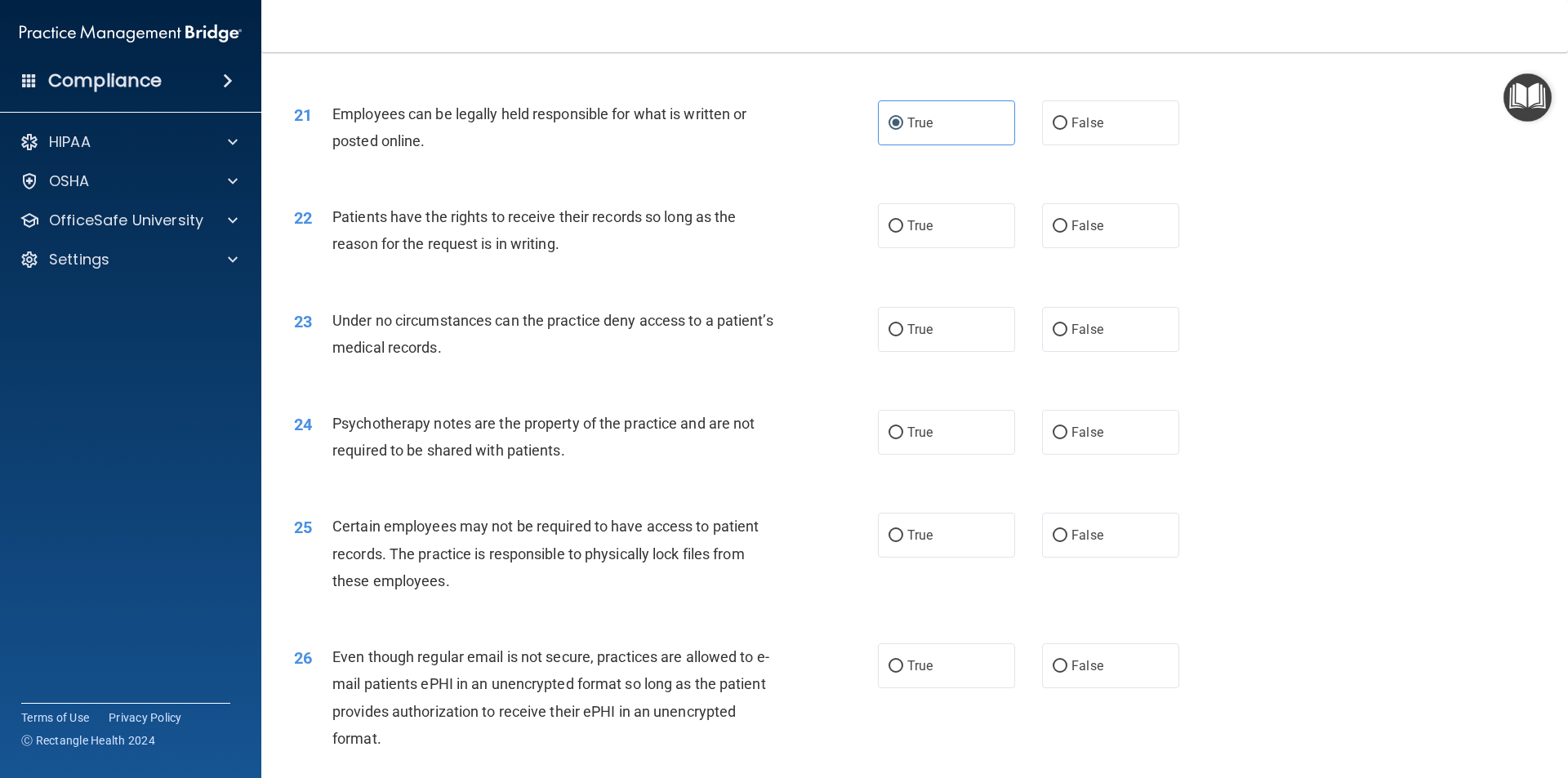
scroll to position [2693, 0]
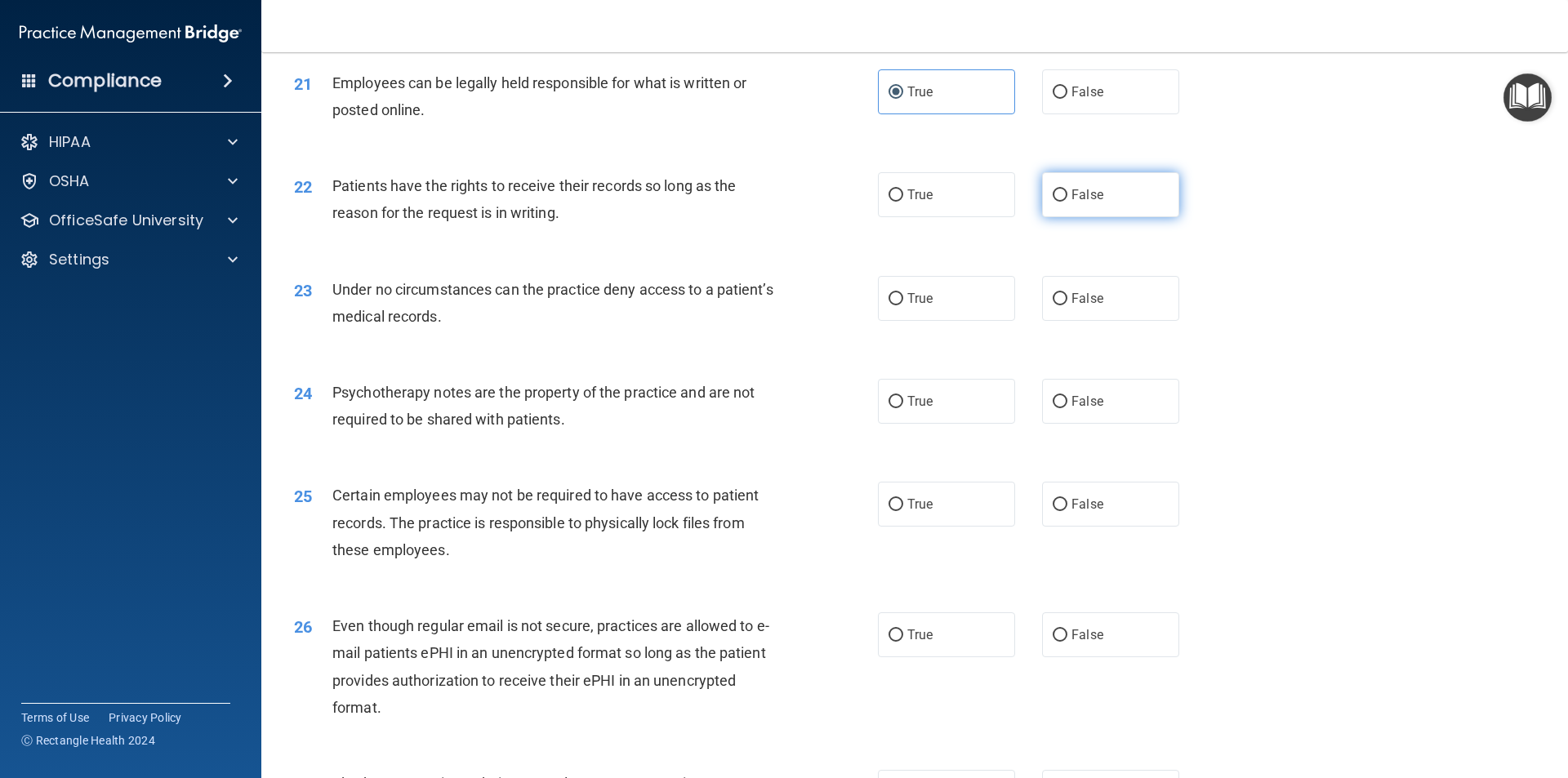
click at [1083, 203] on span "False" at bounding box center [1086, 195] width 32 height 15
click at [1067, 202] on input "False" at bounding box center [1059, 195] width 14 height 12
radio input "true"
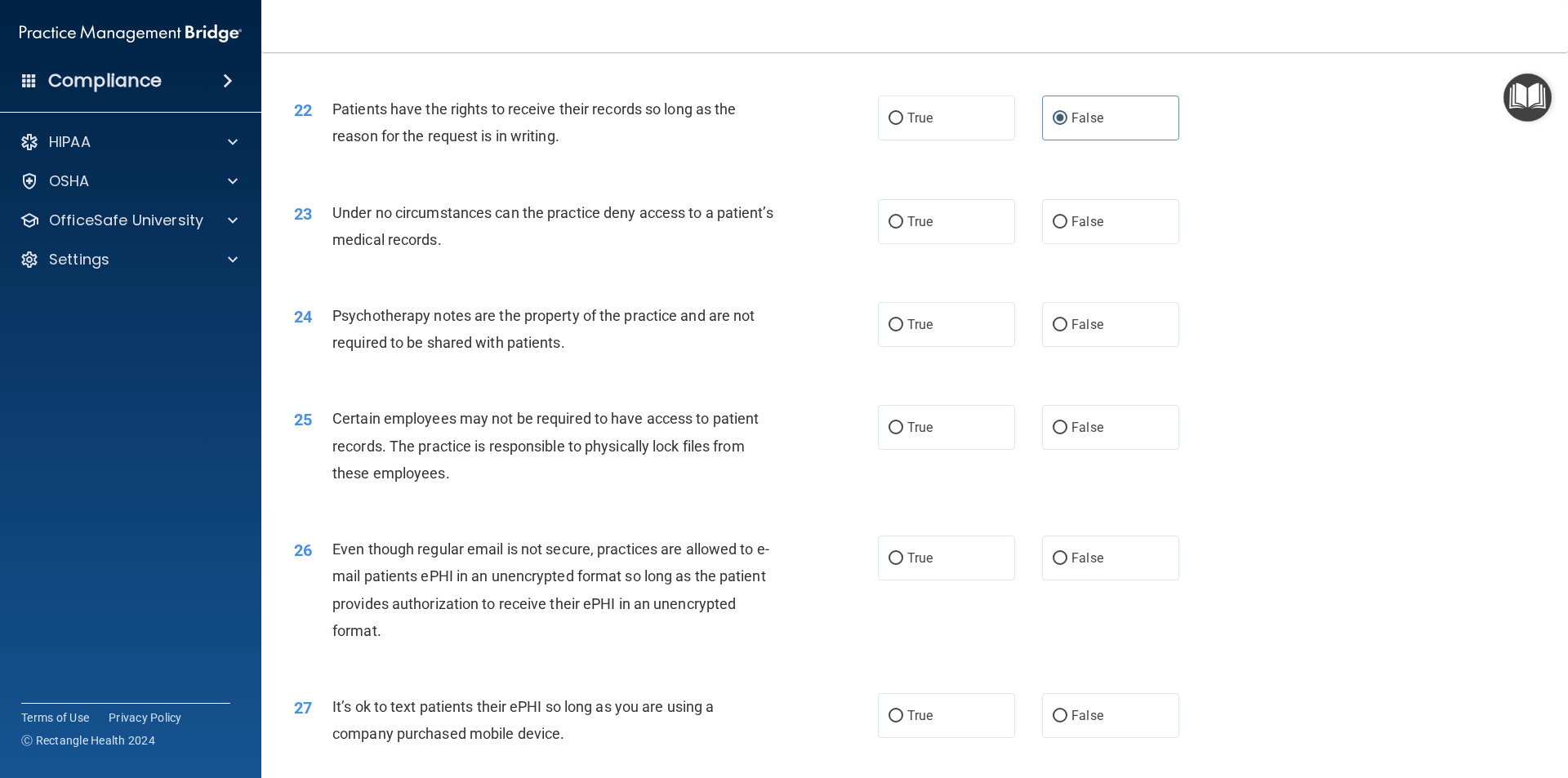
scroll to position [2775, 0]
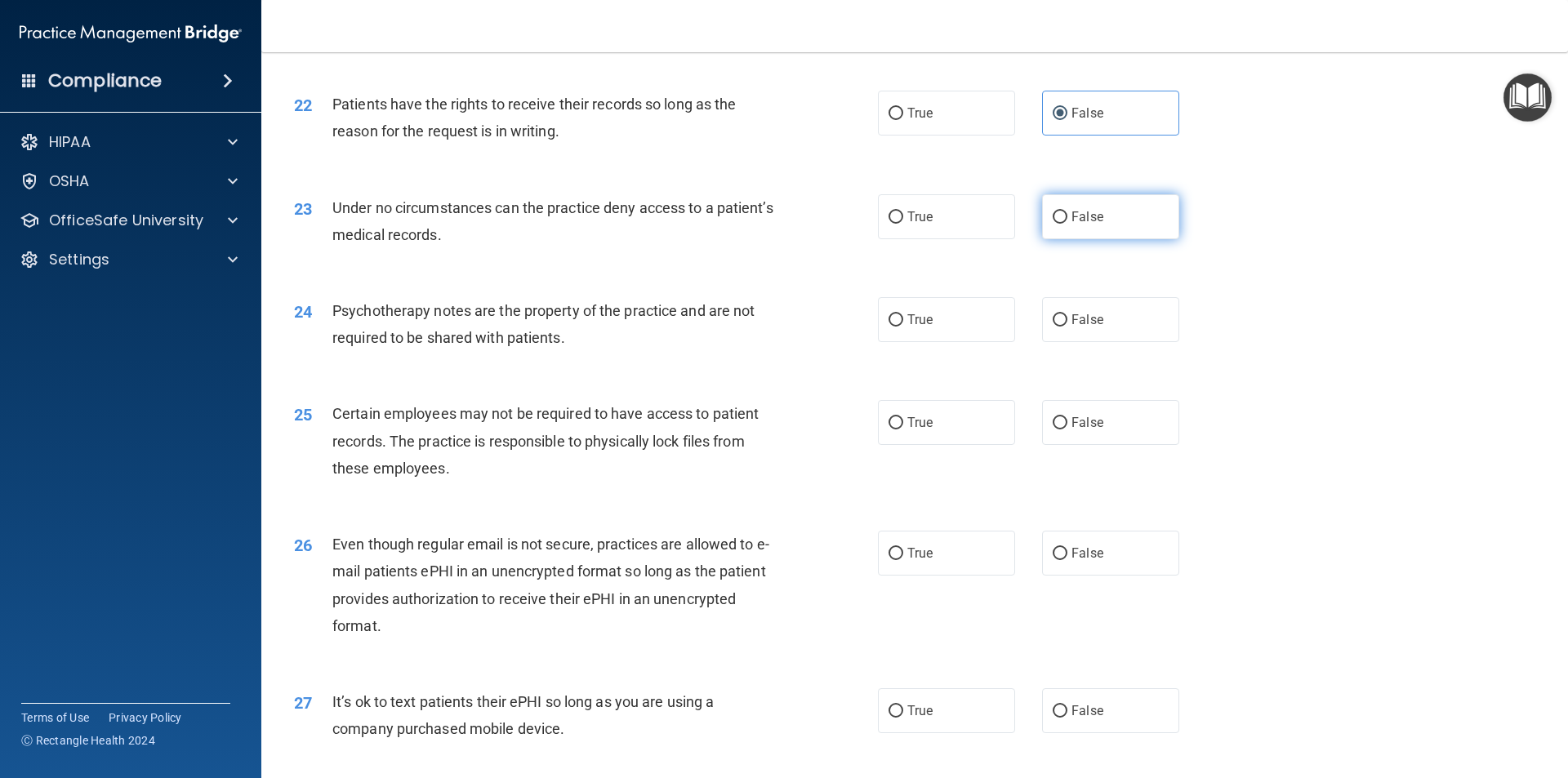
click at [1049, 239] on label "False" at bounding box center [1110, 216] width 137 height 45
click at [1053, 224] on input "False" at bounding box center [1059, 217] width 14 height 12
radio input "true"
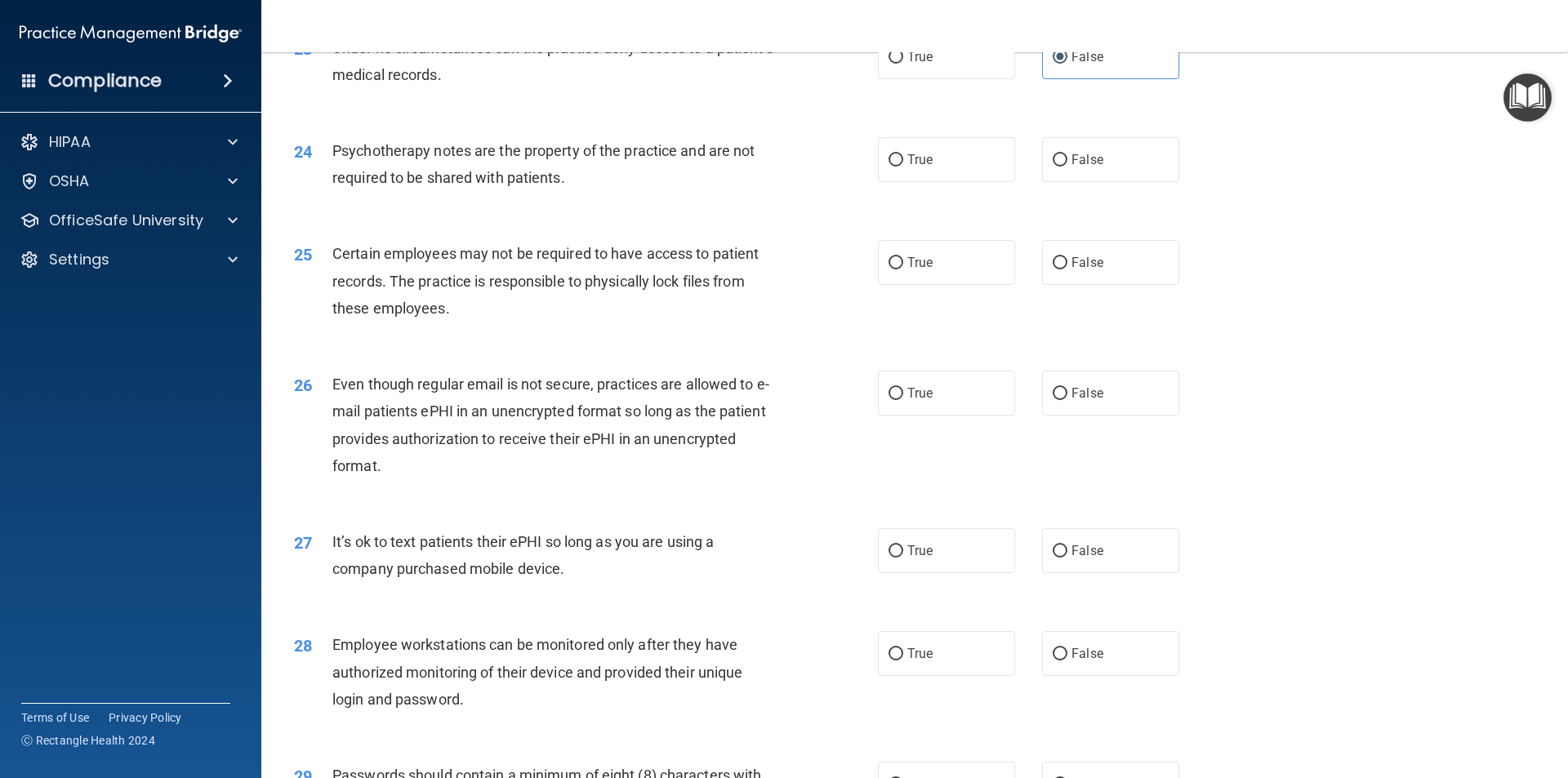
scroll to position [2938, 0]
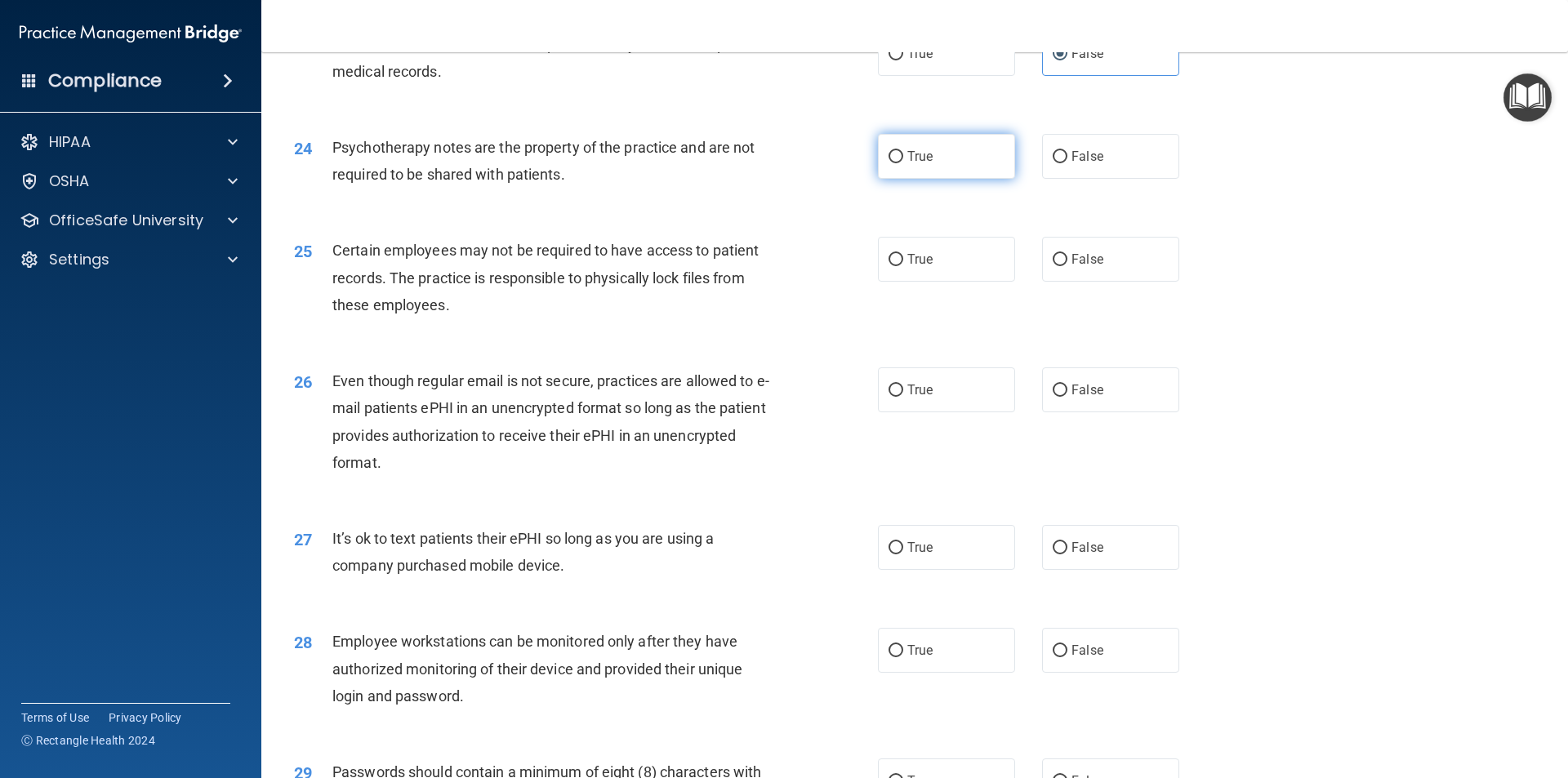
click at [908, 164] on span "True" at bounding box center [920, 156] width 25 height 15
click at [903, 163] on input "True" at bounding box center [895, 157] width 14 height 12
radio input "true"
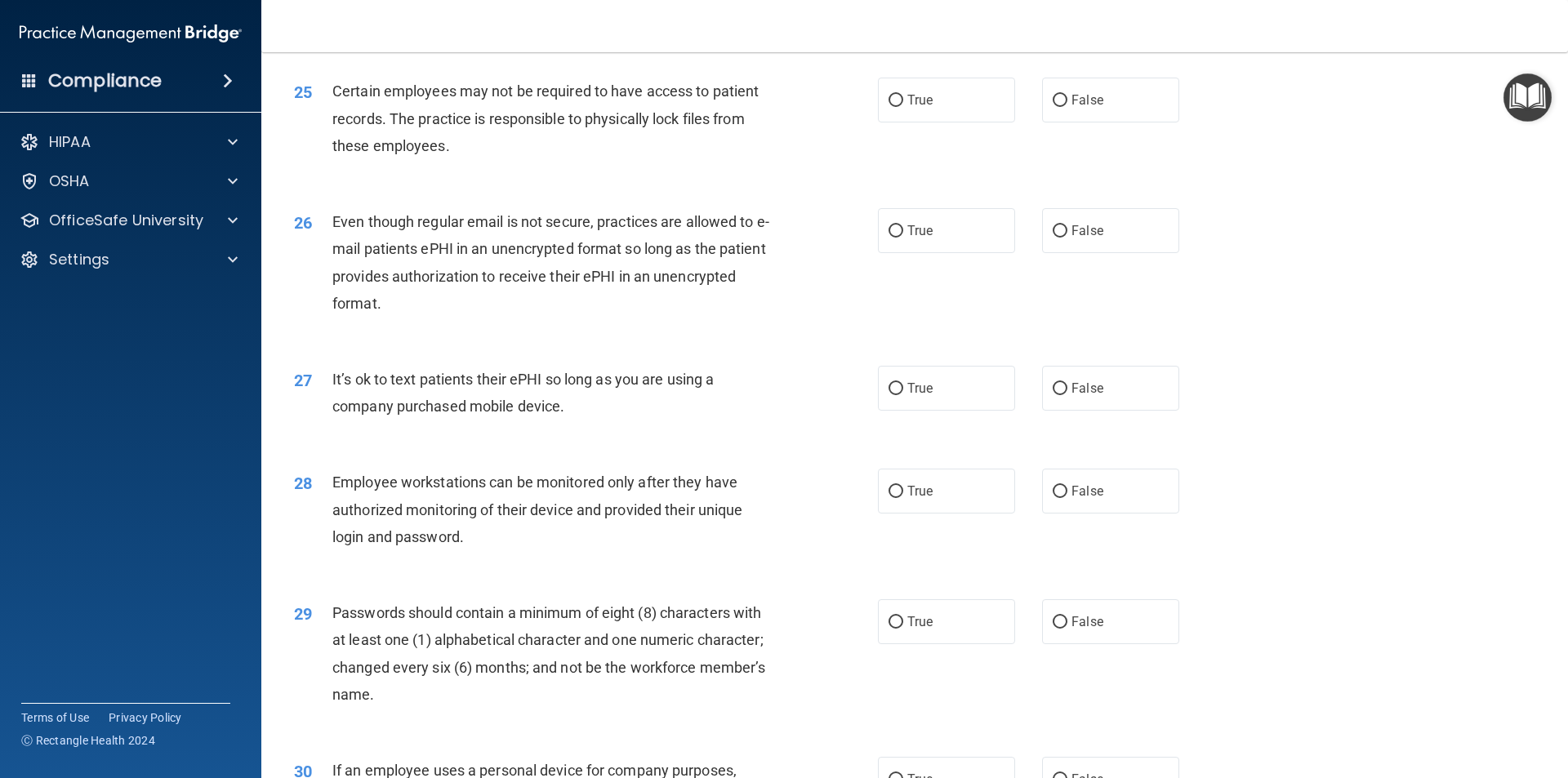
scroll to position [3101, 0]
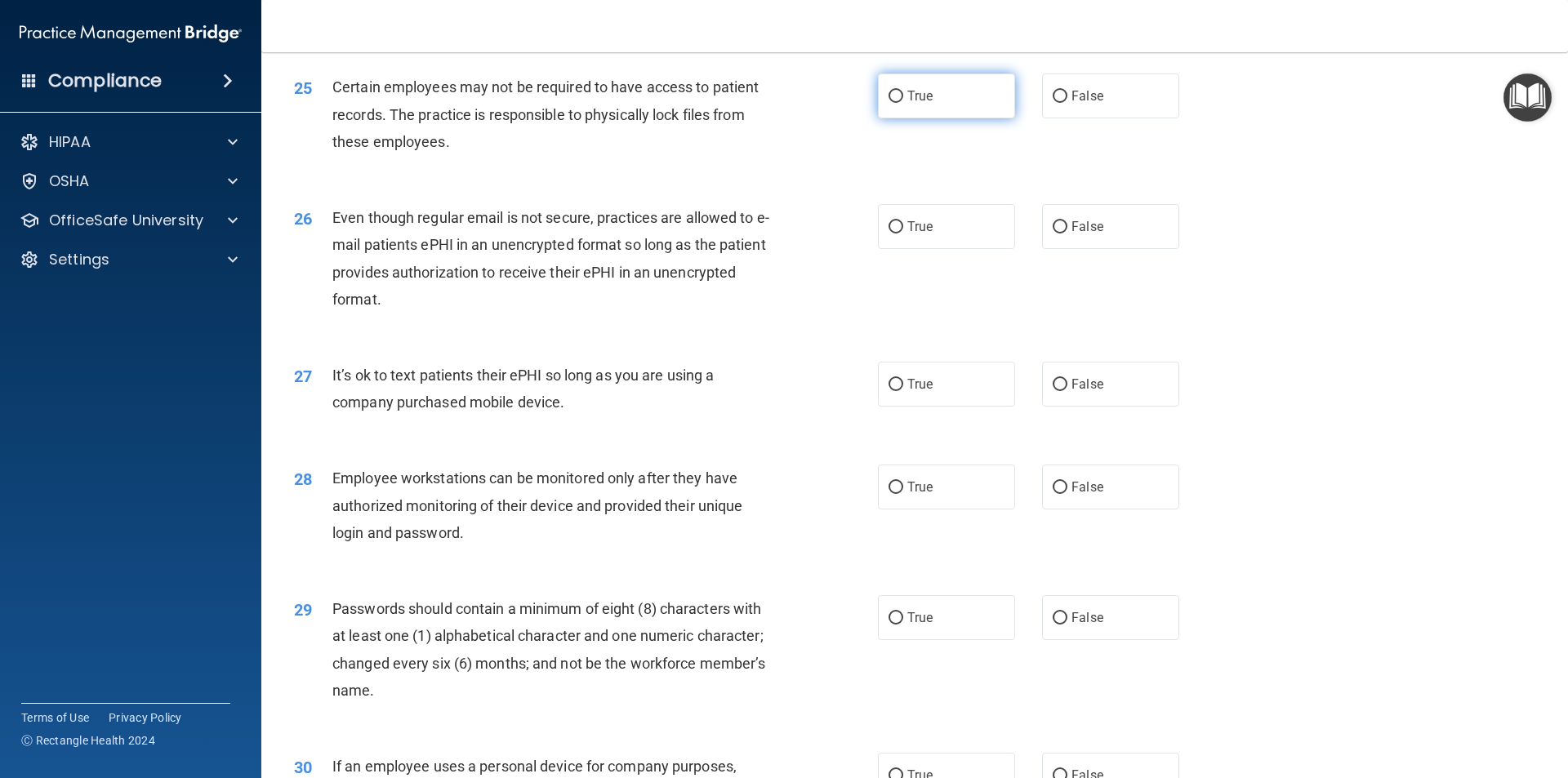
click at [906, 119] on label "True" at bounding box center [946, 96] width 137 height 45
click at [903, 103] on input "True" at bounding box center [895, 97] width 14 height 12
radio input "true"
click at [903, 249] on label "True" at bounding box center [946, 226] width 137 height 45
click at [903, 233] on input "True" at bounding box center [895, 227] width 14 height 12
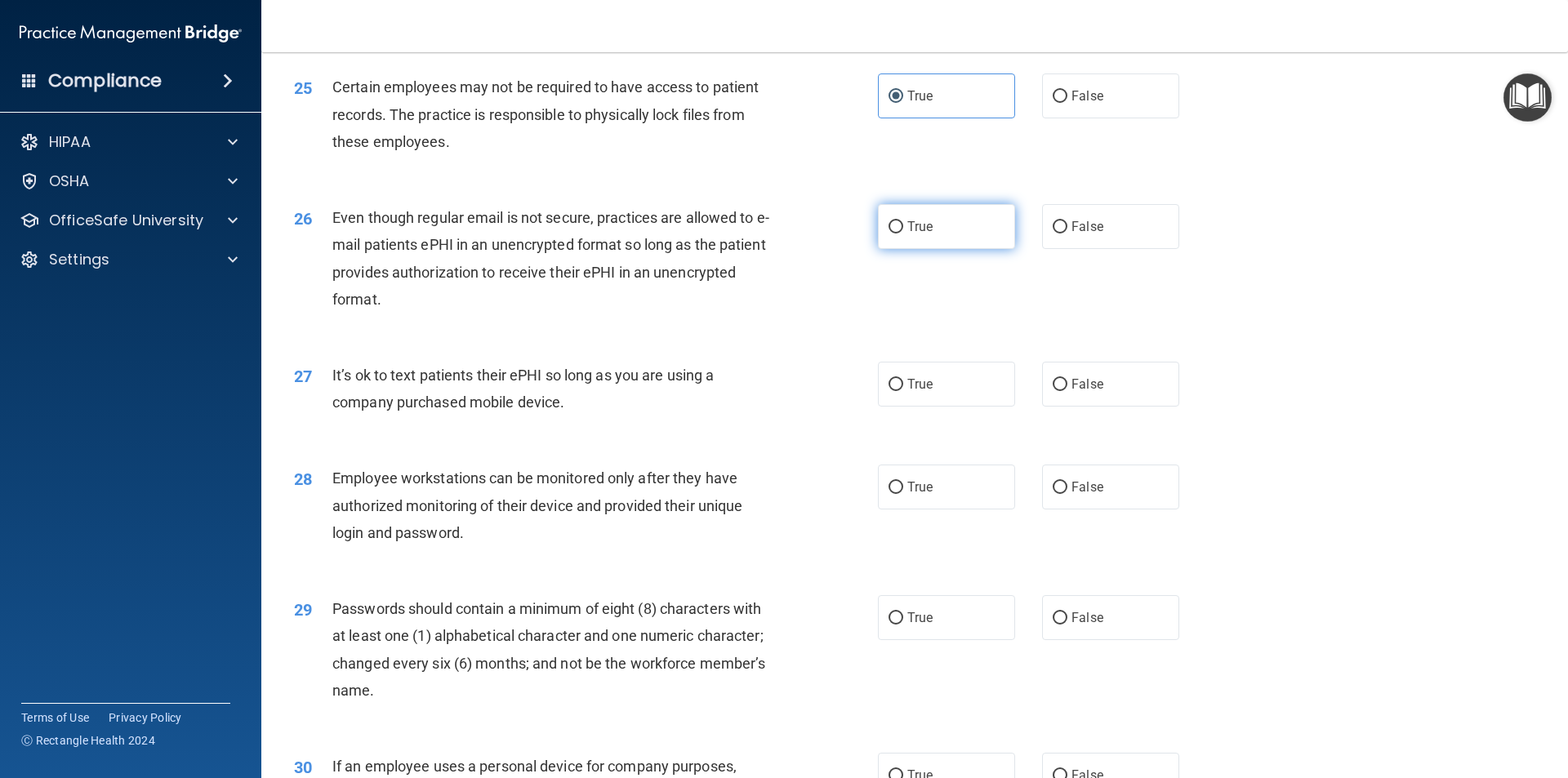
radio input "true"
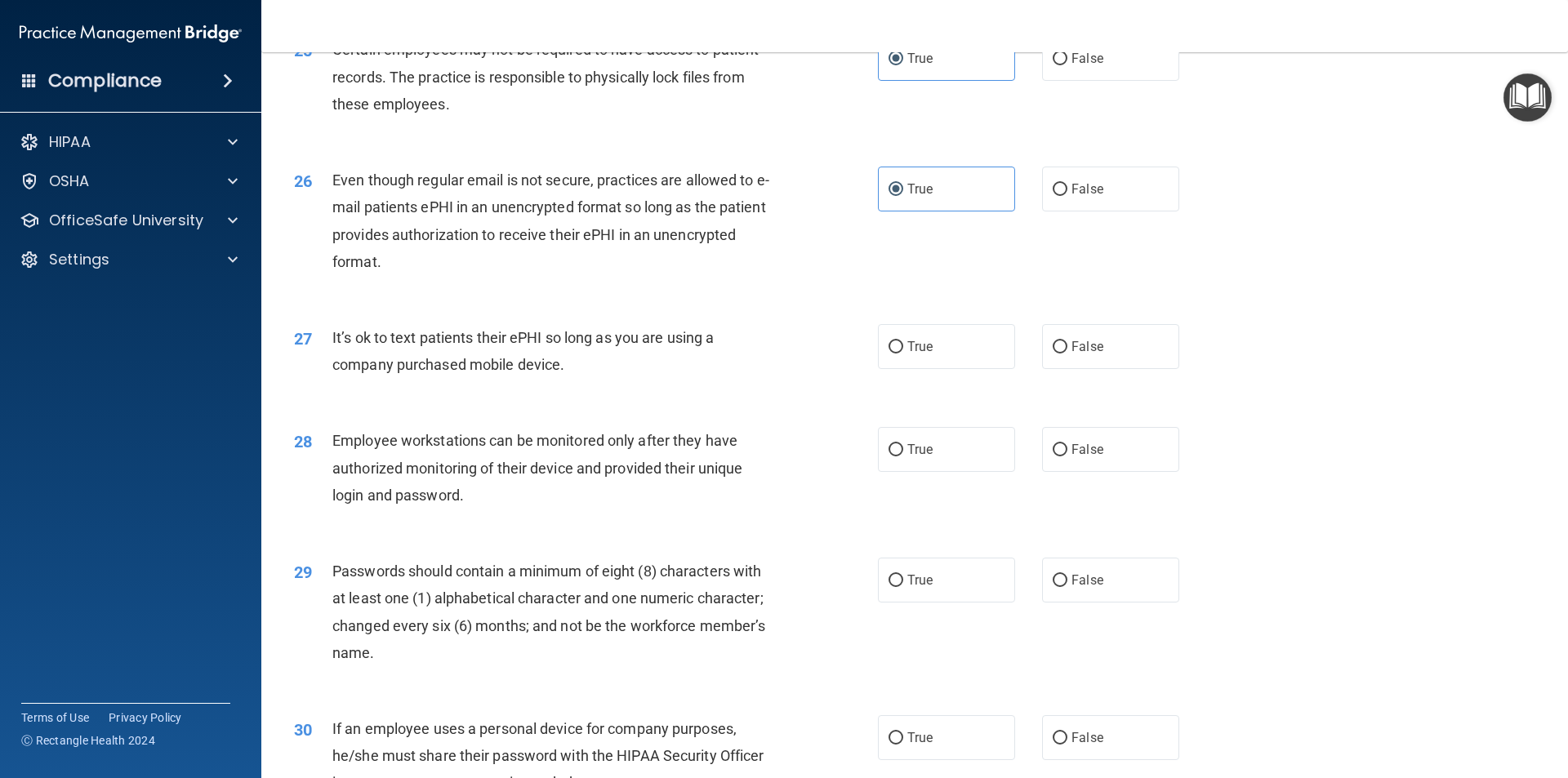
scroll to position [3265, 0]
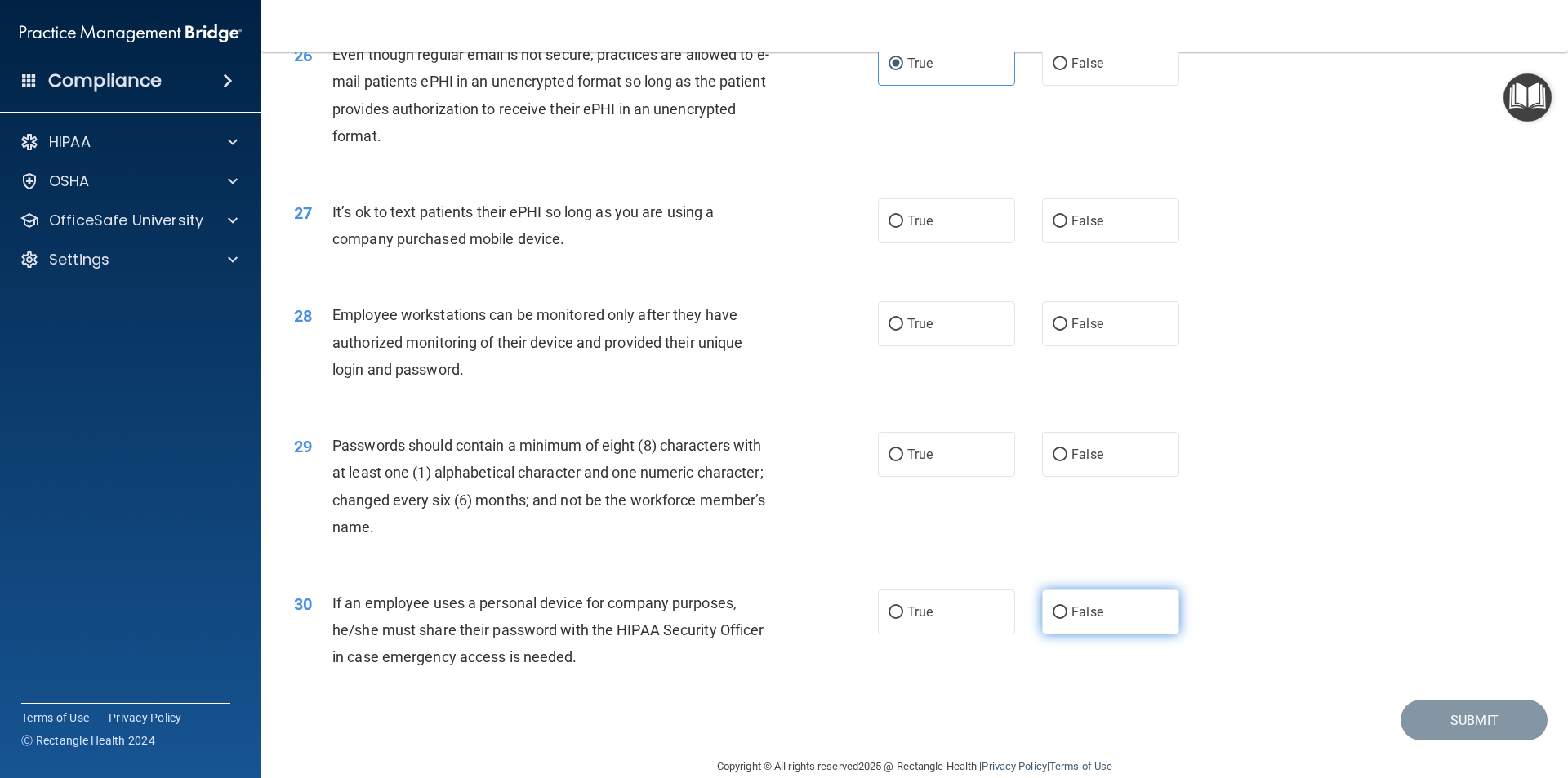
click at [1132, 635] on label "False" at bounding box center [1110, 612] width 137 height 45
click at [1067, 618] on input "False" at bounding box center [1059, 612] width 14 height 12
radio input "true"
click at [932, 476] on label "True" at bounding box center [946, 454] width 137 height 45
click at [903, 461] on input "True" at bounding box center [895, 455] width 14 height 12
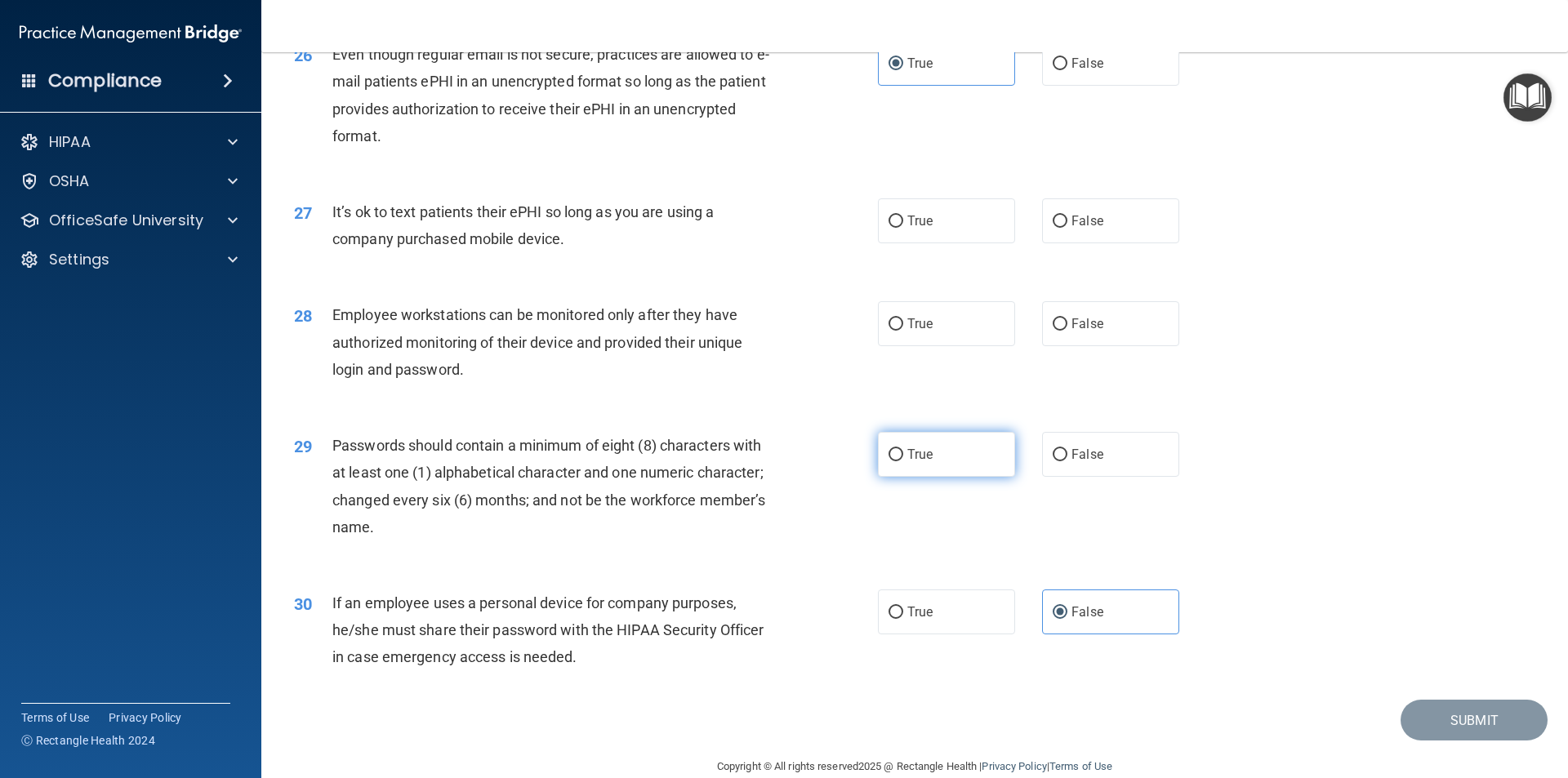
radio input "true"
click at [1078, 346] on label "False" at bounding box center [1110, 323] width 137 height 45
click at [1067, 331] on input "False" at bounding box center [1059, 324] width 14 height 12
radio input "true"
click at [1121, 243] on label "False" at bounding box center [1110, 221] width 137 height 45
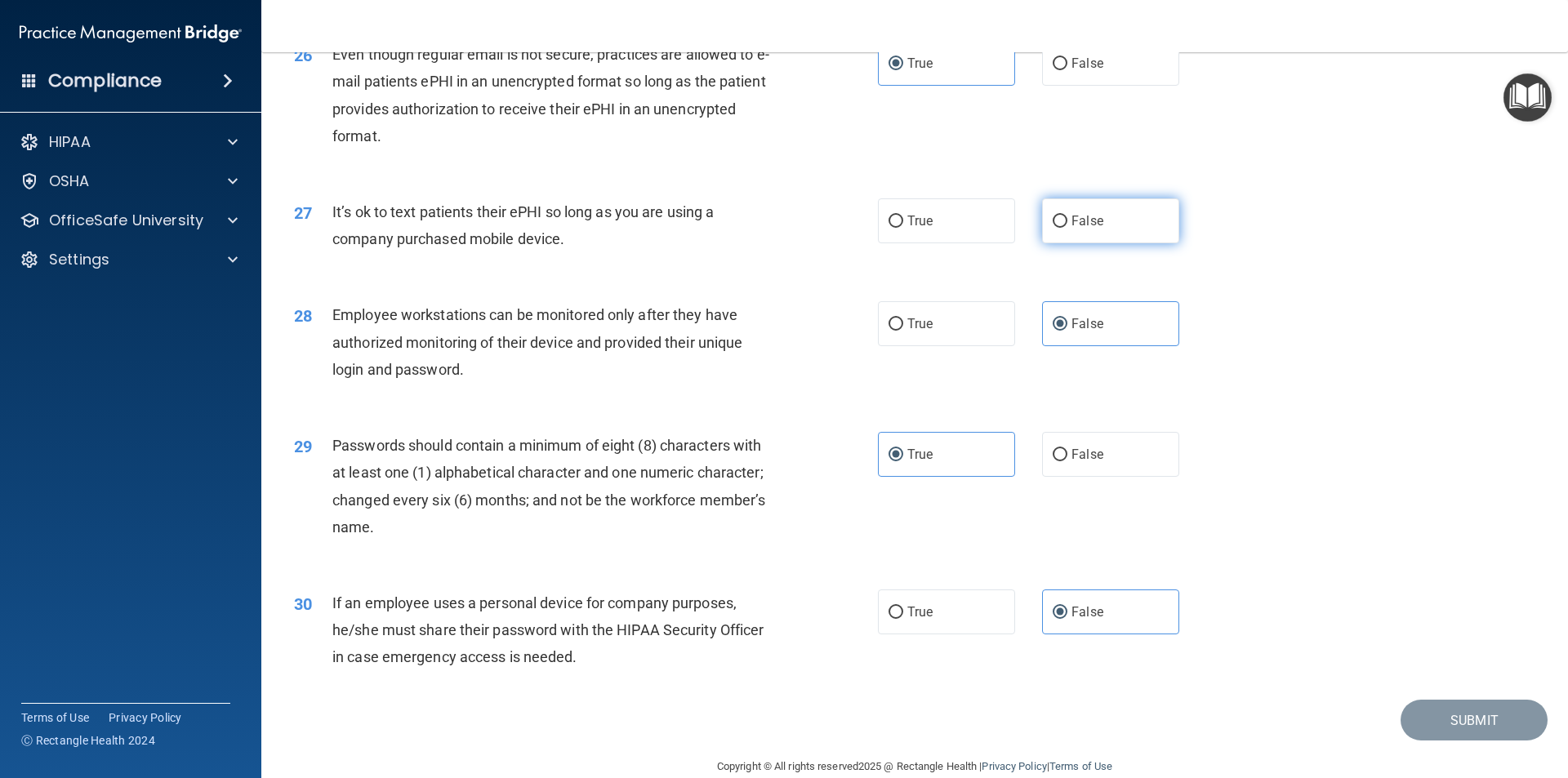
click at [1067, 227] on input "False" at bounding box center [1059, 221] width 14 height 12
radio input "true"
click at [1417, 741] on button "Submit" at bounding box center [1474, 721] width 147 height 42
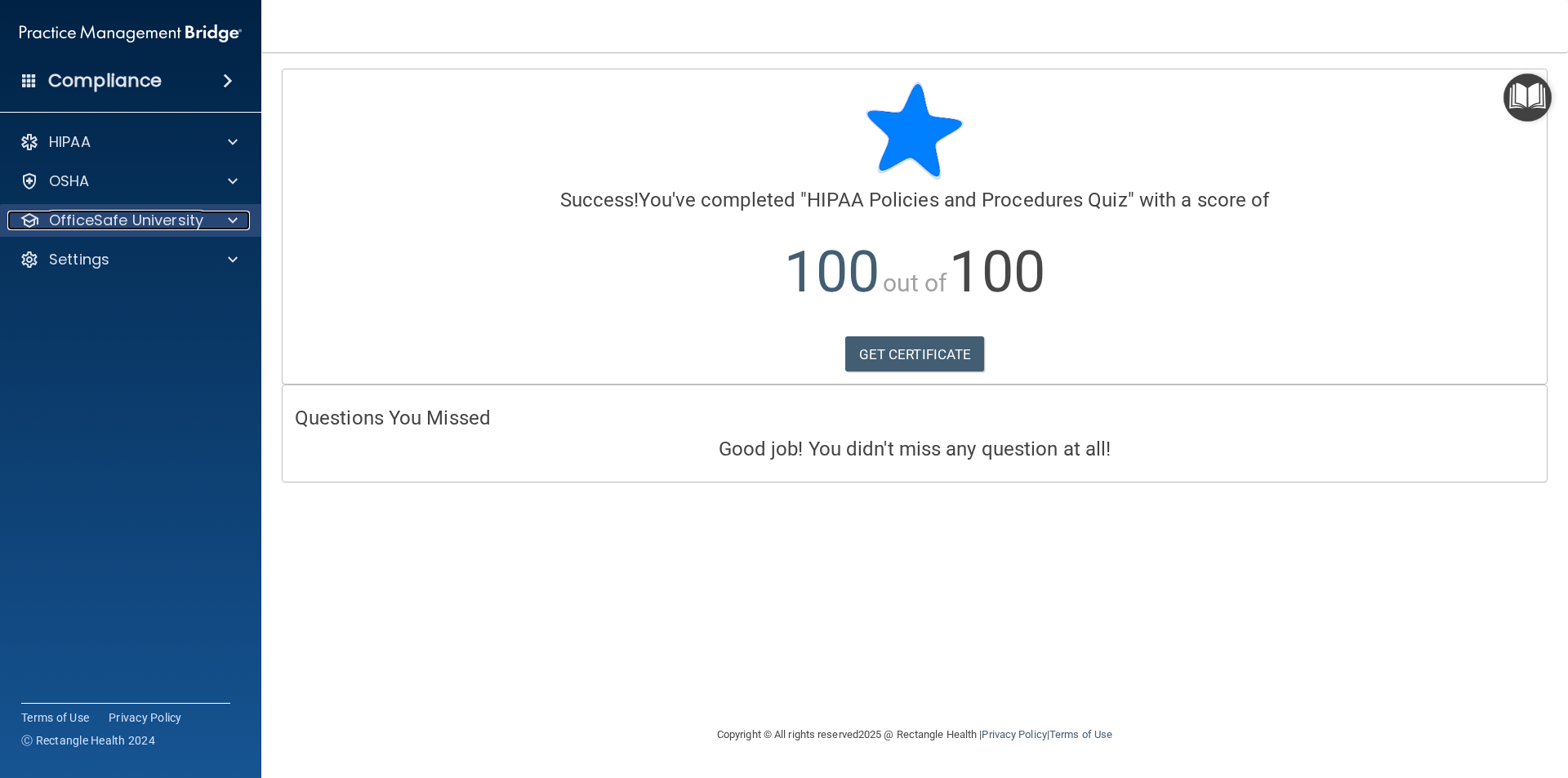
click at [139, 221] on p "OfficeSafe University" at bounding box center [125, 220] width 154 height 19
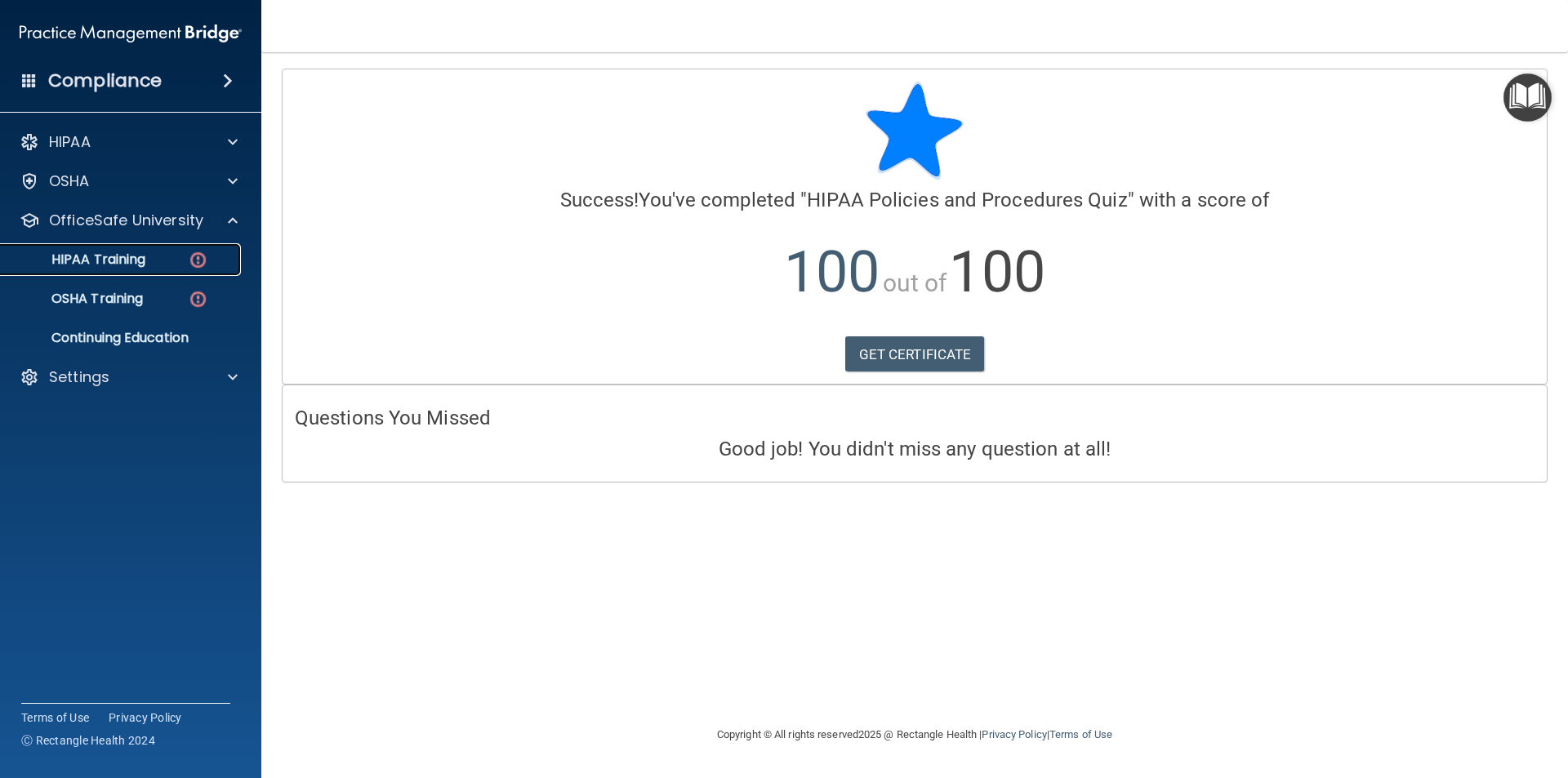
click at [120, 258] on p "HIPAA Training" at bounding box center [77, 259] width 135 height 16
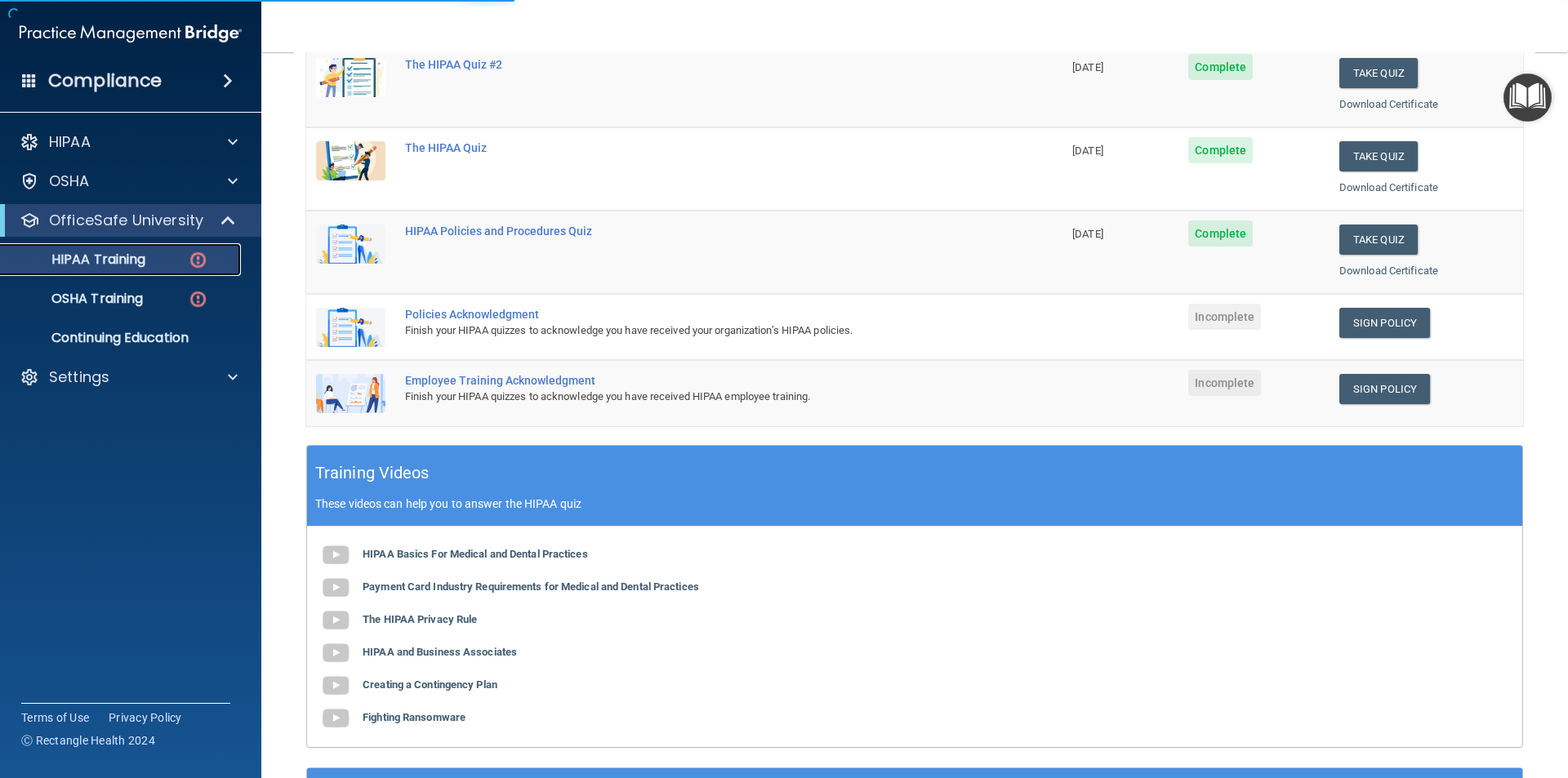
scroll to position [245, 0]
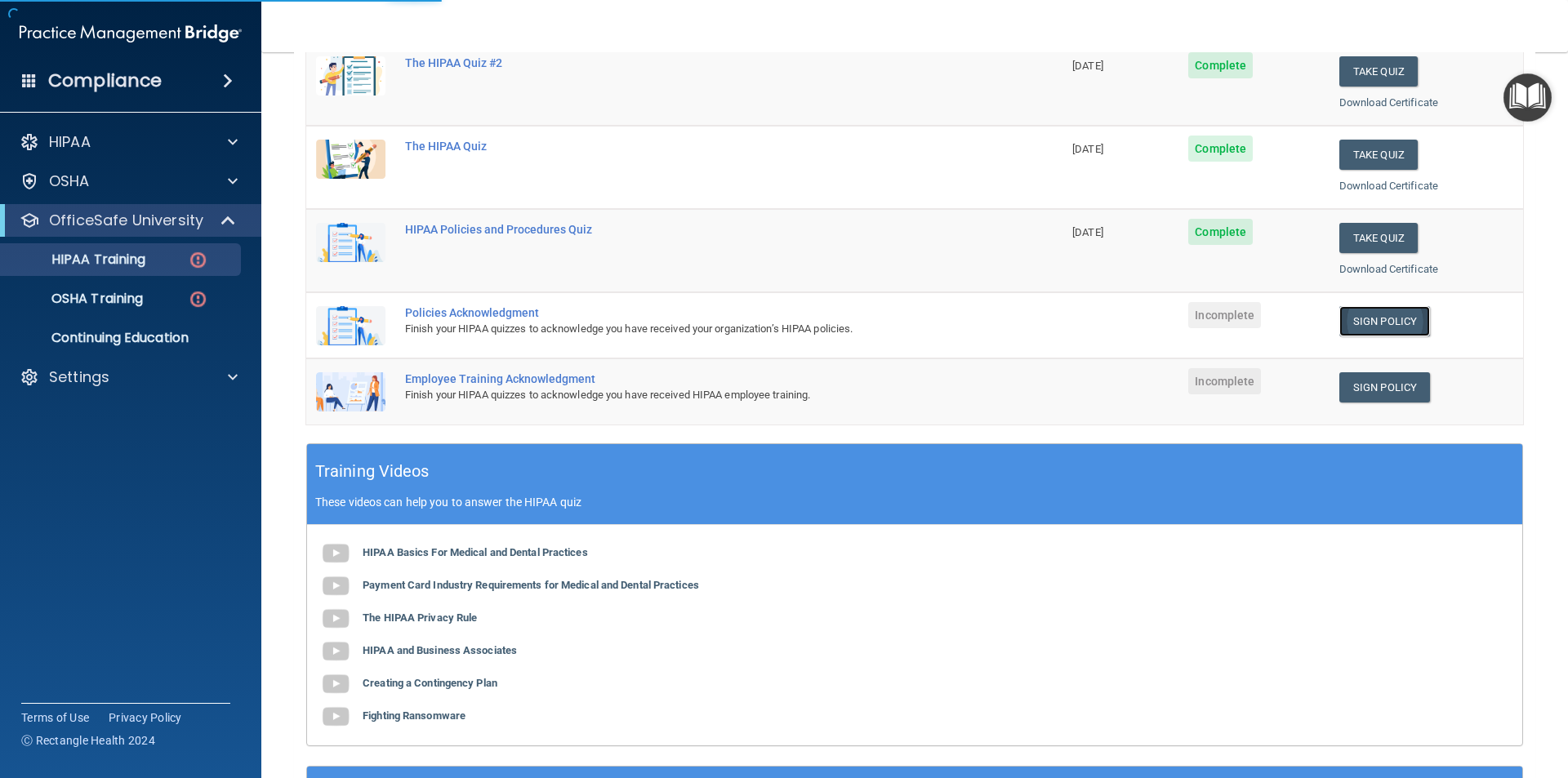
click at [1367, 321] on link "Sign Policy" at bounding box center [1383, 321] width 91 height 31
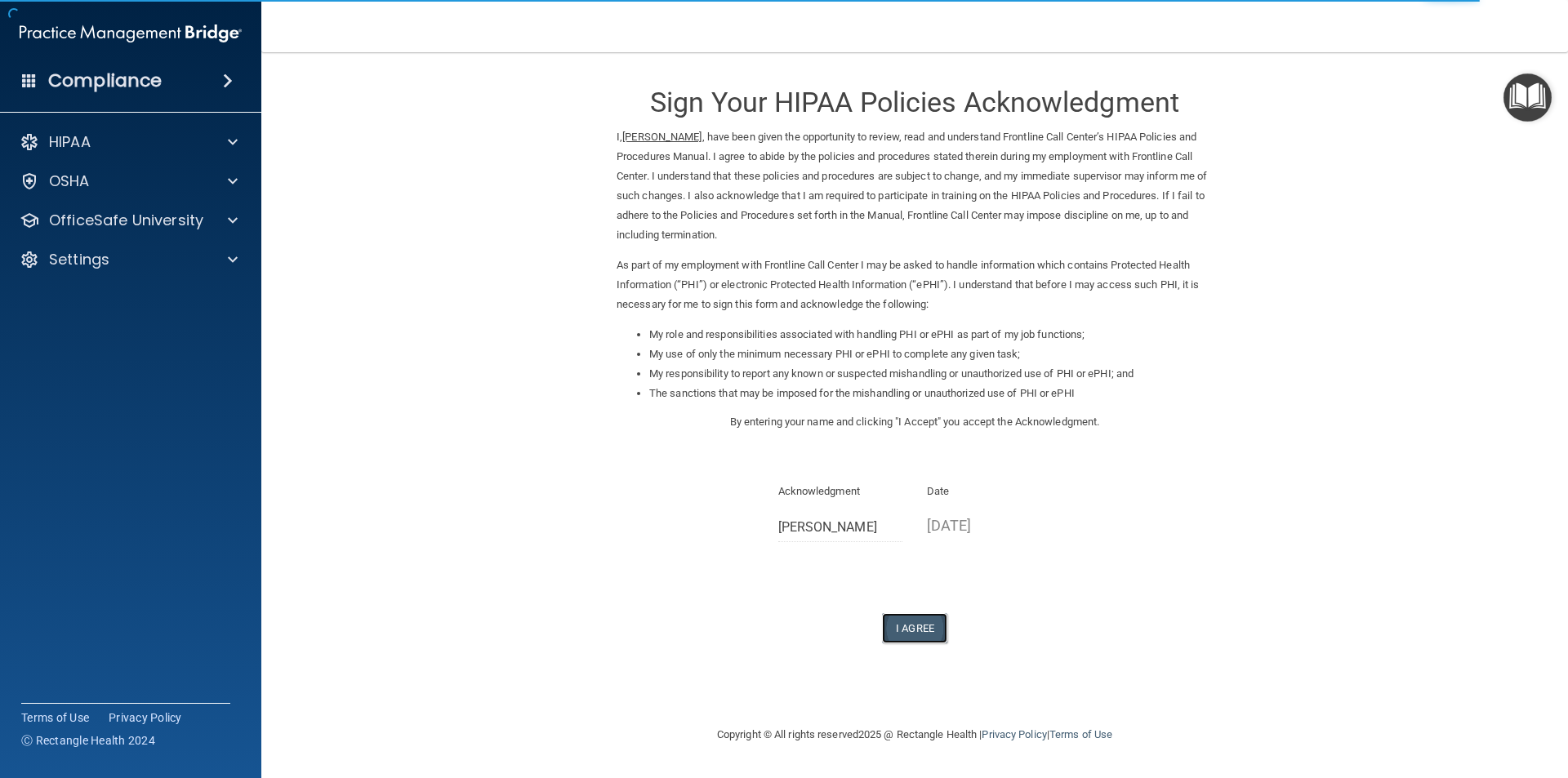
click at [928, 629] on button "I Agree" at bounding box center [914, 628] width 65 height 31
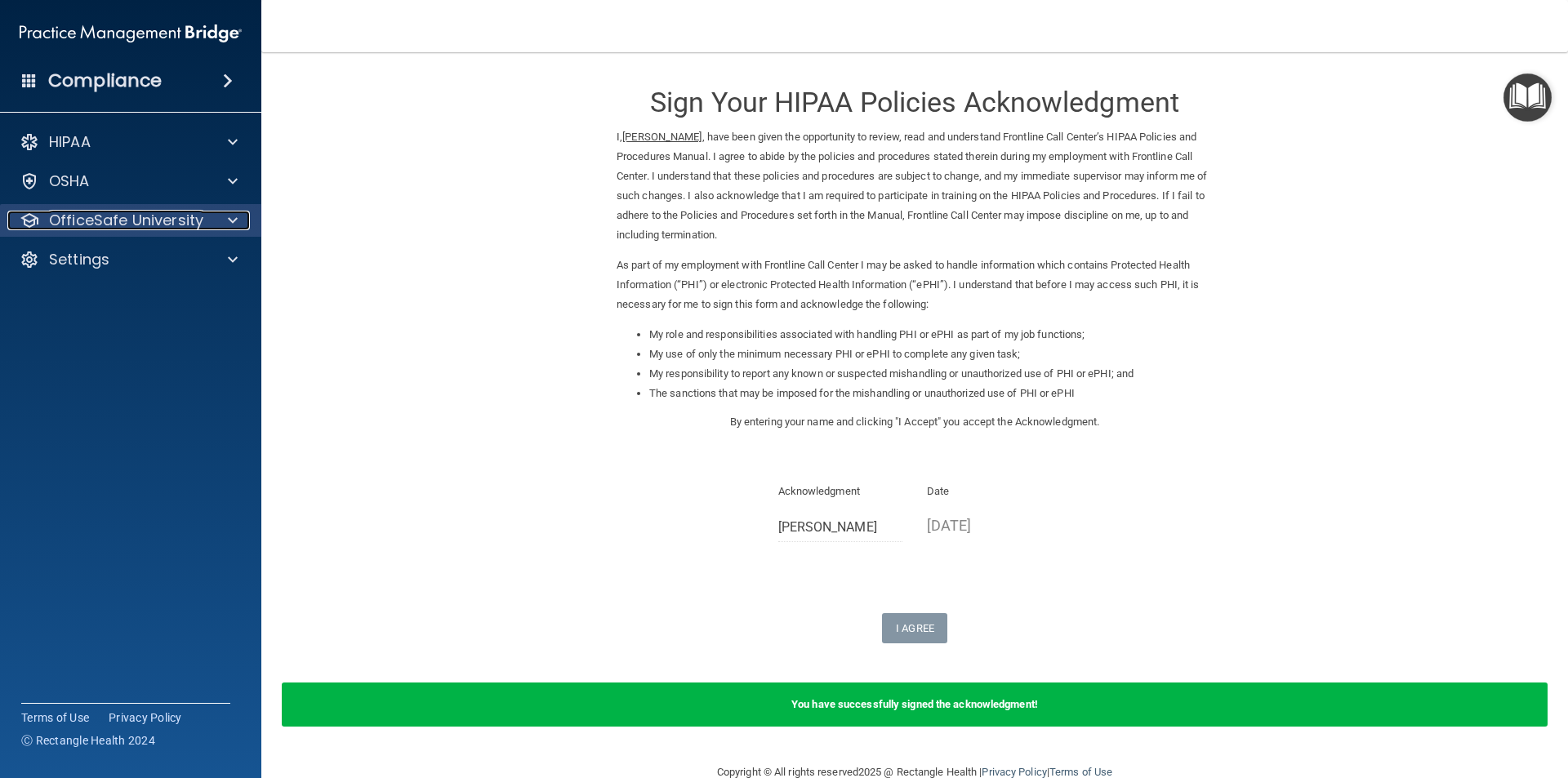
click at [169, 217] on p "OfficeSafe University" at bounding box center [125, 220] width 154 height 19
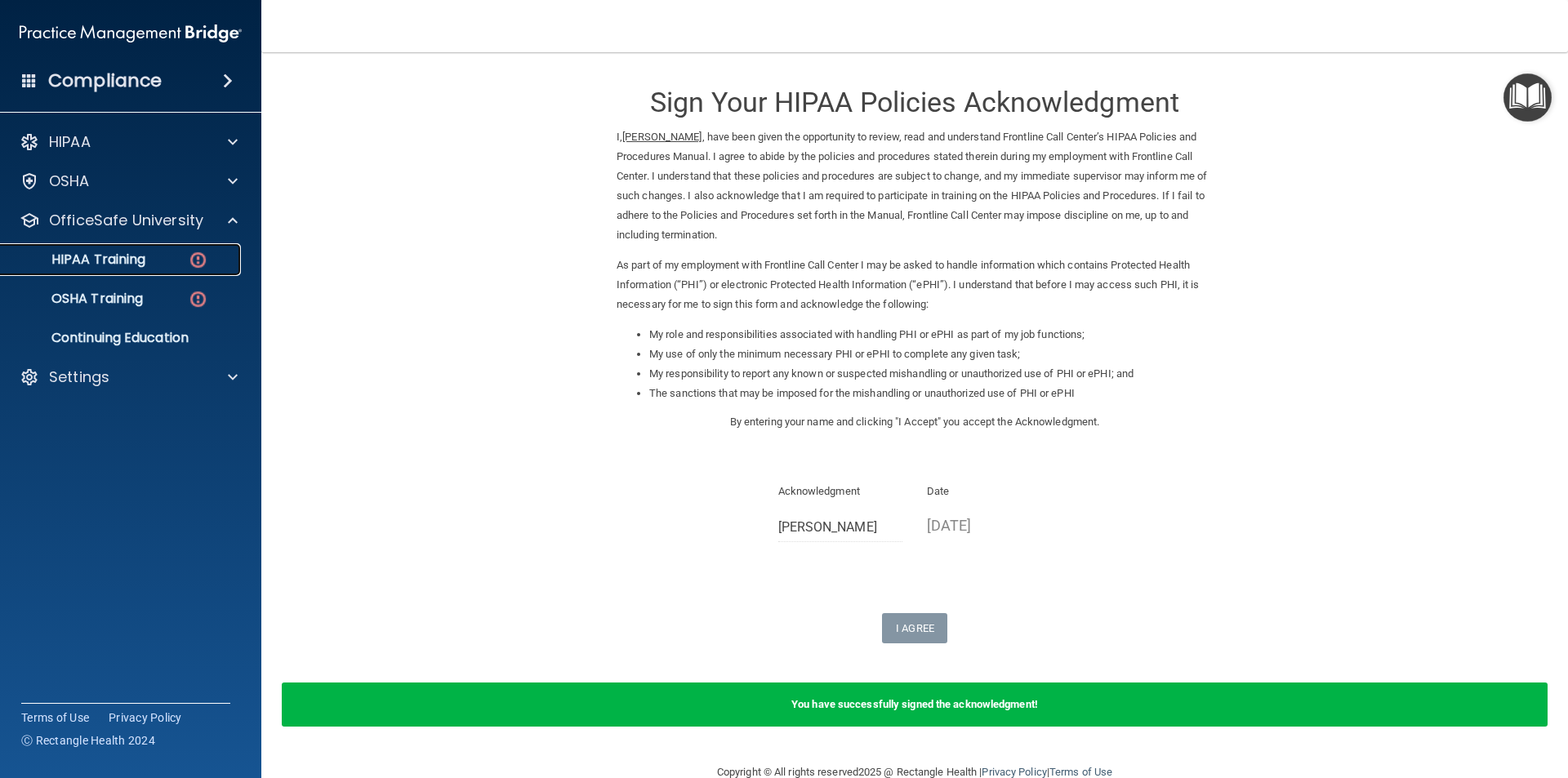
click at [142, 254] on p "HIPAA Training" at bounding box center [77, 259] width 135 height 16
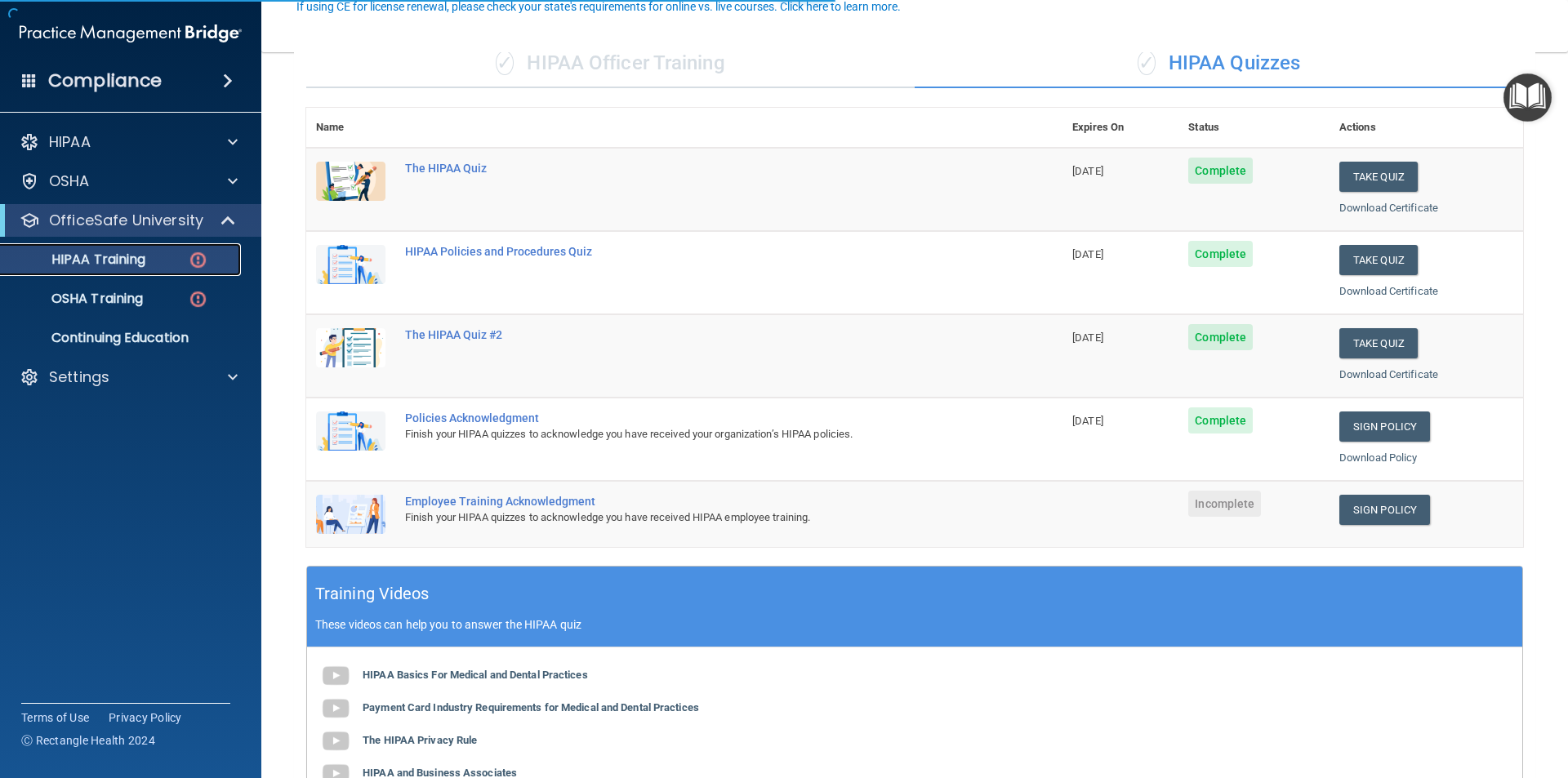
scroll to position [163, 0]
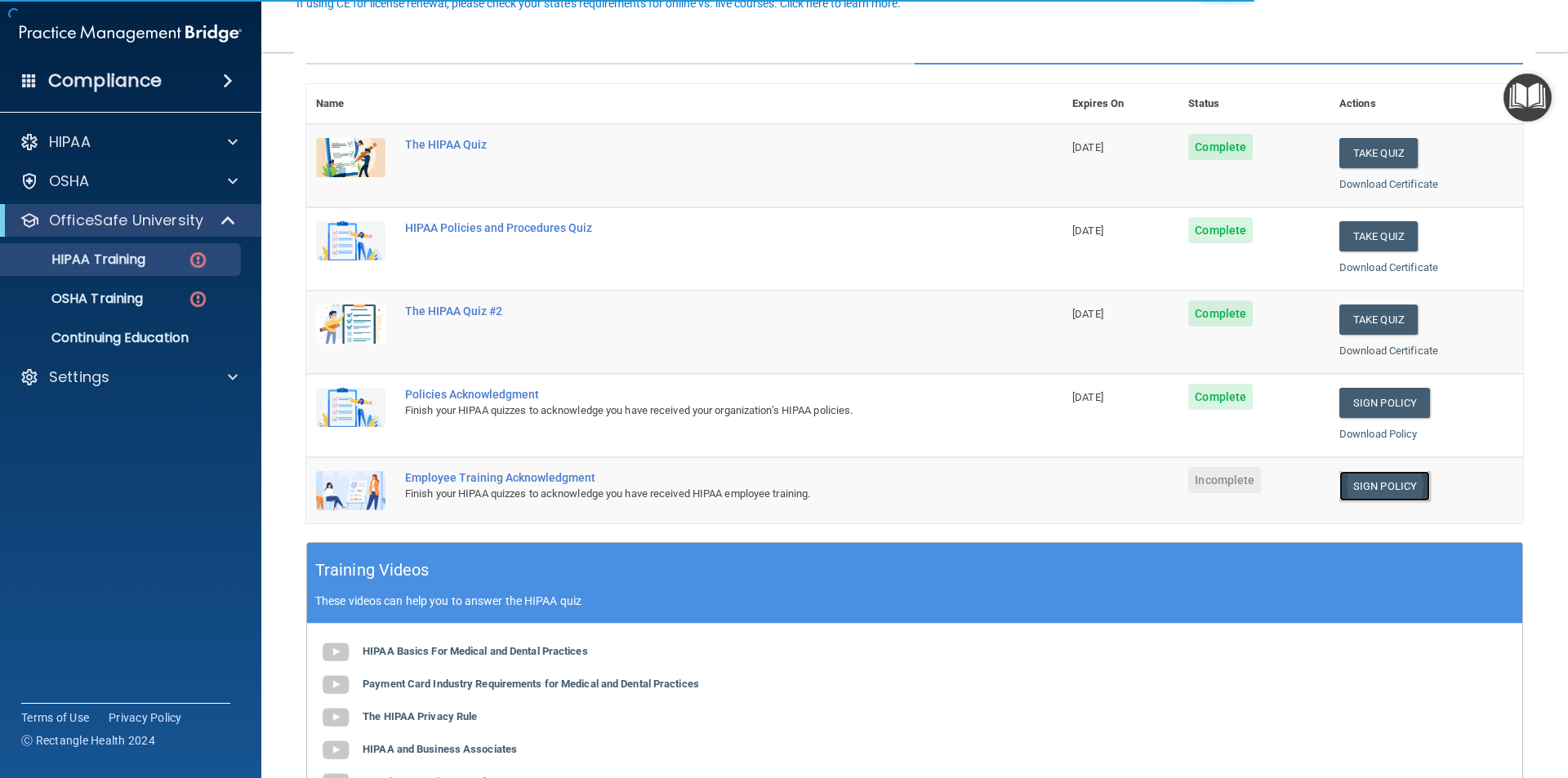
click at [1365, 488] on link "Sign Policy" at bounding box center [1383, 486] width 91 height 31
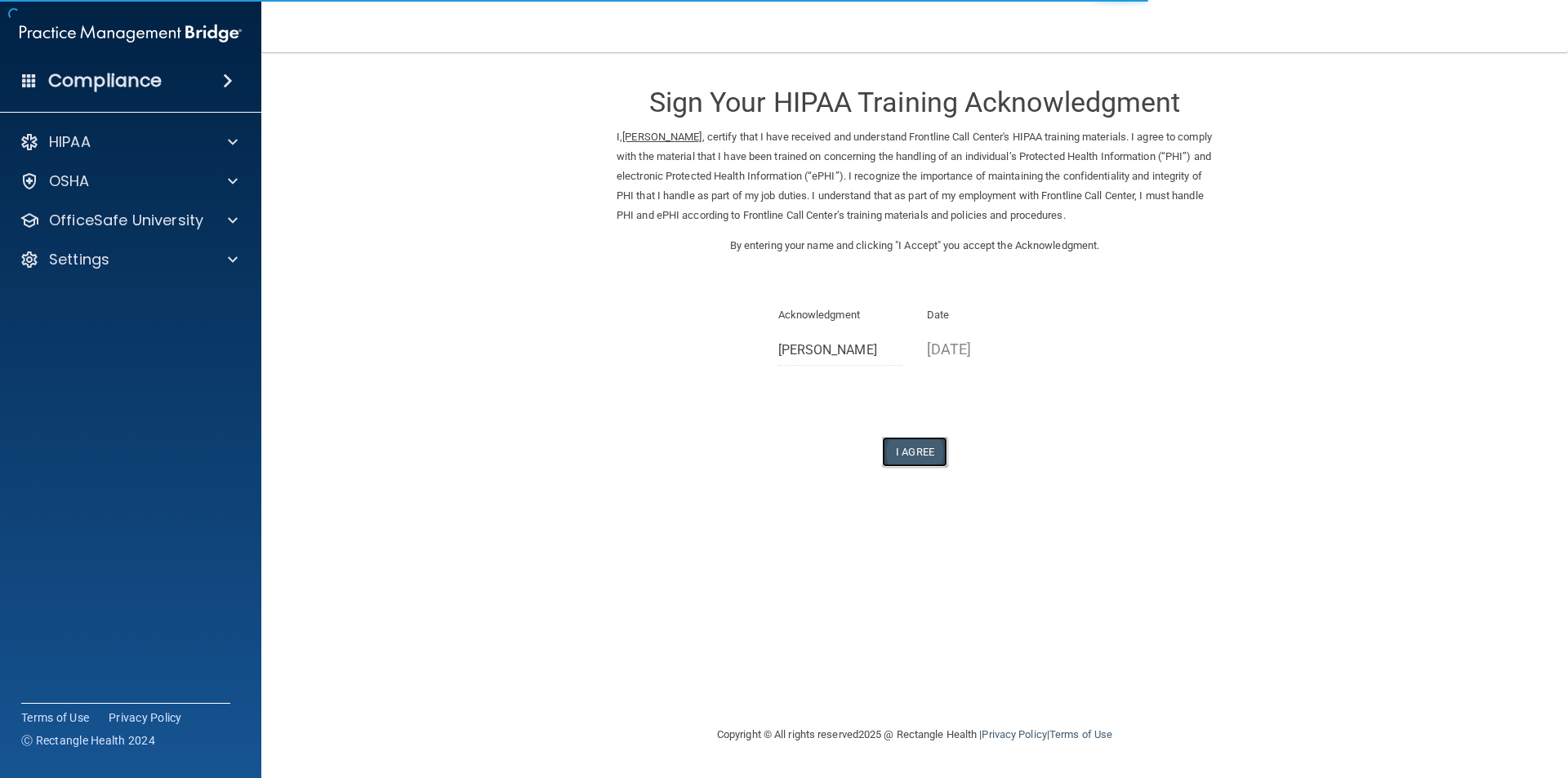
click at [917, 466] on button "I Agree" at bounding box center [914, 452] width 65 height 31
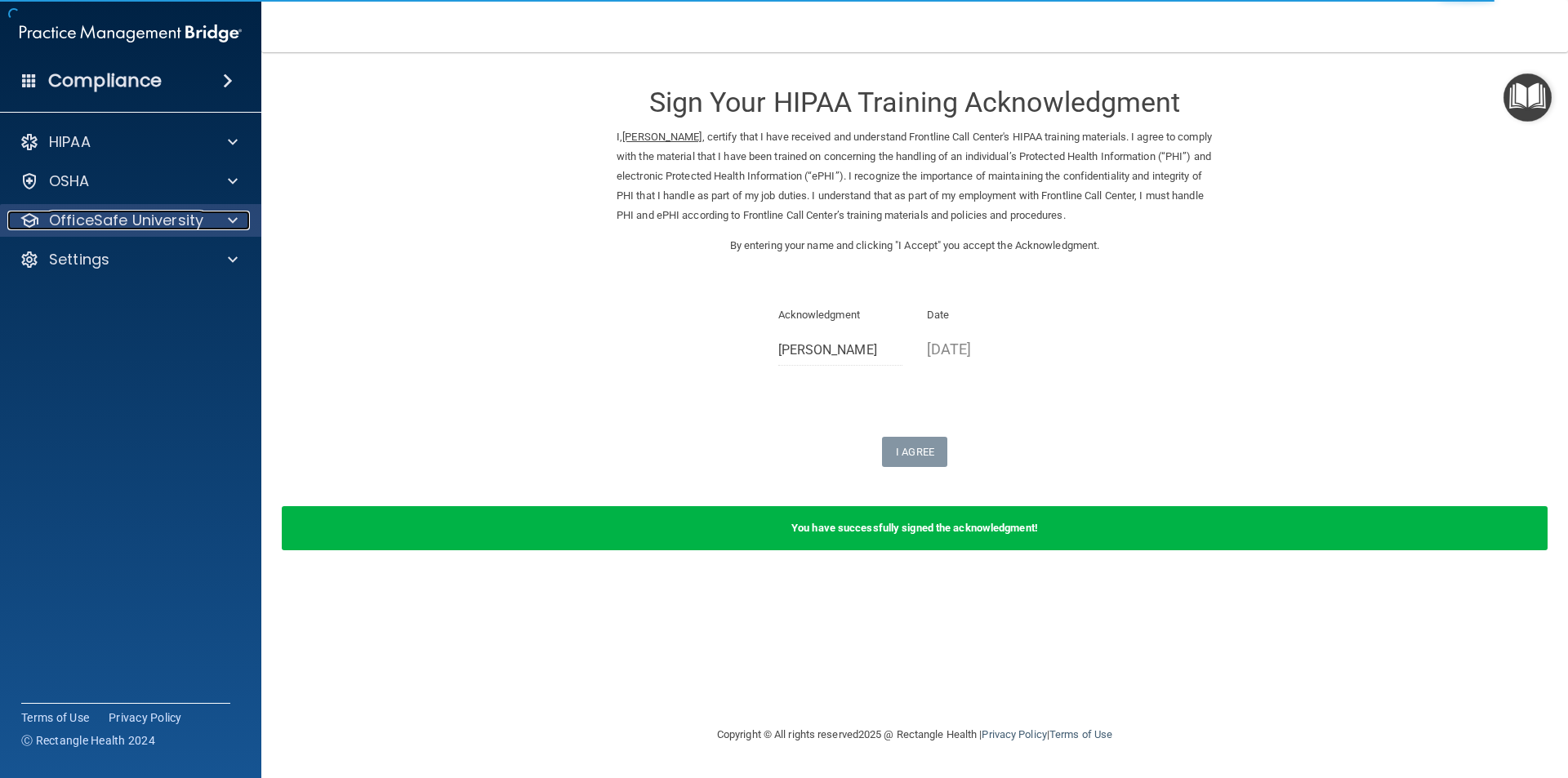
click at [167, 226] on p "OfficeSafe University" at bounding box center [125, 220] width 154 height 19
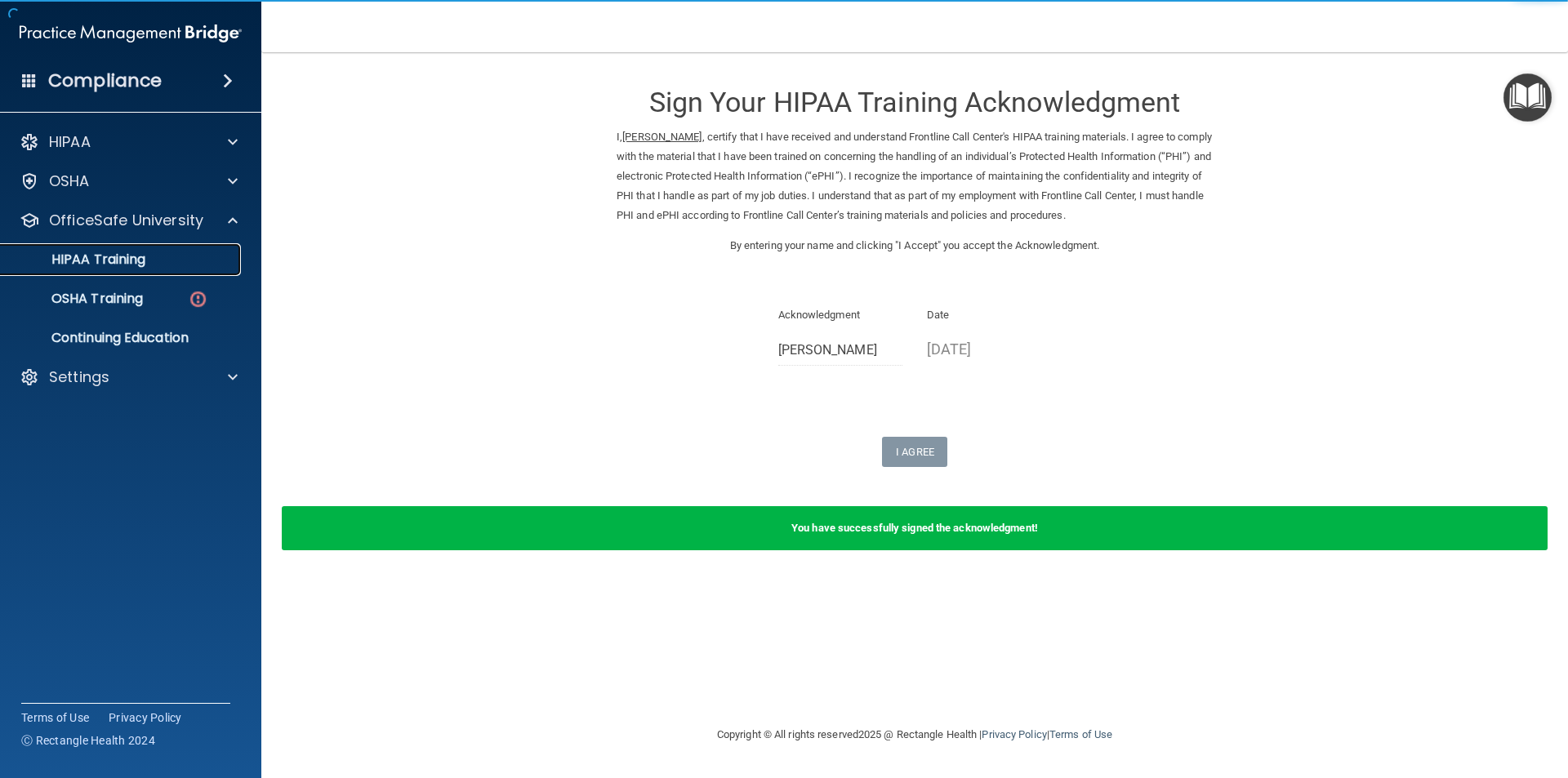
click at [110, 258] on p "HIPAA Training" at bounding box center [77, 259] width 135 height 16
